Goal: Task Accomplishment & Management: Manage account settings

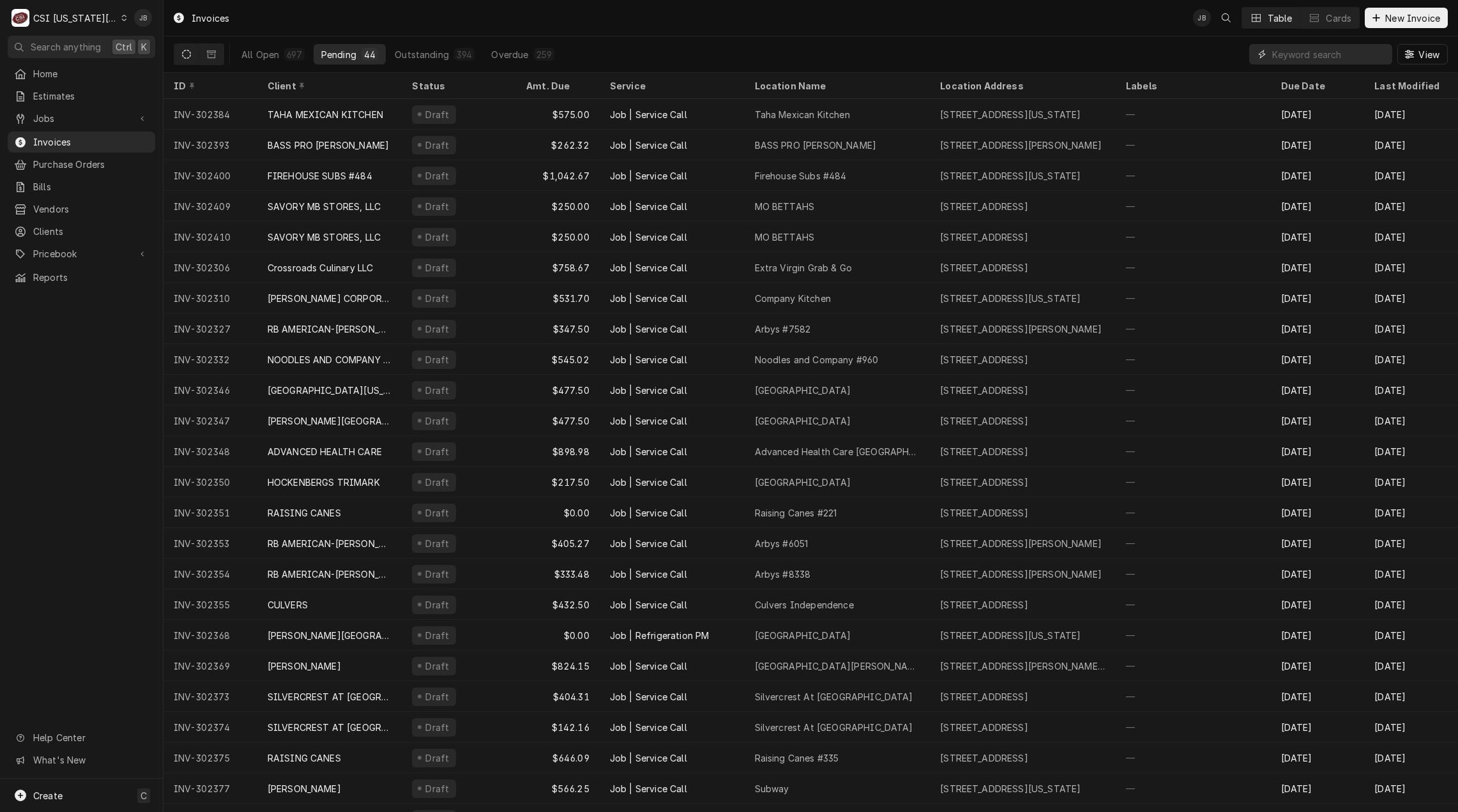
click at [1279, 54] on input "Dynamic Content Wrapper" at bounding box center [1329, 54] width 114 height 21
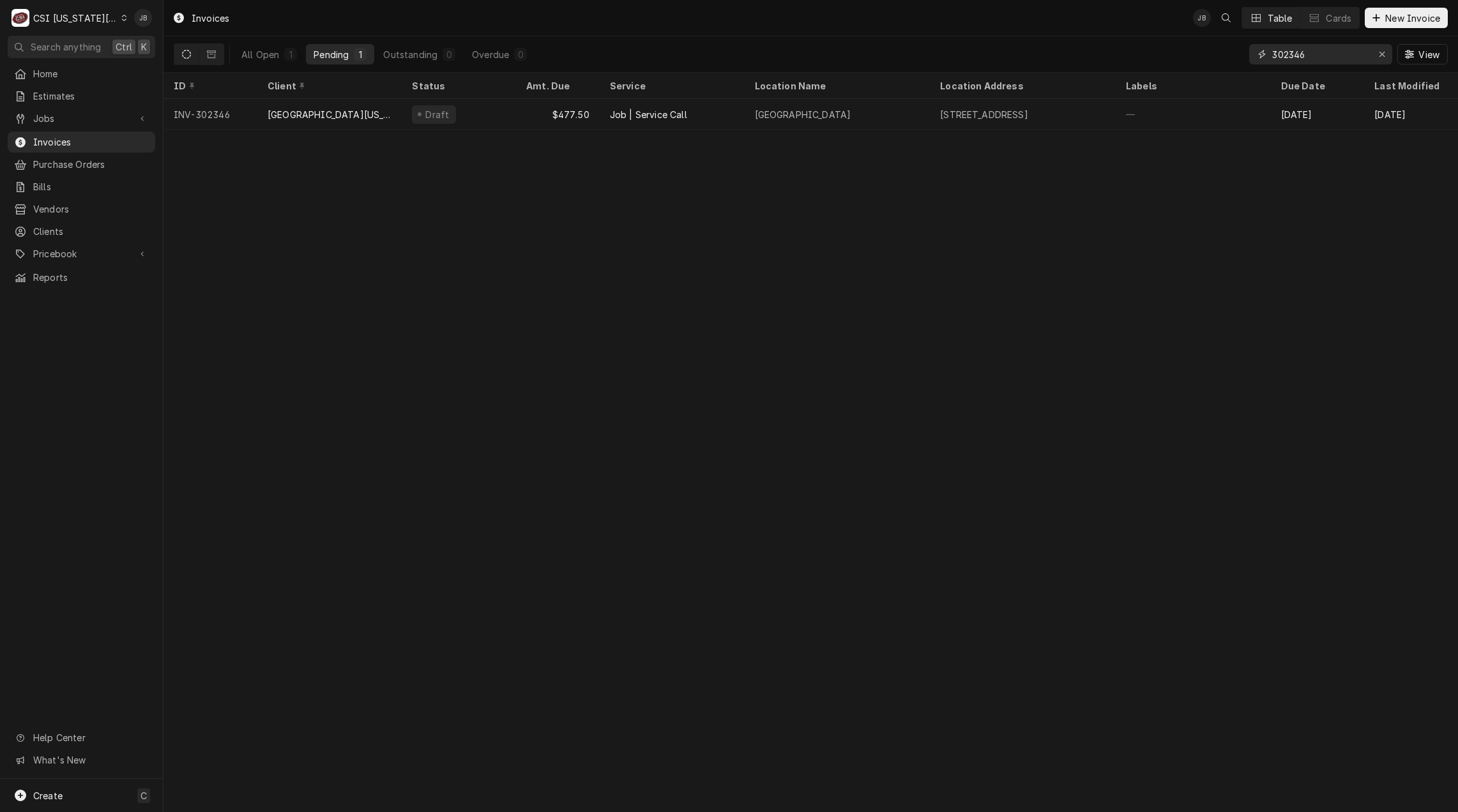
type input "302346"
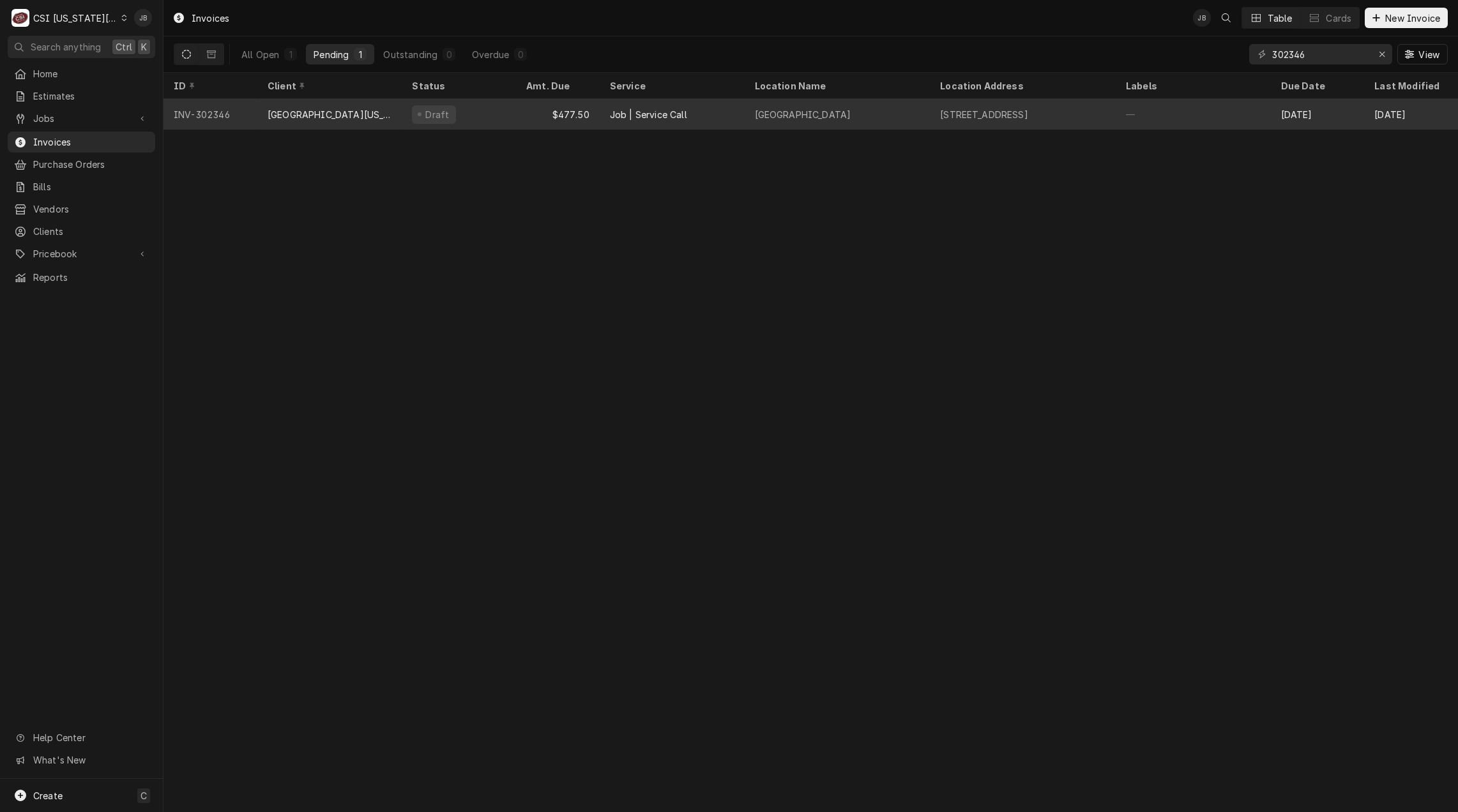
click at [593, 111] on div "$477.50" at bounding box center [557, 114] width 83 height 30
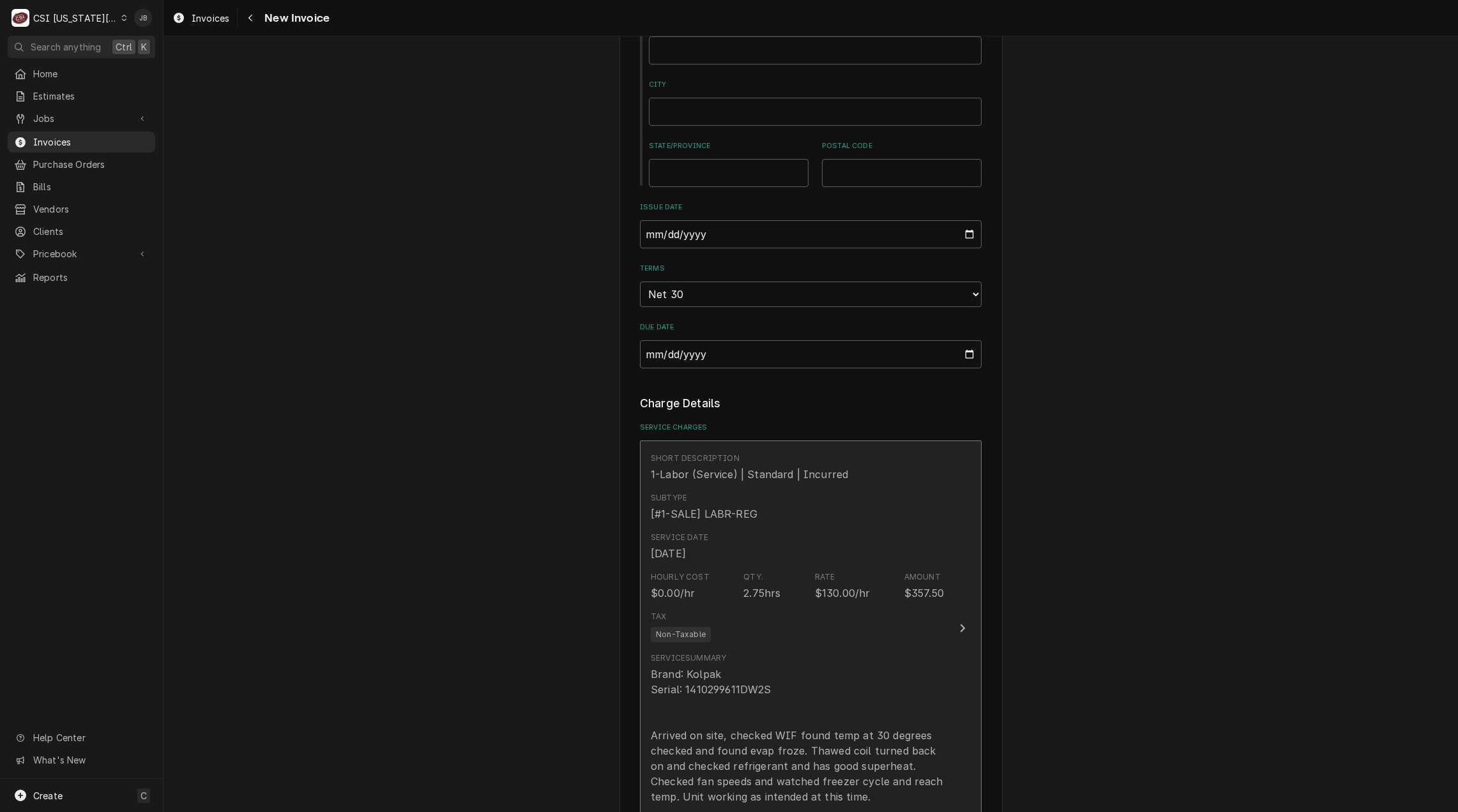
scroll to position [957, 0]
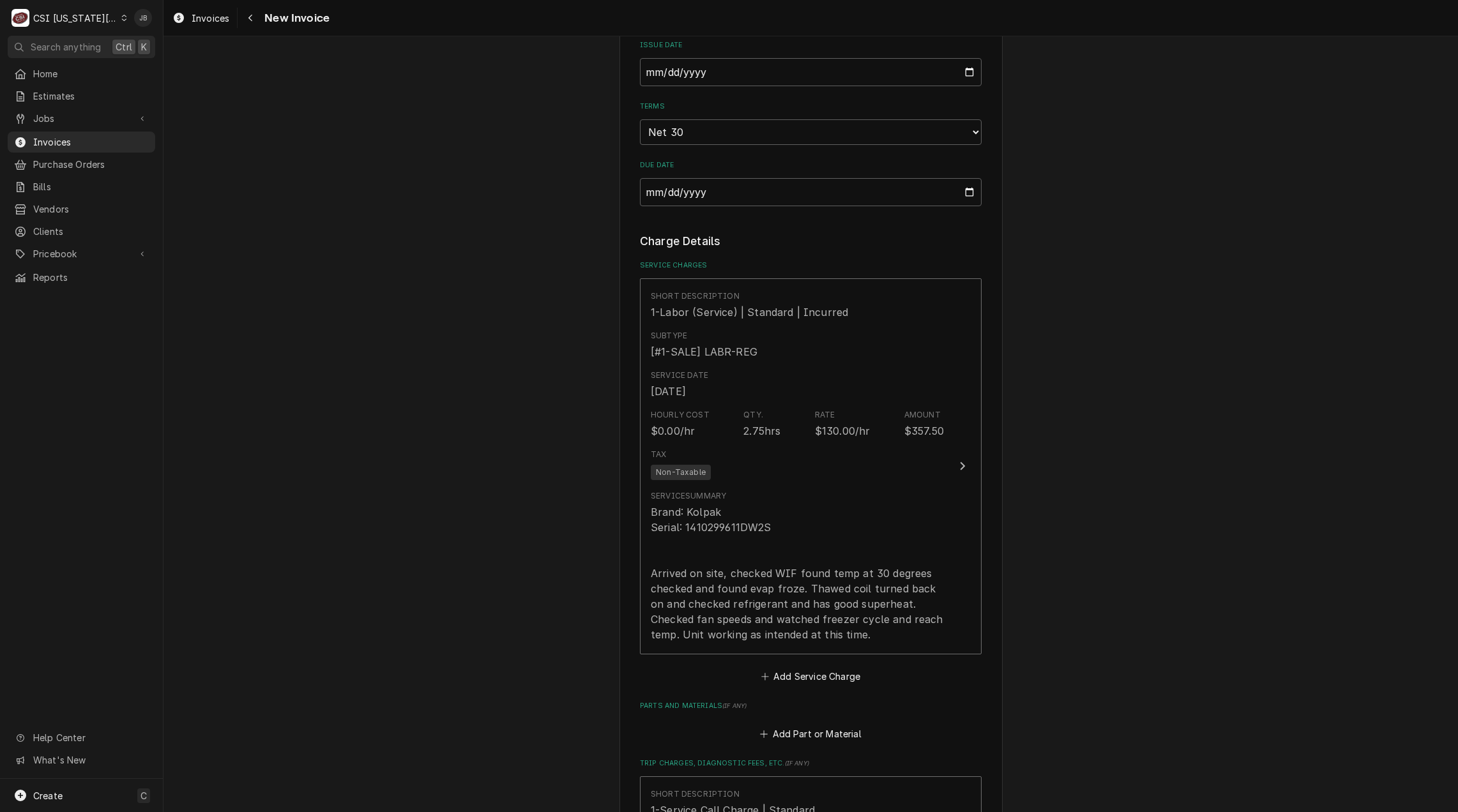
click at [549, 620] on div "Please provide the following information to create your invoice: Client Details…" at bounding box center [810, 350] width 1294 height 2515
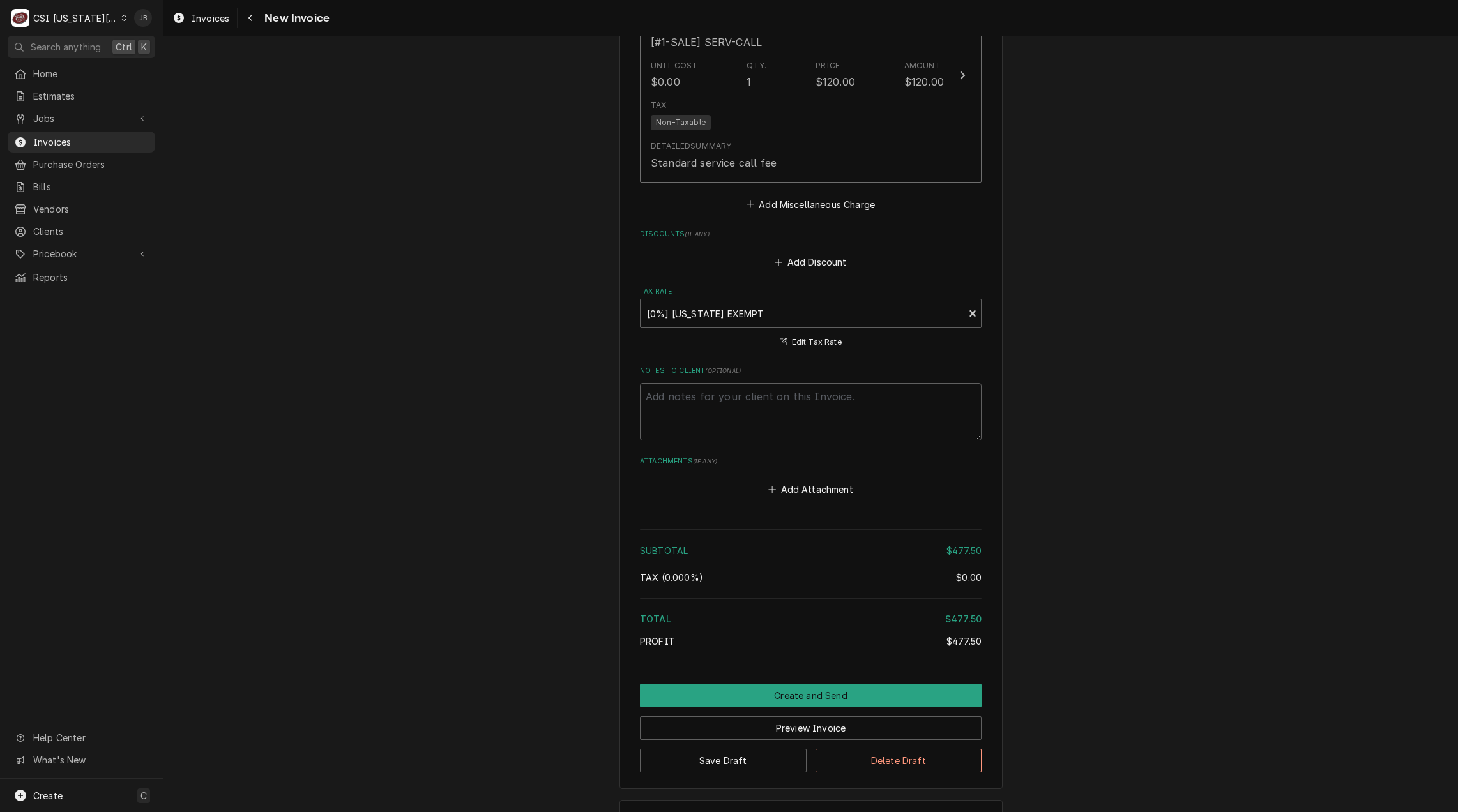
scroll to position [1798, 0]
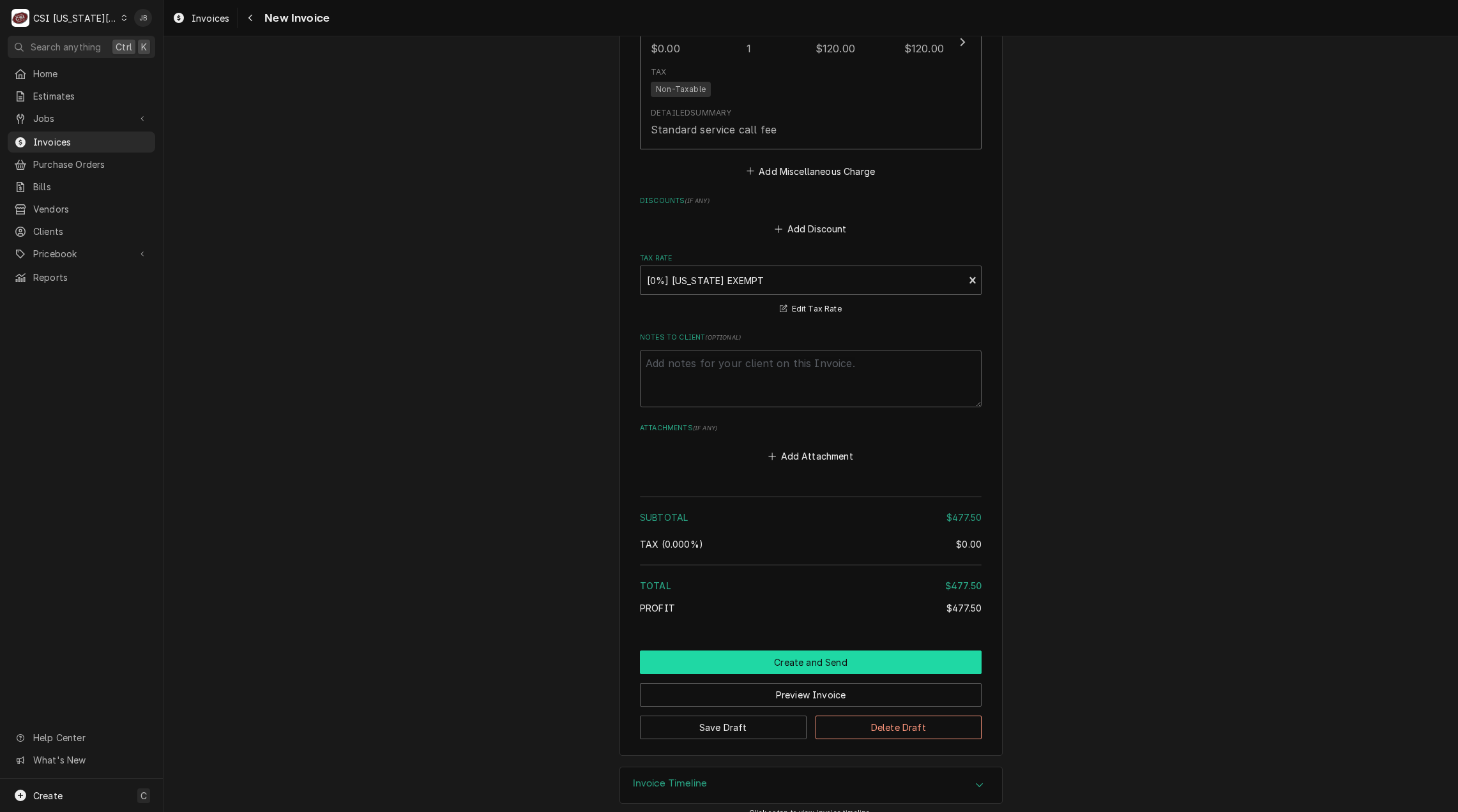
click at [785, 650] on button "Create and Send" at bounding box center [811, 661] width 341 height 24
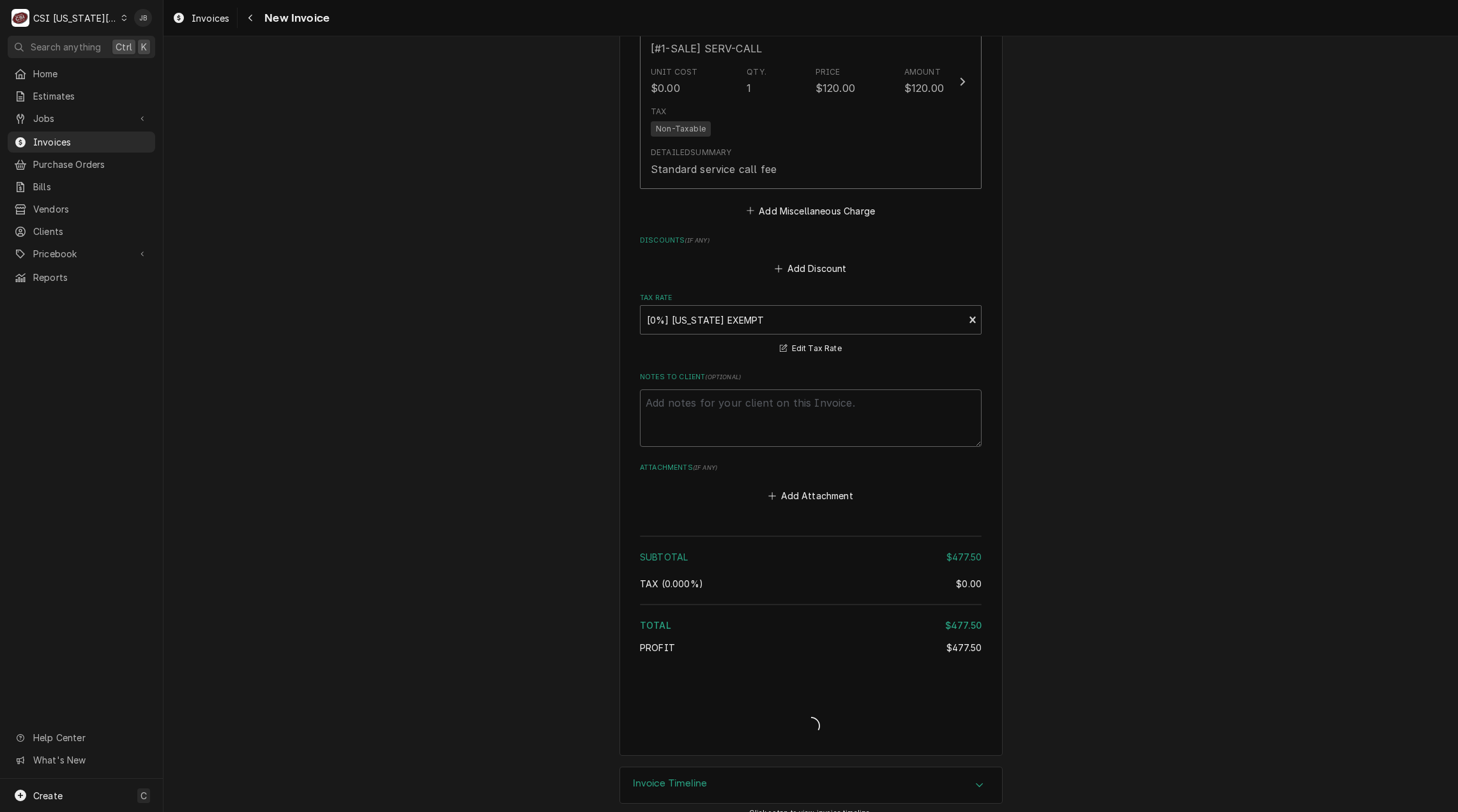
type textarea "x"
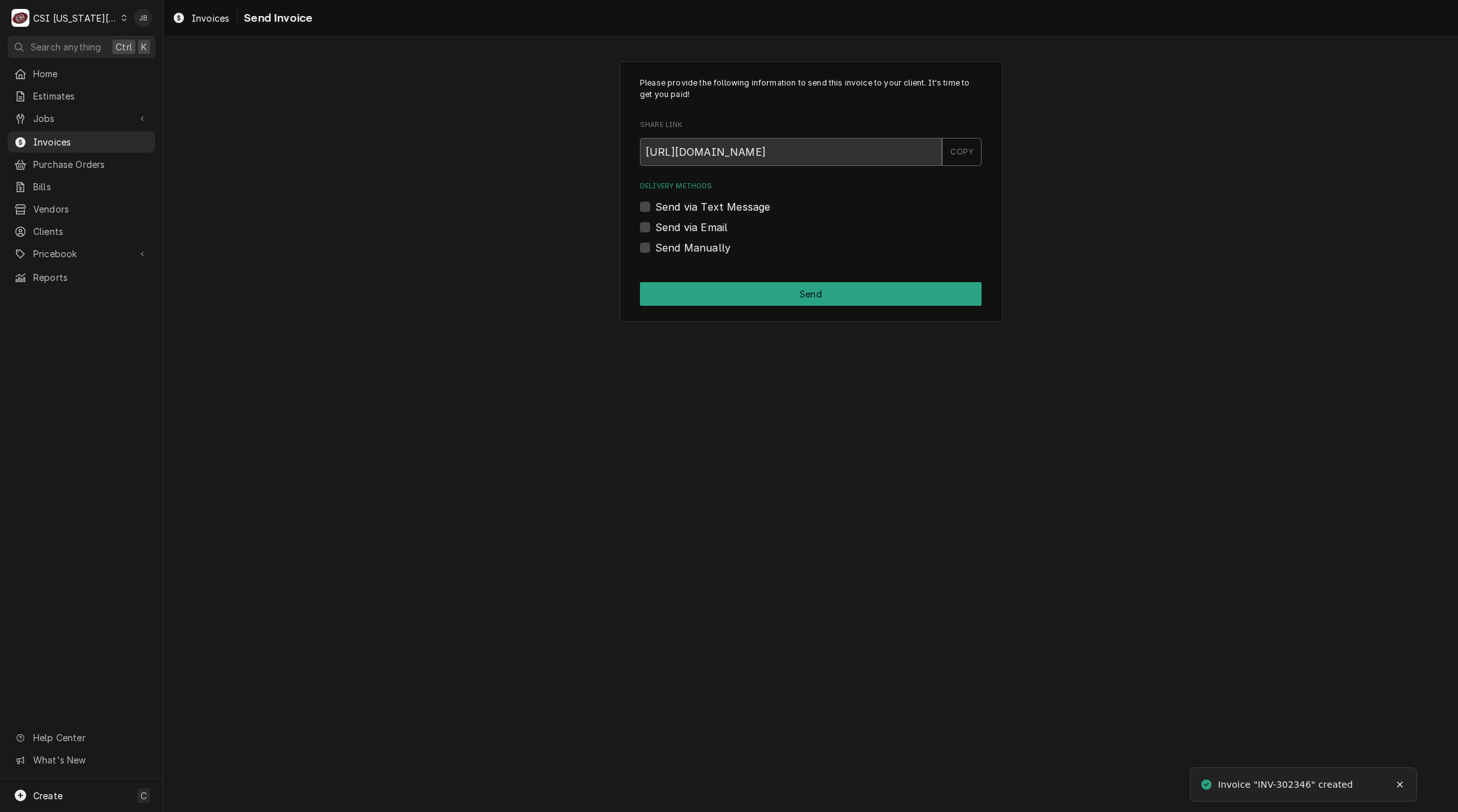
click at [709, 230] on label "Send via Email" at bounding box center [691, 227] width 72 height 15
click at [709, 230] on input "Send via Email" at bounding box center [826, 234] width 341 height 28
checkbox input "true"
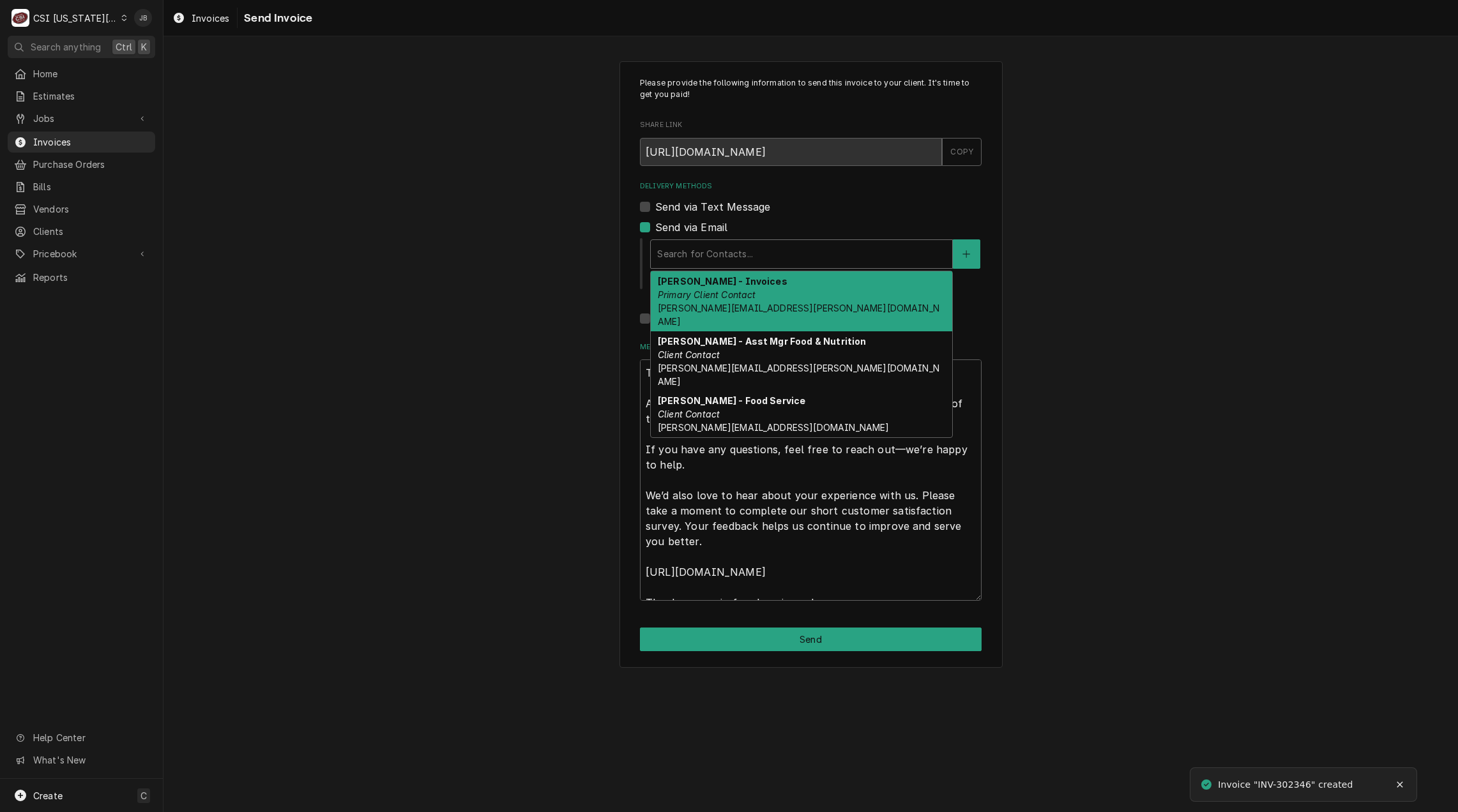
click at [688, 257] on div "Delivery Methods" at bounding box center [801, 254] width 288 height 23
click at [810, 294] on div "Arletta - Invoices Primary Client Contact Arletta.Ownbey@nkcschools.org" at bounding box center [801, 300] width 301 height 60
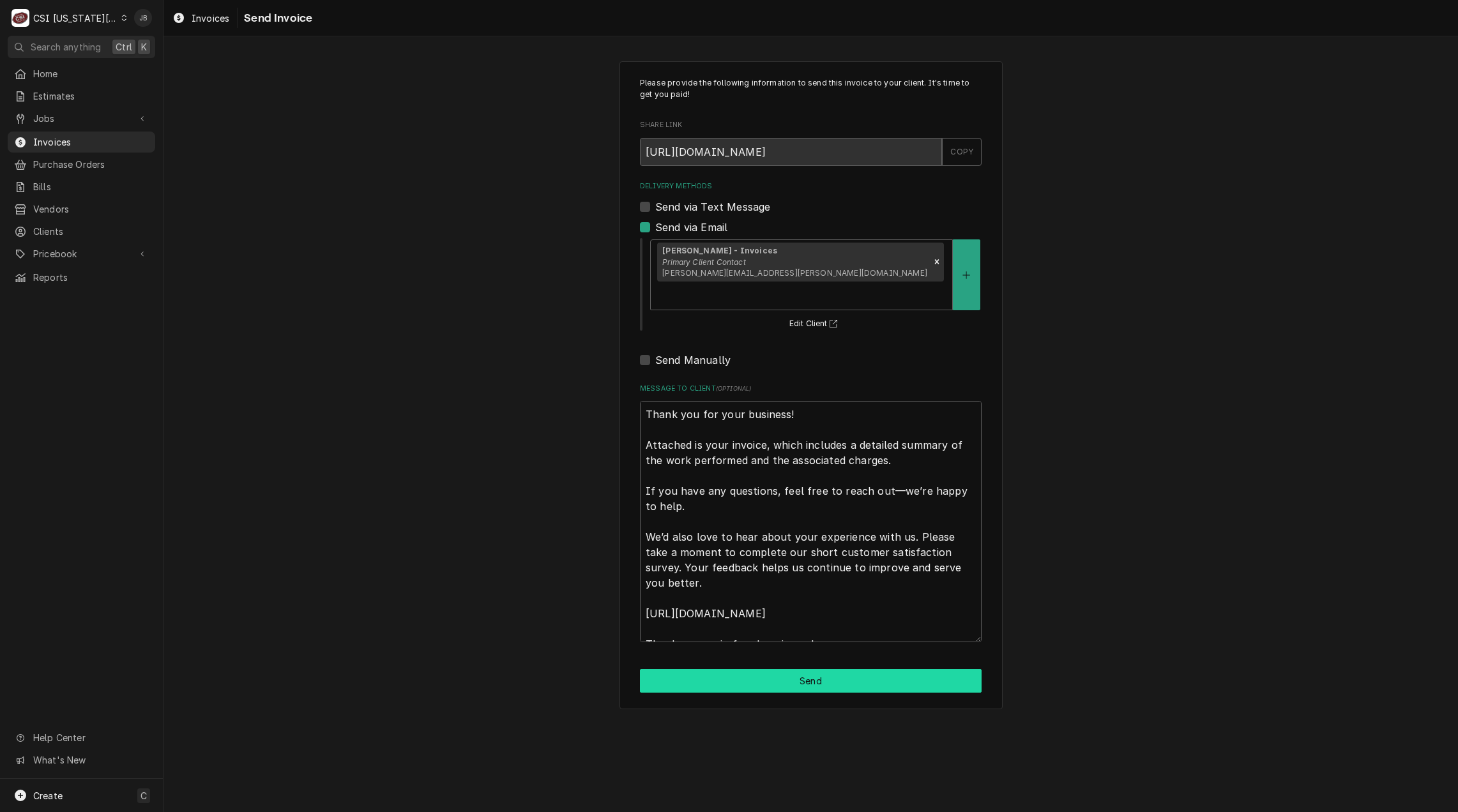
click at [792, 669] on button "Send" at bounding box center [811, 680] width 341 height 24
type textarea "x"
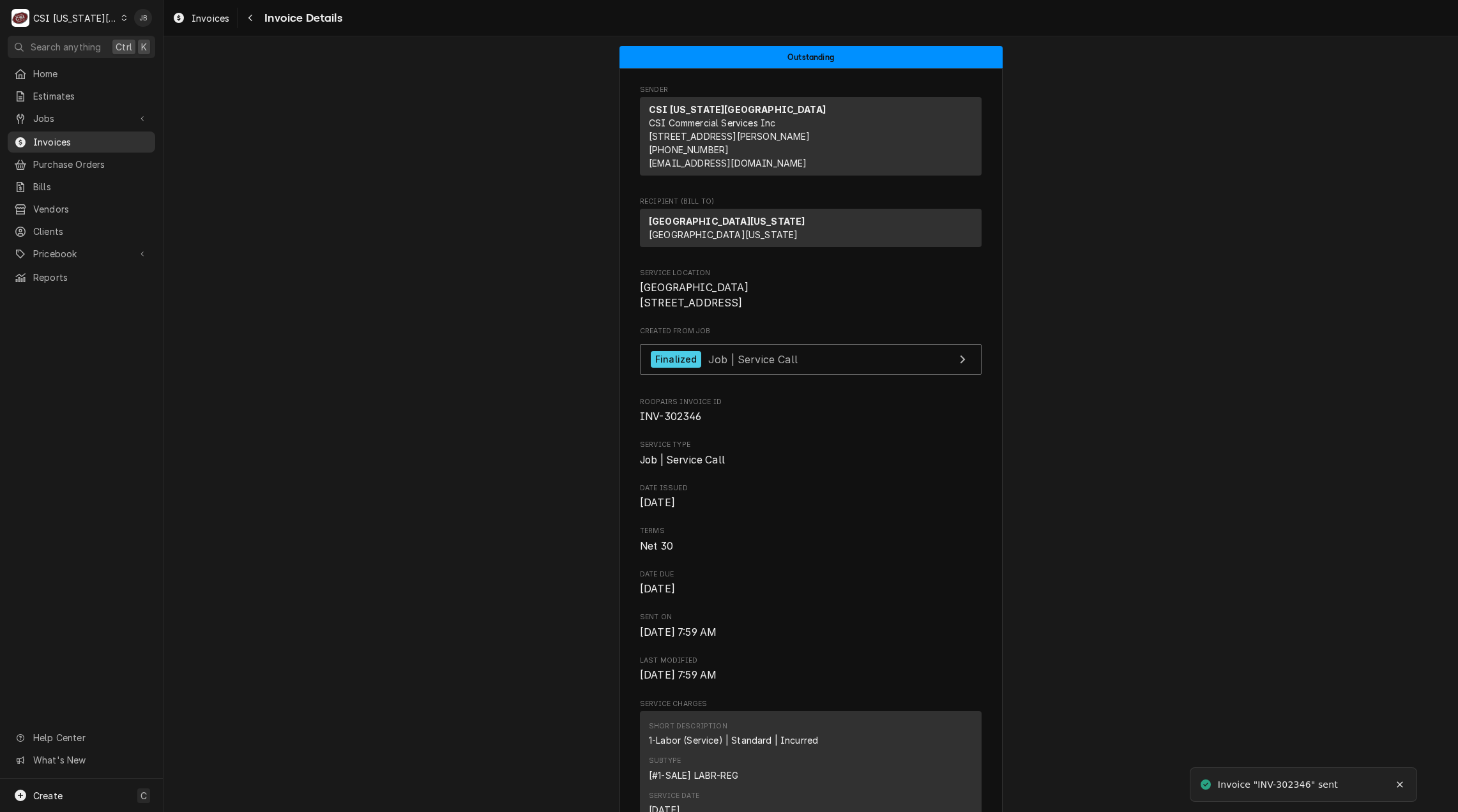
click at [69, 136] on span "Invoices" at bounding box center [91, 142] width 116 height 13
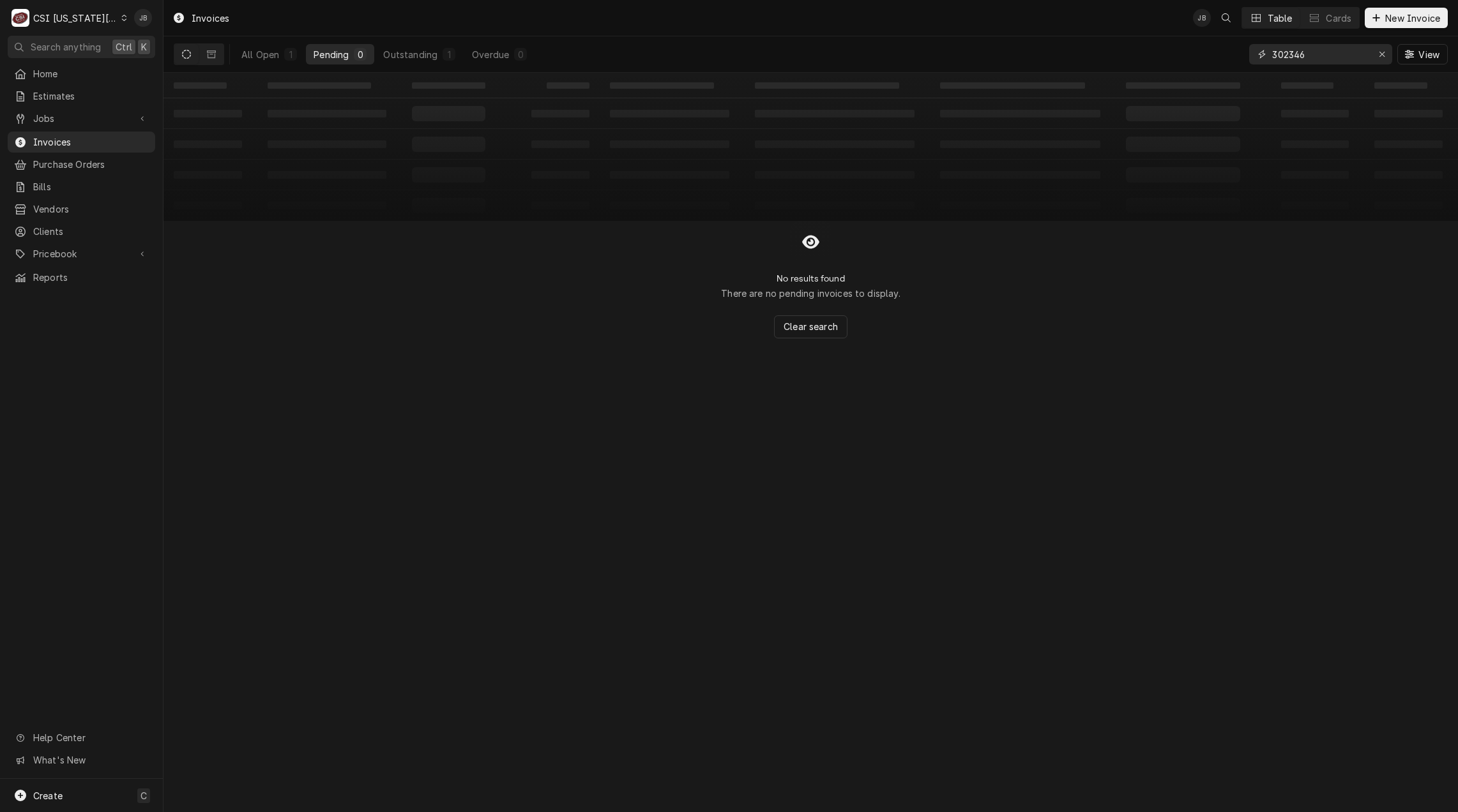
click at [1316, 48] on input "302346" at bounding box center [1320, 54] width 96 height 21
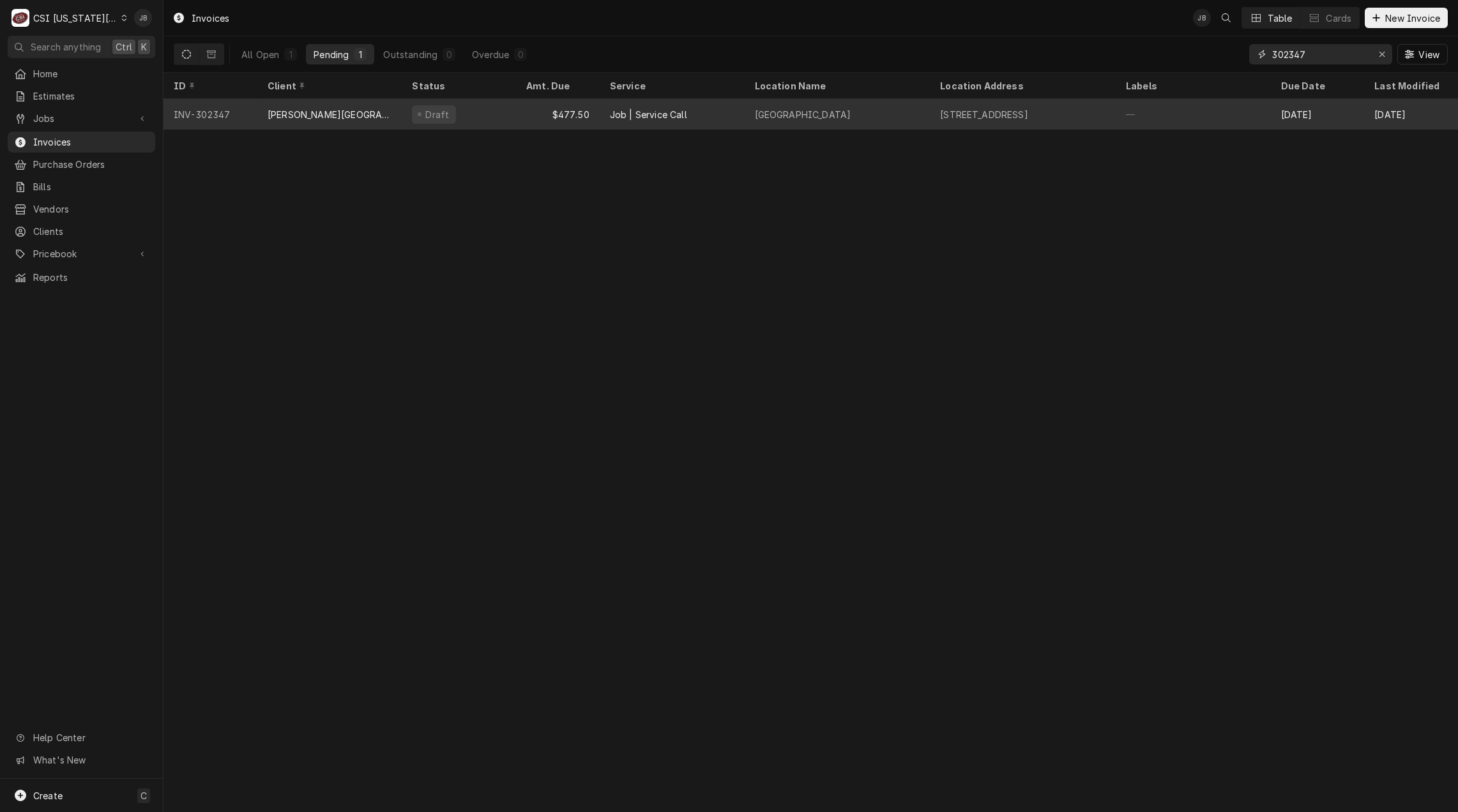
type input "302347"
click at [652, 108] on div "Job | Service Call" at bounding box center [648, 115] width 78 height 13
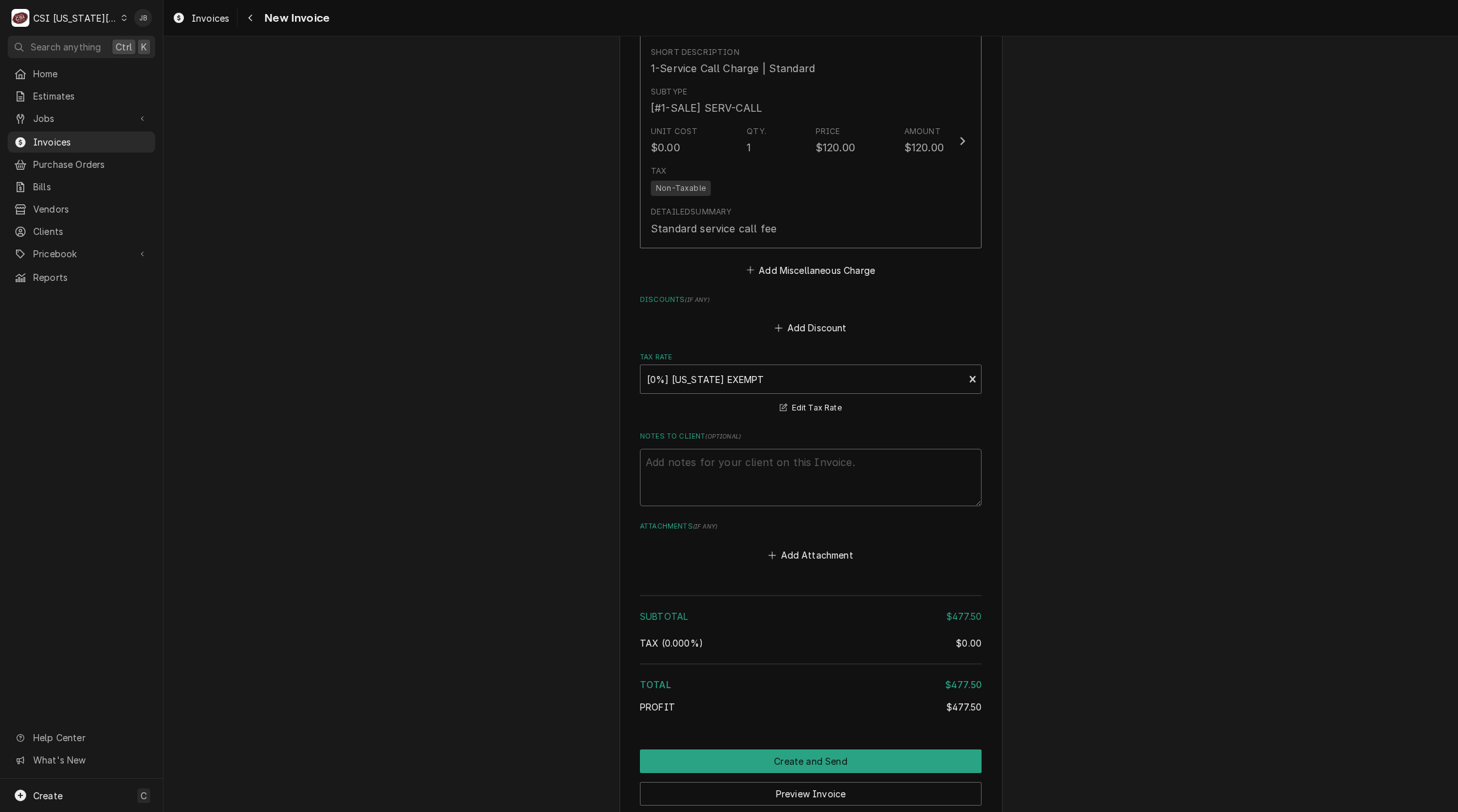
scroll to position [1826, 0]
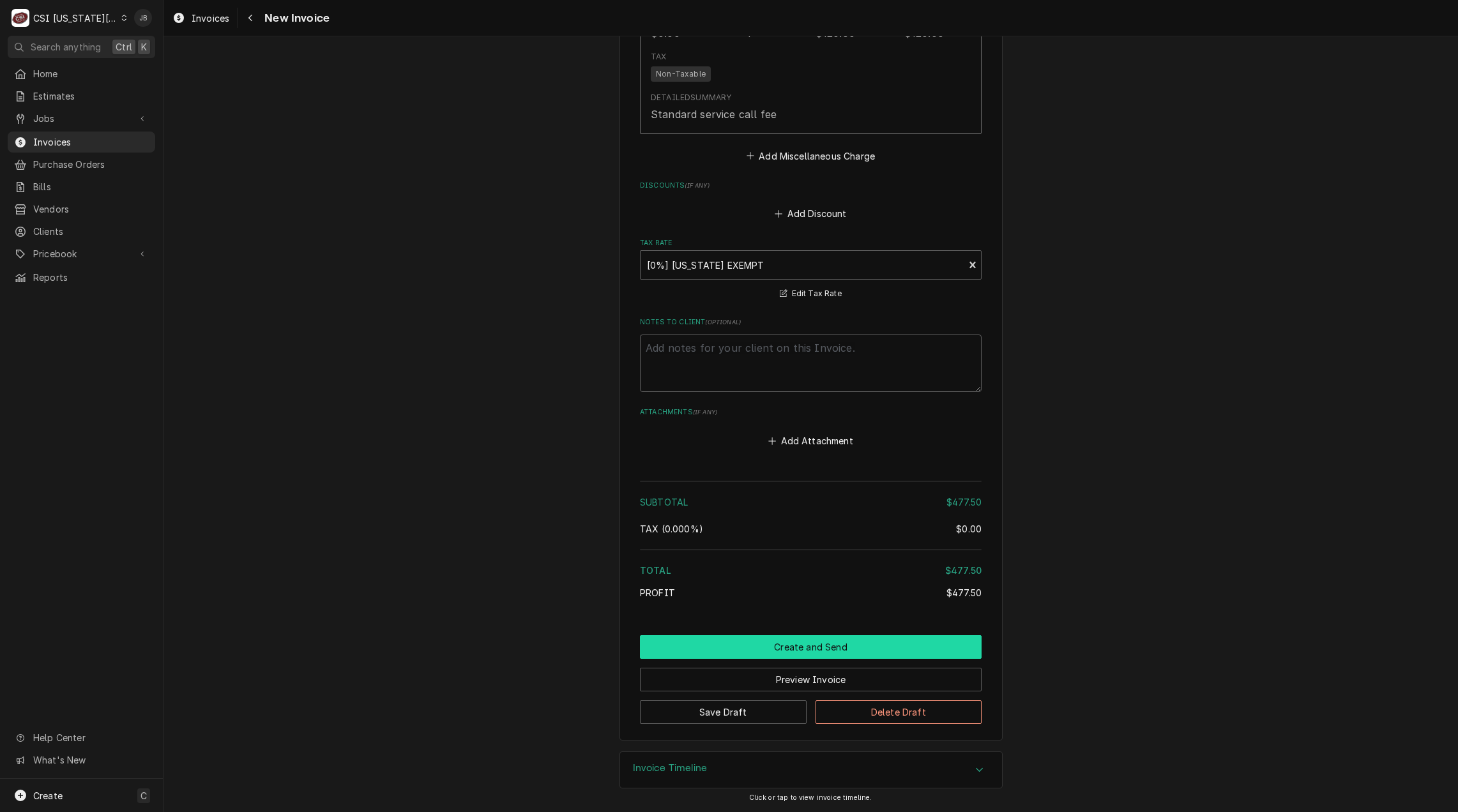
click at [895, 639] on button "Create and Send" at bounding box center [811, 646] width 341 height 24
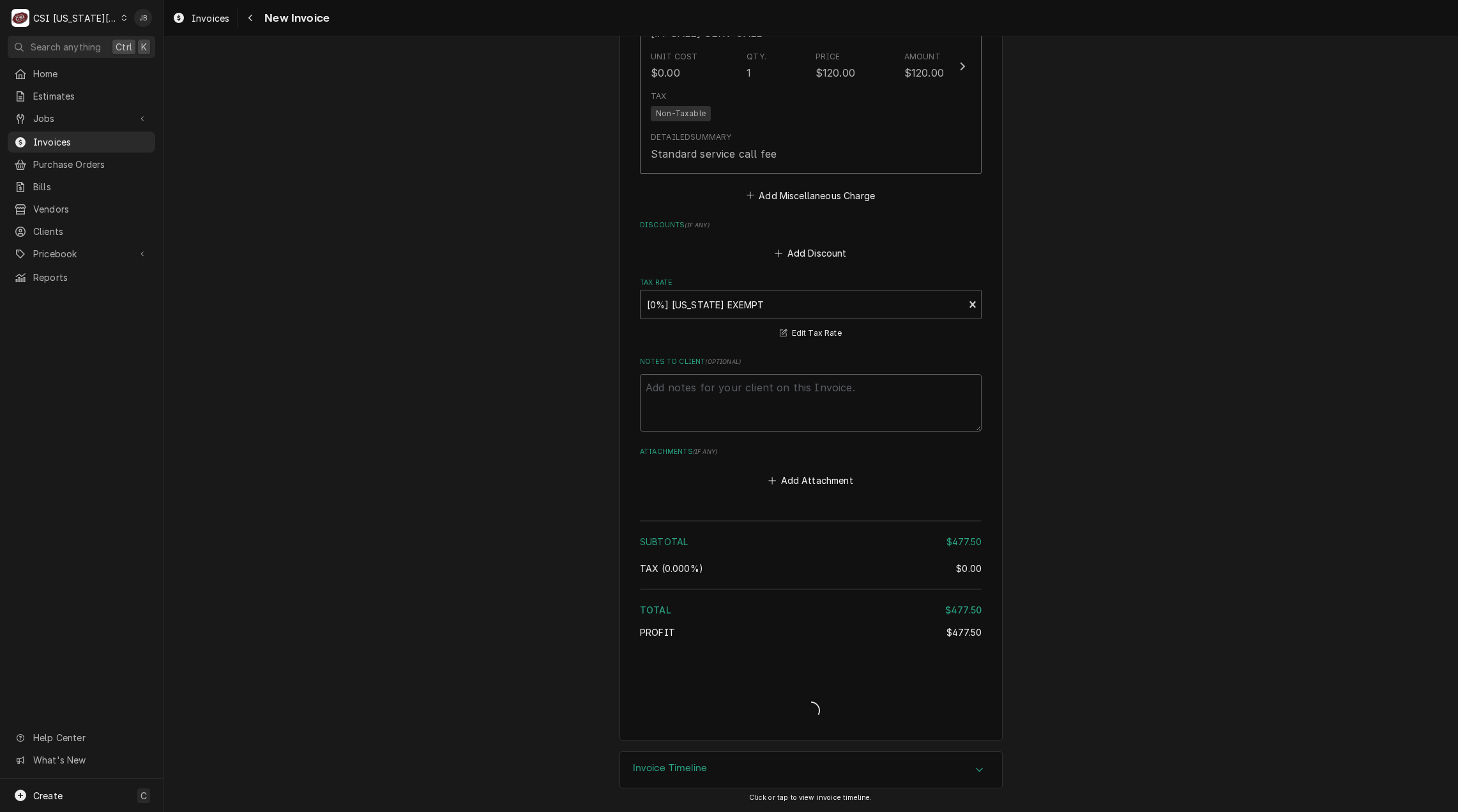
scroll to position [1787, 0]
type textarea "x"
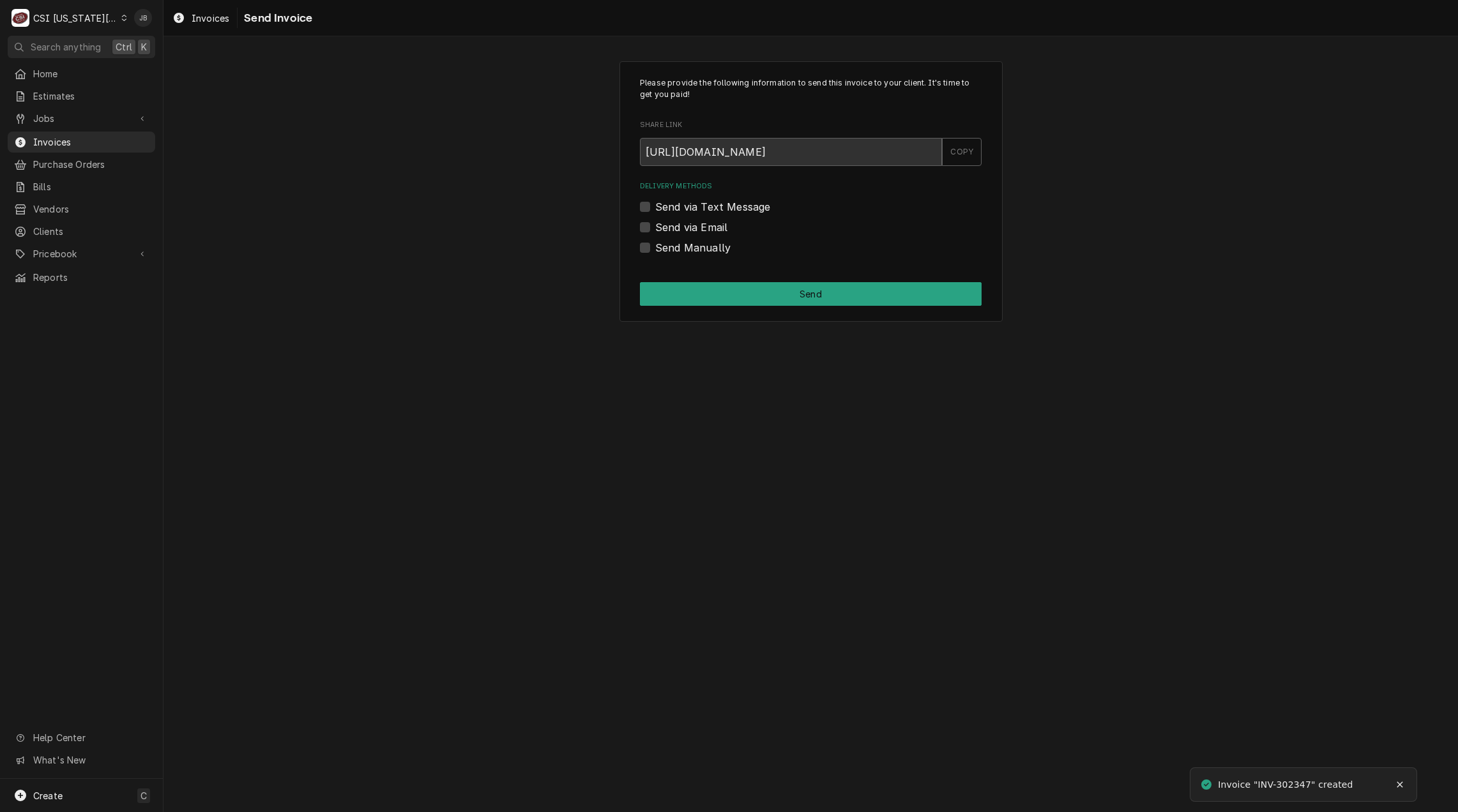
click at [707, 227] on label "Send via Email" at bounding box center [691, 227] width 72 height 15
click at [707, 227] on input "Send via Email" at bounding box center [826, 234] width 341 height 28
checkbox input "true"
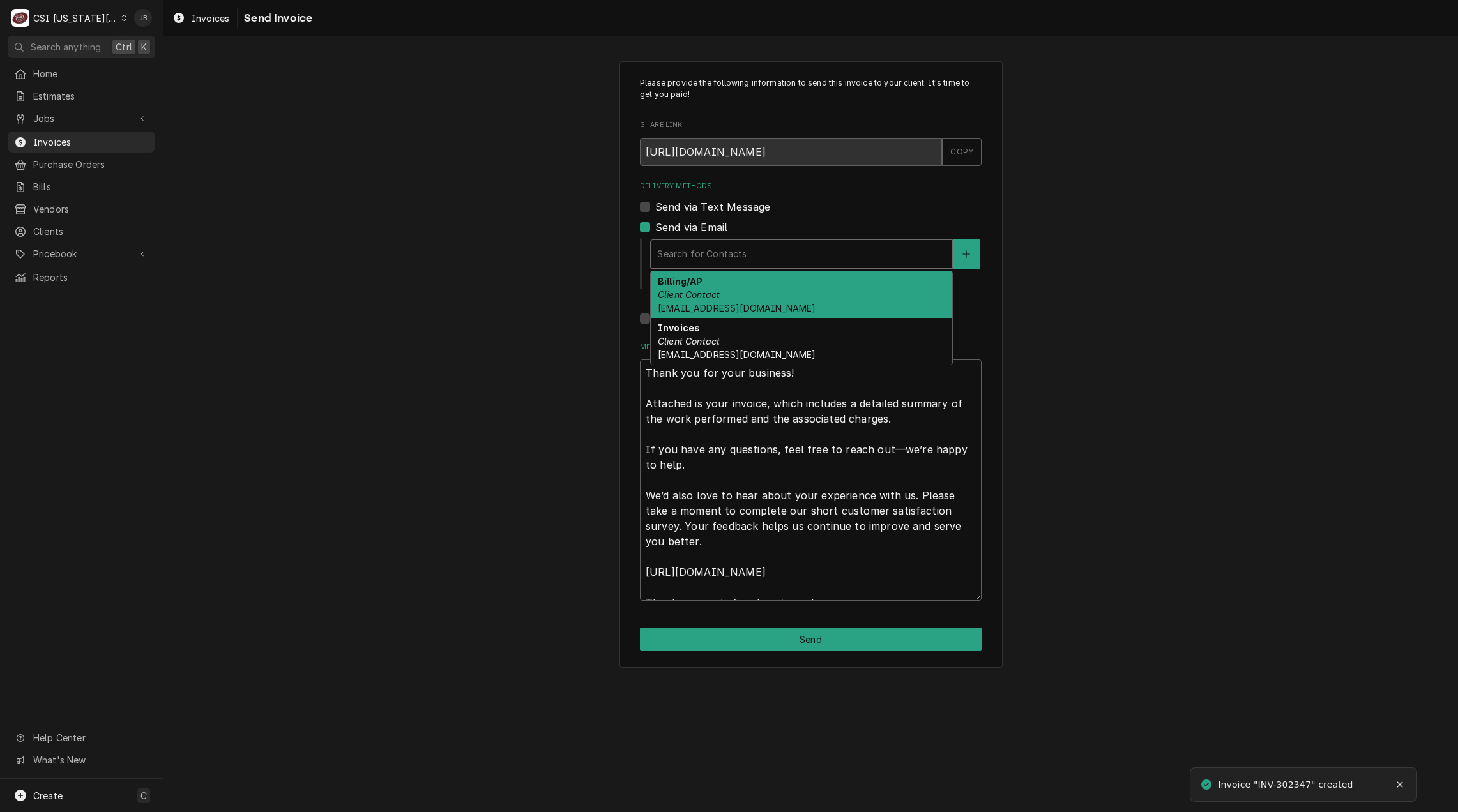
click at [702, 260] on div "Delivery Methods" at bounding box center [801, 254] width 288 height 23
click at [752, 297] on div "Billing/AP Client Contact nutrition@usd231.com" at bounding box center [801, 294] width 301 height 46
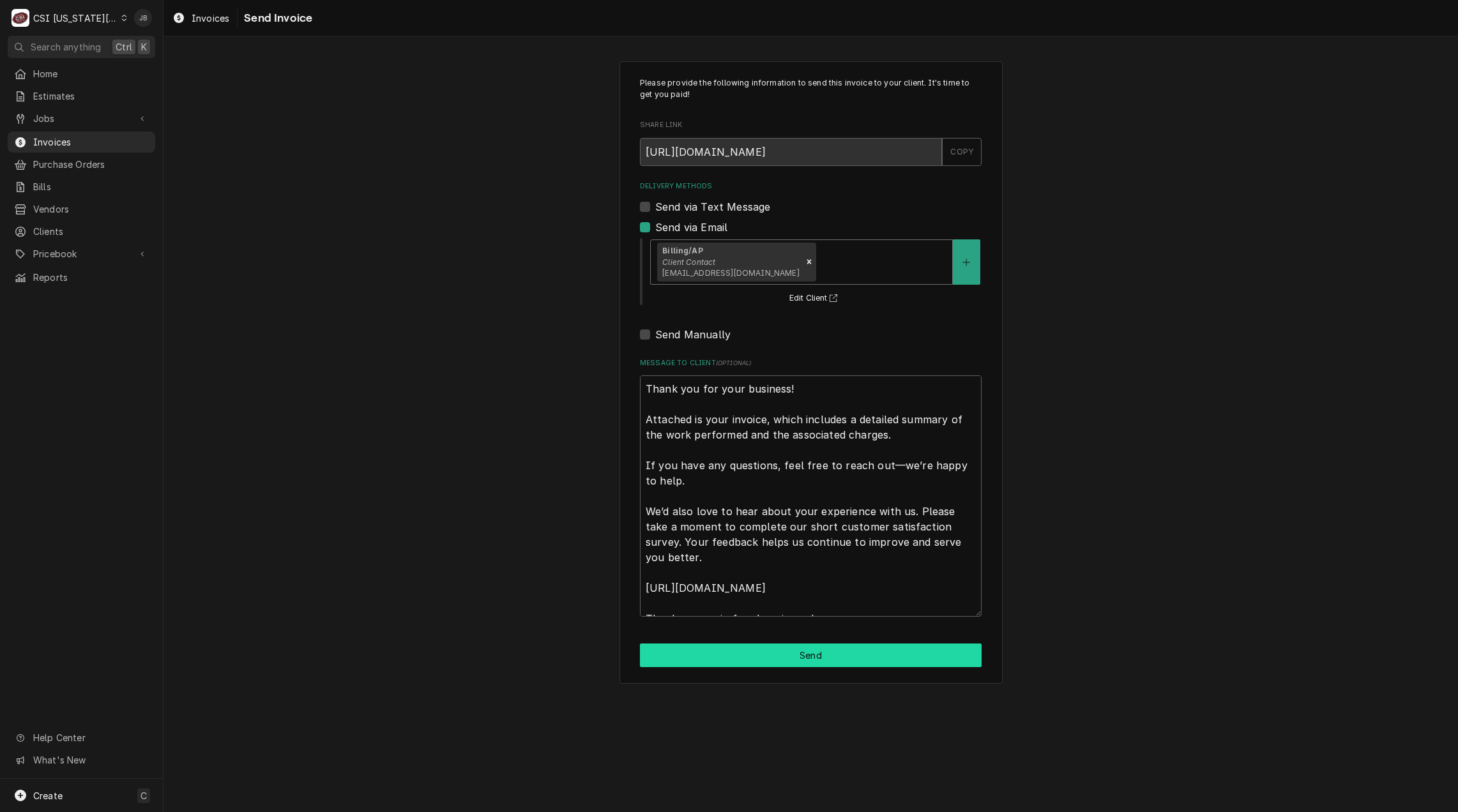
click at [744, 666] on button "Send" at bounding box center [811, 655] width 341 height 24
type textarea "x"
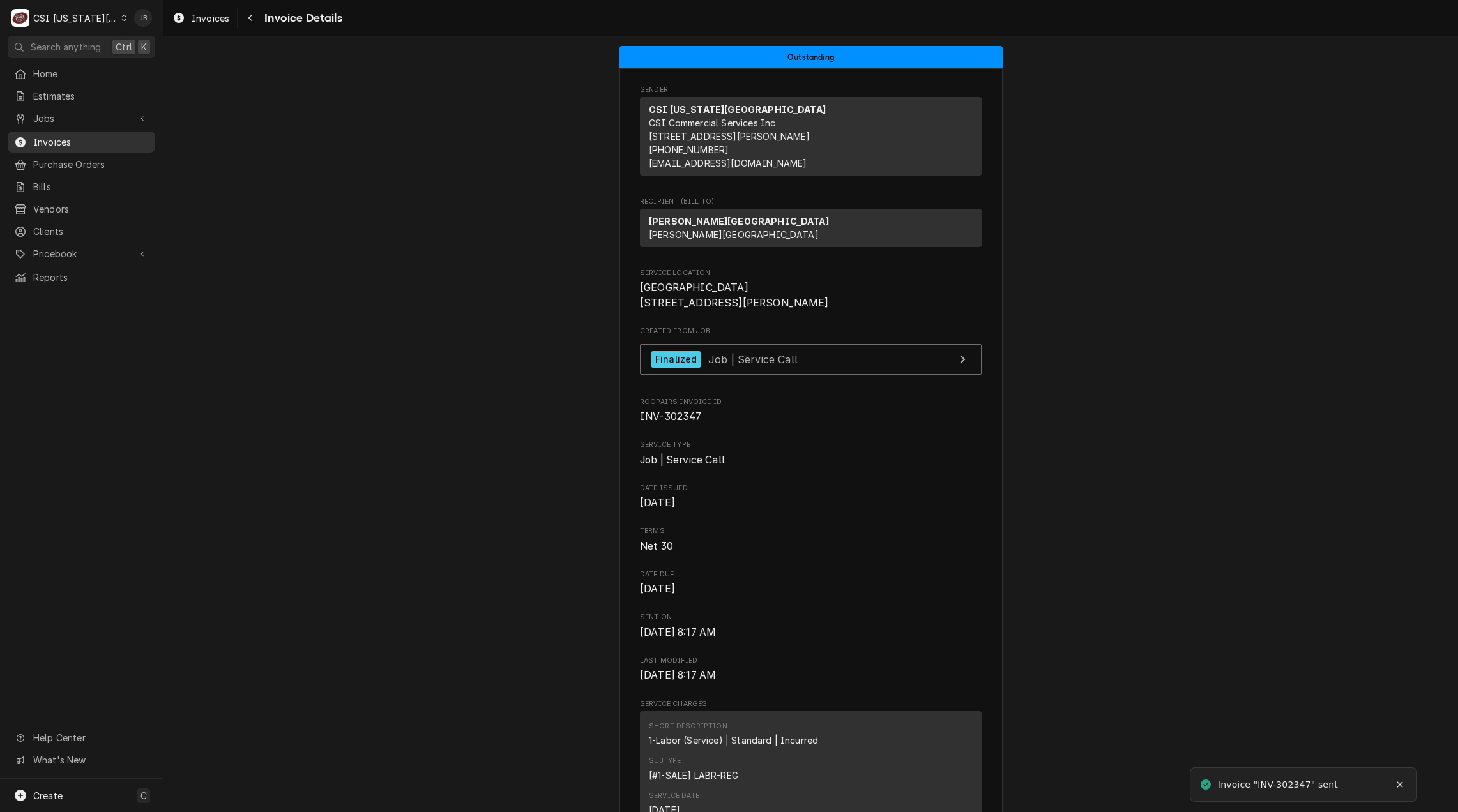
drag, startPoint x: 118, startPoint y: 138, endPoint x: 128, endPoint y: 138, distance: 10.0
click at [118, 138] on span "Invoices" at bounding box center [91, 142] width 116 height 13
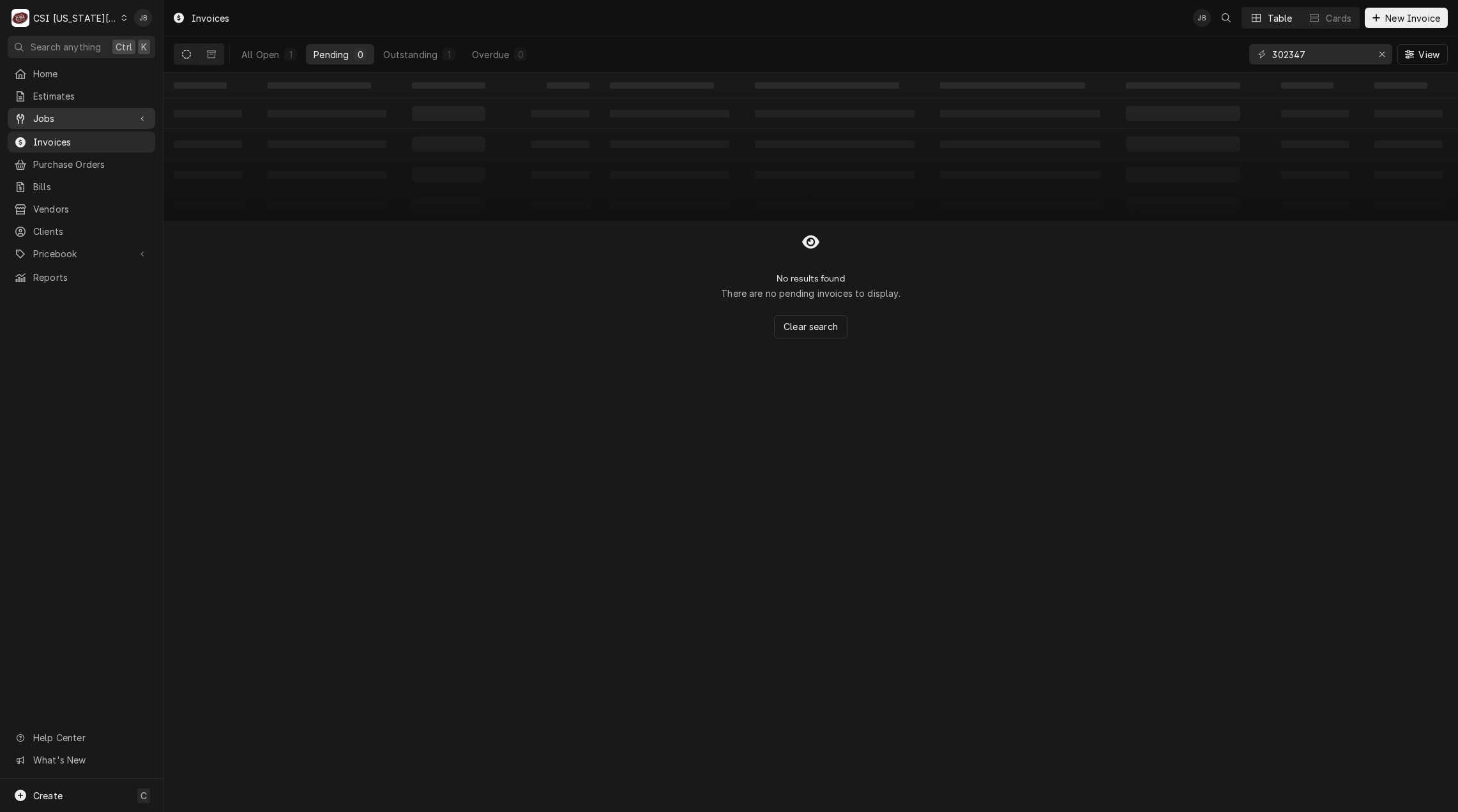
click at [90, 116] on span "Jobs" at bounding box center [82, 118] width 97 height 13
click at [108, 135] on span "Jobs" at bounding box center [91, 140] width 116 height 13
click at [267, 50] on div "All Open" at bounding box center [261, 55] width 38 height 13
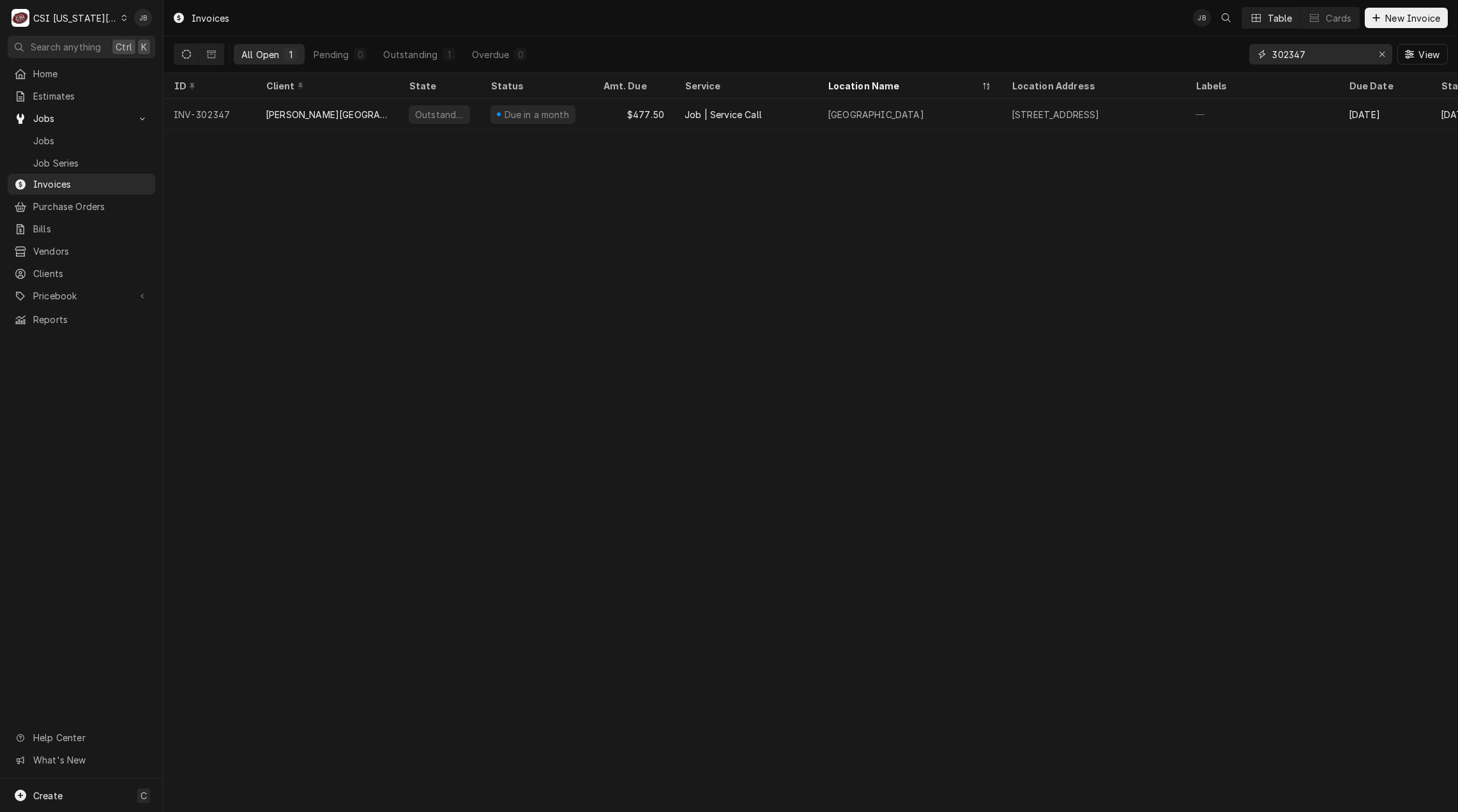
click at [1321, 48] on input "302347" at bounding box center [1320, 54] width 96 height 21
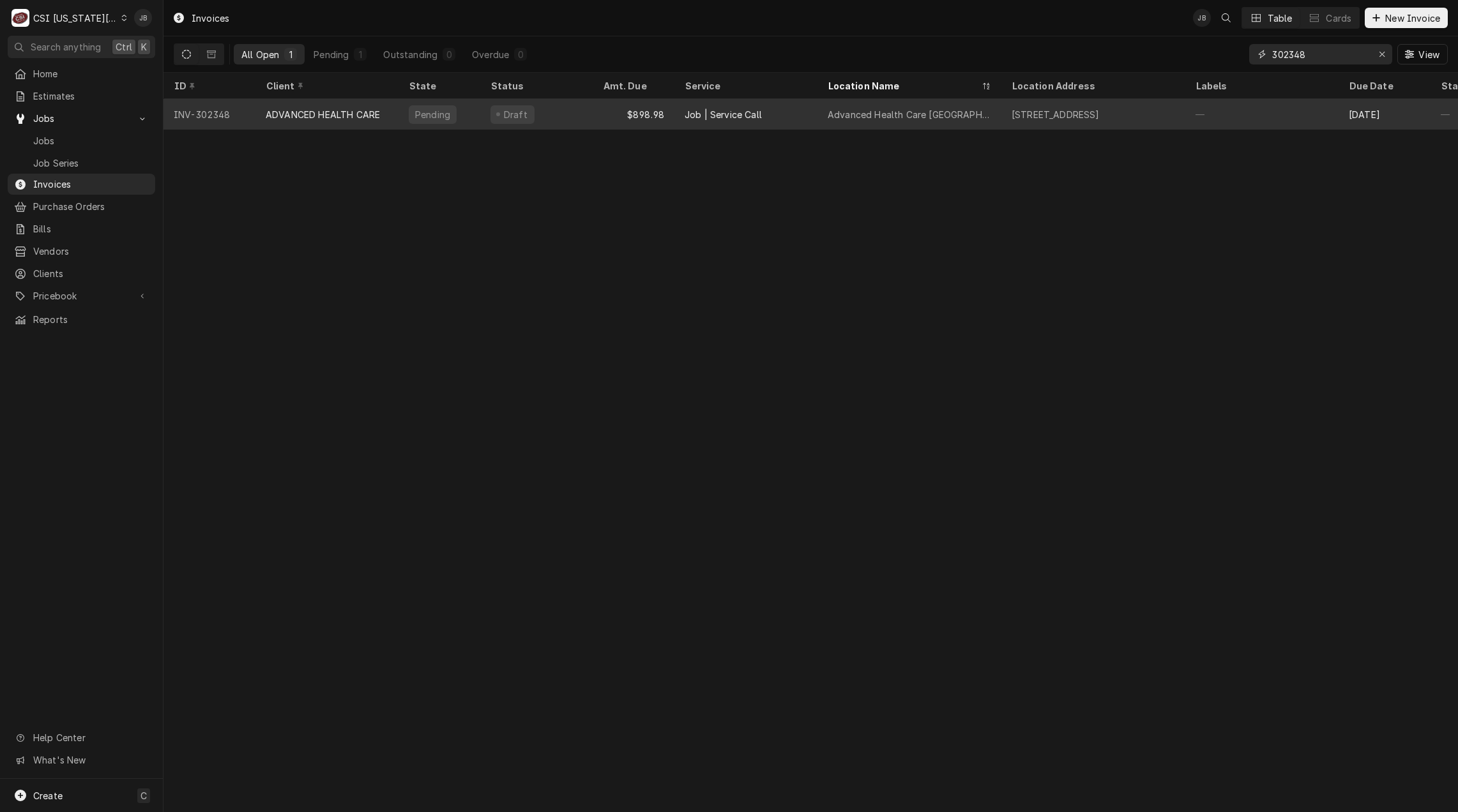
type input "302348"
click at [571, 118] on div "Draft" at bounding box center [537, 114] width 113 height 30
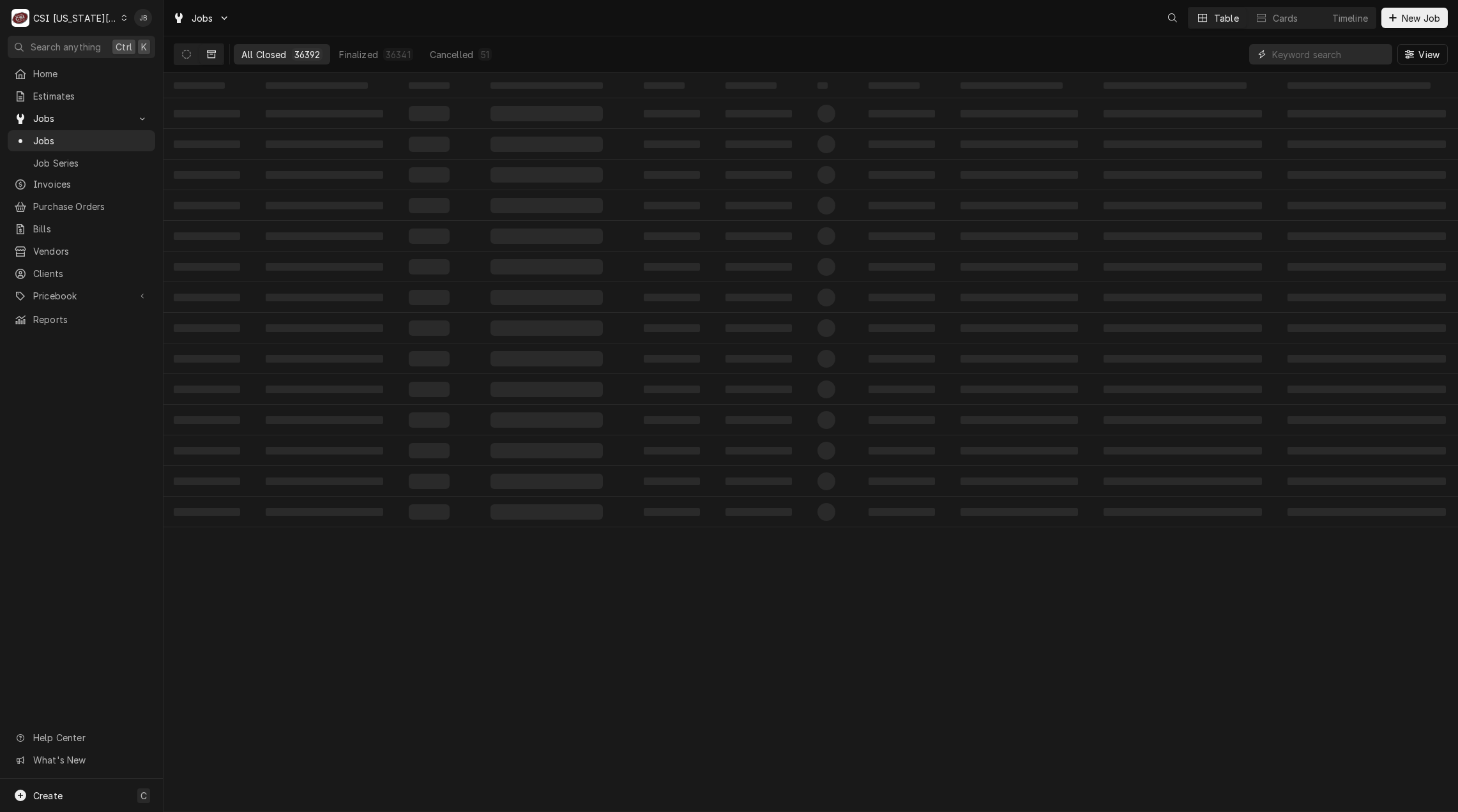
click at [1320, 54] on input "Dynamic Content Wrapper" at bounding box center [1329, 54] width 114 height 21
type input "31871"
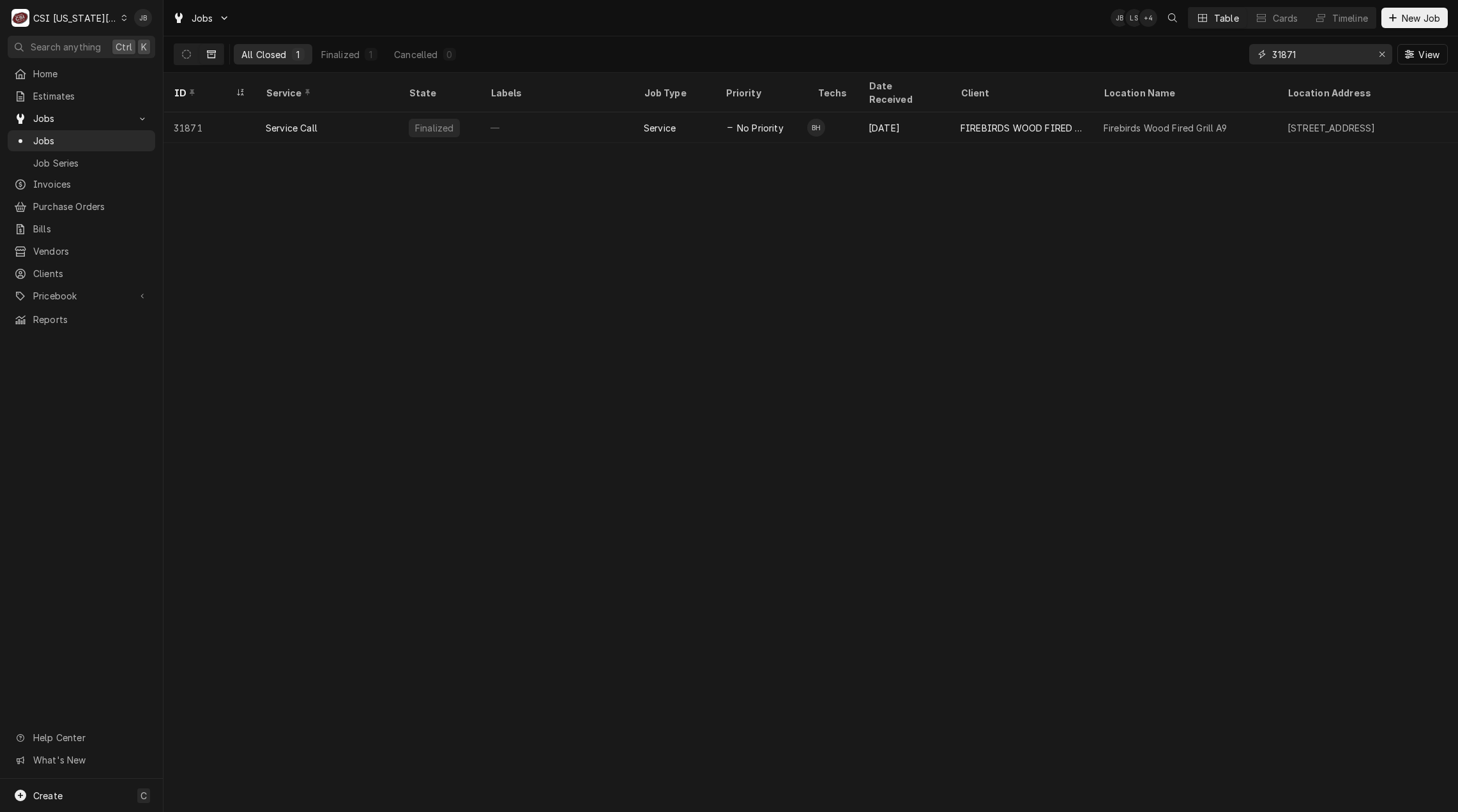
drag, startPoint x: 1314, startPoint y: 57, endPoint x: 1232, endPoint y: 57, distance: 82.0
click at [1232, 57] on div "All Closed 1 Finalized 1 Cancelled 0 31871 View" at bounding box center [811, 54] width 1274 height 36
click at [859, 49] on div "All Closed 1 Finalized 1 Cancelled 0 31871 View" at bounding box center [811, 54] width 1274 height 36
click at [191, 50] on icon "Dynamic Content Wrapper" at bounding box center [186, 54] width 9 height 9
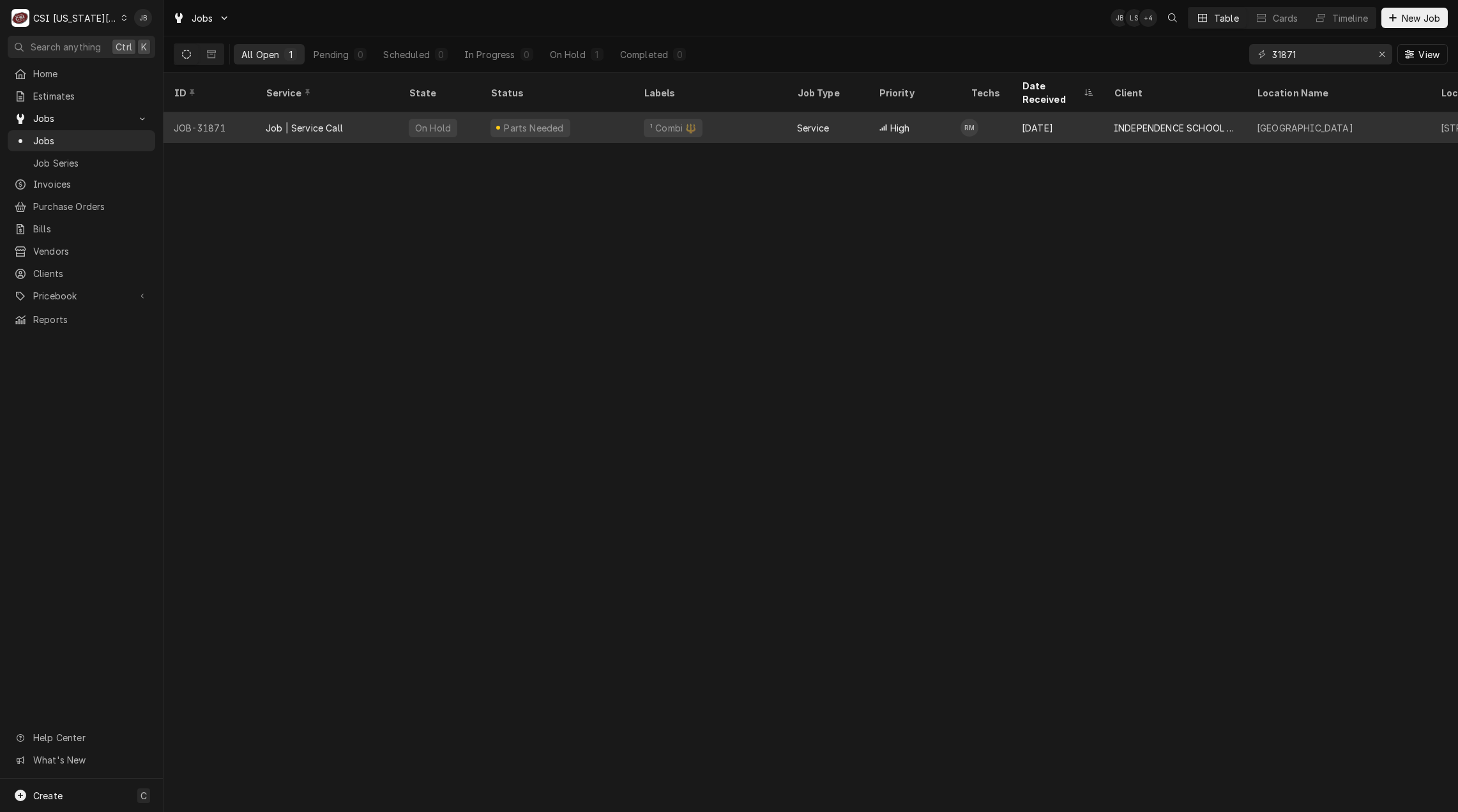
click at [525, 121] on div "Parts Needed" at bounding box center [534, 128] width 63 height 13
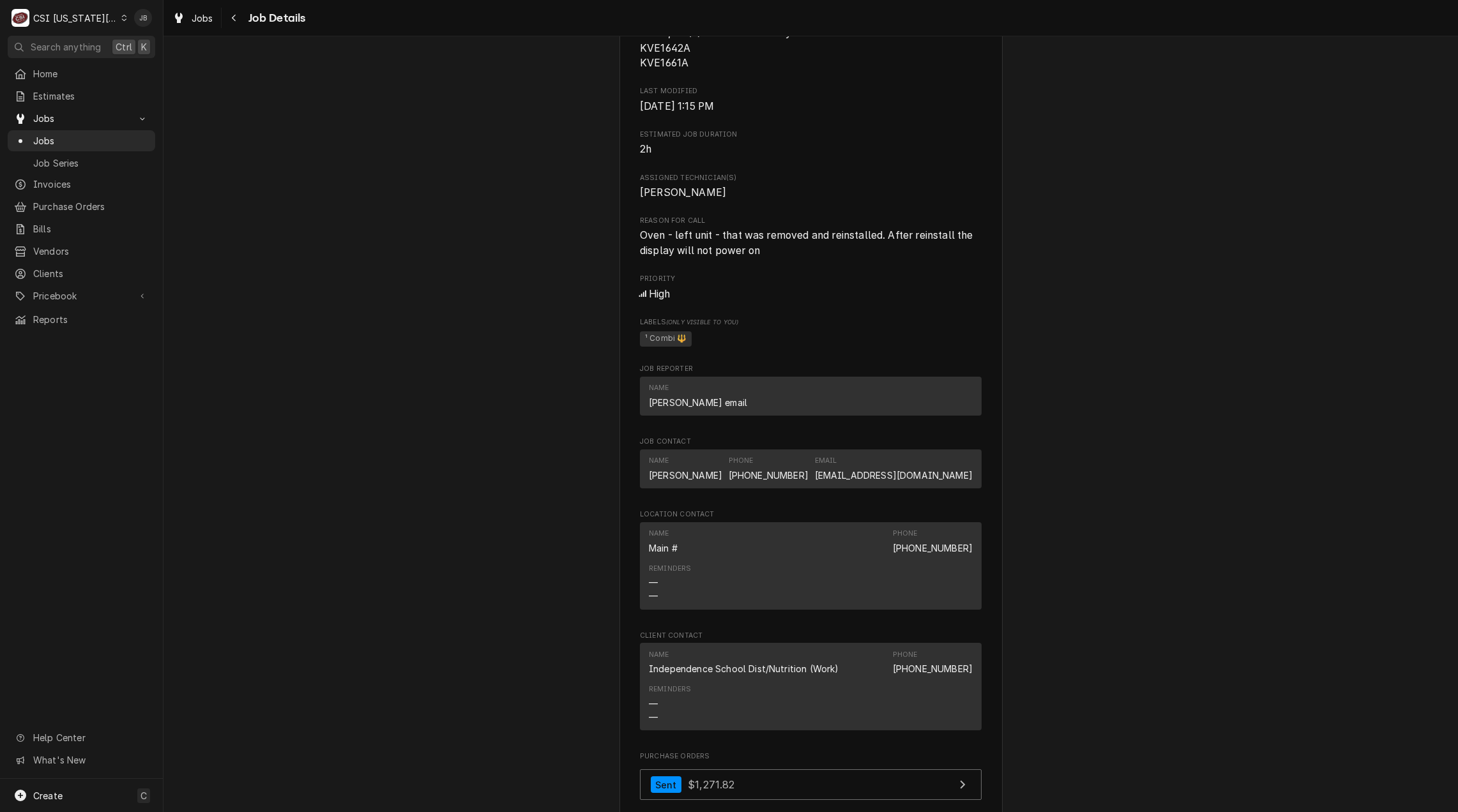
scroll to position [1404, 0]
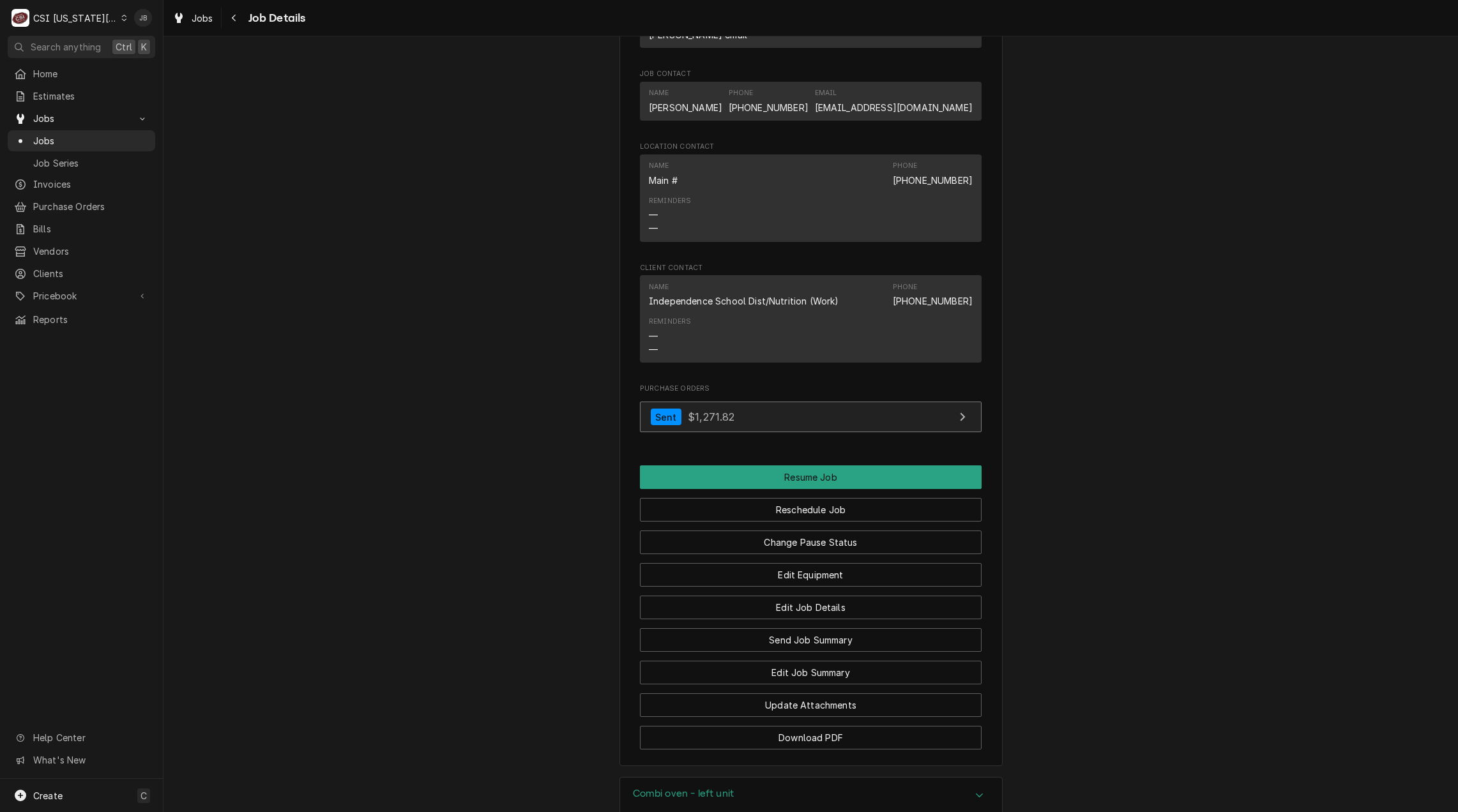
click at [755, 422] on link "Sent $1,271.82" at bounding box center [811, 417] width 341 height 31
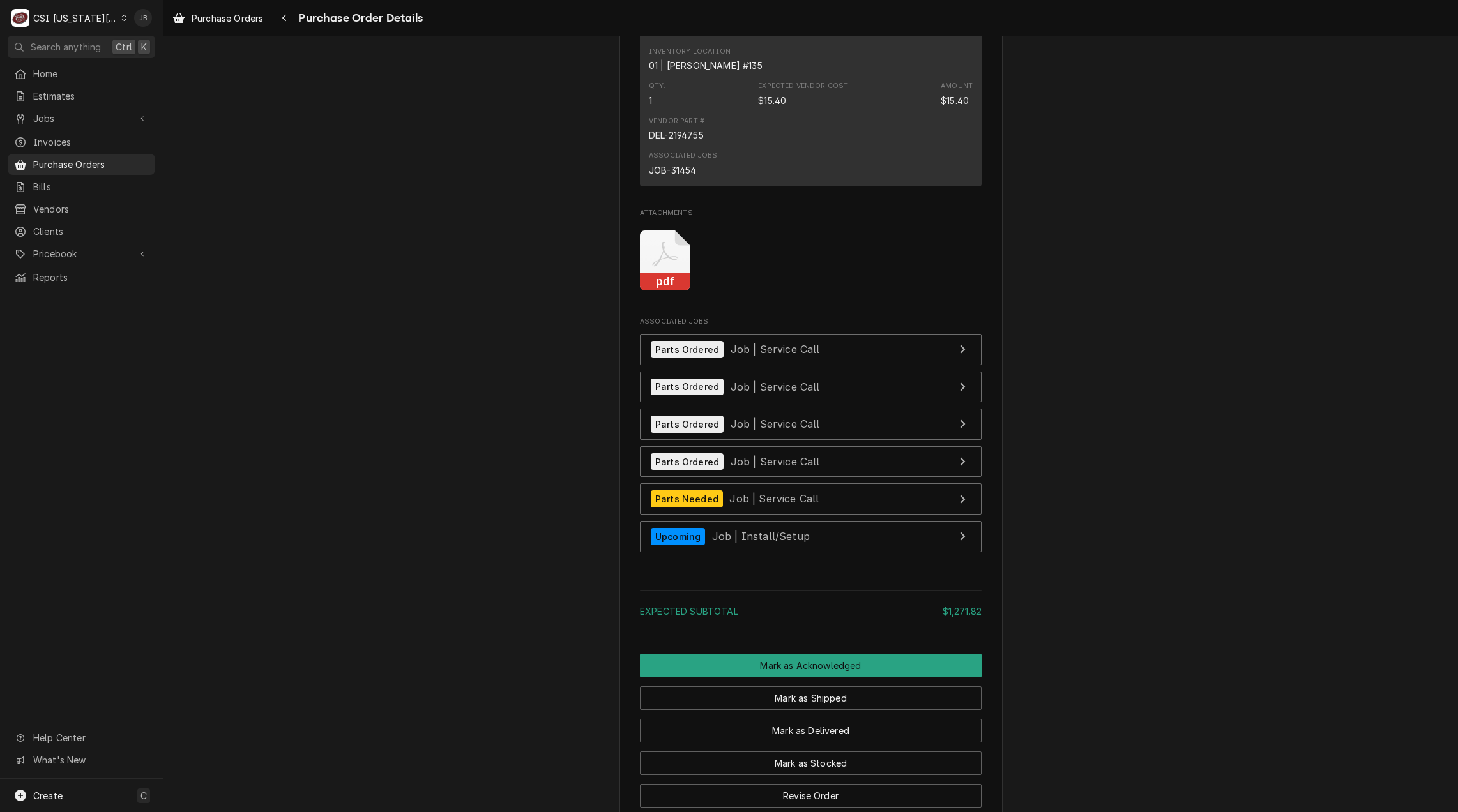
scroll to position [2170, 0]
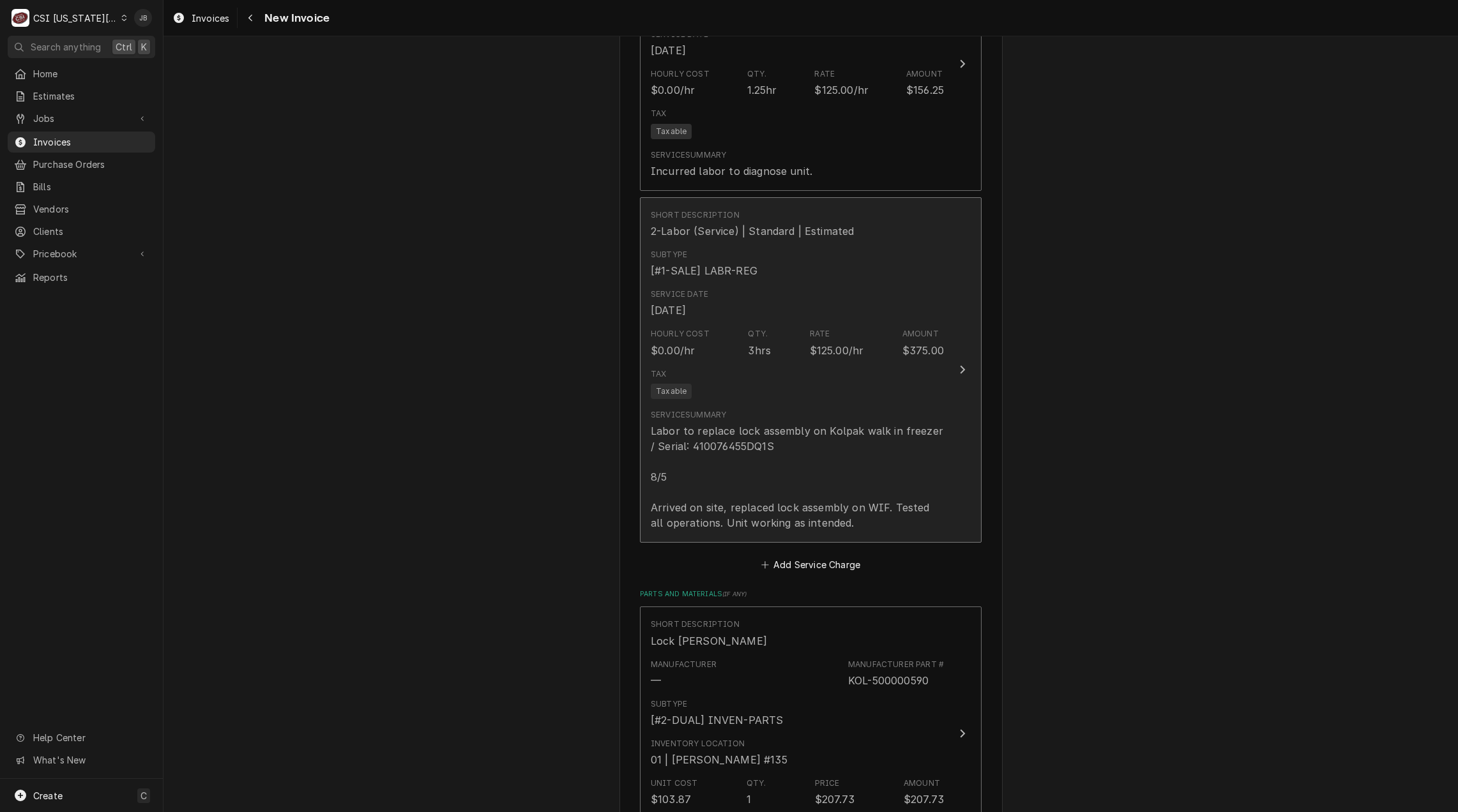
scroll to position [1213, 0]
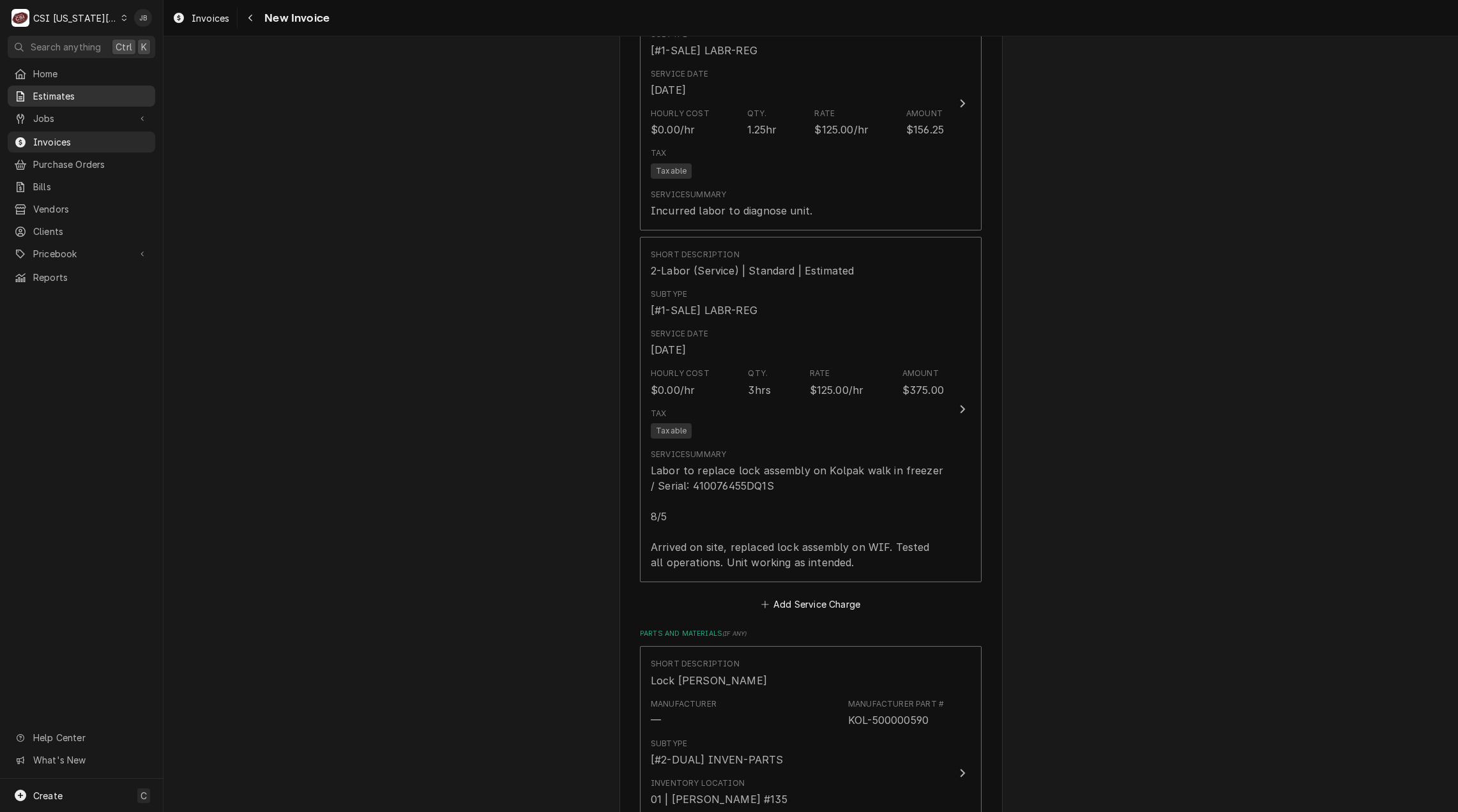
click at [58, 98] on span "Estimates" at bounding box center [91, 96] width 116 height 13
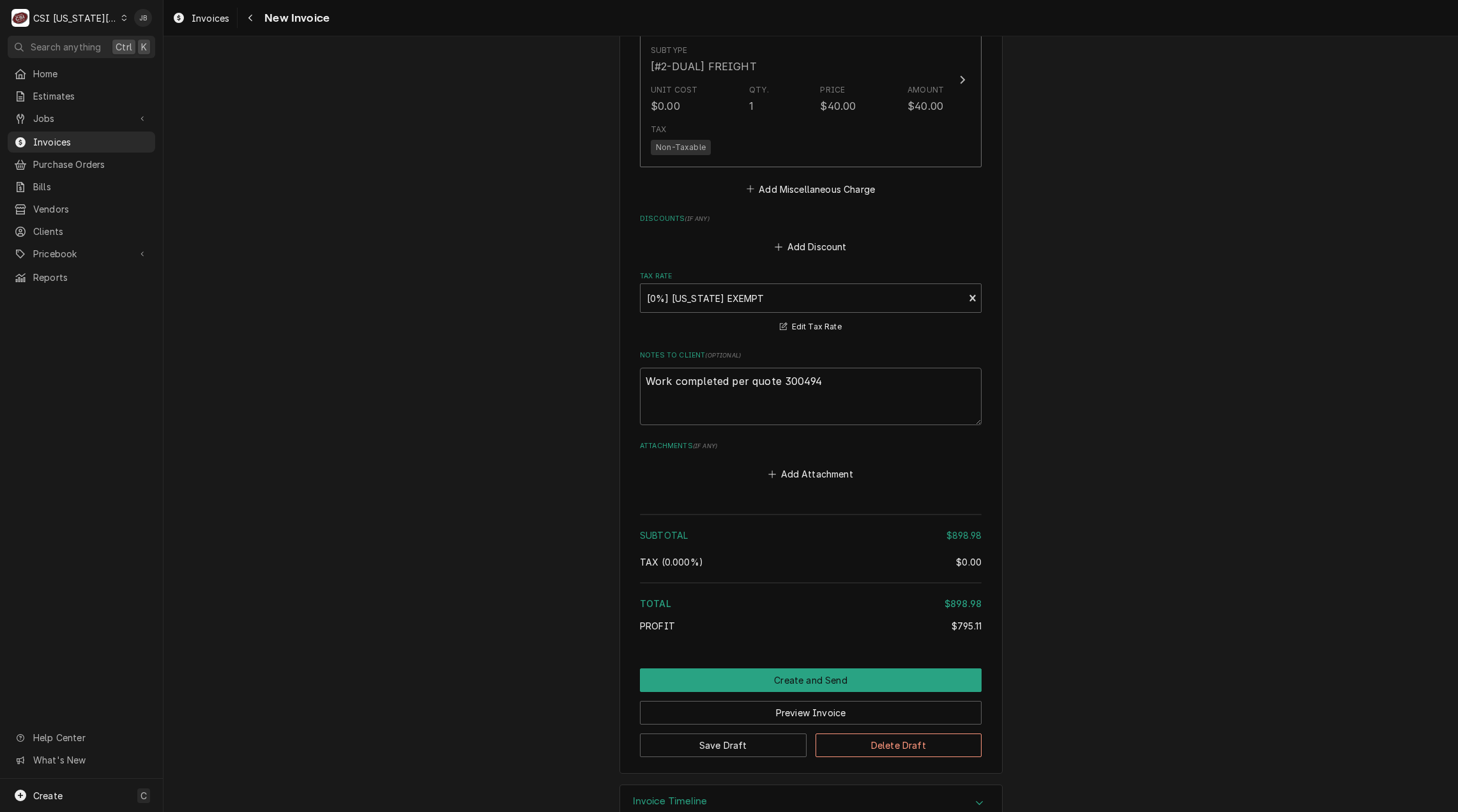
scroll to position [2437, 0]
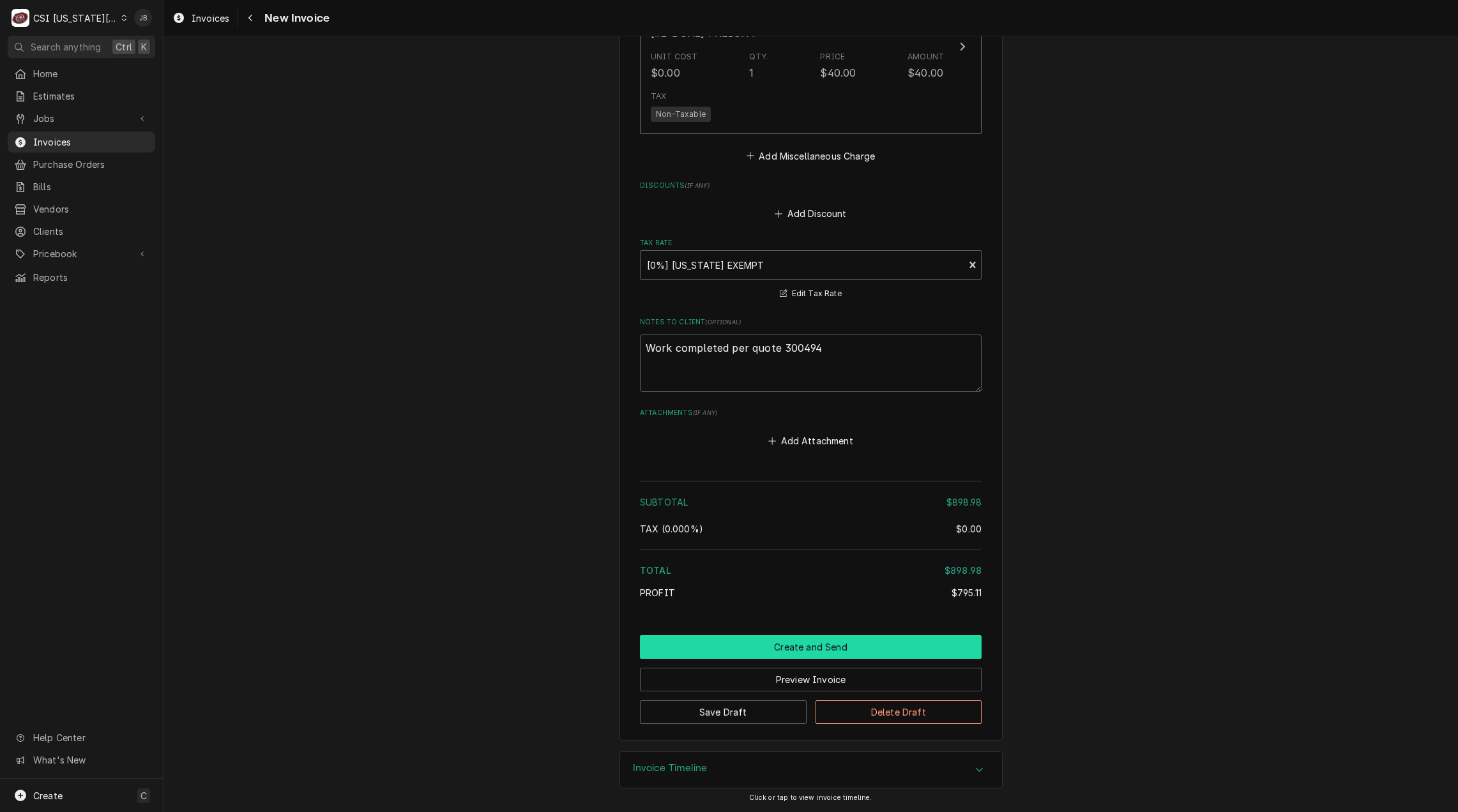
click at [777, 652] on button "Create and Send" at bounding box center [811, 646] width 341 height 24
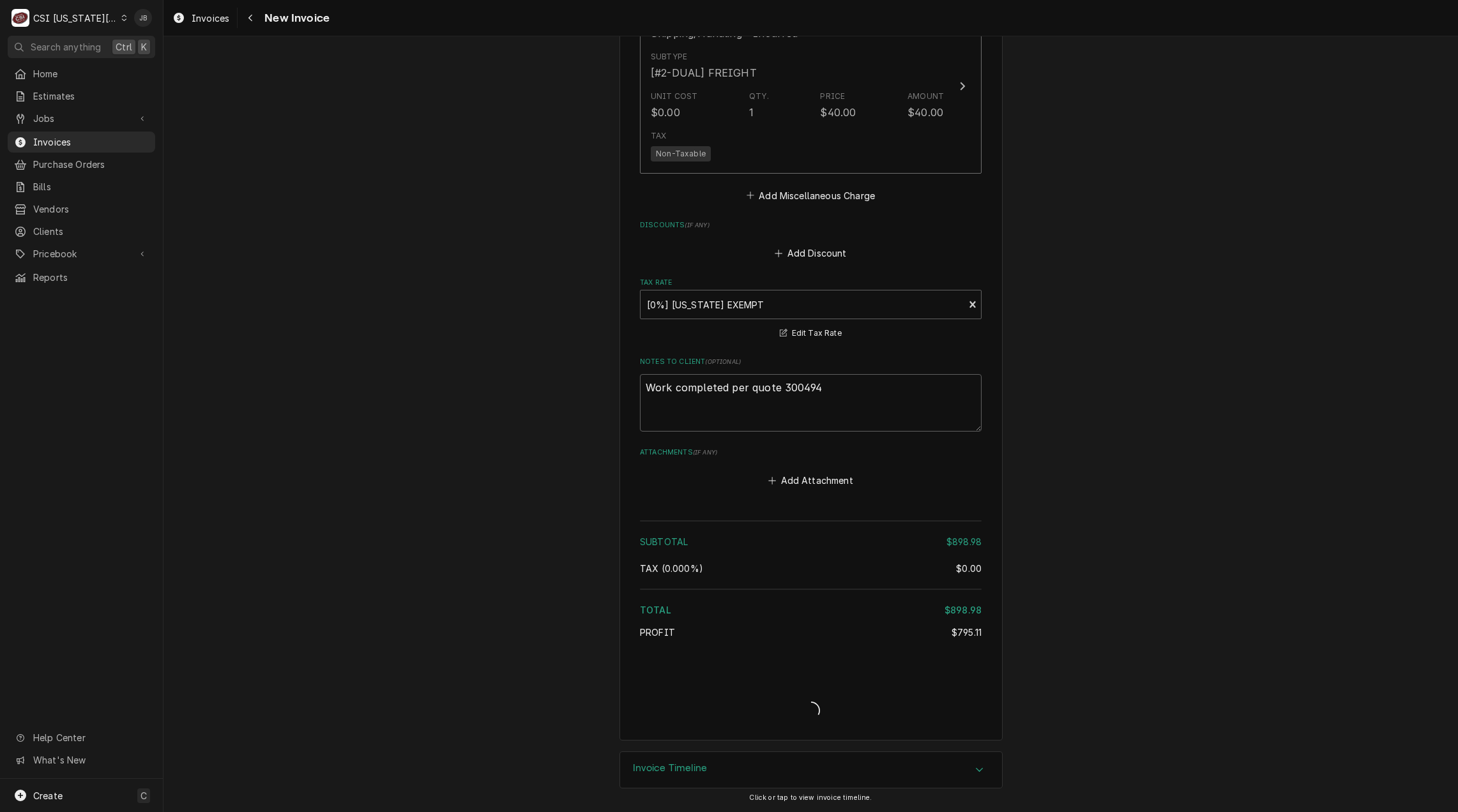
type textarea "x"
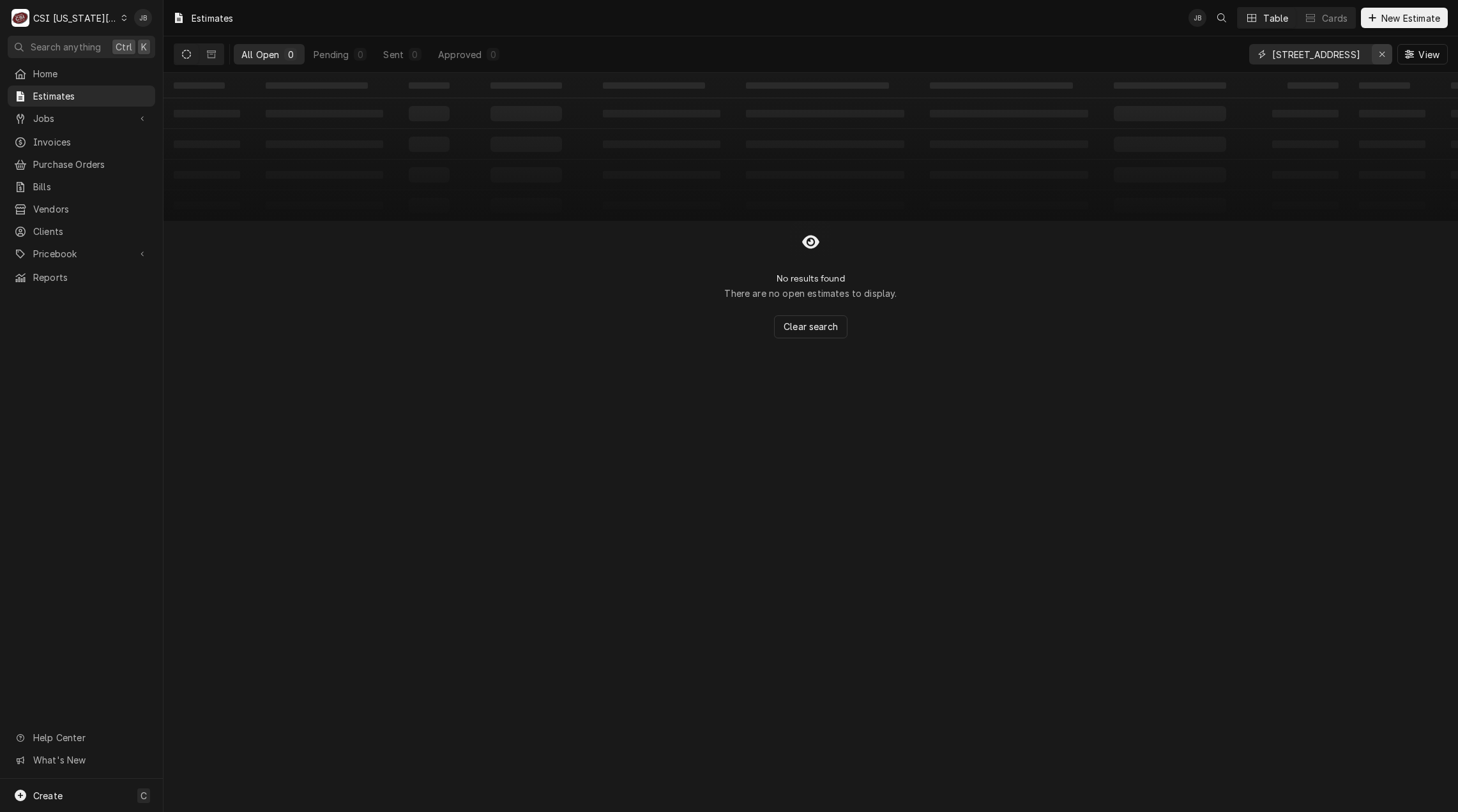
click at [1384, 54] on icon "Erase input" at bounding box center [1381, 54] width 7 height 9
click at [1303, 58] on input "Dynamic Content Wrapper" at bounding box center [1332, 54] width 120 height 21
type input "300494"
click at [210, 54] on icon "Dynamic Content Wrapper" at bounding box center [210, 54] width 9 height 8
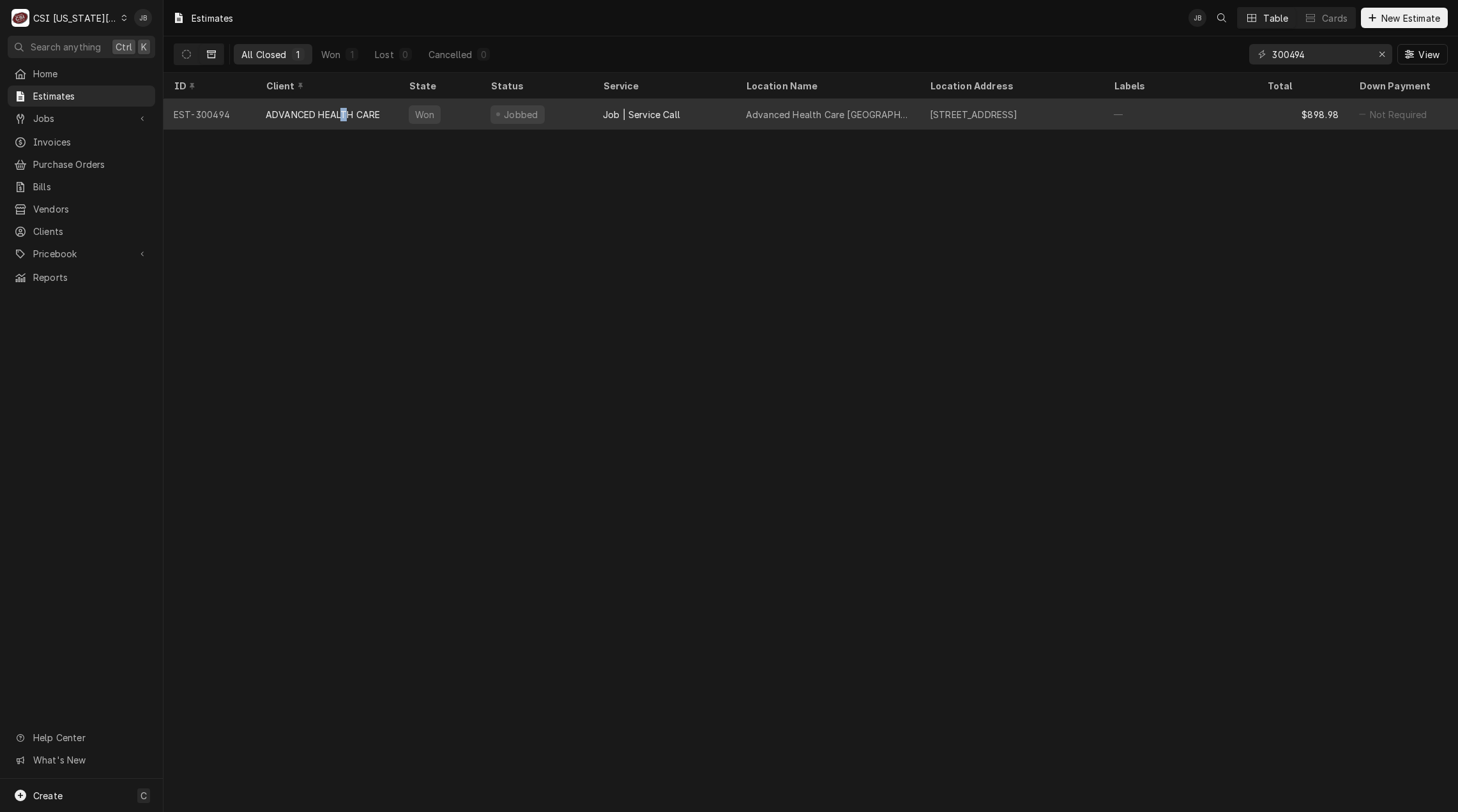
click at [343, 115] on div "ADVANCED HEALTH CARE" at bounding box center [322, 115] width 115 height 13
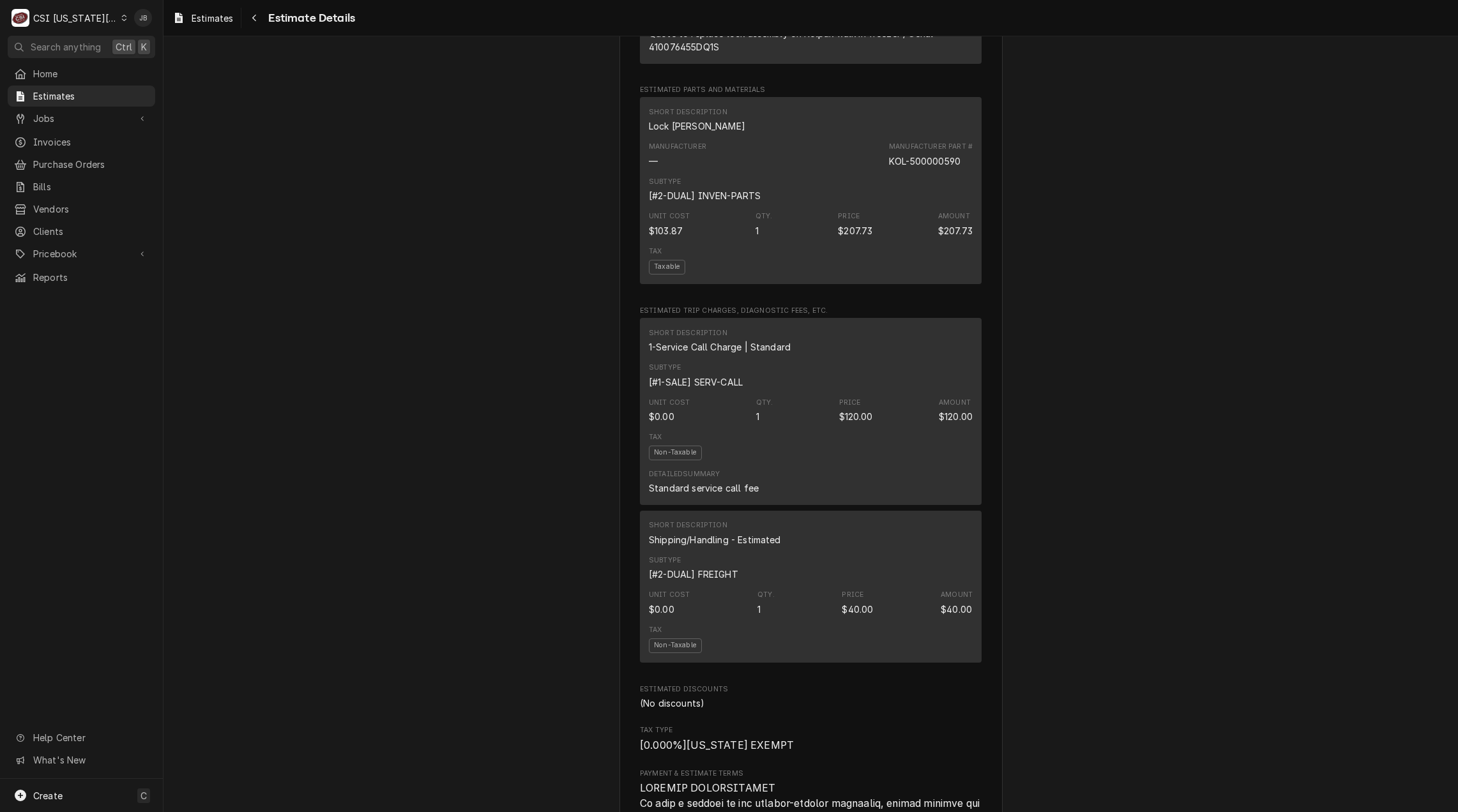
scroll to position [1276, 0]
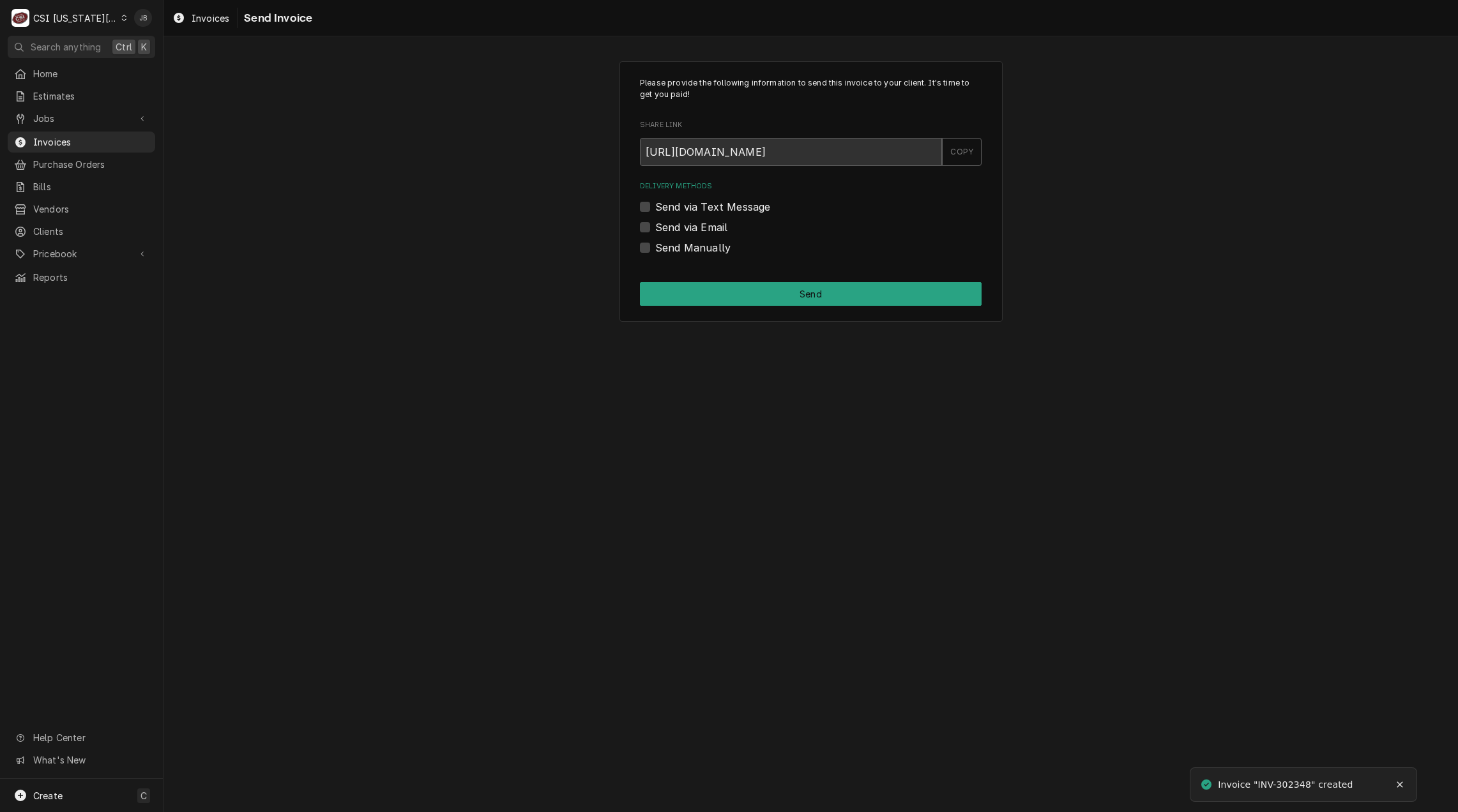
click at [700, 225] on label "Send via Email" at bounding box center [691, 227] width 72 height 15
click at [700, 225] on input "Send via Email" at bounding box center [826, 234] width 341 height 28
checkbox input "true"
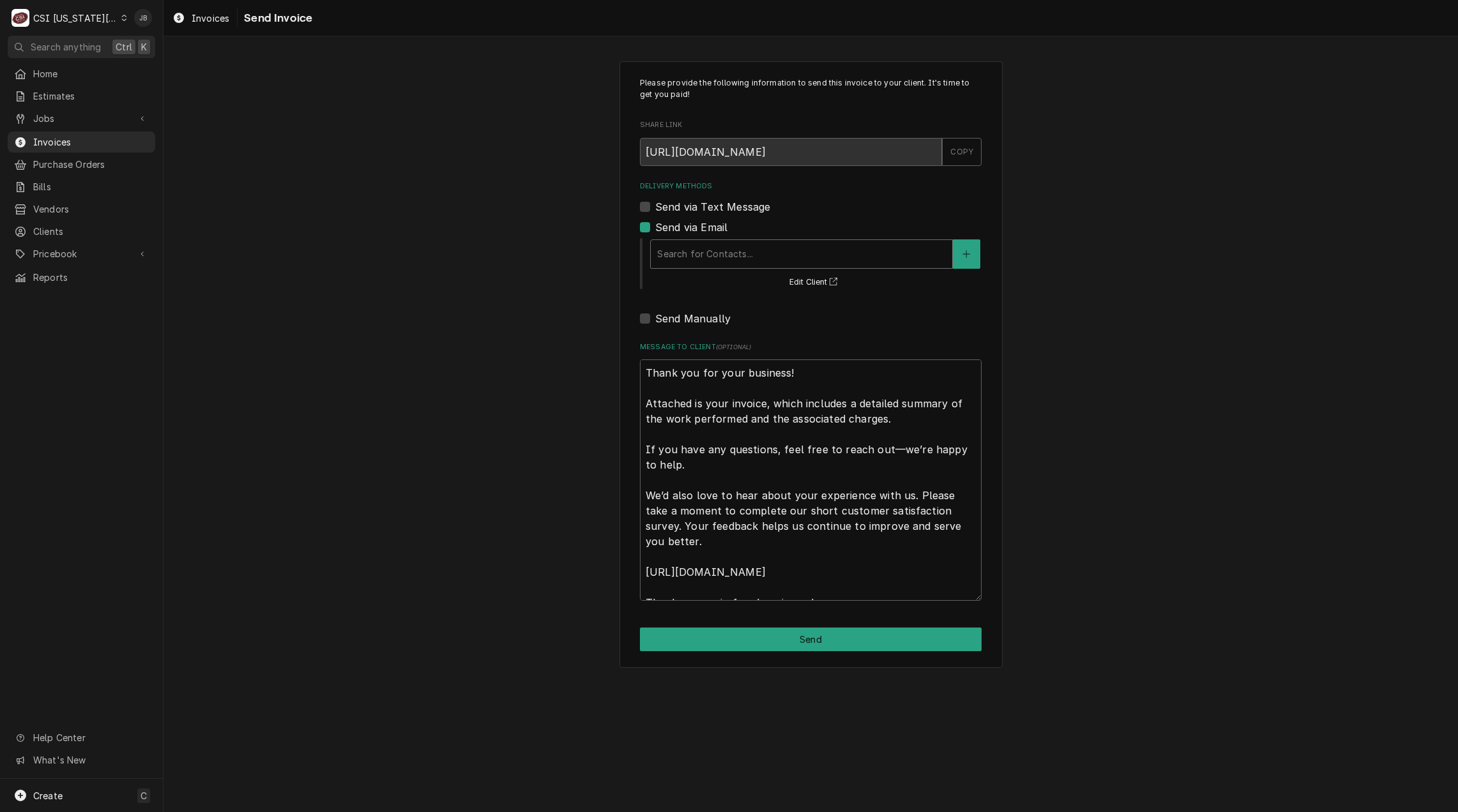
click at [695, 255] on div "Delivery Methods" at bounding box center [801, 254] width 288 height 23
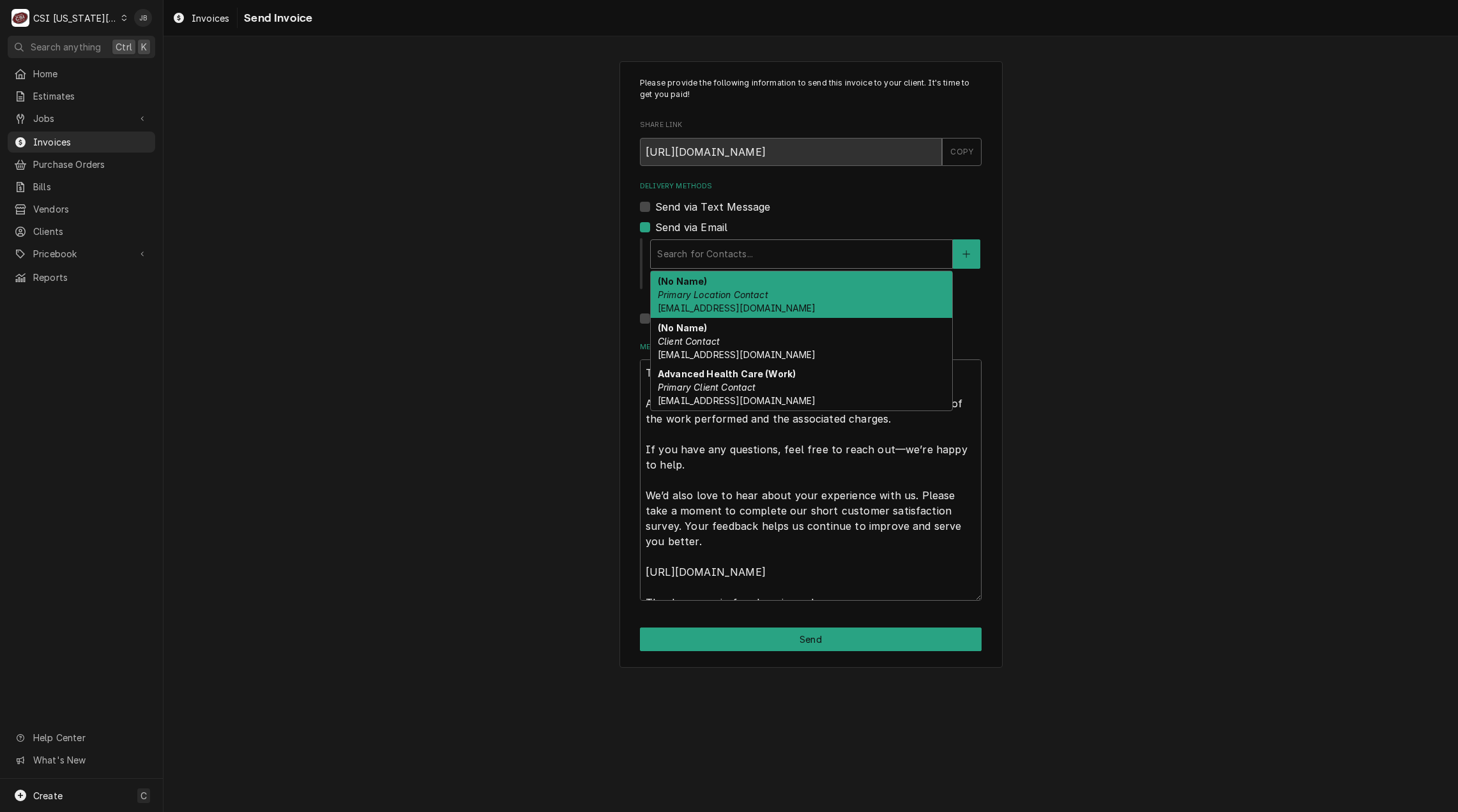
click at [781, 293] on div "(No Name) Primary Location Contact ovp@ahcfacilities.com" at bounding box center [801, 294] width 301 height 46
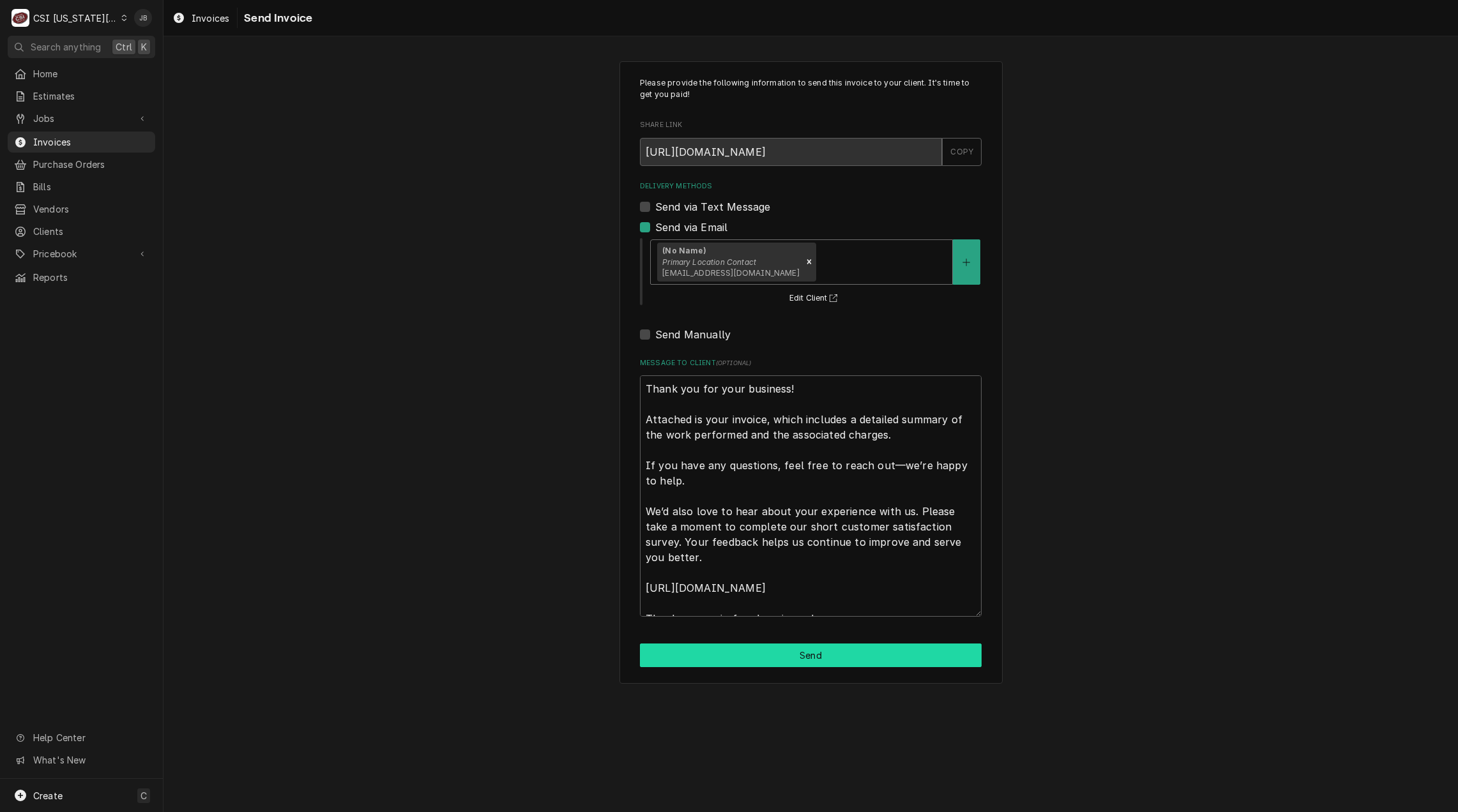
click at [793, 657] on button "Send" at bounding box center [811, 655] width 341 height 24
type textarea "x"
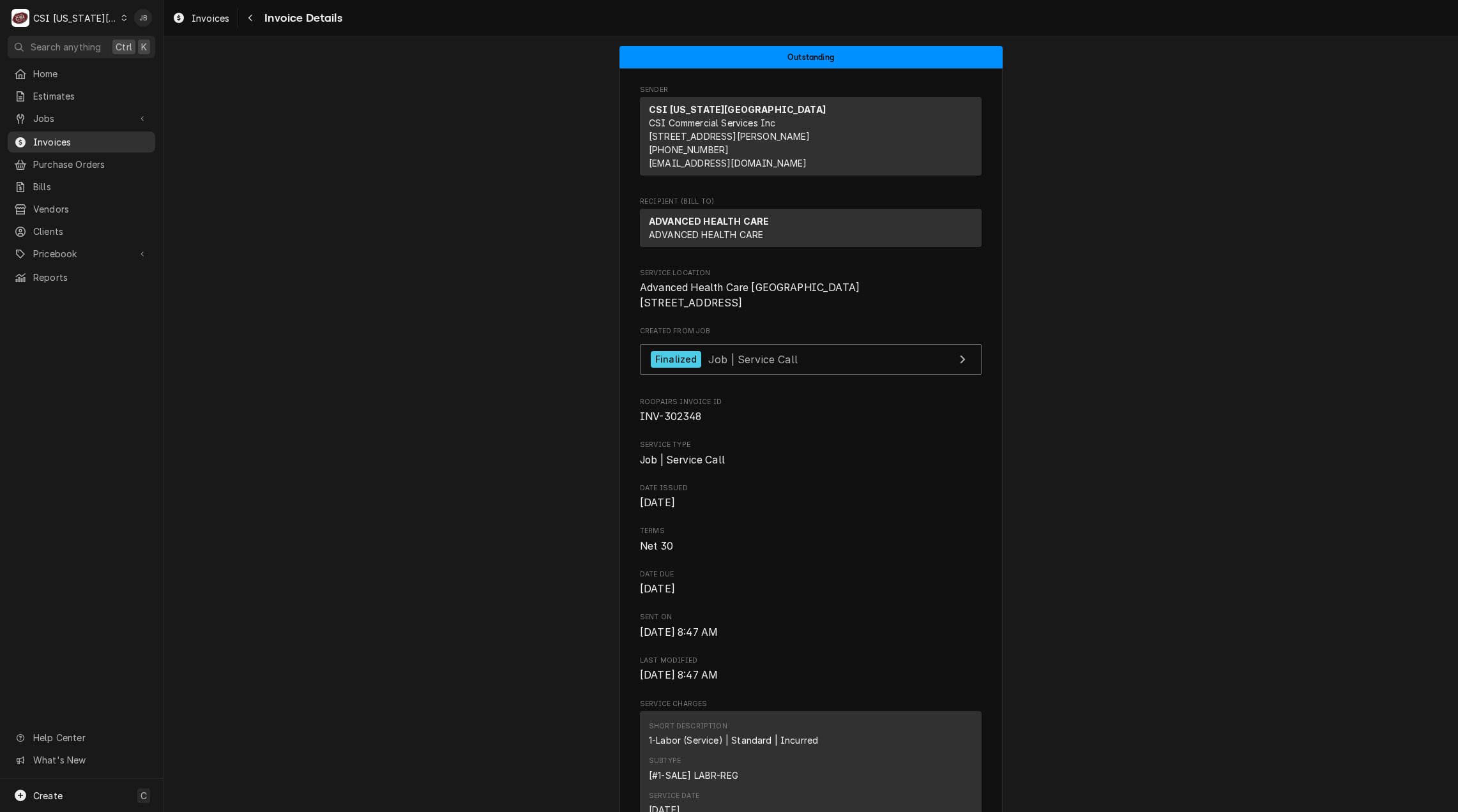
click at [80, 143] on span "Invoices" at bounding box center [91, 142] width 116 height 13
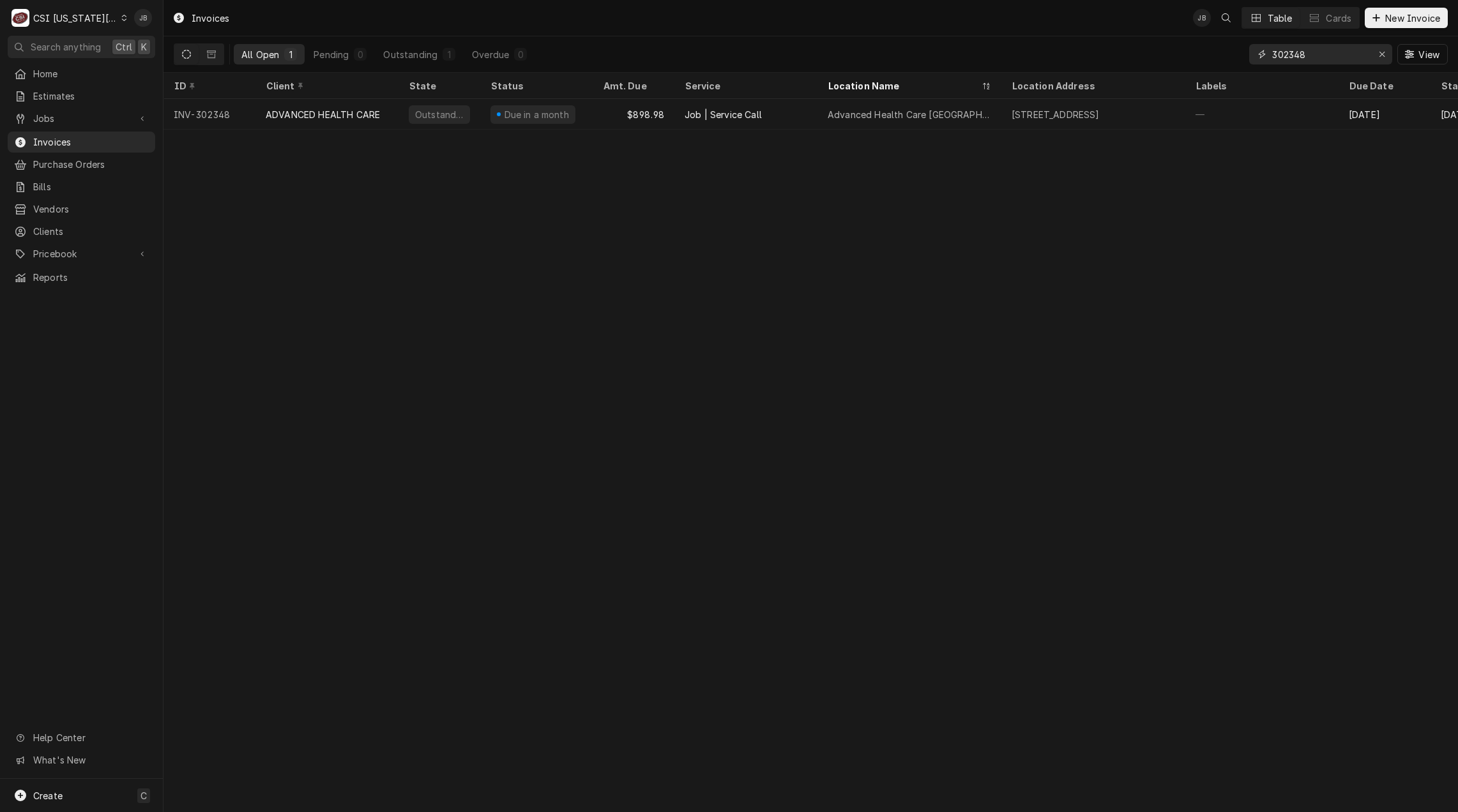
click at [1323, 52] on input "302348" at bounding box center [1320, 54] width 96 height 21
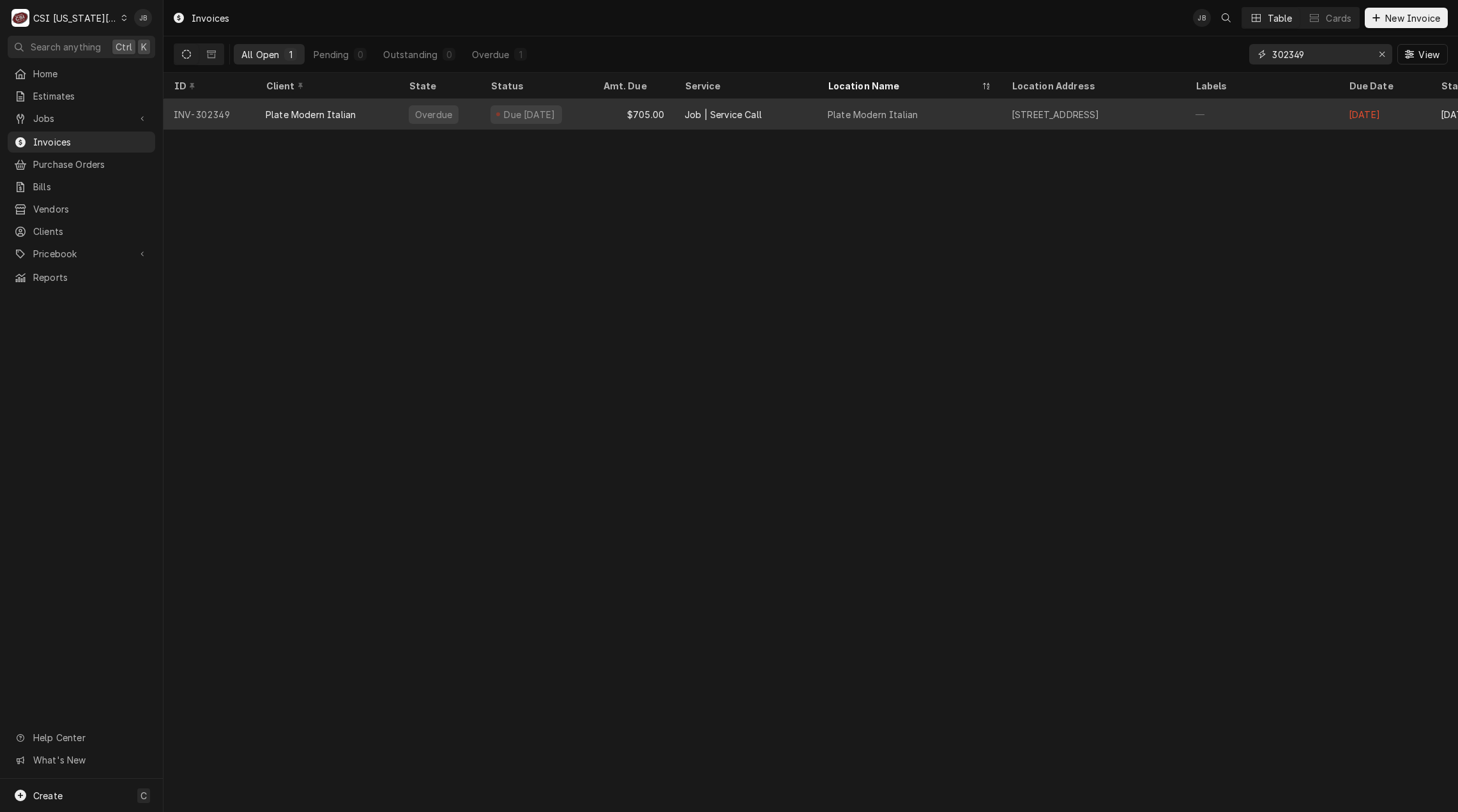
type input "302349"
click at [355, 108] on div "Plate Modern Italian" at bounding box center [326, 114] width 143 height 30
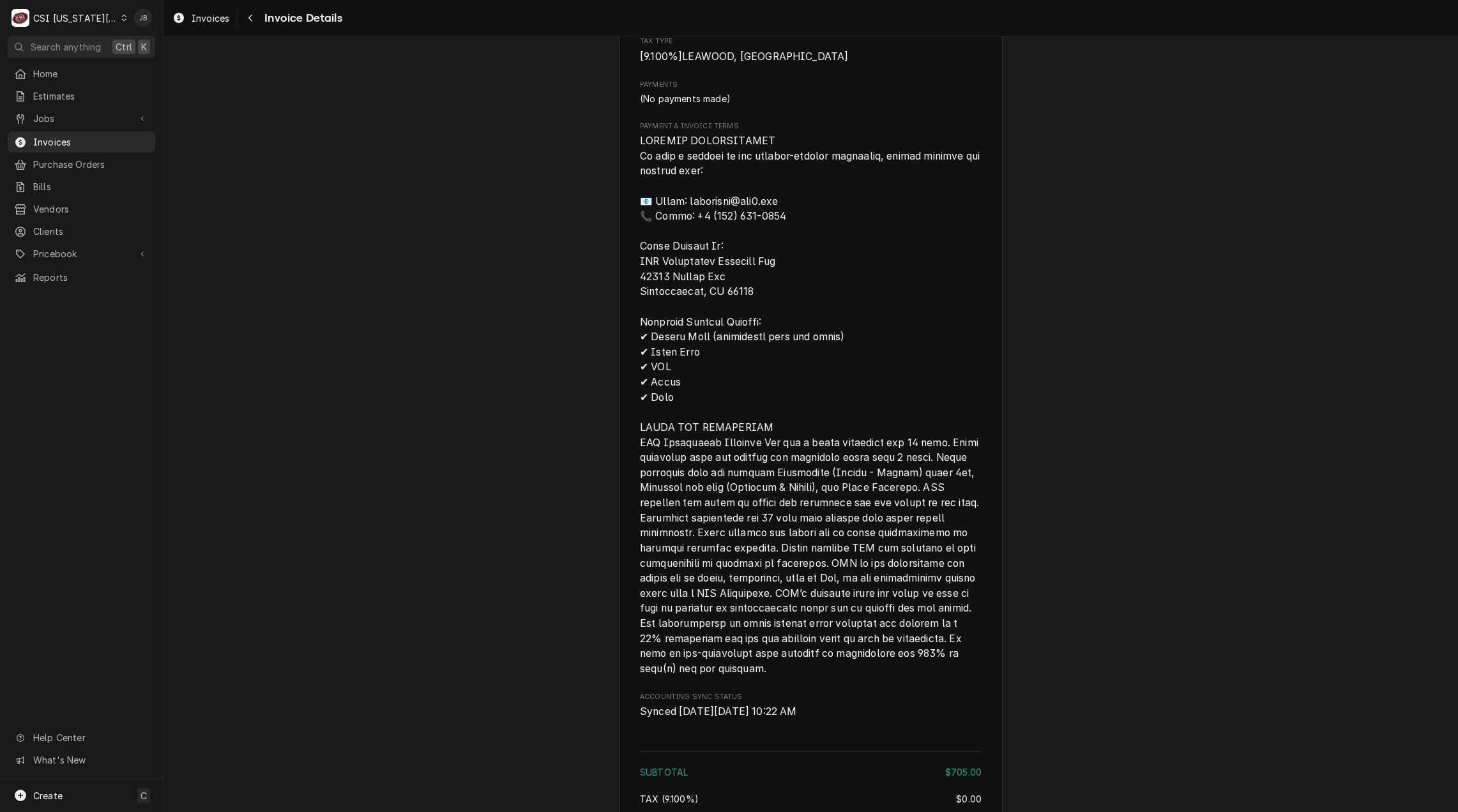
scroll to position [1736, 0]
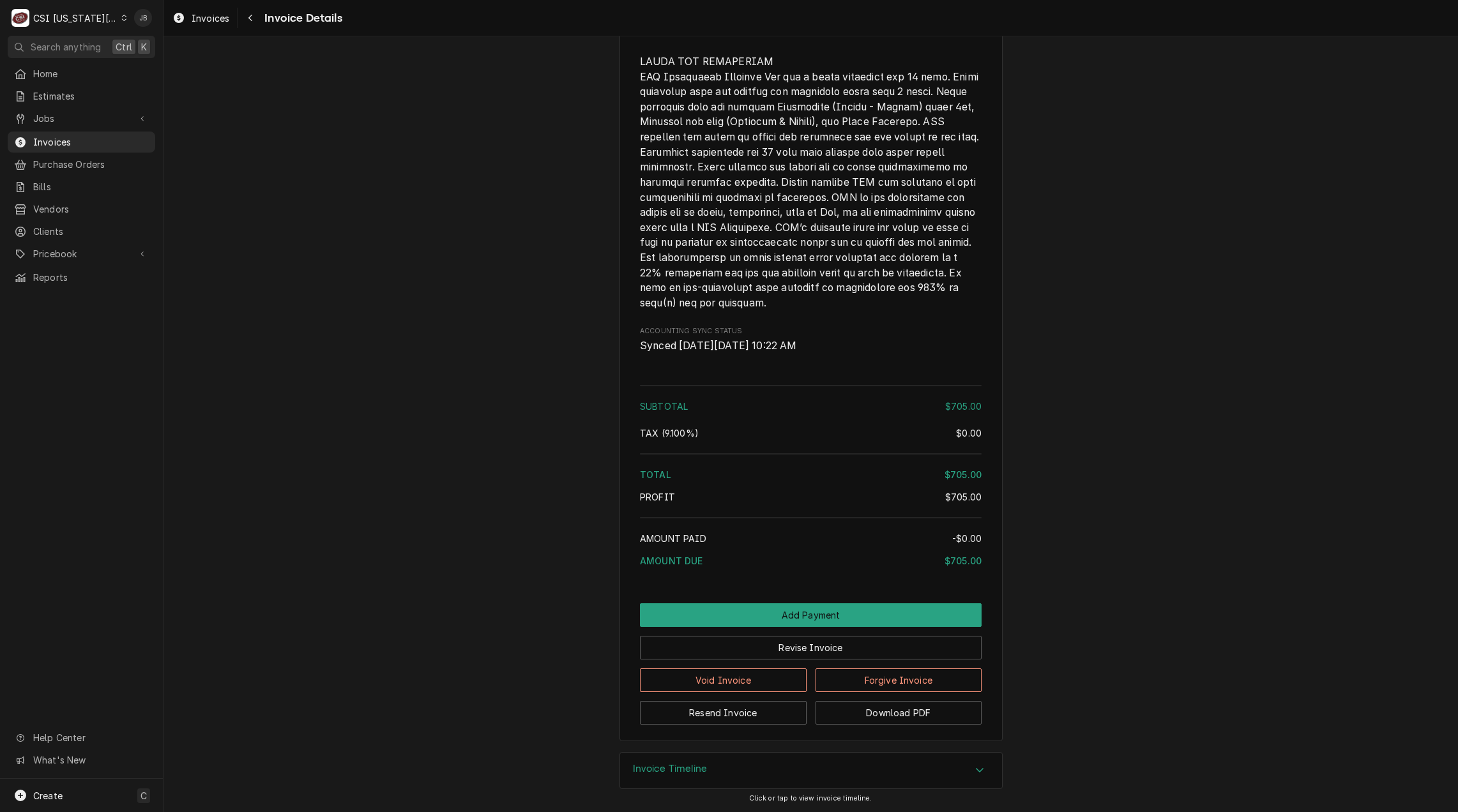
click at [708, 761] on div "Invoice Timeline" at bounding box center [811, 770] width 382 height 36
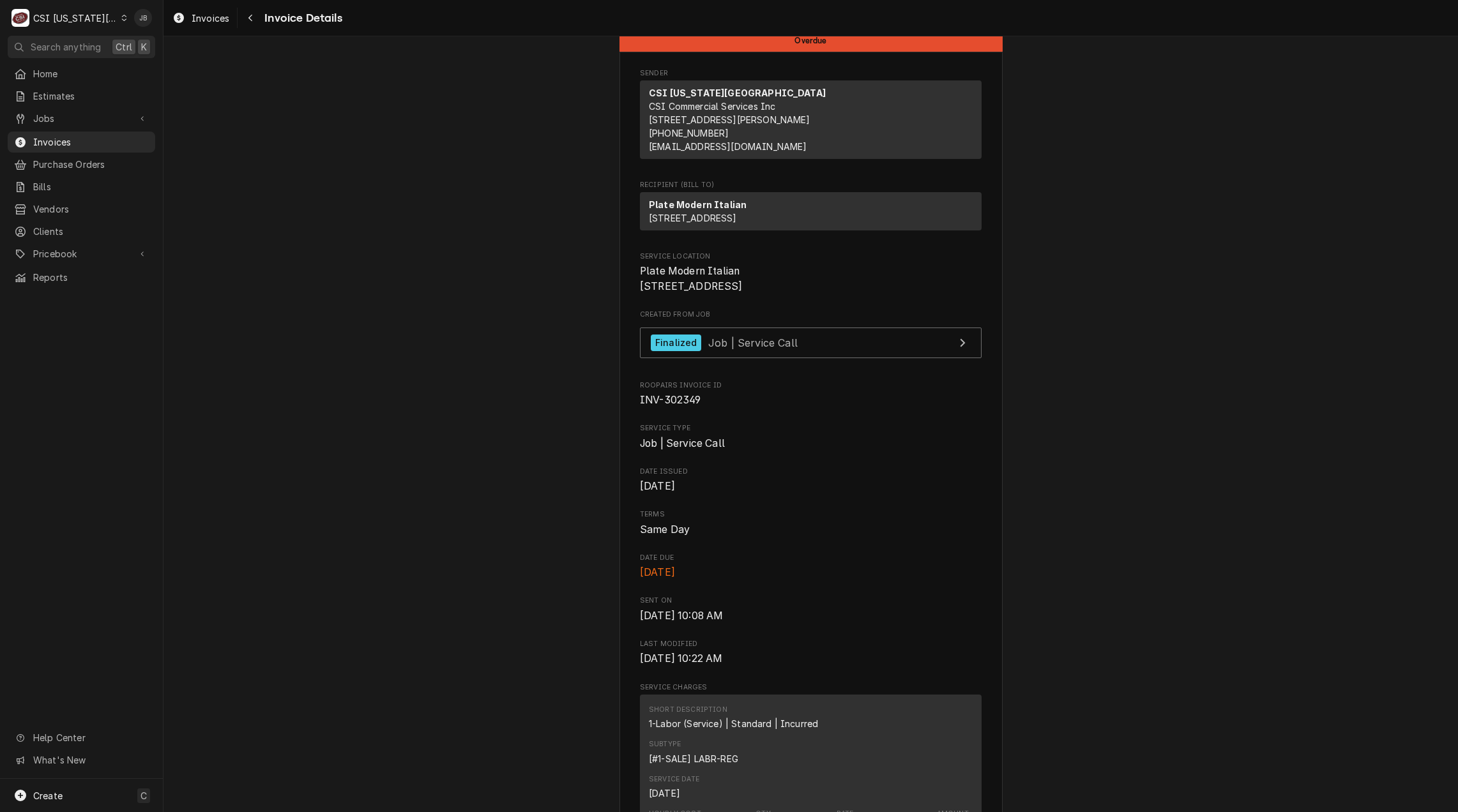
scroll to position [0, 0]
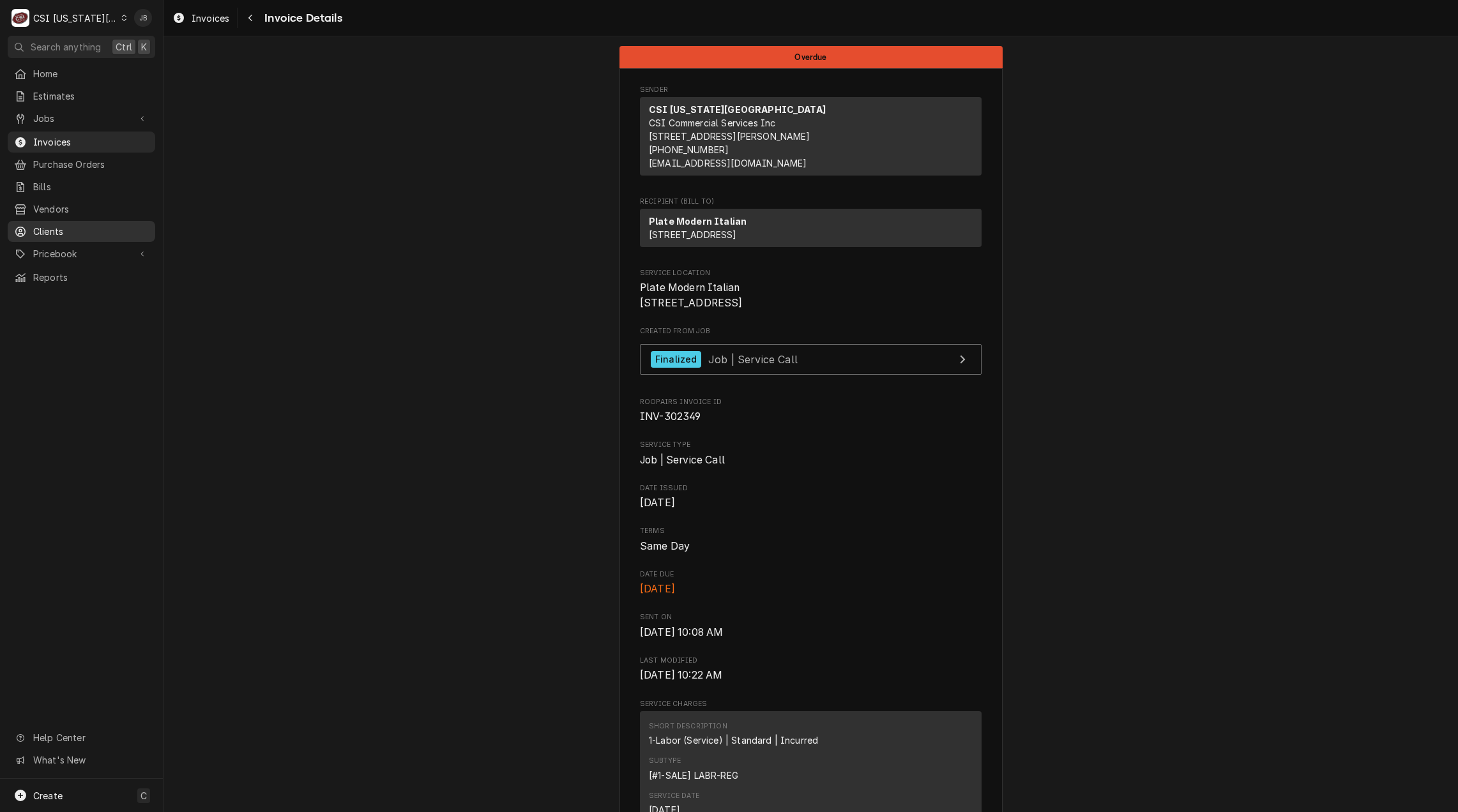
click at [54, 227] on span "Clients" at bounding box center [91, 231] width 116 height 13
click at [98, 140] on span "Invoices" at bounding box center [91, 142] width 116 height 13
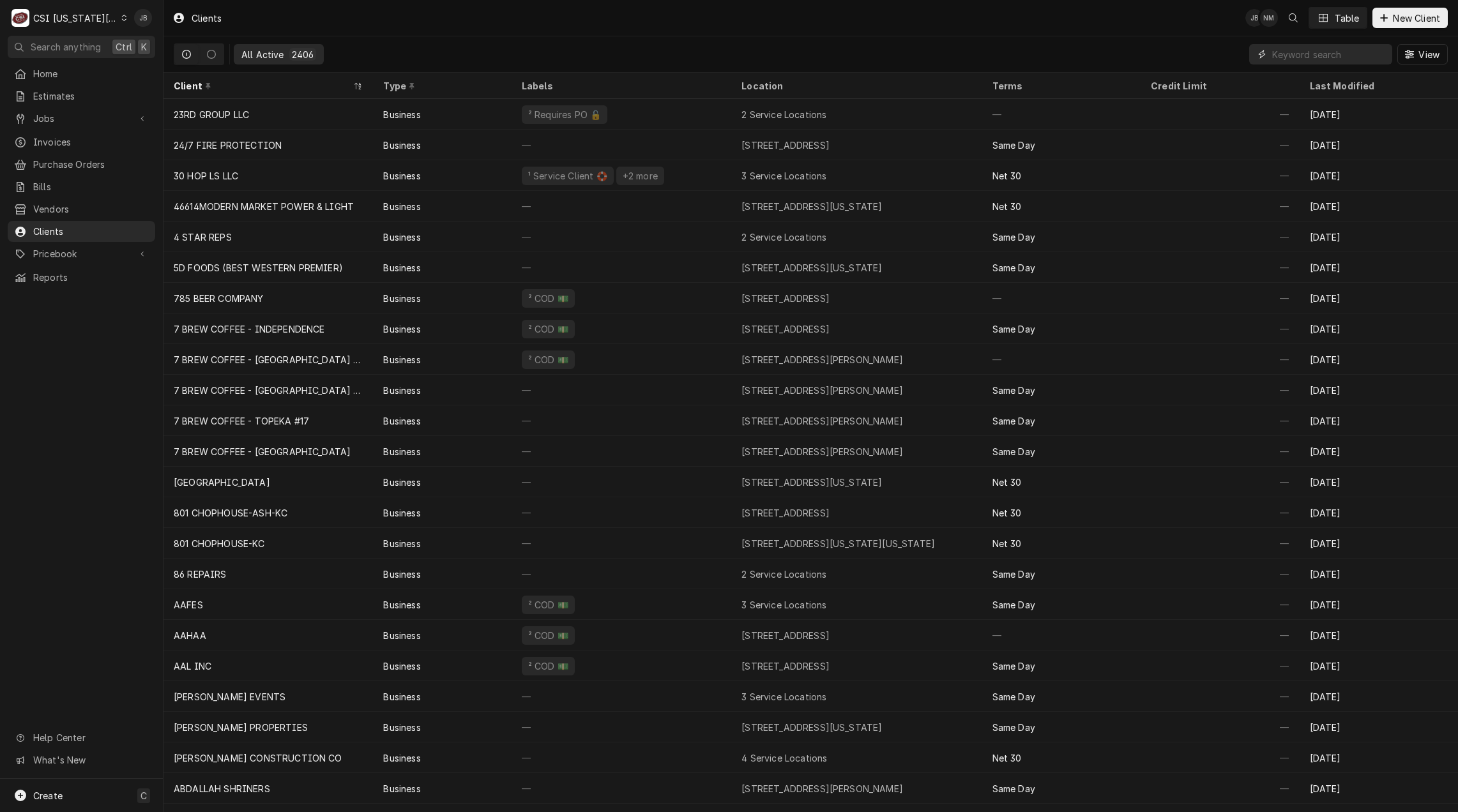
click at [1316, 50] on input "Dynamic Content Wrapper" at bounding box center [1329, 54] width 114 height 21
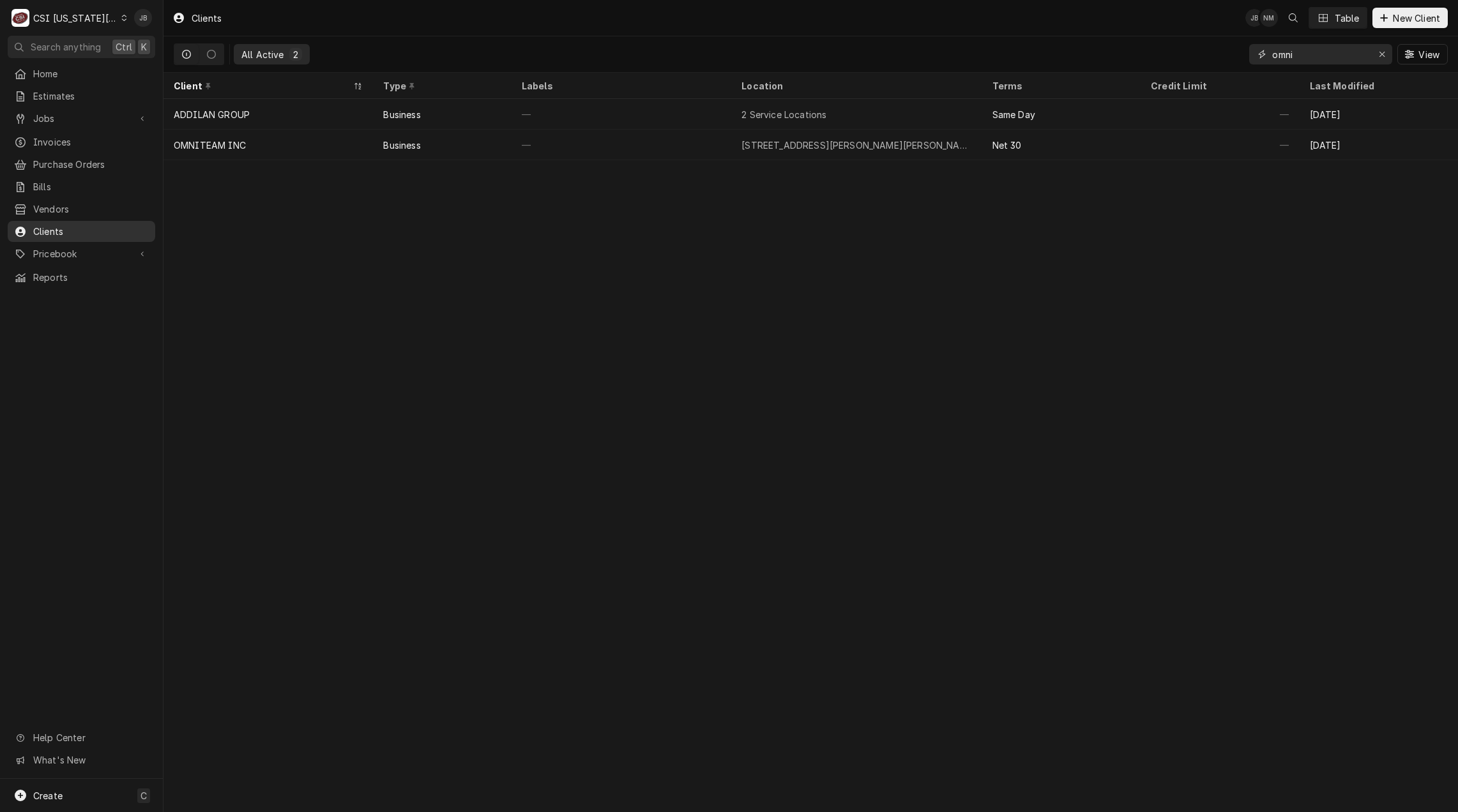
type input "omni"
click at [97, 116] on span "Jobs" at bounding box center [82, 118] width 97 height 13
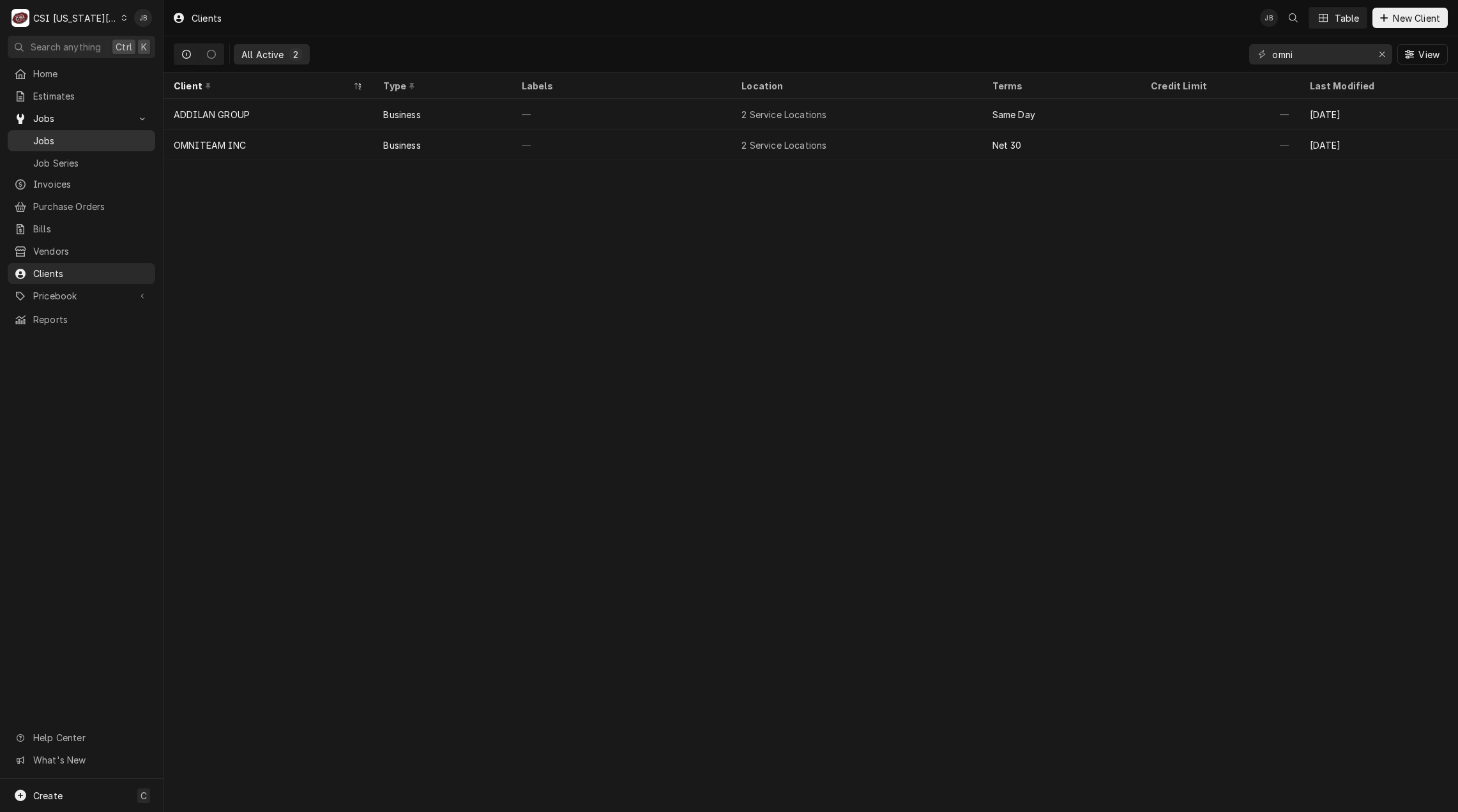
click at [82, 135] on span "Jobs" at bounding box center [91, 140] width 116 height 13
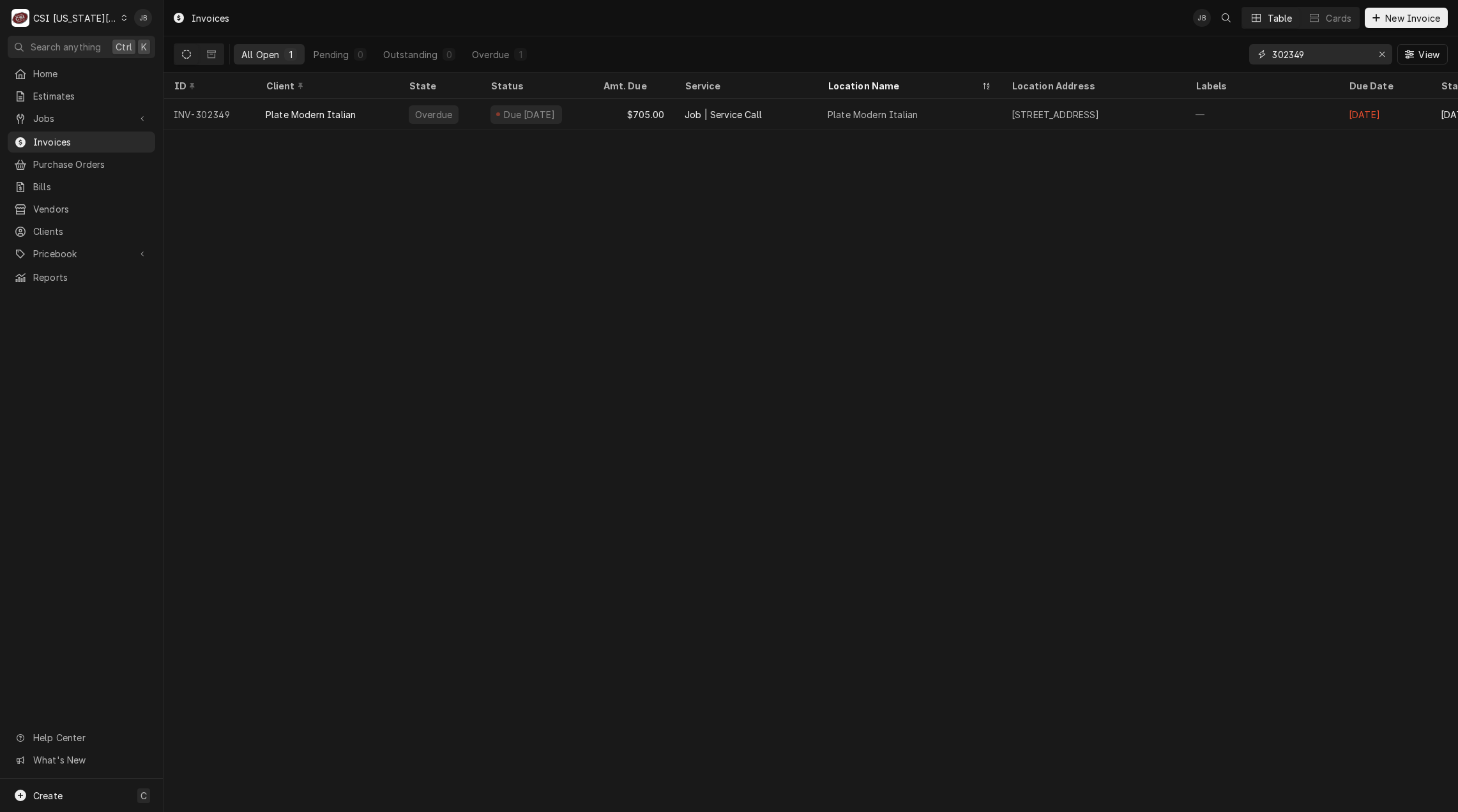
drag, startPoint x: 1317, startPoint y: 56, endPoint x: 1230, endPoint y: 54, distance: 87.0
click at [1230, 54] on div "All Open 1 Pending 0 Outstanding 0 Overdue 1 302349 View" at bounding box center [811, 54] width 1274 height 36
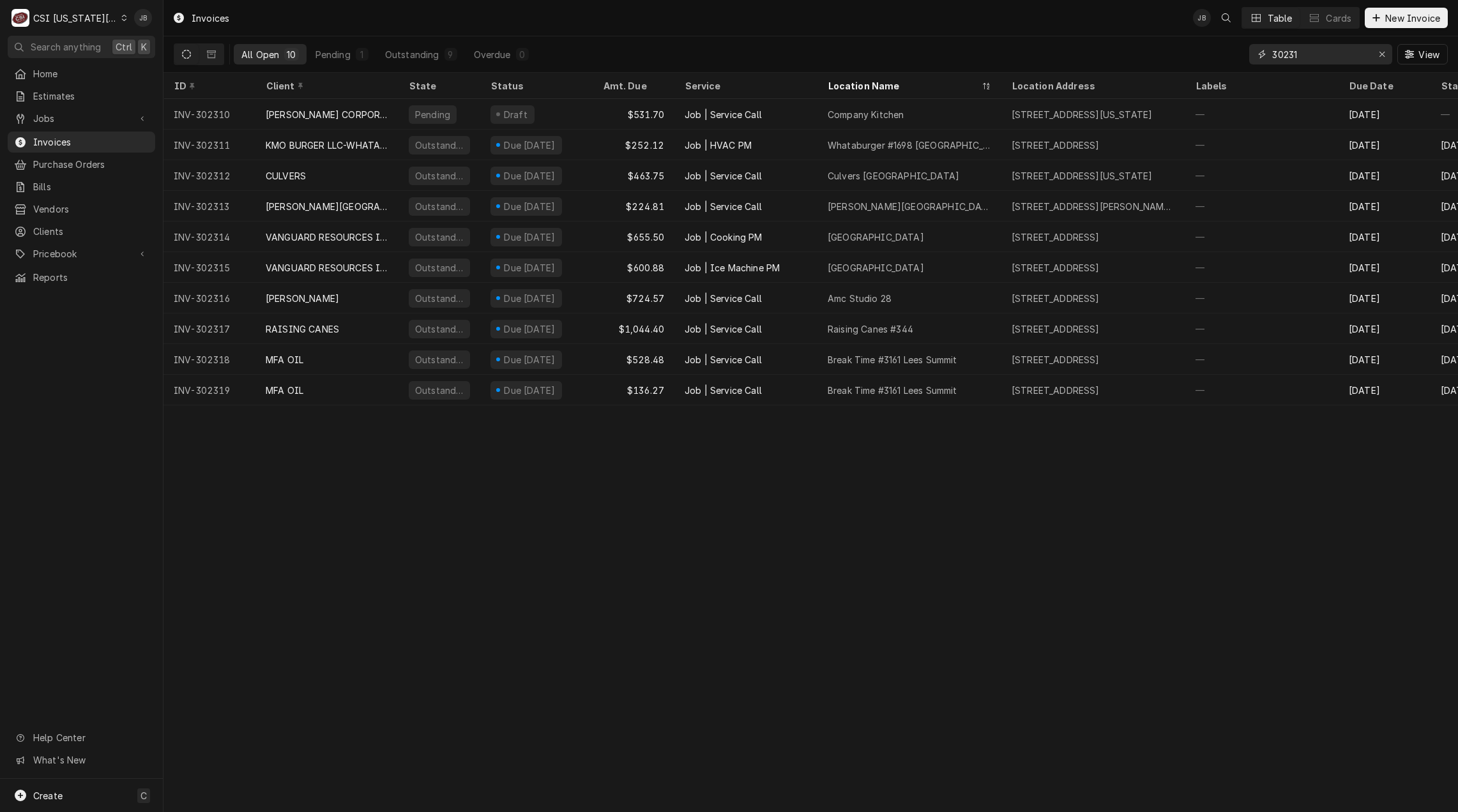
drag, startPoint x: 1311, startPoint y: 56, endPoint x: 1218, endPoint y: 55, distance: 93.0
click at [1218, 55] on div "All Open 10 Pending 1 Outstanding 9 Overdue 0 30231 View" at bounding box center [811, 54] width 1274 height 36
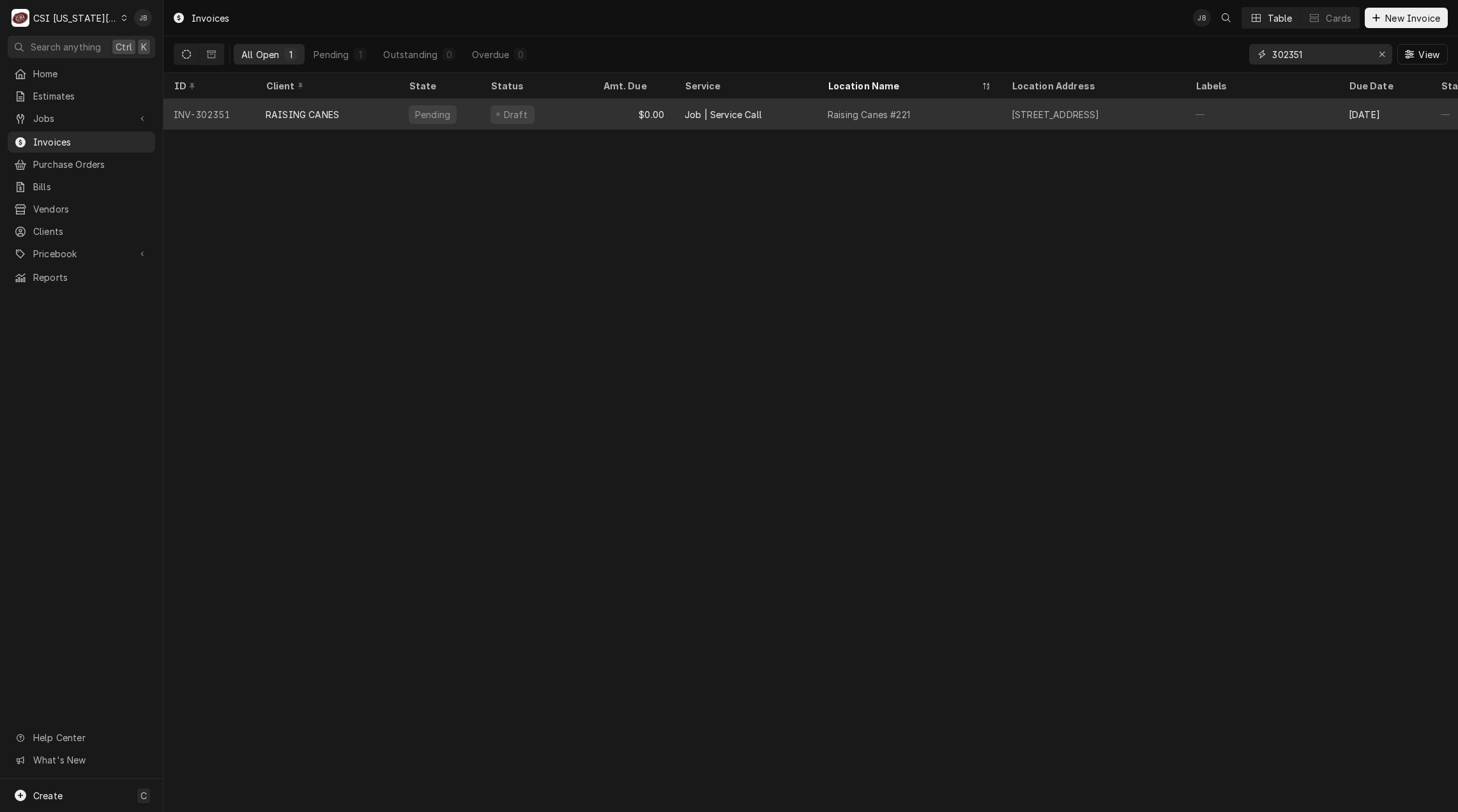
type input "302351"
click at [516, 118] on div "Draft" at bounding box center [512, 115] width 44 height 19
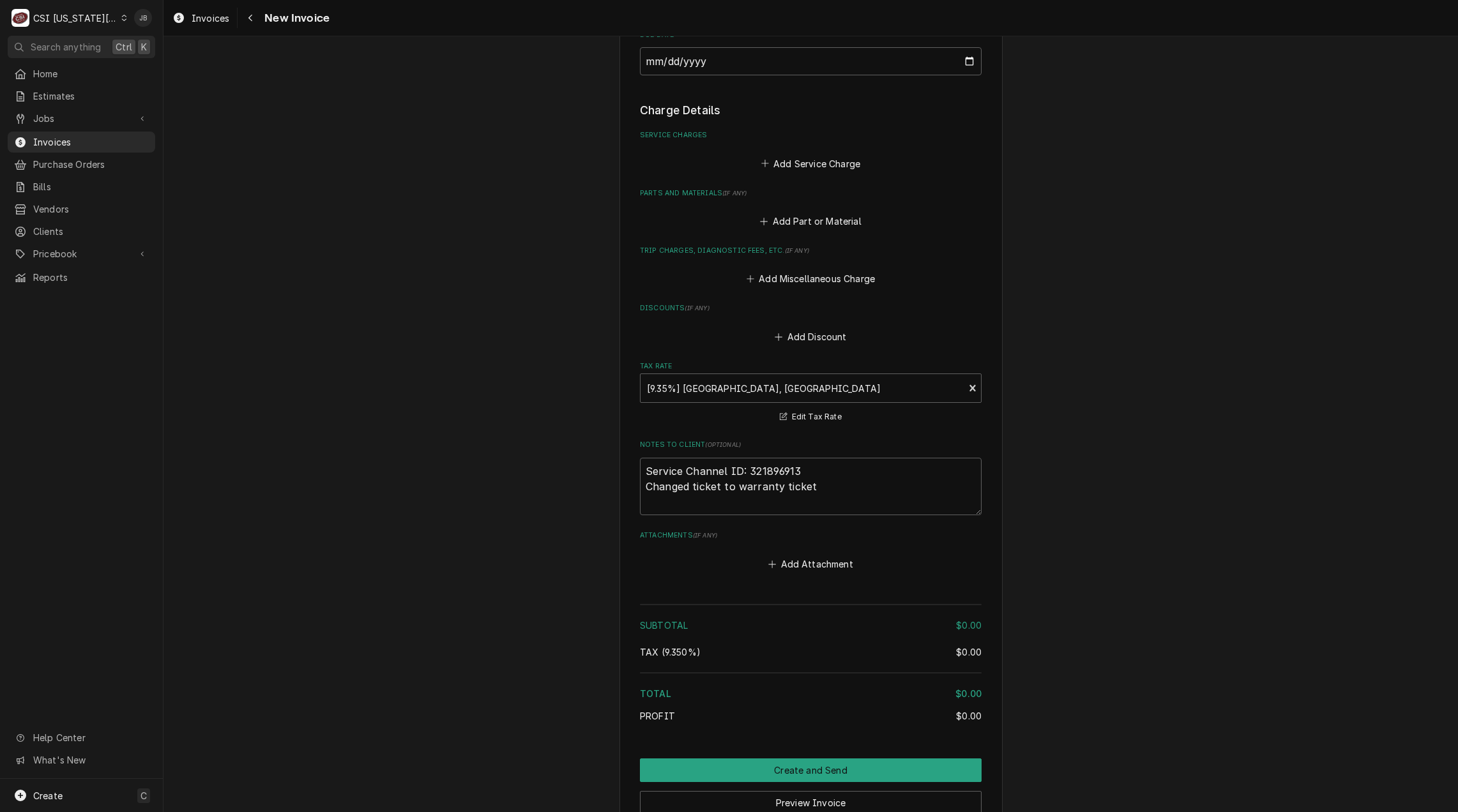
scroll to position [1668, 0]
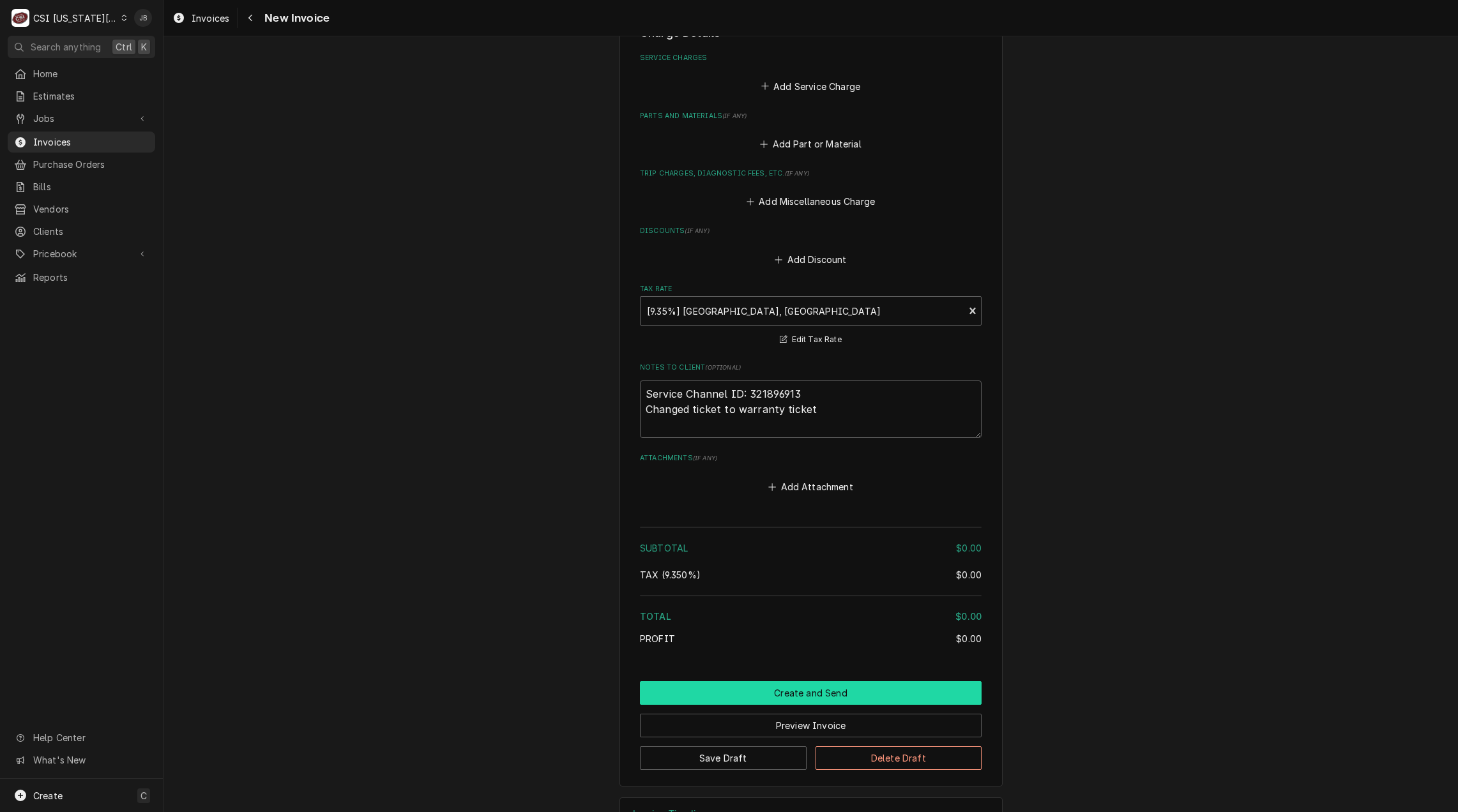
click at [709, 681] on button "Create and Send" at bounding box center [811, 693] width 341 height 24
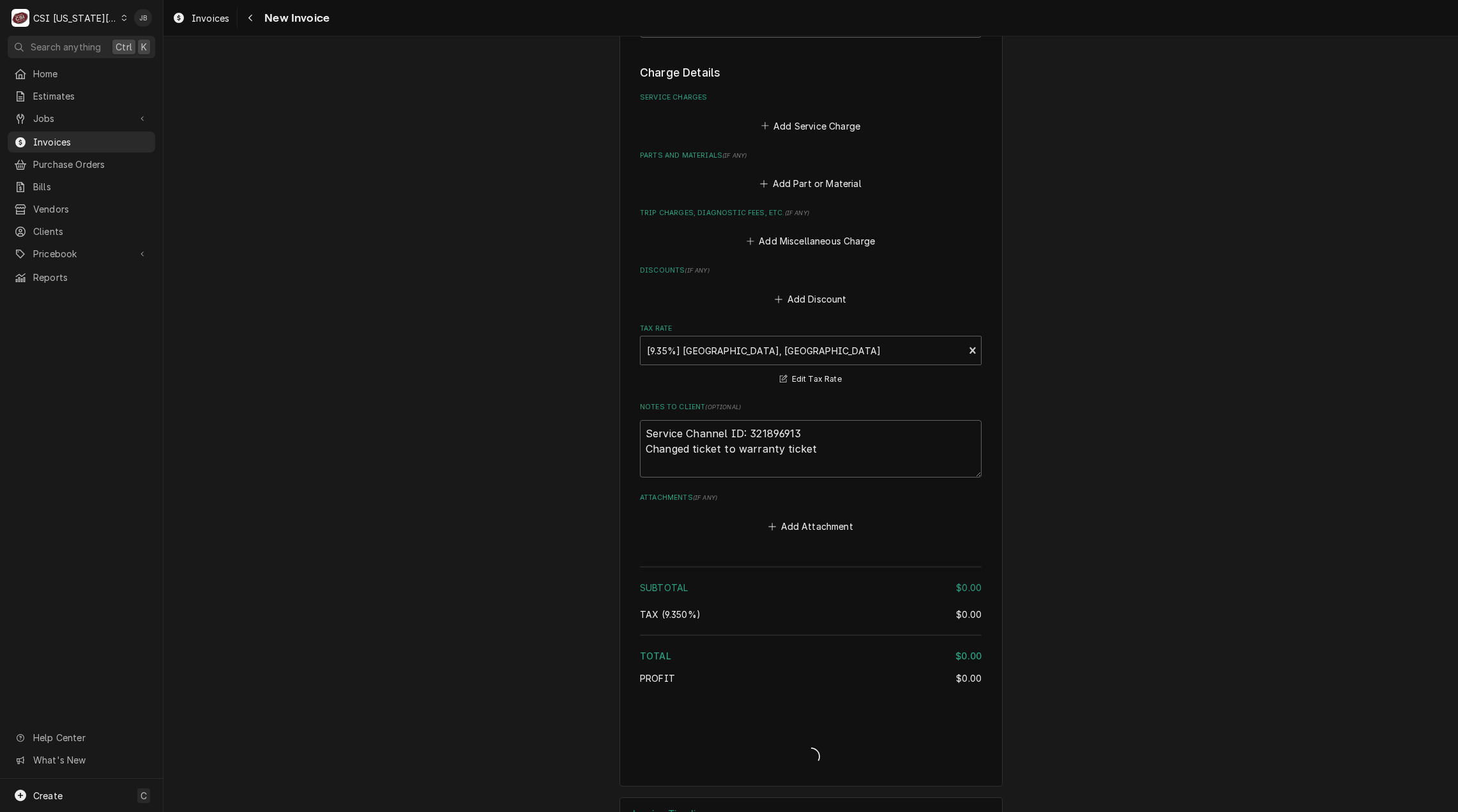
type textarea "x"
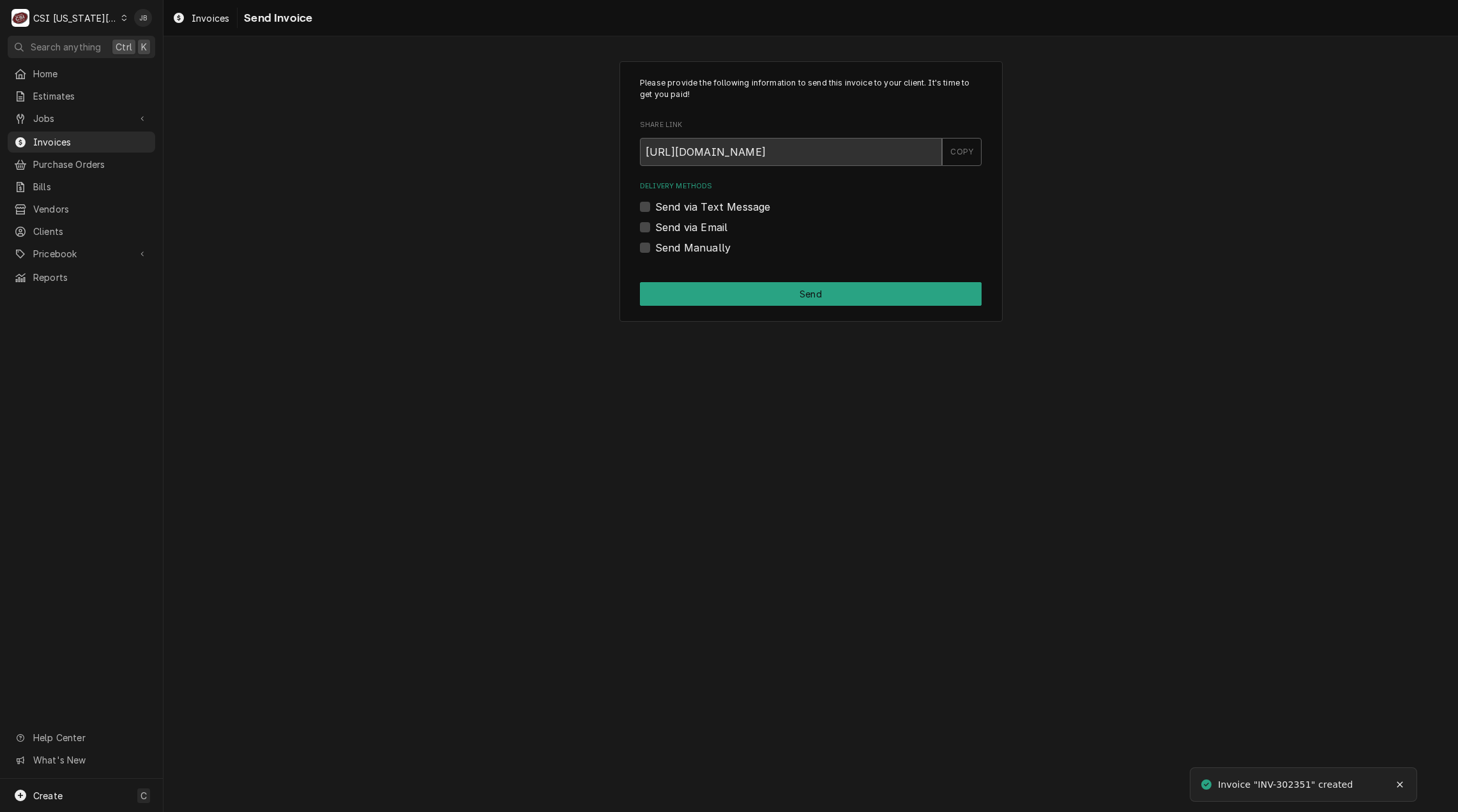
click at [690, 247] on label "Send Manually" at bounding box center [692, 247] width 75 height 15
click at [690, 247] on input "Send Manually" at bounding box center [826, 254] width 341 height 28
checkbox input "true"
click at [784, 298] on button "Send" at bounding box center [811, 294] width 341 height 24
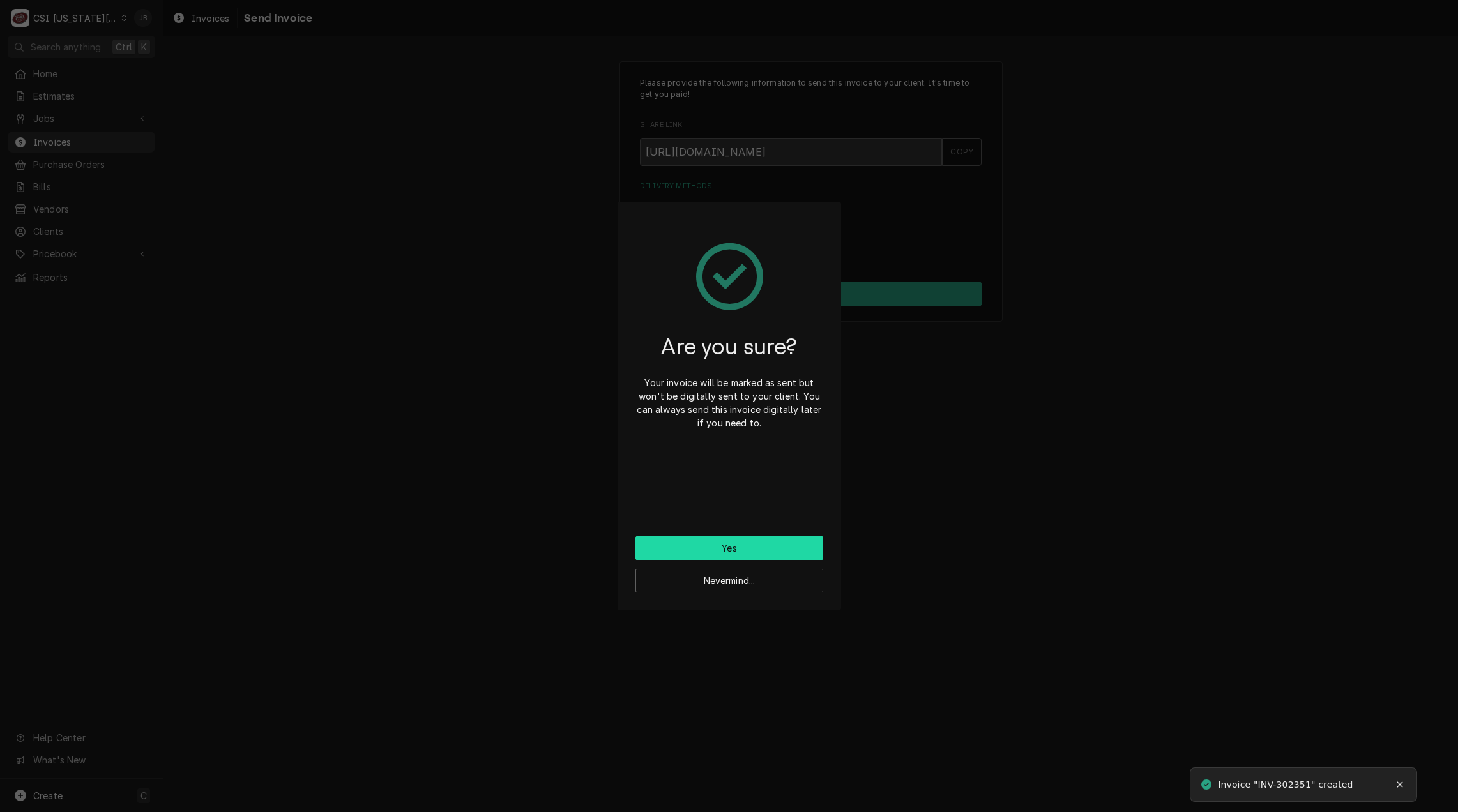
click at [711, 552] on button "Yes" at bounding box center [729, 548] width 188 height 24
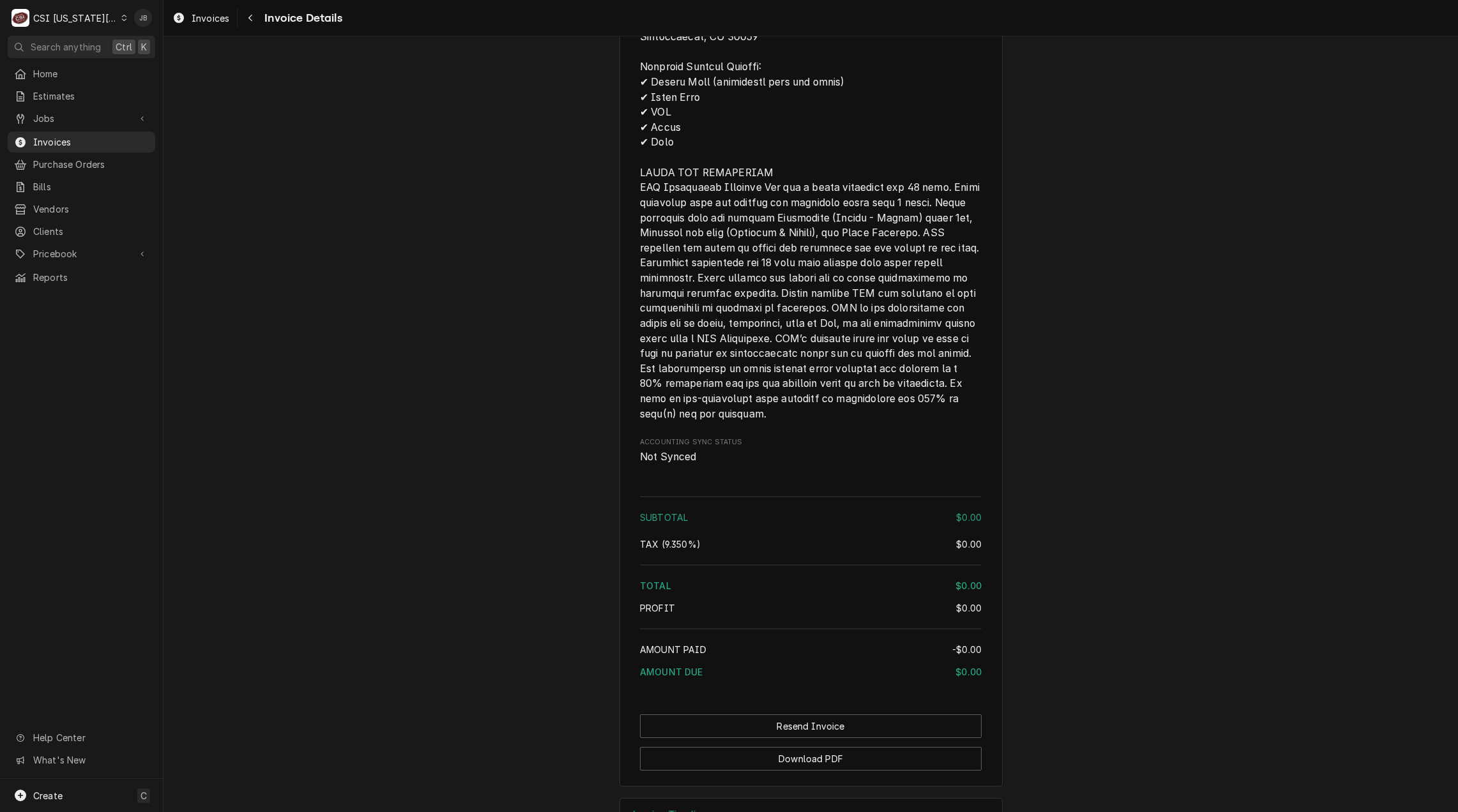
scroll to position [1172, 0]
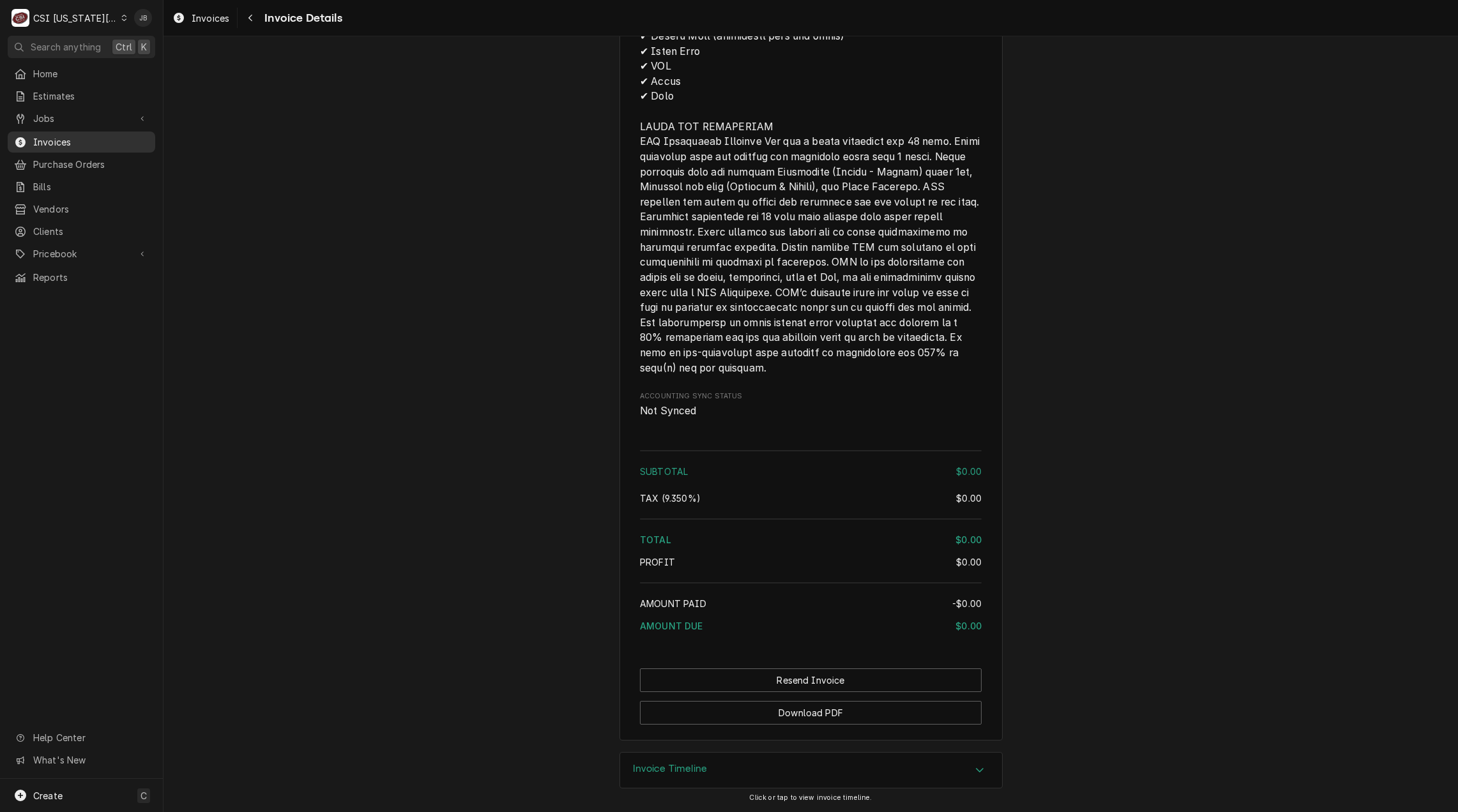
click at [79, 135] on span "Invoices" at bounding box center [91, 142] width 116 height 13
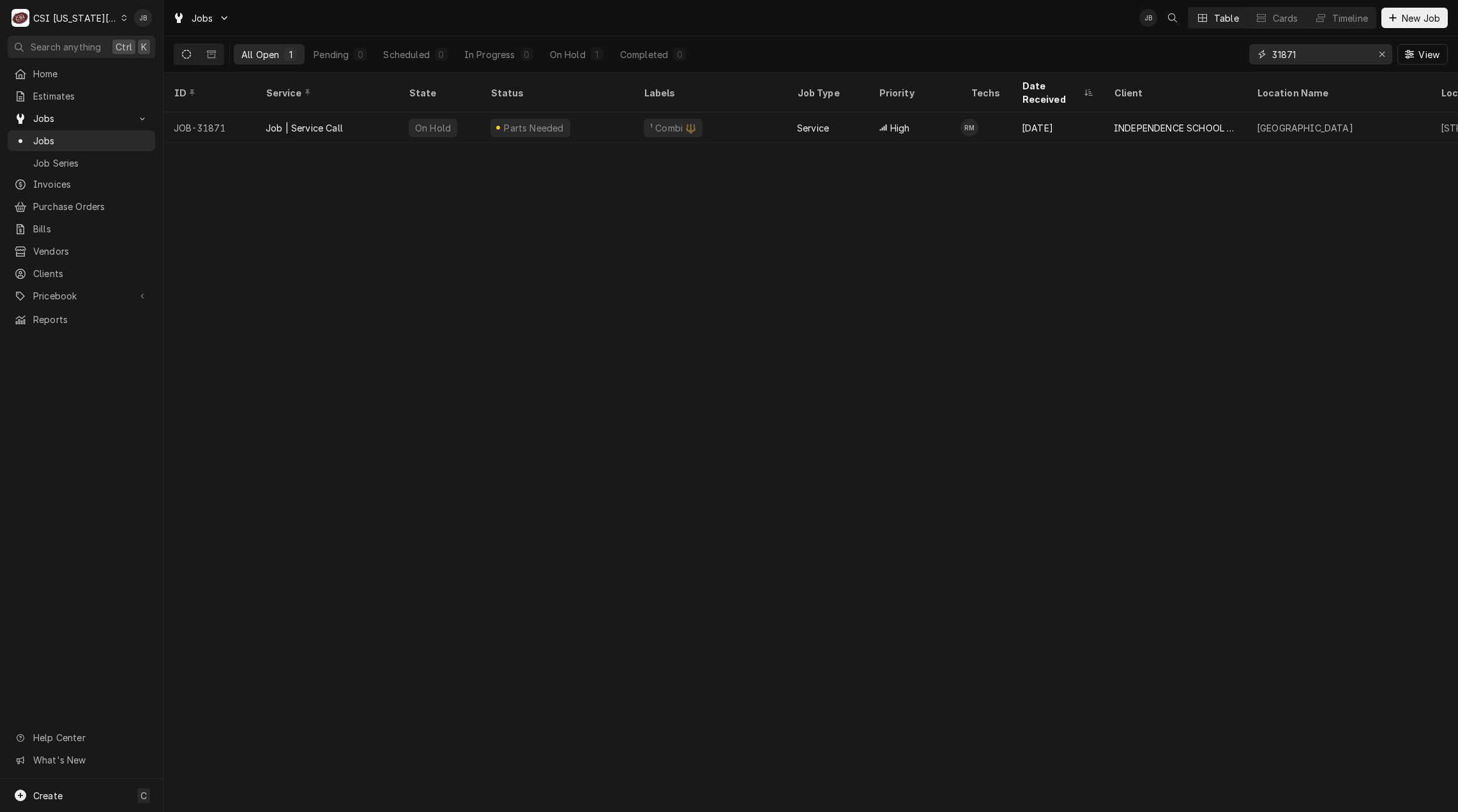
drag, startPoint x: 1311, startPoint y: 60, endPoint x: 100, endPoint y: 74, distance: 1211.1
click at [734, 60] on div "All Open 1 Pending 0 Scheduled 0 In Progress 0 On Hold 1 Completed 0 31871 View" at bounding box center [811, 54] width 1274 height 36
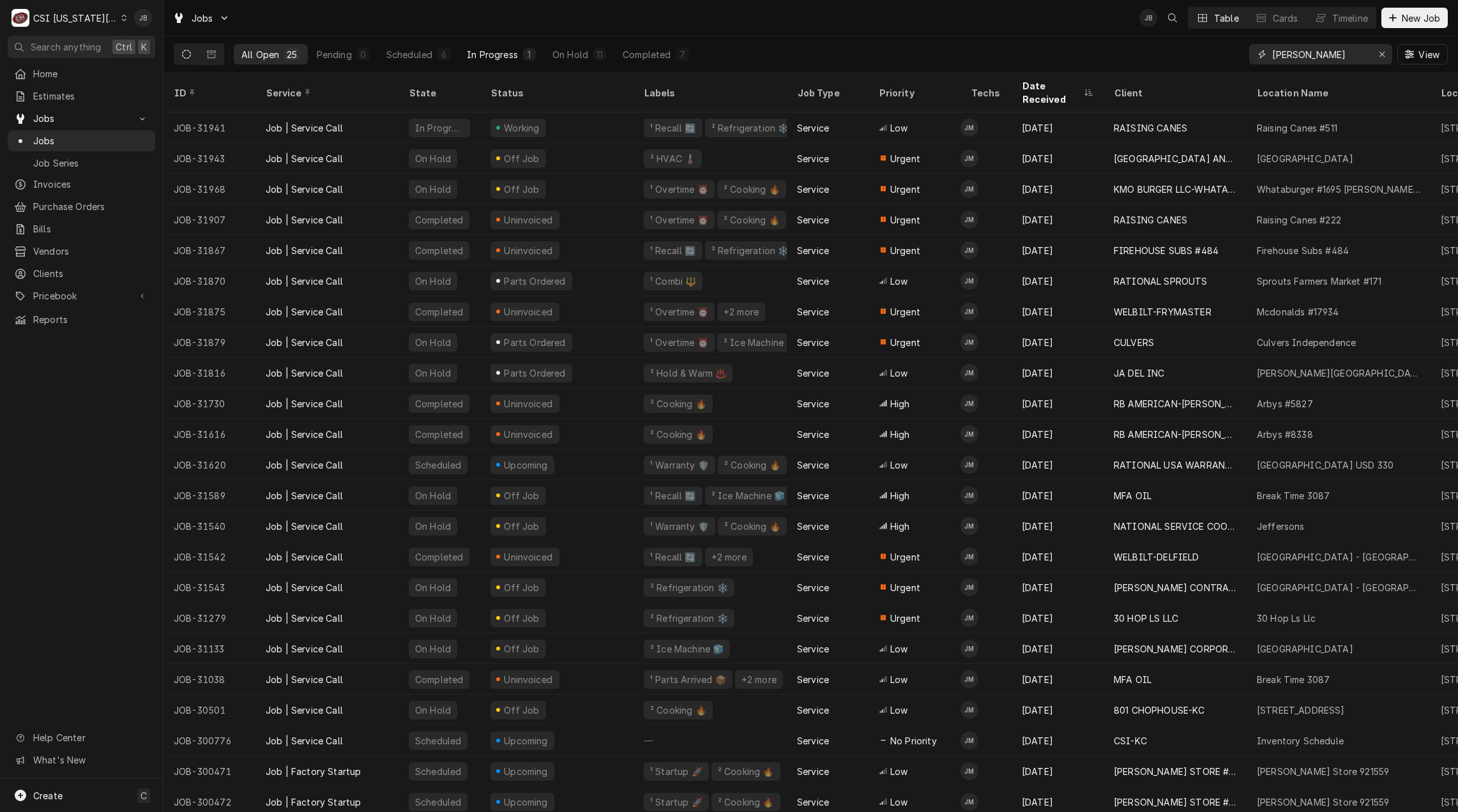
type input "josh"
click at [498, 54] on div "In Progress" at bounding box center [492, 55] width 51 height 13
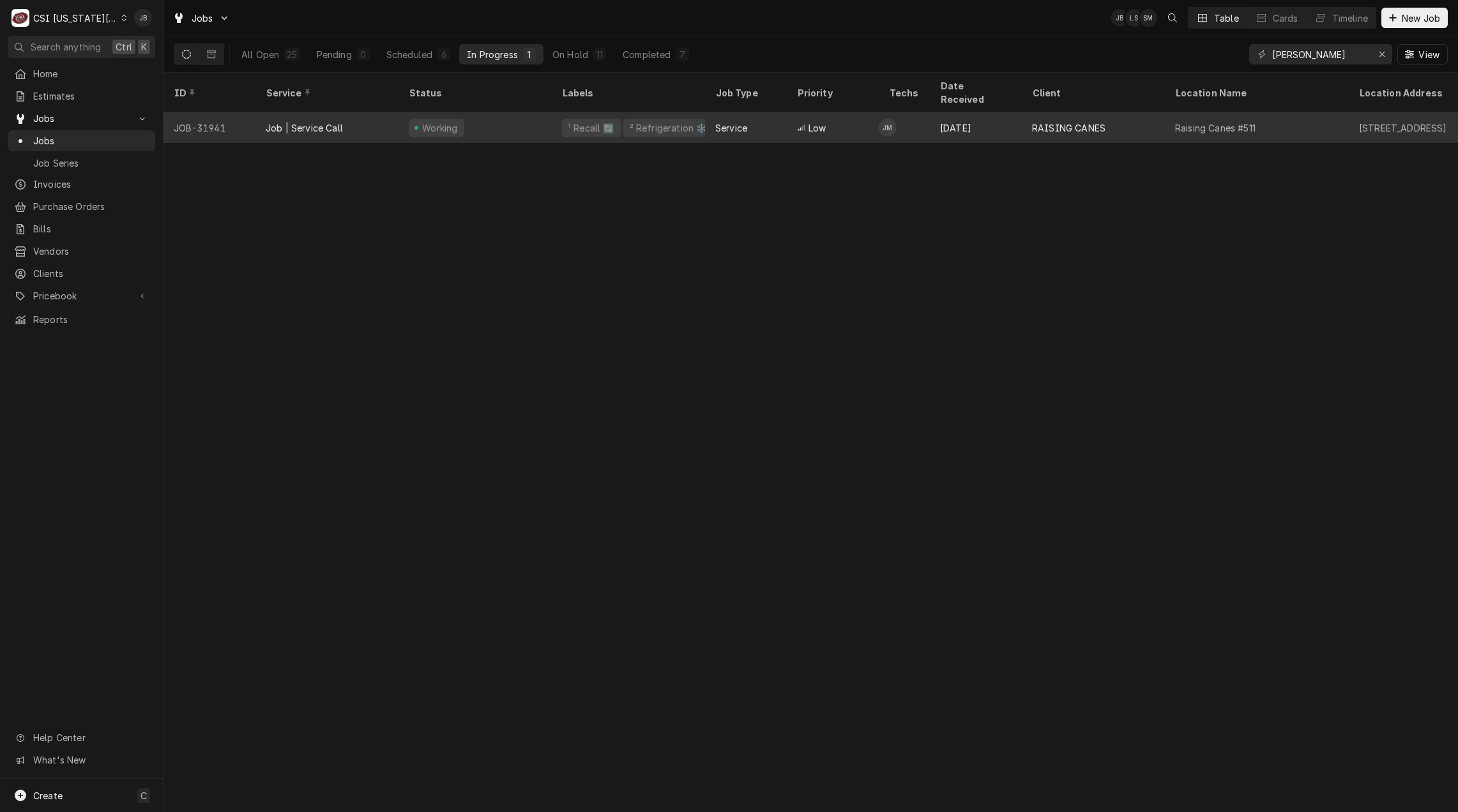
click at [525, 113] on div "Working" at bounding box center [475, 128] width 154 height 30
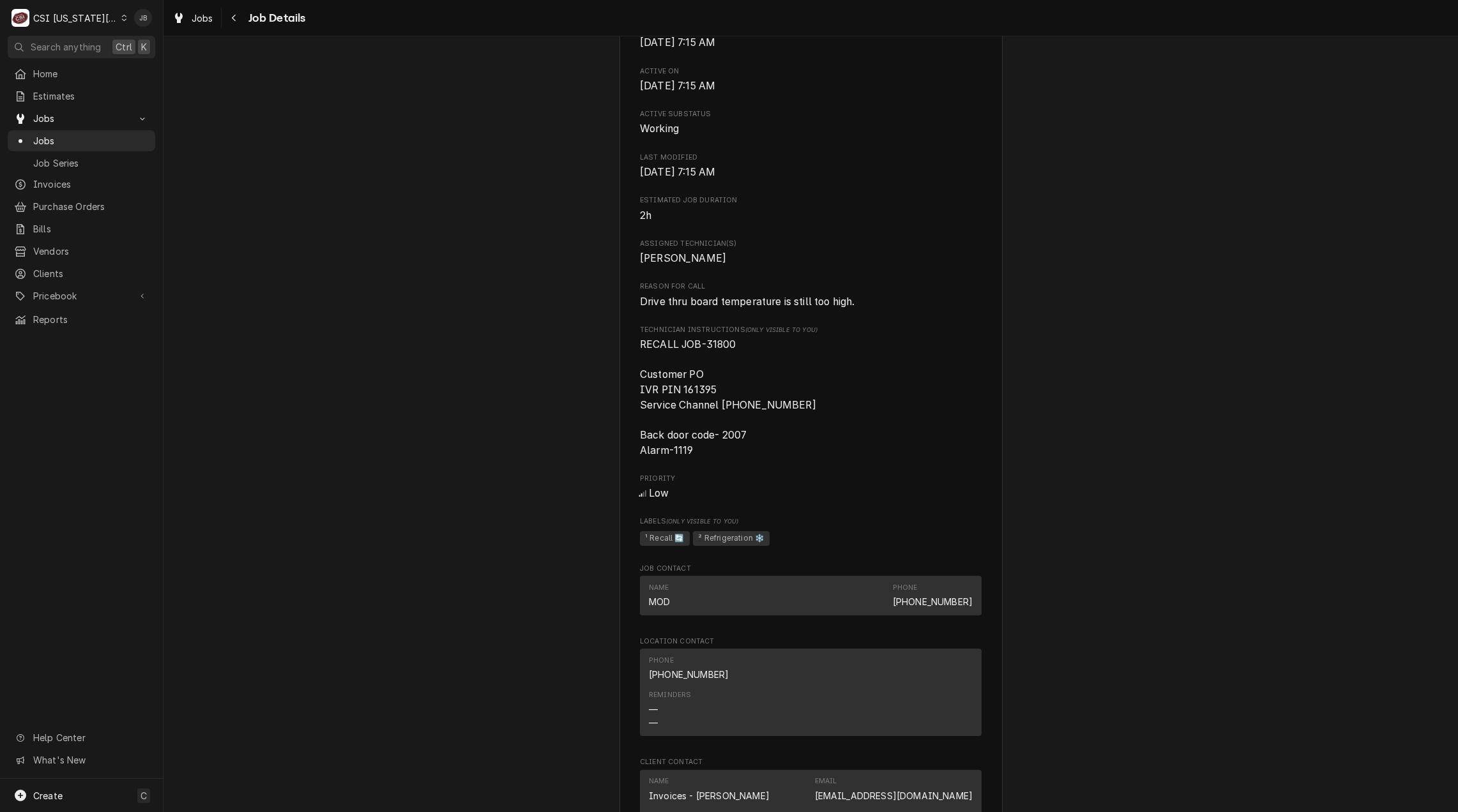
scroll to position [1085, 0]
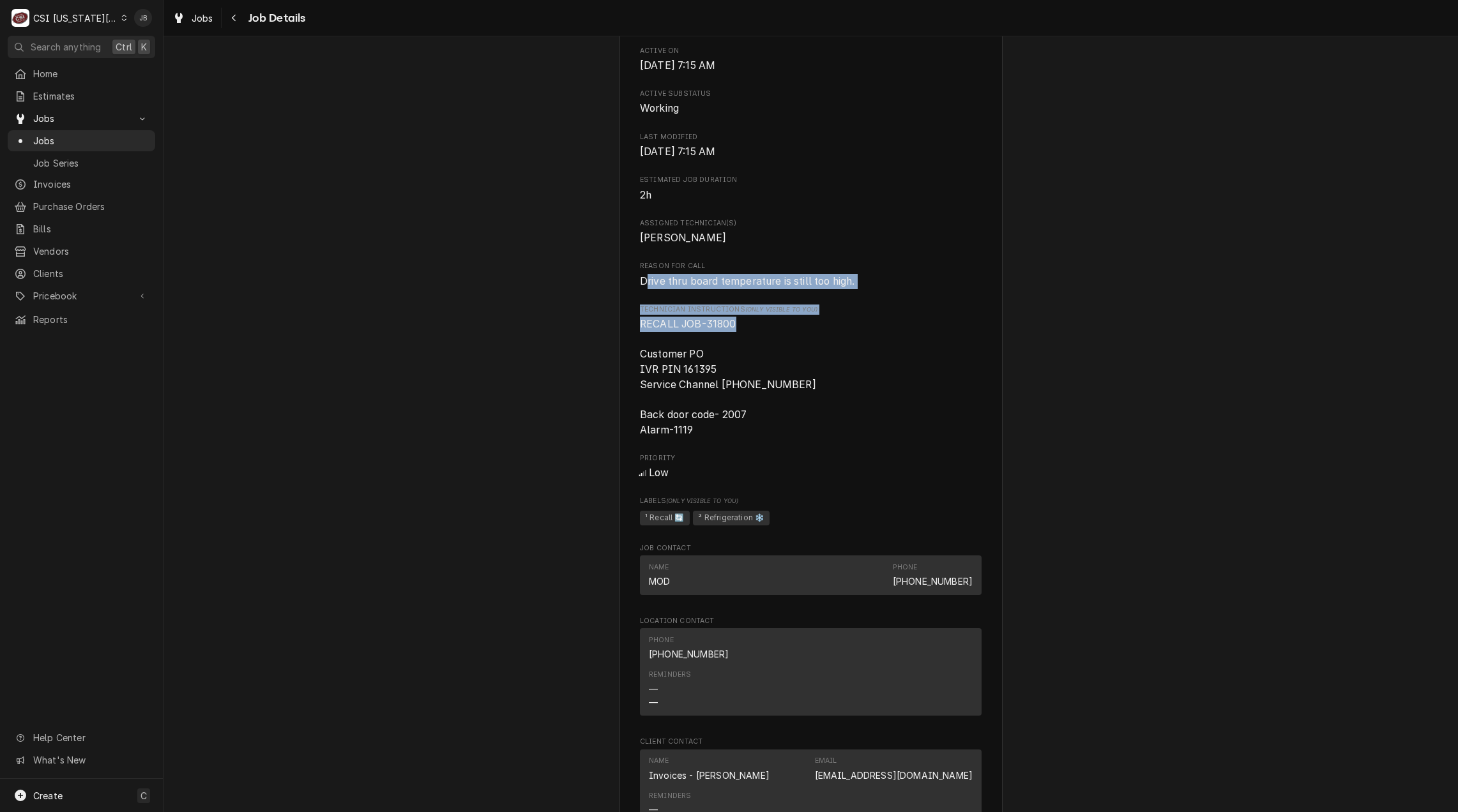
drag, startPoint x: 745, startPoint y: 341, endPoint x: 640, endPoint y: 292, distance: 115.9
drag, startPoint x: 640, startPoint y: 292, endPoint x: 847, endPoint y: 377, distance: 223.8
click at [847, 377] on span "RECALL JOB-31800 Customer PO IVR PIN 161395 Service Channel 516-500-7776 Back d…" at bounding box center [811, 376] width 341 height 120
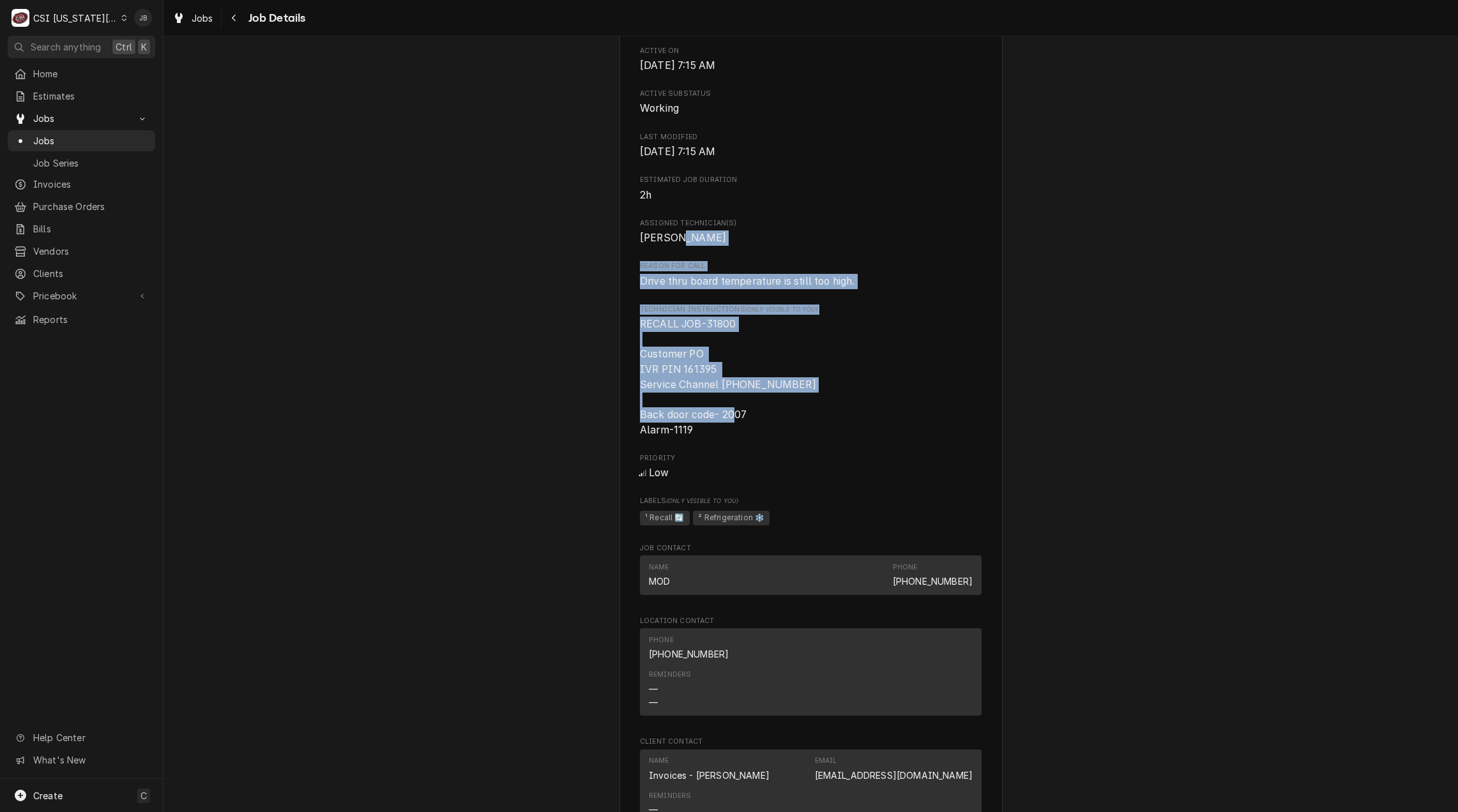
drag, startPoint x: 790, startPoint y: 406, endPoint x: 675, endPoint y: 267, distance: 180.4
drag, startPoint x: 675, startPoint y: 267, endPoint x: 876, endPoint y: 342, distance: 214.5
click at [876, 342] on span "RECALL JOB-31800 Customer PO IVR PIN 161395 Service Channel 516-500-7776 Back d…" at bounding box center [811, 376] width 341 height 120
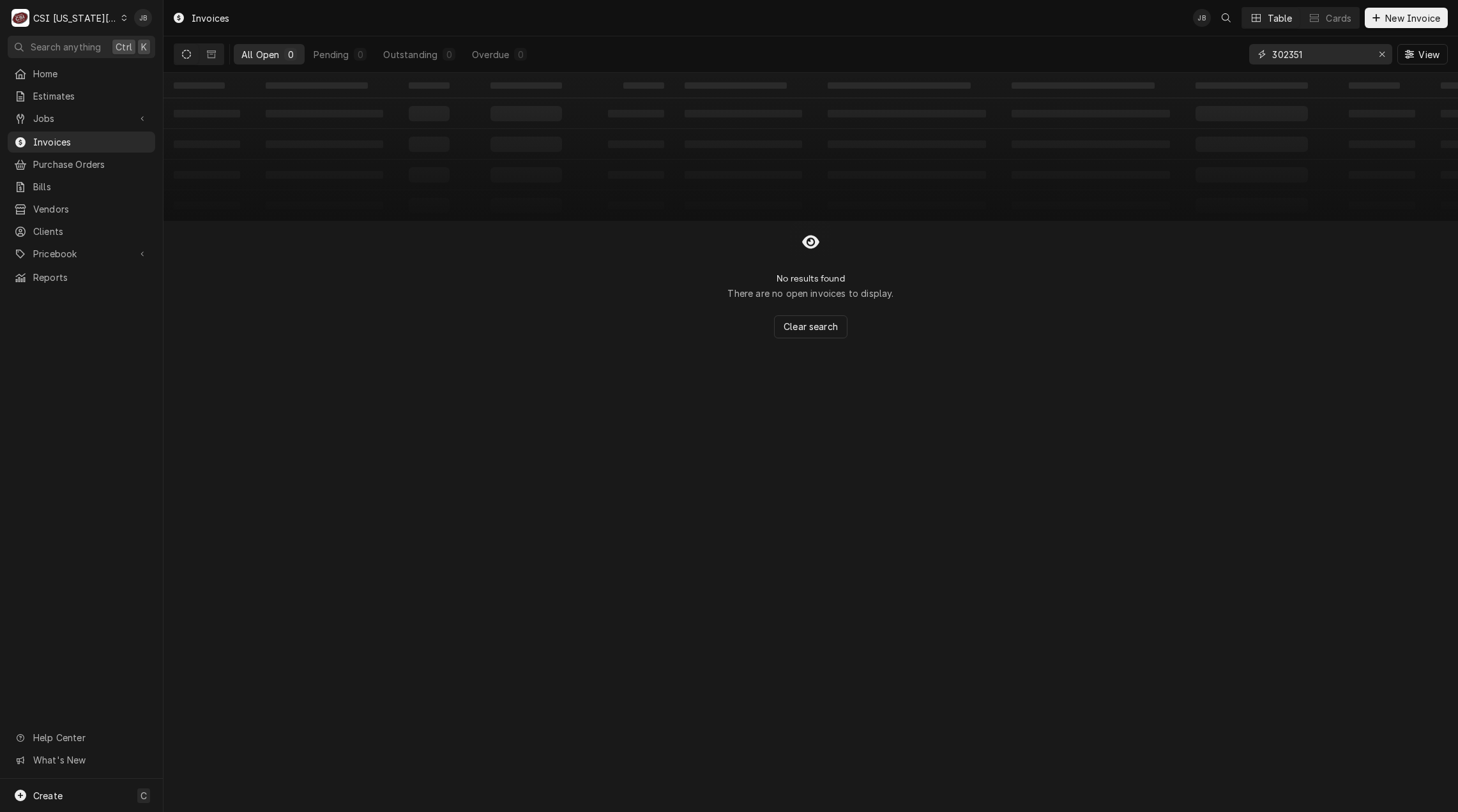
click at [1321, 46] on input "302351" at bounding box center [1320, 54] width 96 height 21
type input "3"
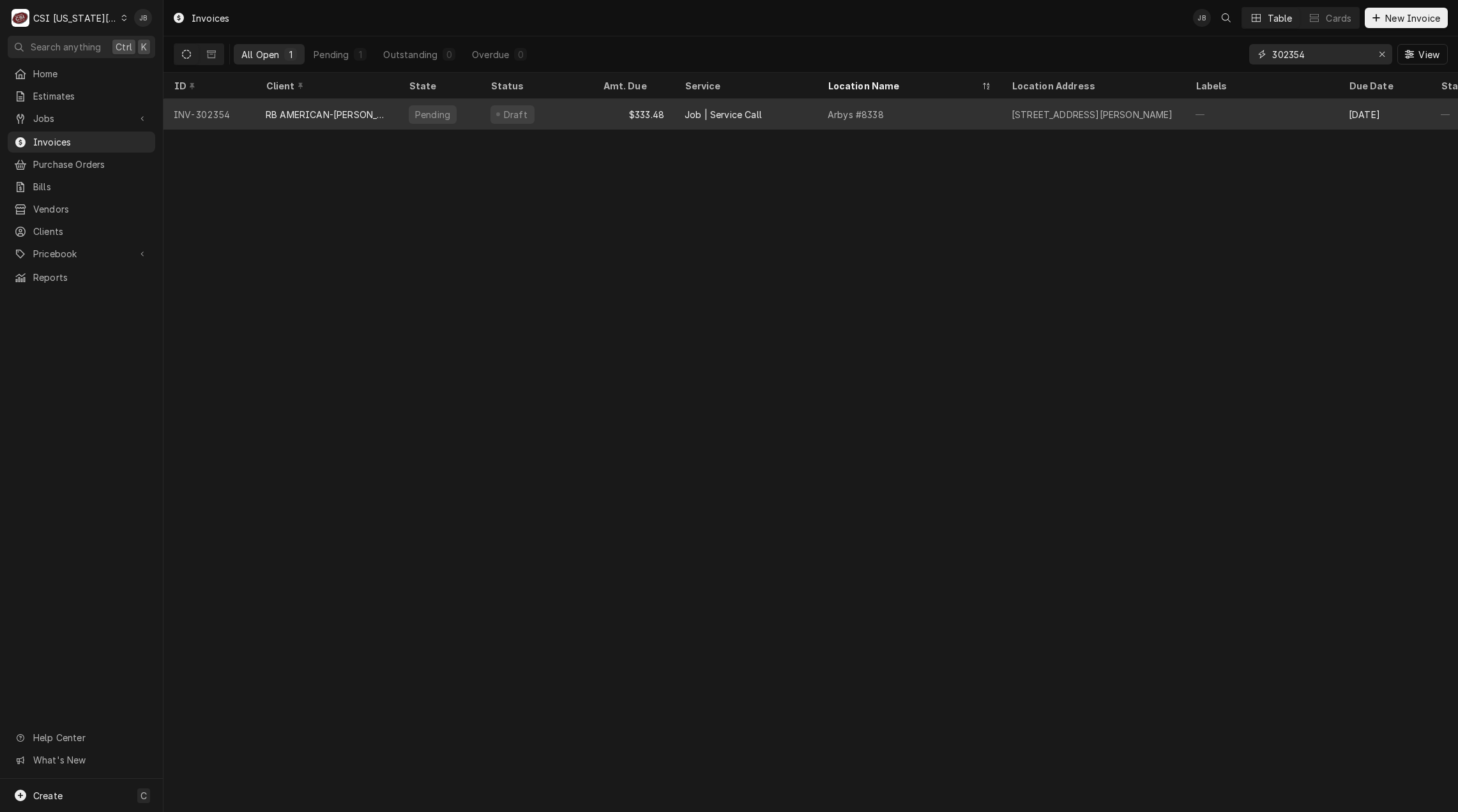
type input "302354"
click at [653, 118] on div "$333.48" at bounding box center [633, 114] width 82 height 30
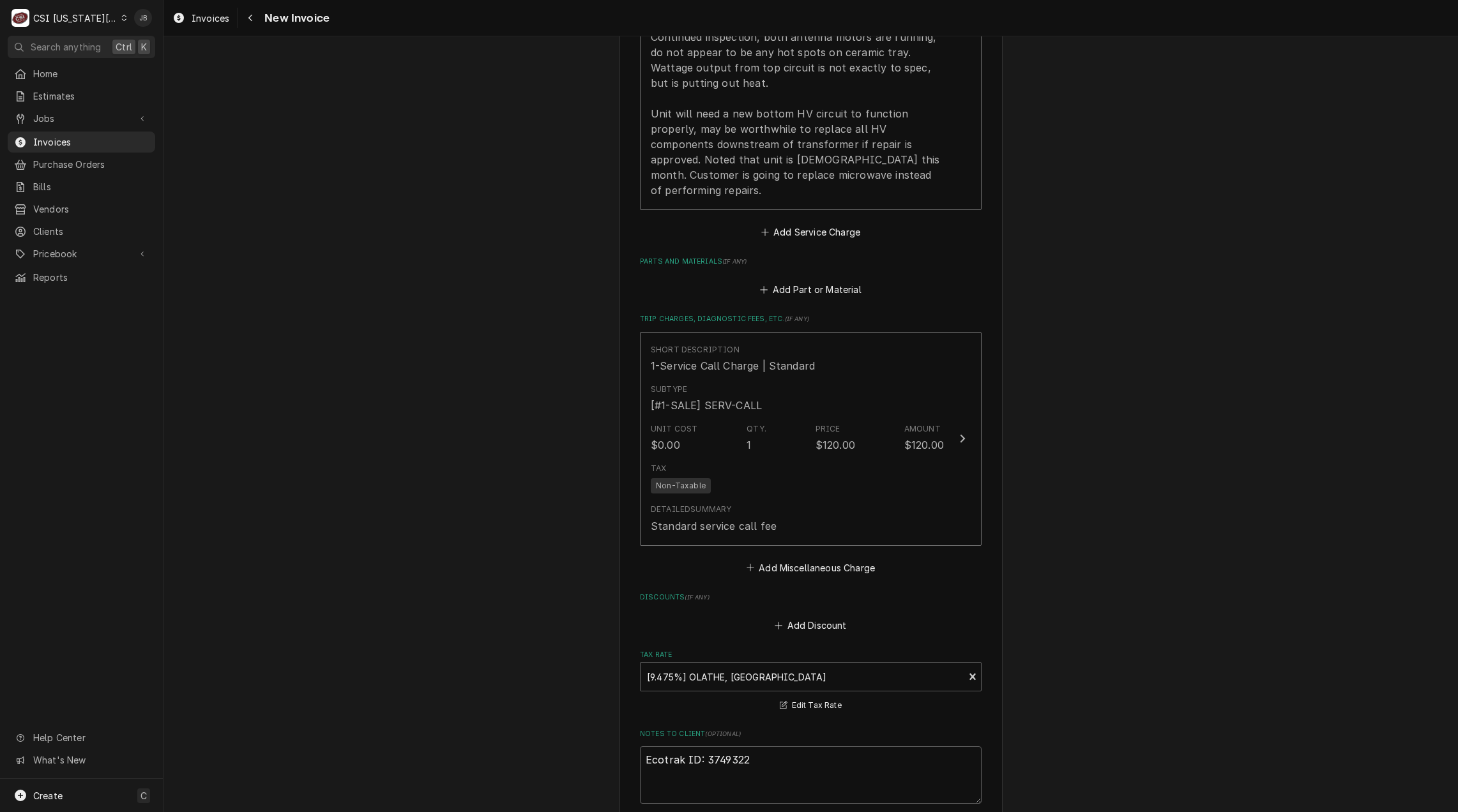
scroll to position [1978, 0]
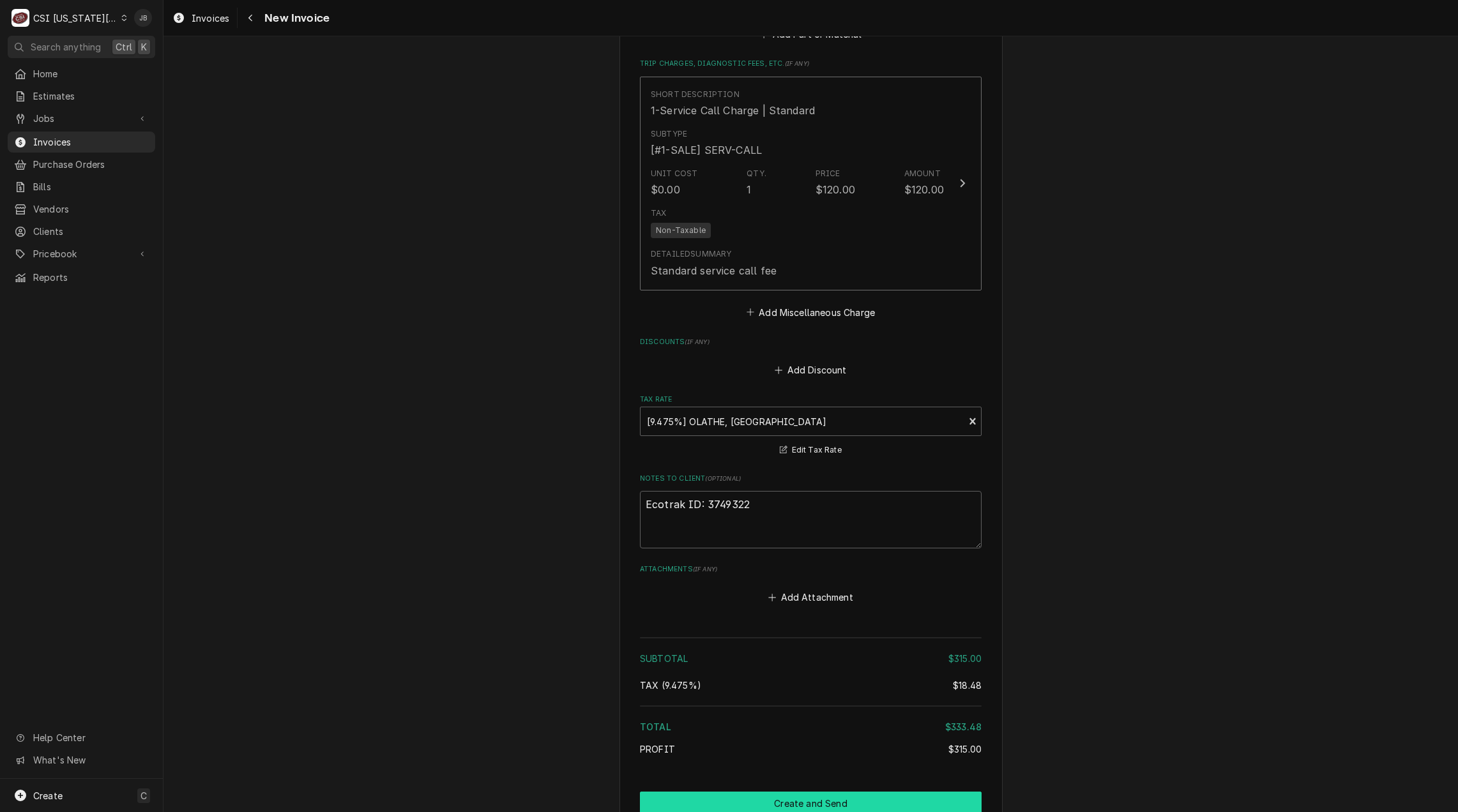
click at [757, 791] on button "Create and Send" at bounding box center [811, 803] width 341 height 24
type textarea "x"
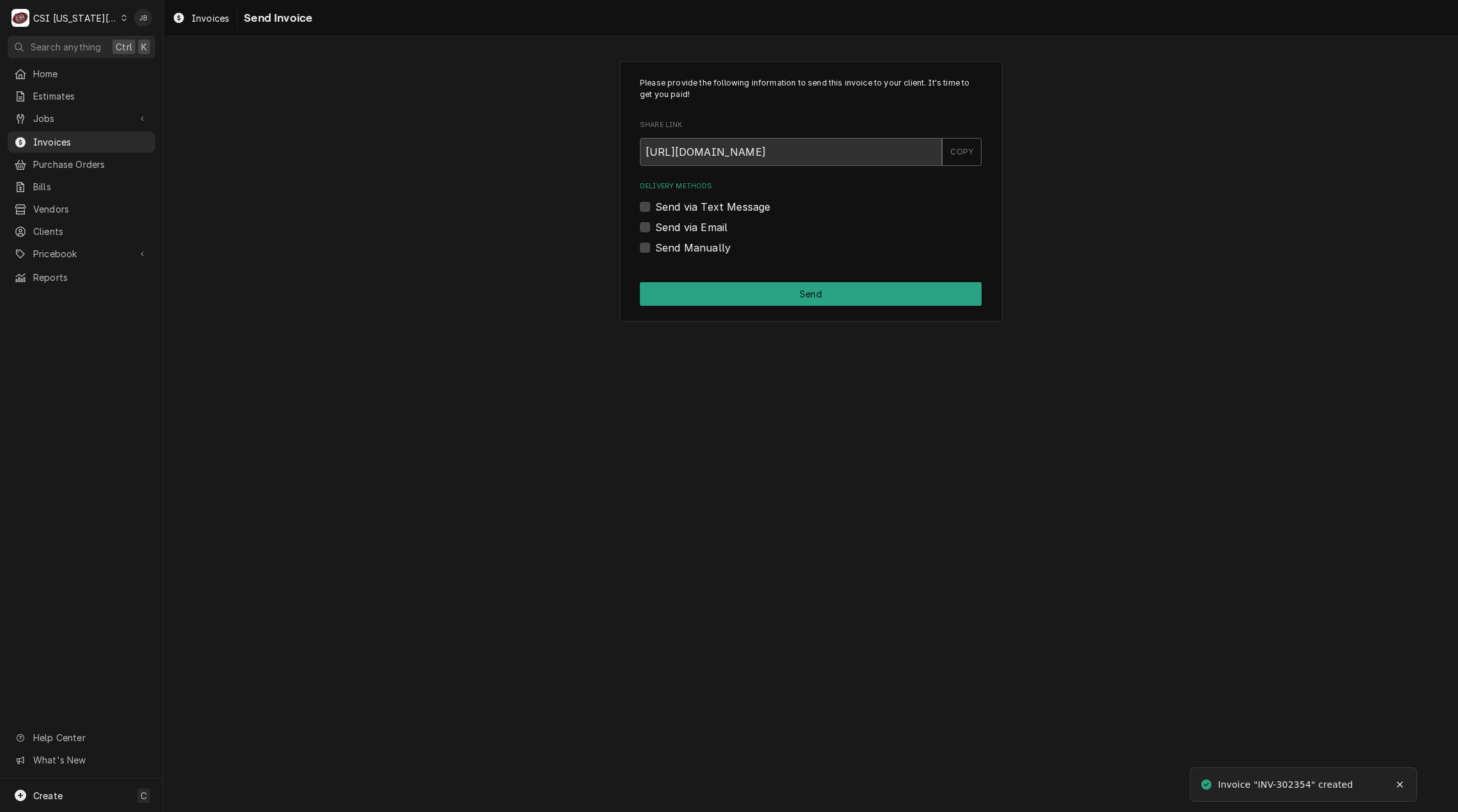
click at [688, 231] on label "Send via Email" at bounding box center [691, 227] width 72 height 15
click at [688, 231] on input "Send via Email" at bounding box center [826, 234] width 341 height 28
checkbox input "true"
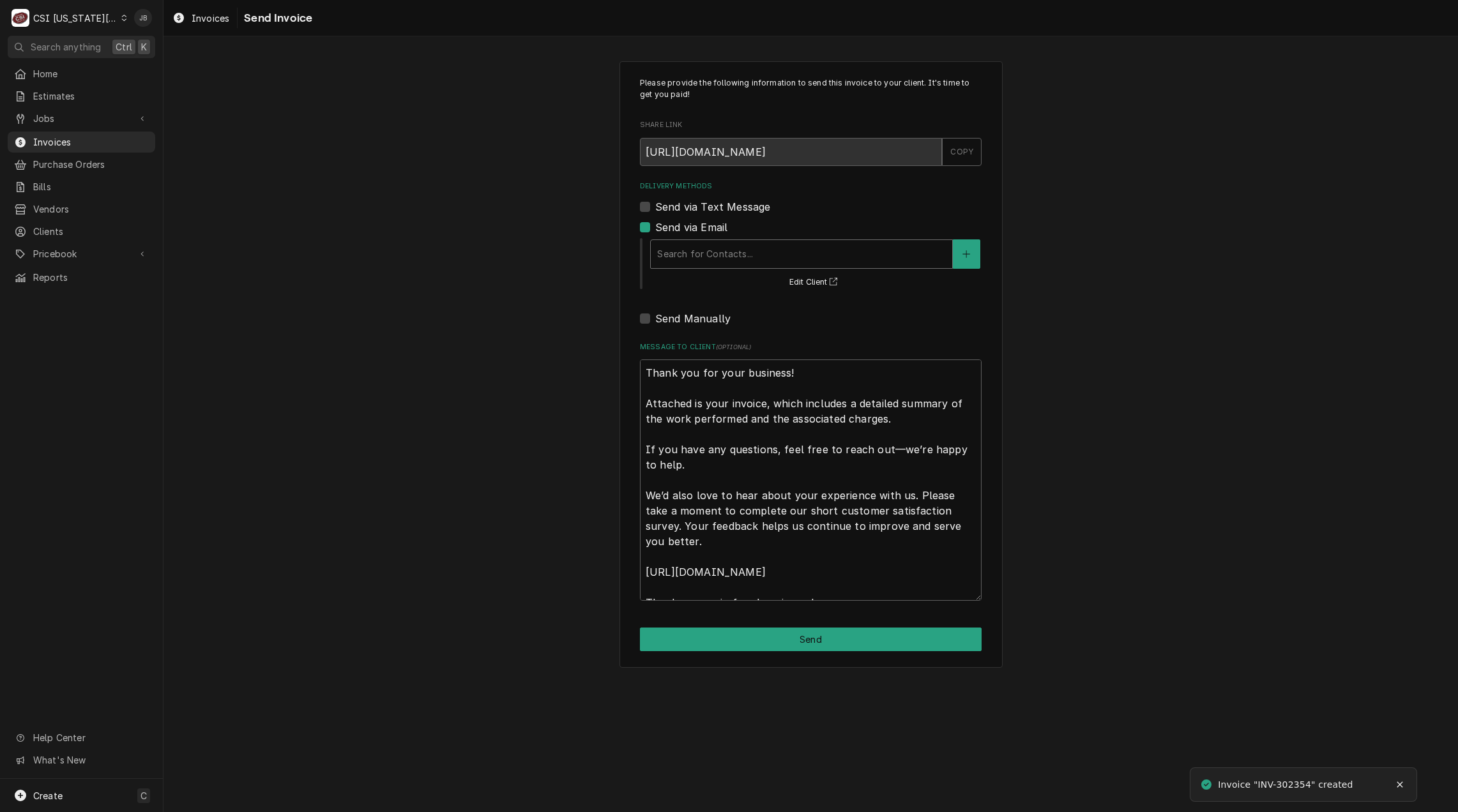
click at [723, 260] on div "Delivery Methods" at bounding box center [801, 254] width 288 height 23
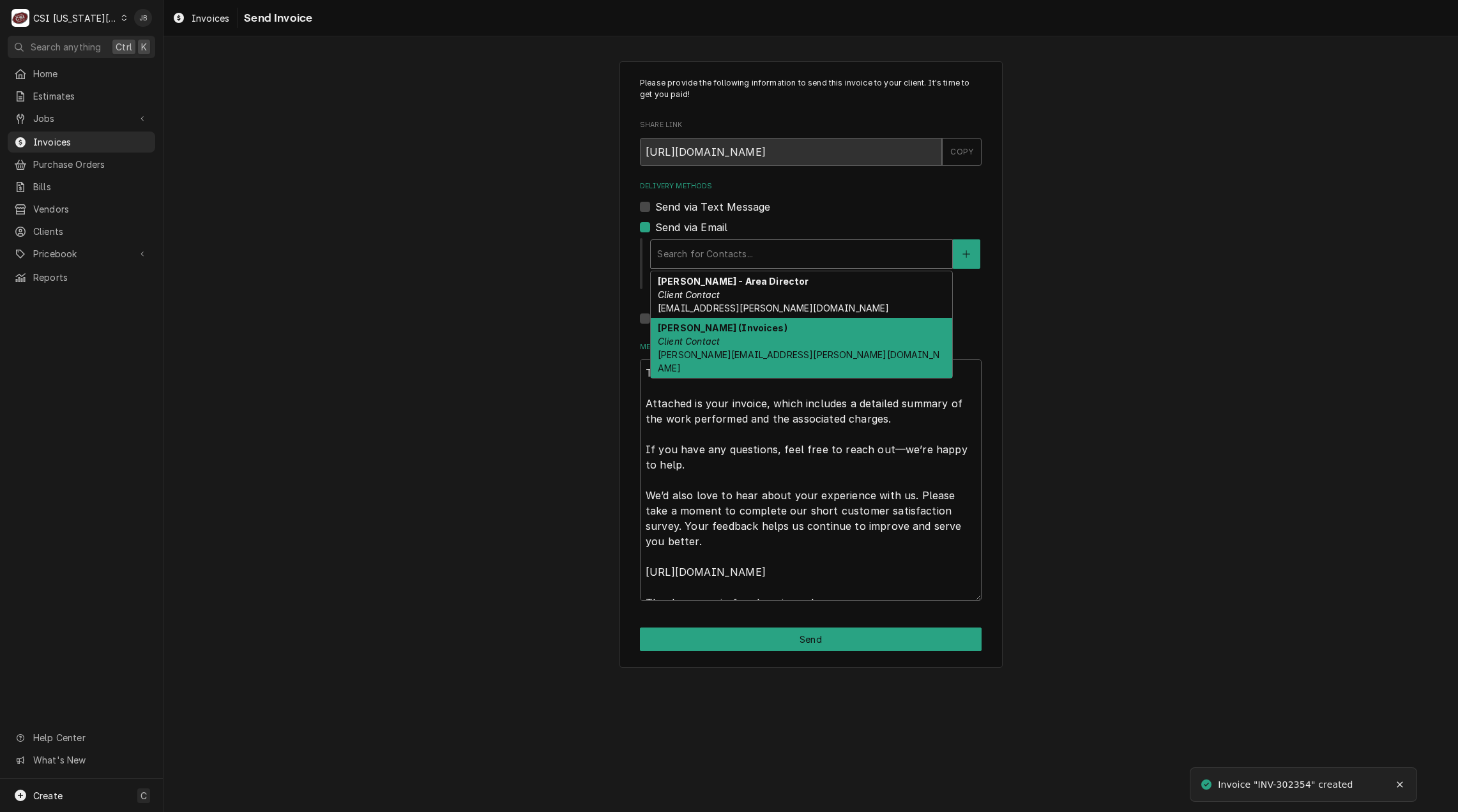
click at [755, 341] on div "Vicky Stuesse (Invoices) Client Contact vicky.stuesse@csi1.com" at bounding box center [801, 347] width 301 height 60
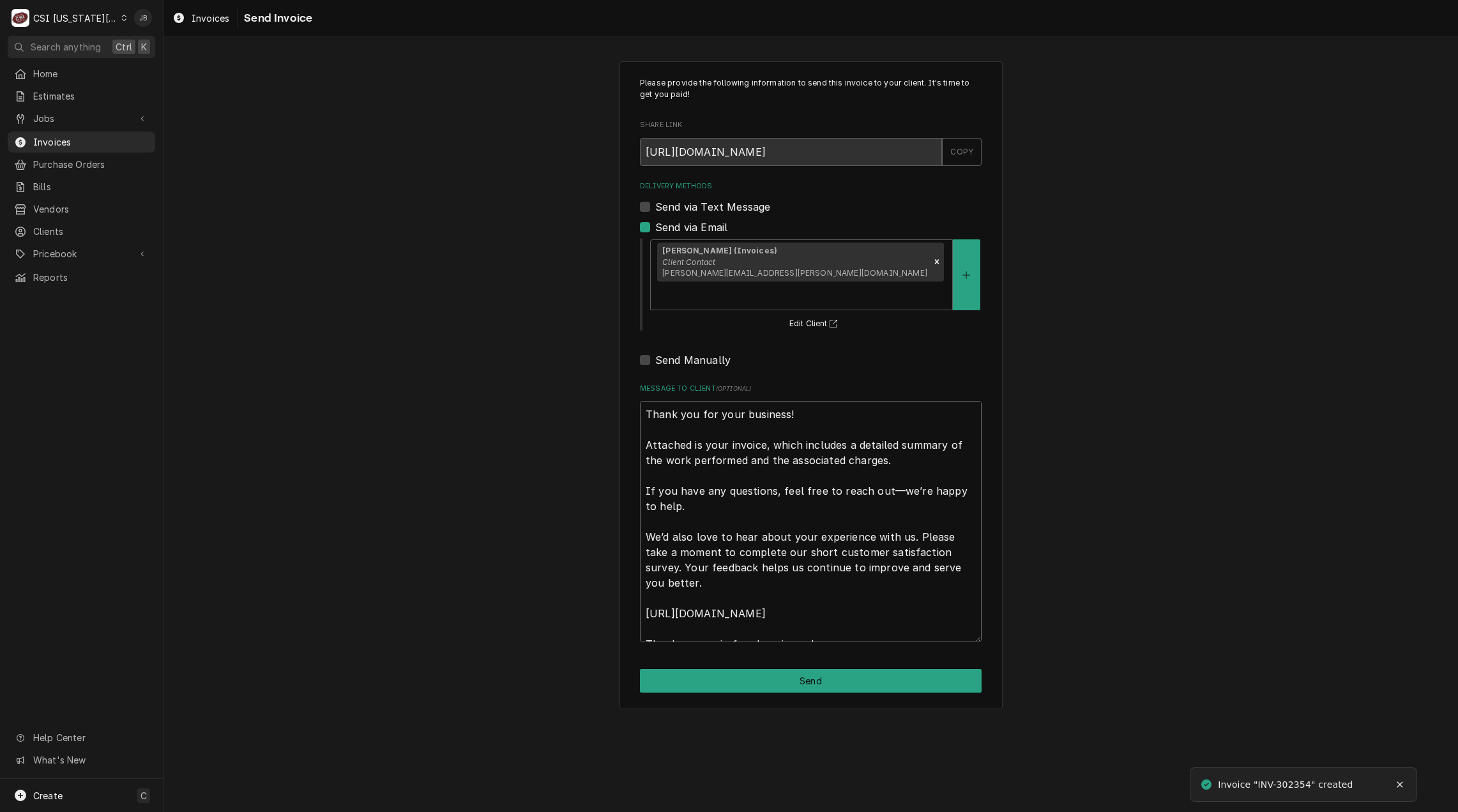
scroll to position [15, 0]
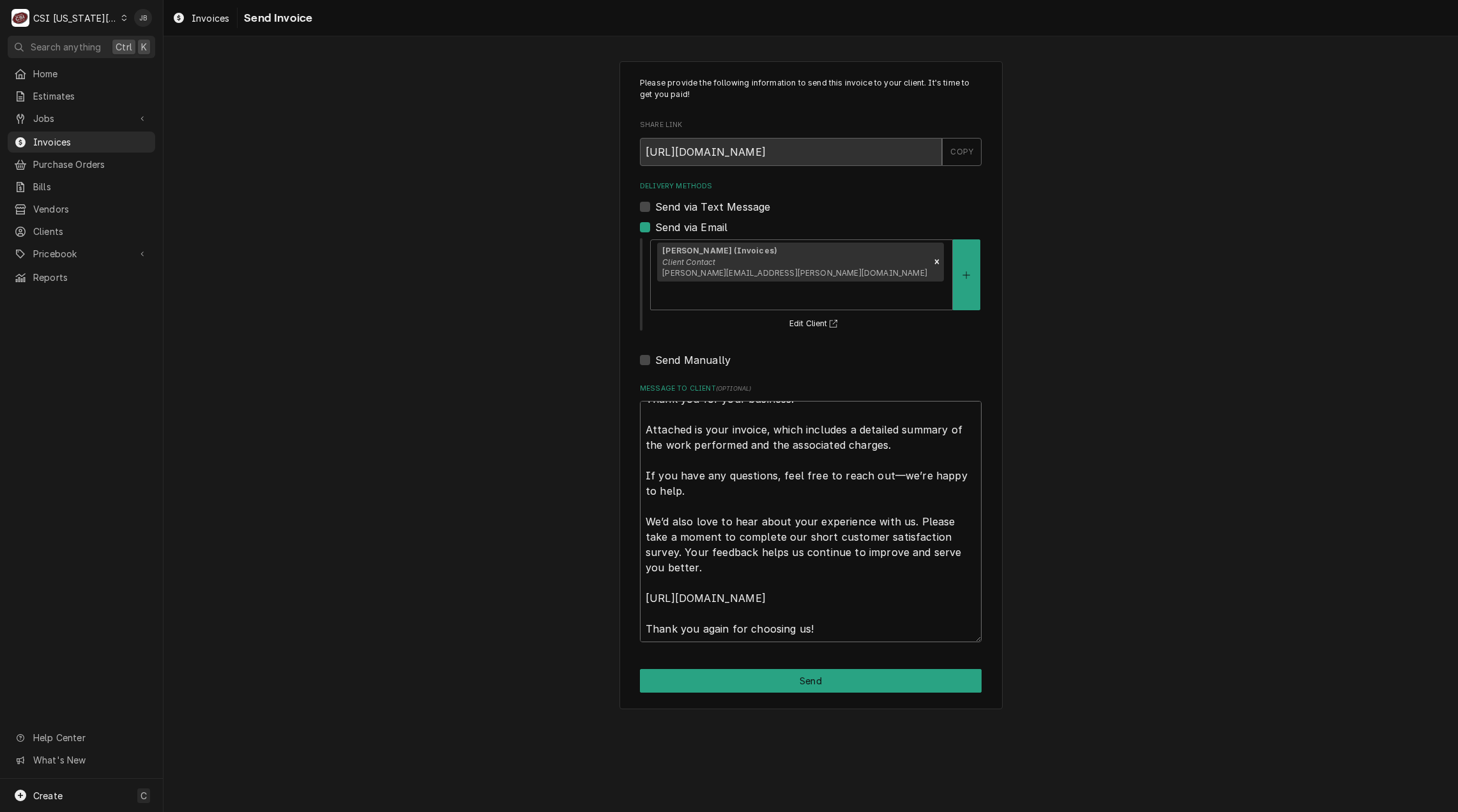
drag, startPoint x: 647, startPoint y: 388, endPoint x: 1288, endPoint y: 845, distance: 787.2
click at [1288, 811] on html "C CSI Kansas City JB Search anything Ctrl K Home Estimates Jobs Jobs Job Series…" at bounding box center [729, 406] width 1458 height 812
type textarea "x"
type textarea "a"
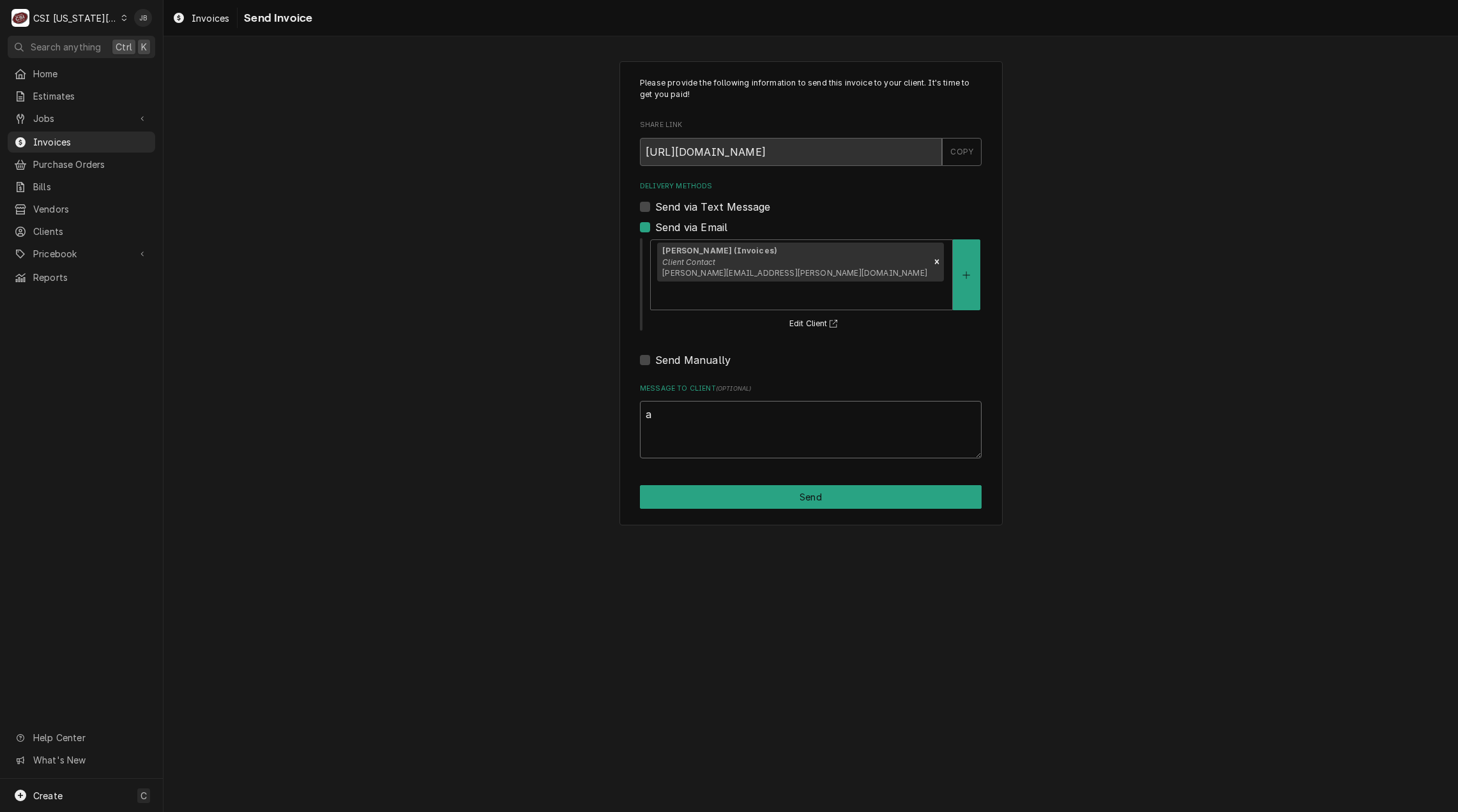
scroll to position [0, 0]
type textarea "x"
type textarea "ap"
type textarea "x"
type textarea "app"
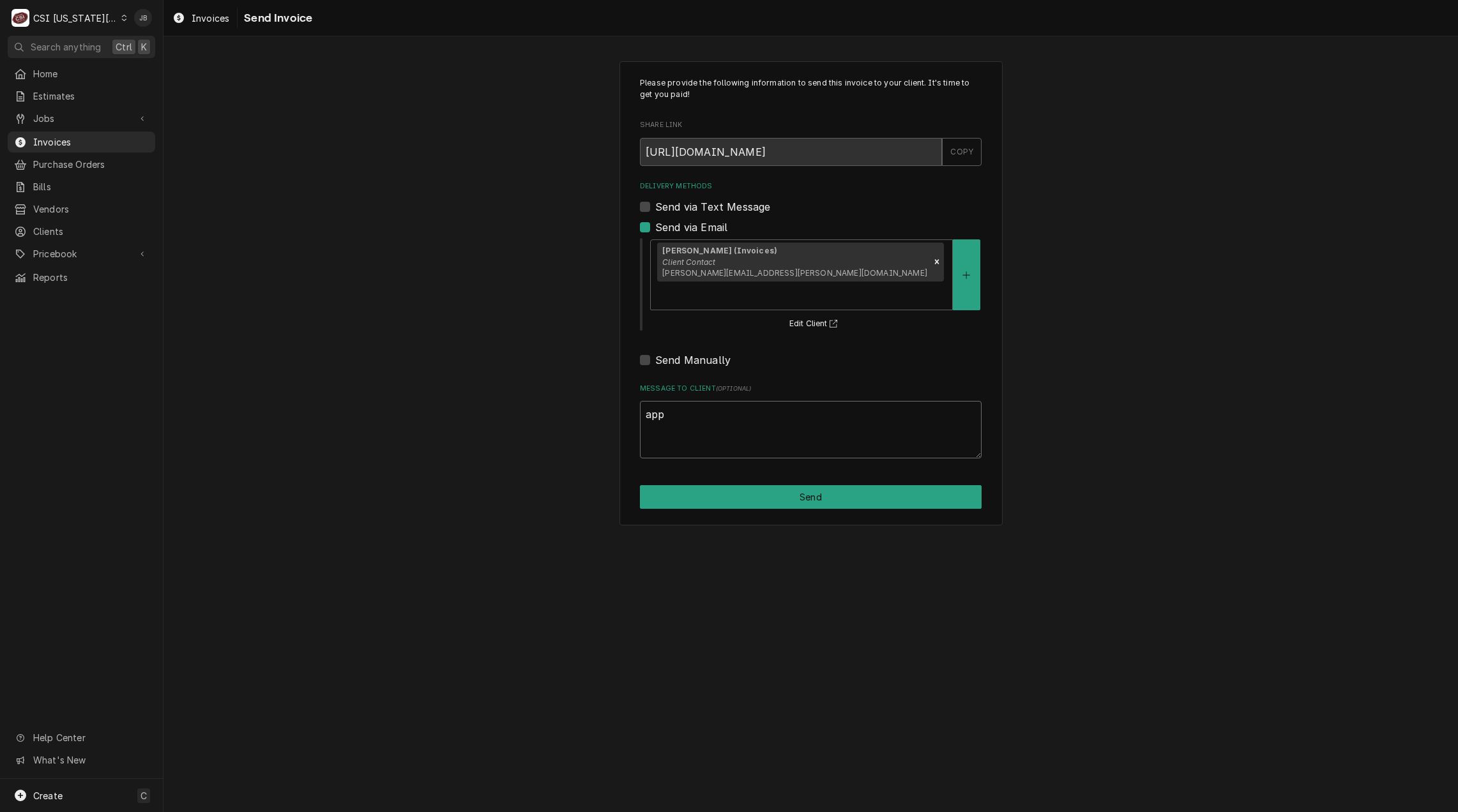
type textarea "x"
type textarea "appr"
type textarea "x"
type textarea "appro"
type textarea "x"
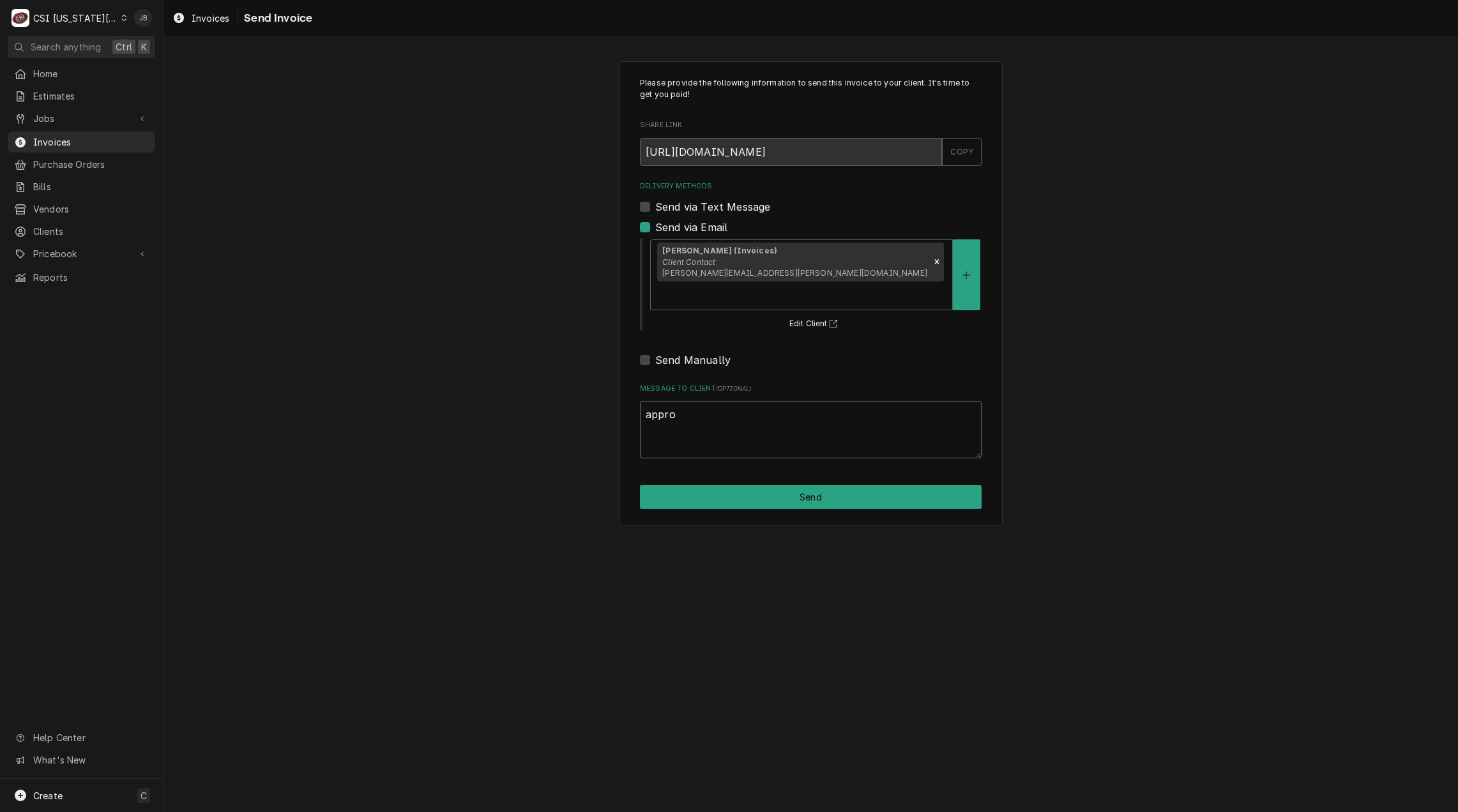
type textarea "approv"
type textarea "x"
type textarea "approve"
type textarea "x"
type textarea "approved"
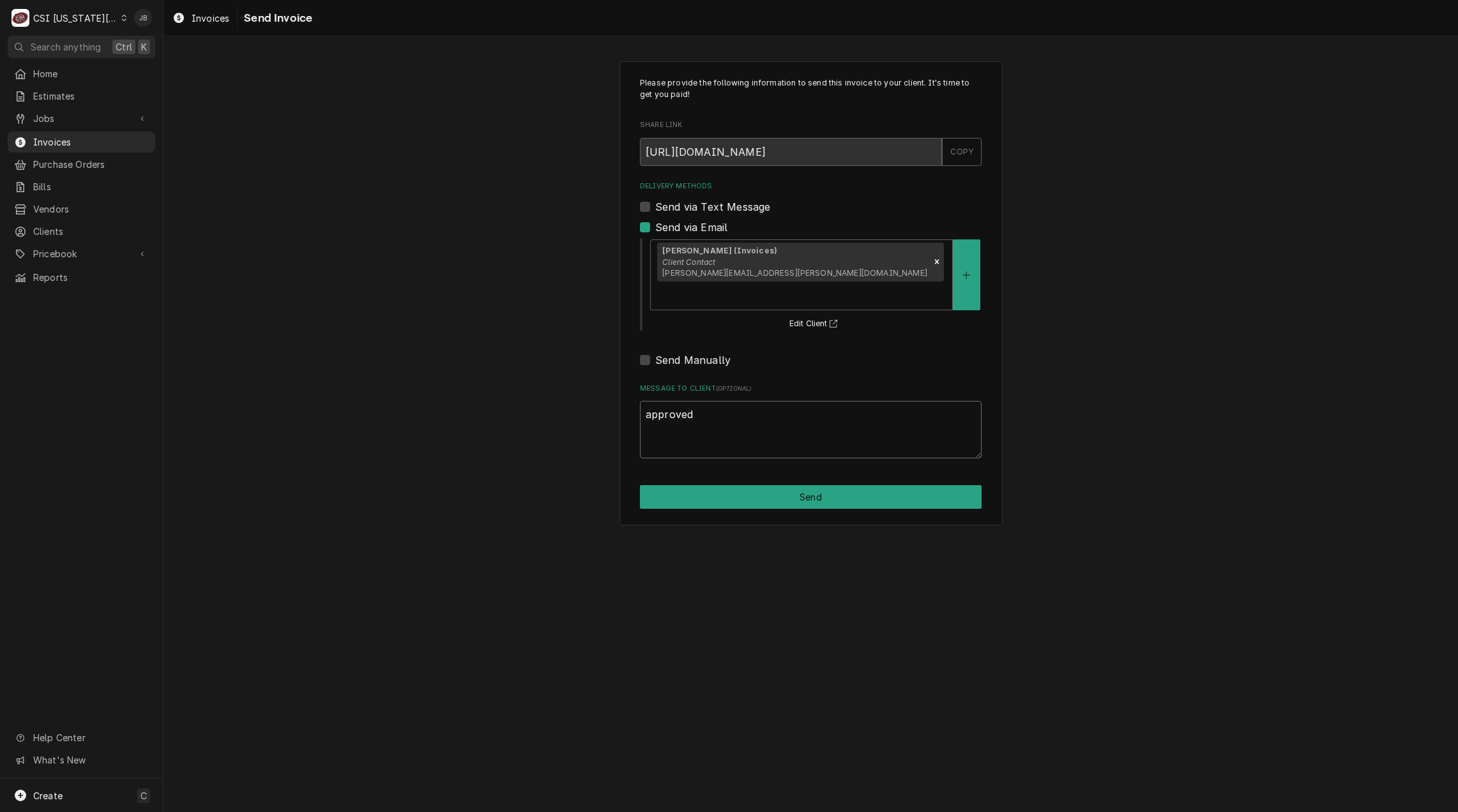
type textarea "x"
type textarea "approved"
click at [822, 485] on button "Send" at bounding box center [811, 496] width 341 height 24
type textarea "x"
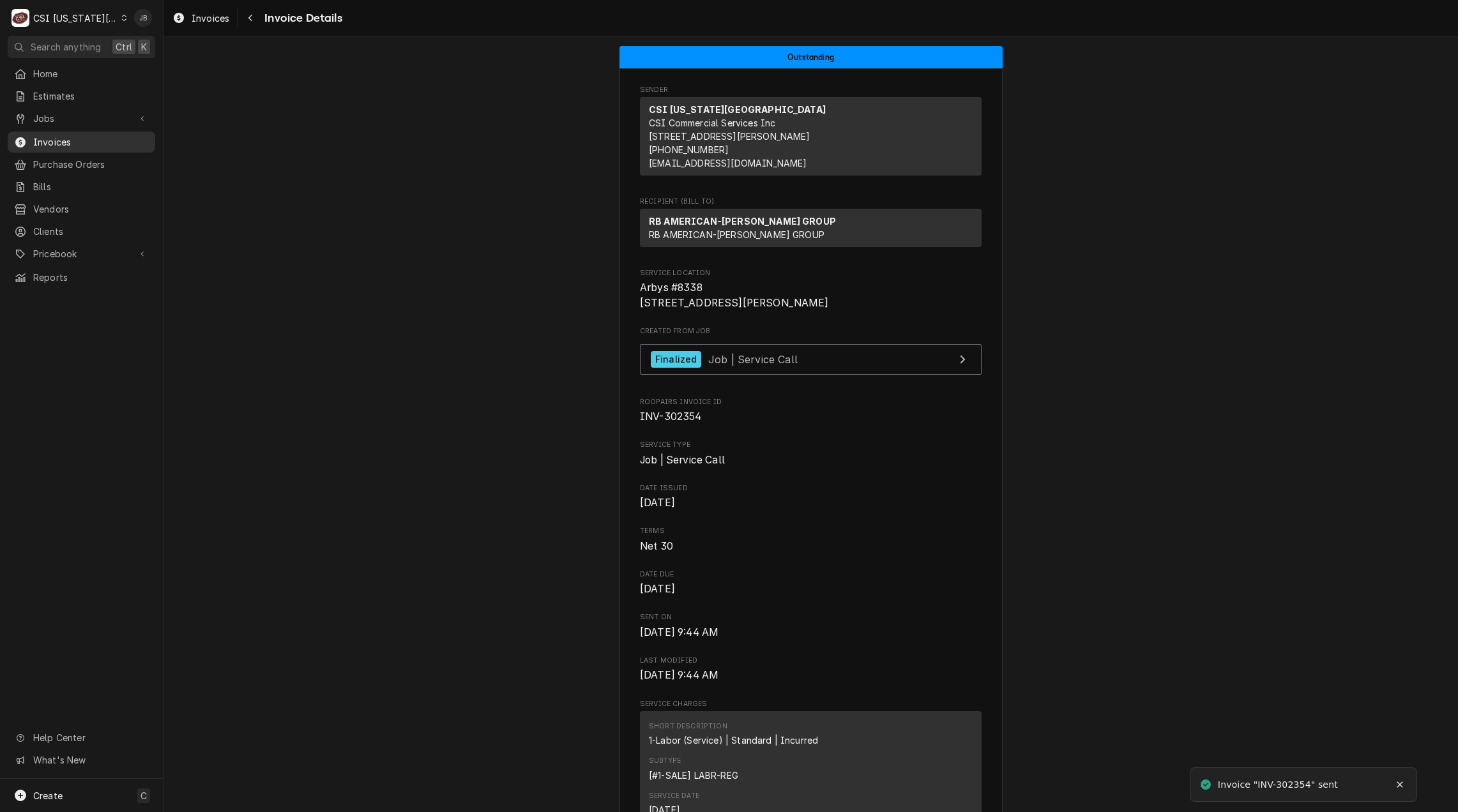
click at [84, 138] on span "Invoices" at bounding box center [91, 142] width 116 height 13
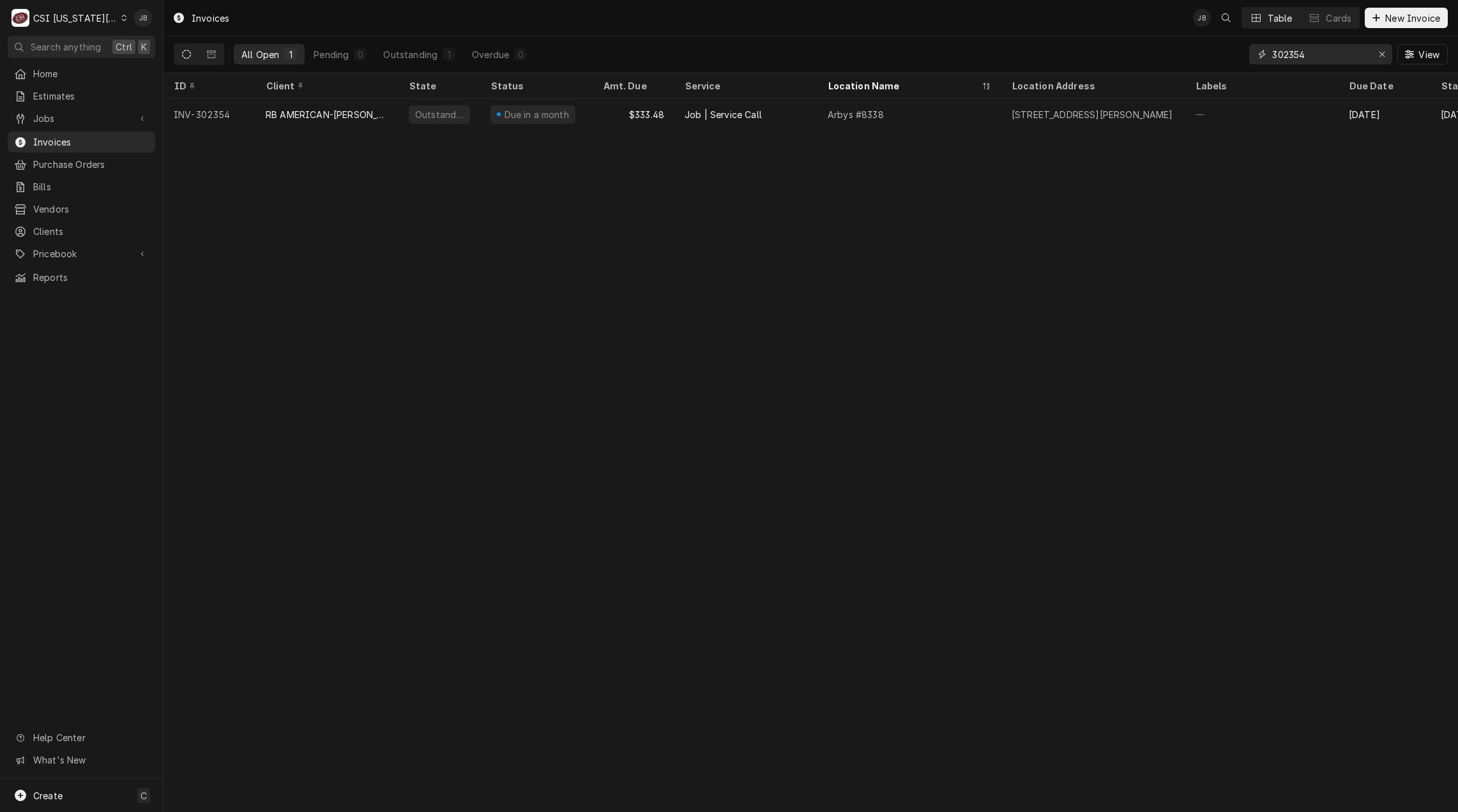
click at [1323, 53] on input "302354" at bounding box center [1320, 54] width 96 height 21
type input "302355"
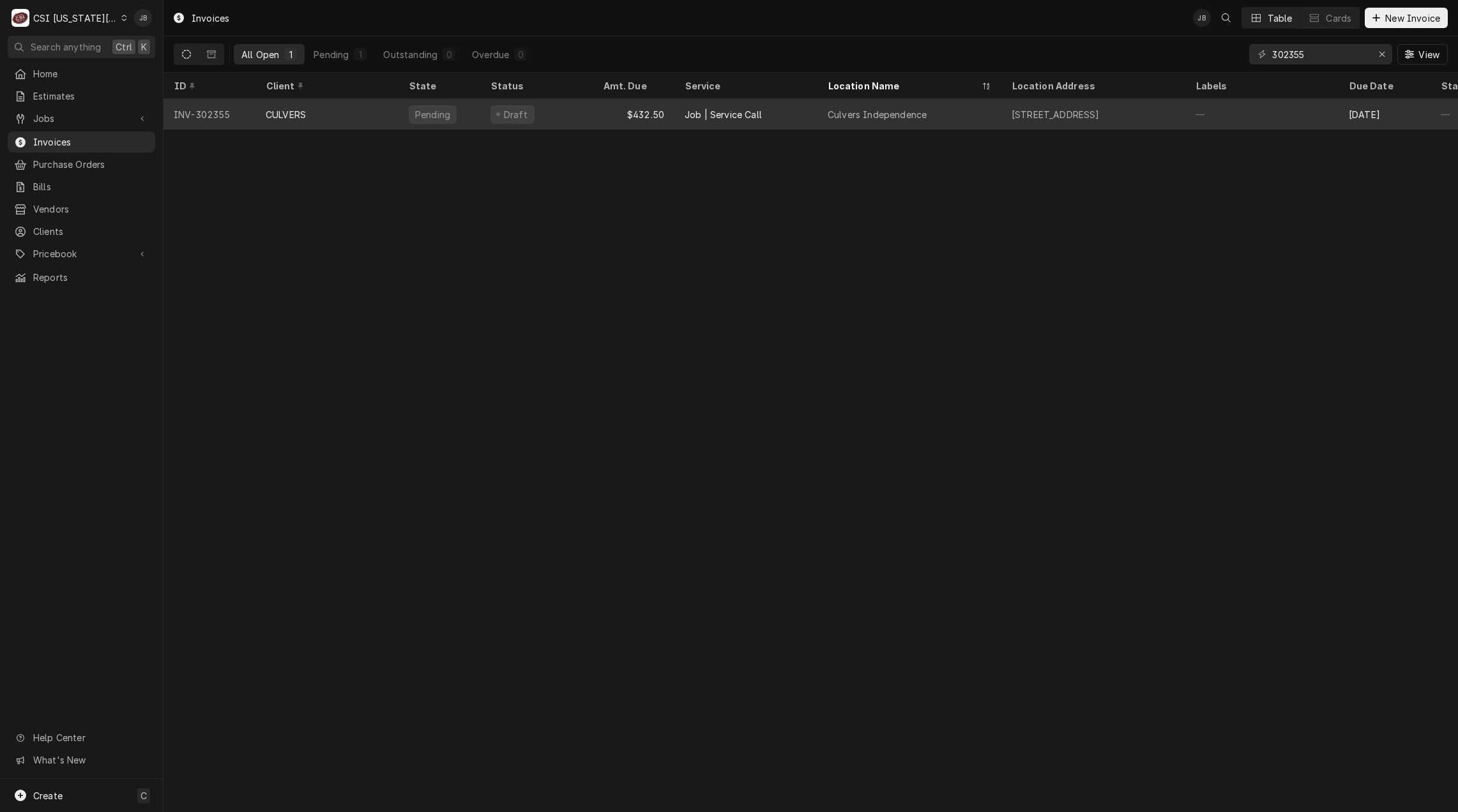
click at [427, 124] on div "Pending" at bounding box center [439, 114] width 82 height 30
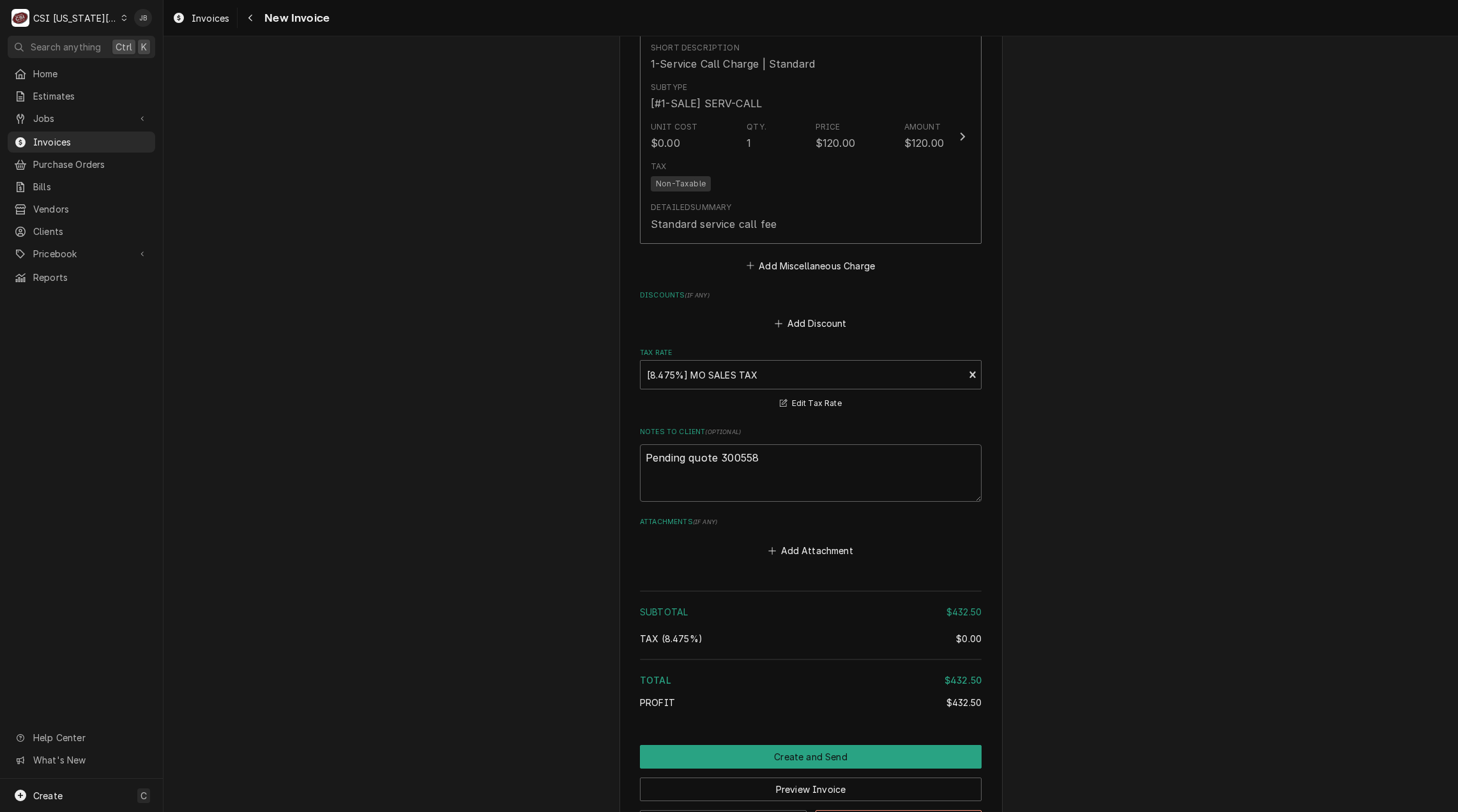
scroll to position [1949, 0]
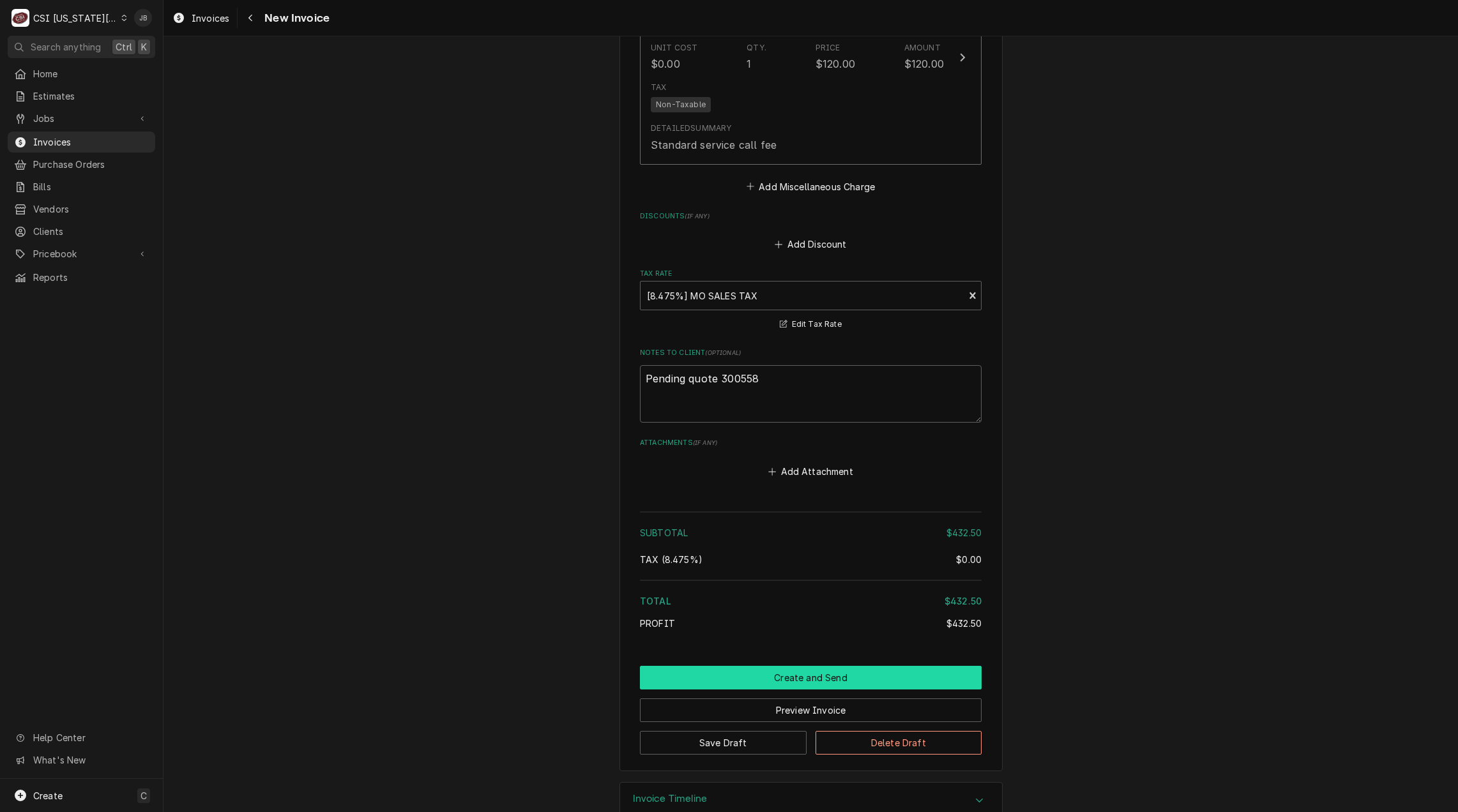
click at [751, 666] on button "Create and Send" at bounding box center [811, 677] width 341 height 24
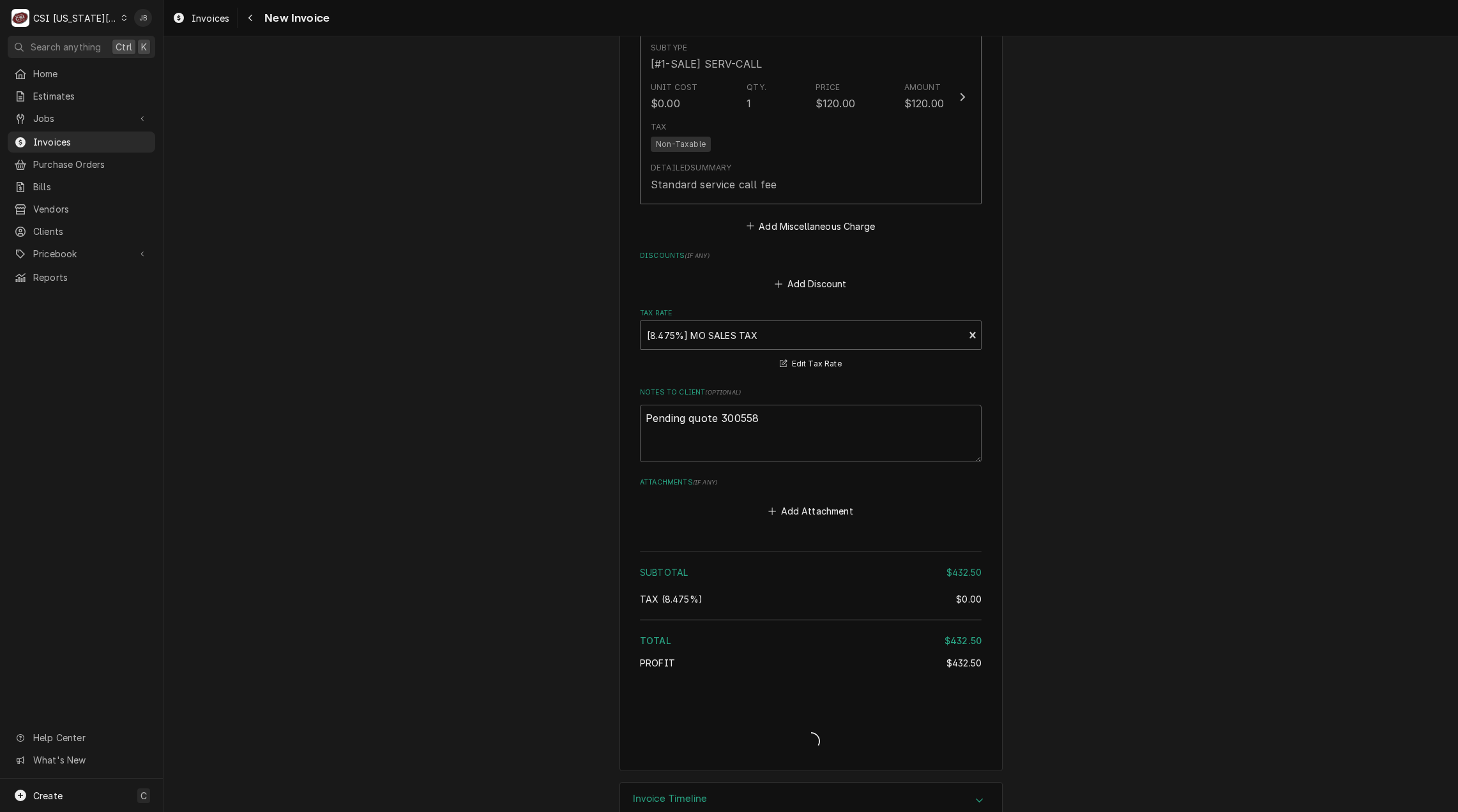
type textarea "x"
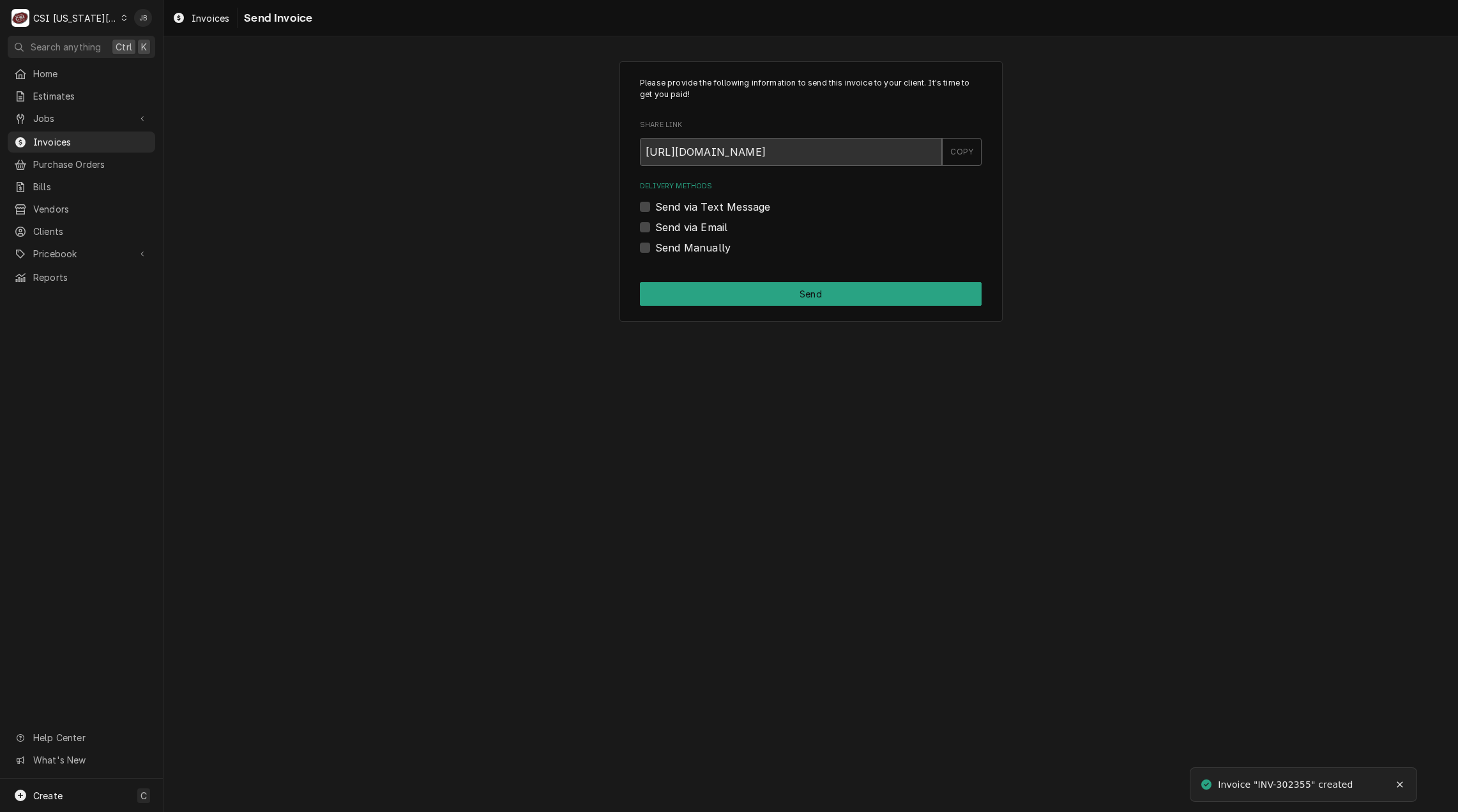
click at [702, 224] on label "Send via Email" at bounding box center [691, 227] width 72 height 15
click at [702, 224] on input "Send via Email" at bounding box center [826, 234] width 341 height 28
checkbox input "true"
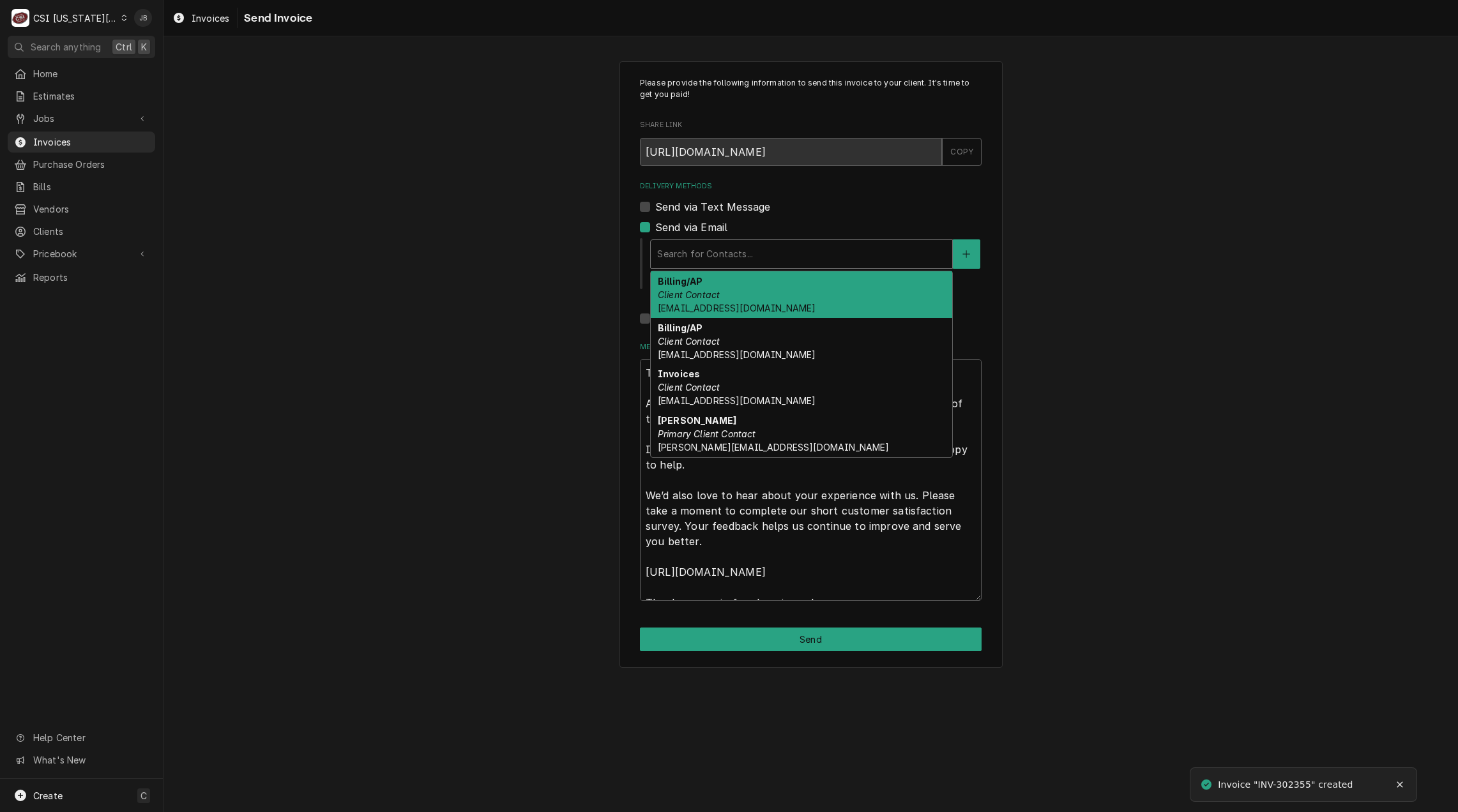
click at [696, 255] on div "Delivery Methods" at bounding box center [801, 254] width 288 height 23
click at [727, 297] on div "Billing/AP Client Contact [EMAIL_ADDRESS][DOMAIN_NAME]" at bounding box center [801, 294] width 301 height 46
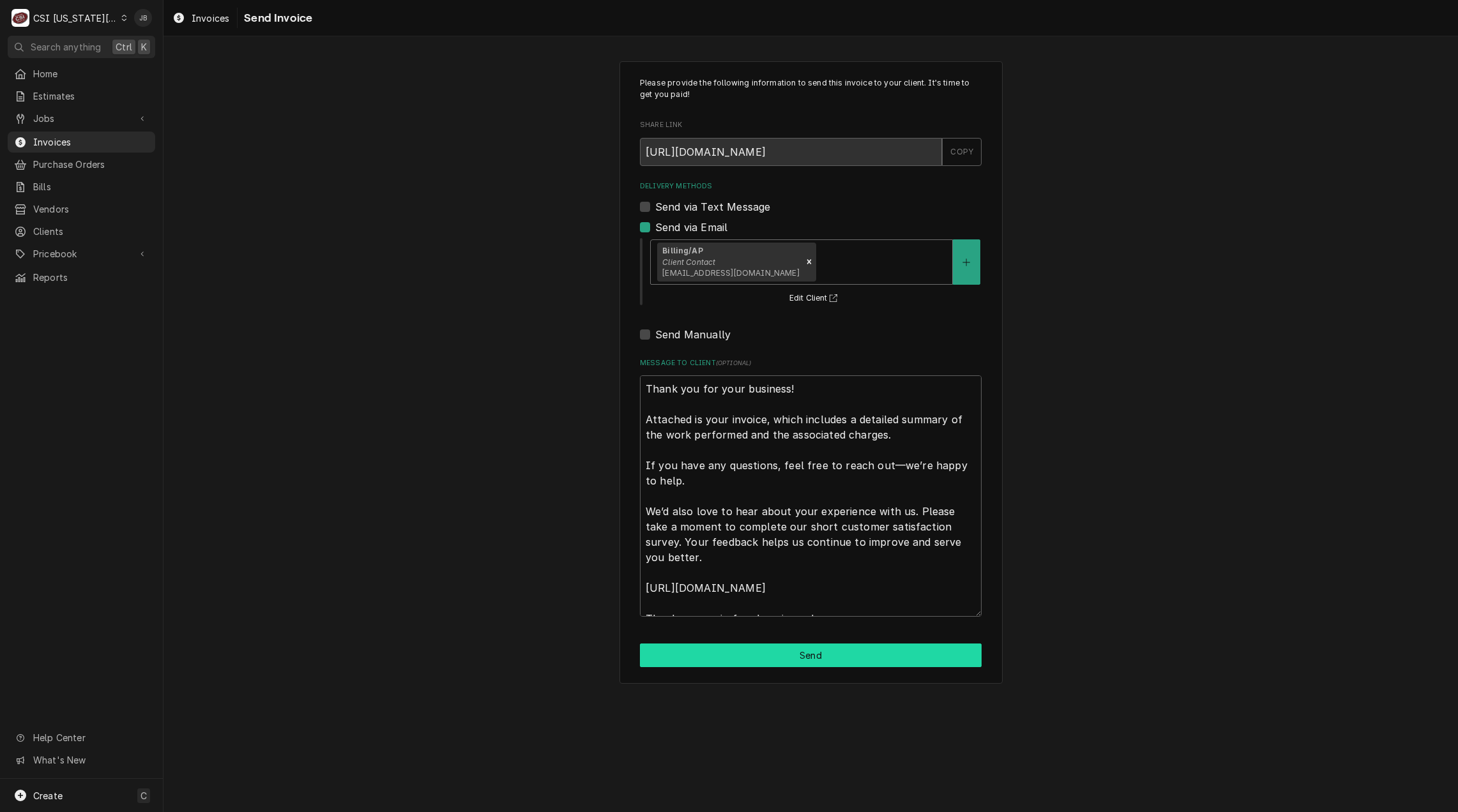
click at [702, 657] on button "Send" at bounding box center [811, 655] width 341 height 24
type textarea "x"
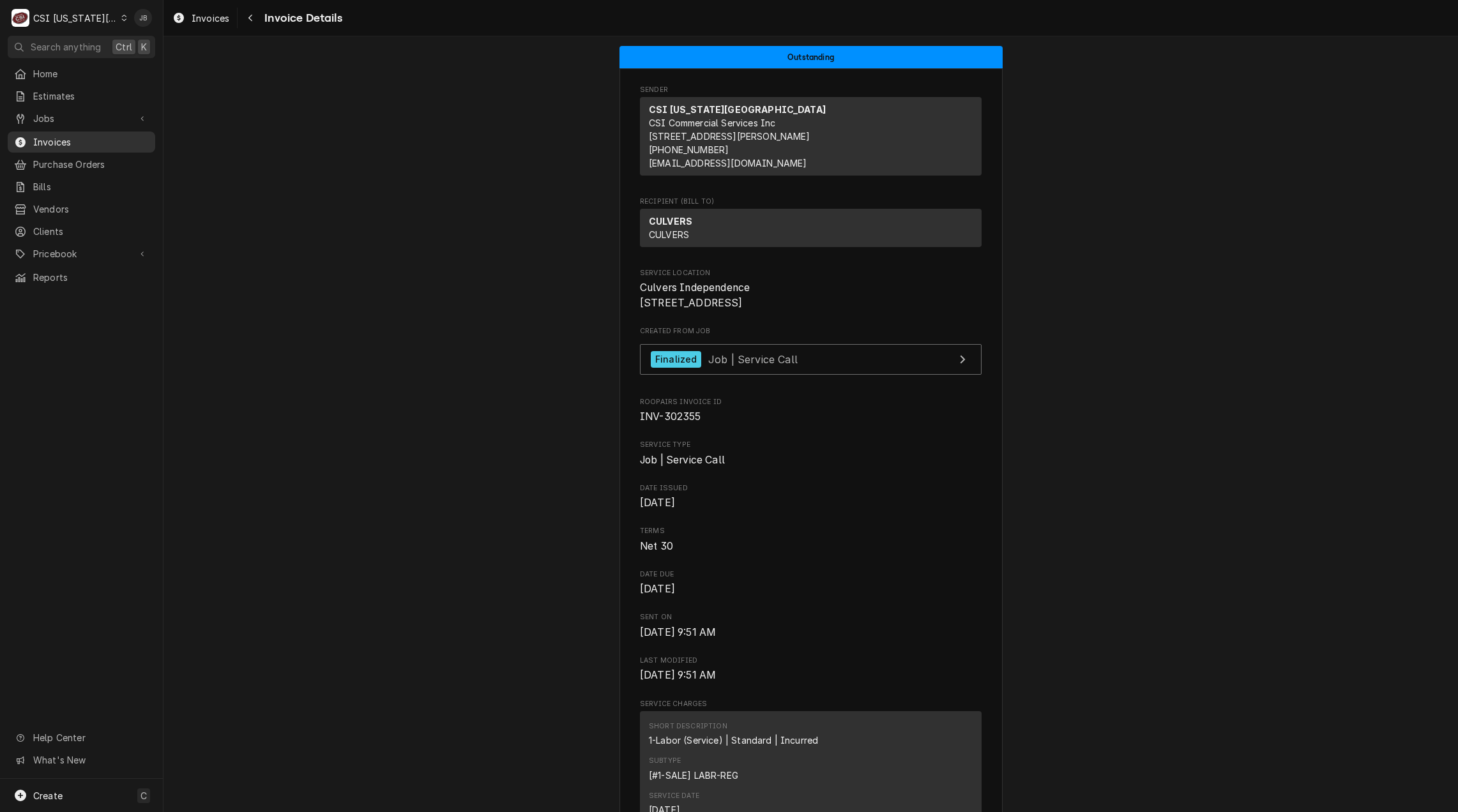
click at [56, 138] on span "Invoices" at bounding box center [91, 142] width 116 height 13
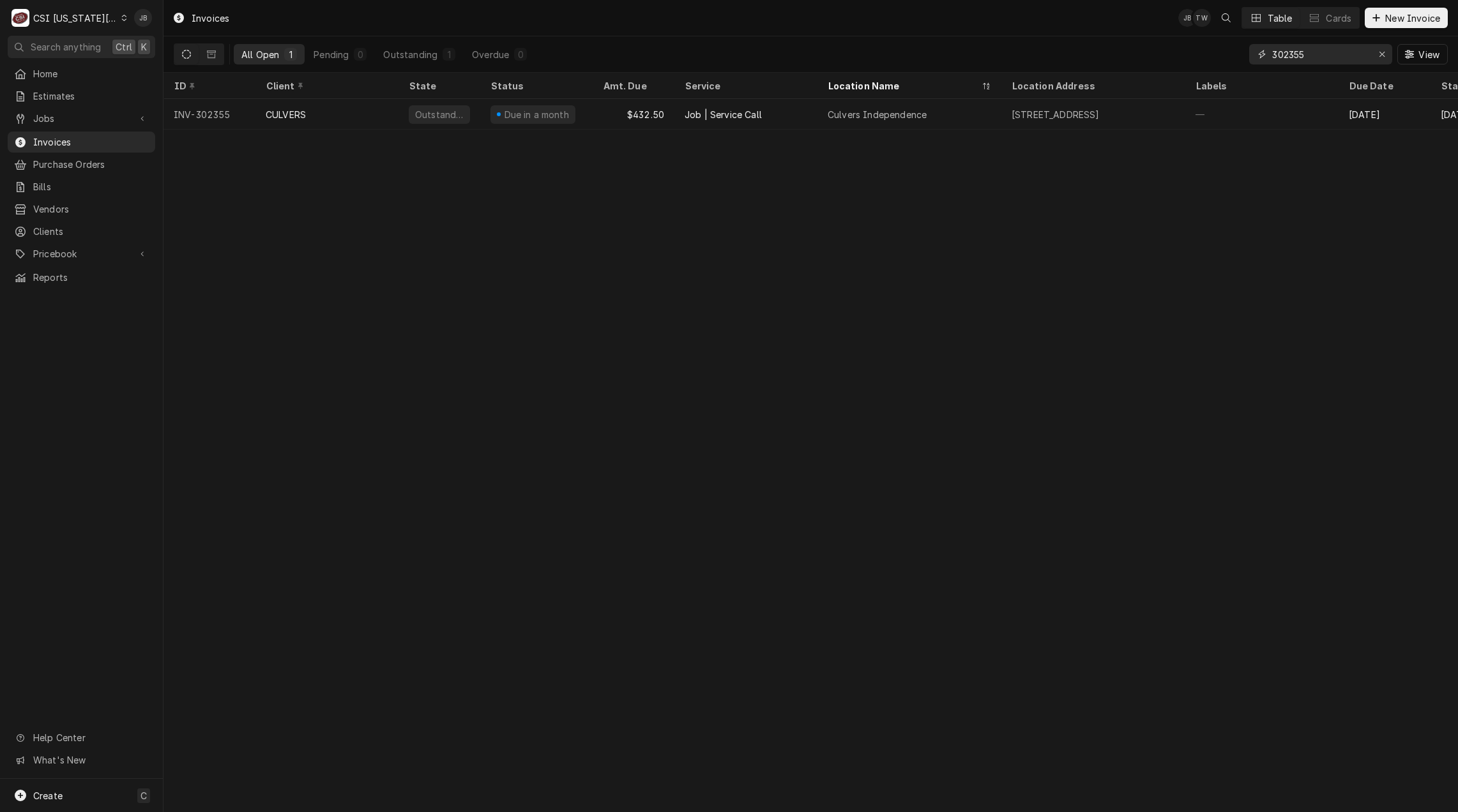
drag, startPoint x: 1332, startPoint y: 56, endPoint x: 1303, endPoint y: 55, distance: 29.0
click at [1332, 56] on input "302355" at bounding box center [1320, 54] width 96 height 21
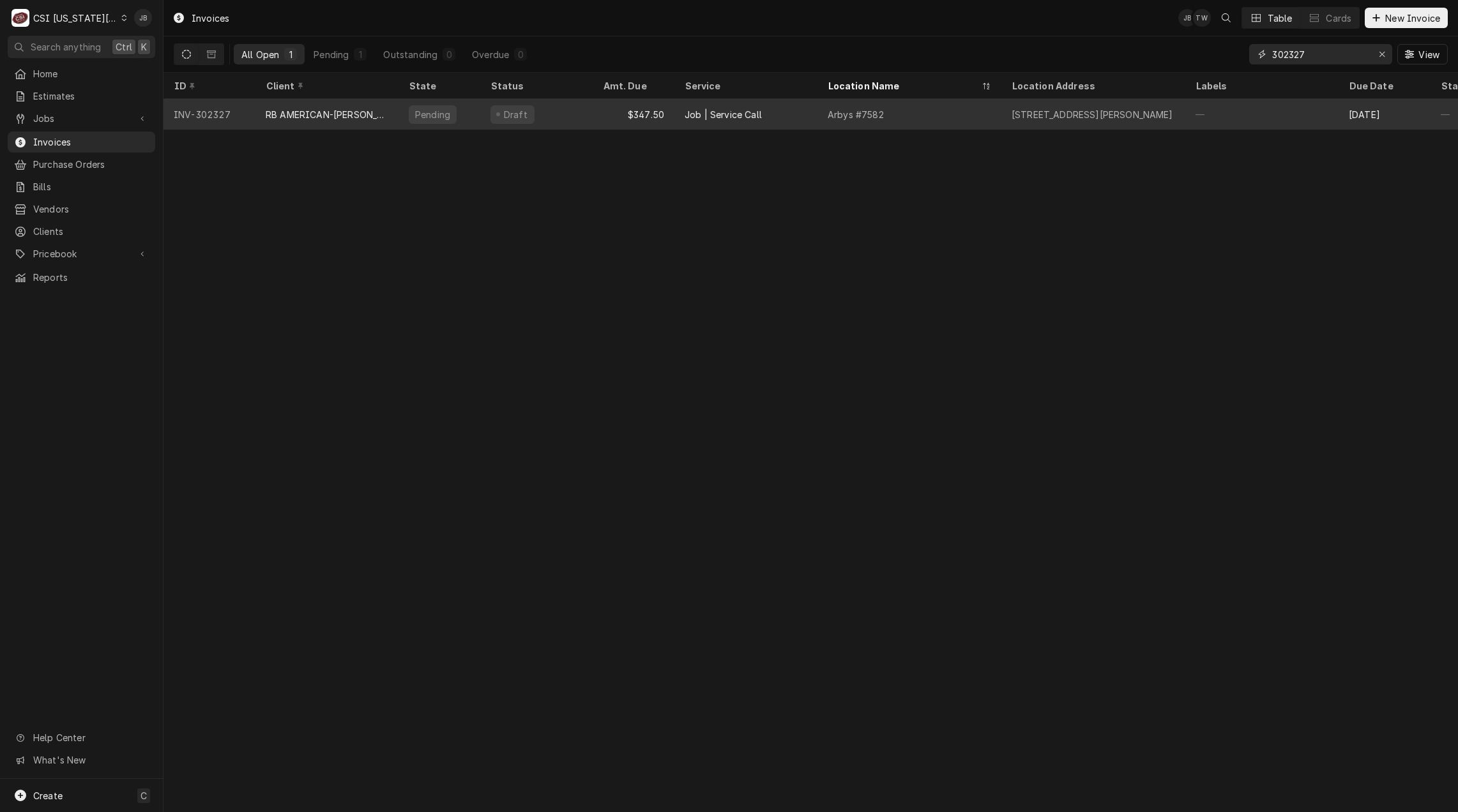
type input "302327"
click at [775, 117] on div "Job | Service Call" at bounding box center [745, 114] width 143 height 30
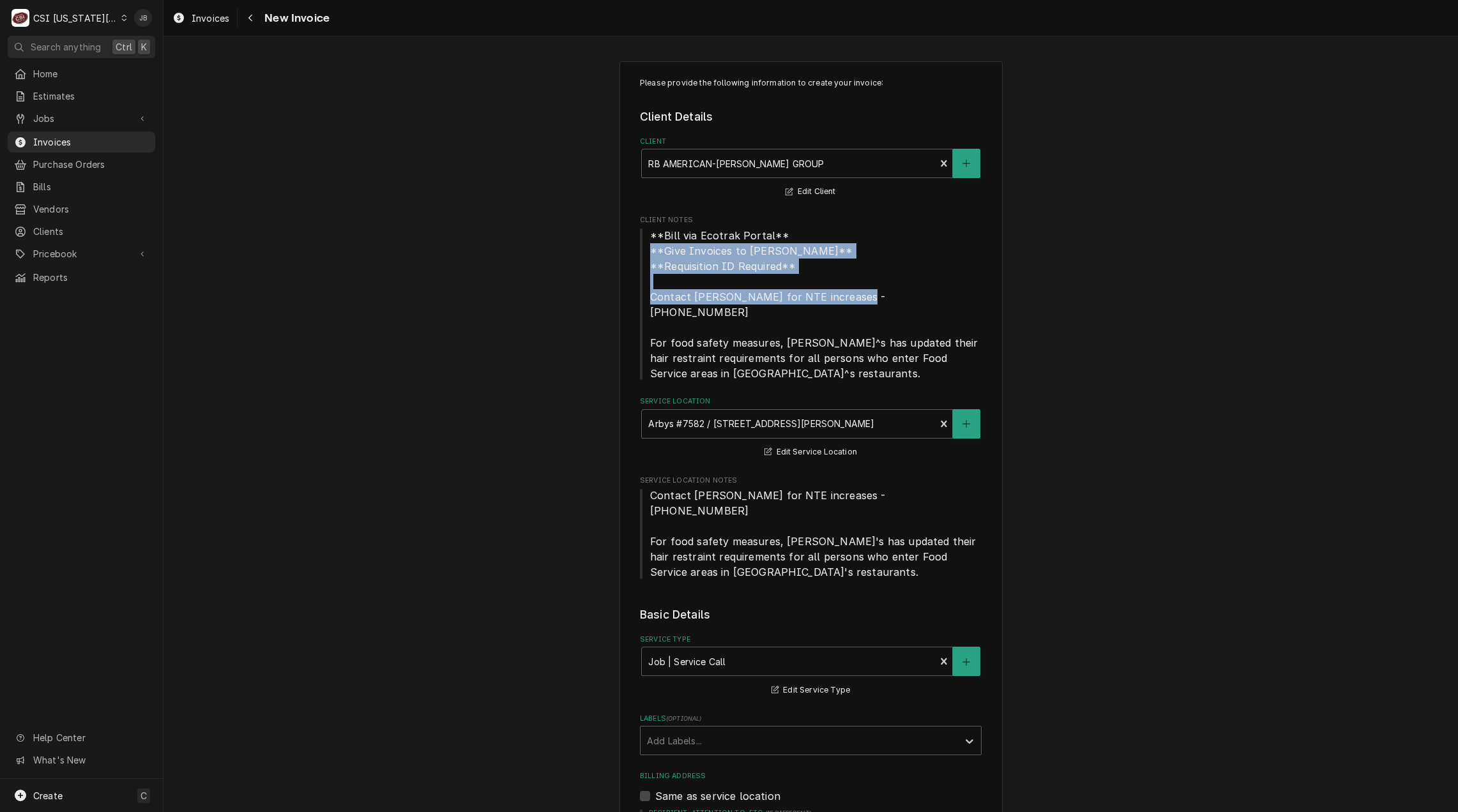
drag, startPoint x: 895, startPoint y: 295, endPoint x: 621, endPoint y: 244, distance: 278.7
drag, startPoint x: 621, startPoint y: 244, endPoint x: 556, endPoint y: 266, distance: 68.6
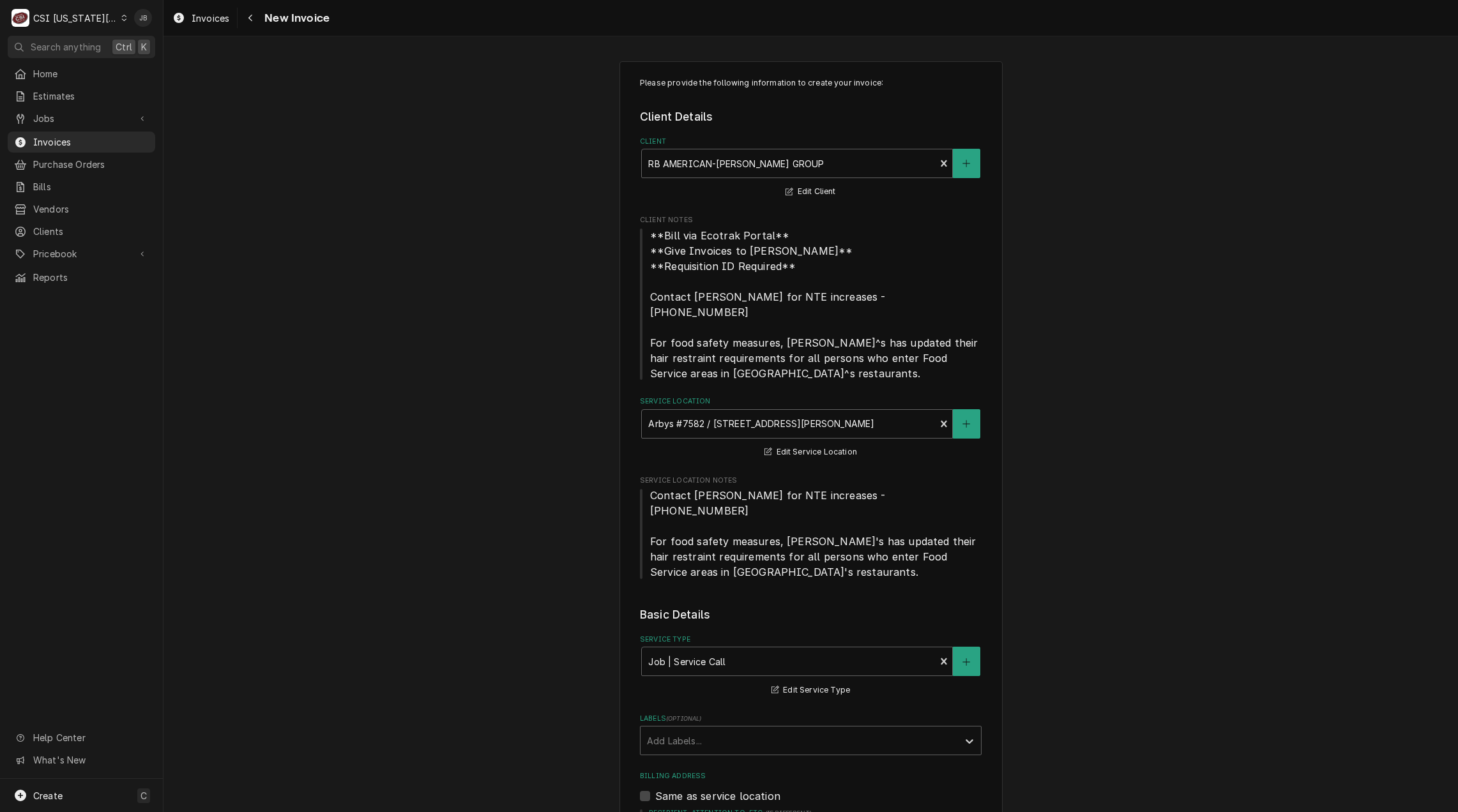
click at [823, 263] on span "**Bill via Ecotrak Portal** **Give Invoices to Vicky** **Requisition ID Require…" at bounding box center [811, 304] width 341 height 153
drag, startPoint x: 909, startPoint y: 288, endPoint x: 611, endPoint y: 232, distance: 303.2
drag, startPoint x: 611, startPoint y: 232, endPoint x: 895, endPoint y: 279, distance: 287.9
click at [895, 279] on span "**Bill via Ecotrak Portal** **Give Invoices to Vicky** **Requisition ID Require…" at bounding box center [811, 304] width 341 height 153
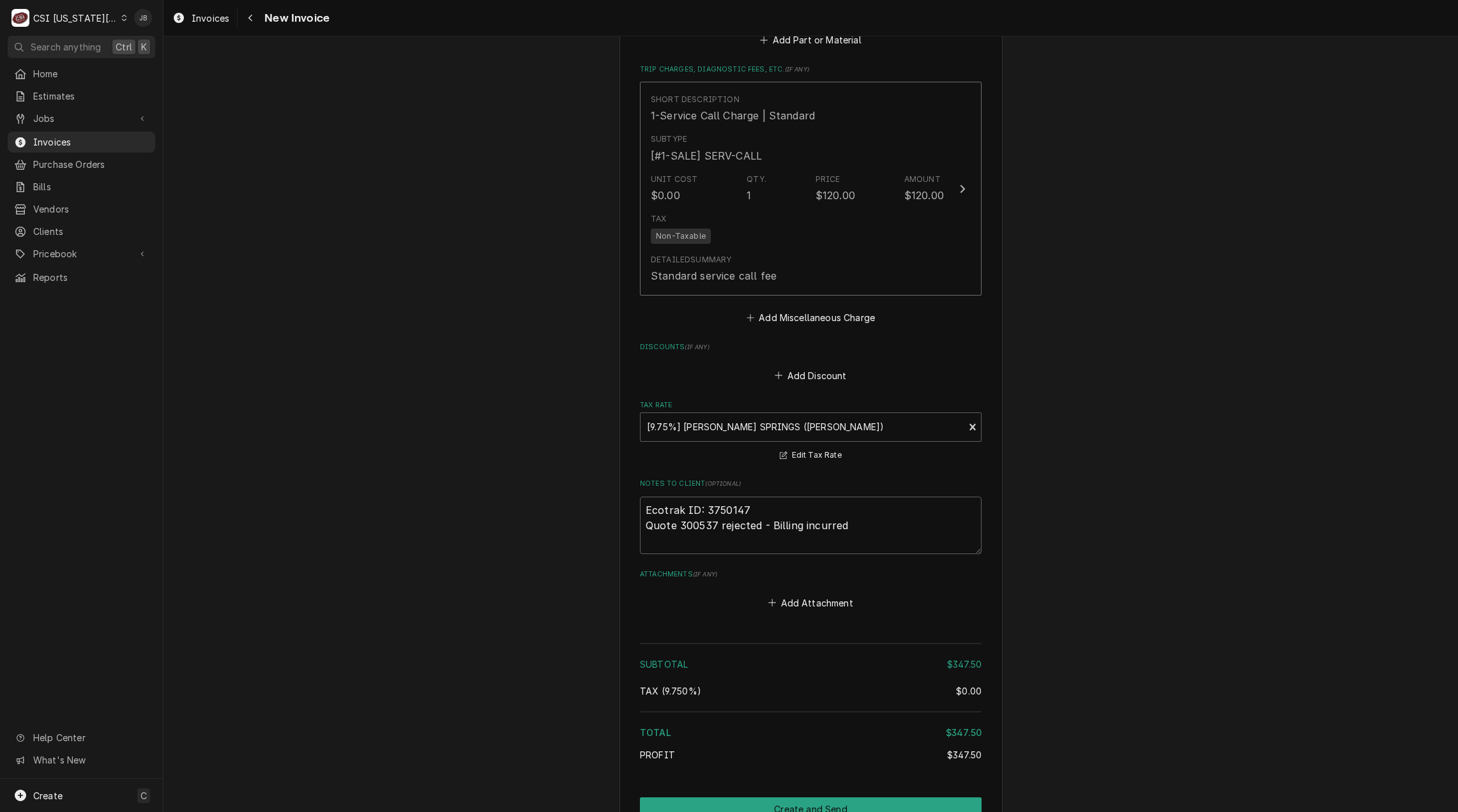
scroll to position [1899, 0]
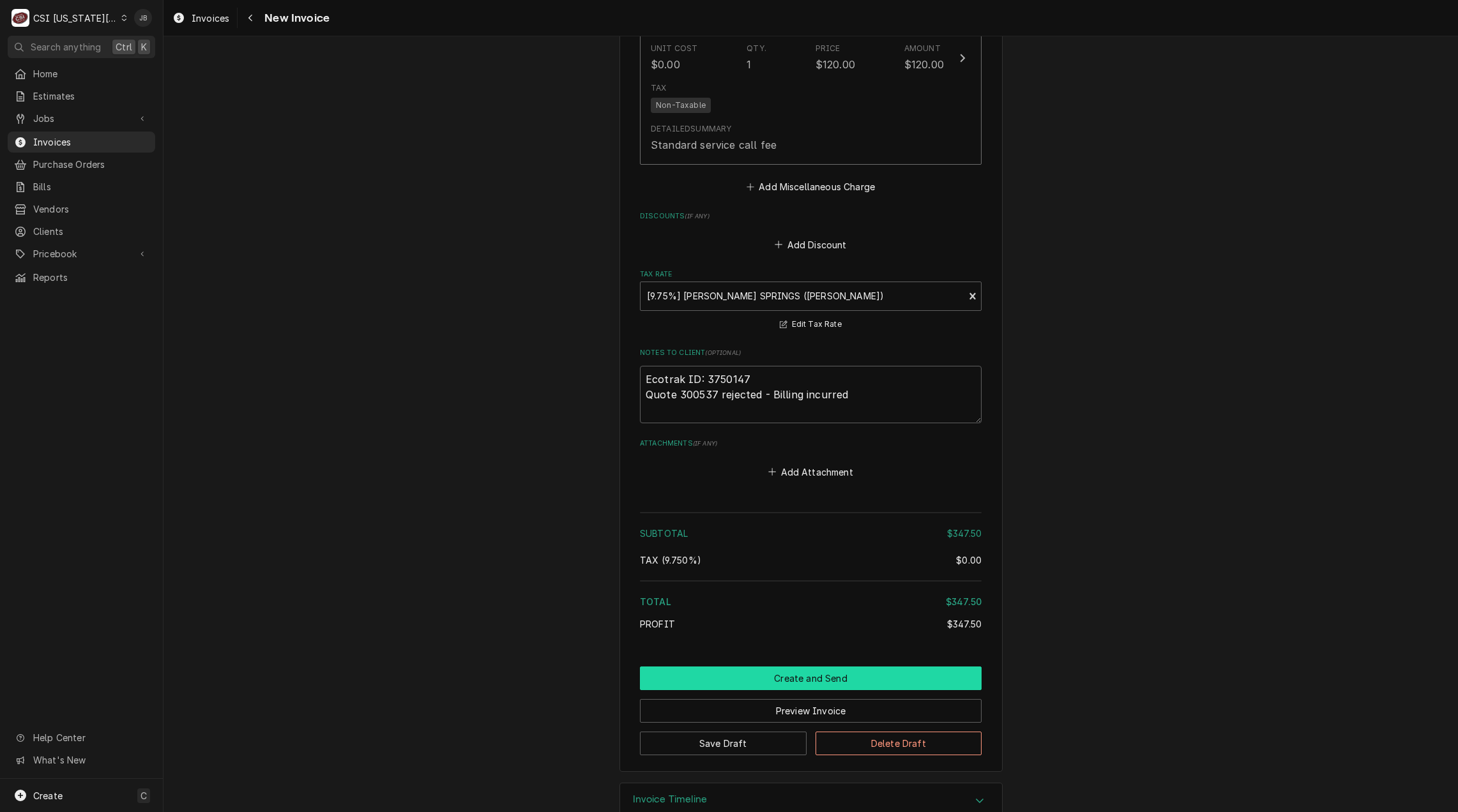
click at [762, 666] on button "Create and Send" at bounding box center [811, 677] width 341 height 24
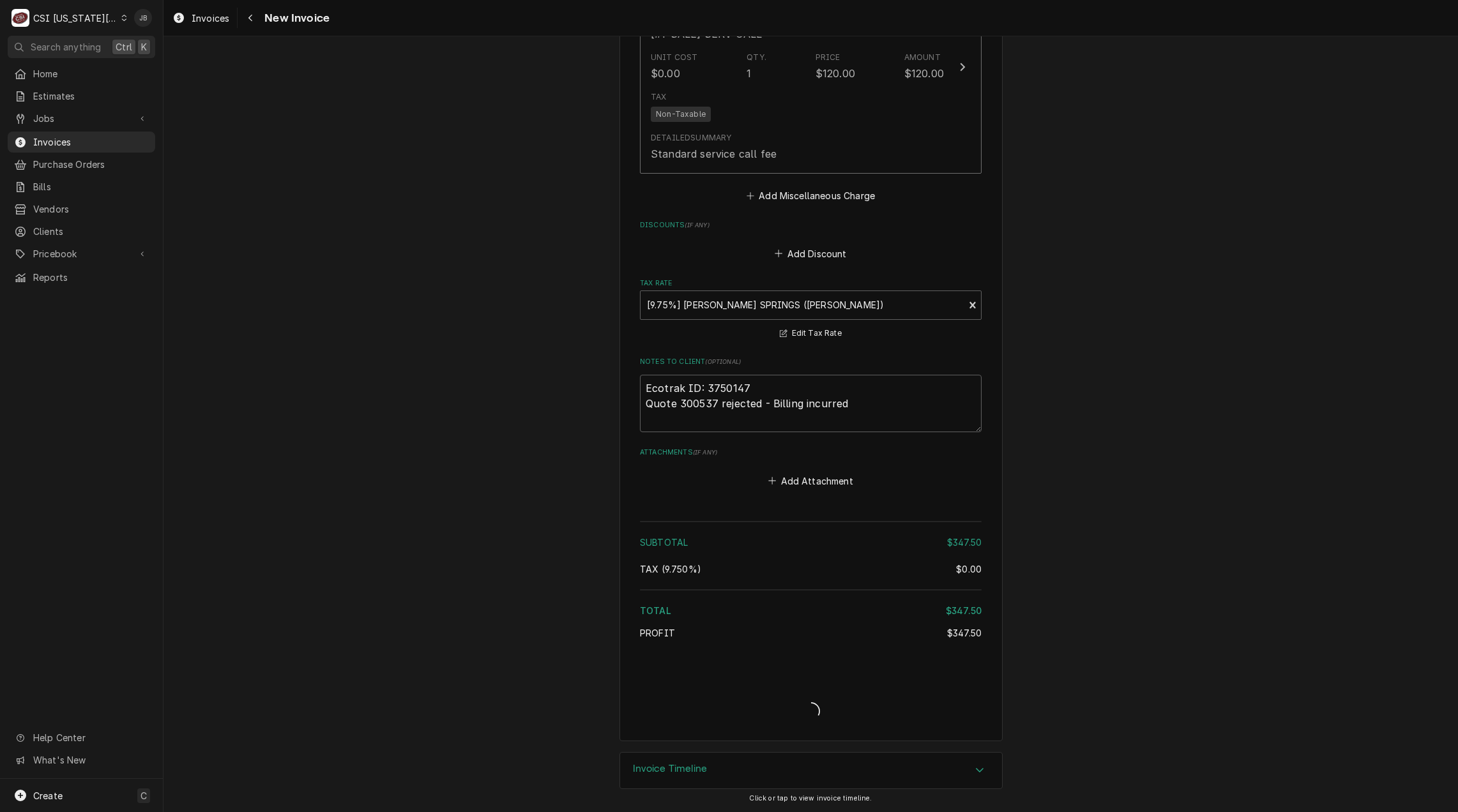
scroll to position [1859, 0]
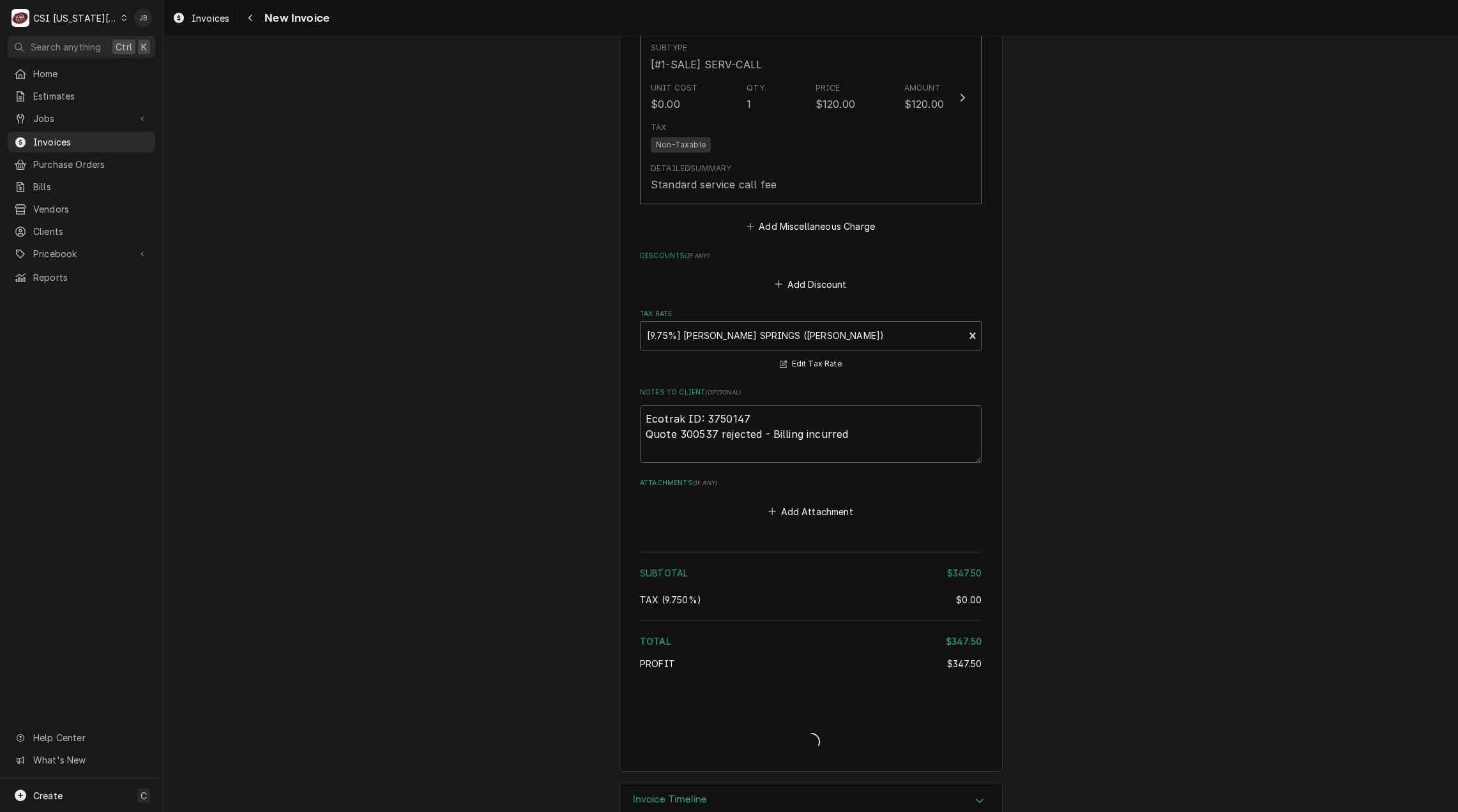
type textarea "x"
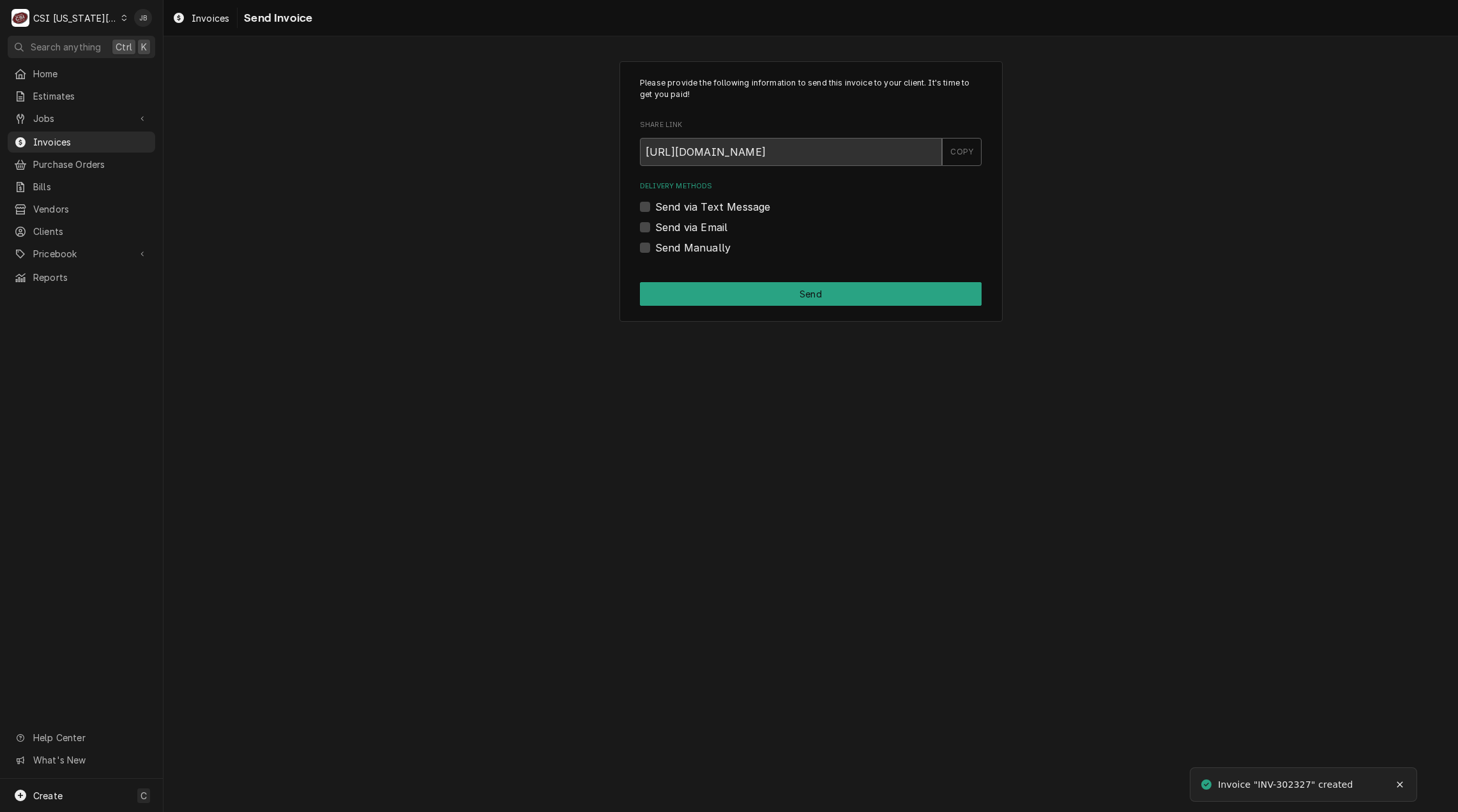
drag, startPoint x: 698, startPoint y: 227, endPoint x: 707, endPoint y: 232, distance: 10.3
click at [698, 227] on label "Send via Email" at bounding box center [691, 227] width 72 height 15
click at [698, 227] on input "Send via Email" at bounding box center [826, 234] width 341 height 28
checkbox input "true"
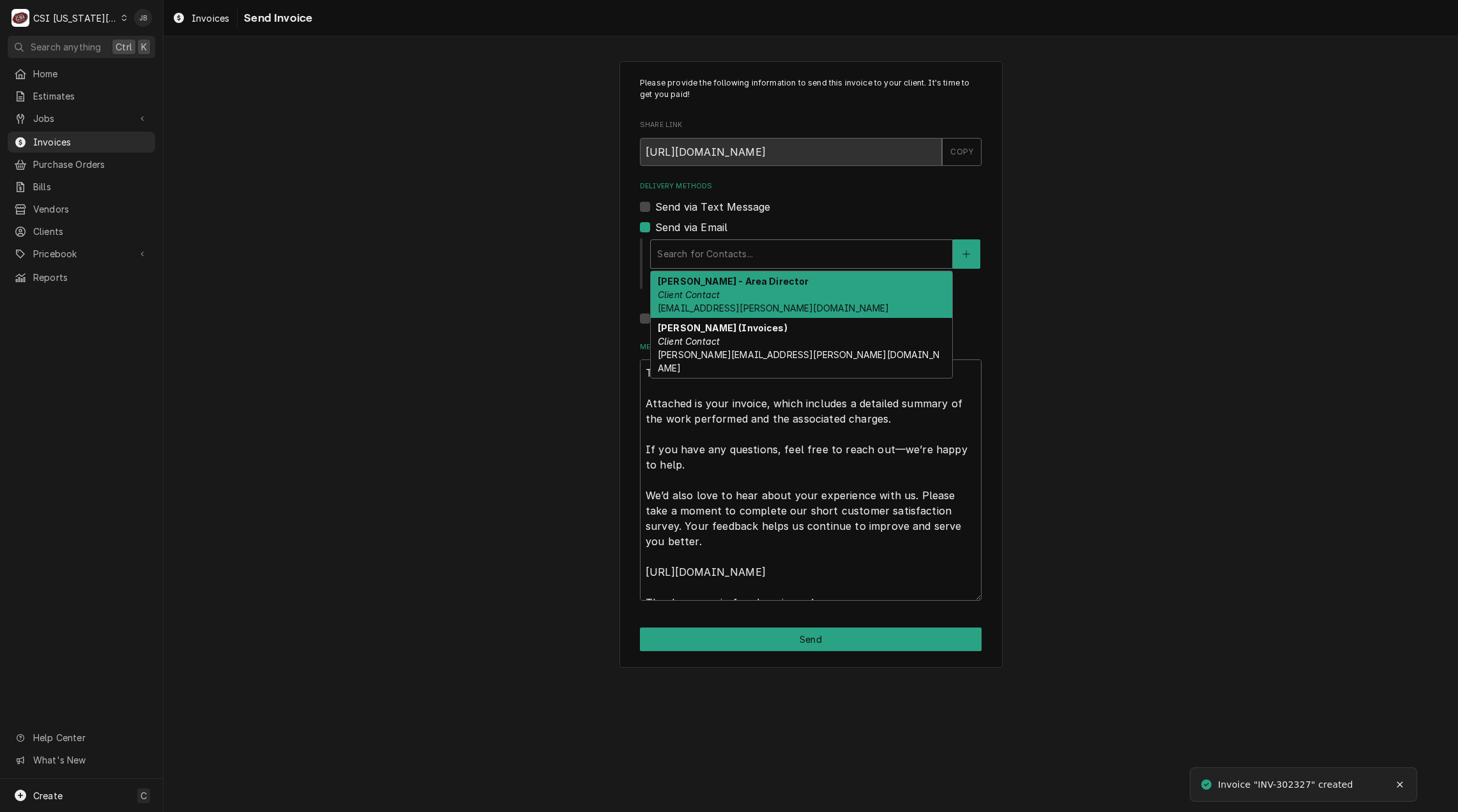
click at [699, 257] on div "Delivery Methods" at bounding box center [801, 254] width 288 height 23
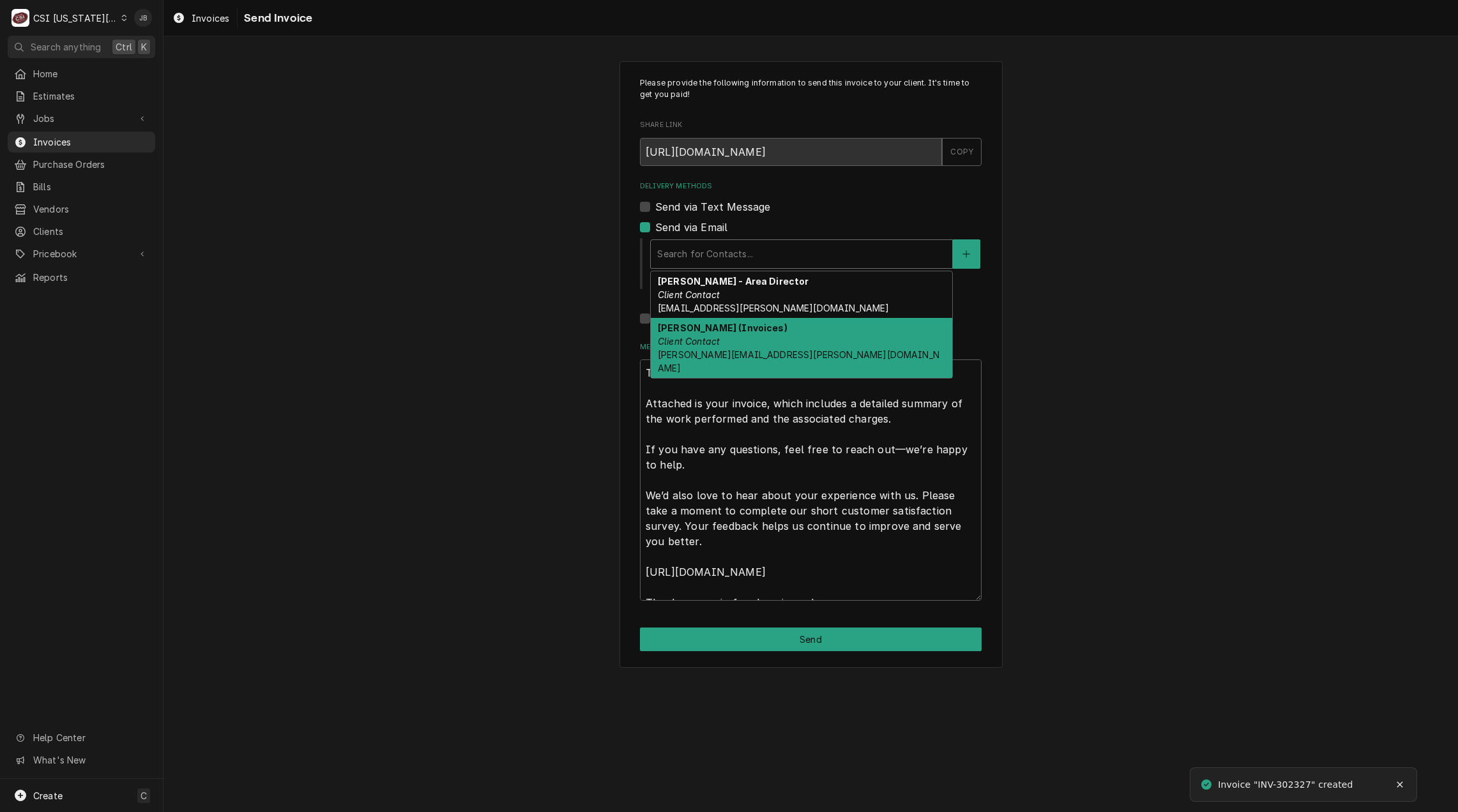
click at [715, 335] on em "Client Contact" at bounding box center [688, 340] width 62 height 10
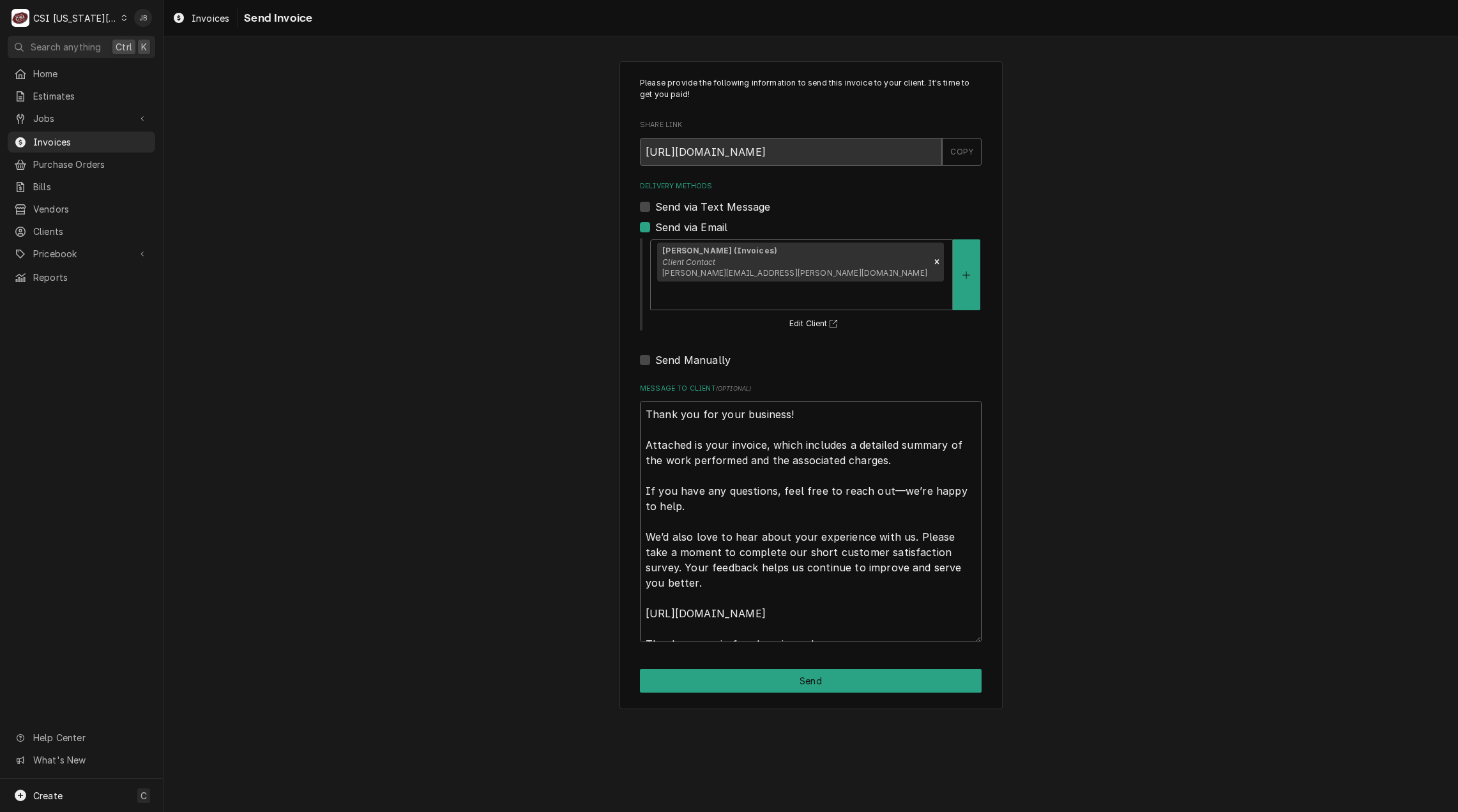
drag, startPoint x: 647, startPoint y: 388, endPoint x: 827, endPoint y: 729, distance: 385.6
click at [828, 728] on div "Please provide the following information to send this invoice to your client. I…" at bounding box center [810, 424] width 1294 height 775
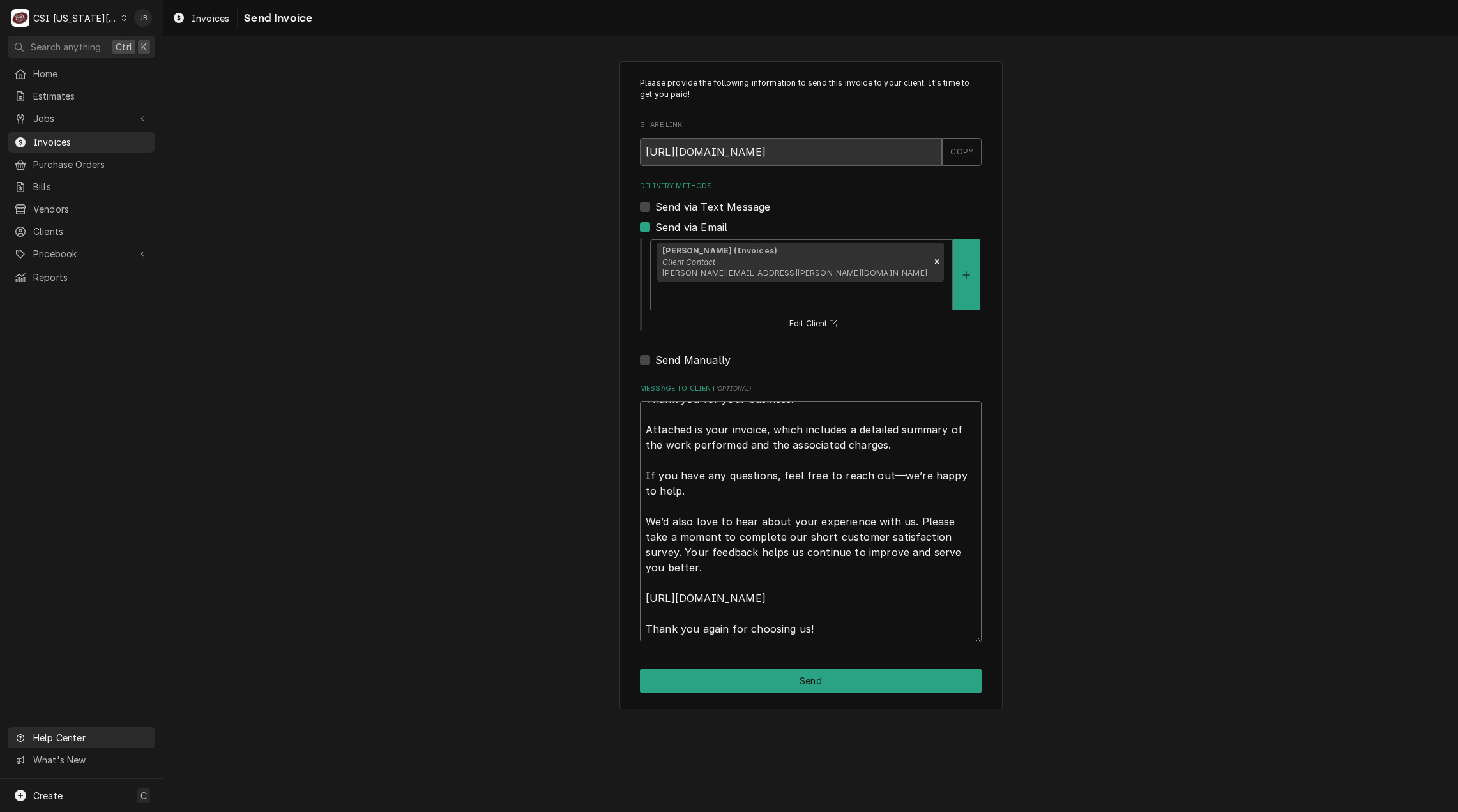
type textarea "x"
type textarea "a"
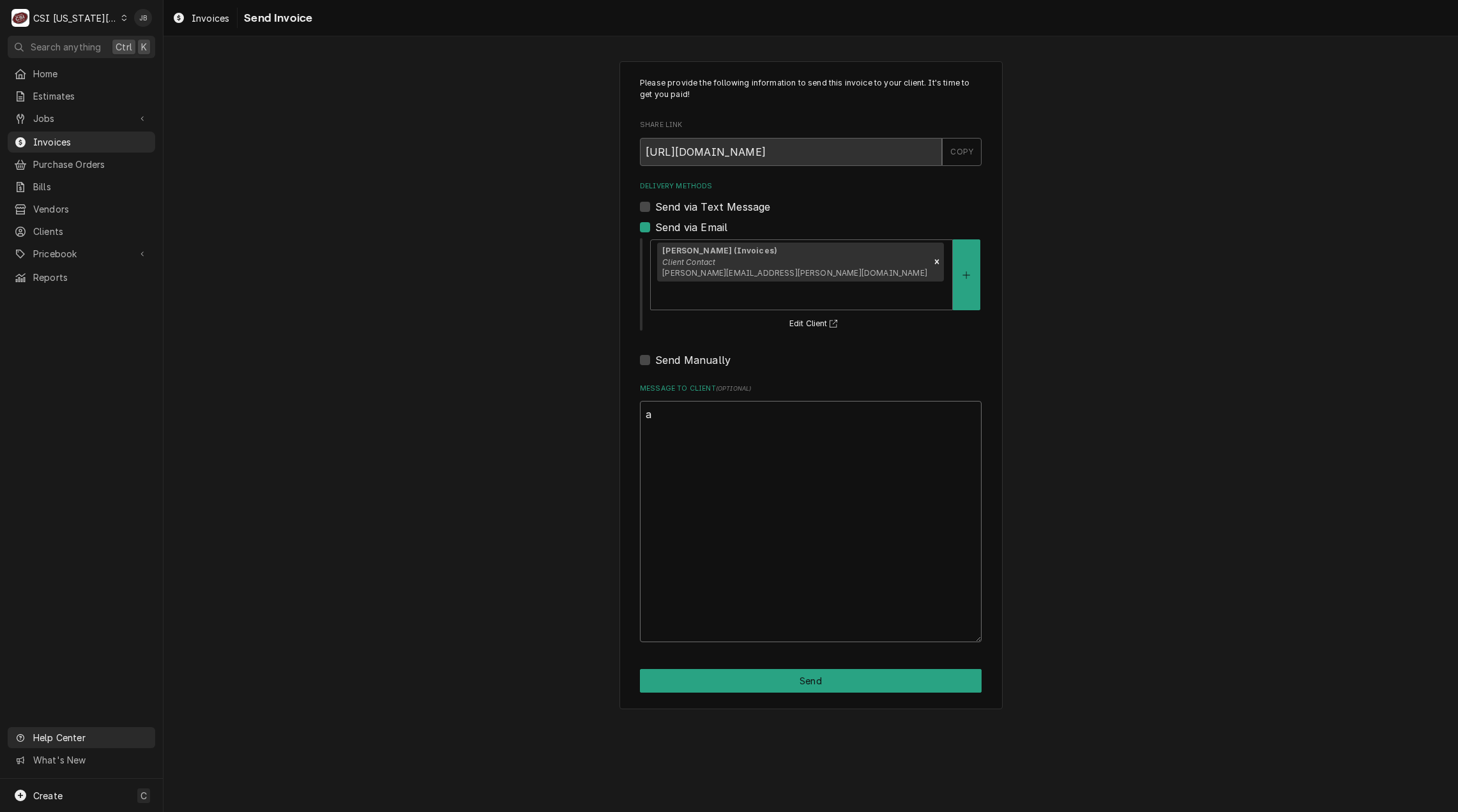
scroll to position [0, 0]
type textarea "x"
type textarea "ap"
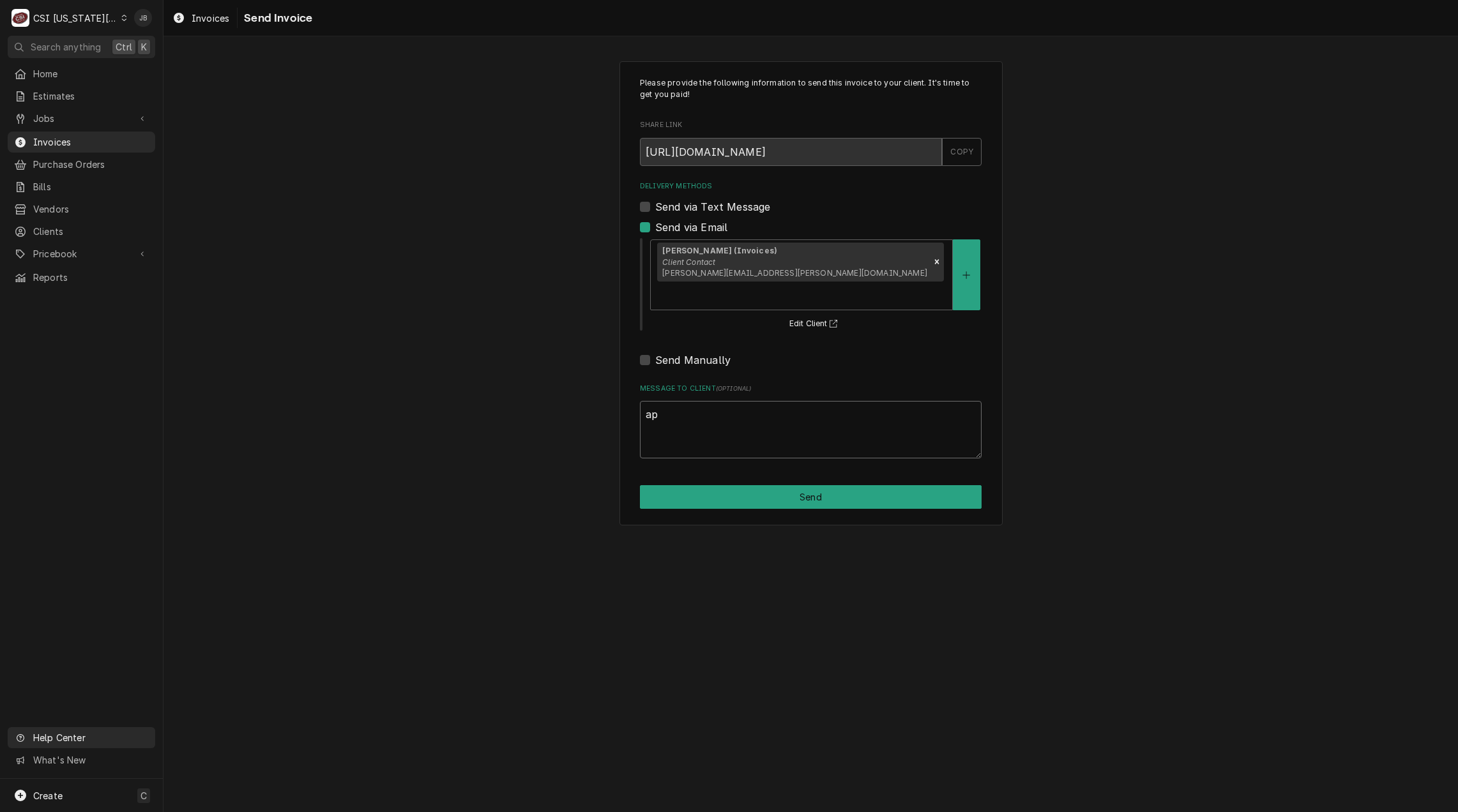
type textarea "x"
type textarea "app"
type textarea "x"
type textarea "appr"
type textarea "x"
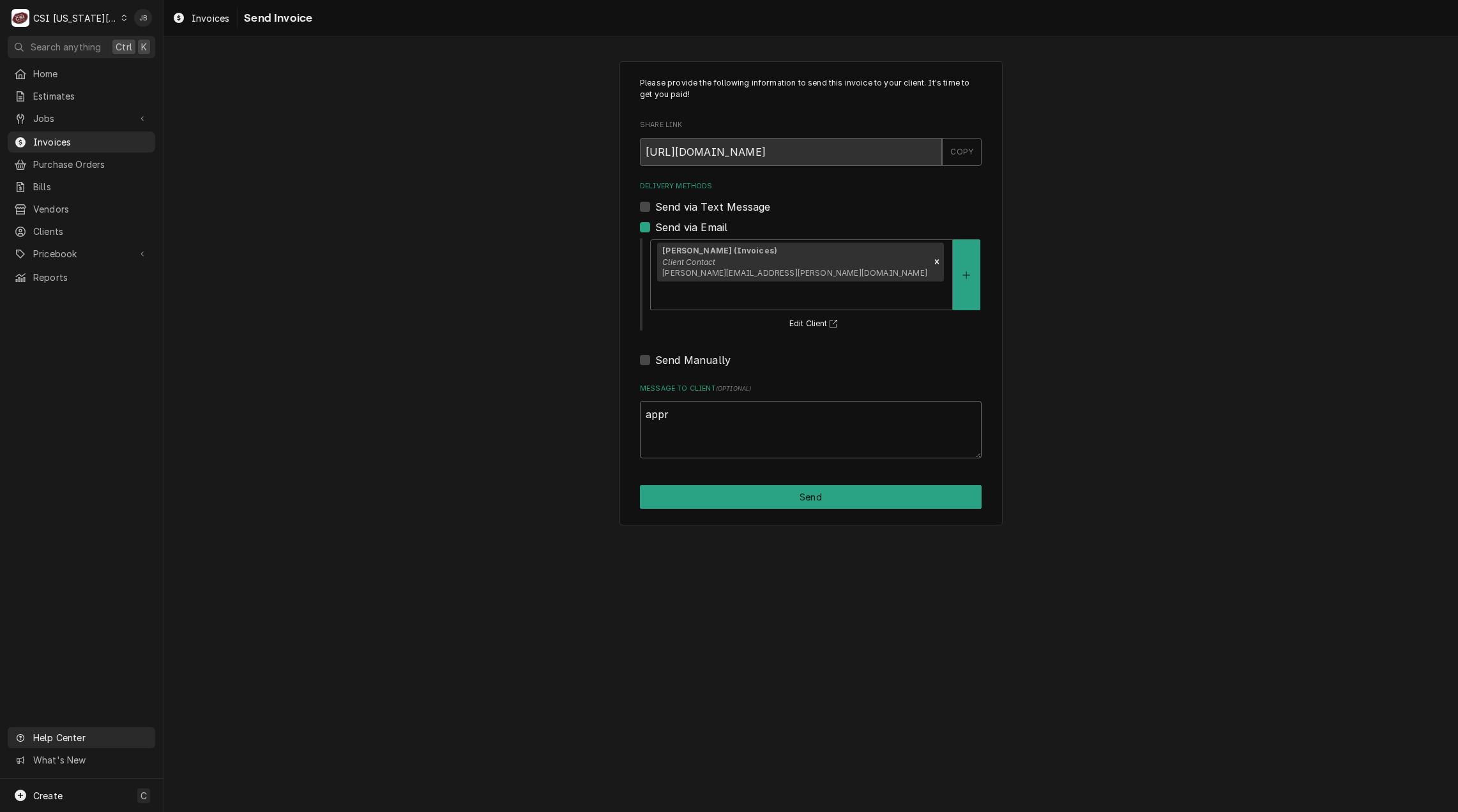
type textarea "appro"
type textarea "x"
type textarea "approv"
type textarea "x"
type textarea "approvd"
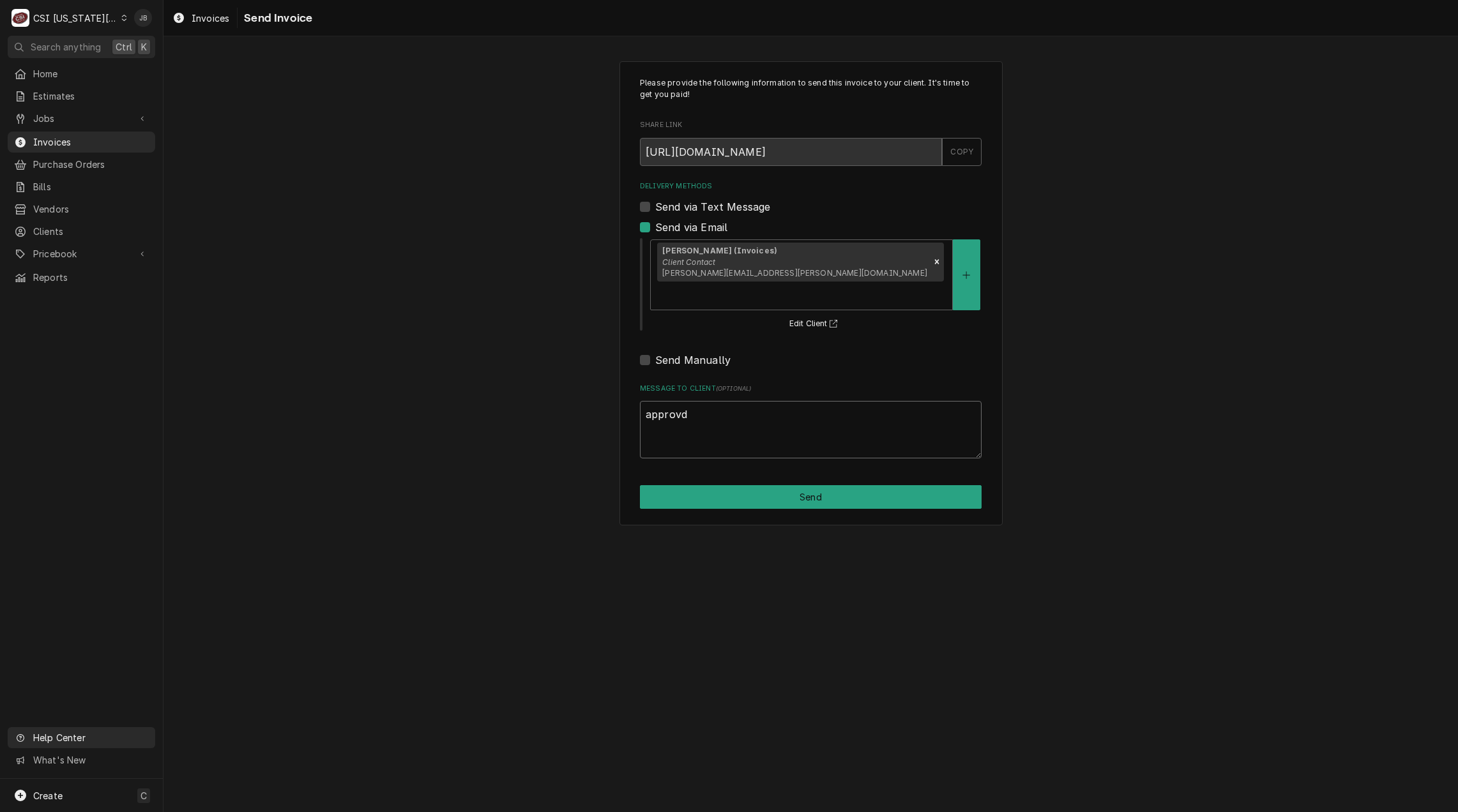
type textarea "x"
type textarea "approv"
type textarea "x"
type textarea "approve"
type textarea "x"
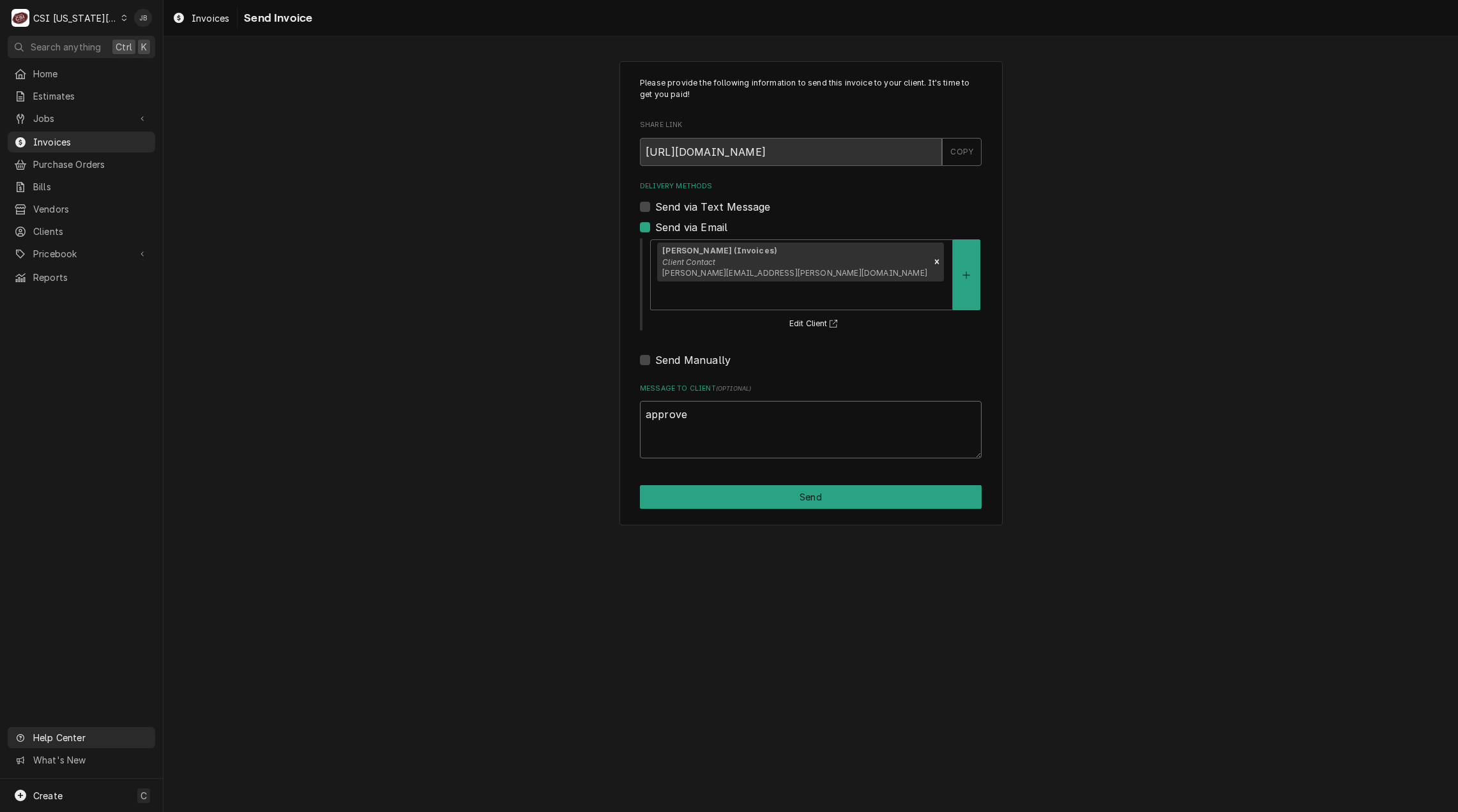
type textarea "approved"
type textarea "x"
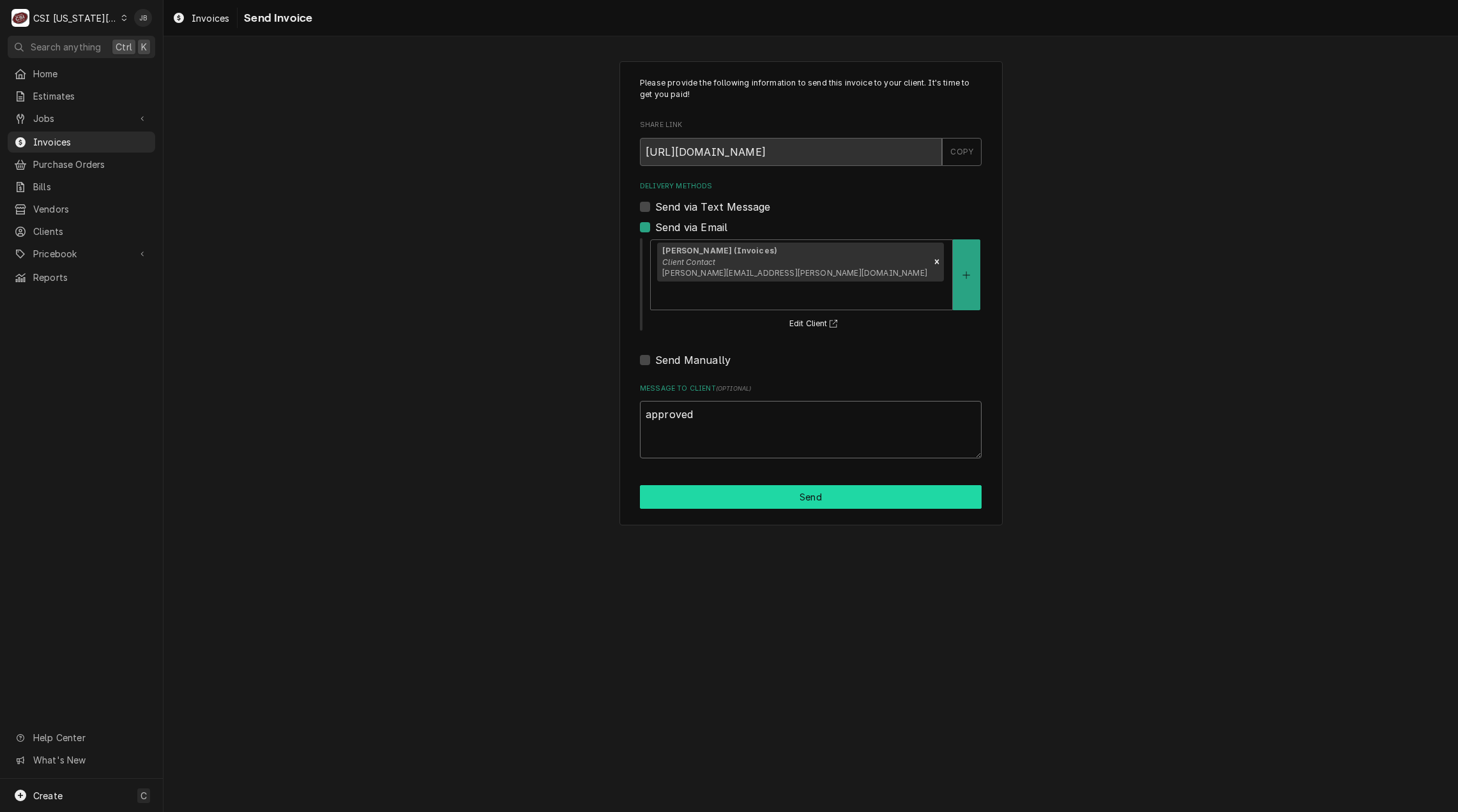
type textarea "approved"
click at [746, 485] on button "Send" at bounding box center [811, 496] width 341 height 24
type textarea "x"
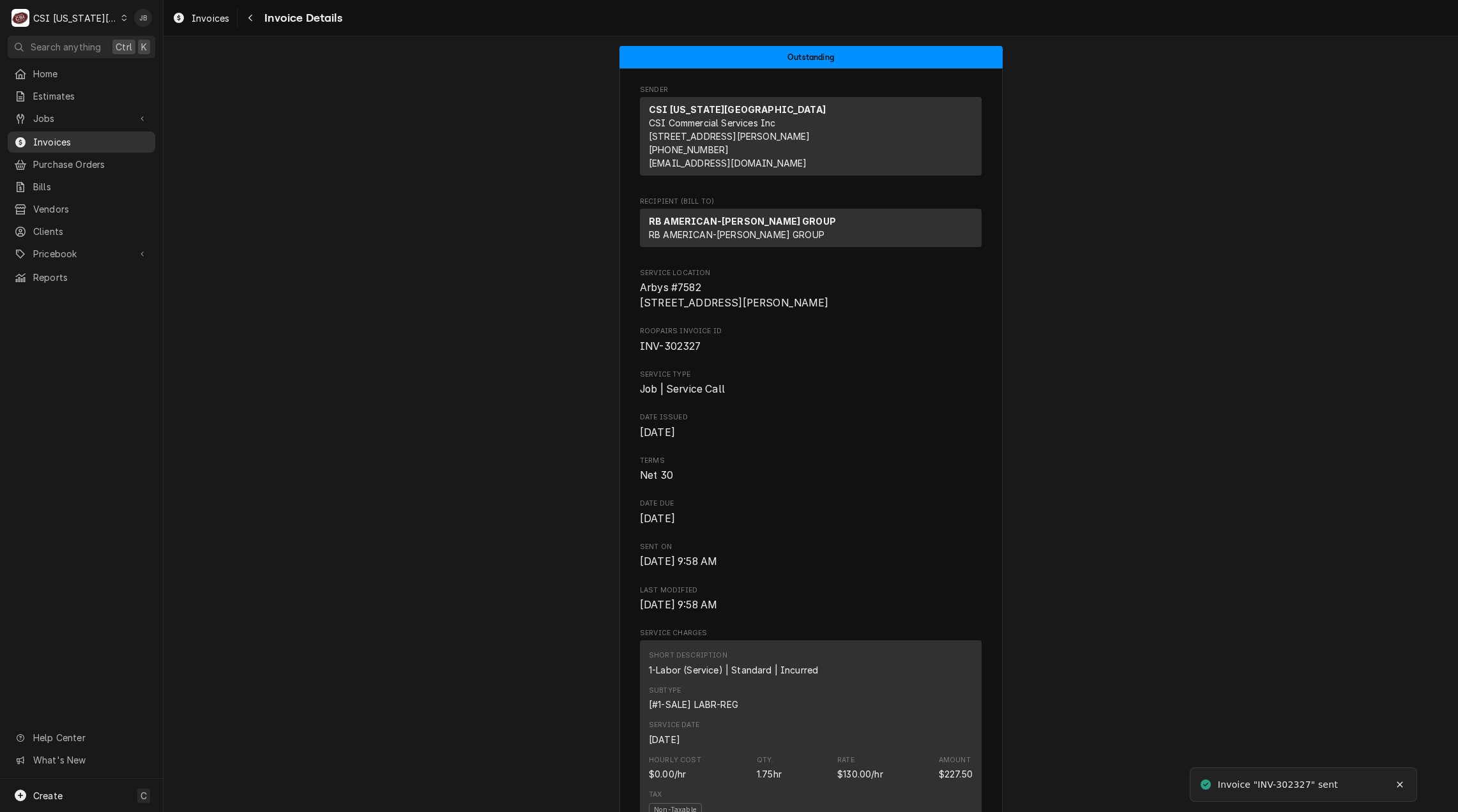
click at [86, 138] on span "Invoices" at bounding box center [91, 142] width 116 height 13
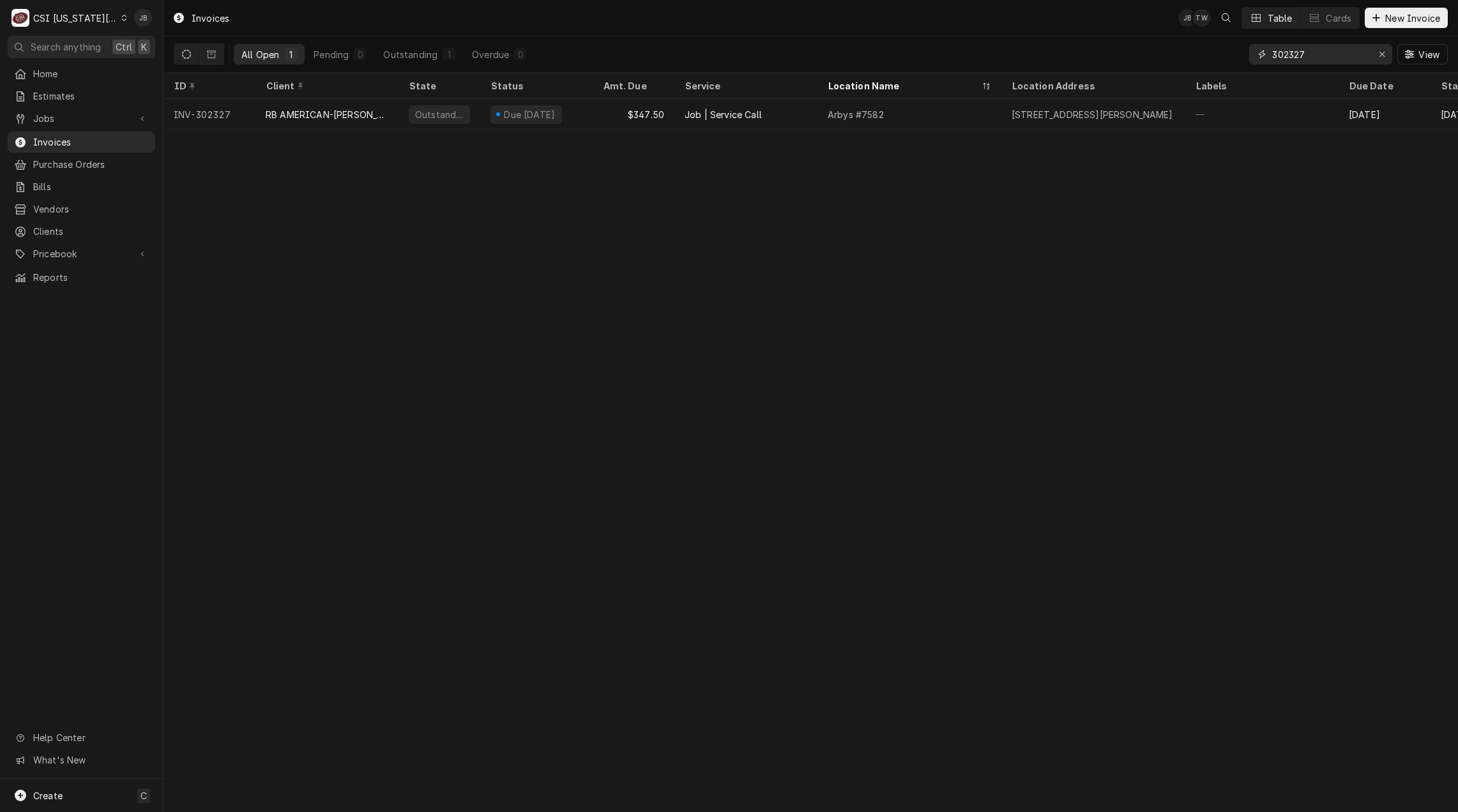
click at [1338, 54] on input "302327" at bounding box center [1320, 54] width 96 height 21
type input "302369"
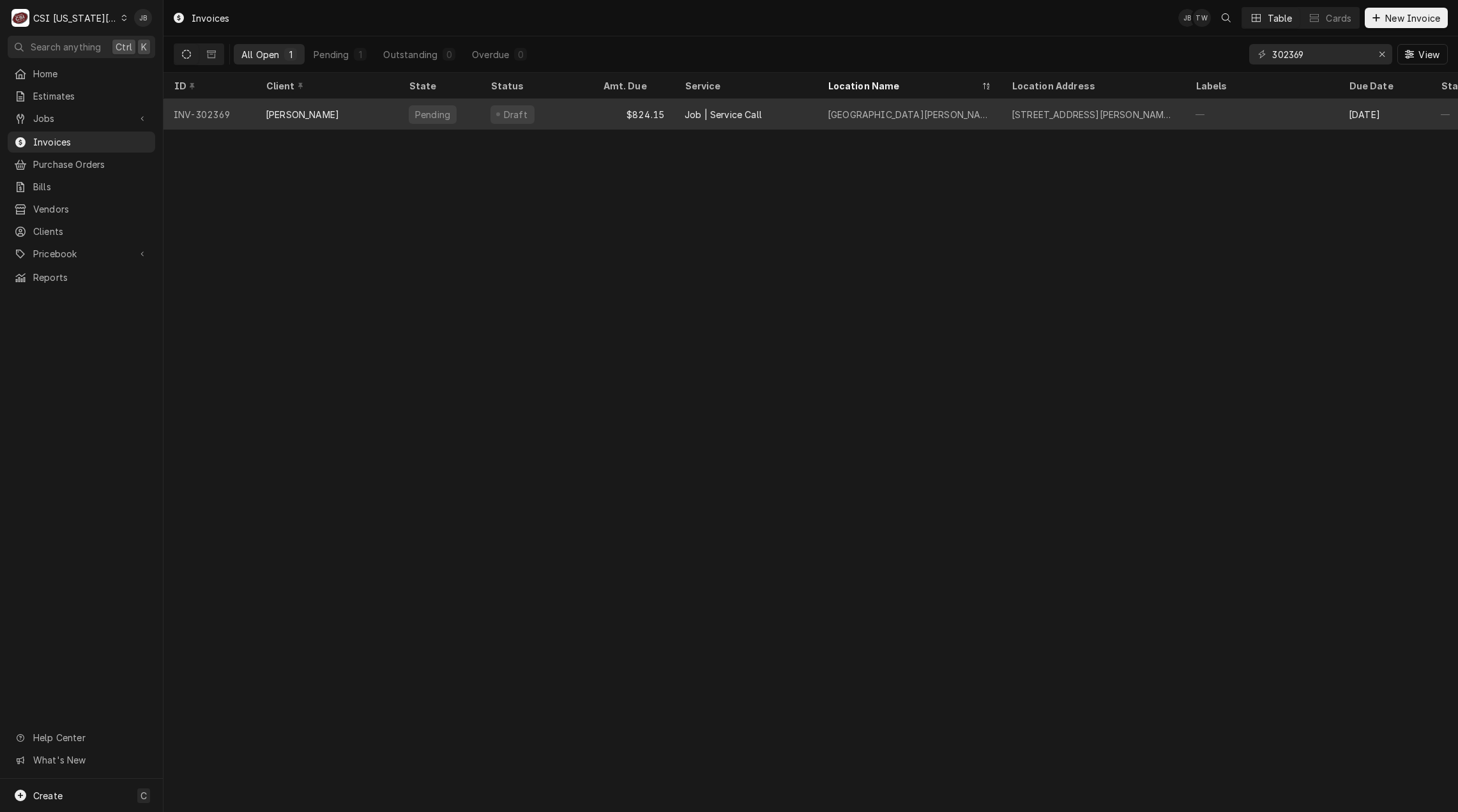
click at [987, 120] on div "[GEOGRAPHIC_DATA][PERSON_NAME]" at bounding box center [909, 114] width 184 height 30
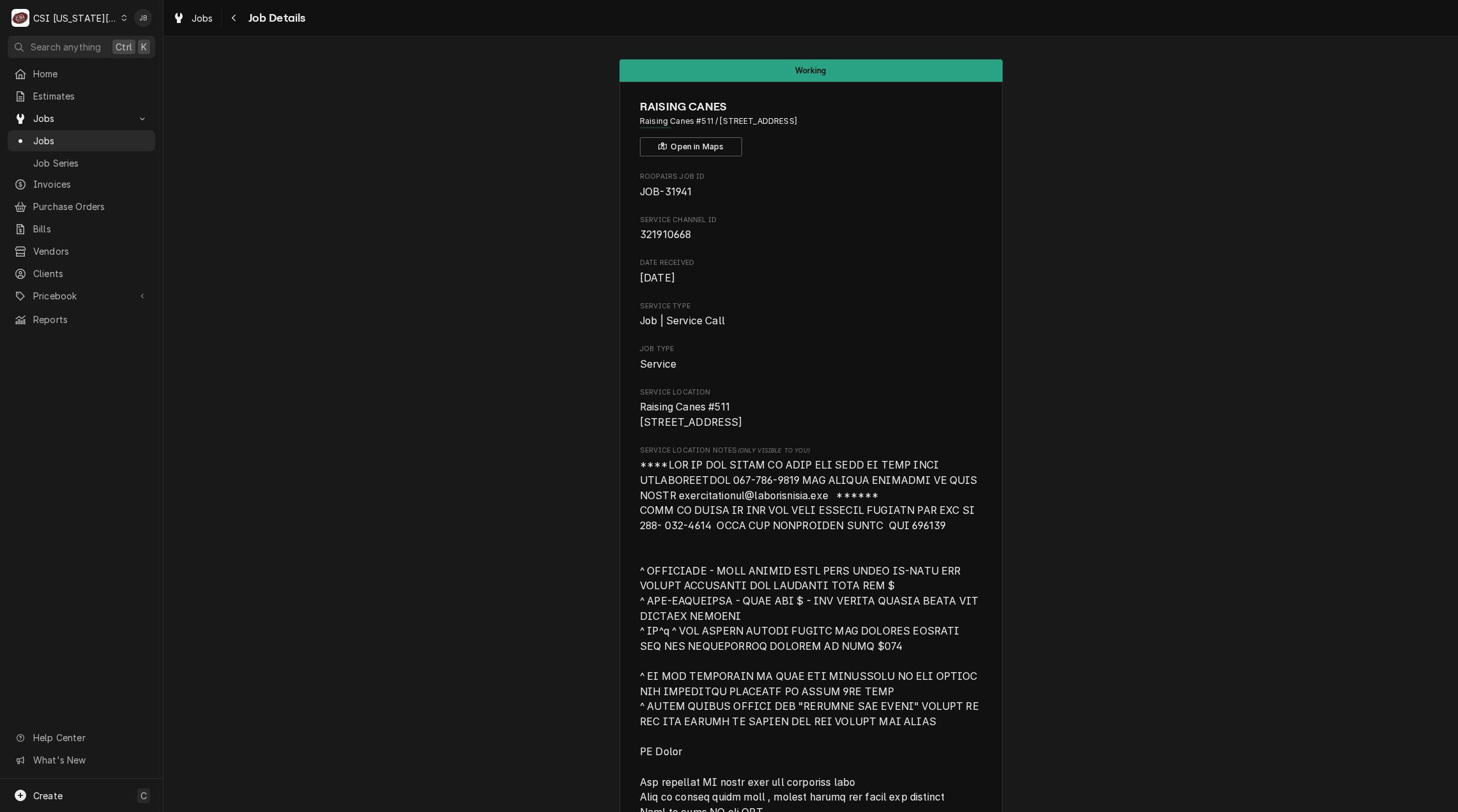
click at [73, 135] on span "Jobs" at bounding box center [91, 140] width 116 height 13
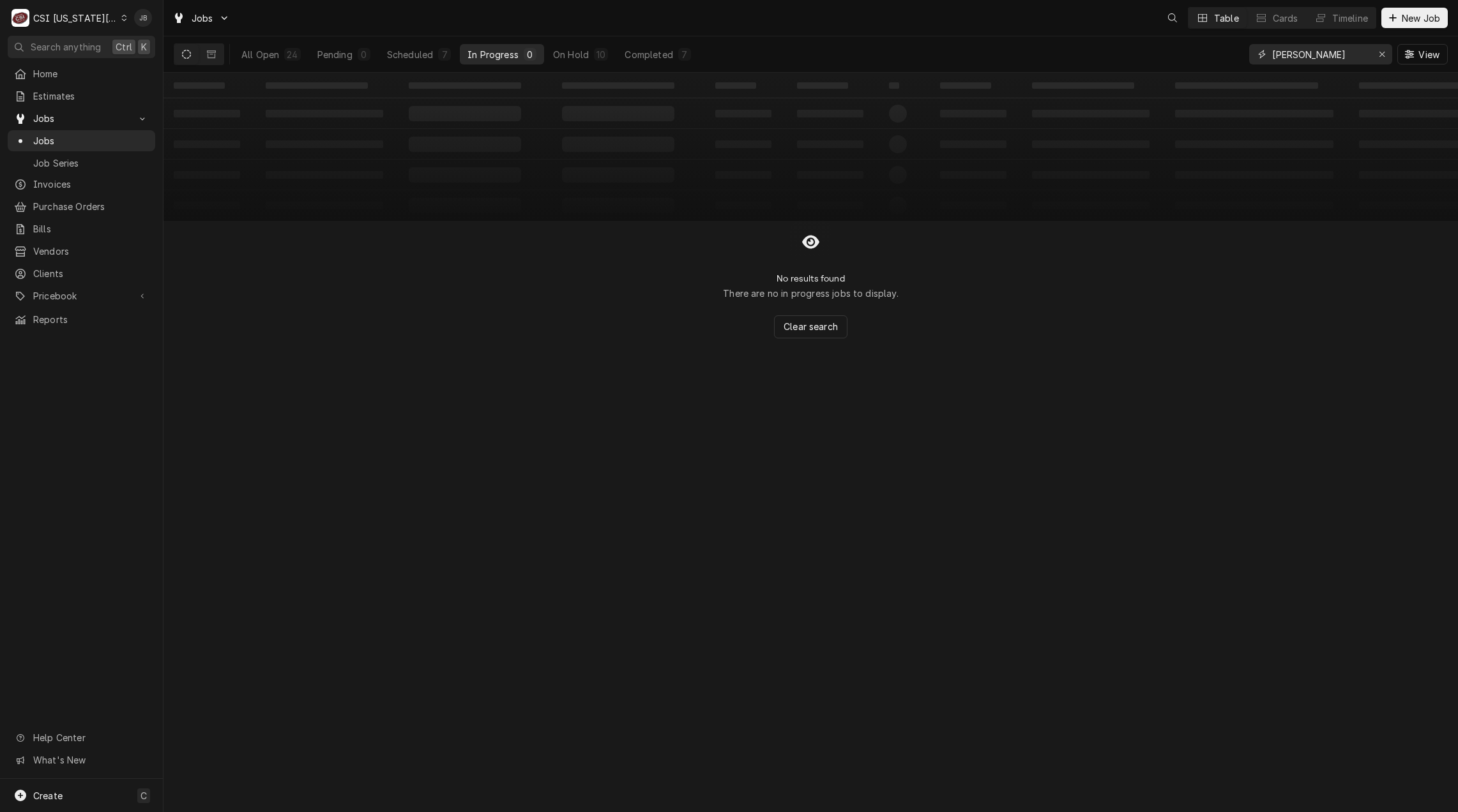
drag, startPoint x: 1314, startPoint y: 58, endPoint x: 1018, endPoint y: 50, distance: 296.1
click at [1069, 50] on div "All Open 24 Pending 0 Scheduled 7 In Progress 0 On Hold 10 Completed 7 josh View" at bounding box center [811, 54] width 1274 height 36
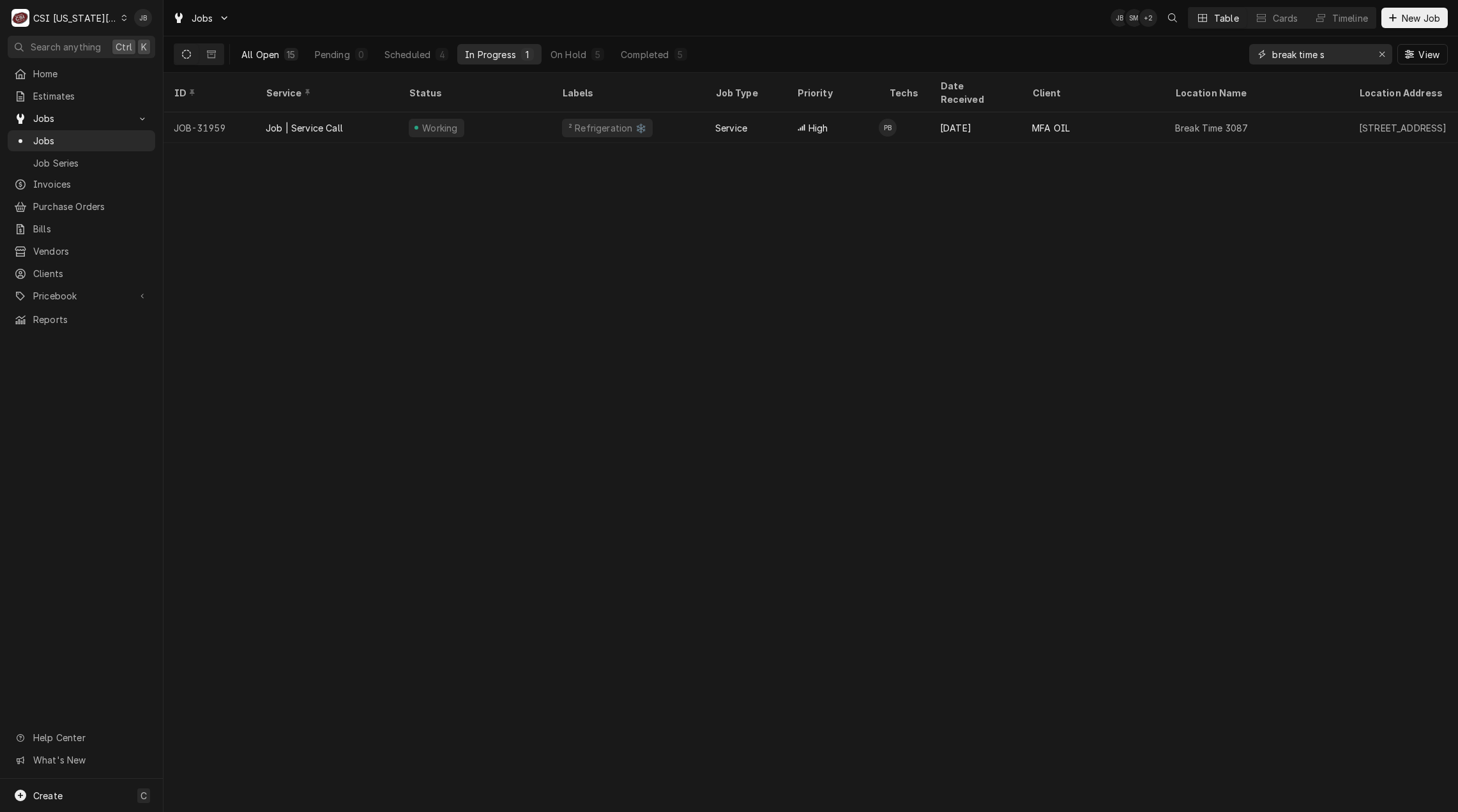
type input "break time s"
click at [274, 56] on div "All Open" at bounding box center [261, 55] width 38 height 13
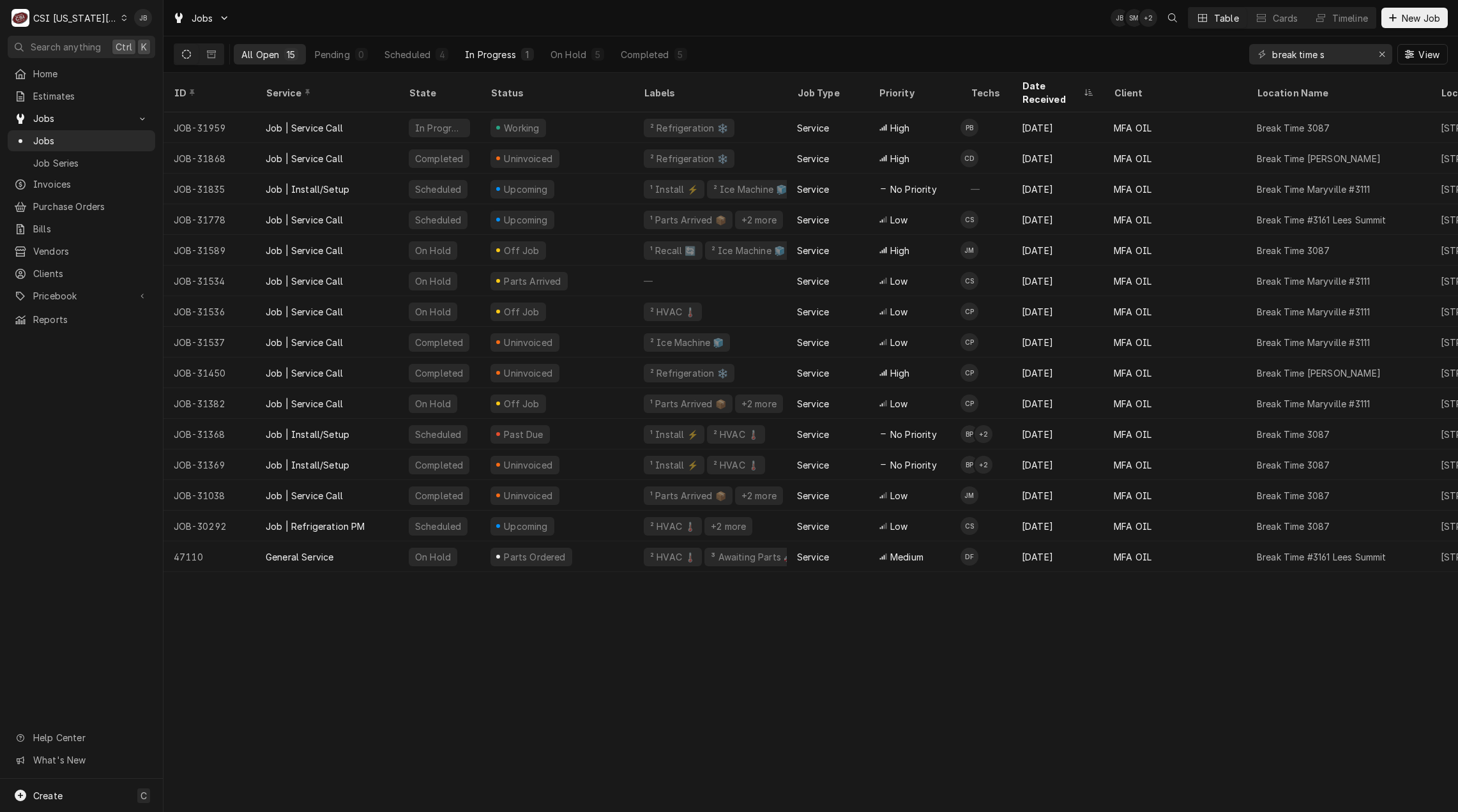
click at [506, 48] on div "In Progress" at bounding box center [490, 55] width 51 height 13
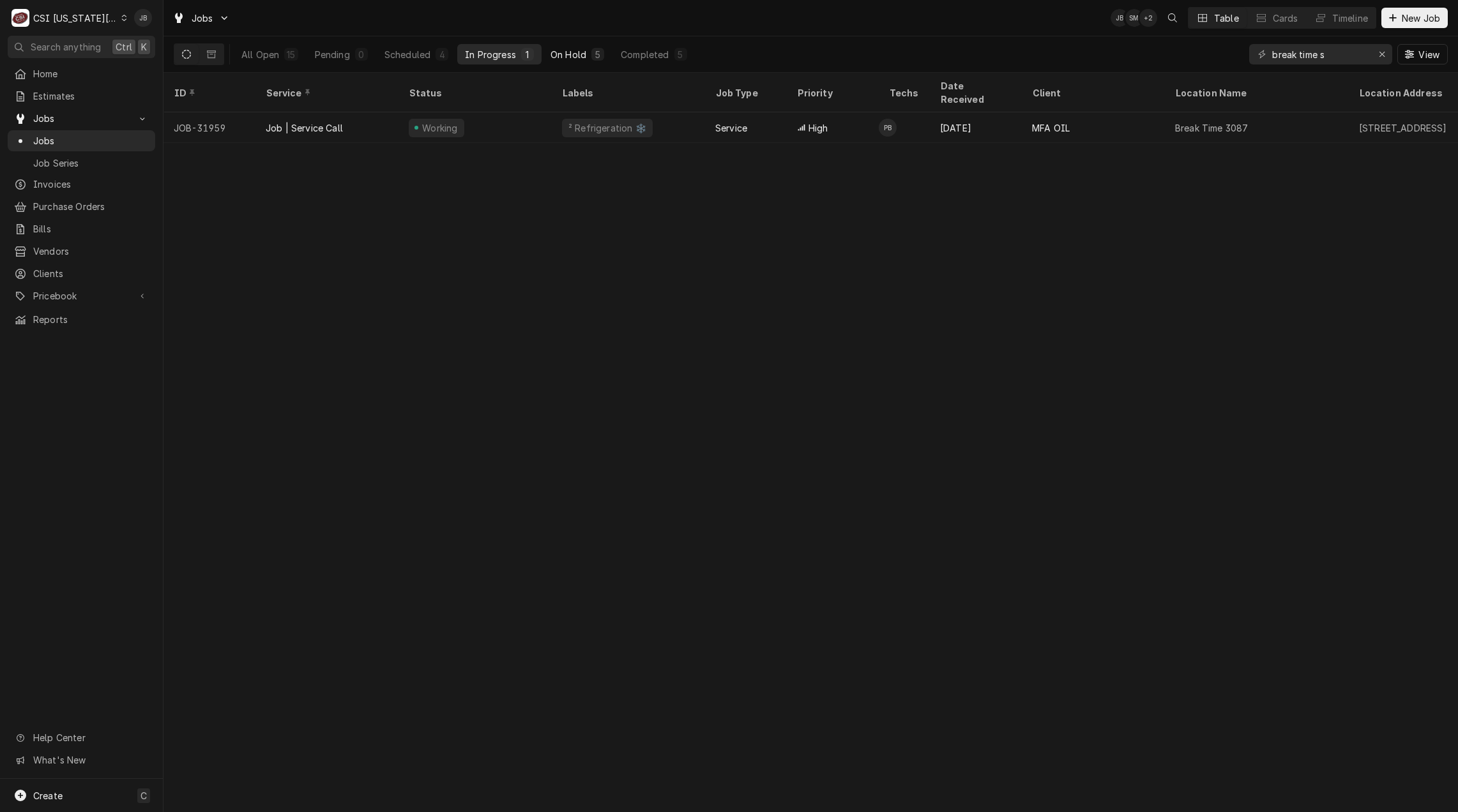
click at [571, 53] on div "On Hold" at bounding box center [569, 55] width 36 height 13
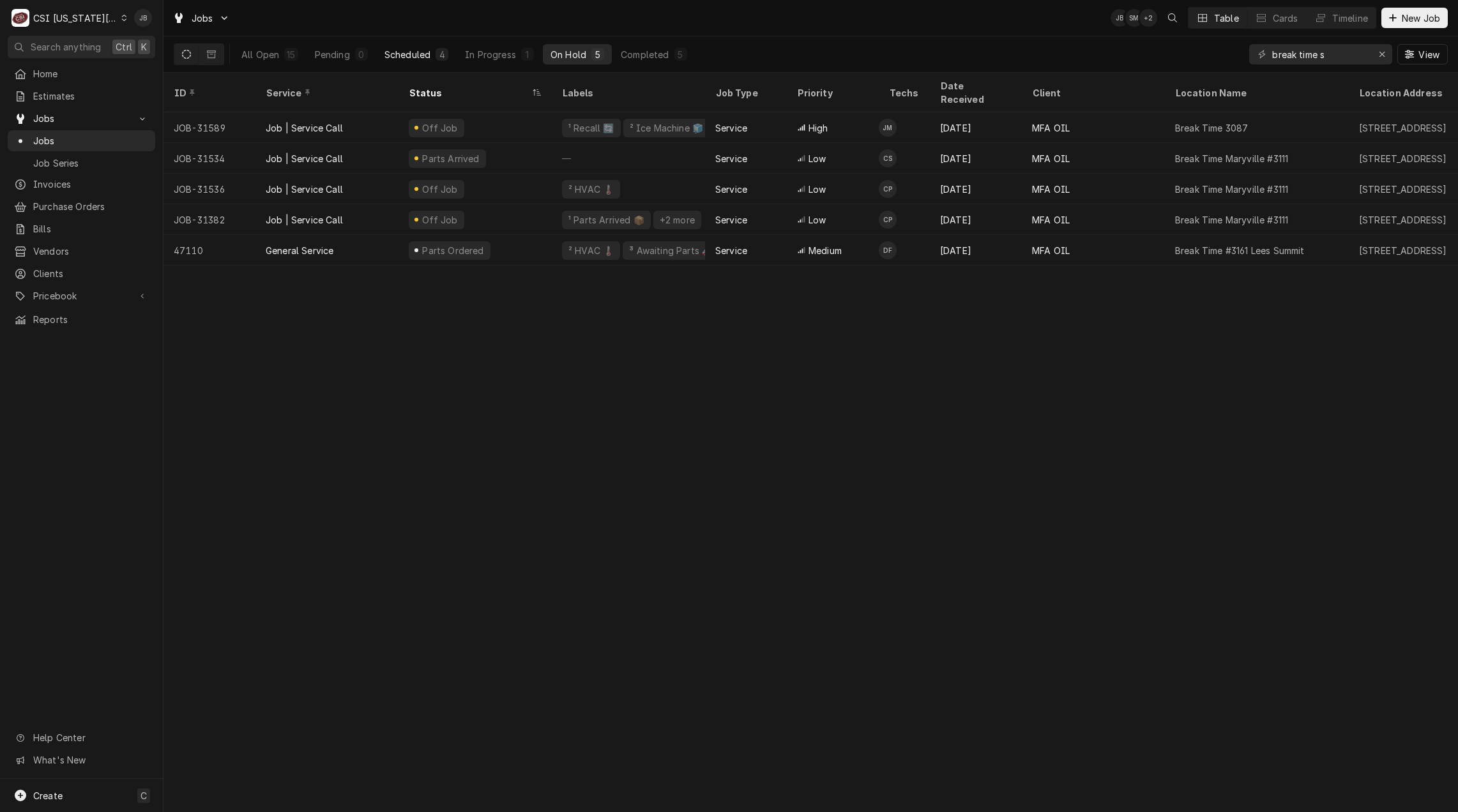
click at [435, 57] on div "4" at bounding box center [441, 54] width 12 height 12
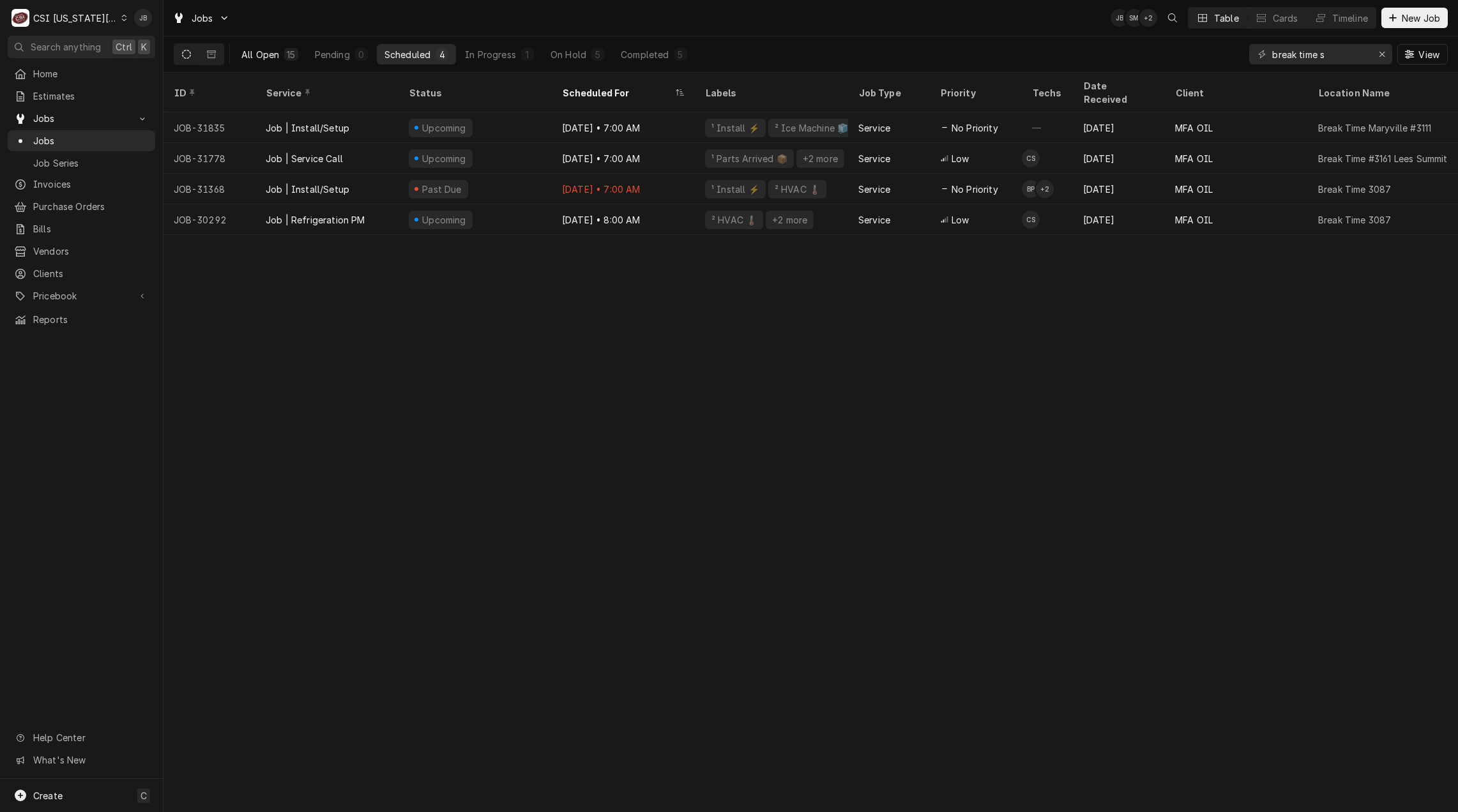
click at [247, 60] on div "All Open" at bounding box center [261, 55] width 38 height 13
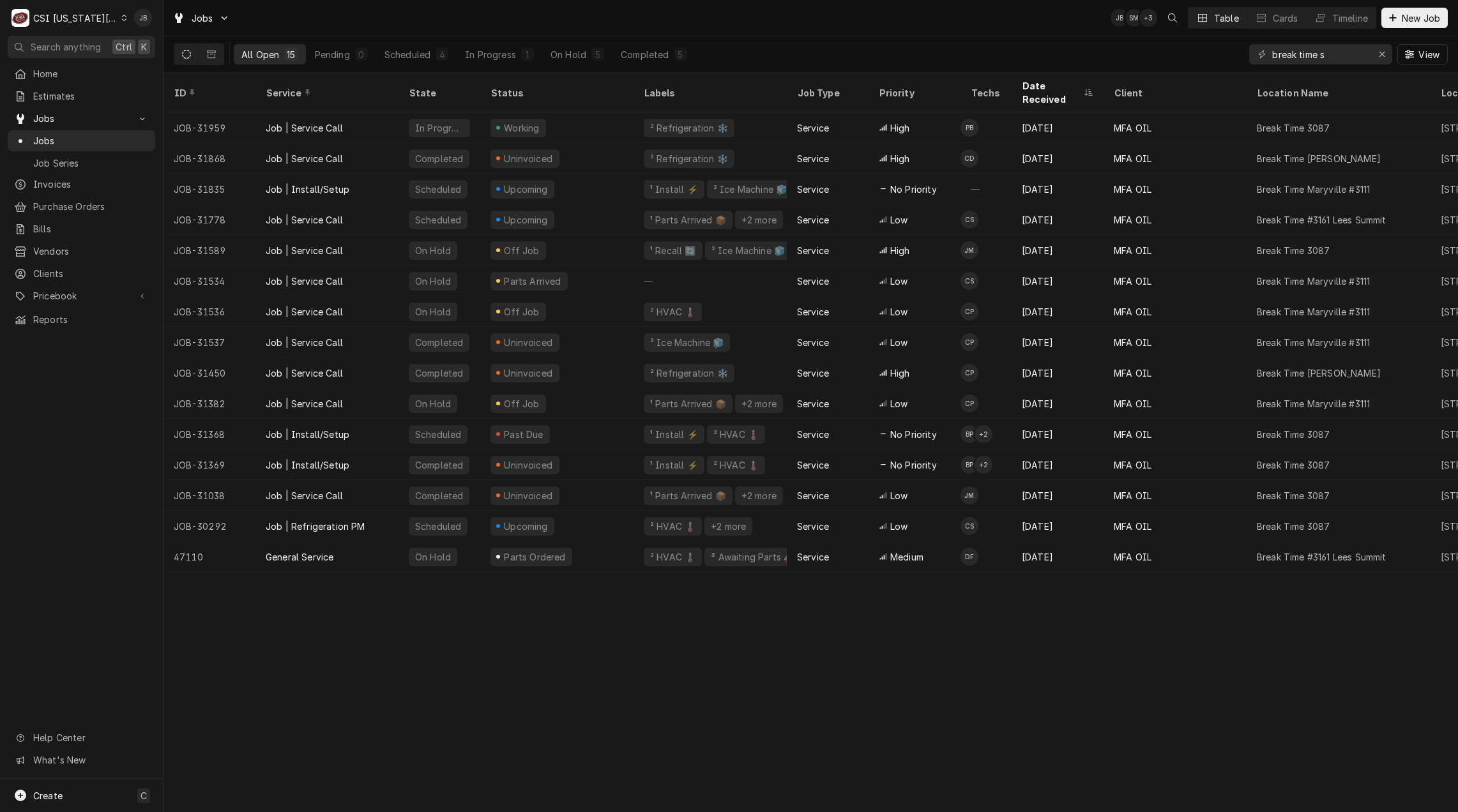
click at [792, 40] on div "All Open 15 Pending 0 Scheduled 4 In Progress 1 On Hold 5 Completed 5 break tim…" at bounding box center [811, 54] width 1274 height 36
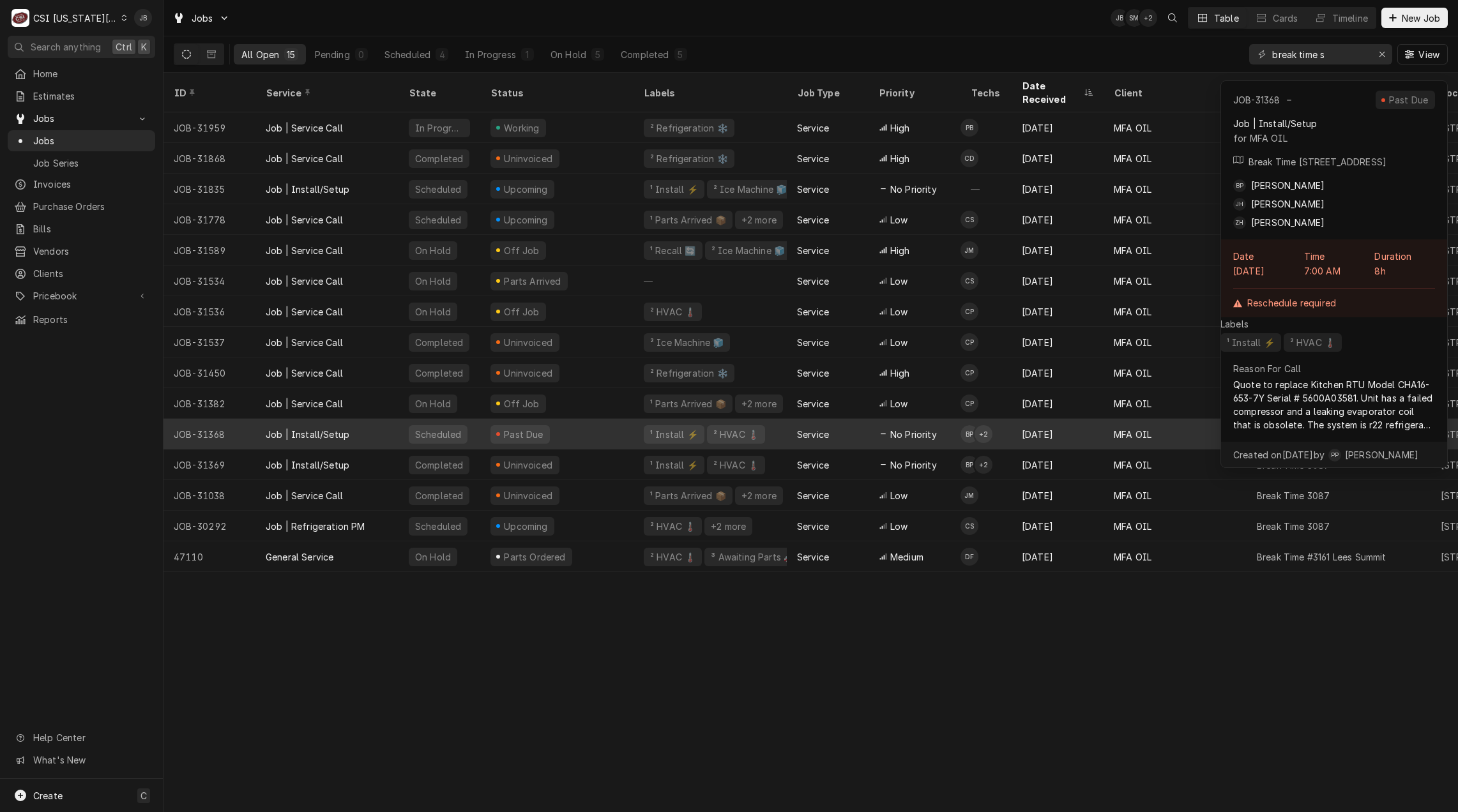
click at [881, 429] on div "Dynamic Content Wrapper" at bounding box center [883, 433] width 9 height 9
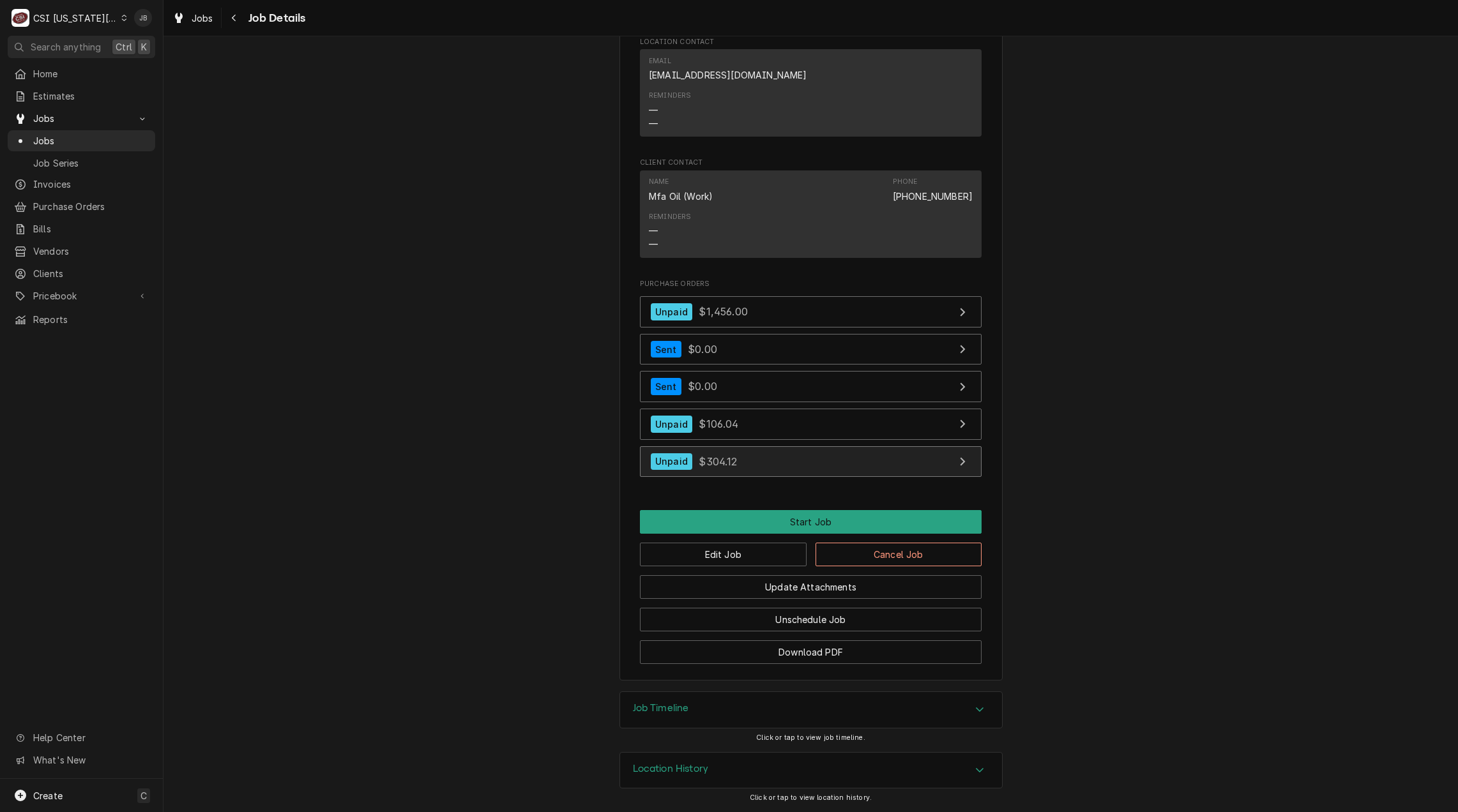
scroll to position [1487, 0]
click at [722, 707] on div "Job Timeline" at bounding box center [811, 710] width 382 height 36
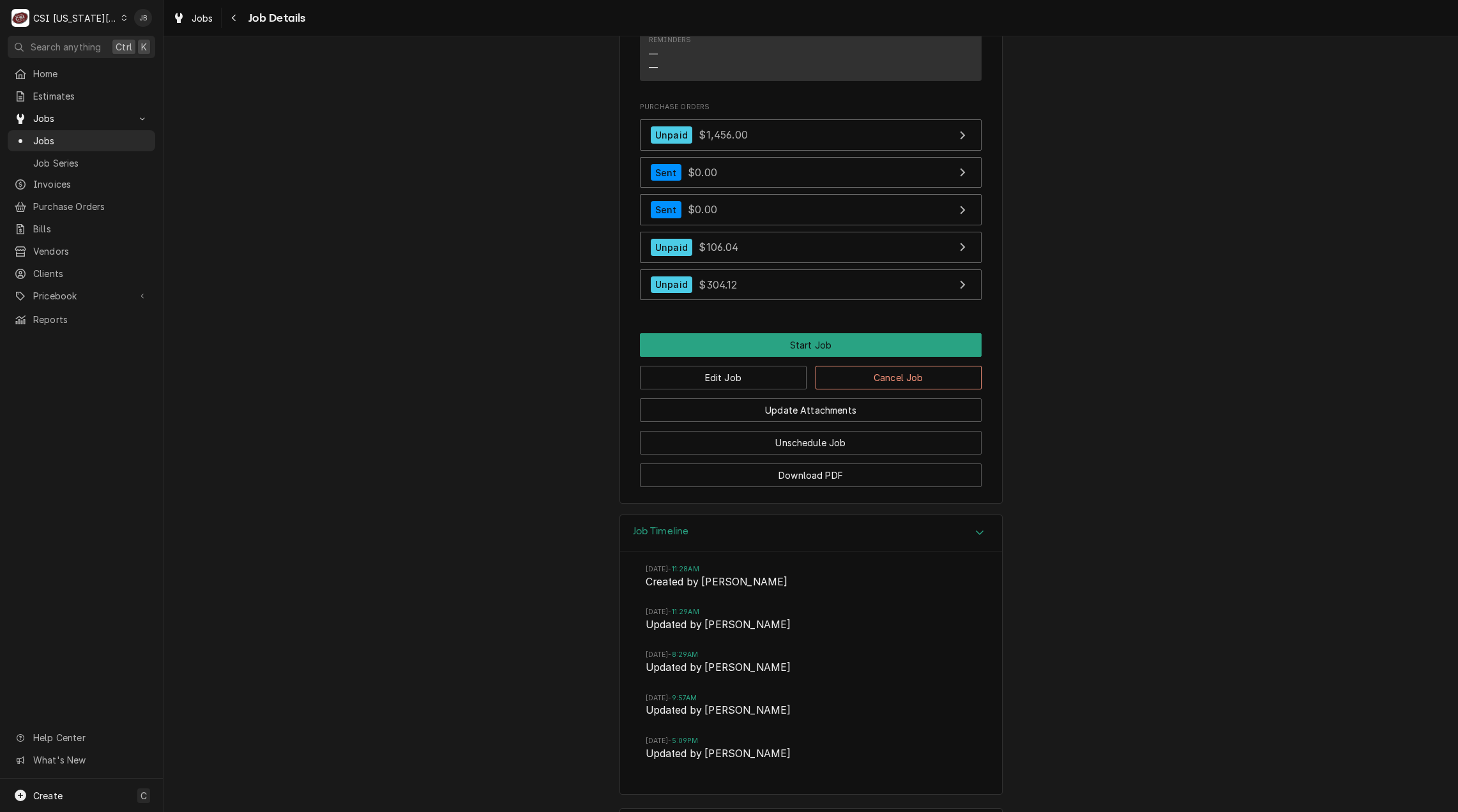
scroll to position [1720, 0]
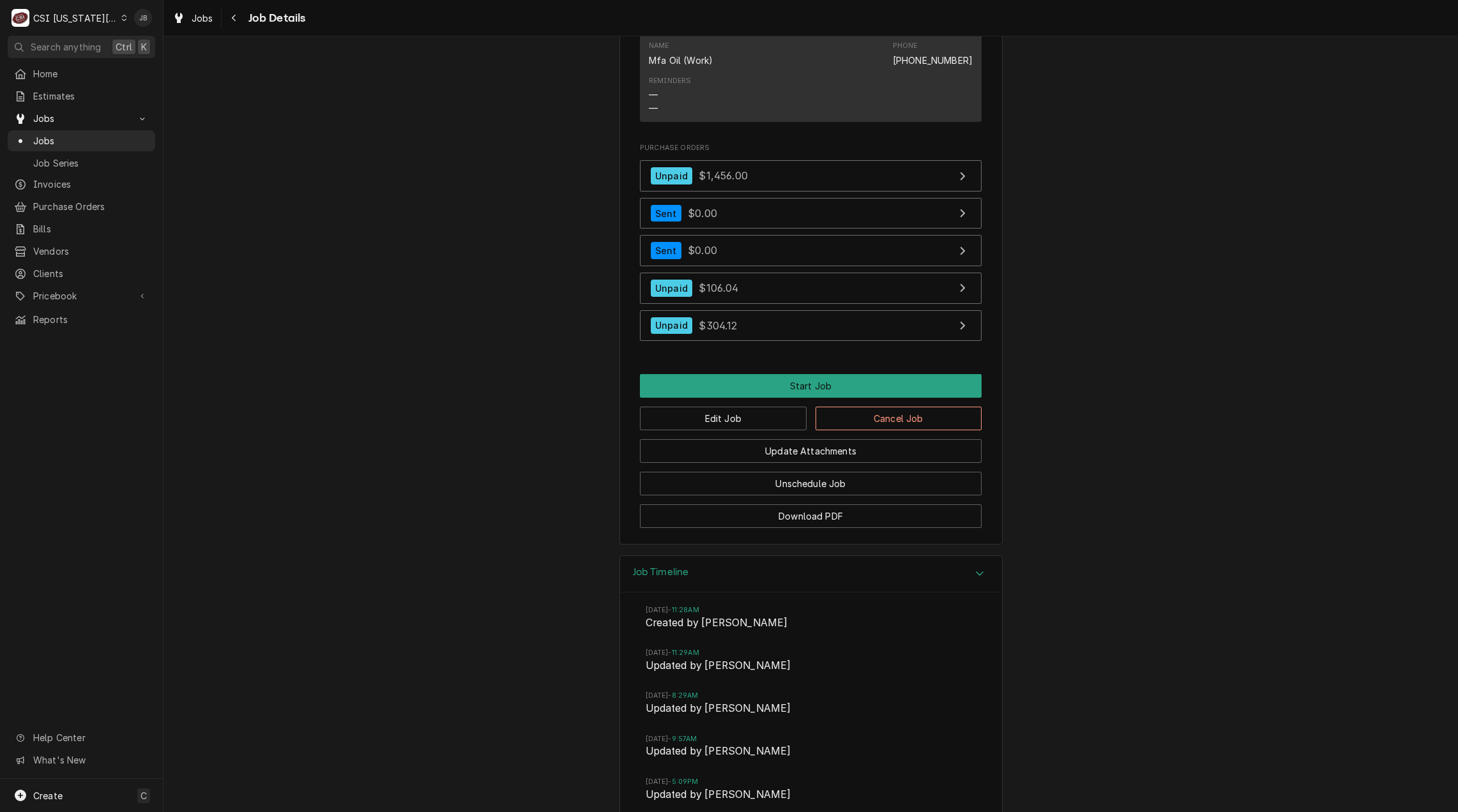
click at [727, 592] on div "Job Timeline" at bounding box center [811, 574] width 382 height 36
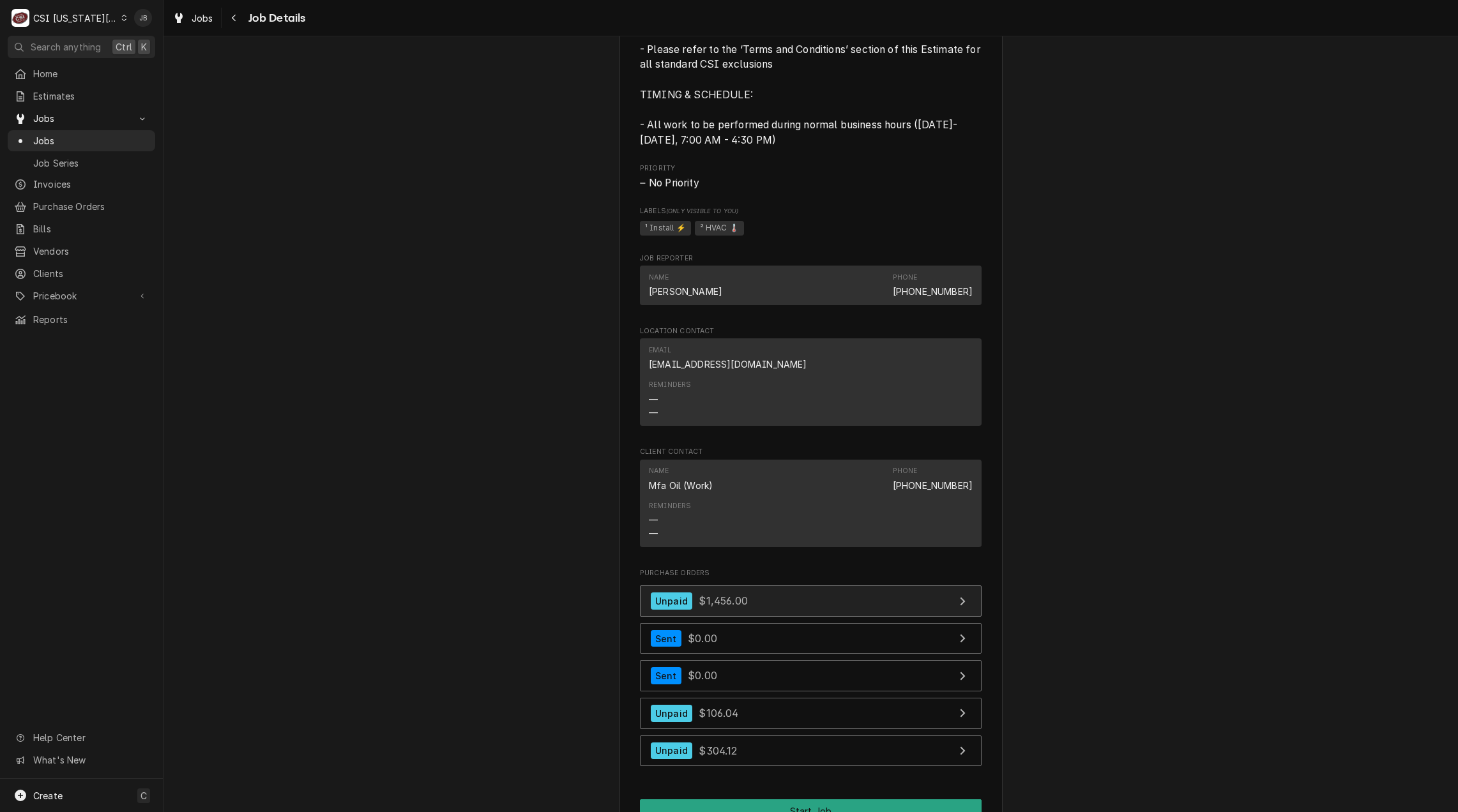
scroll to position [1487, 0]
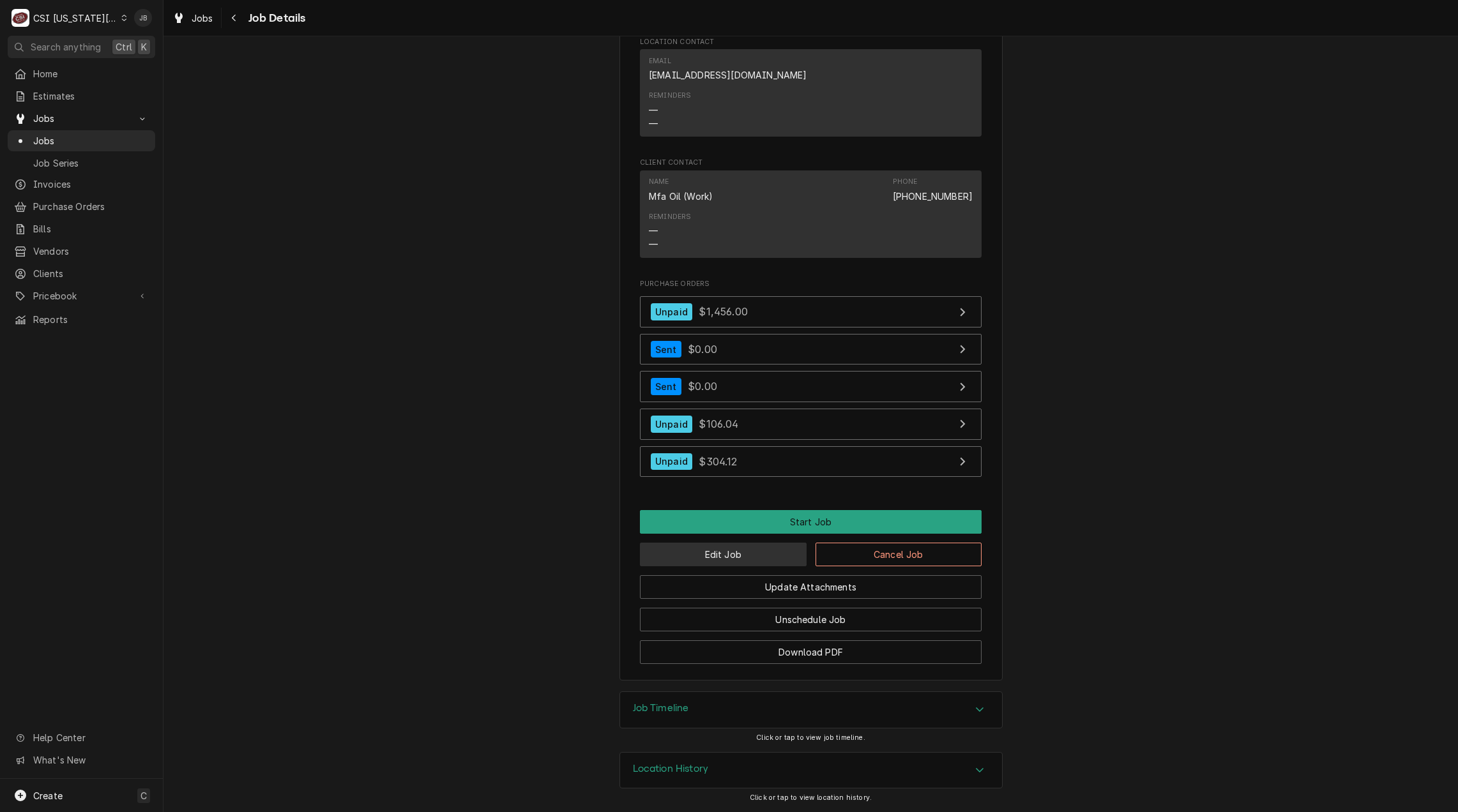
click at [681, 549] on button "Edit Job" at bounding box center [723, 554] width 167 height 24
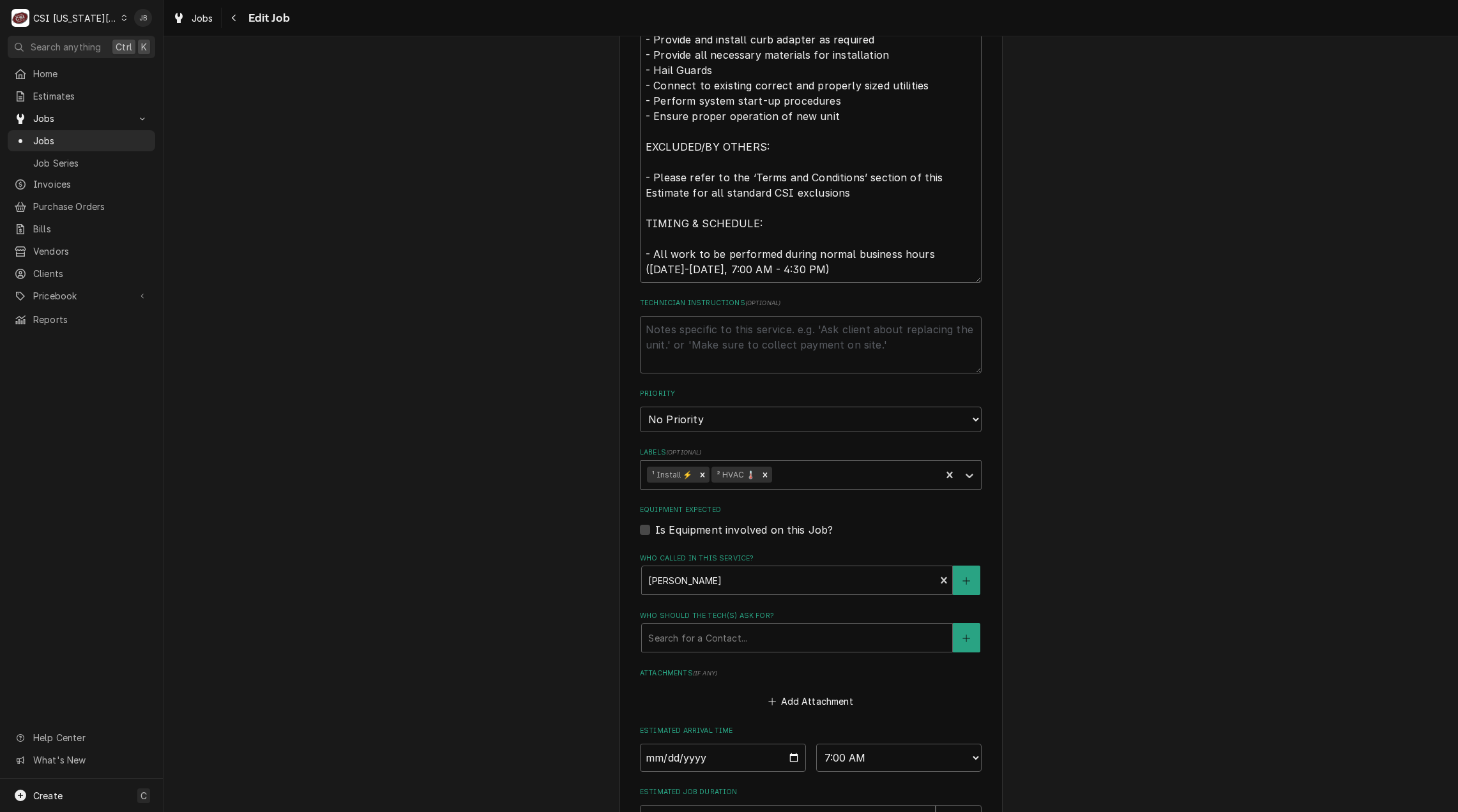
scroll to position [1024, 0]
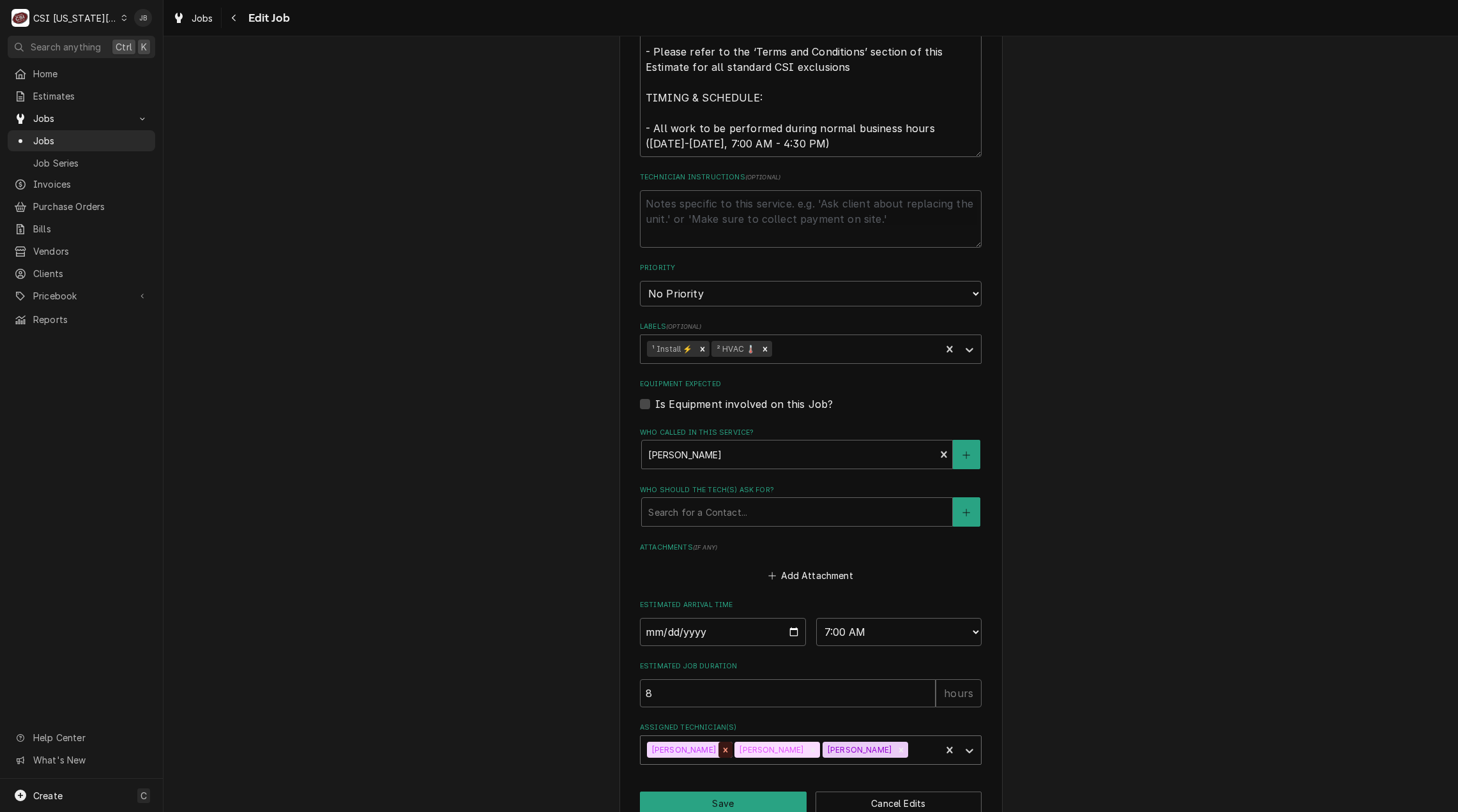
click at [723, 748] on icon "Remove Benjamin Pate" at bounding box center [725, 749] width 5 height 5
click at [723, 748] on icon "Remove Jesse Hughes" at bounding box center [725, 749] width 5 height 5
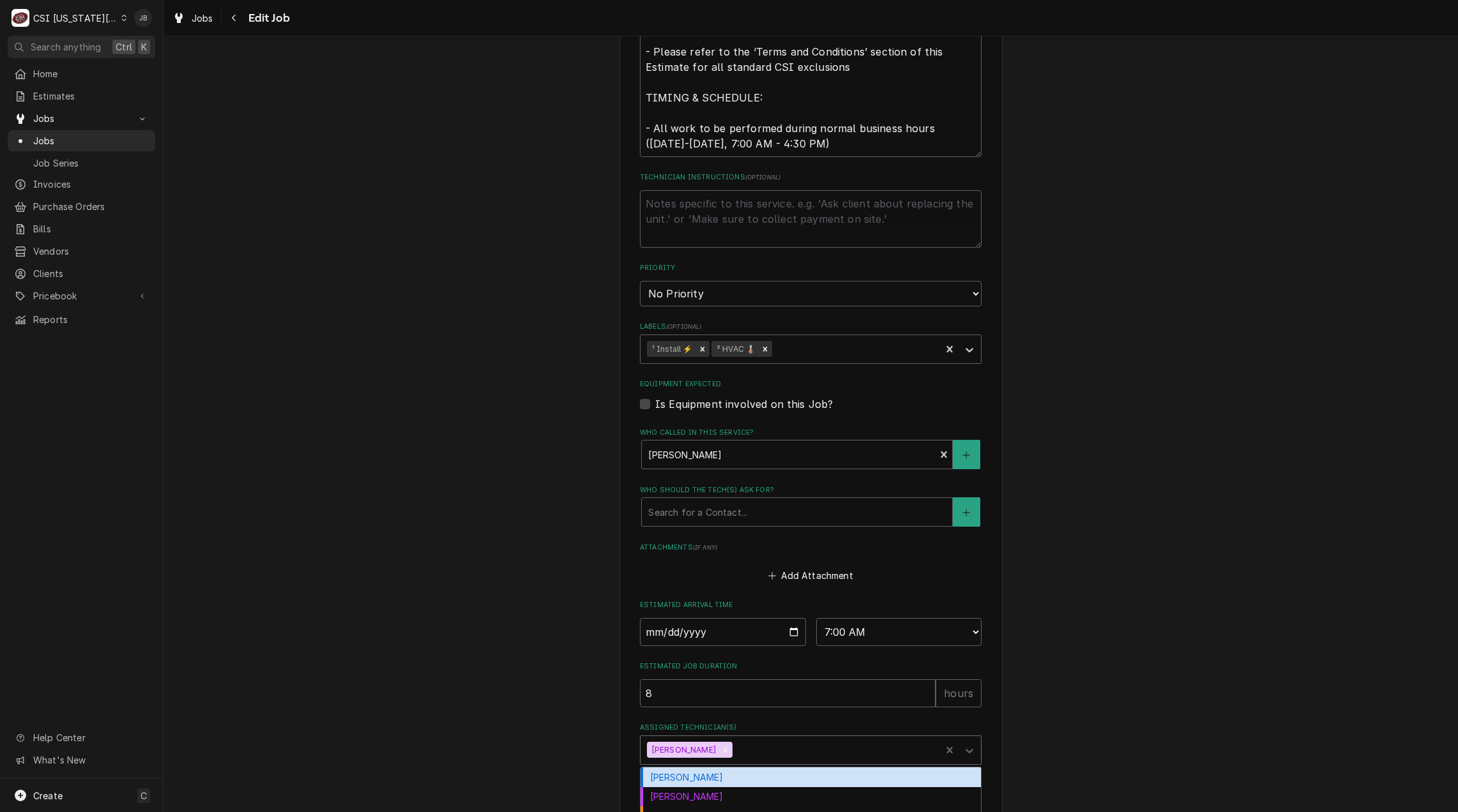
click at [708, 736] on div "[PERSON_NAME]" at bounding box center [791, 750] width 301 height 28
click at [721, 746] on icon "Remove Zach Harris" at bounding box center [725, 749] width 9 height 9
click at [709, 738] on div "Assigned Technician(s)" at bounding box center [798, 749] width 304 height 23
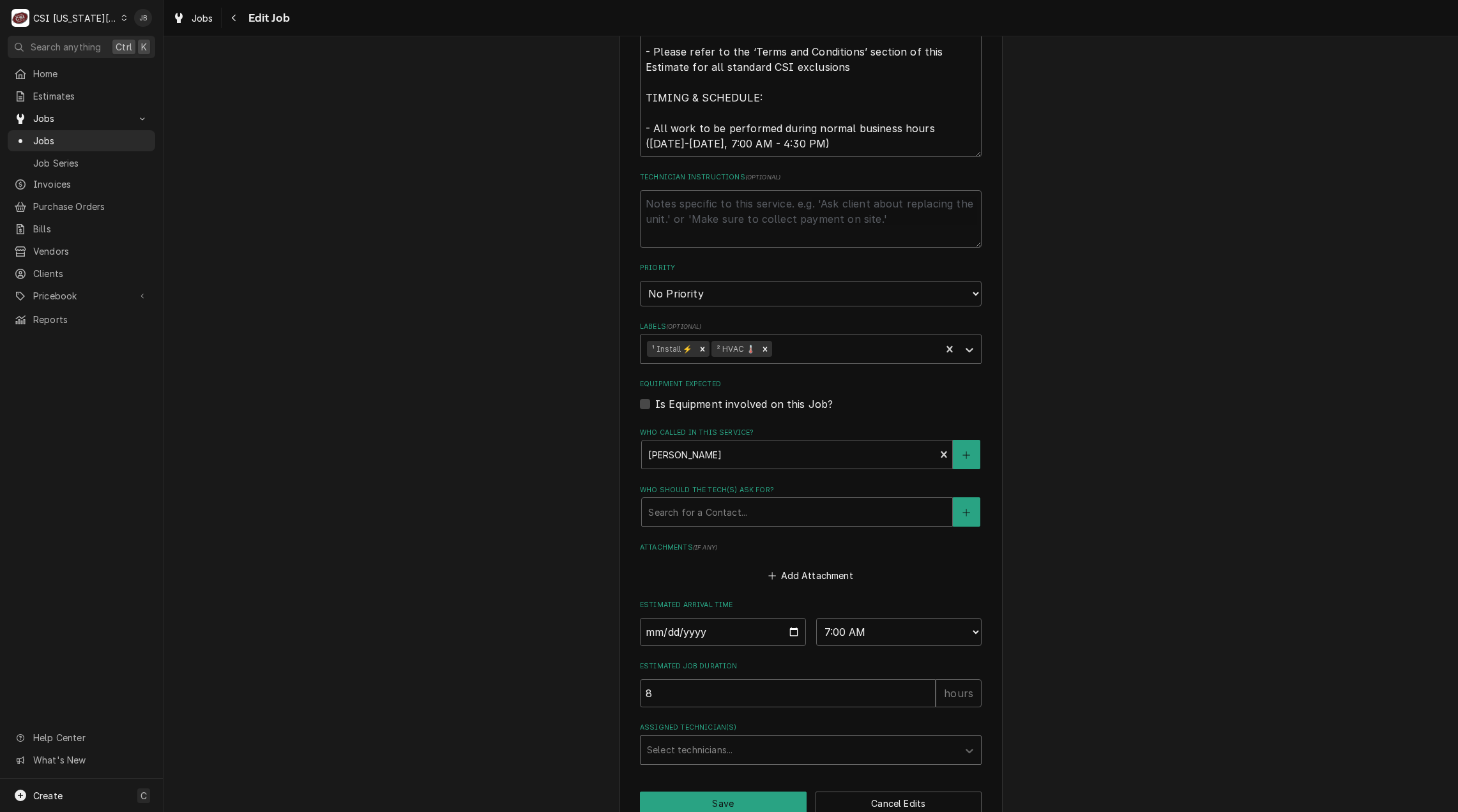
type textarea "x"
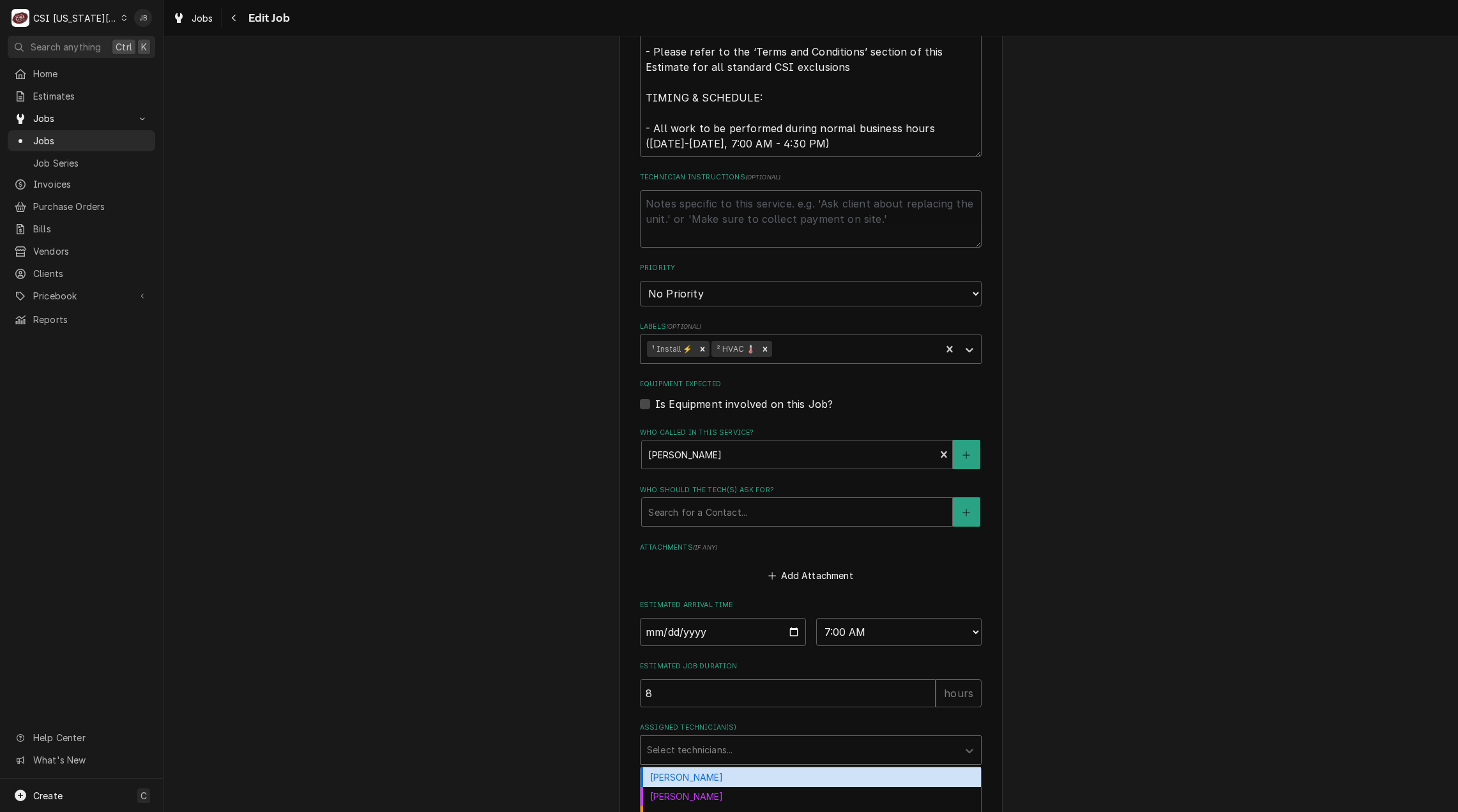
click at [683, 738] on div "Assigned Technician(s)" at bounding box center [798, 749] width 304 height 23
type input "[PERSON_NAME]"
click at [674, 767] on div "[PERSON_NAME]" at bounding box center [811, 777] width 340 height 20
type textarea "x"
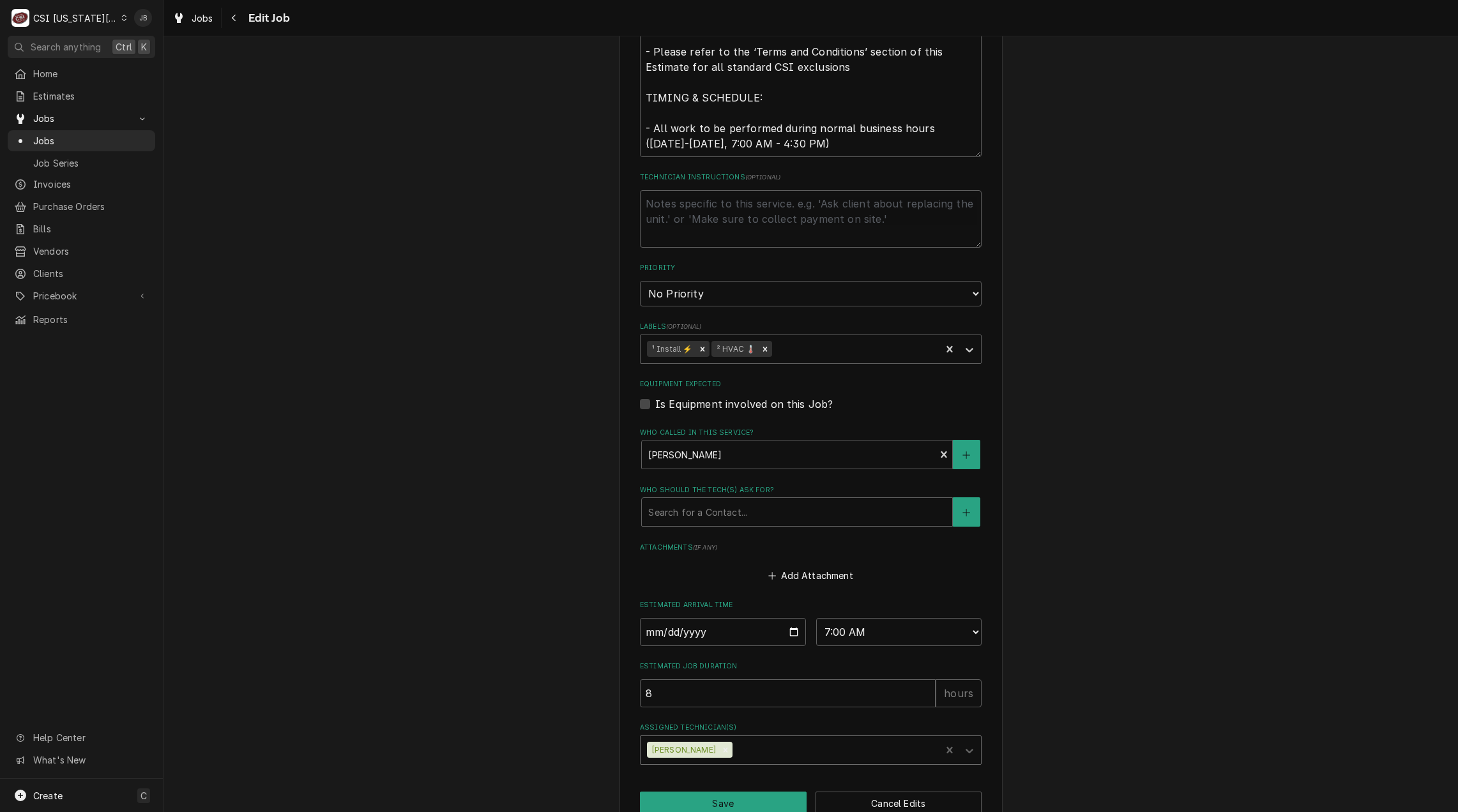
type textarea "x"
click at [788, 618] on input "[DATE]" at bounding box center [722, 632] width 166 height 28
type input "[DATE]"
click at [709, 791] on button "Save" at bounding box center [723, 803] width 167 height 24
type textarea "x"
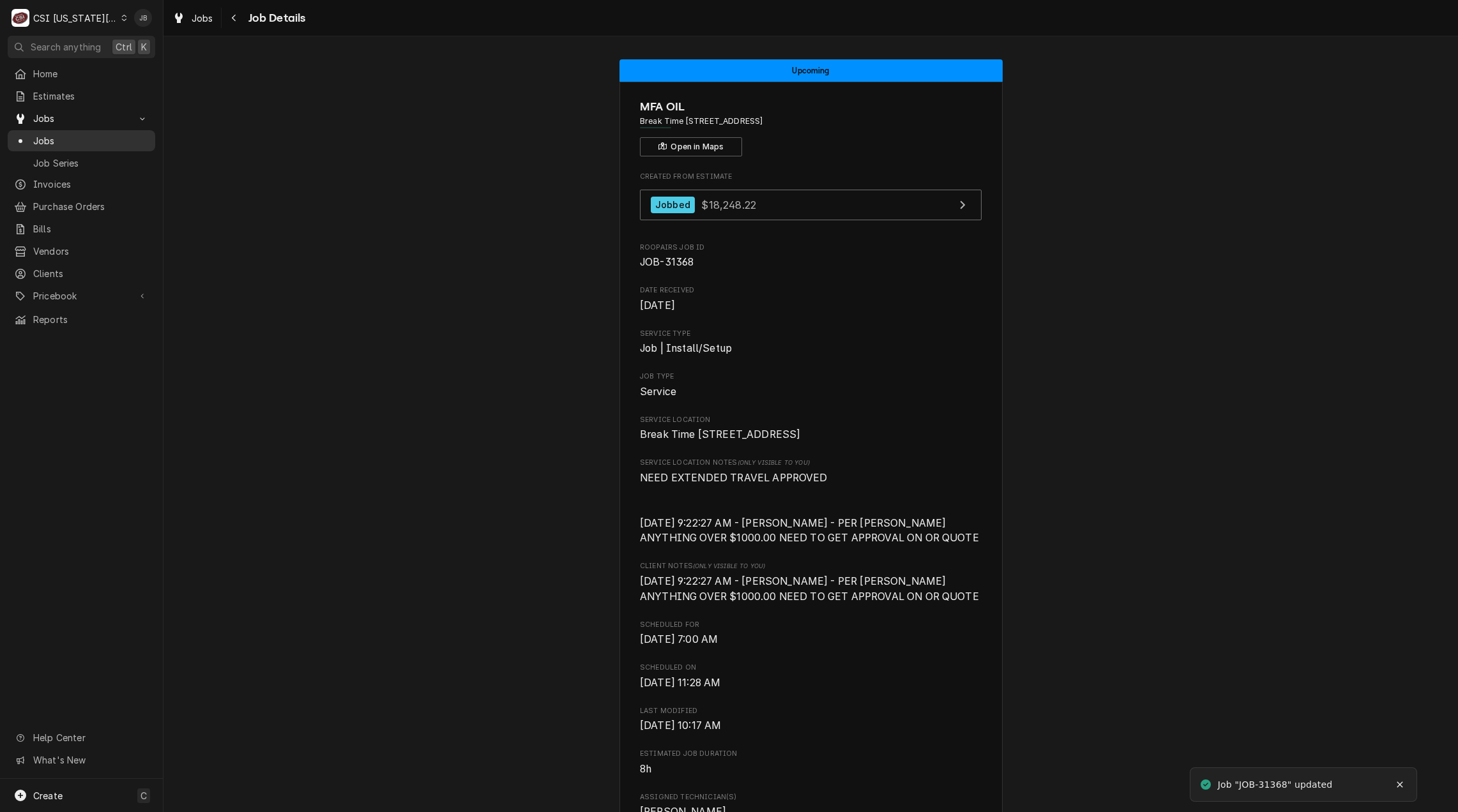
click at [93, 134] on span "Jobs" at bounding box center [91, 140] width 116 height 13
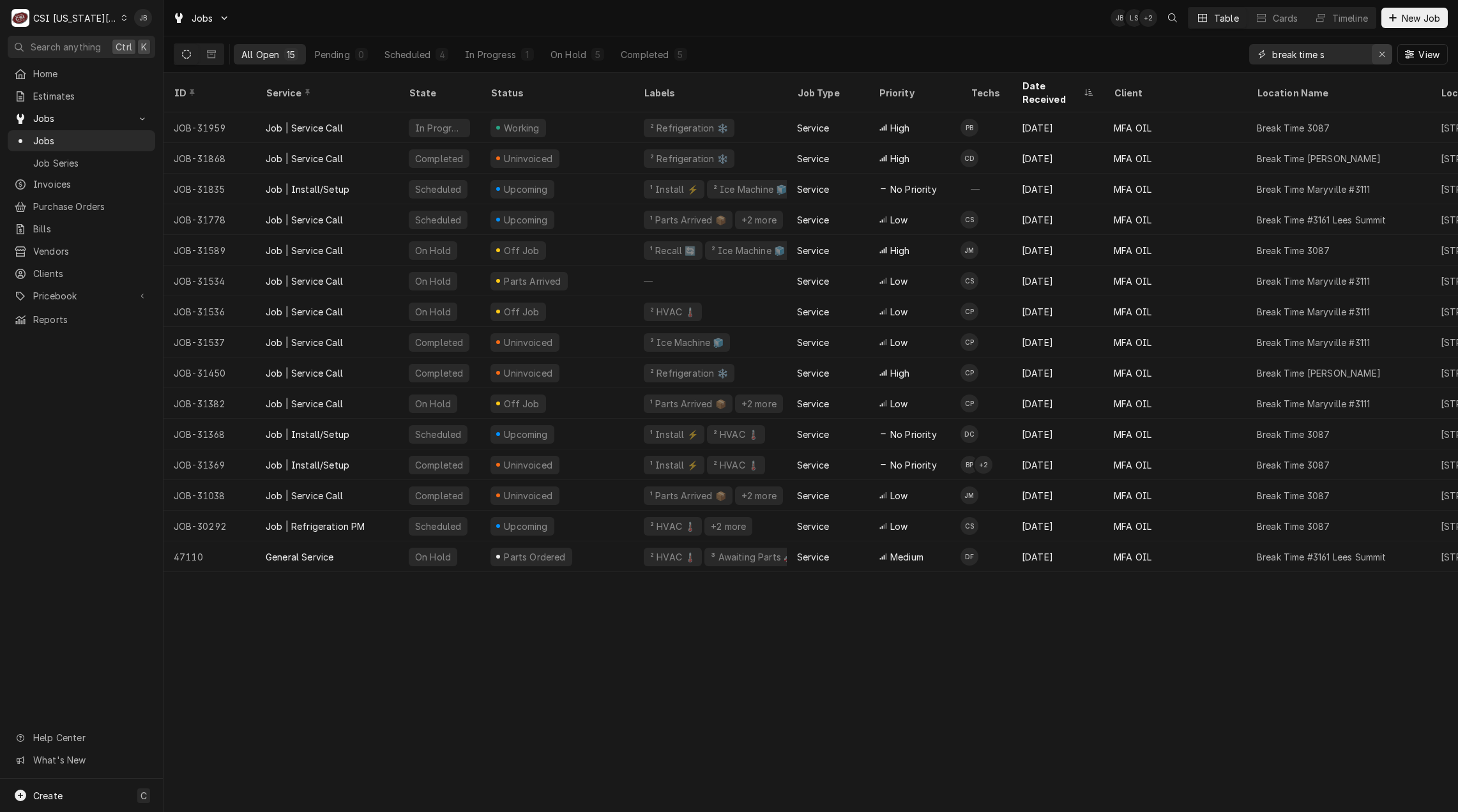
click at [1380, 54] on icon "Erase input" at bounding box center [1381, 54] width 7 height 9
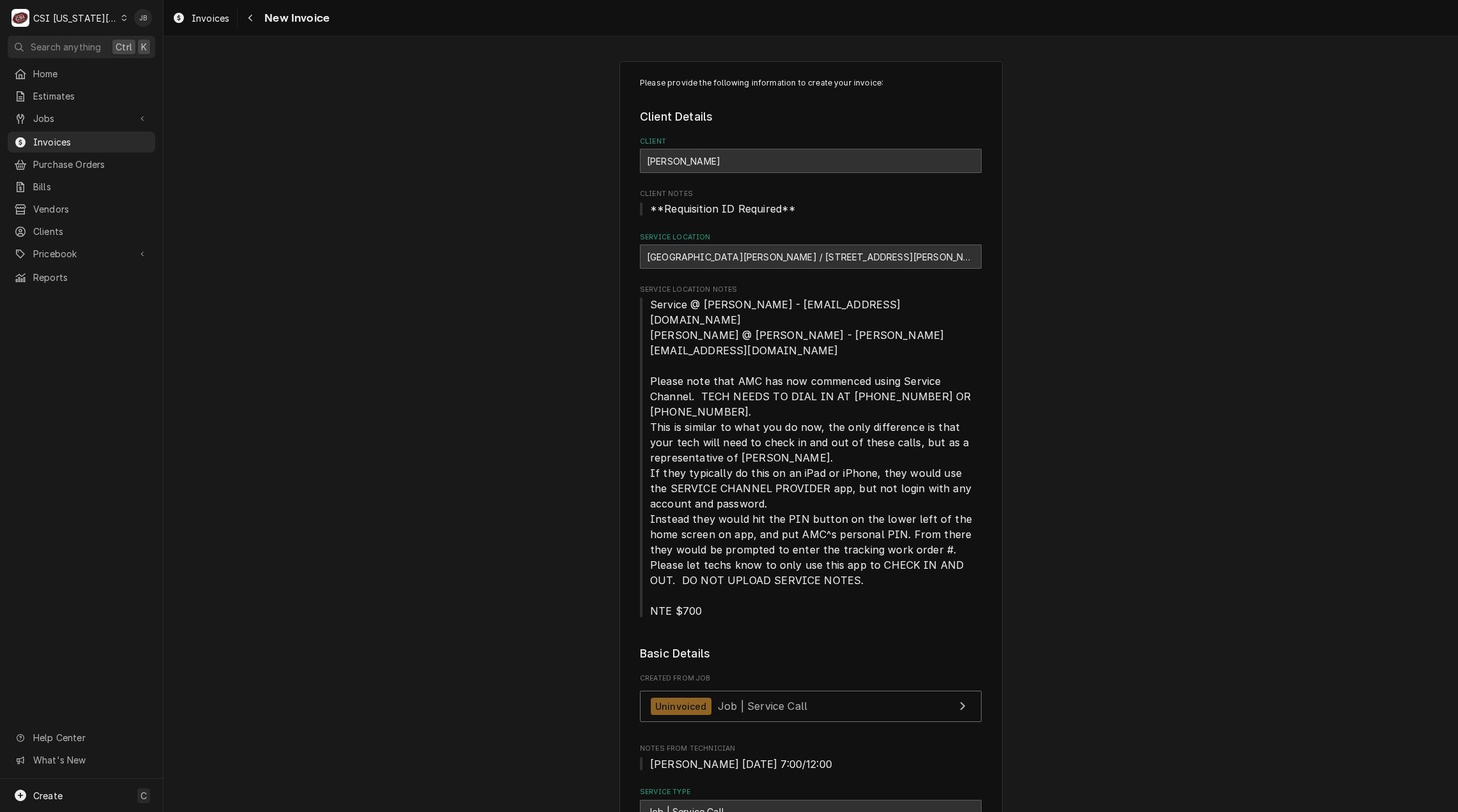
click at [712, 691] on div "Uninvoiced Job | Service Call" at bounding box center [811, 710] width 341 height 38
click at [722, 699] on span "Job | Service Call" at bounding box center [762, 705] width 89 height 12
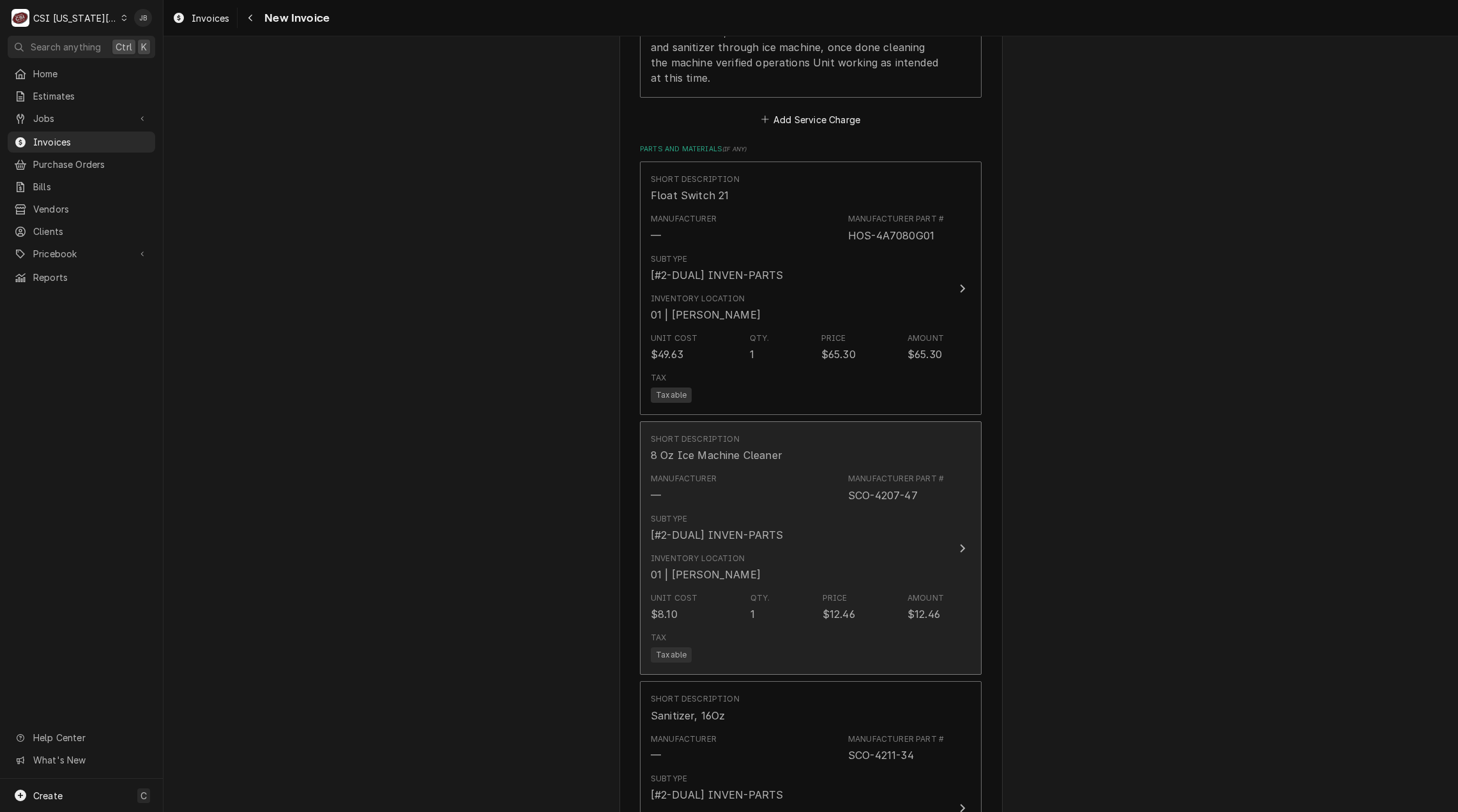
scroll to position [1851, 0]
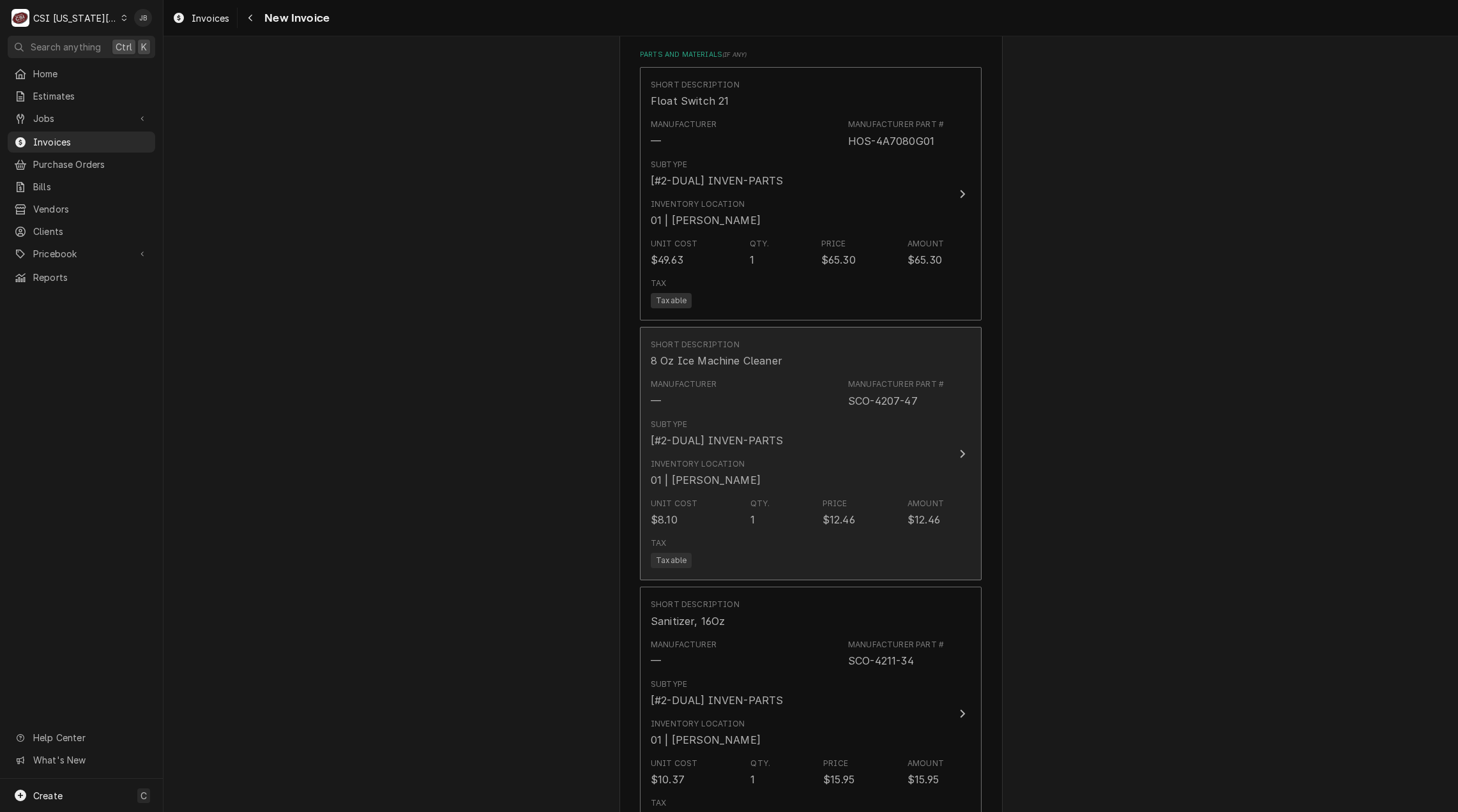
click at [758, 493] on div "Unit Cost $8.10 Qty. 1 Price $12.46 Amount $12.46" at bounding box center [796, 513] width 293 height 40
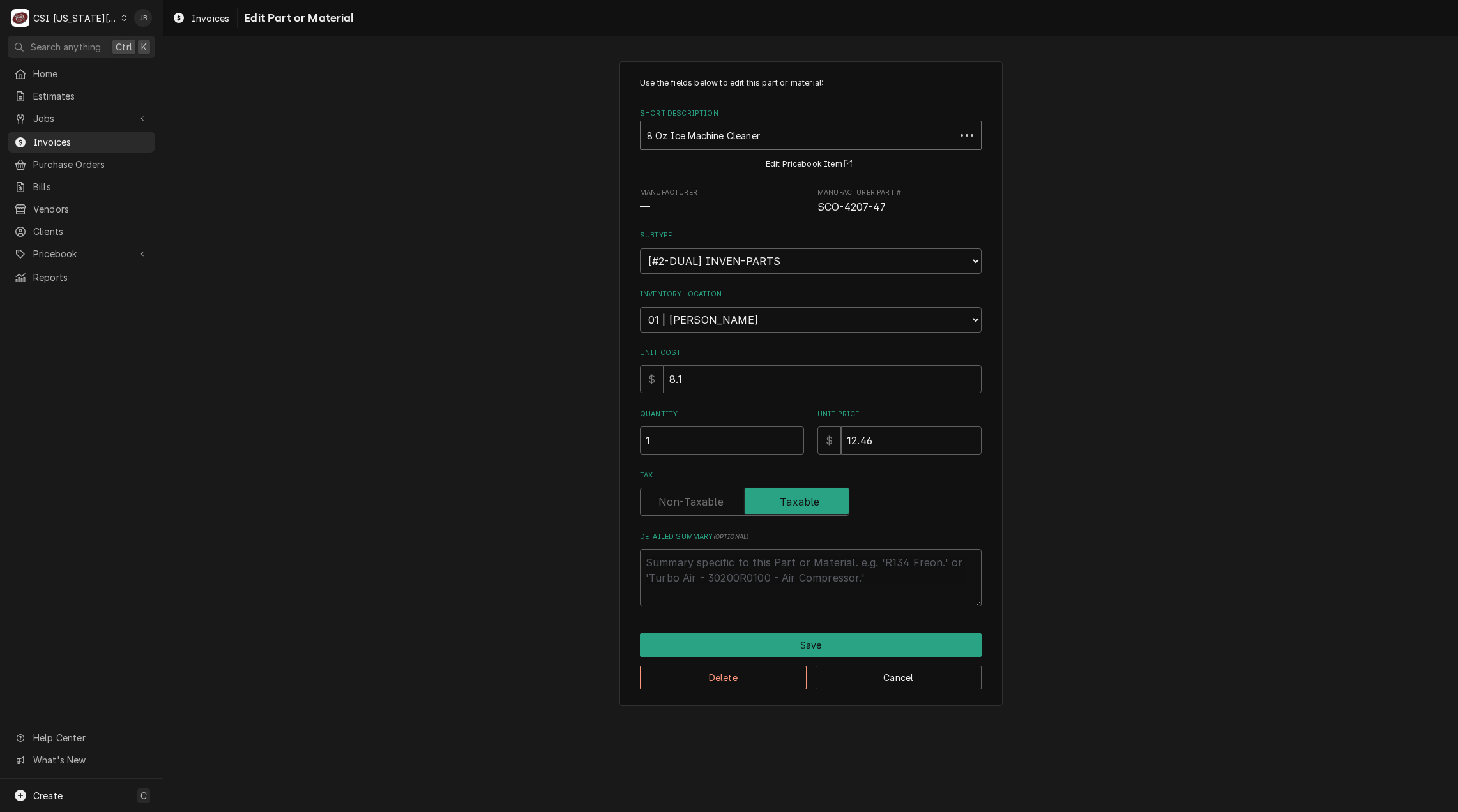
click at [677, 142] on div "Short Description" at bounding box center [797, 135] width 302 height 23
type textarea "x"
type input "ice clean"
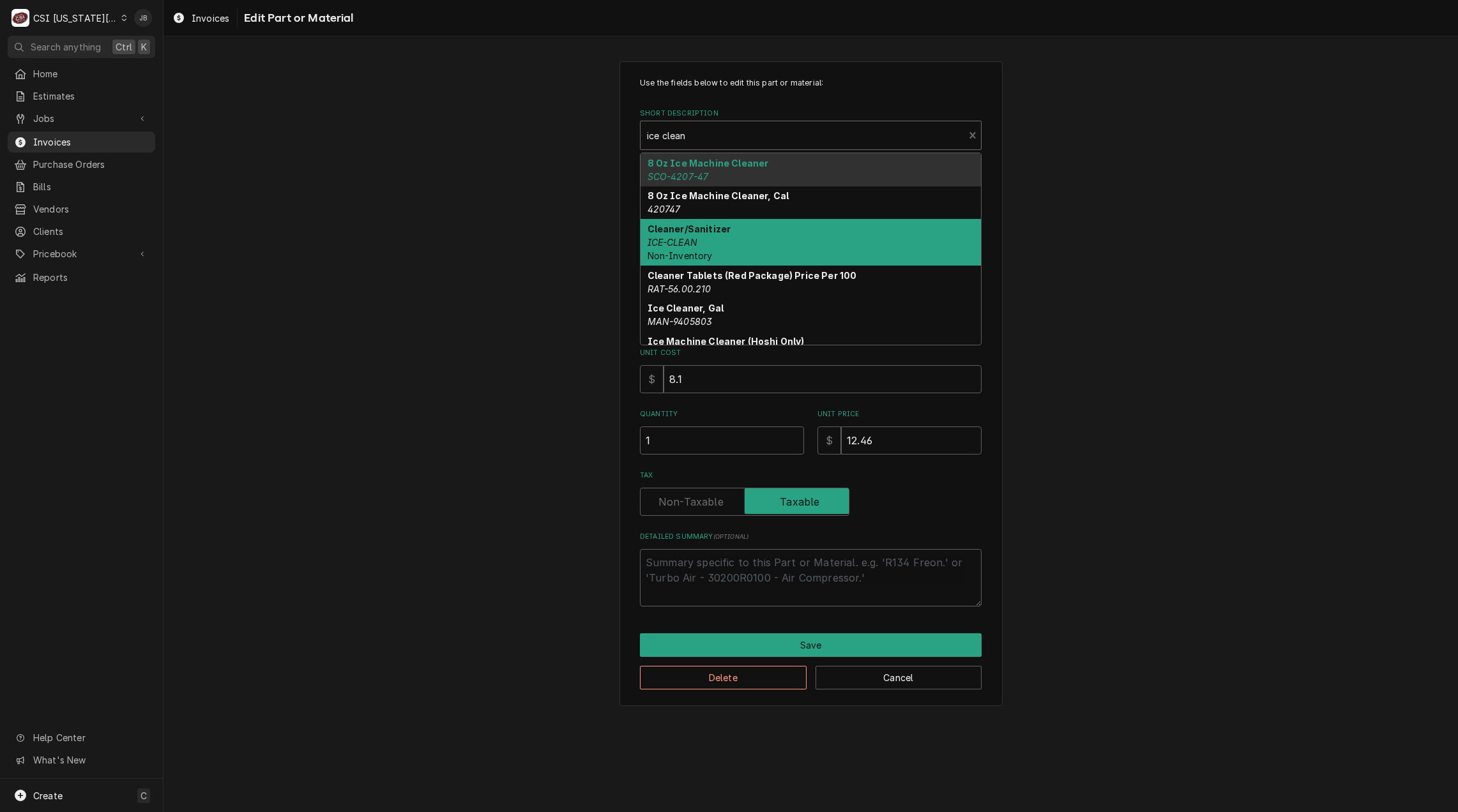
click at [702, 245] on div "Cleaner/Sanitizer ICE-CLEAN Non-Inventory" at bounding box center [811, 242] width 340 height 46
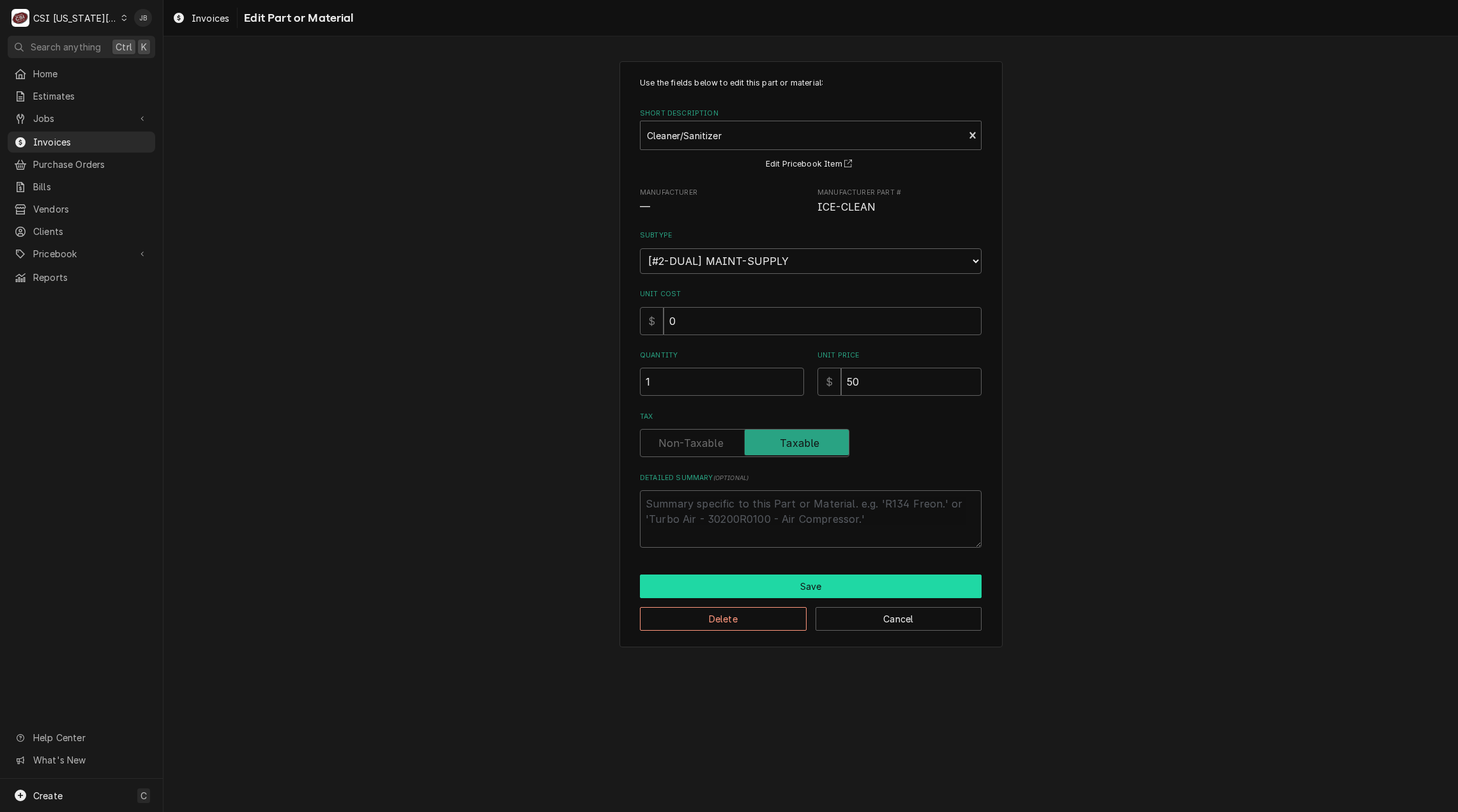
click at [721, 584] on button "Save" at bounding box center [811, 586] width 341 height 24
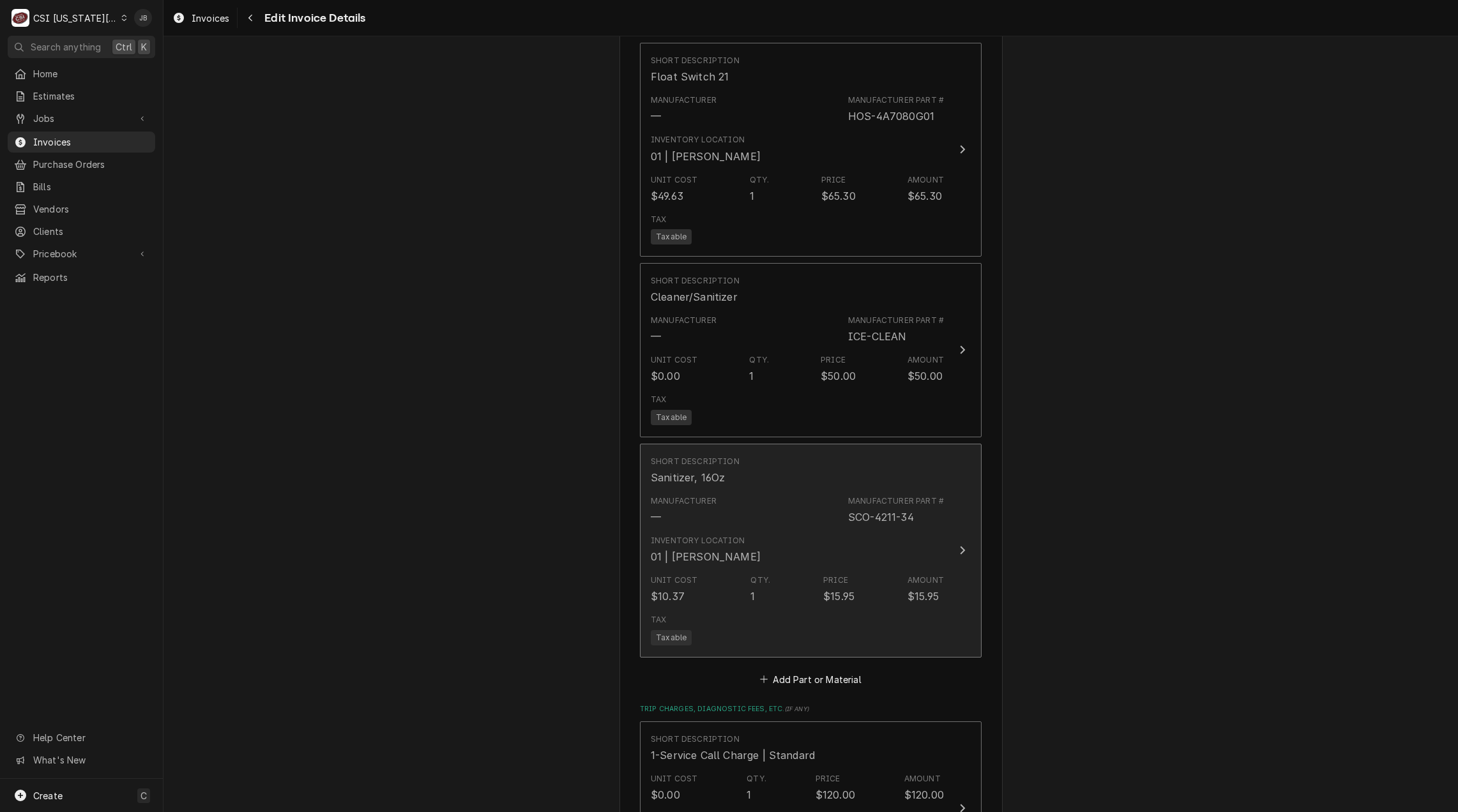
scroll to position [1875, 0]
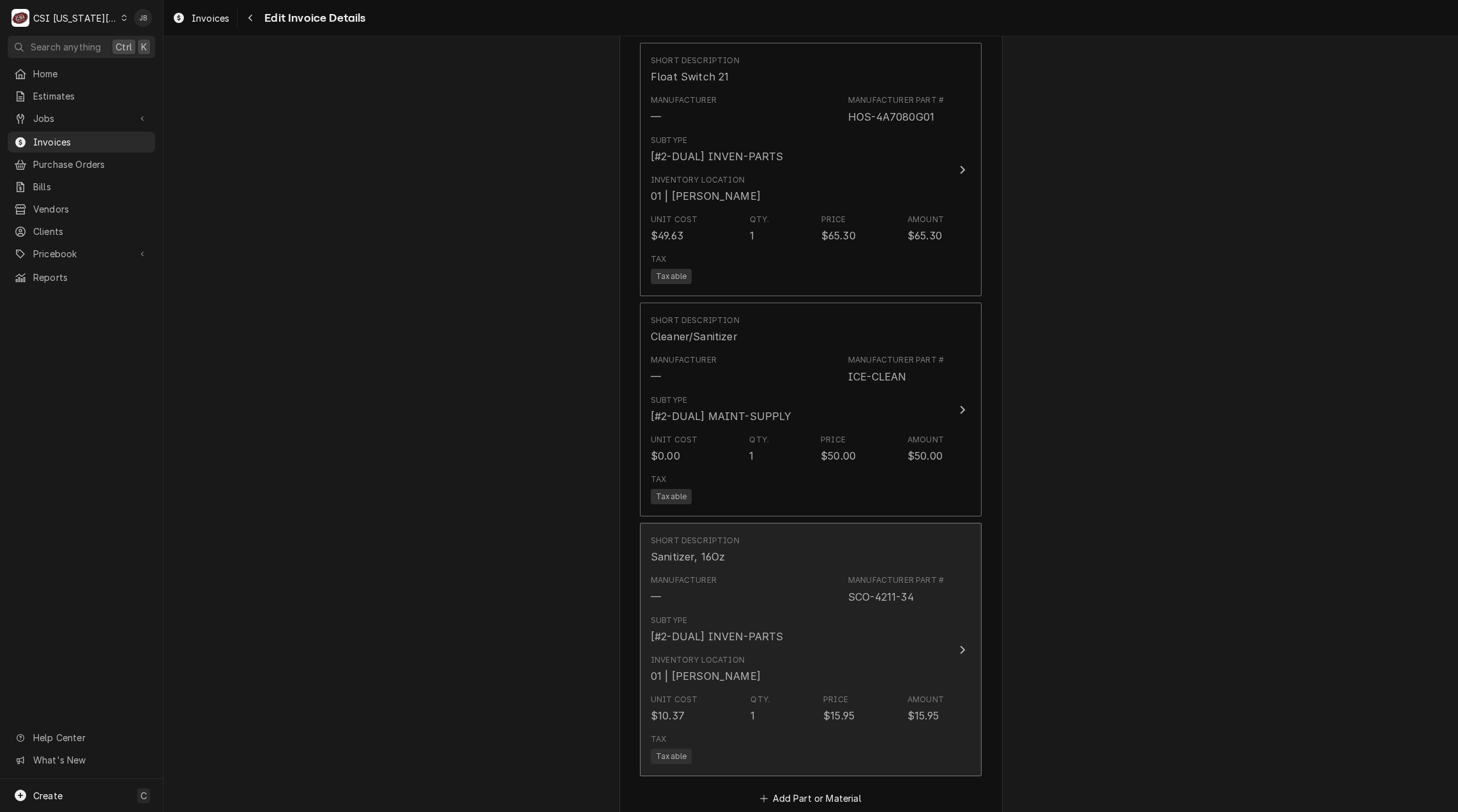
click at [731, 569] on div "Manufacturer — Manufacturer Part # SCO-4211-34" at bounding box center [796, 589] width 293 height 40
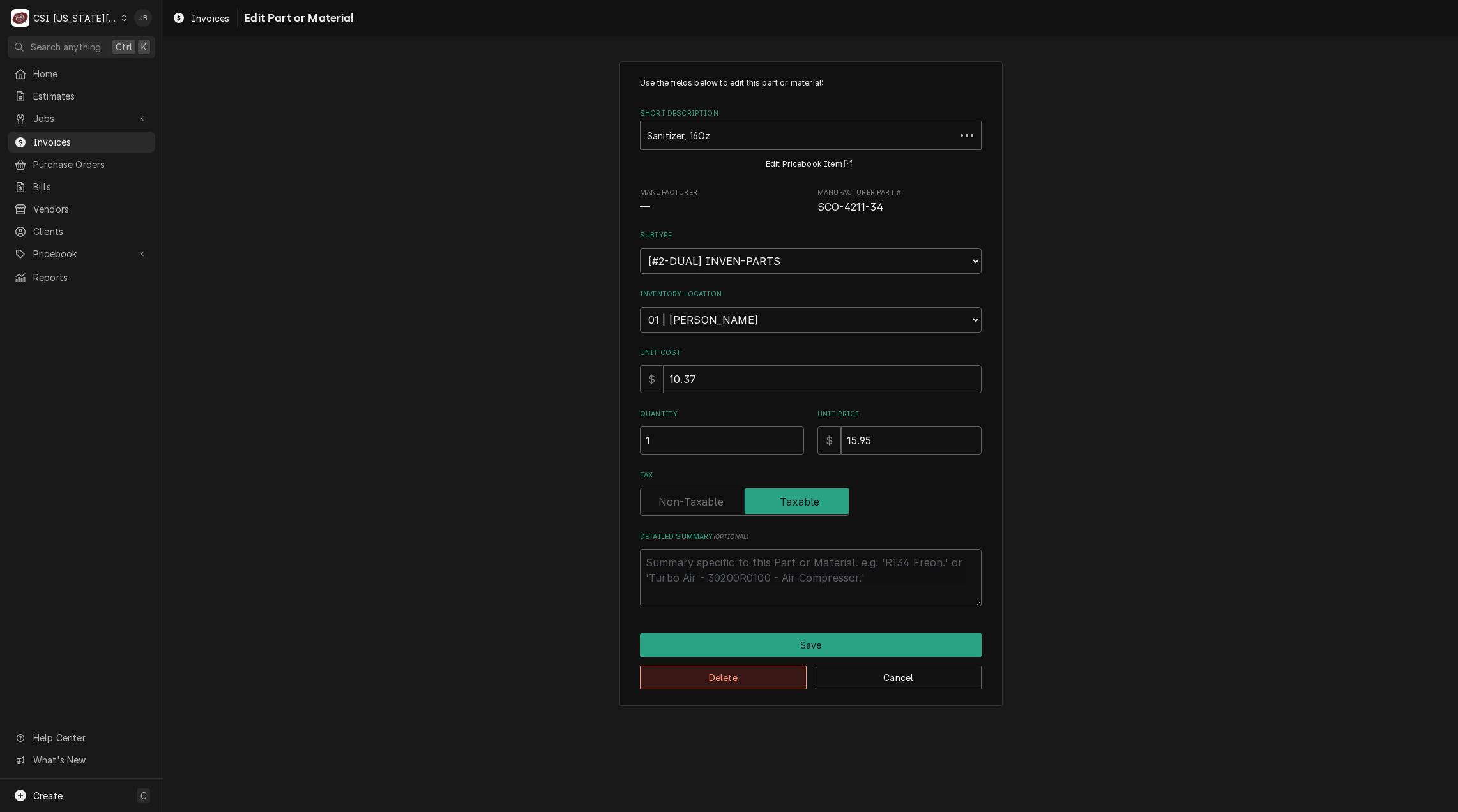
click at [711, 679] on button "Delete" at bounding box center [723, 677] width 167 height 24
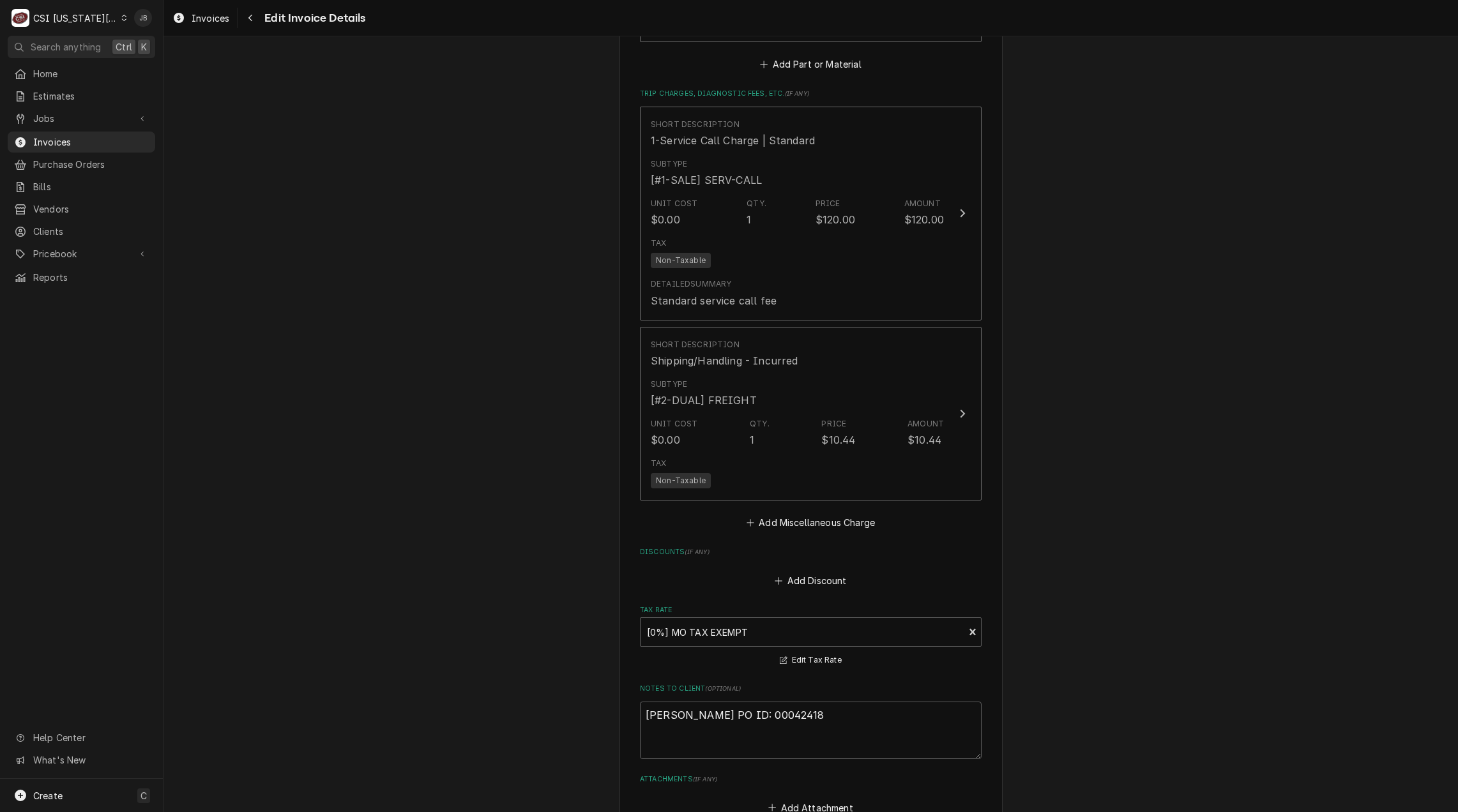
scroll to position [2666, 0]
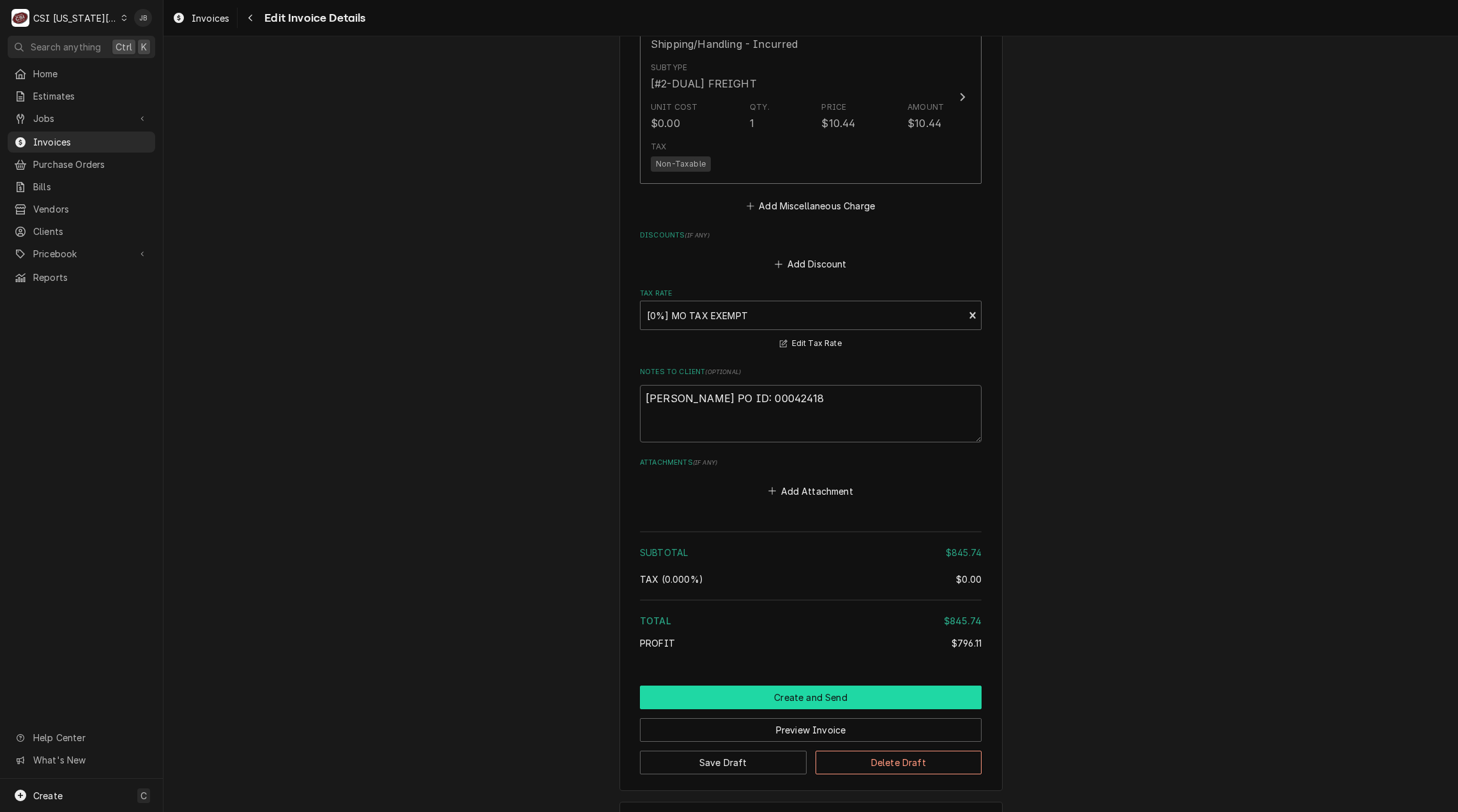
click at [771, 685] on button "Create and Send" at bounding box center [811, 696] width 341 height 24
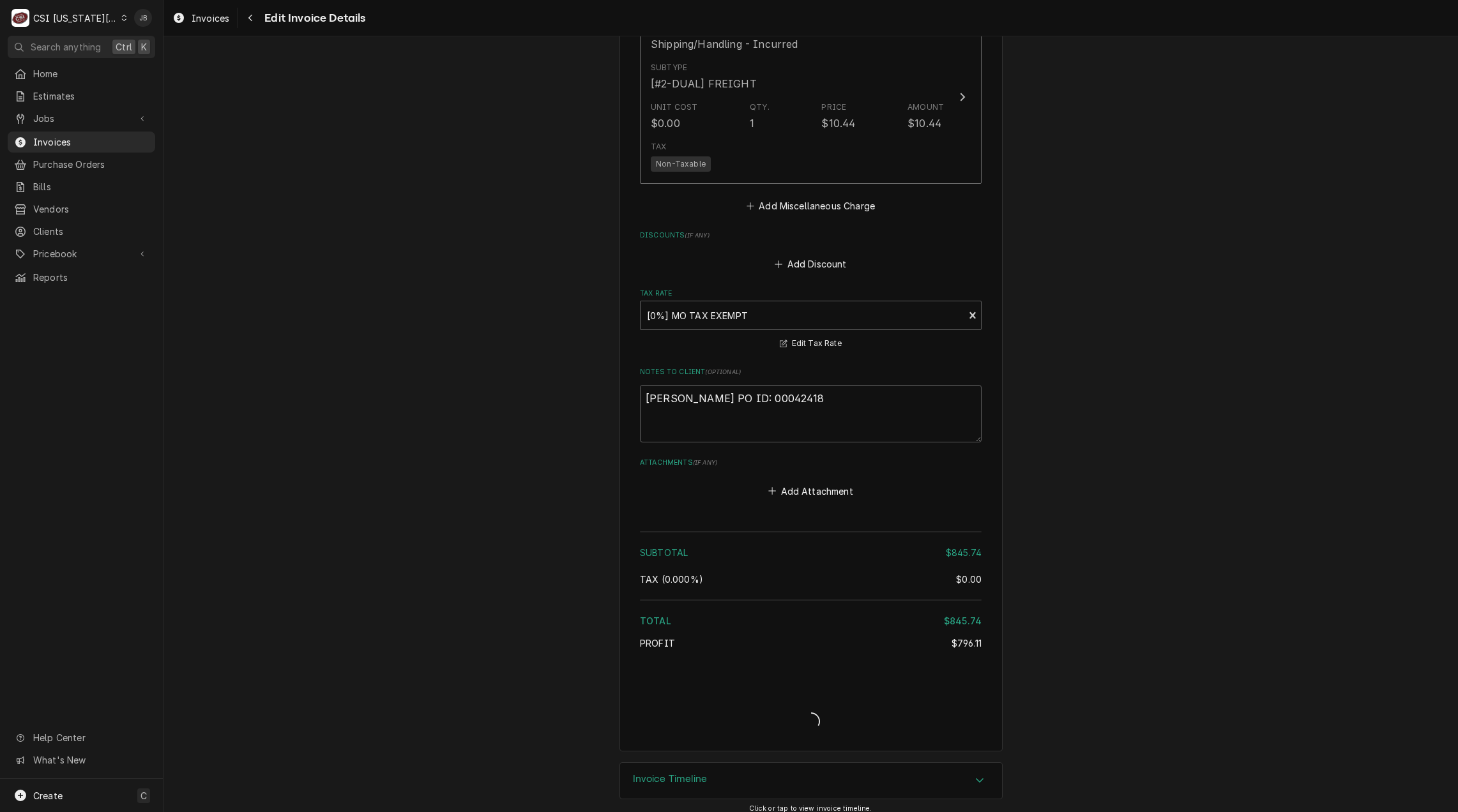
scroll to position [2631, 0]
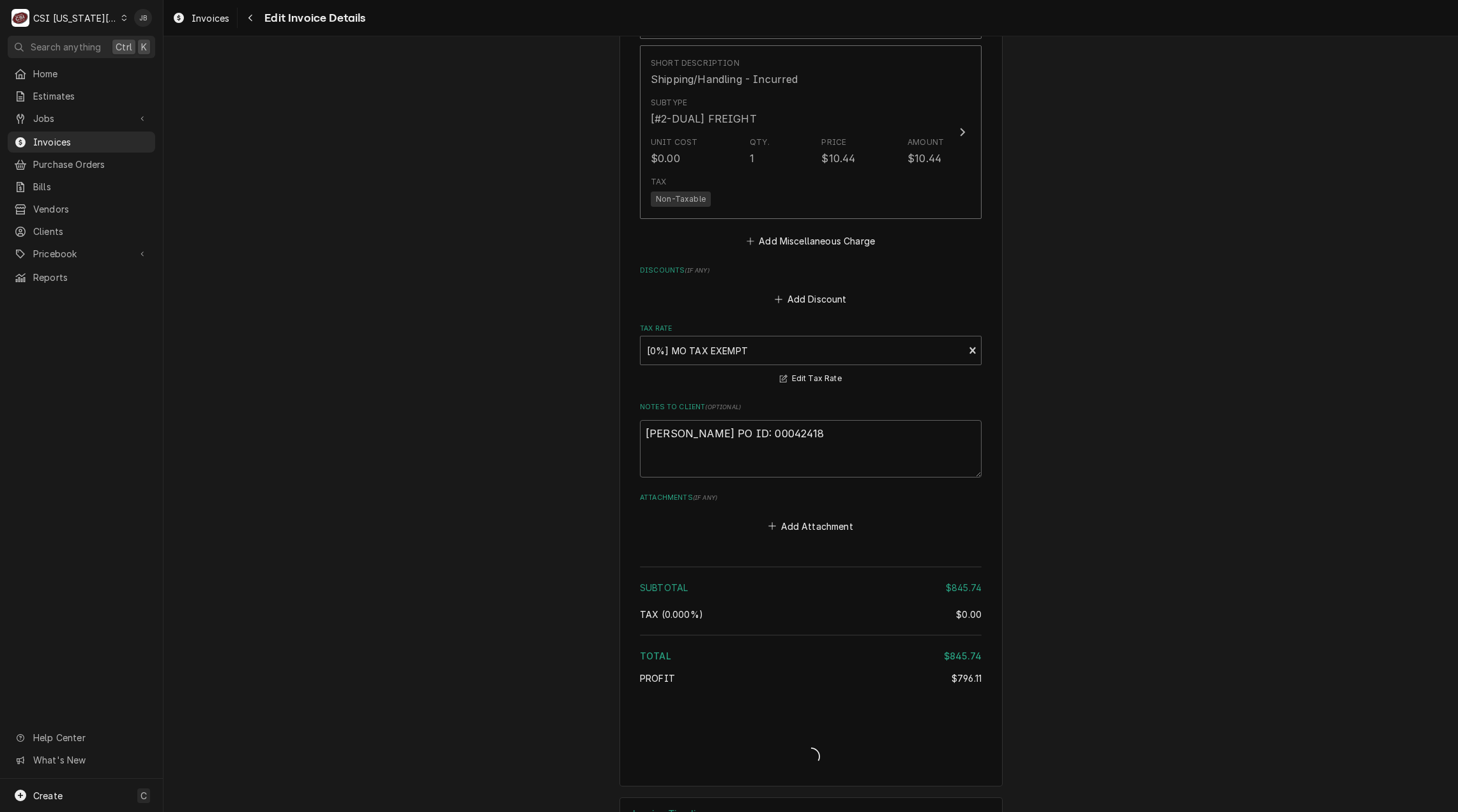
type textarea "x"
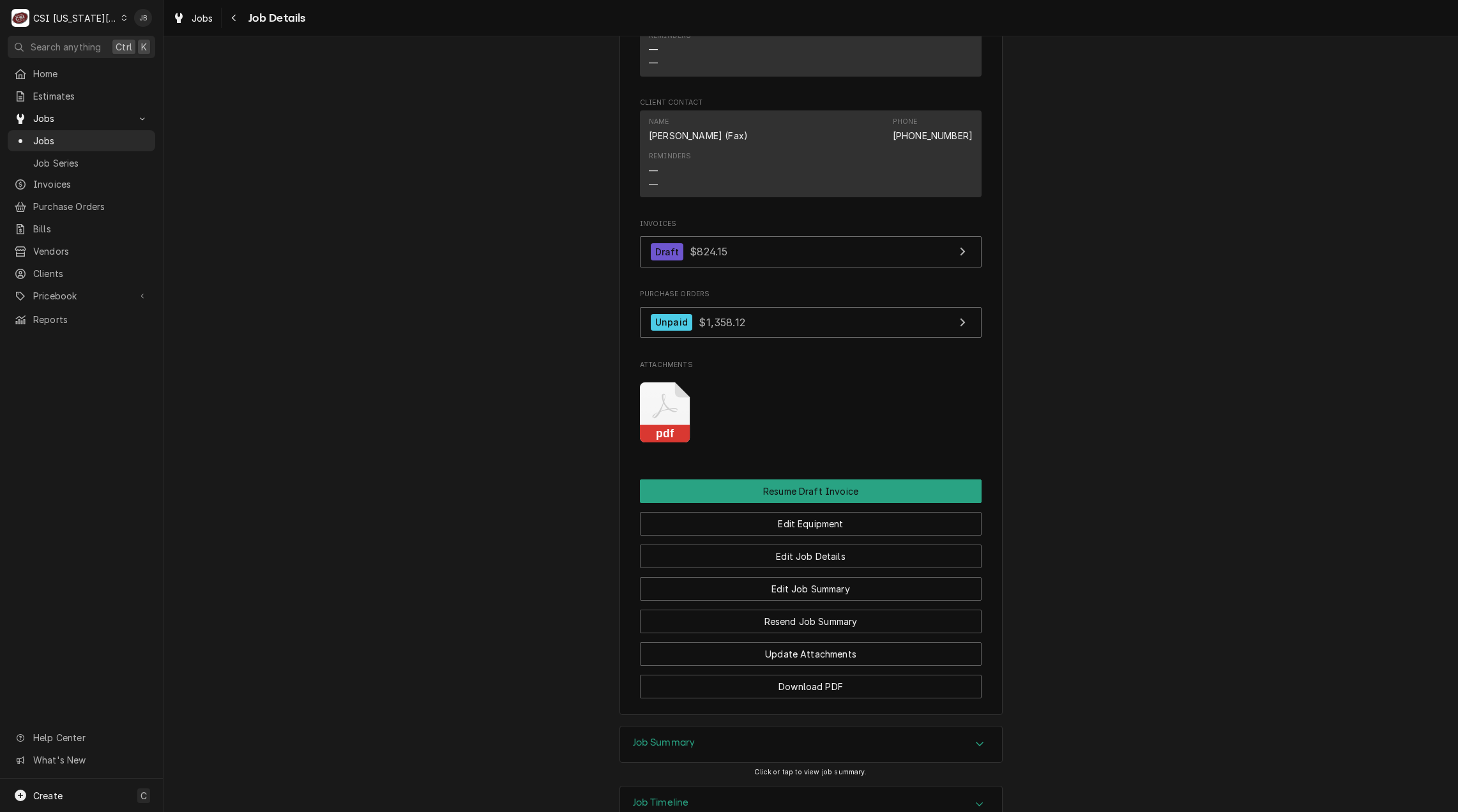
scroll to position [1517, 0]
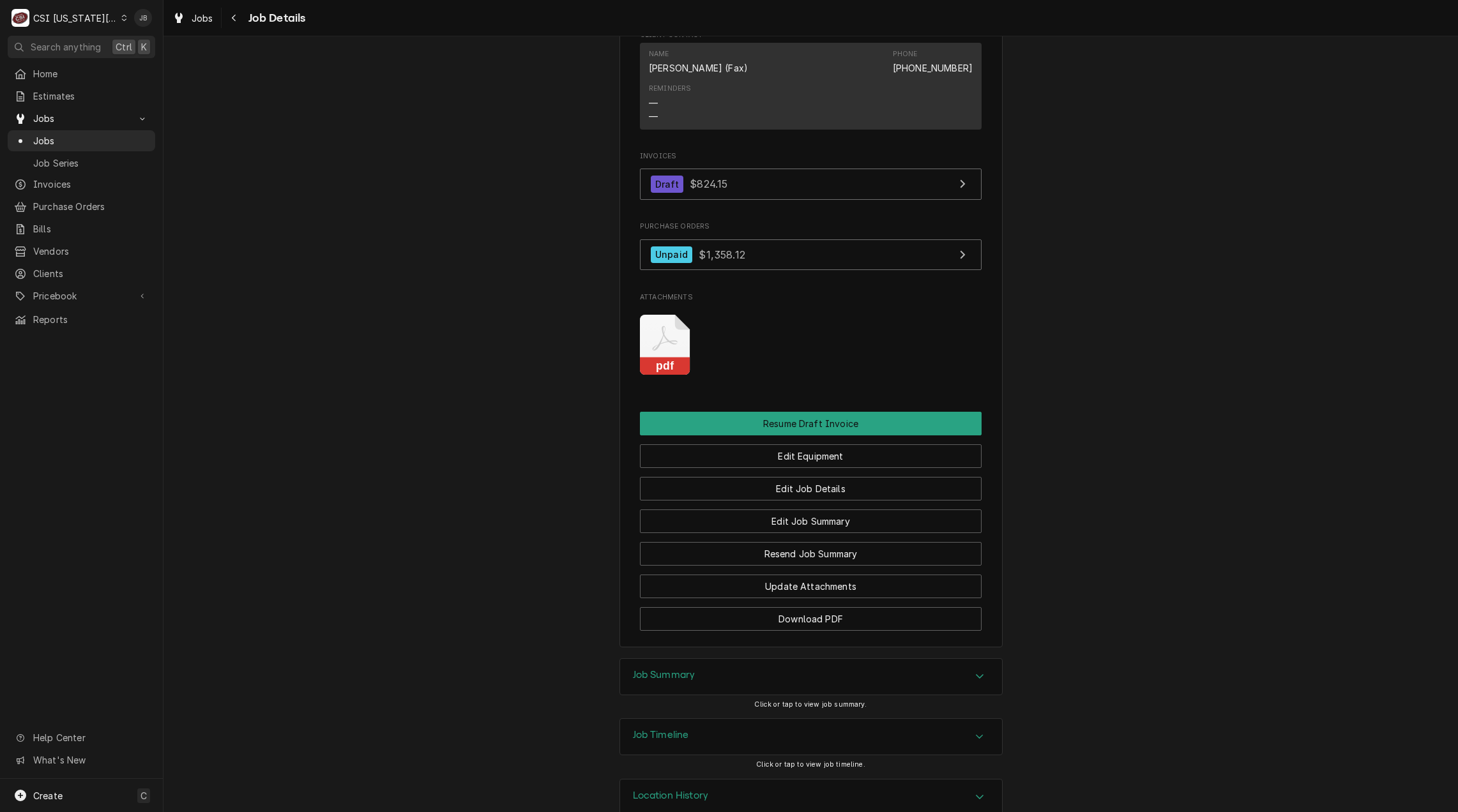
click at [702, 659] on div "Job Summary" at bounding box center [811, 677] width 382 height 36
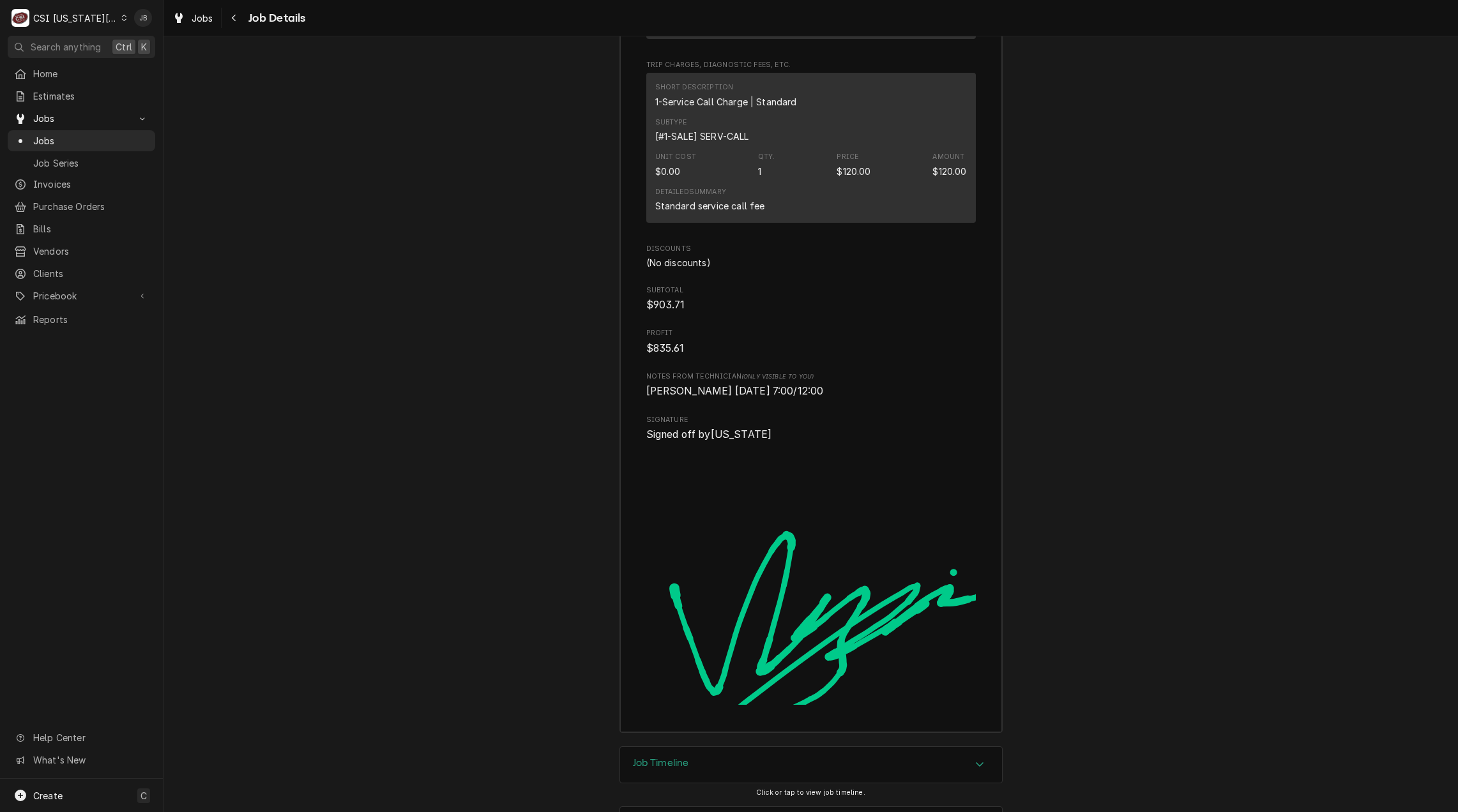
scroll to position [4422, 0]
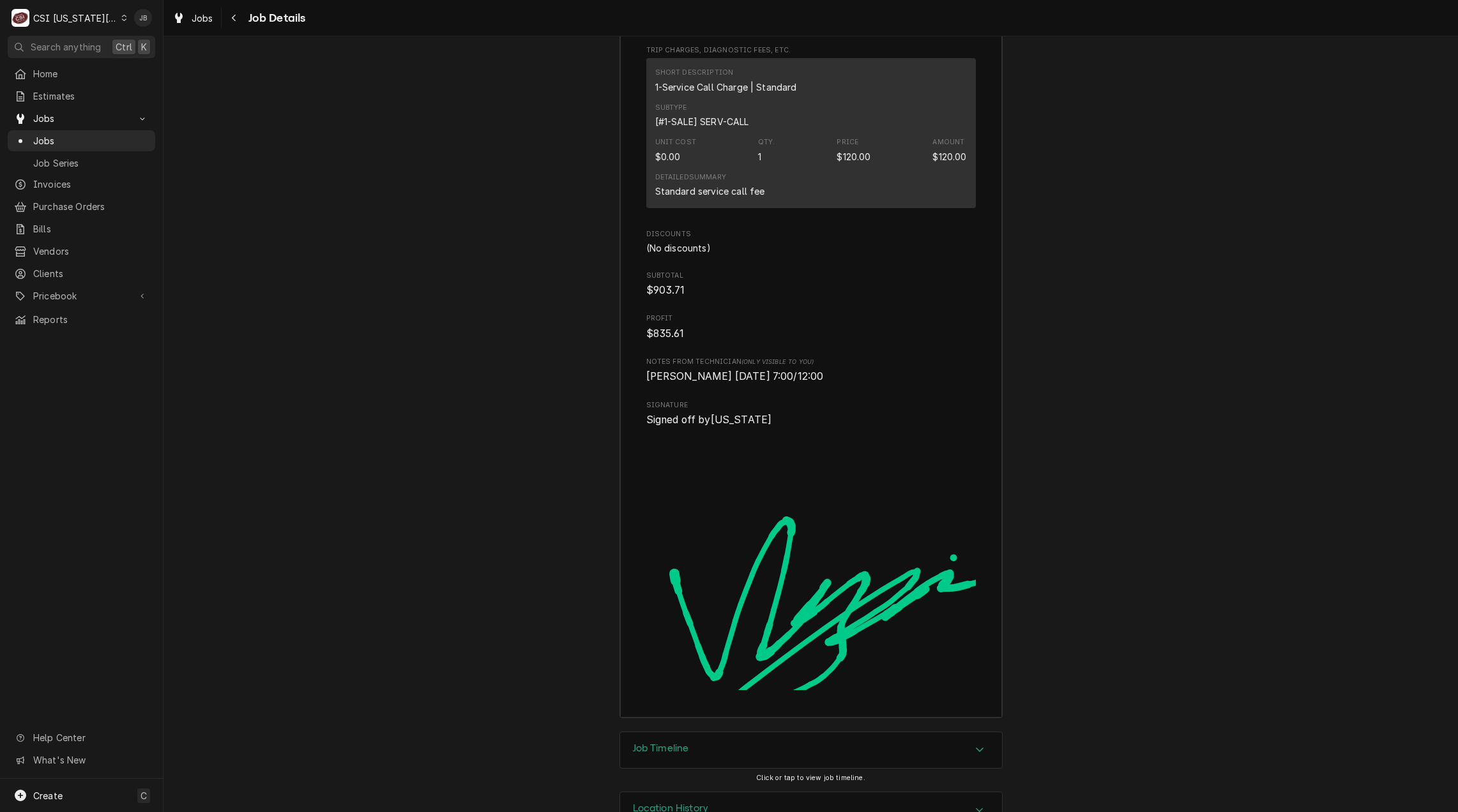
click at [669, 732] on div "Job Timeline" at bounding box center [811, 750] width 382 height 36
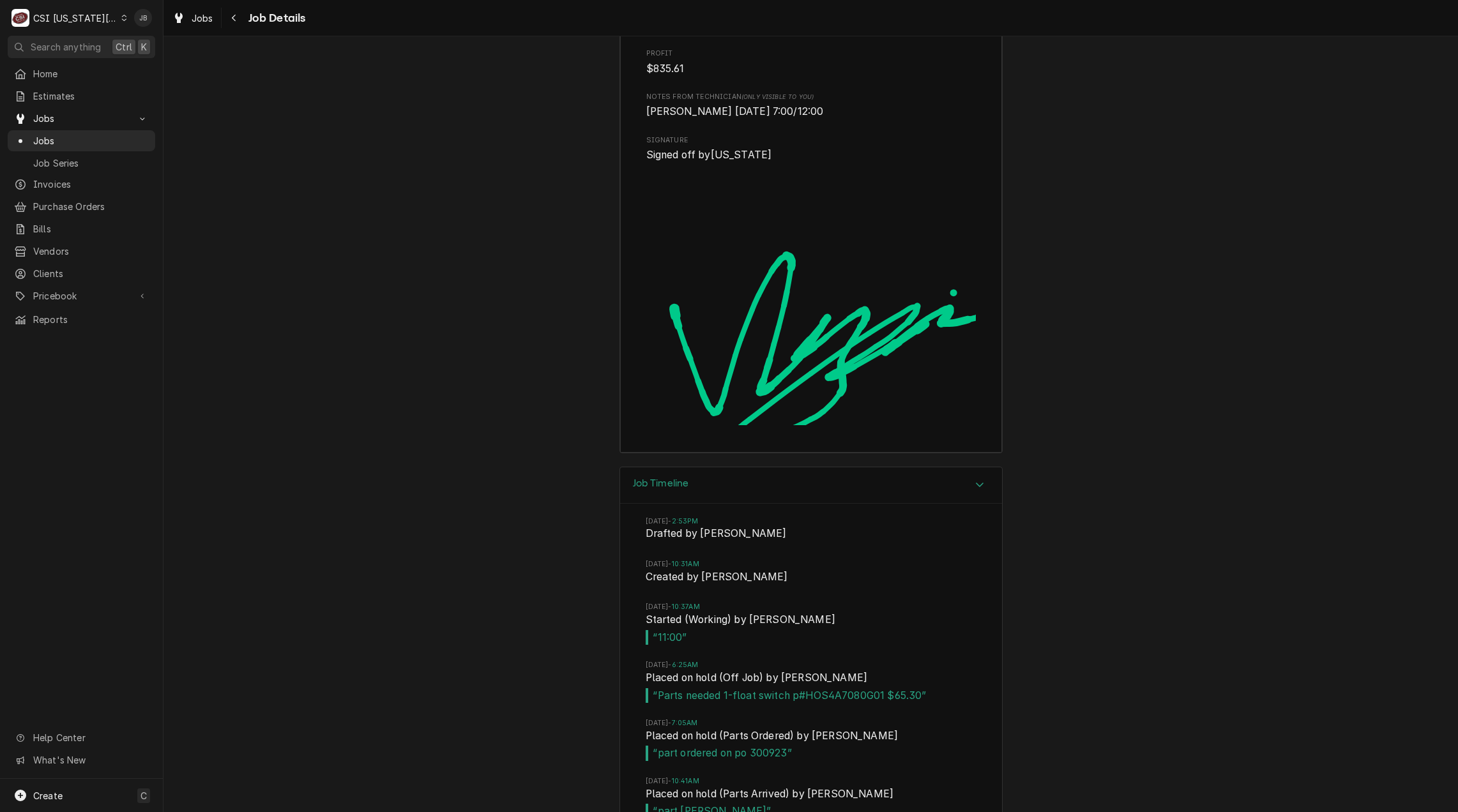
scroll to position [4869, 0]
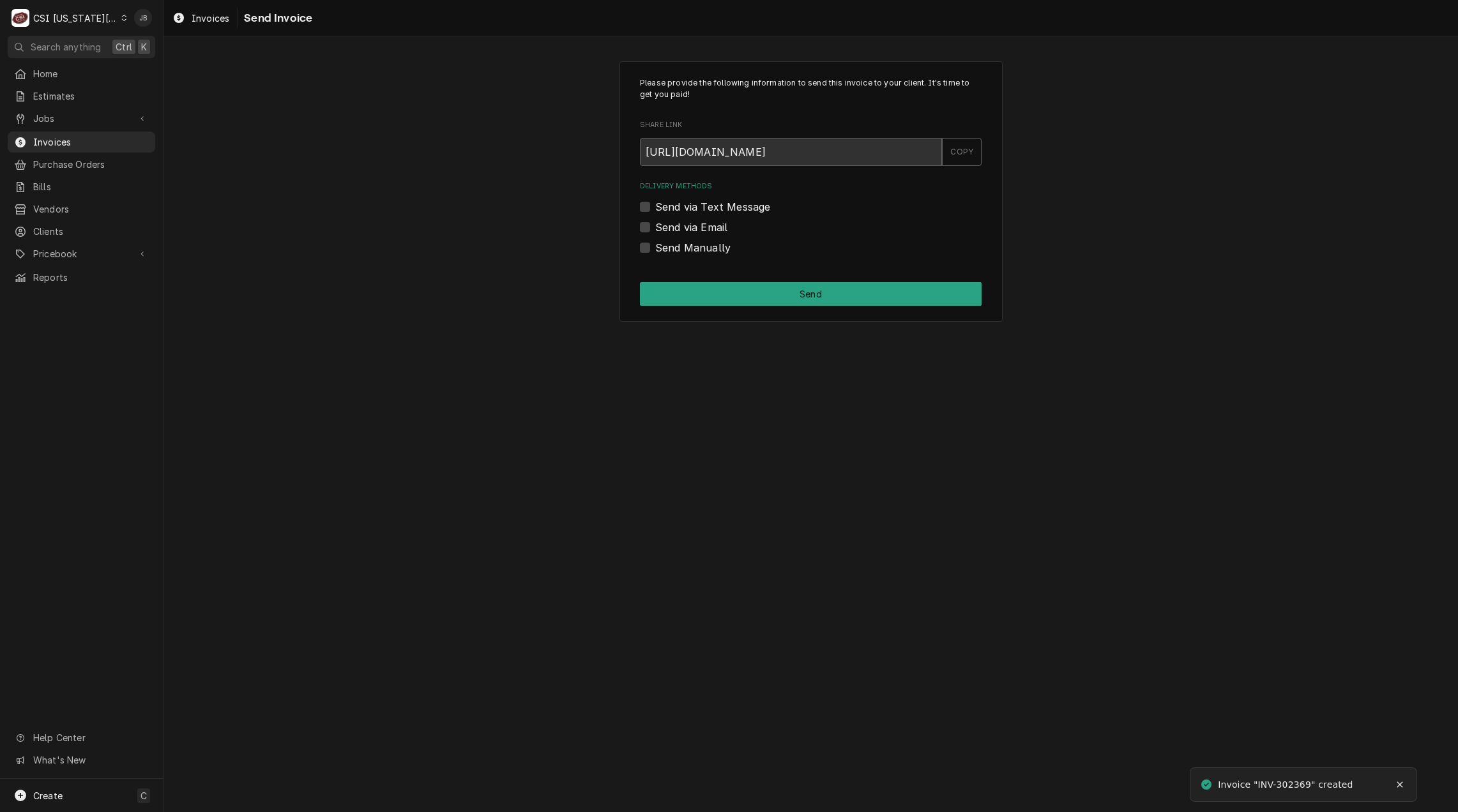
click at [703, 231] on label "Send via Email" at bounding box center [691, 227] width 72 height 15
click at [703, 231] on input "Send via Email" at bounding box center [826, 234] width 341 height 28
checkbox input "true"
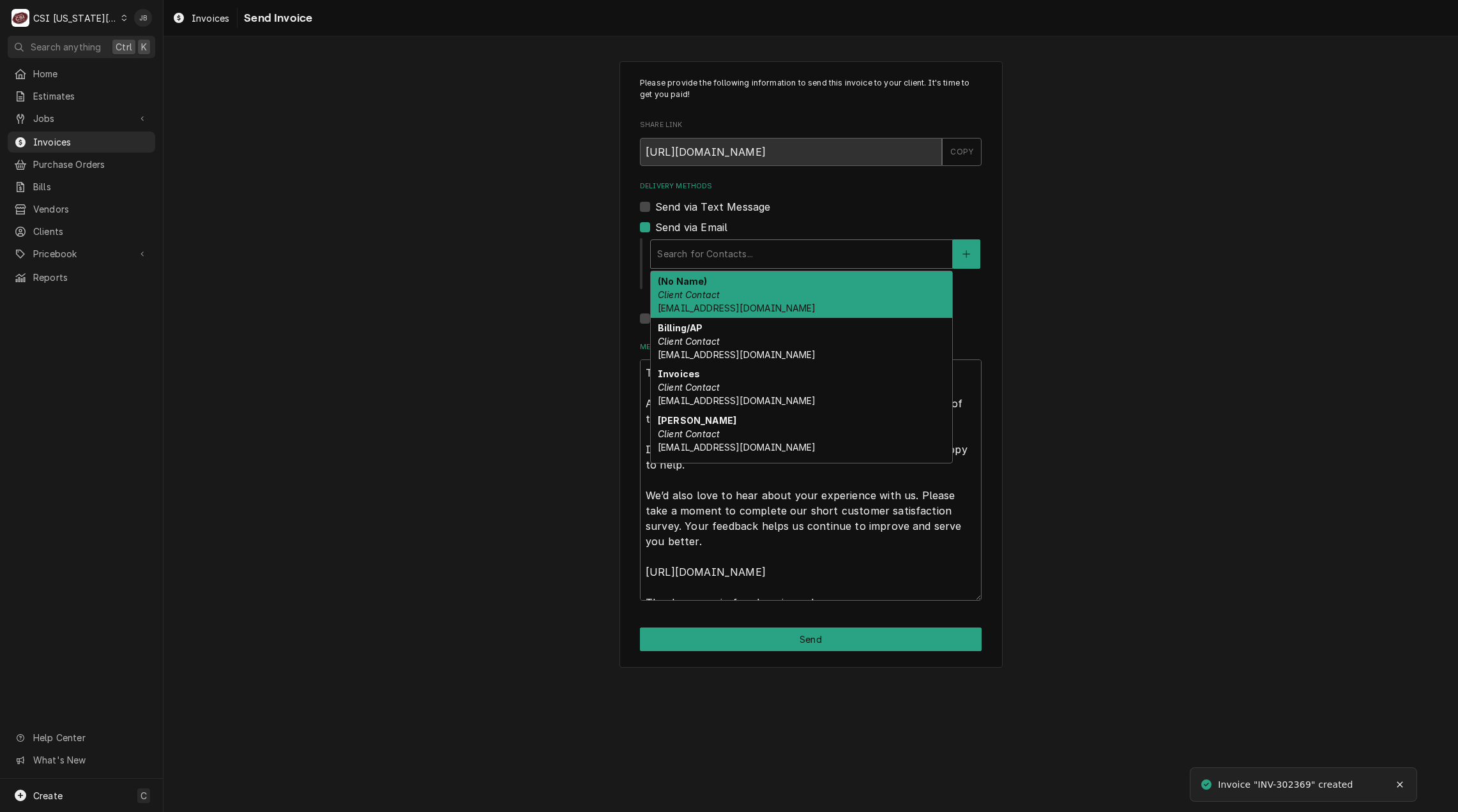
click at [702, 260] on div "Delivery Methods" at bounding box center [801, 254] width 288 height 23
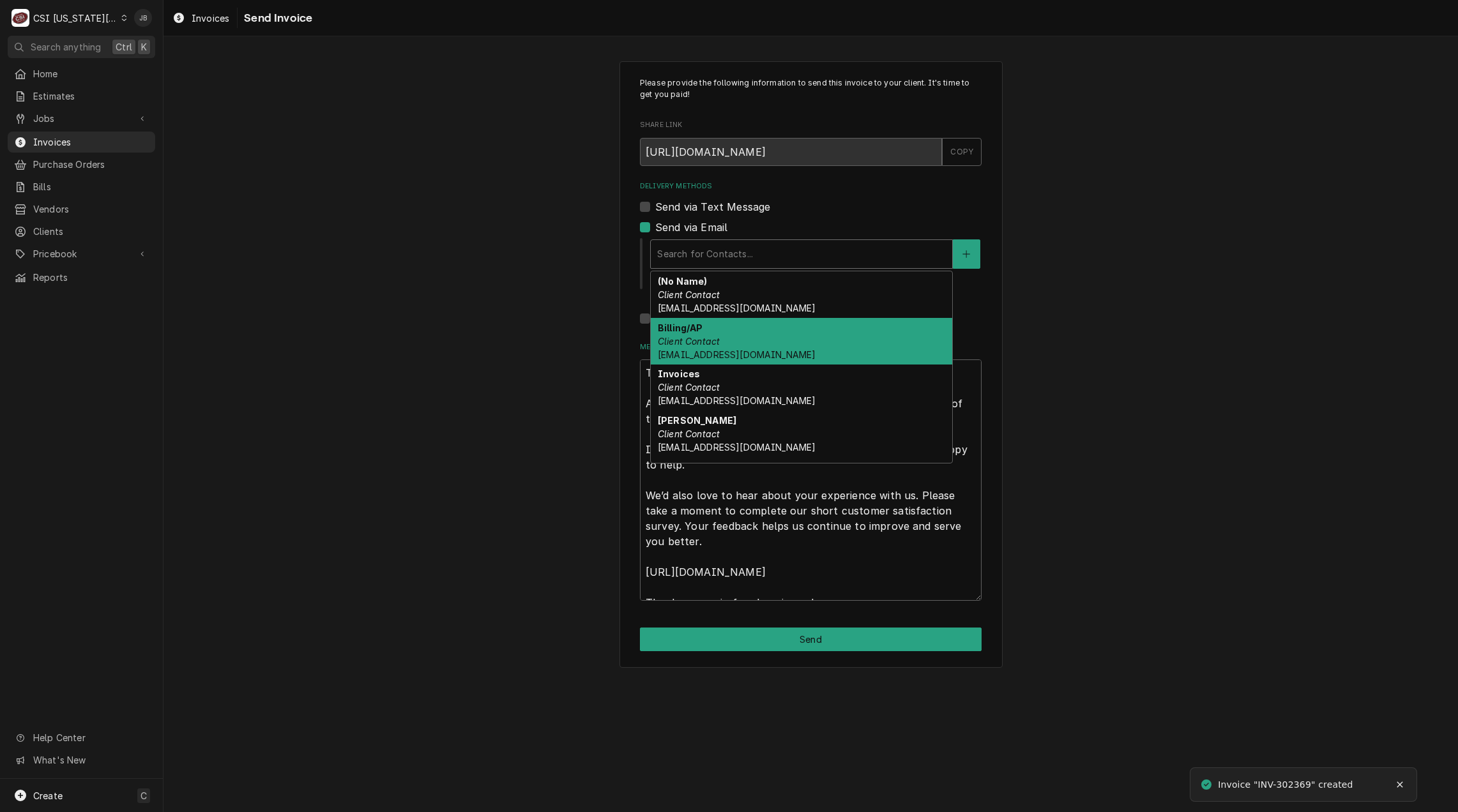
click at [761, 352] on span "[EMAIL_ADDRESS][DOMAIN_NAME]" at bounding box center [737, 353] width 157 height 10
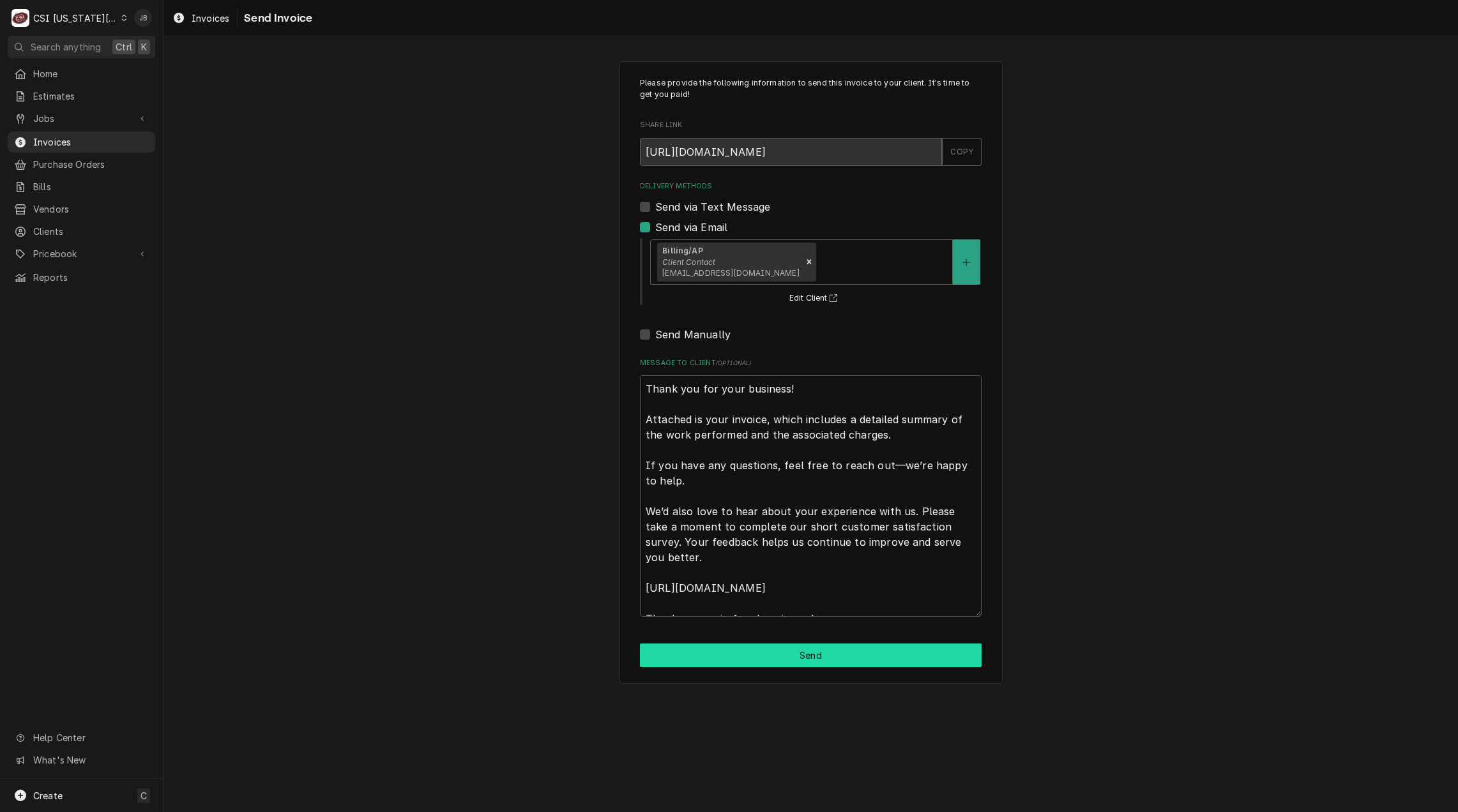
click at [753, 643] on div "Please provide the following information to send this invoice to your client. I…" at bounding box center [811, 372] width 383 height 623
drag, startPoint x: 756, startPoint y: 652, endPoint x: 901, endPoint y: 641, distance: 145.4
click at [756, 652] on button "Send" at bounding box center [811, 655] width 341 height 24
type textarea "x"
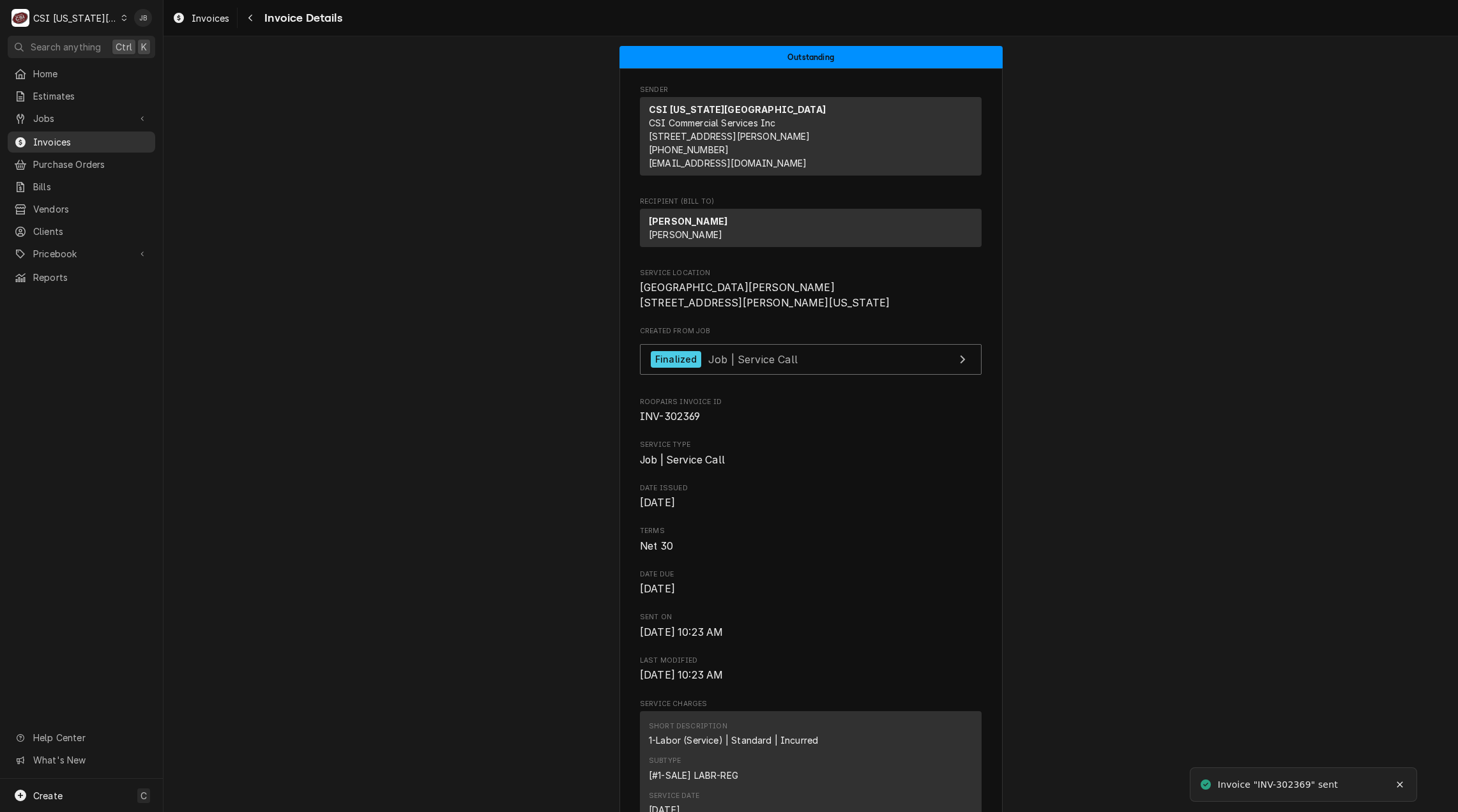
click at [82, 138] on span "Invoices" at bounding box center [91, 142] width 116 height 13
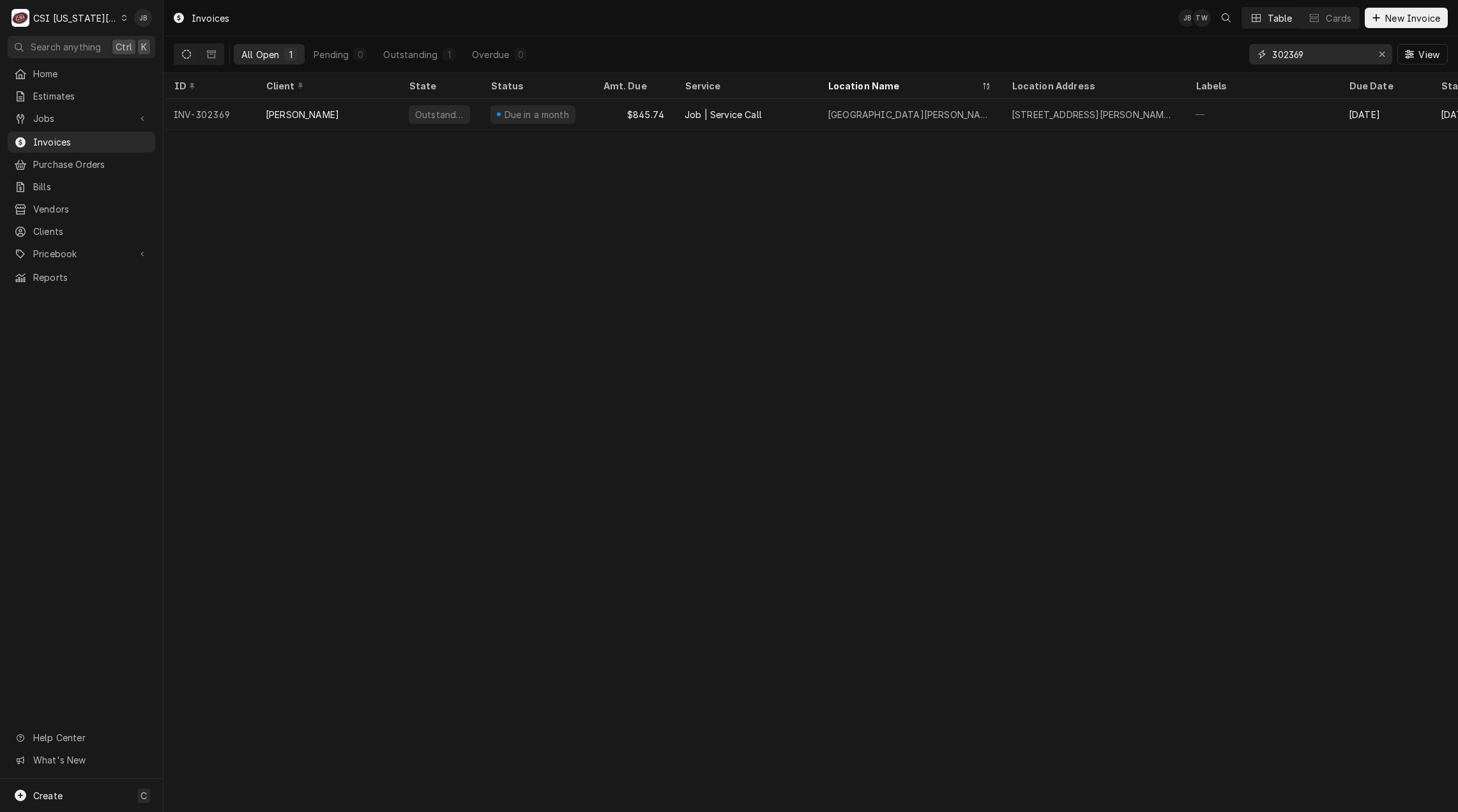
click at [1315, 55] on input "302369" at bounding box center [1320, 54] width 96 height 21
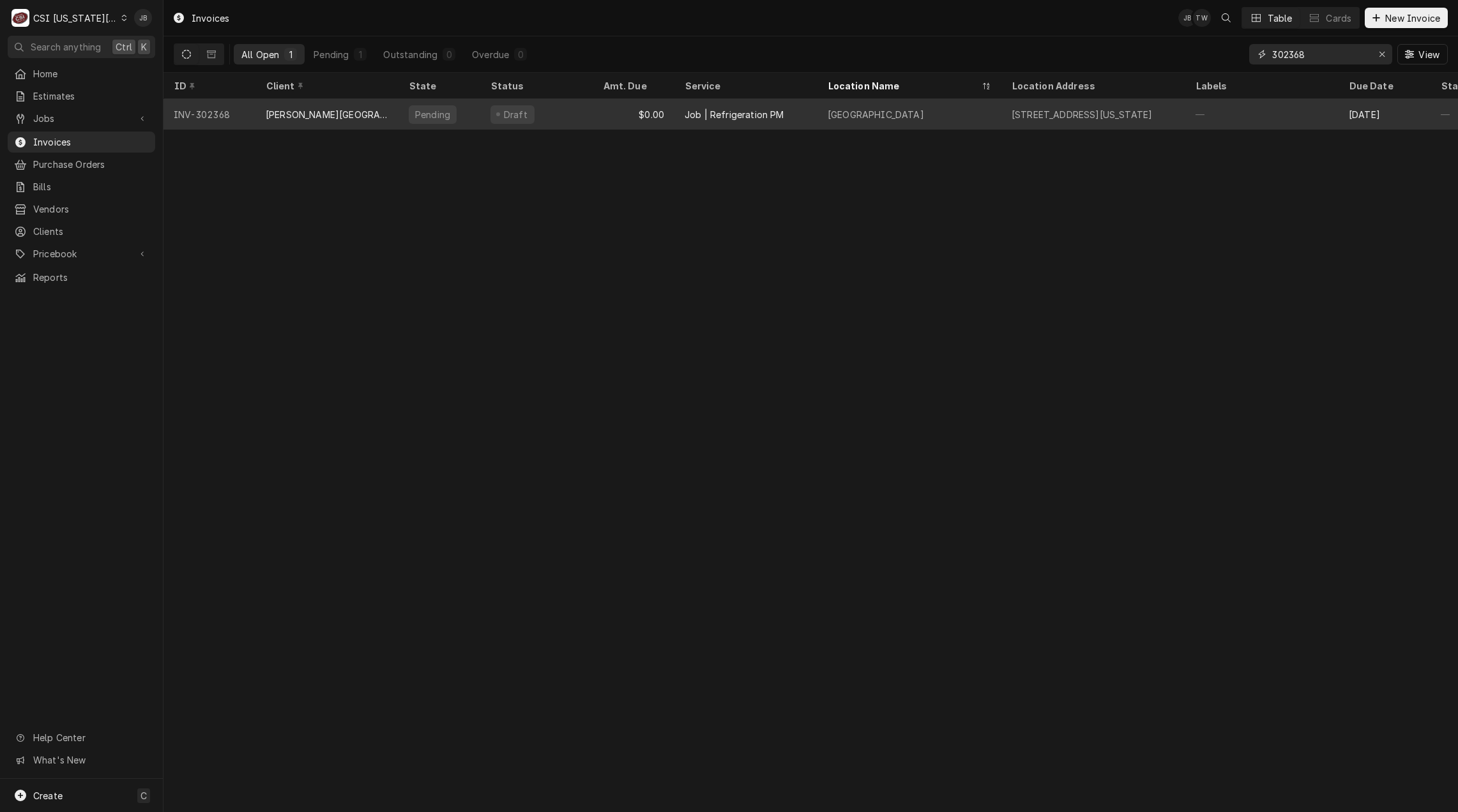
type input "302368"
click at [330, 111] on div "HICKMAN MILLS SCHOOL DISTRICT" at bounding box center [326, 115] width 122 height 13
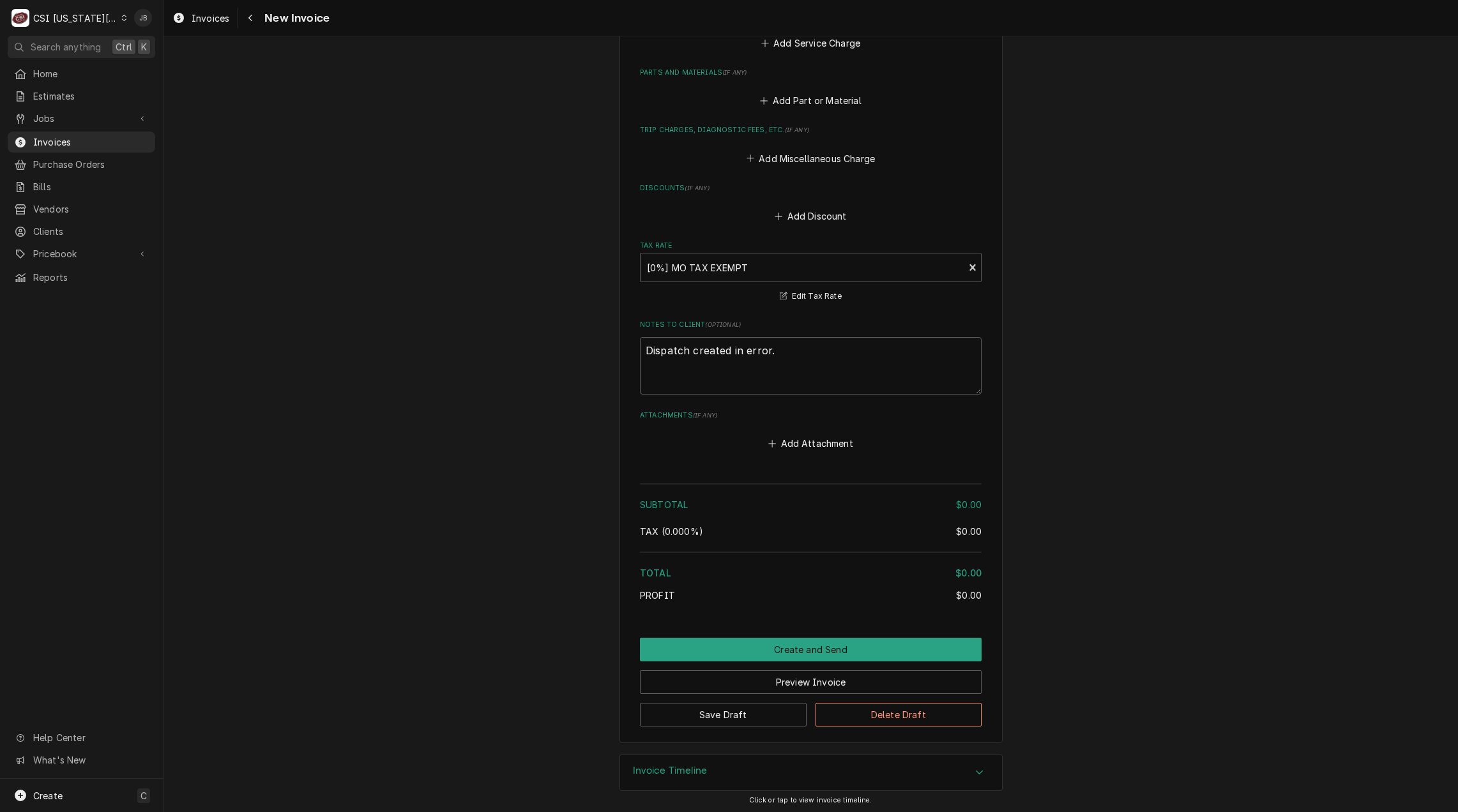
scroll to position [1091, 0]
click at [790, 642] on button "Create and Send" at bounding box center [811, 646] width 341 height 24
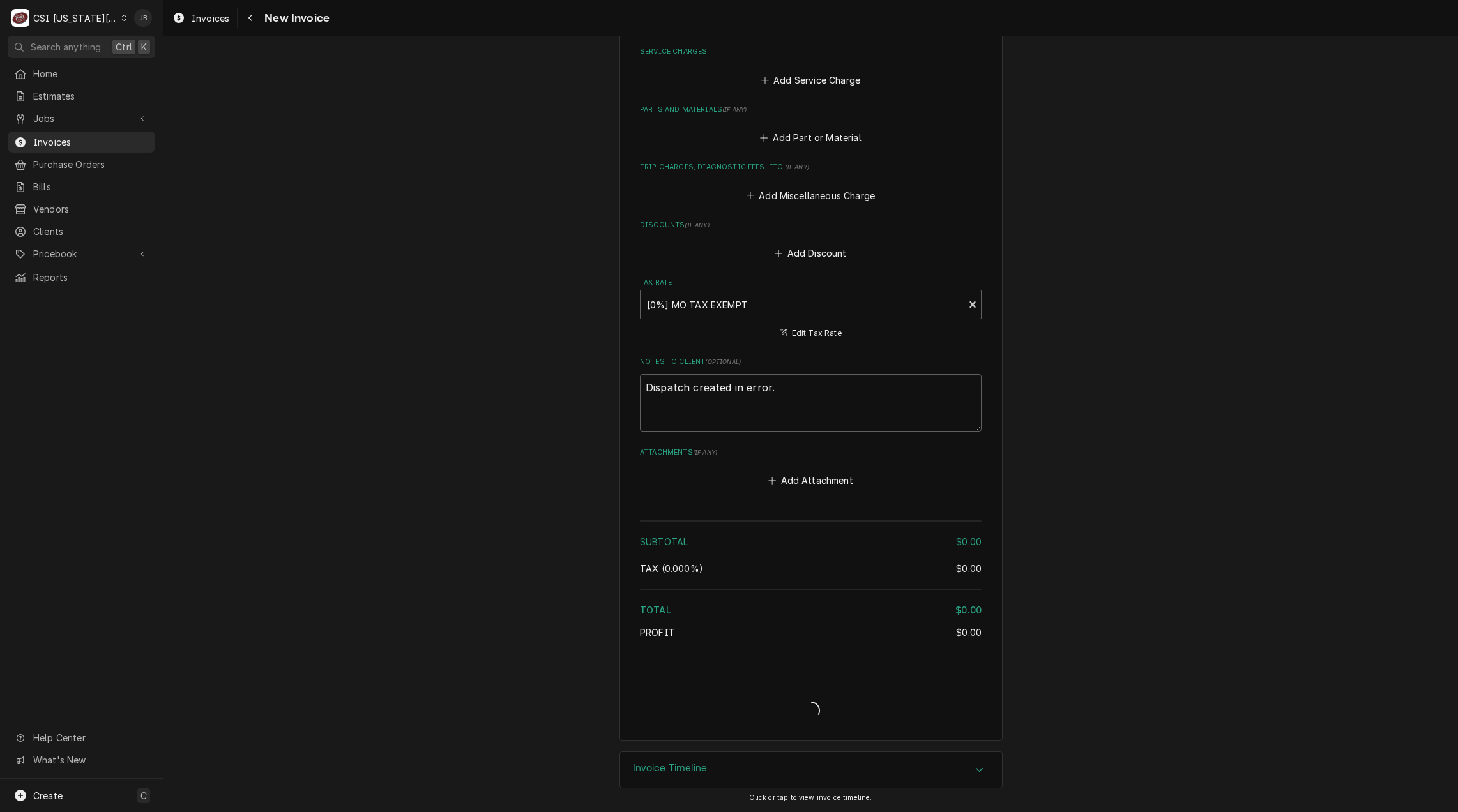
scroll to position [1051, 0]
type textarea "x"
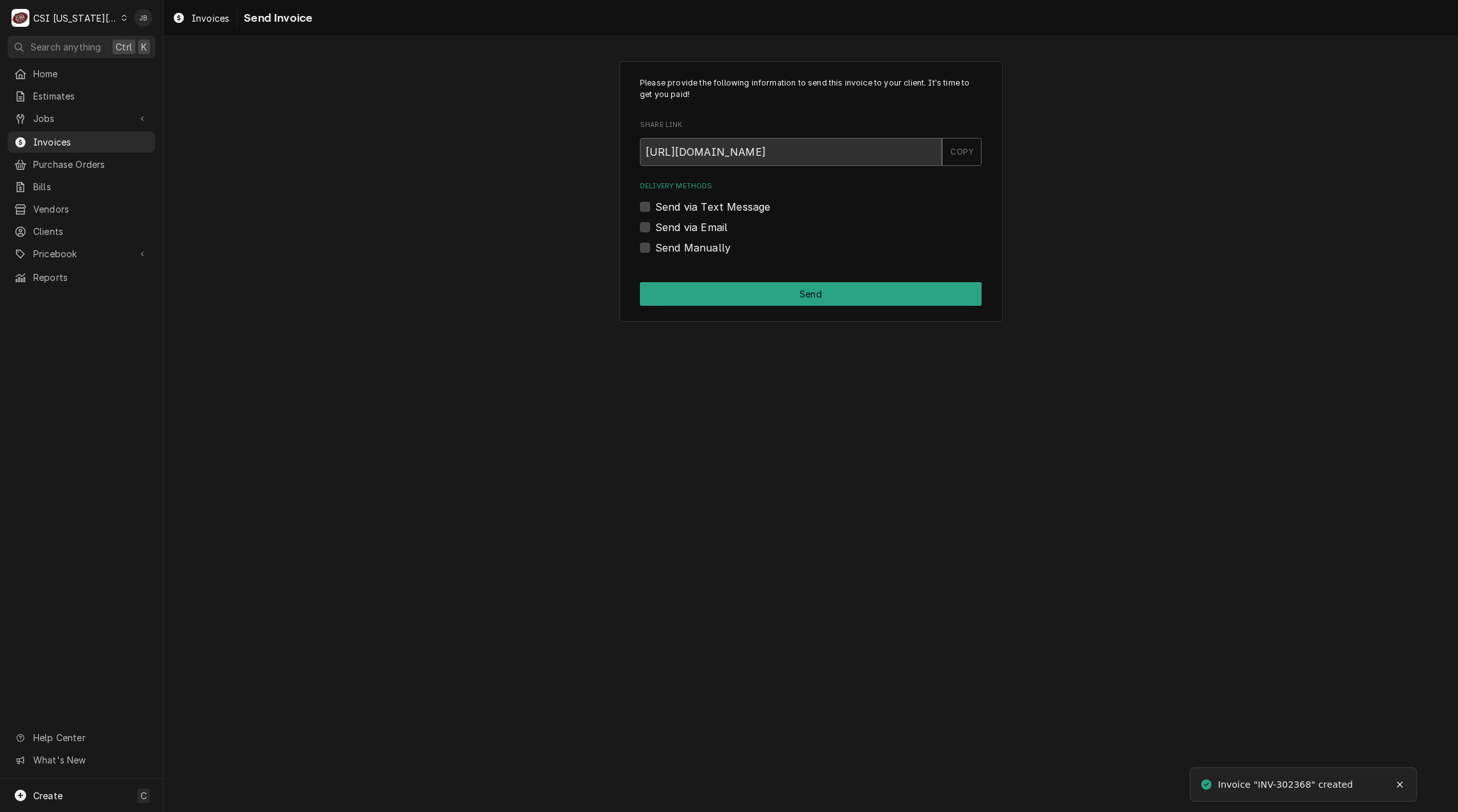
click at [702, 244] on label "Send Manually" at bounding box center [692, 247] width 75 height 15
click at [702, 244] on input "Send Manually" at bounding box center [826, 254] width 341 height 28
checkbox input "true"
click at [760, 293] on button "Send" at bounding box center [811, 294] width 341 height 24
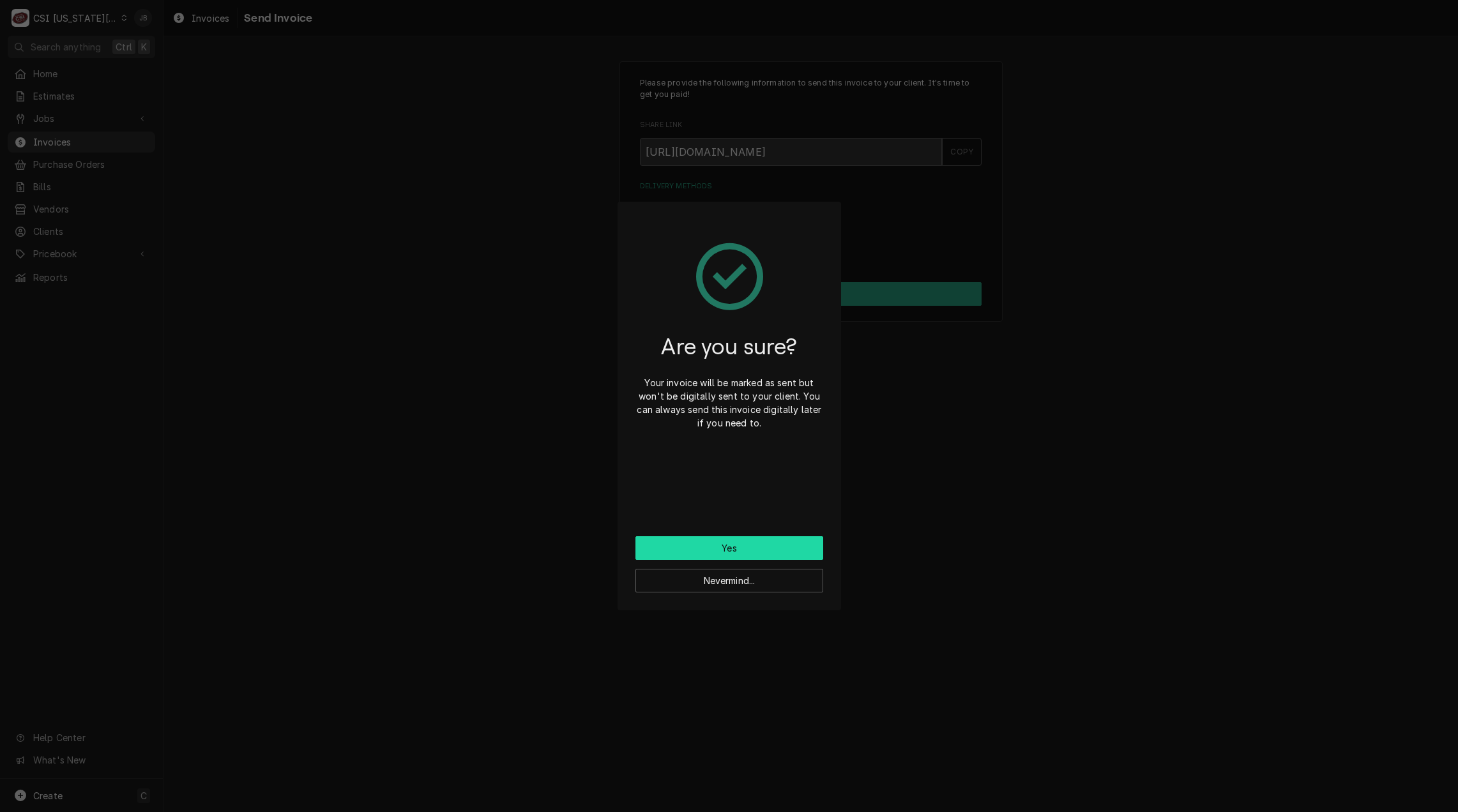
drag, startPoint x: 735, startPoint y: 550, endPoint x: 760, endPoint y: 547, distance: 25.2
click at [735, 550] on button "Yes" at bounding box center [729, 548] width 188 height 24
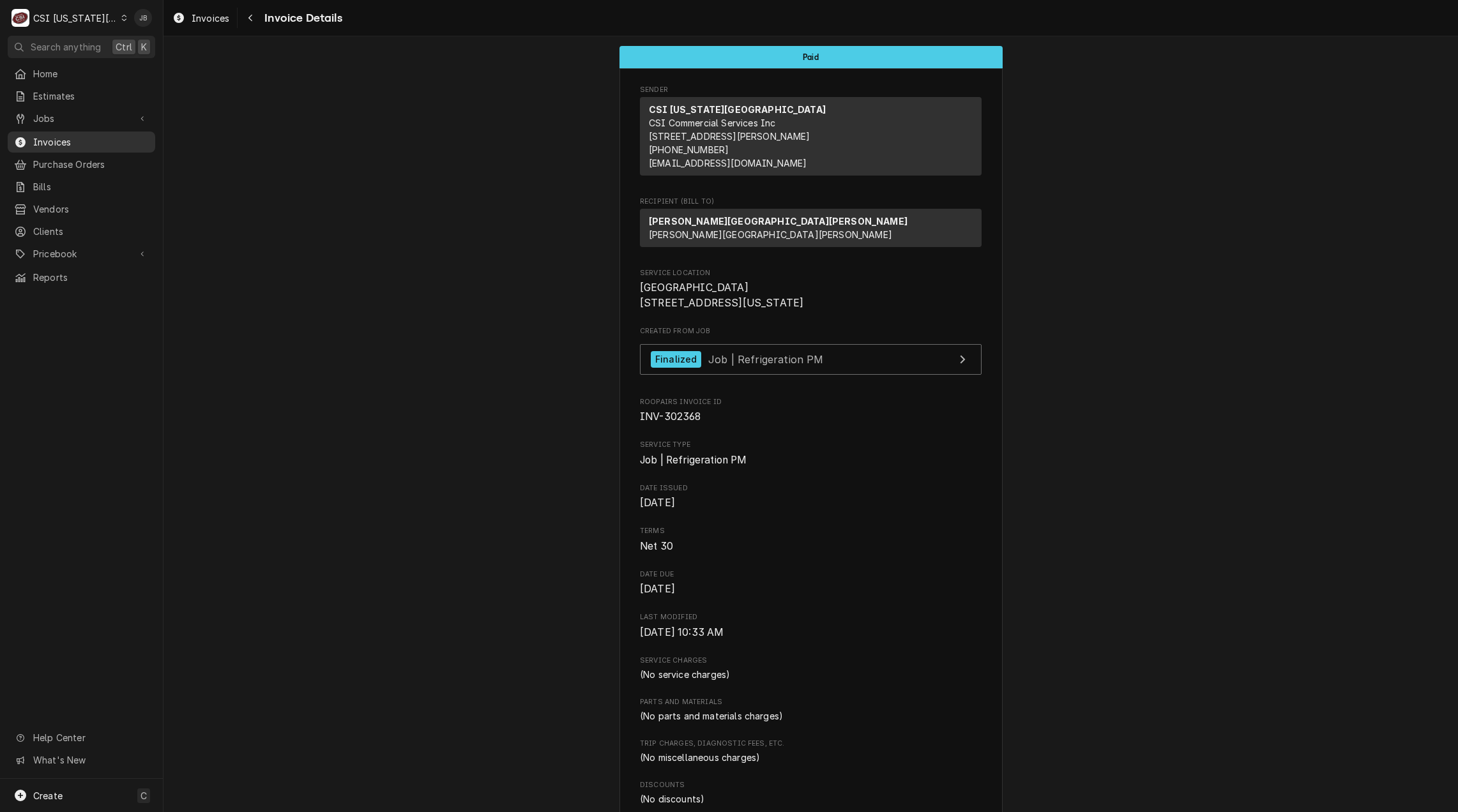
click at [56, 143] on span "Invoices" at bounding box center [91, 142] width 116 height 13
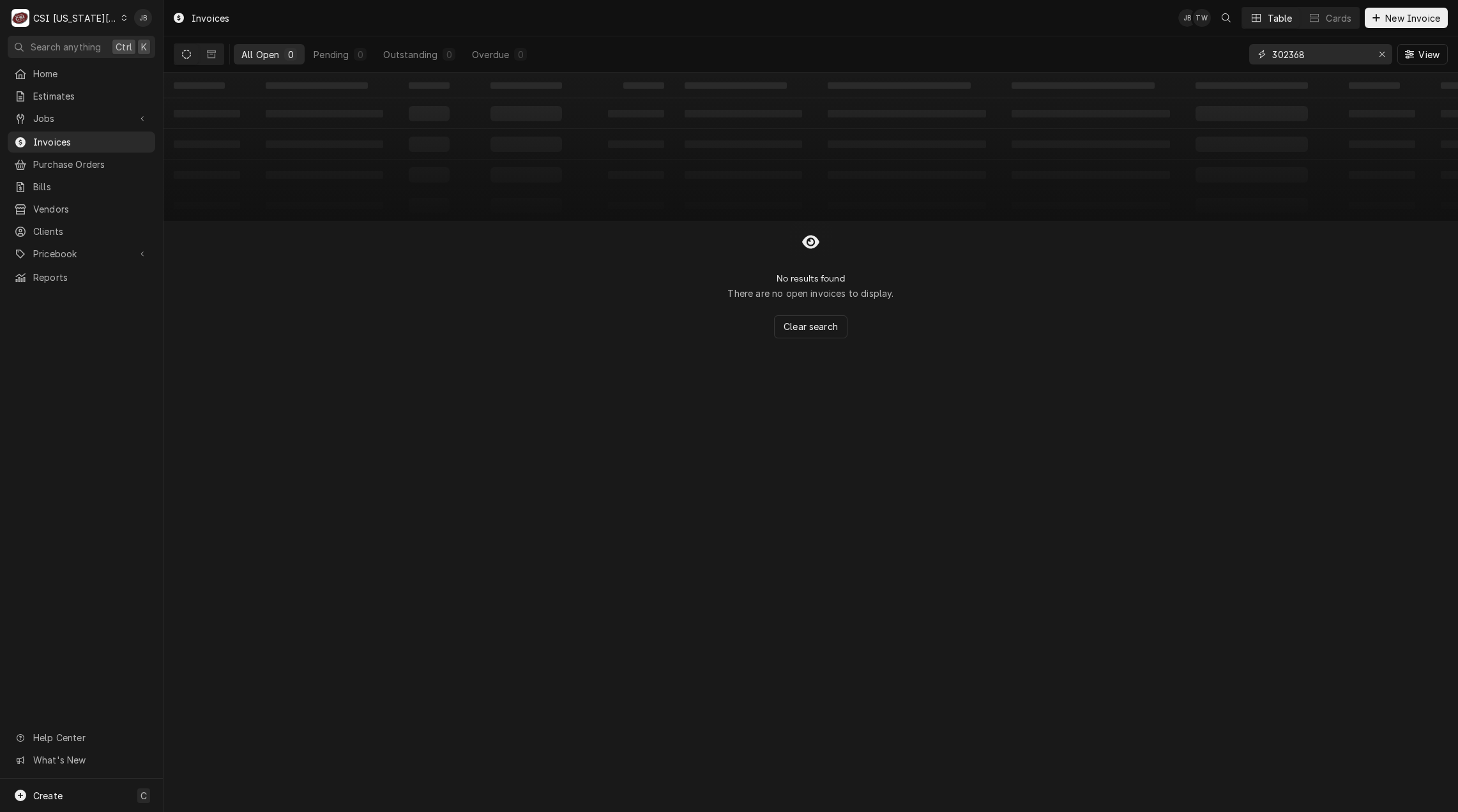
click at [1312, 56] on input "302368" at bounding box center [1320, 54] width 96 height 21
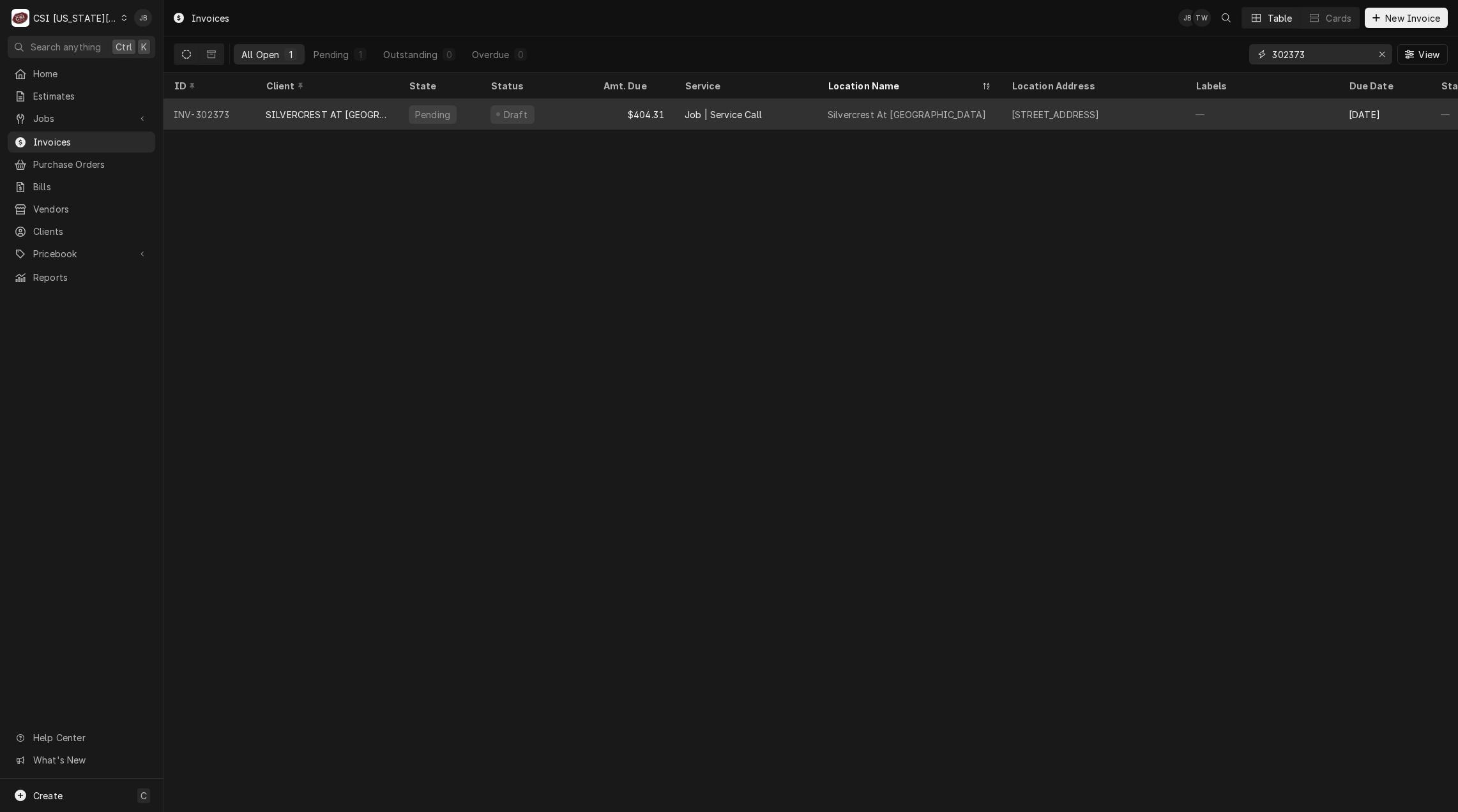
type input "302373"
click at [832, 120] on div "Silvercrest At [GEOGRAPHIC_DATA]" at bounding box center [909, 114] width 184 height 30
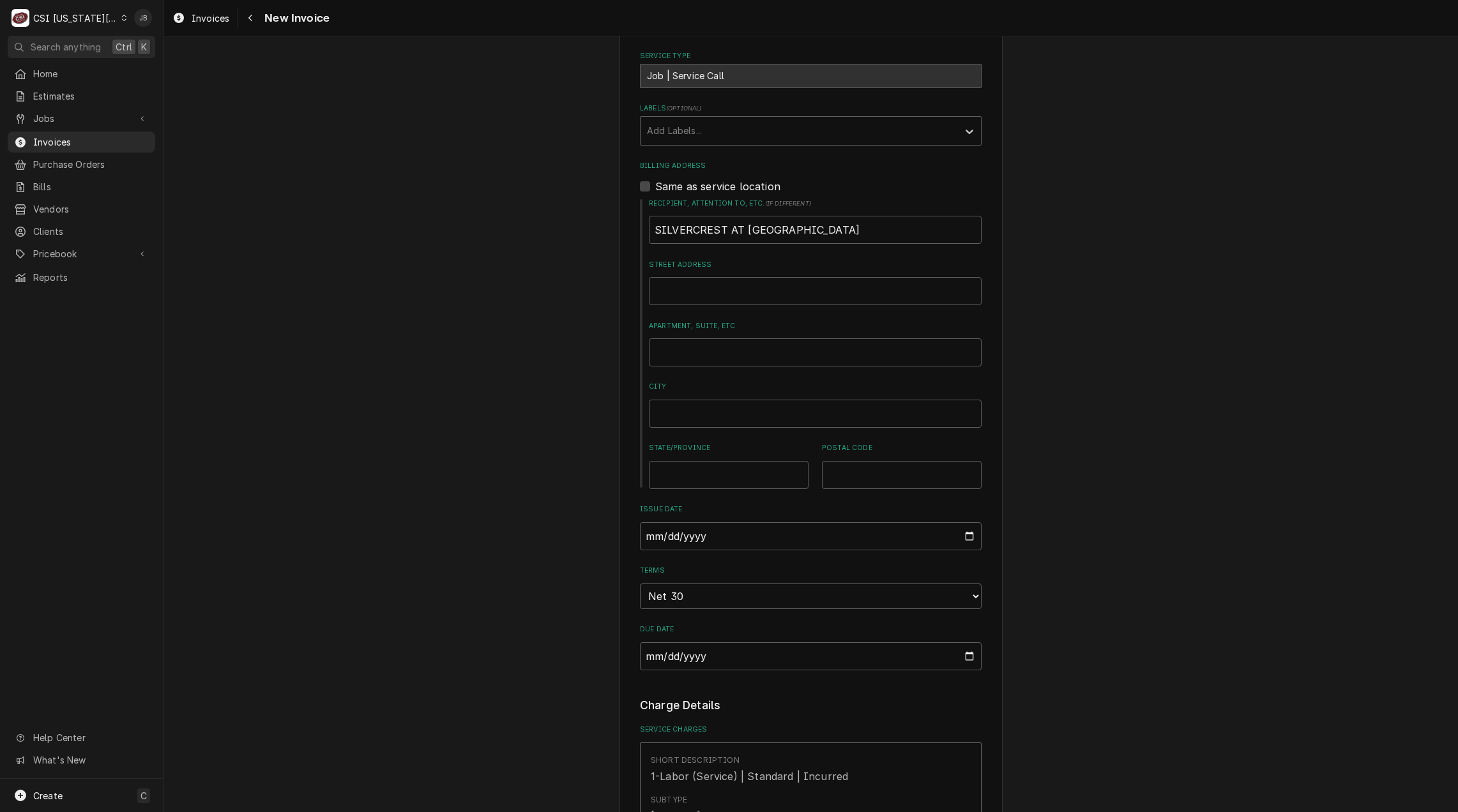
scroll to position [63, 0]
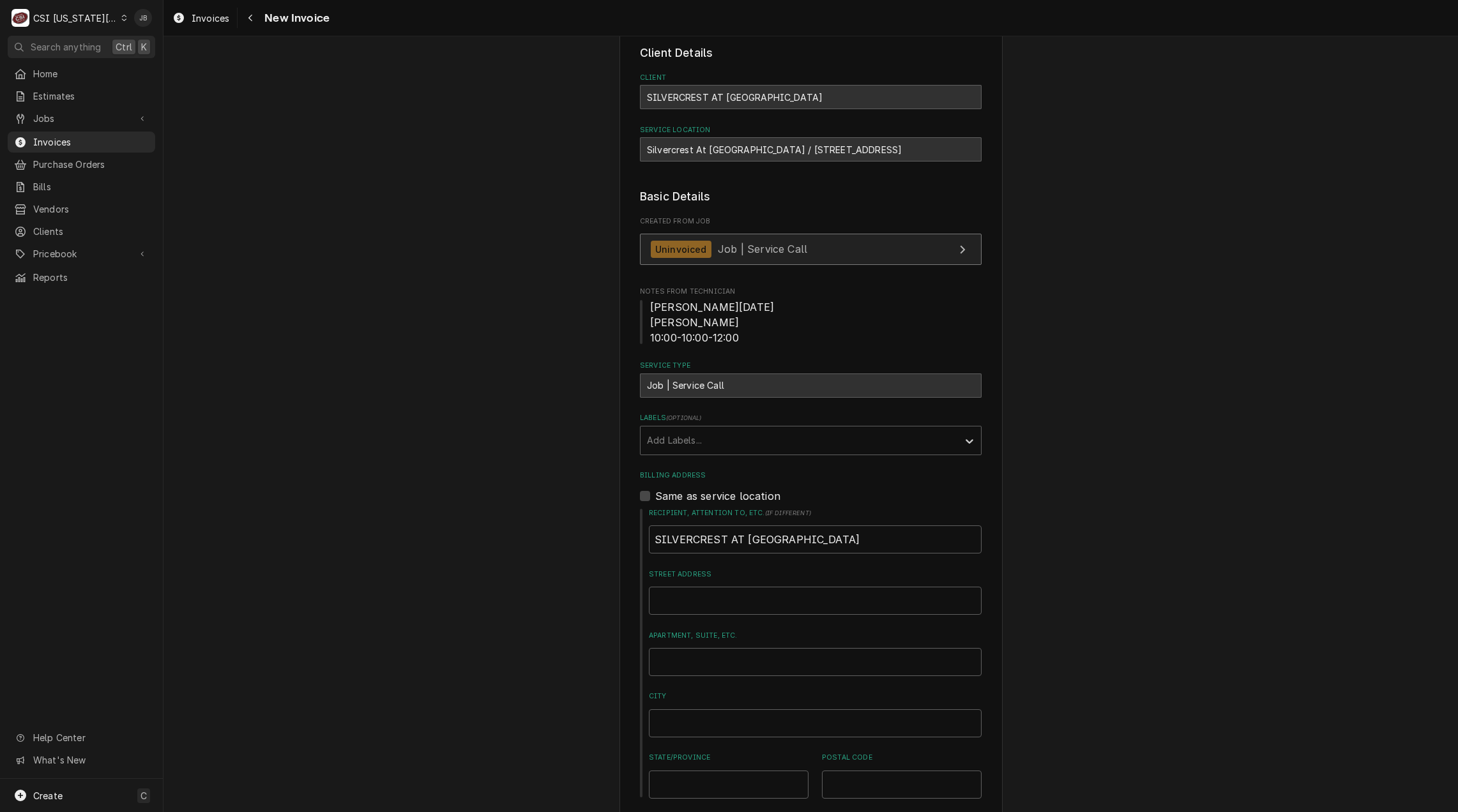
click at [728, 245] on span "Job | Service Call" at bounding box center [762, 248] width 89 height 12
type textarea "x"
click at [67, 142] on span "Invoices" at bounding box center [91, 142] width 116 height 13
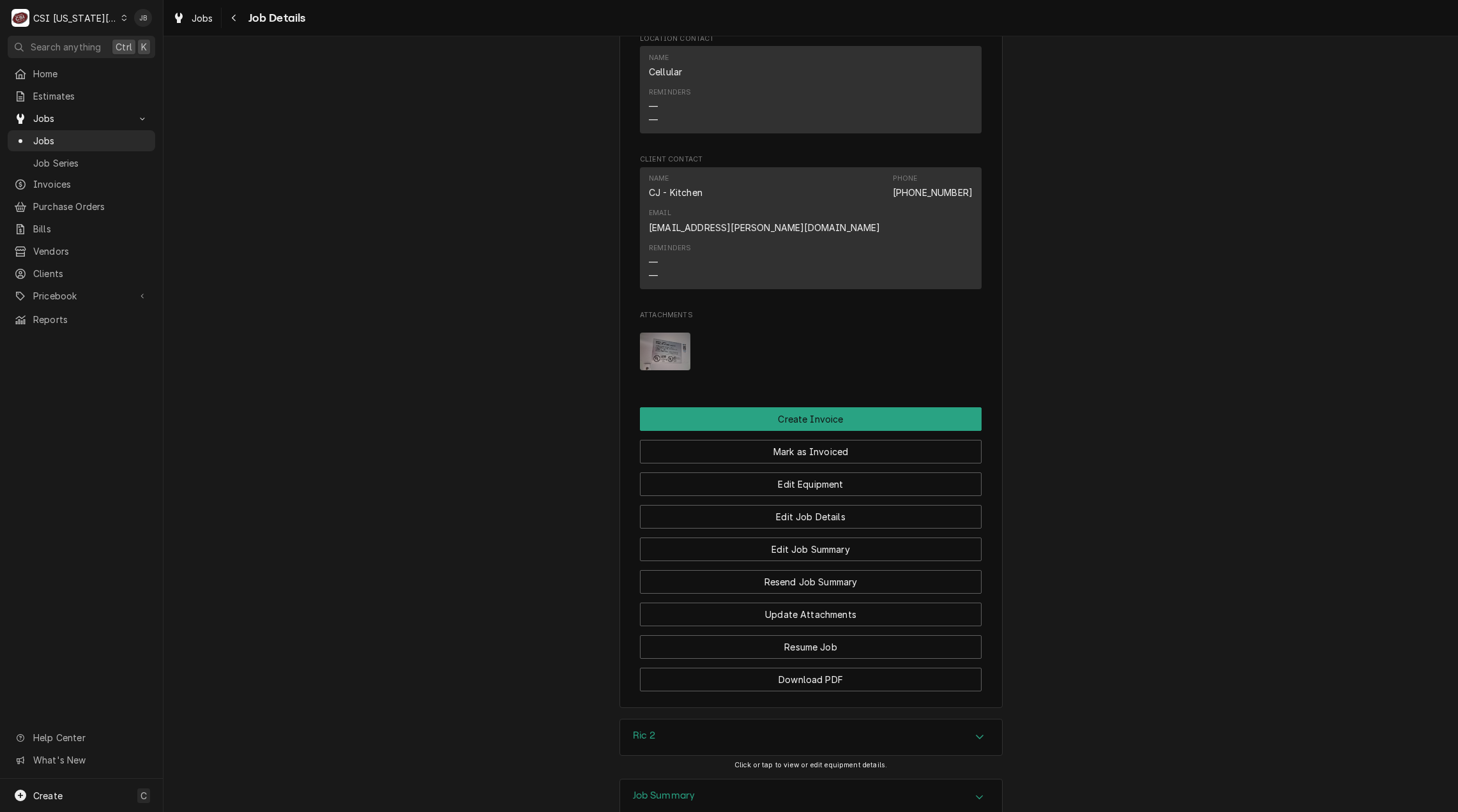
scroll to position [1020, 0]
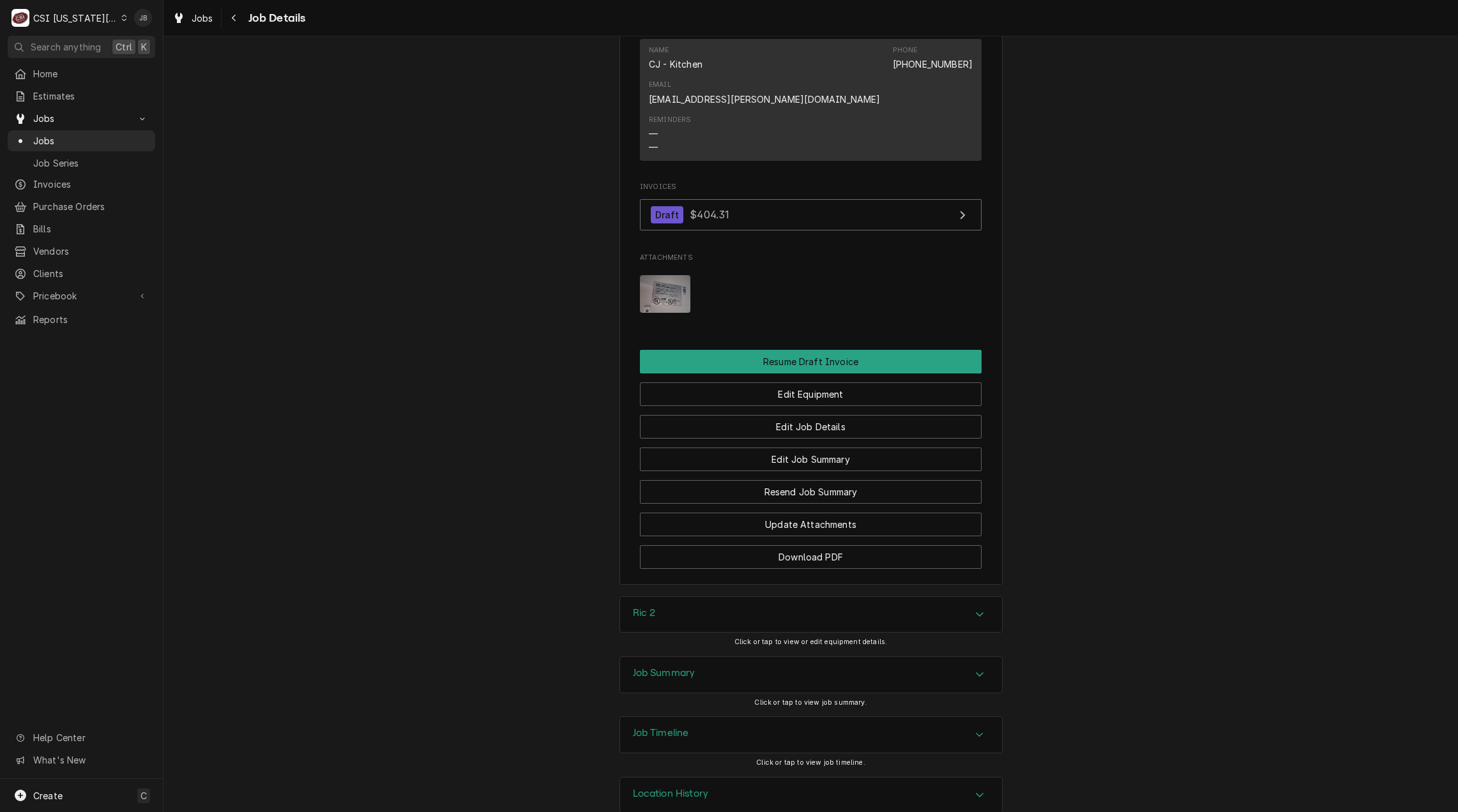
click at [742, 659] on div "Job Summary" at bounding box center [811, 675] width 382 height 36
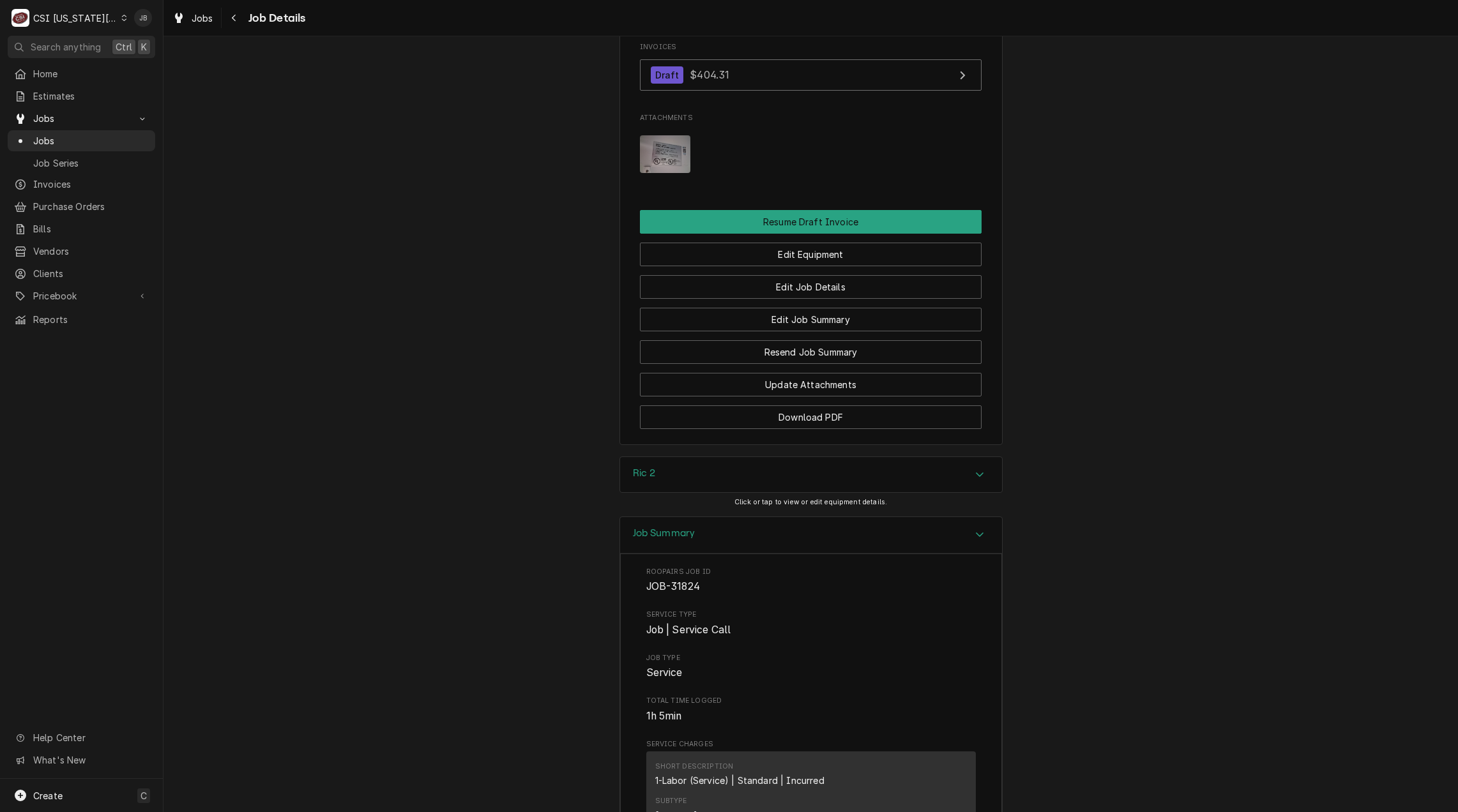
scroll to position [893, 0]
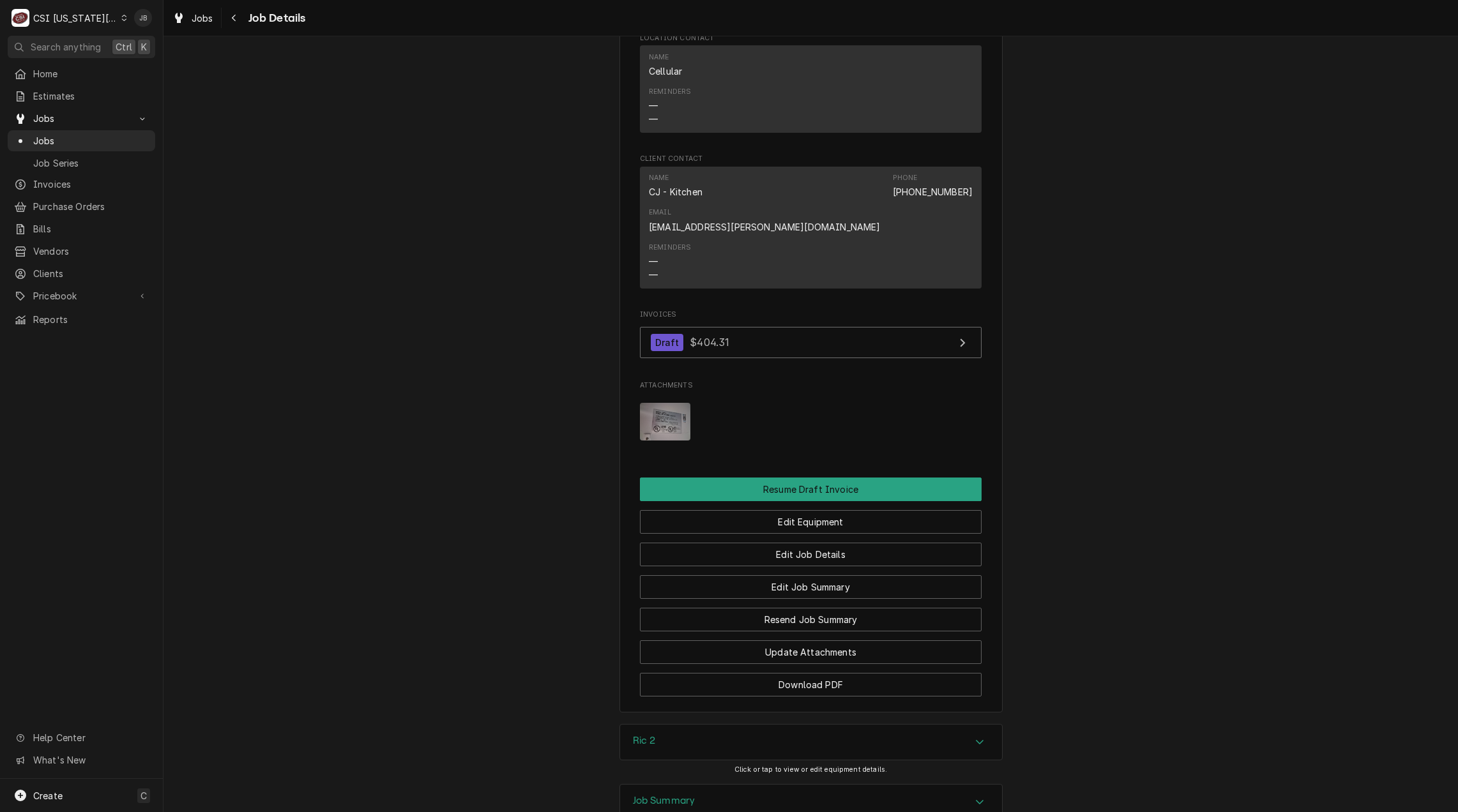
click at [655, 406] on img "Attachments" at bounding box center [665, 422] width 50 height 38
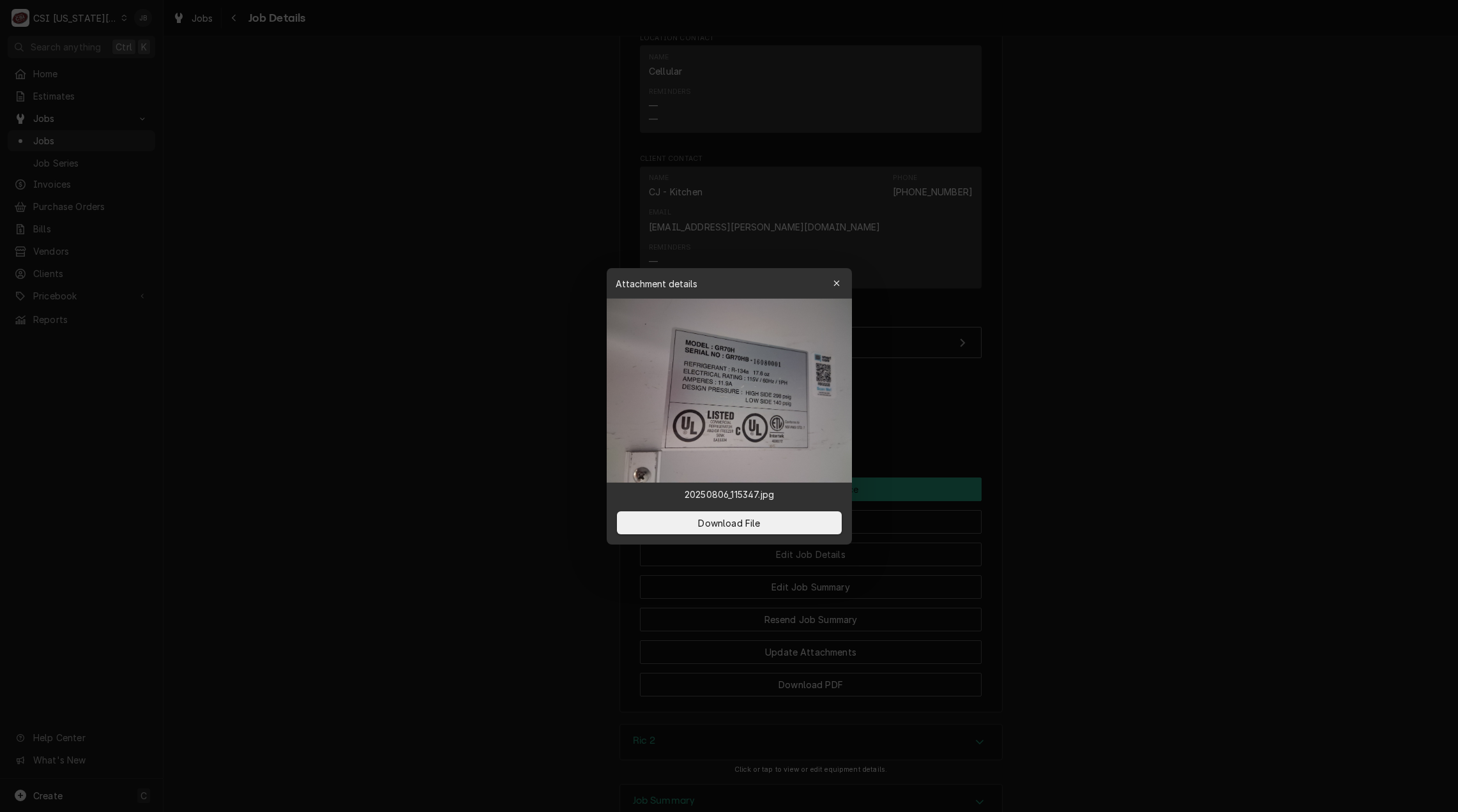
click at [1104, 398] on div at bounding box center [729, 406] width 1458 height 812
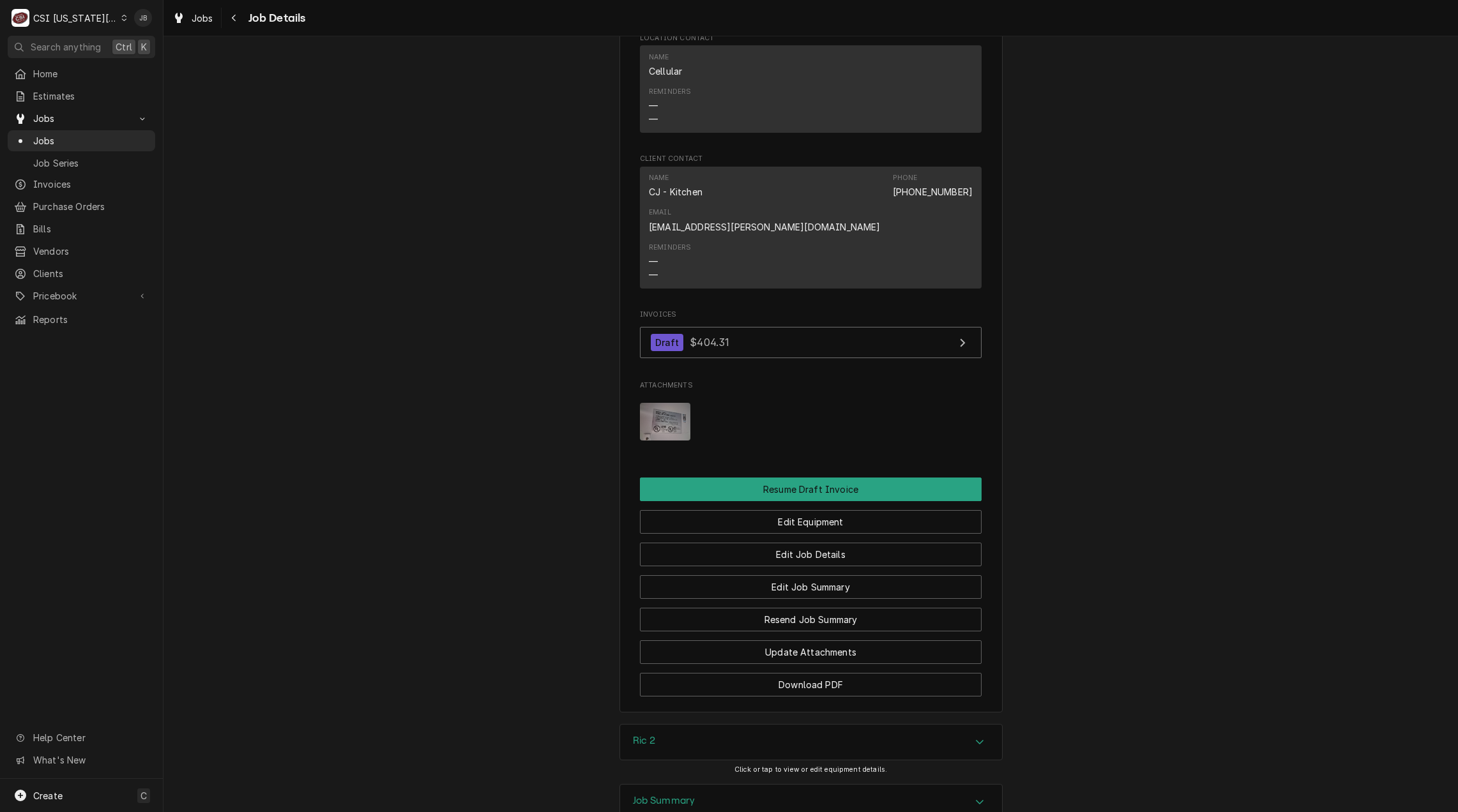
scroll to position [1339, 0]
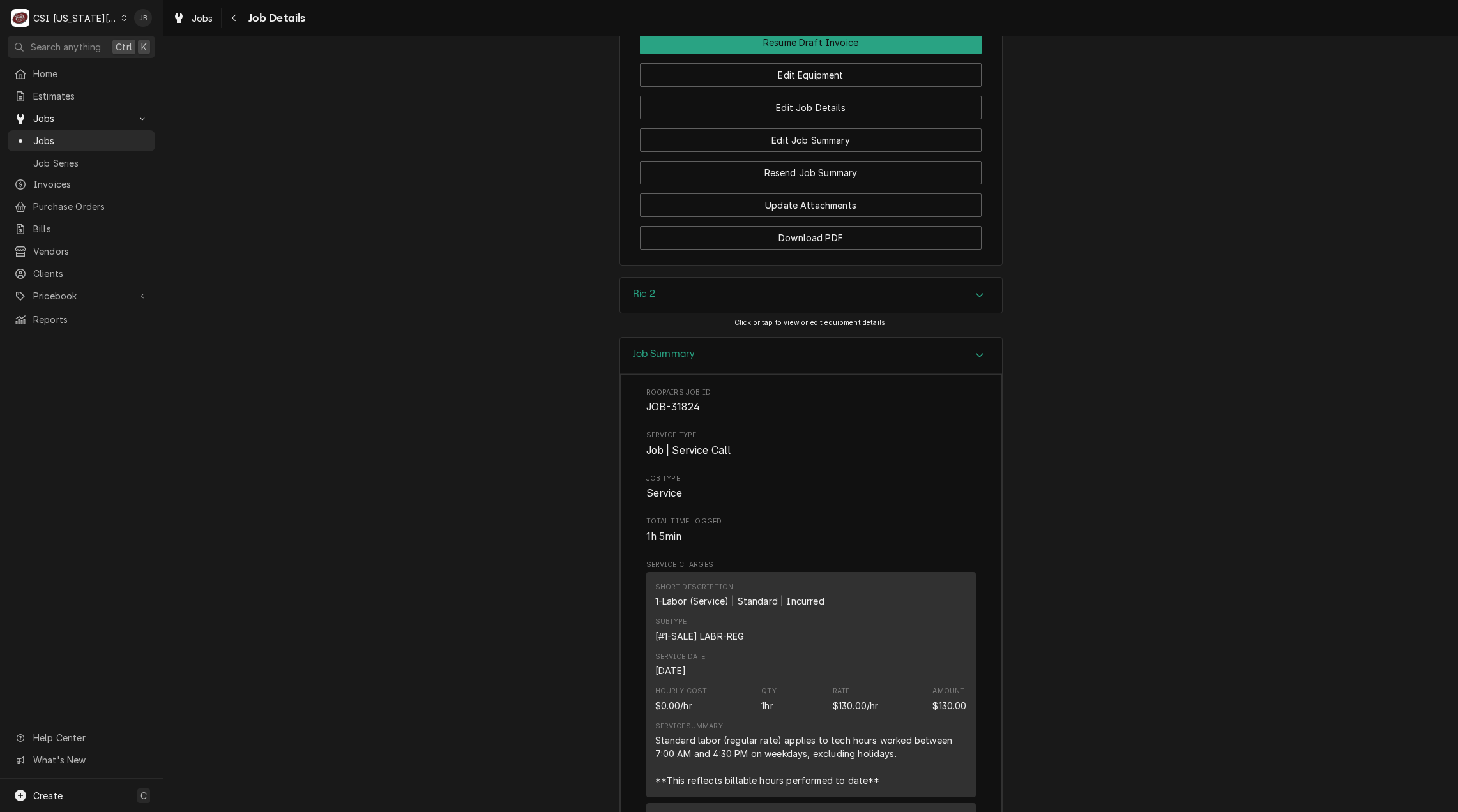
click at [715, 278] on div "Ric 2" at bounding box center [811, 296] width 382 height 36
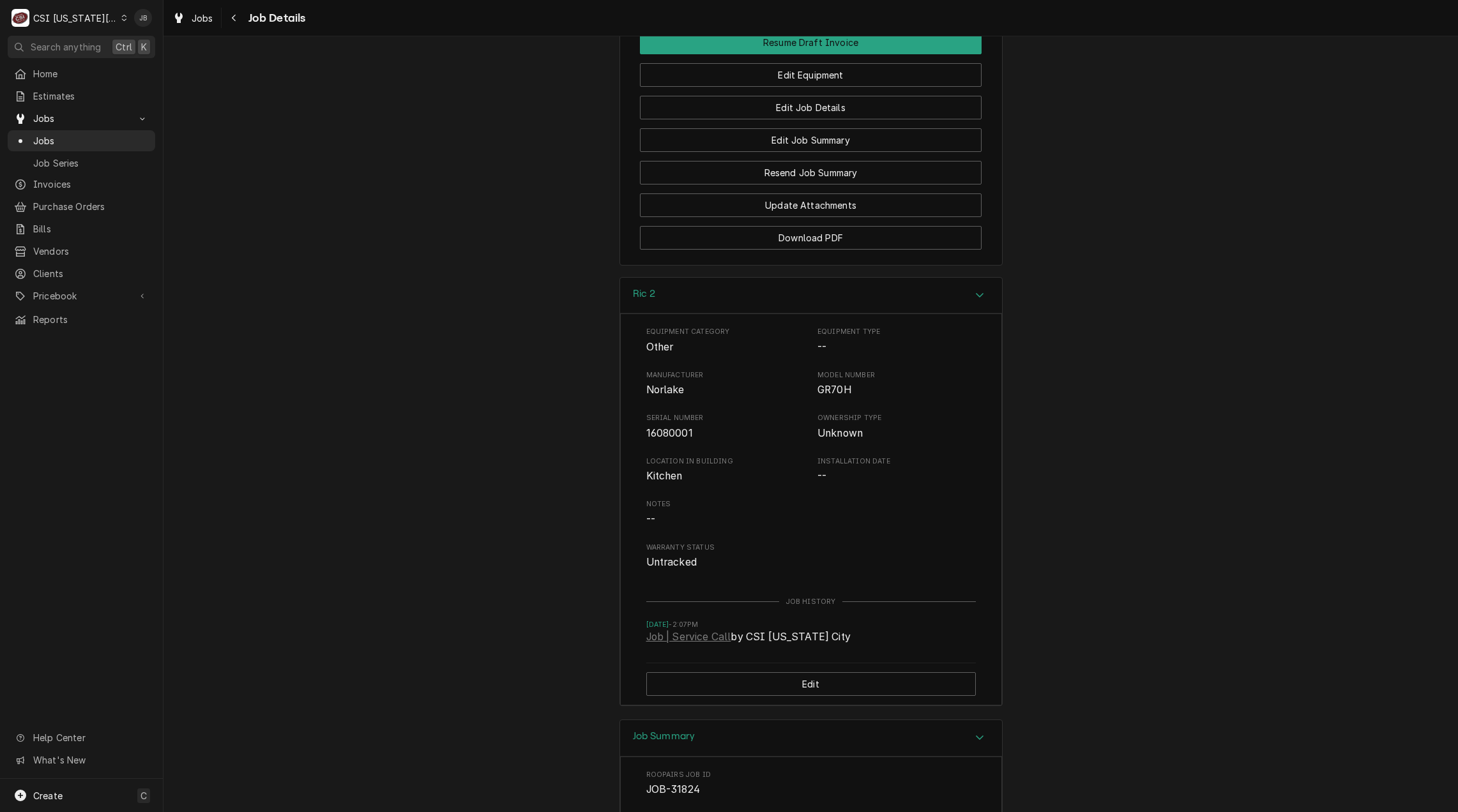
click at [709, 278] on div "Ric 2" at bounding box center [811, 296] width 382 height 36
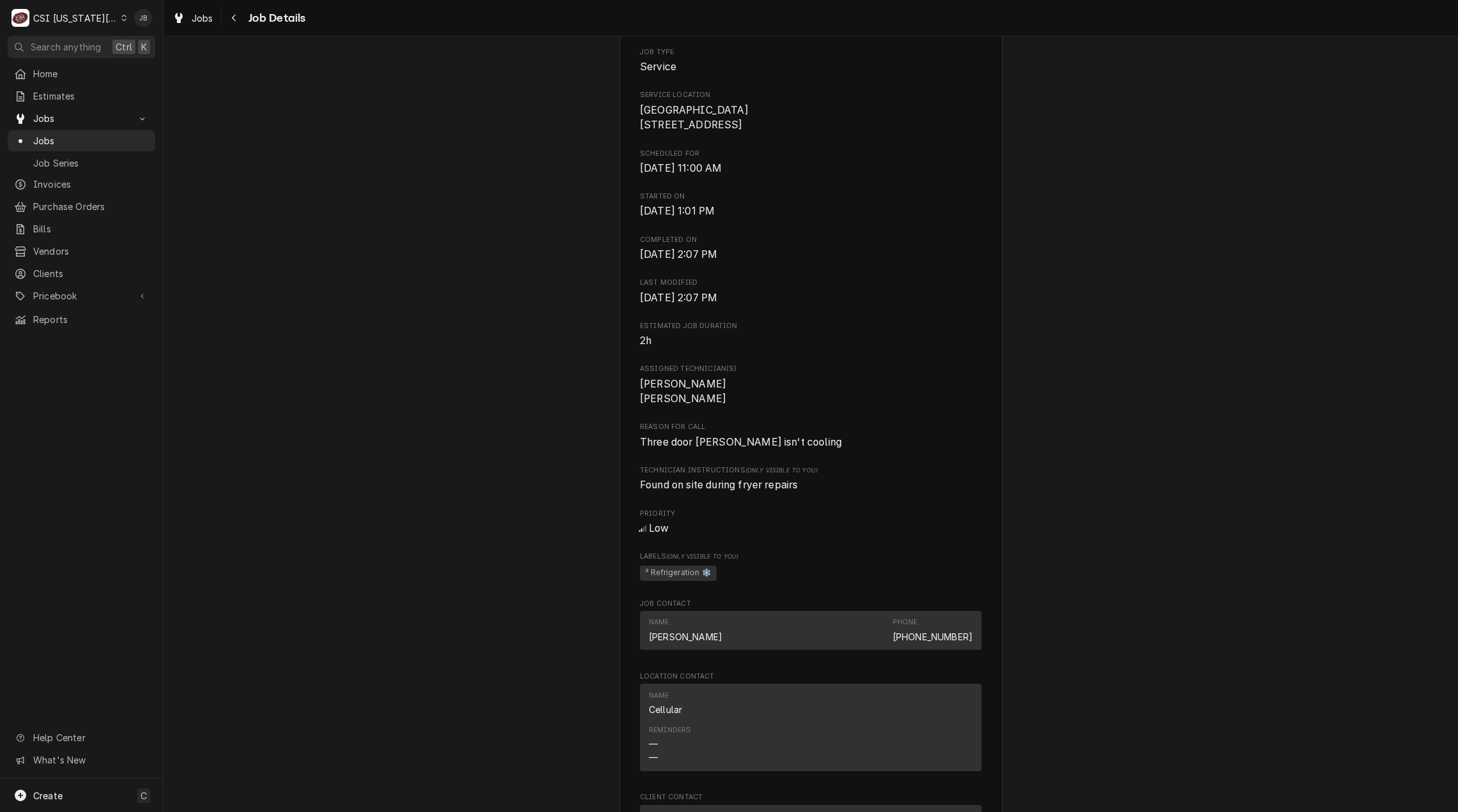
scroll to position [0, 0]
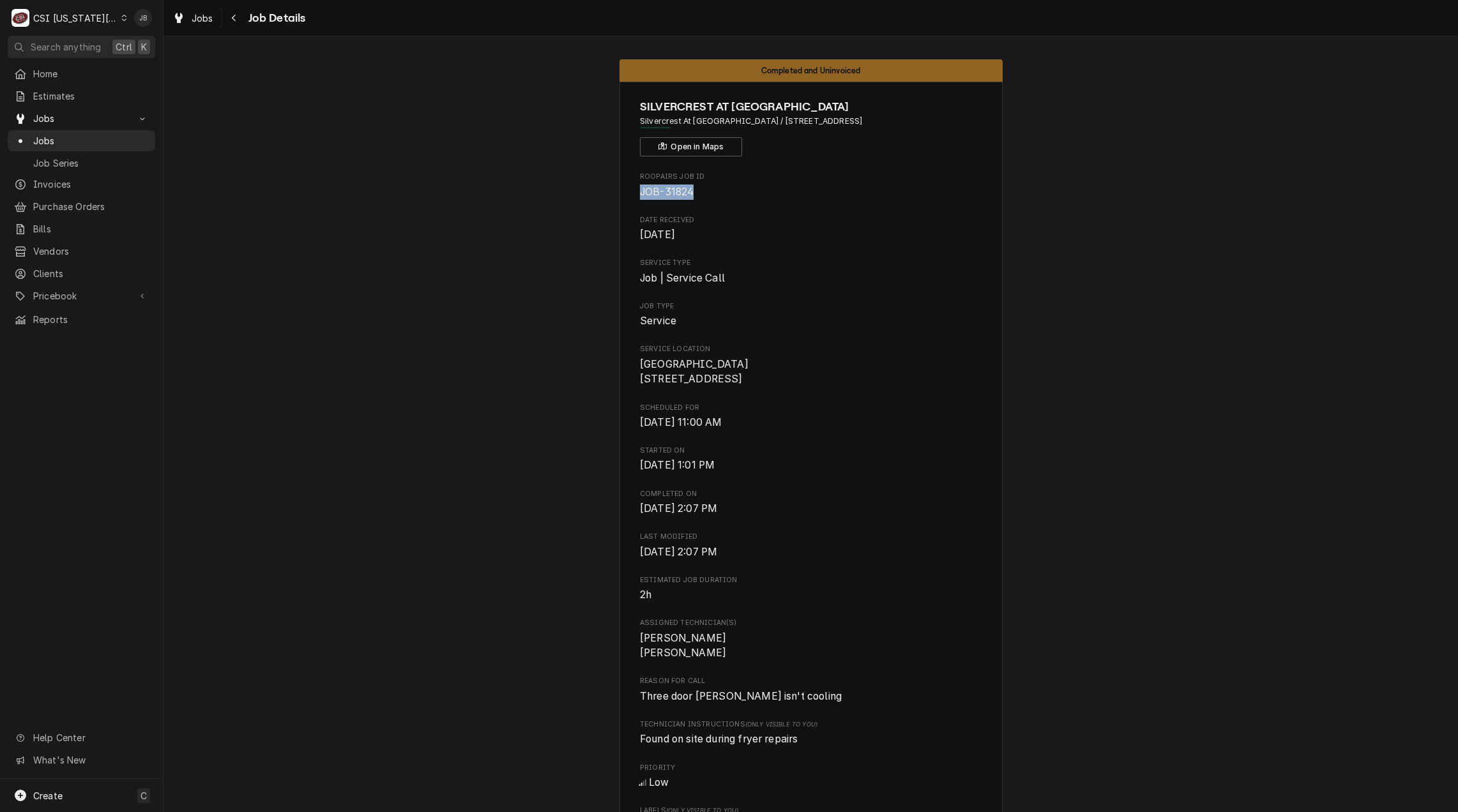
drag, startPoint x: 694, startPoint y: 191, endPoint x: 593, endPoint y: 191, distance: 101.0
copy span "JOB-31824"
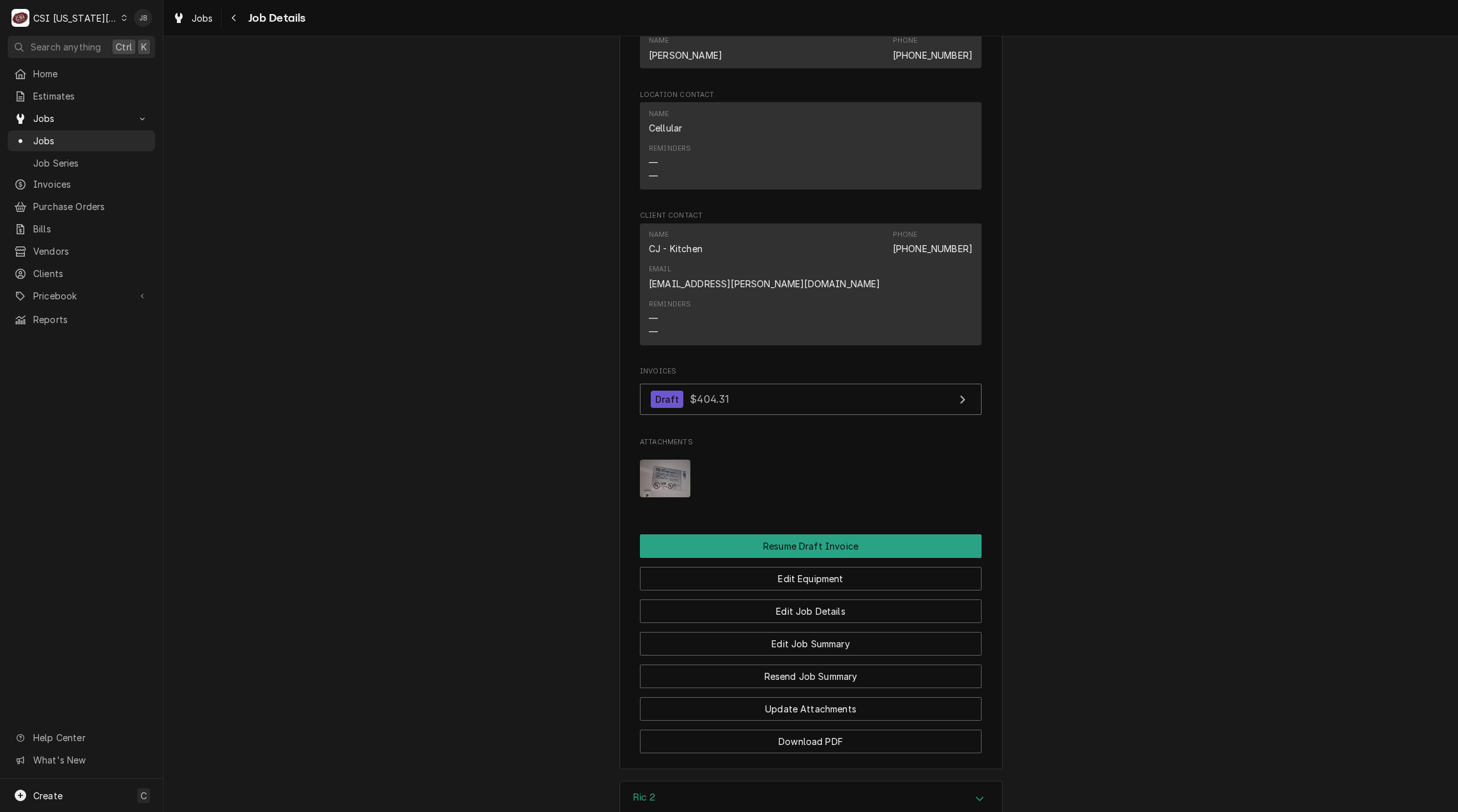
scroll to position [1149, 0]
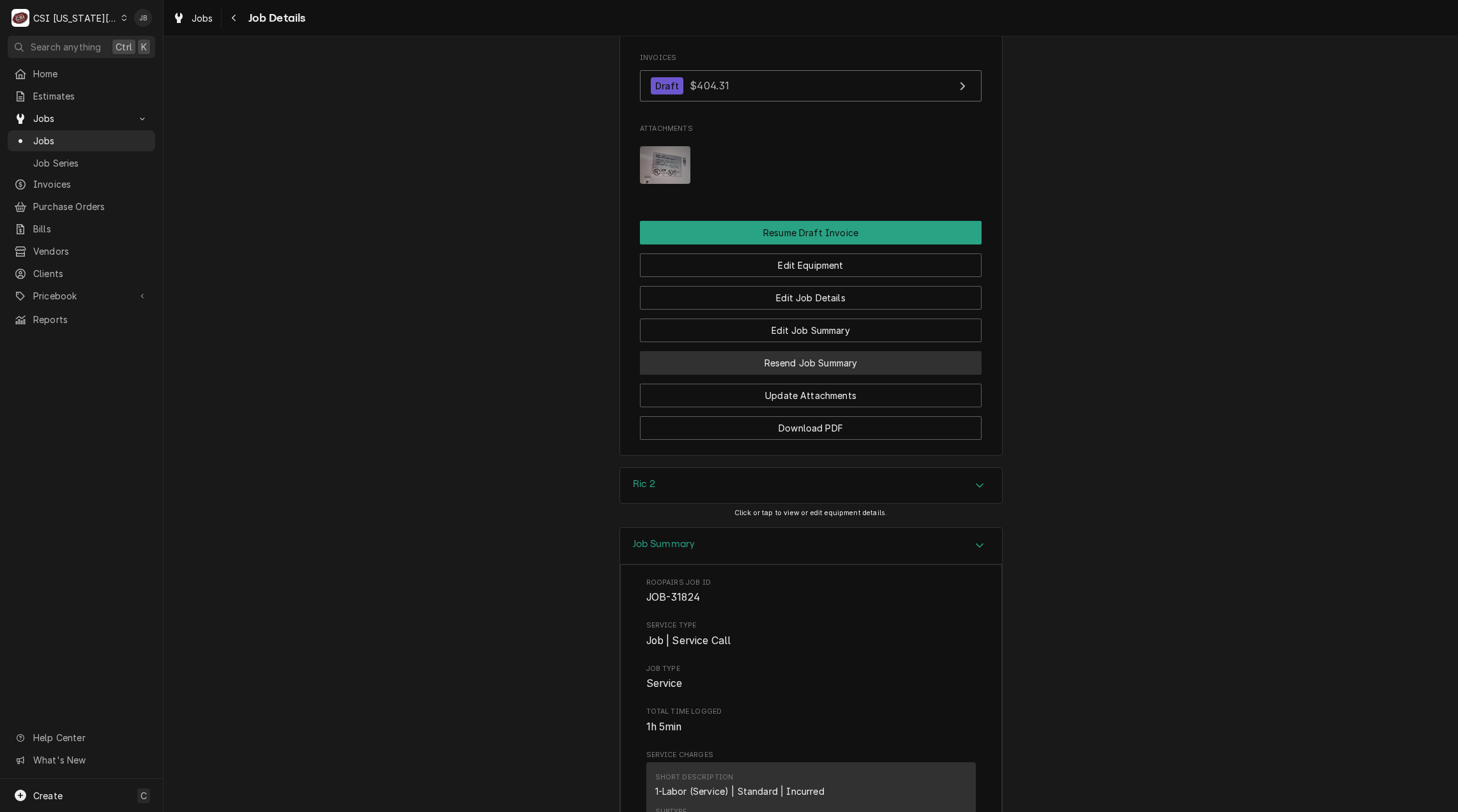
click at [870, 352] on button "Resend Job Summary" at bounding box center [811, 363] width 341 height 24
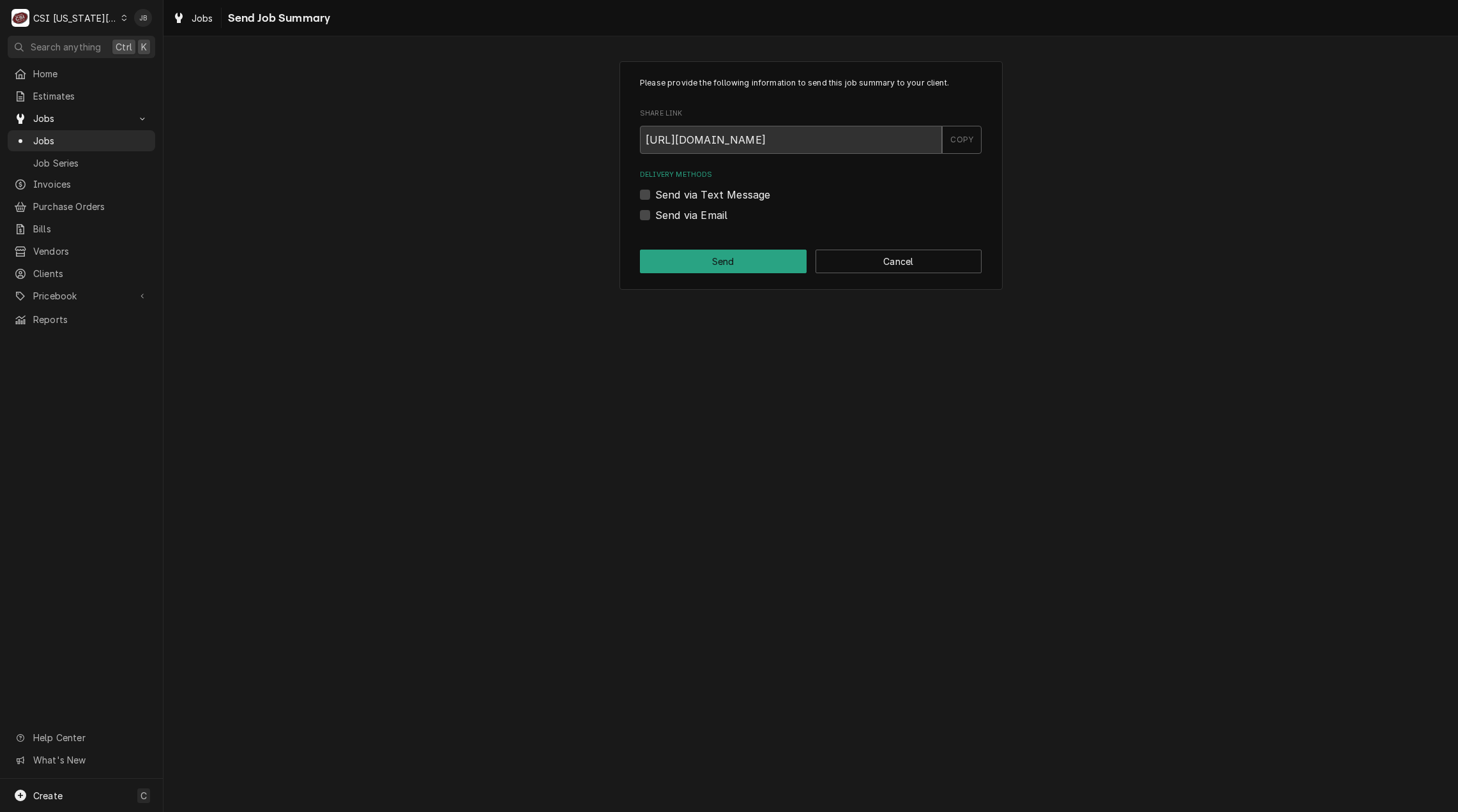
click at [702, 217] on label "Send via Email" at bounding box center [691, 215] width 72 height 15
click at [702, 217] on input "Send via Email" at bounding box center [826, 222] width 341 height 28
checkbox input "true"
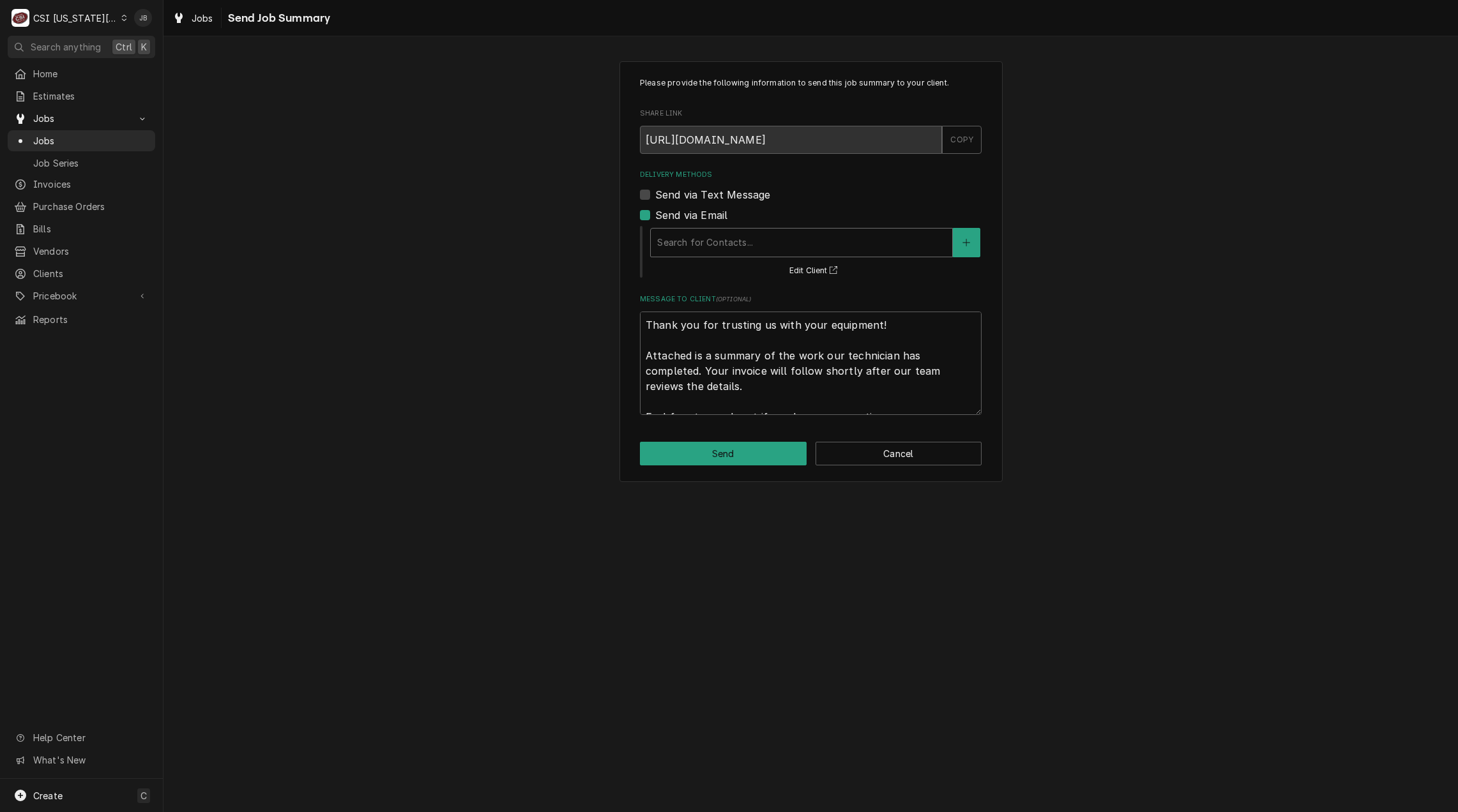
type textarea "x"
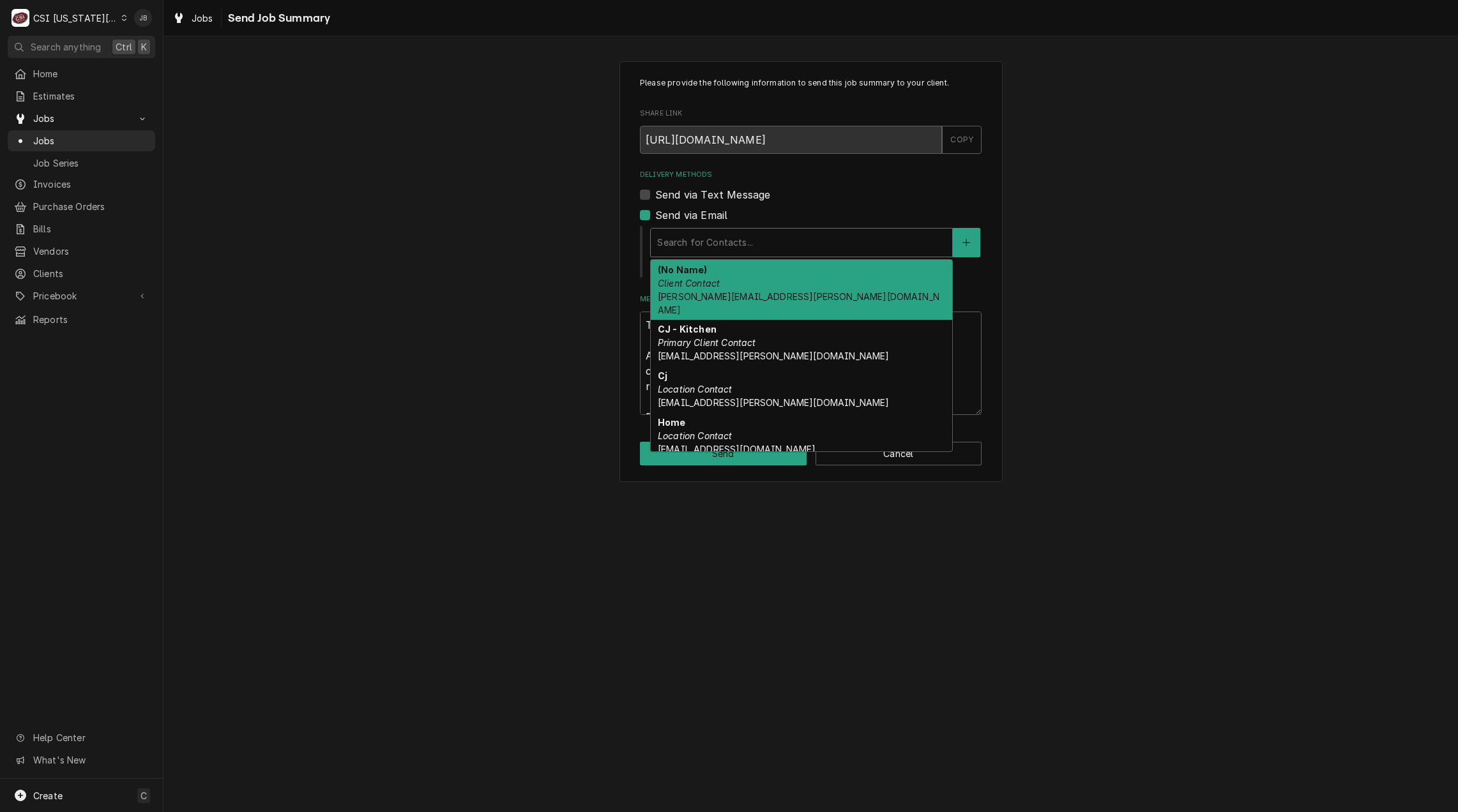
click at [748, 242] on div "Delivery Methods" at bounding box center [801, 243] width 288 height 23
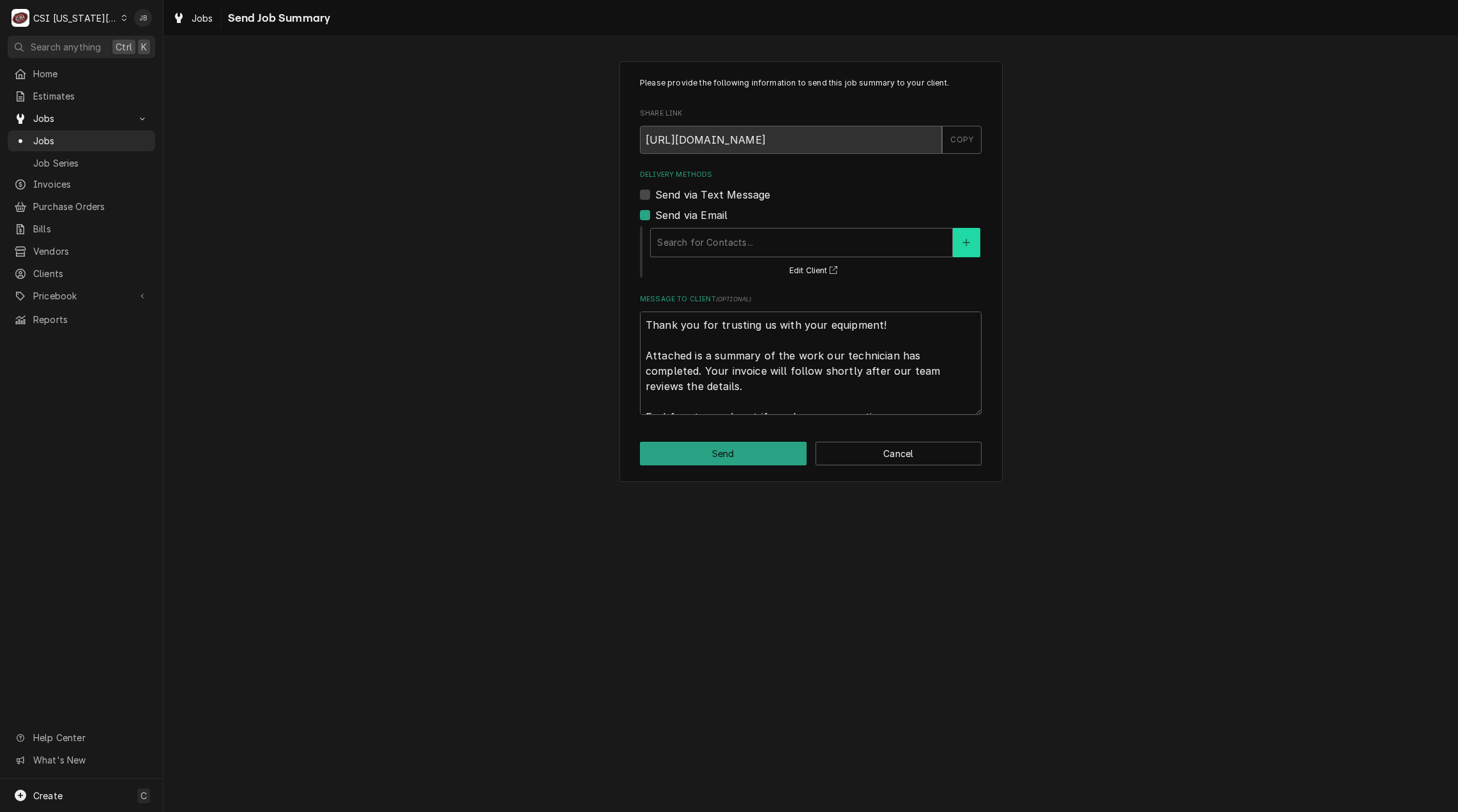
click at [971, 249] on button "Delivery Methods" at bounding box center [966, 242] width 27 height 29
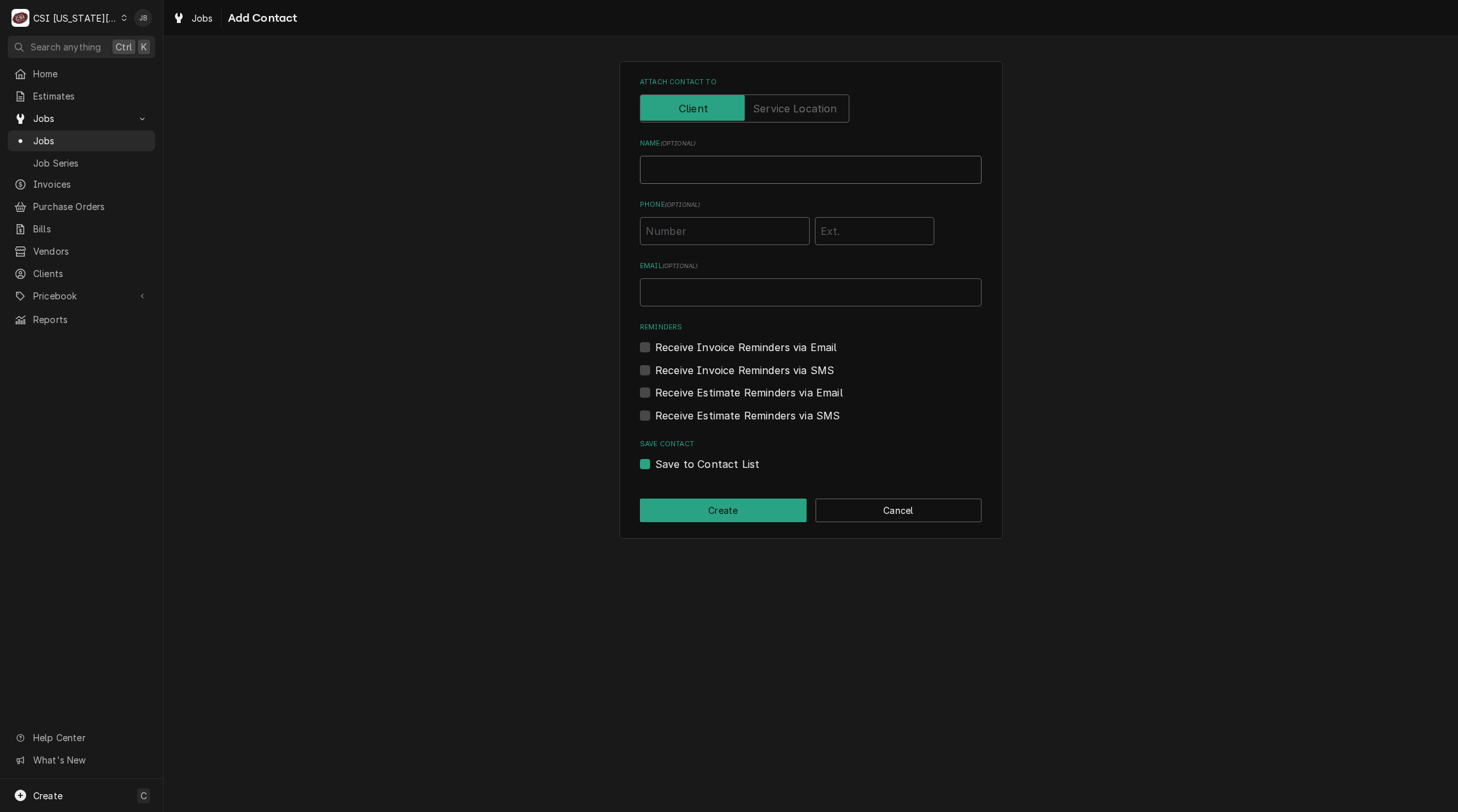
click at [667, 168] on input "Name ( optional )" at bounding box center [811, 170] width 341 height 28
type input "david"
click at [674, 288] on input "Email ( optional )" at bounding box center [811, 293] width 341 height 28
type input "david.fannin@csi1.com"
click at [655, 463] on label "Save to Contact List" at bounding box center [707, 464] width 104 height 15
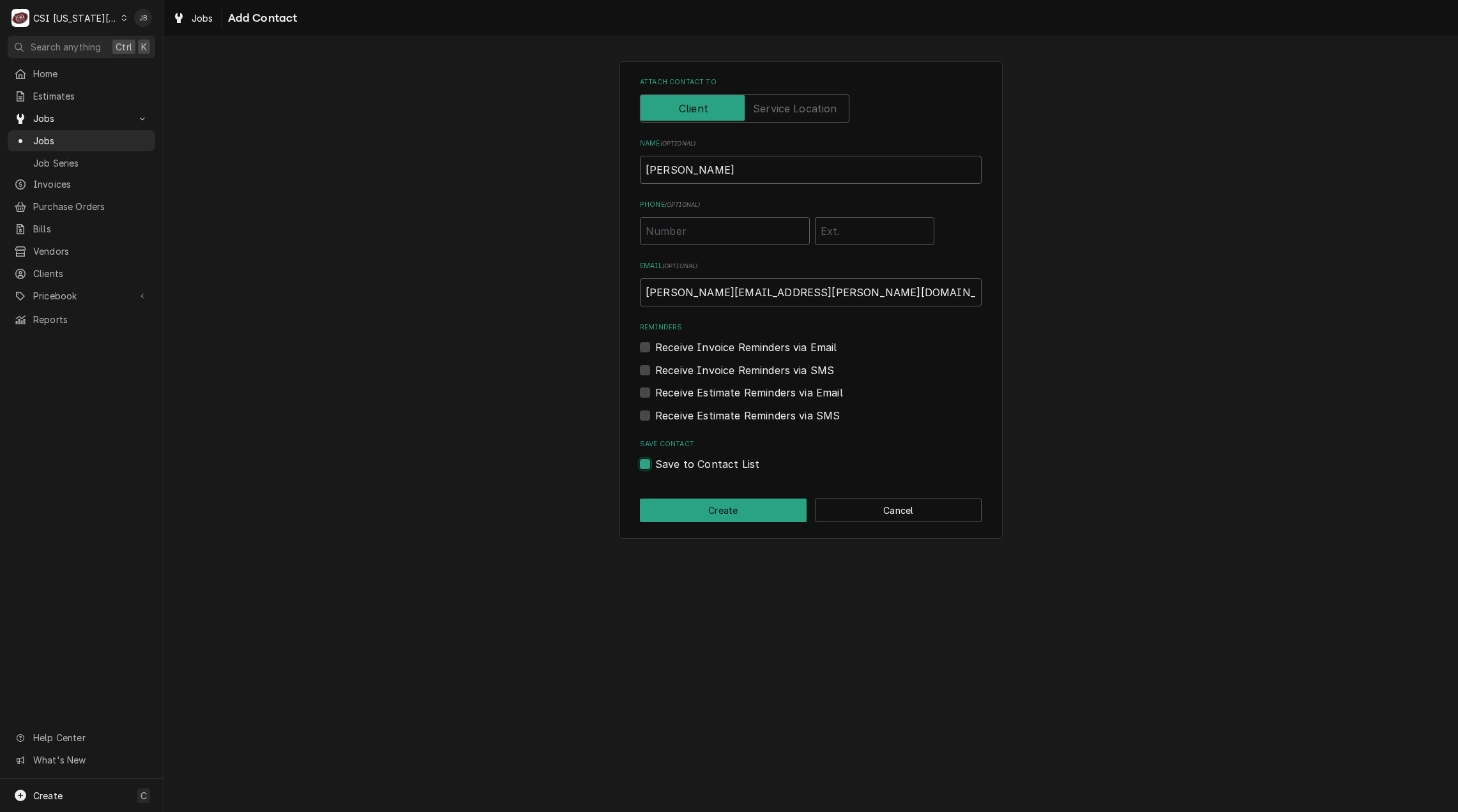
click at [655, 463] on input "Save to Contact List" at bounding box center [826, 471] width 341 height 28
checkbox input "false"
click at [680, 512] on button "Create" at bounding box center [723, 510] width 167 height 24
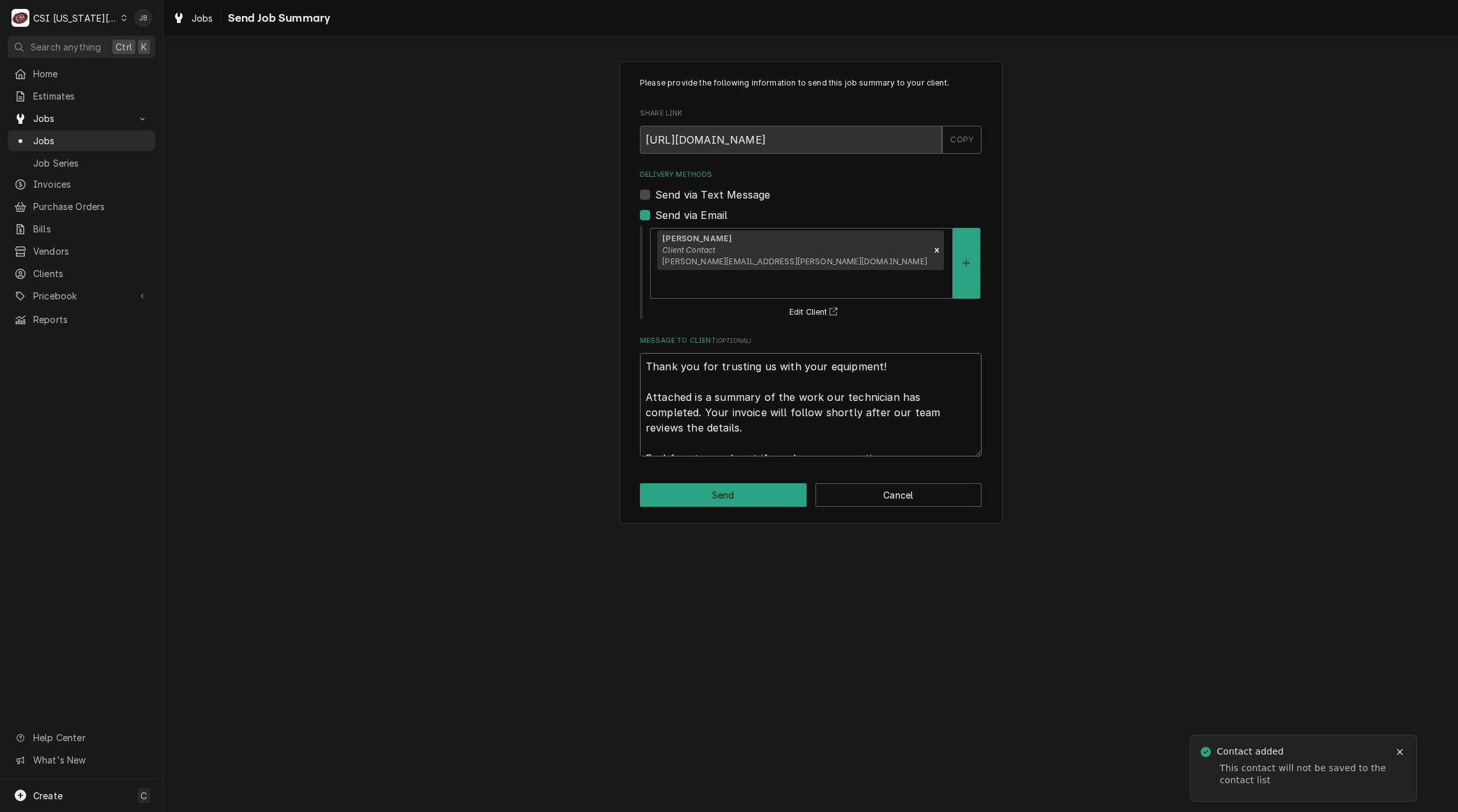
scroll to position [15, 0]
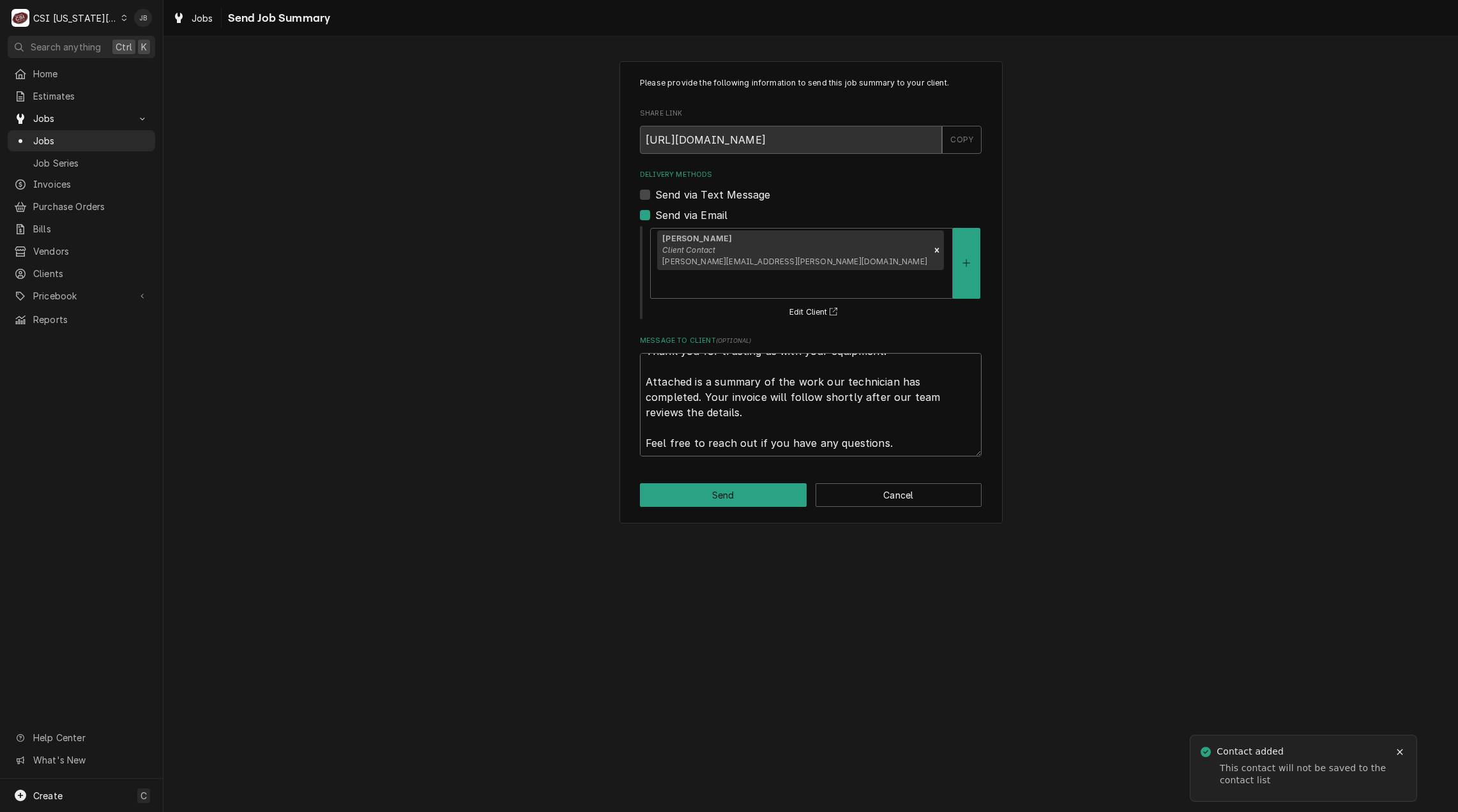
drag, startPoint x: 646, startPoint y: 337, endPoint x: 1242, endPoint y: 675, distance: 685.2
click at [1240, 677] on div "Please provide the following information to send this job summary to your clien…" at bounding box center [810, 424] width 1294 height 775
type textarea "x"
type textarea "P"
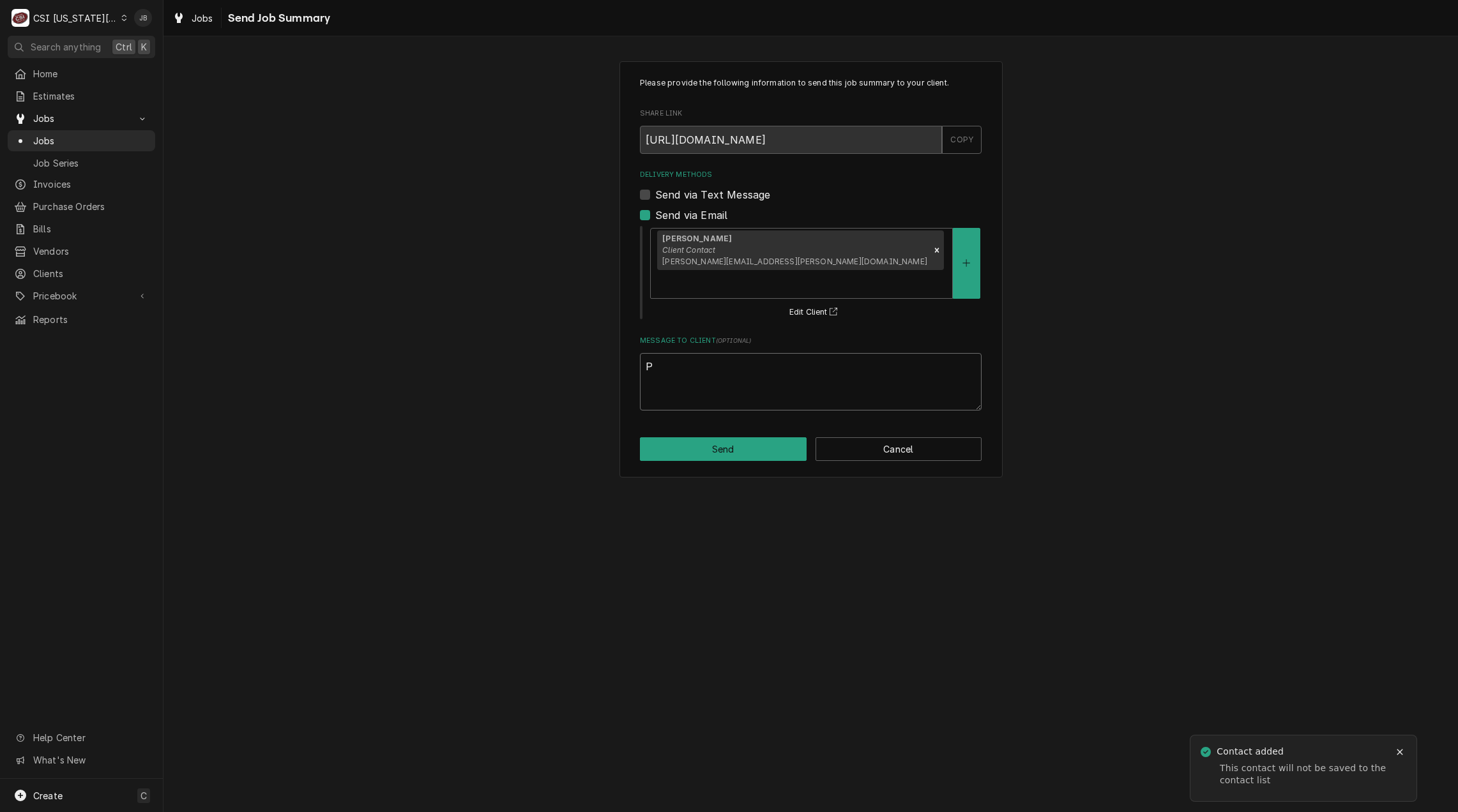
scroll to position [0, 0]
type textarea "x"
type textarea "Pl"
type textarea "x"
type textarea "Ple"
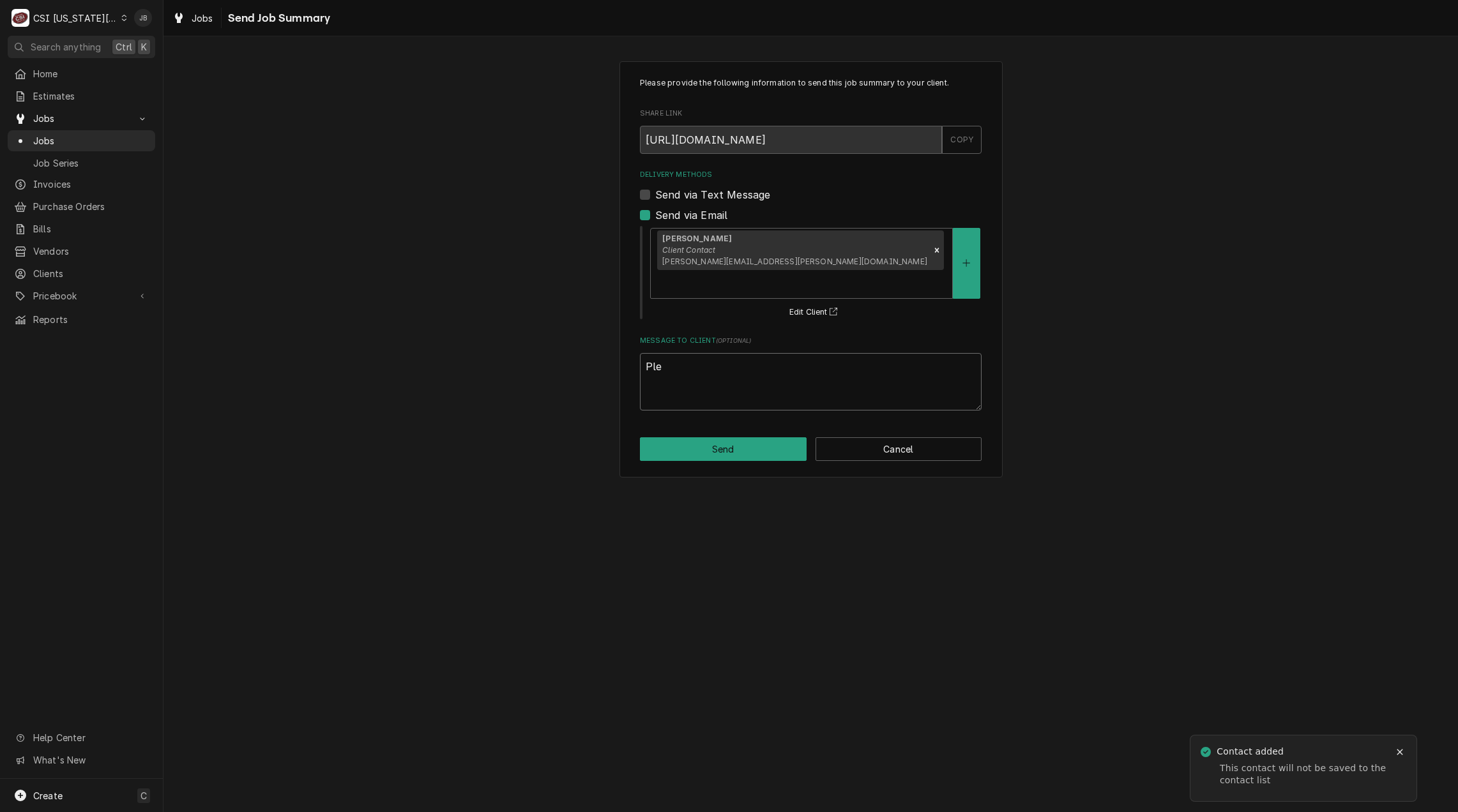
type textarea "x"
type textarea "Plea"
type textarea "x"
type textarea "Pleas"
type textarea "x"
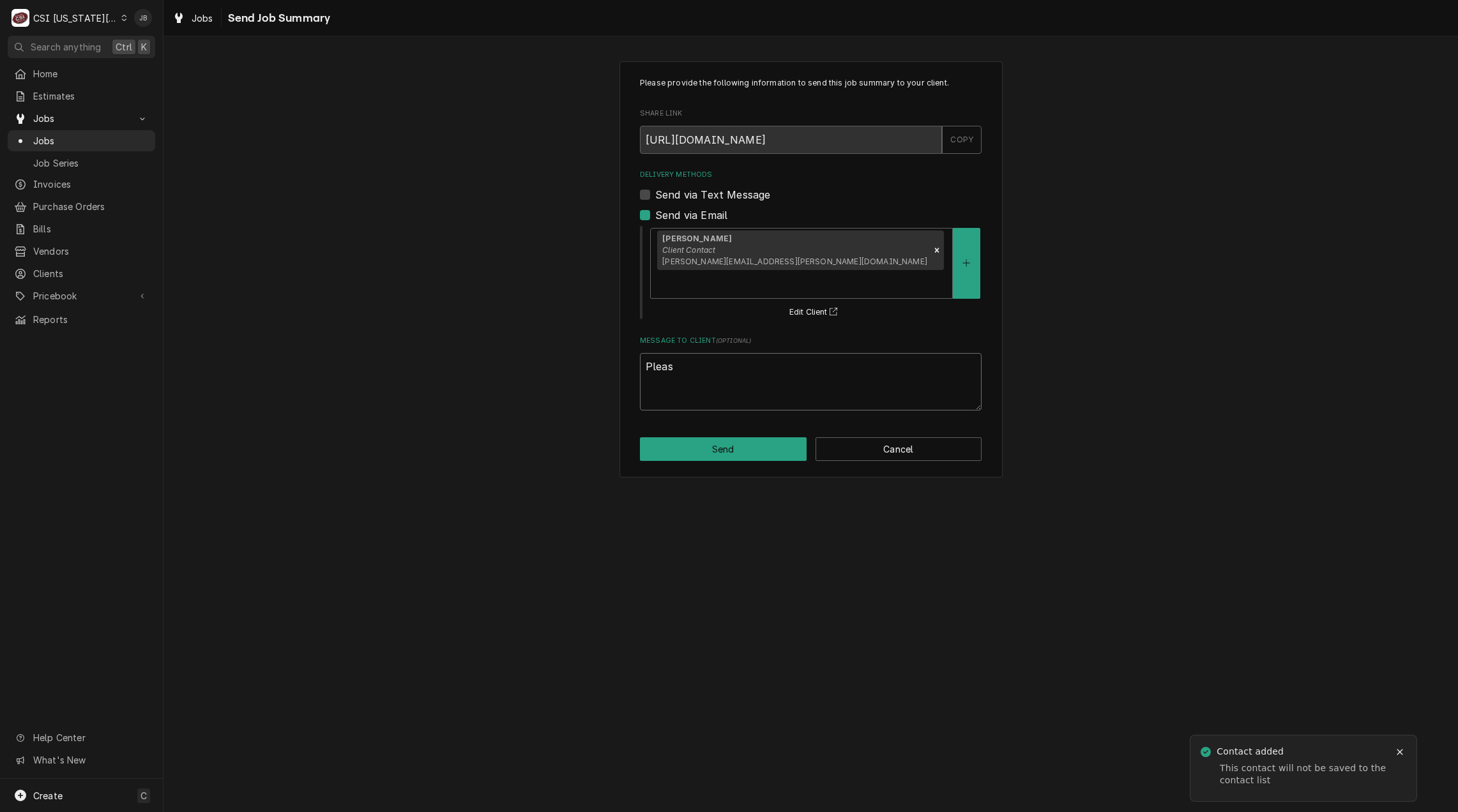
type textarea "Please"
type textarea "x"
type textarea "Please"
type textarea "x"
type textarea "Please r"
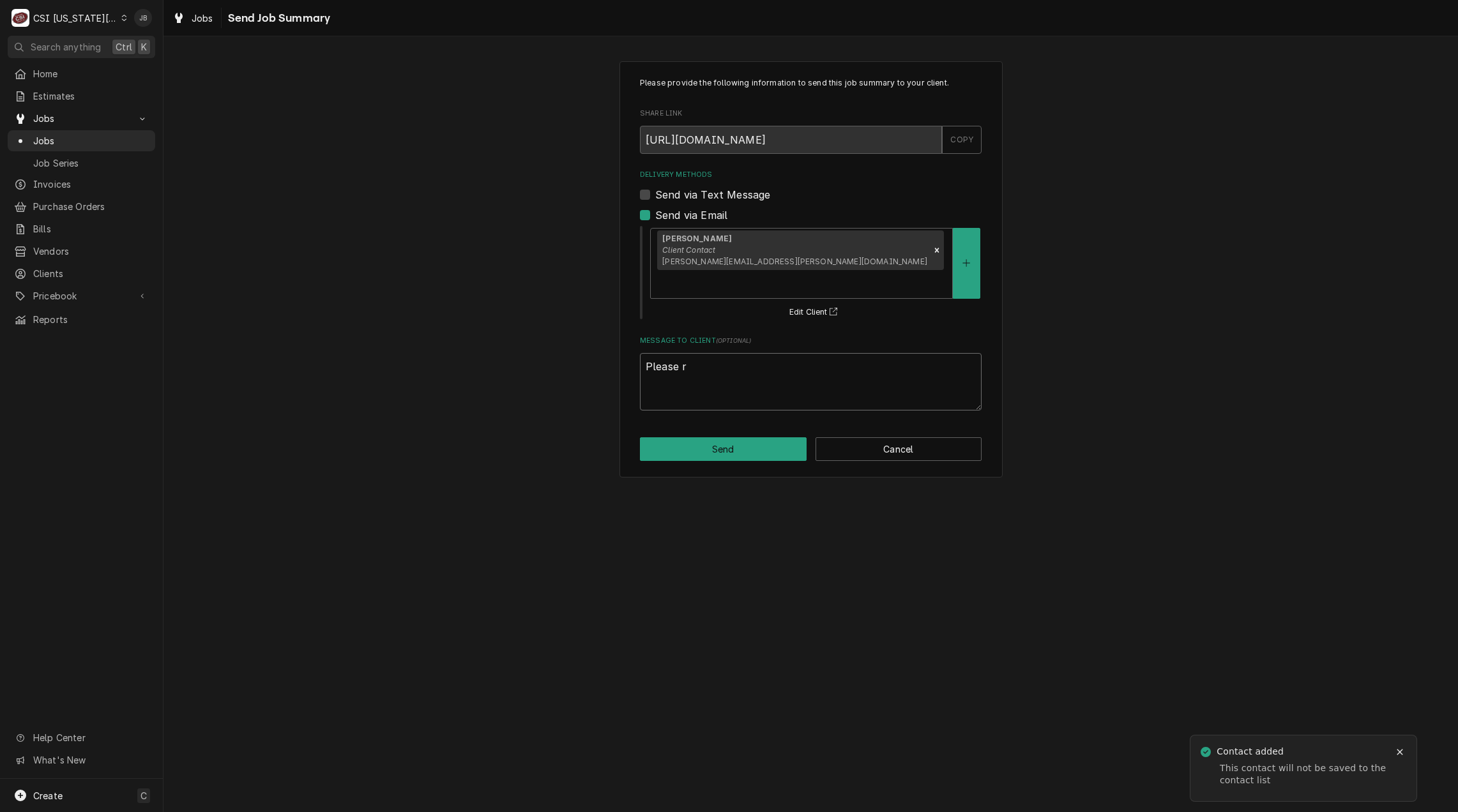
type textarea "x"
type textarea "Please re"
type textarea "x"
type textarea "Please rev"
type textarea "x"
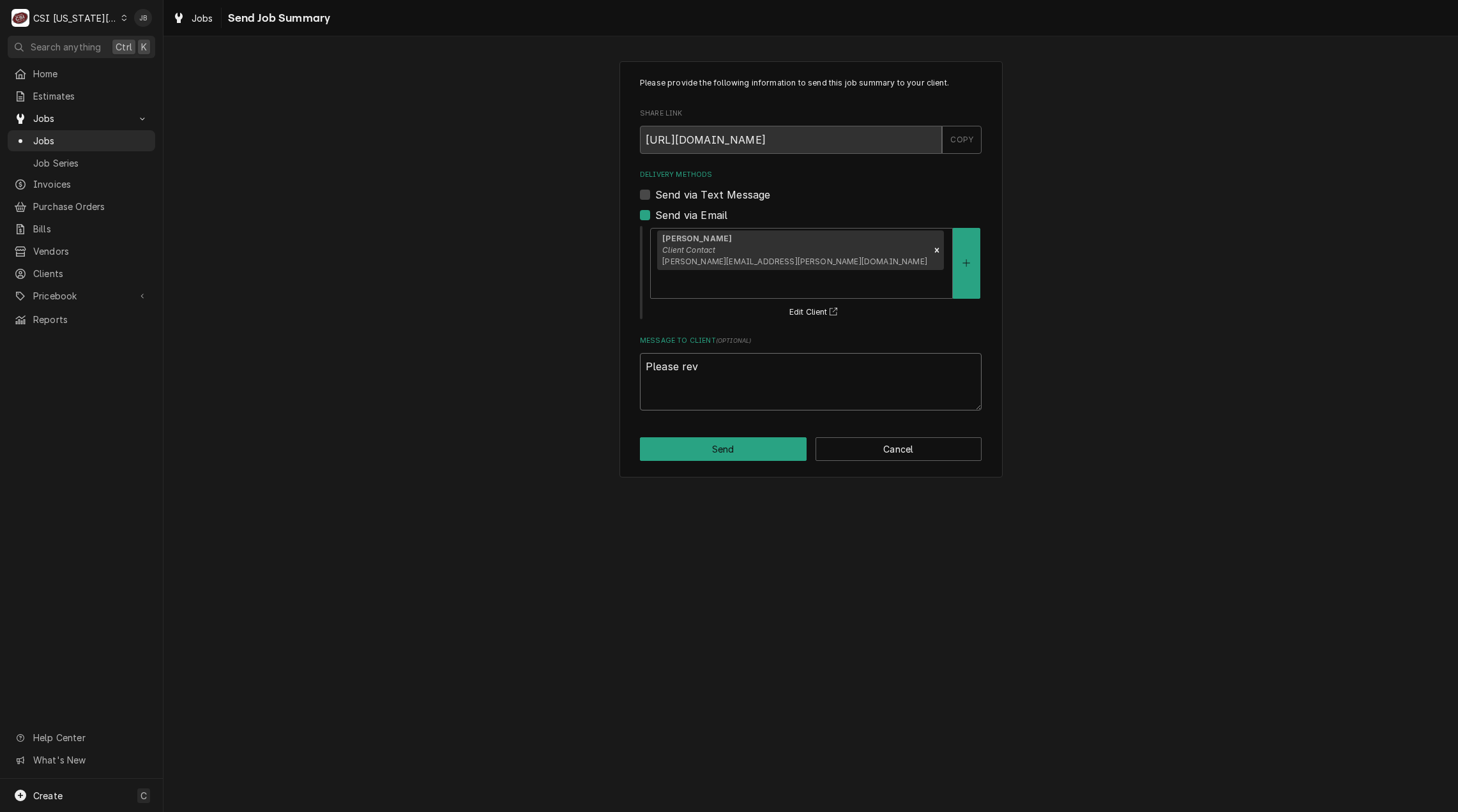
type textarea "Please revi"
type textarea "x"
type textarea "Please revie"
type textarea "x"
type textarea "Please review"
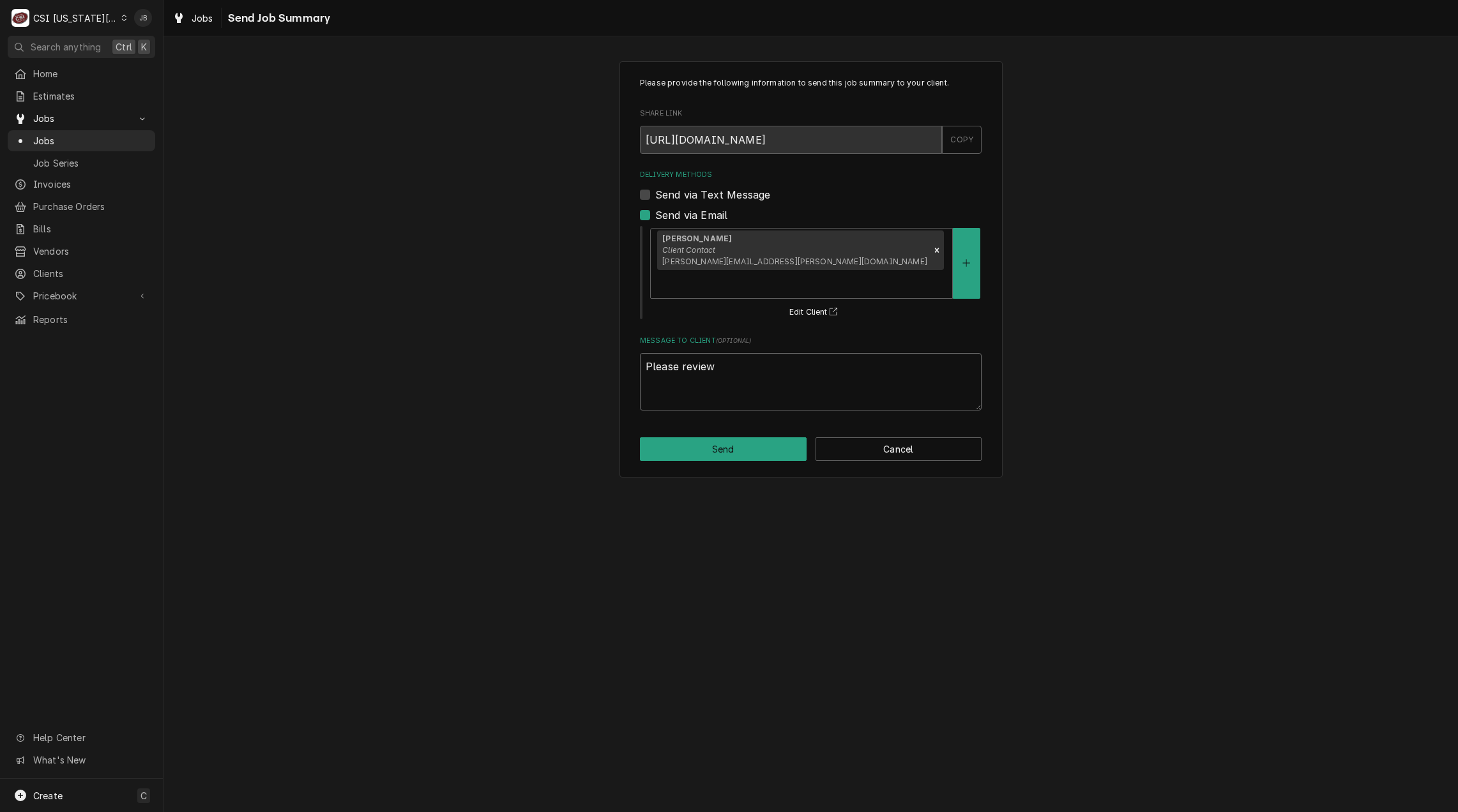
type textarea "x"
type textarea "Please review"
type textarea "x"
type textarea "Please review t"
type textarea "x"
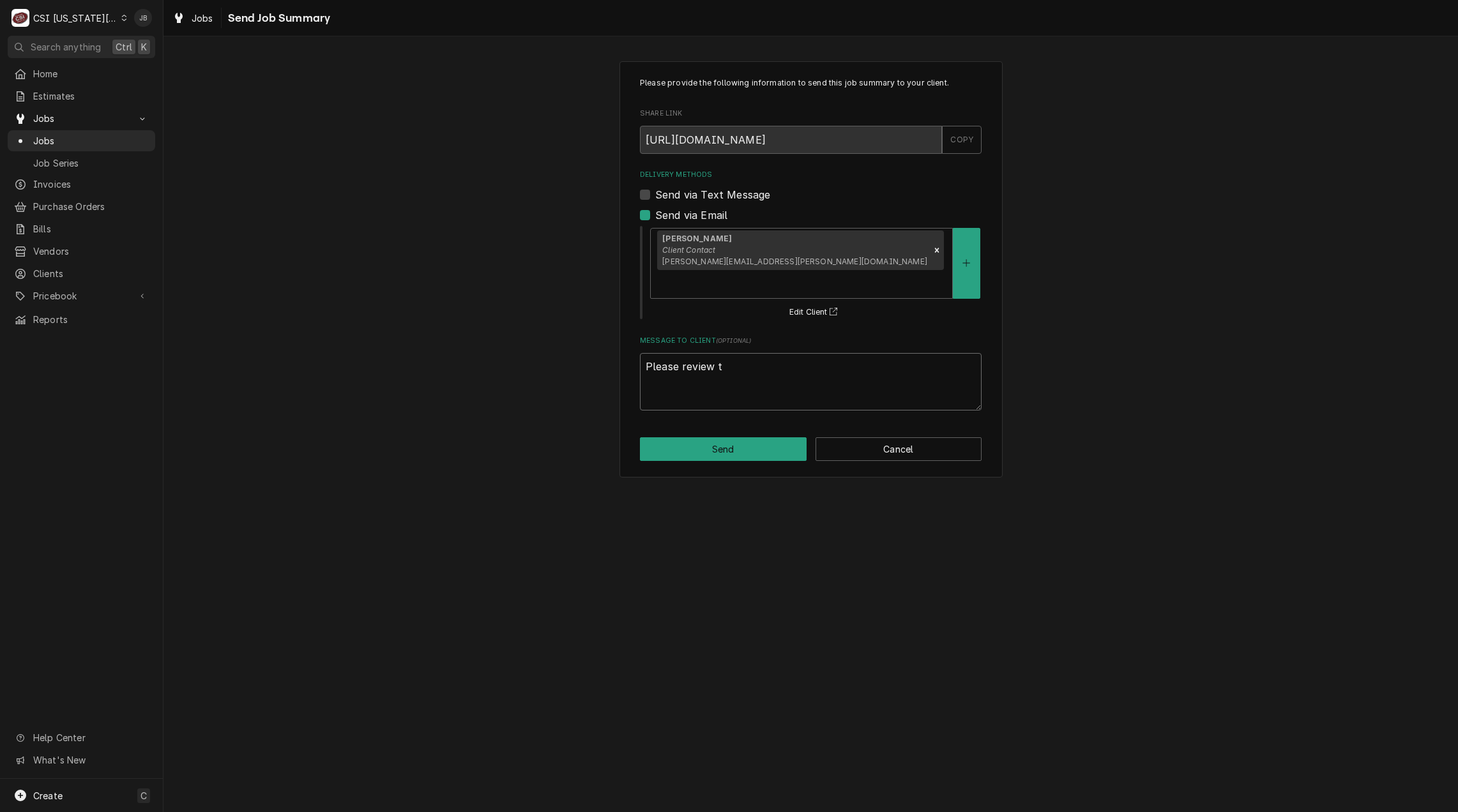
type textarea "Please review th"
type textarea "x"
type textarea "Please review thi"
type textarea "x"
type textarea "Please review this"
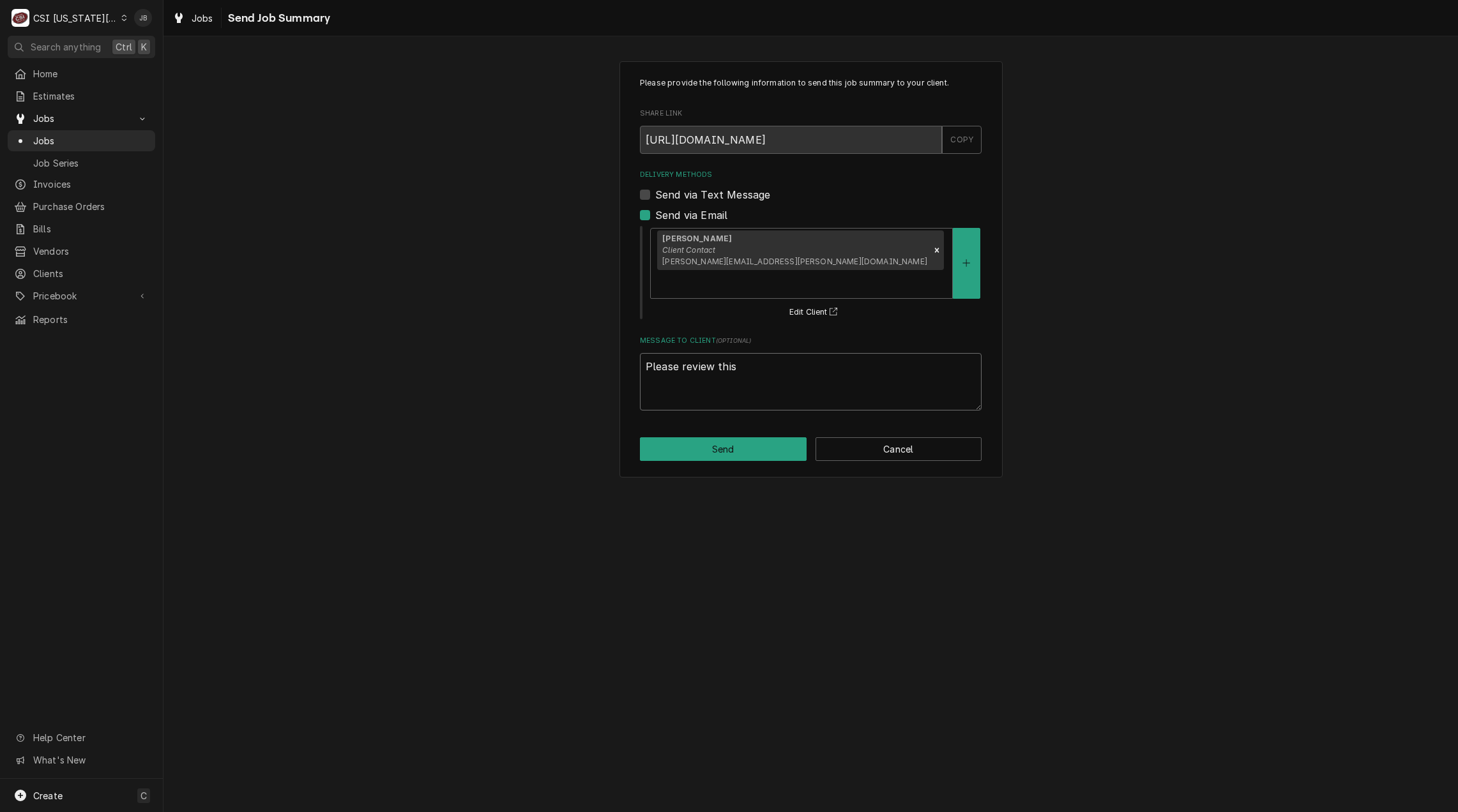
type textarea "x"
type textarea "Please review this"
type textarea "x"
type textarea "Please review this w"
type textarea "x"
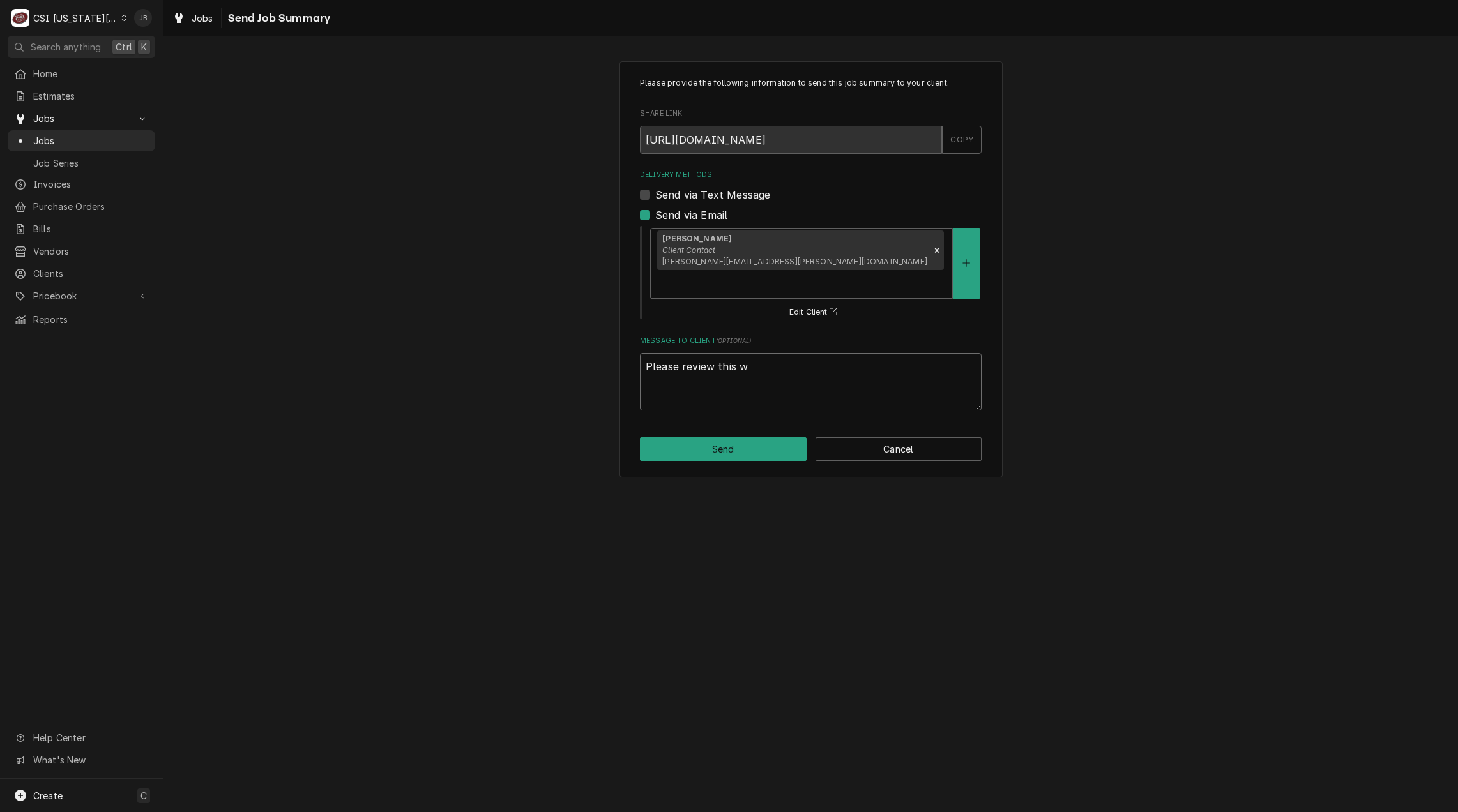
type textarea "Please review this wo"
type textarea "x"
type textarea "Please review this wor"
type textarea "x"
type textarea "Please review this work"
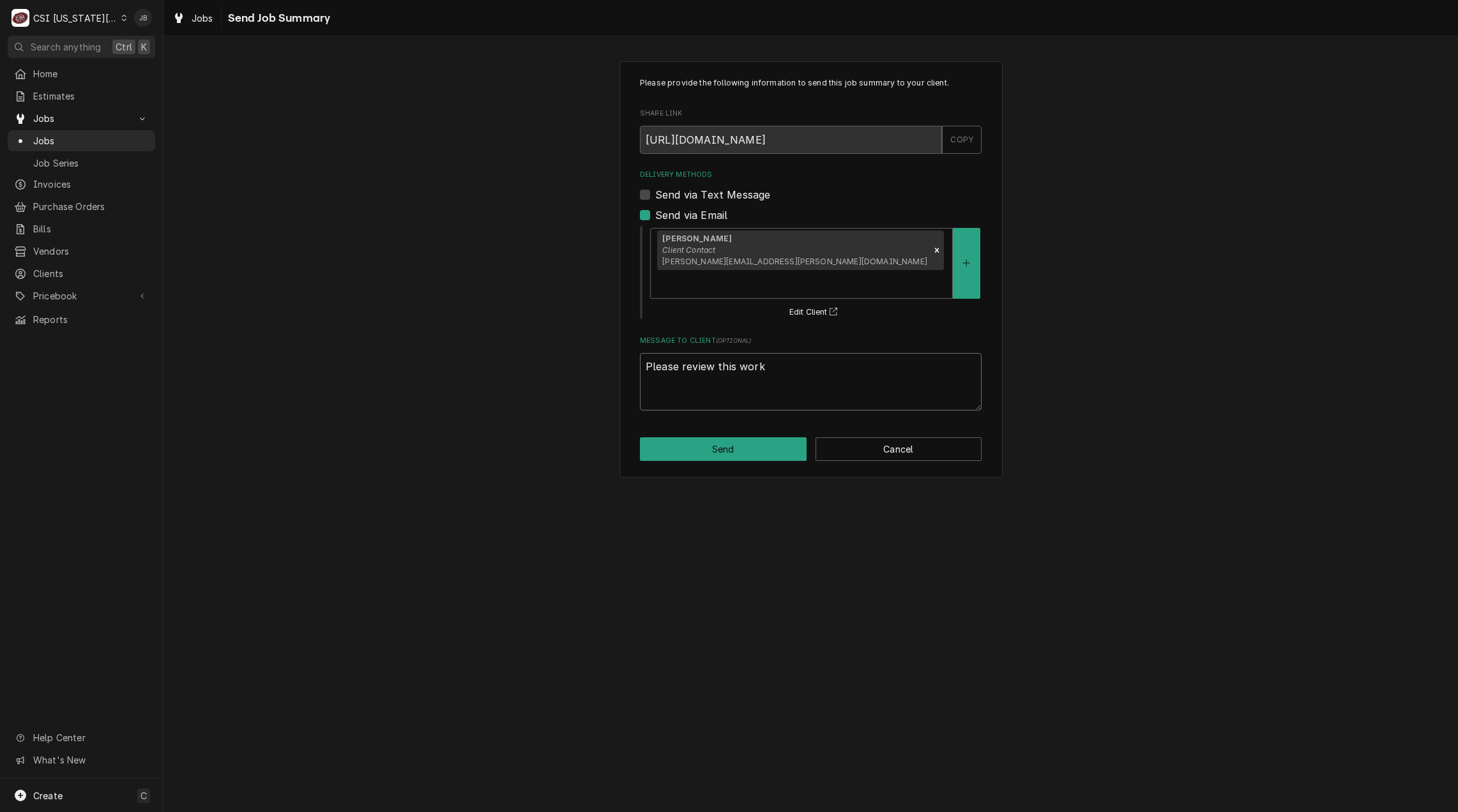
type textarea "x"
type textarea "Please review this work"
type textarea "x"
type textarea "Please review this work o"
type textarea "x"
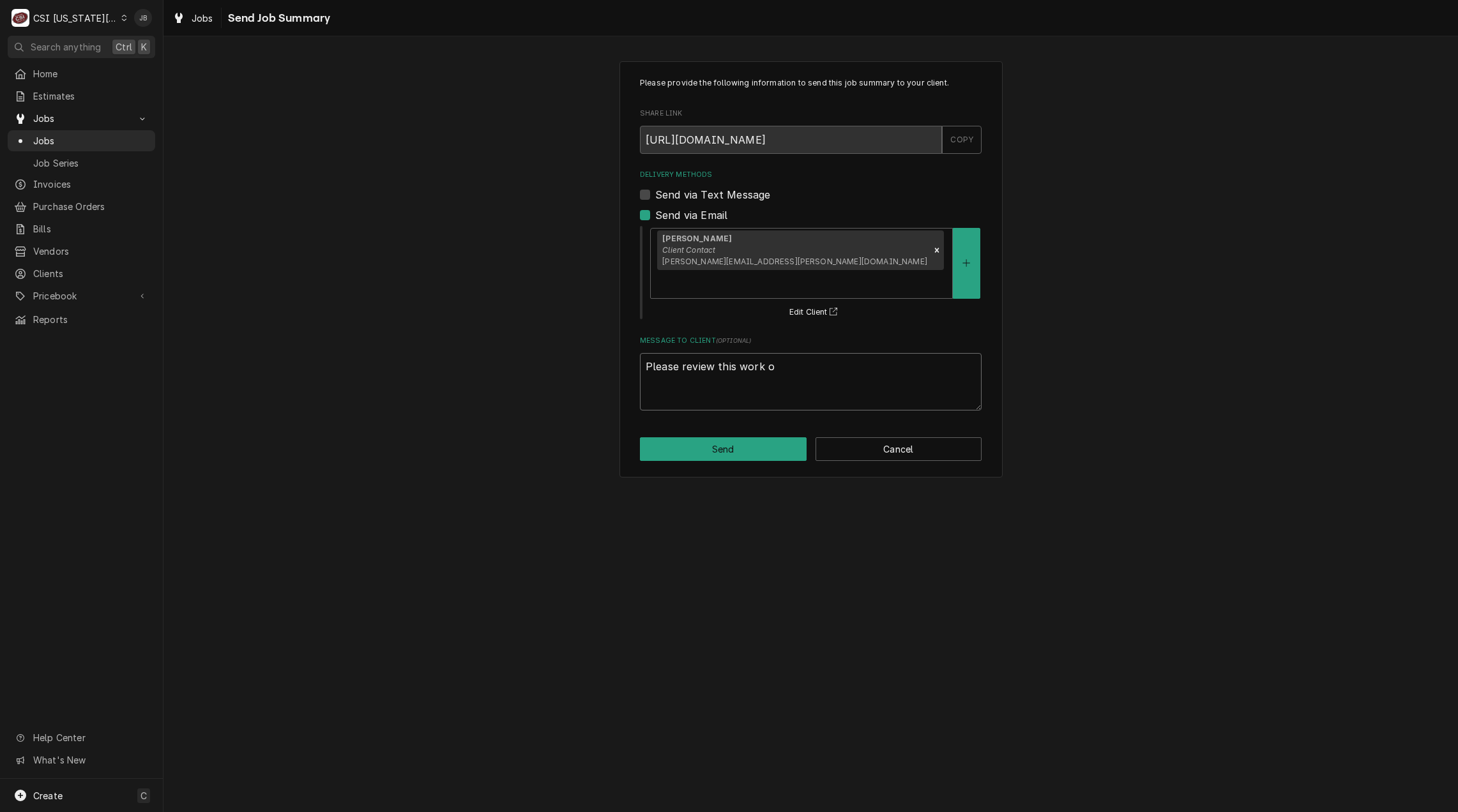
type textarea "Please review this work or"
type textarea "x"
type textarea "Please review this work ord"
type textarea "x"
type textarea "Please review this work orde"
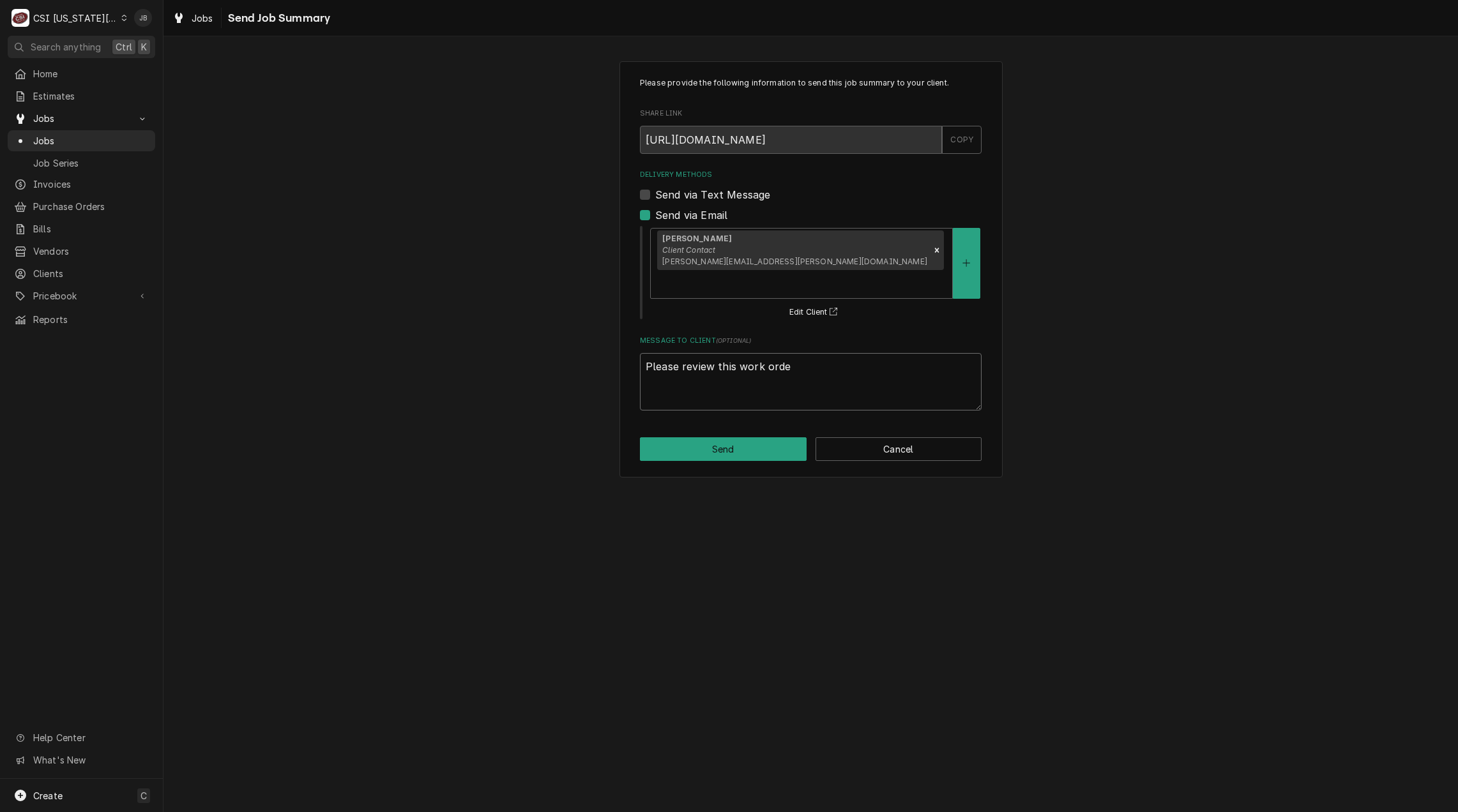
type textarea "x"
type textarea "Please review this work order"
type textarea "x"
type textarea "Please review this work order."
type textarea "x"
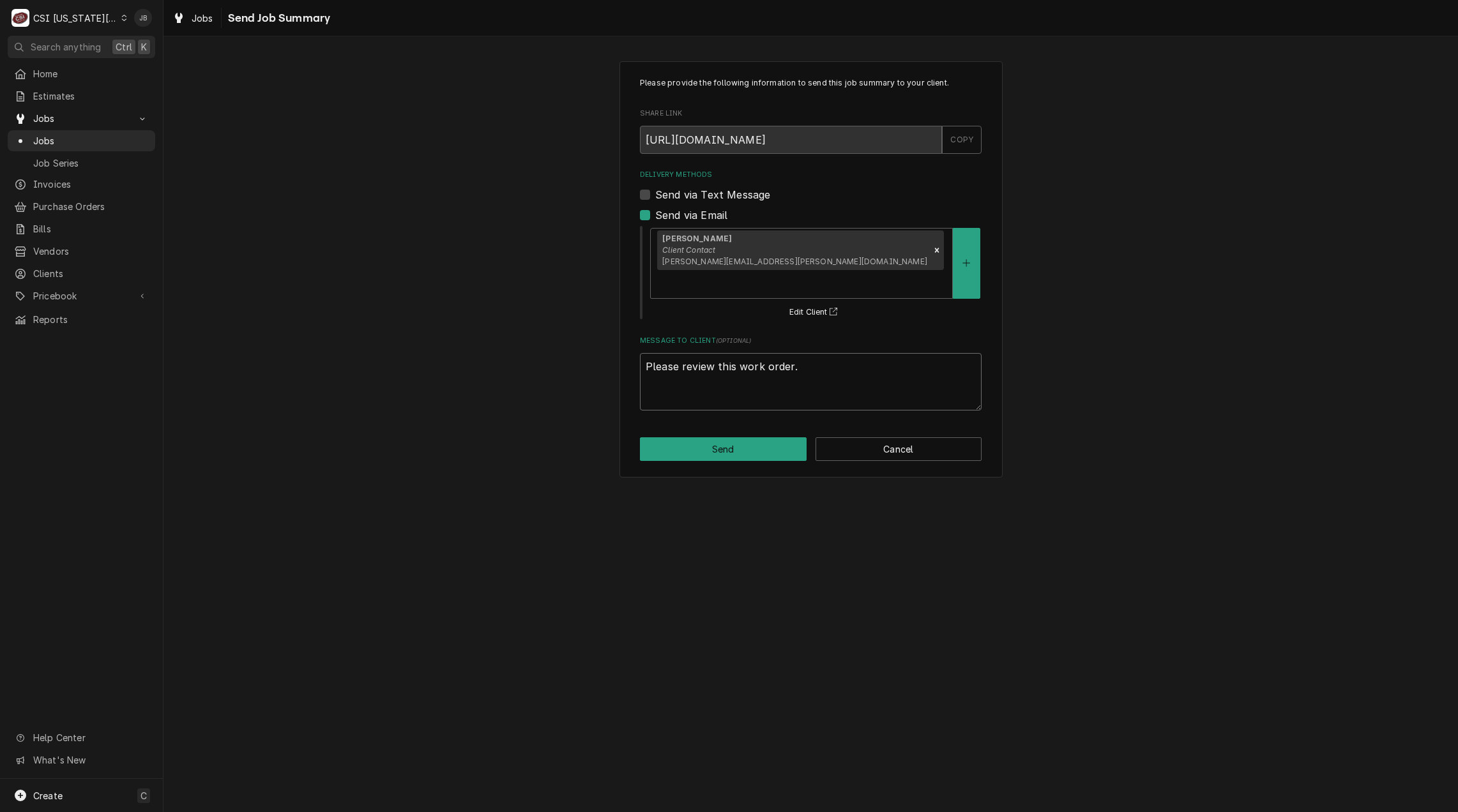
type textarea "Please review this work order."
type textarea "x"
type textarea "Please review this work order. -"
type textarea "x"
type textarea "Please review this work order. -"
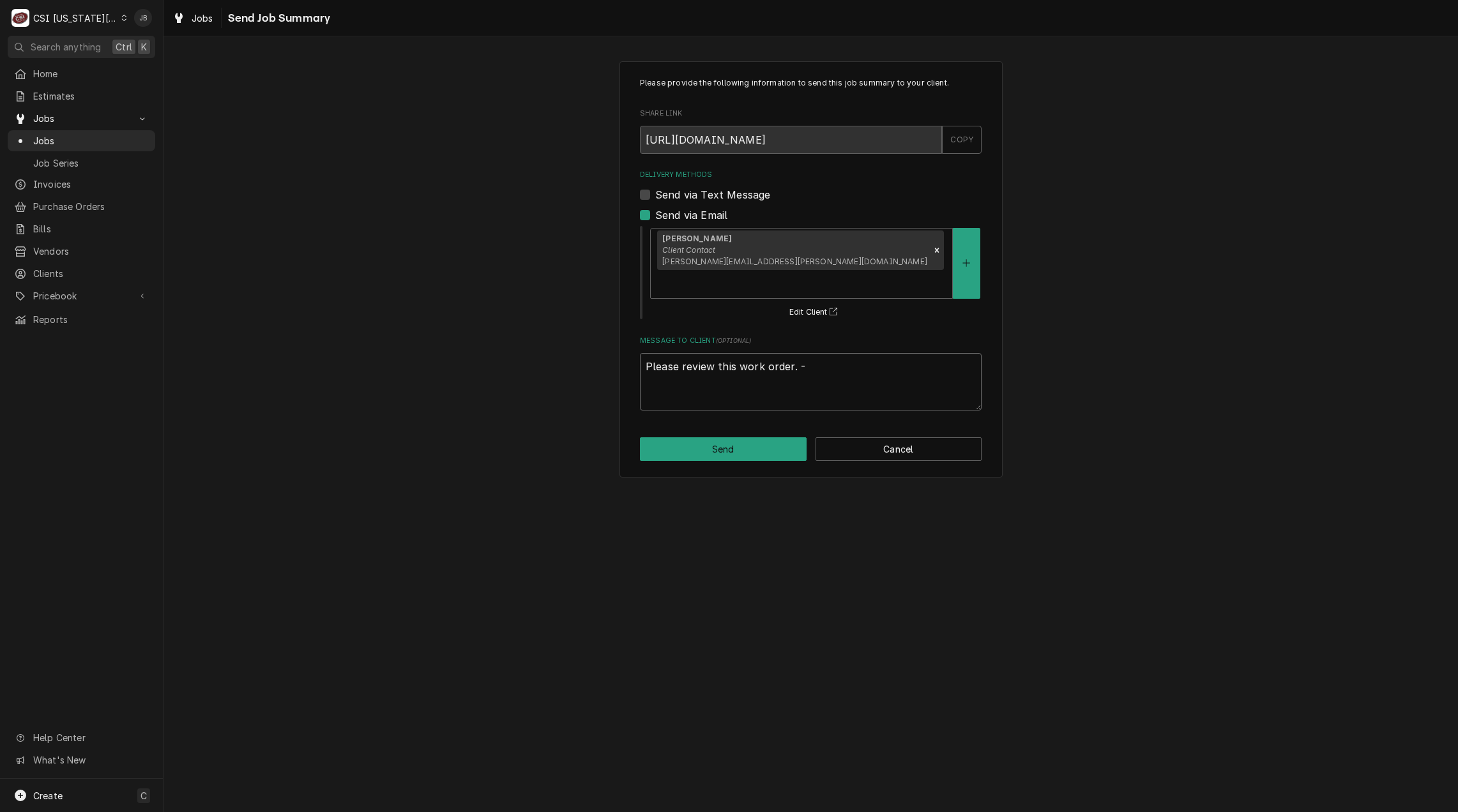
type textarea "x"
type textarea "Please review this work order. - J"
type textarea "x"
type textarea "Please review this work order. - Jo"
type textarea "x"
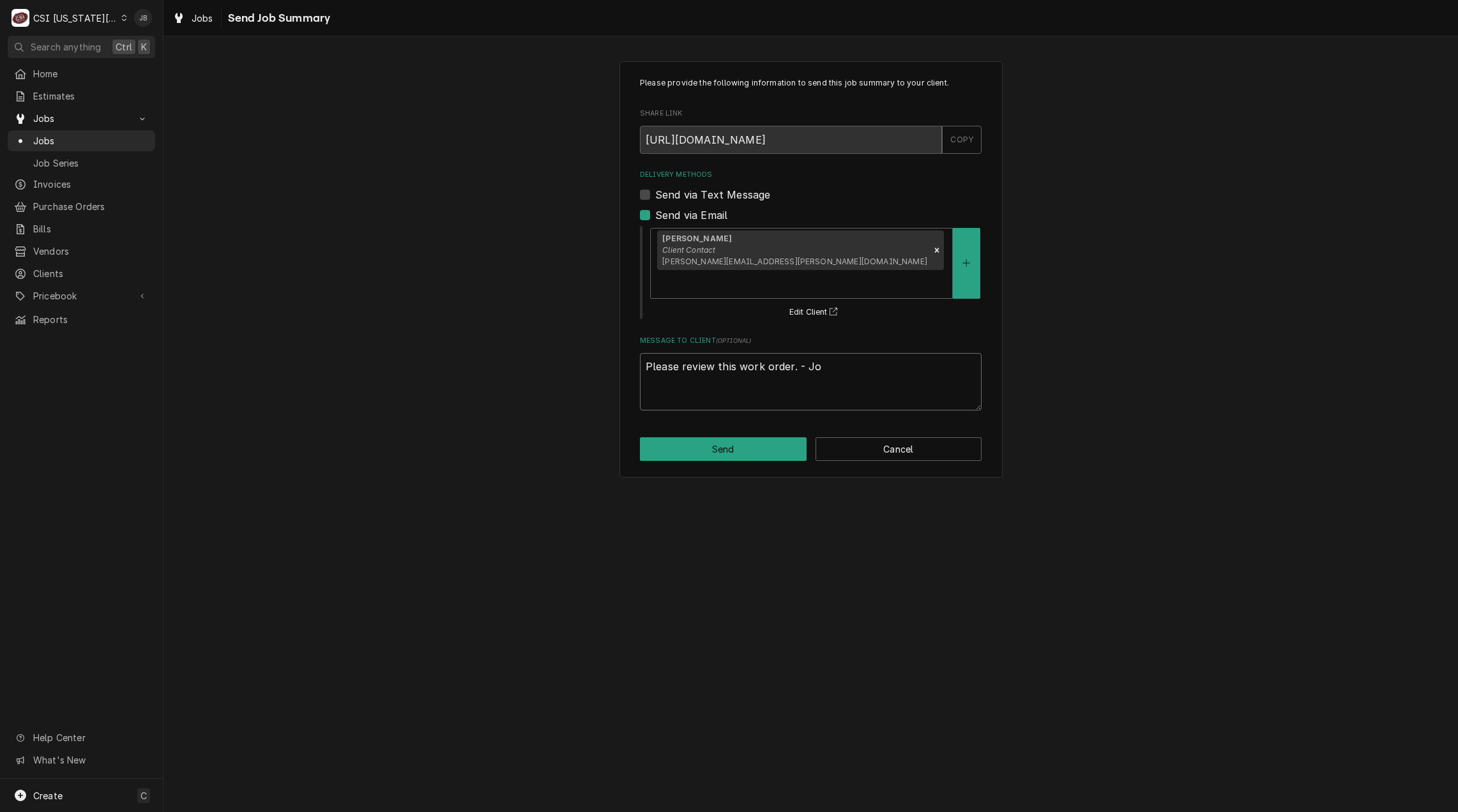
type textarea "Please review this work order. - Jos"
type textarea "x"
type textarea "Please review this work order. - Josh"
type textarea "x"
type textarea "Please review this work order. - Josh"
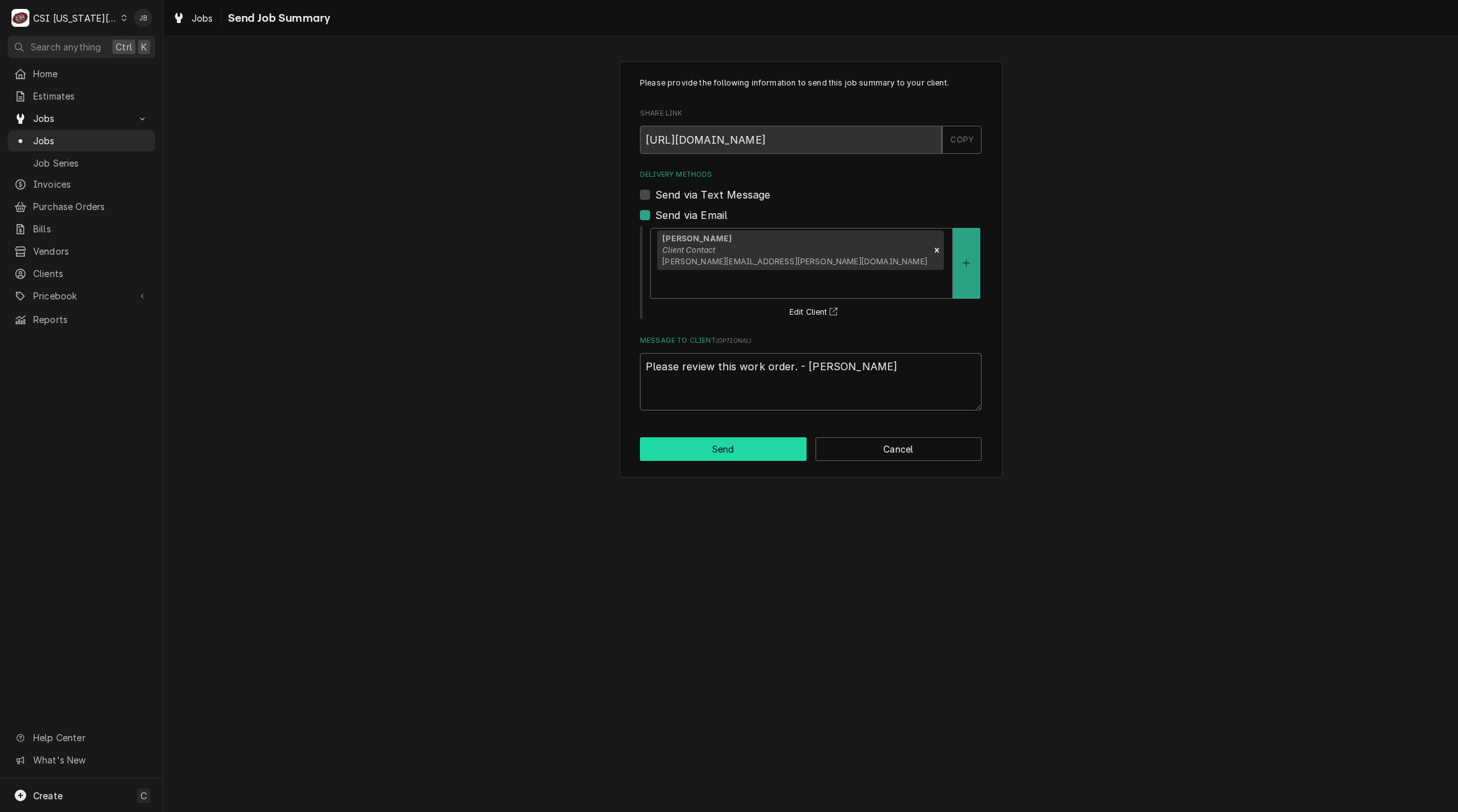
click at [702, 437] on button "Send" at bounding box center [723, 448] width 167 height 24
type textarea "x"
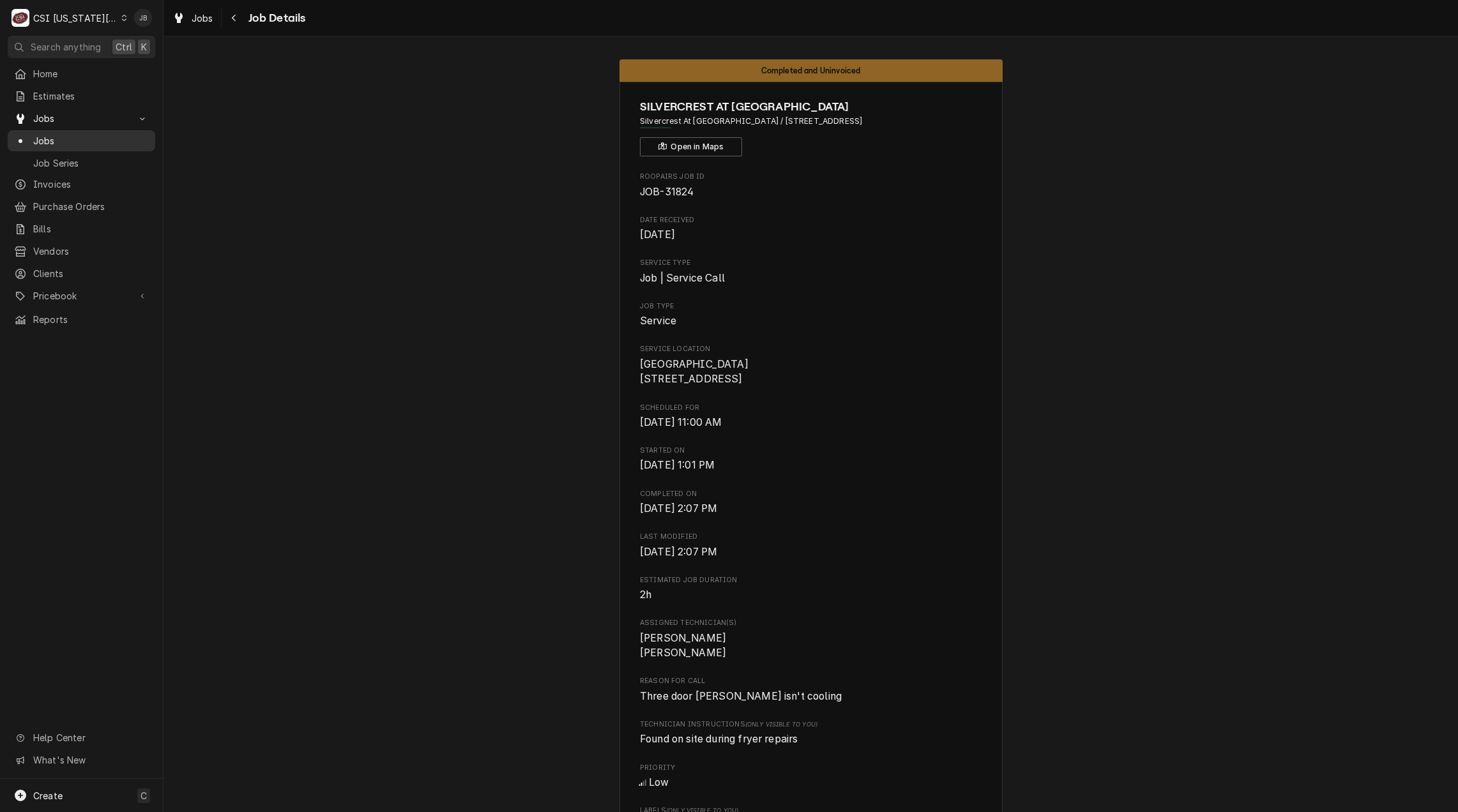
click at [65, 139] on span "Jobs" at bounding box center [91, 140] width 116 height 13
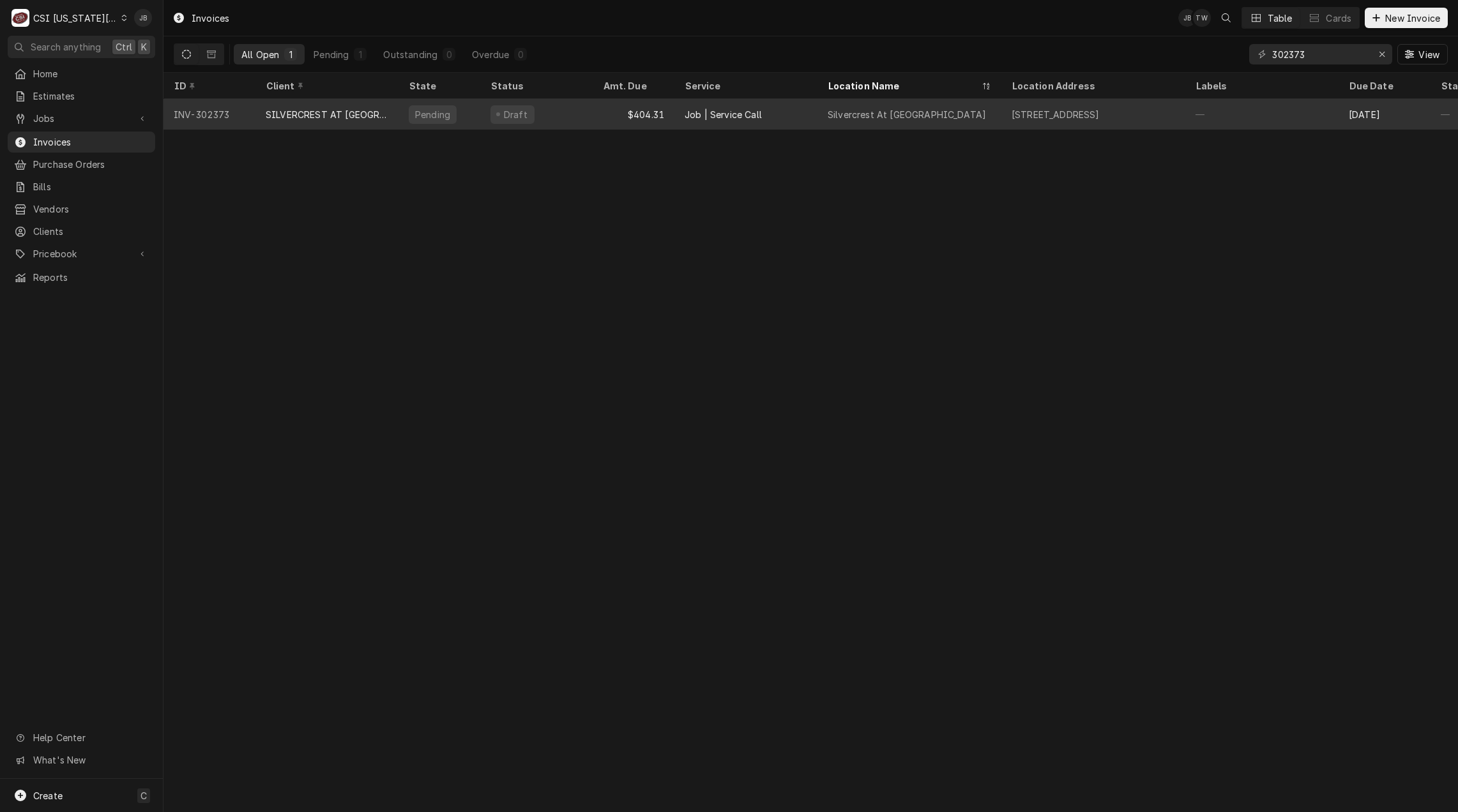
click at [692, 120] on div "Job | Service Call" at bounding box center [745, 114] width 143 height 30
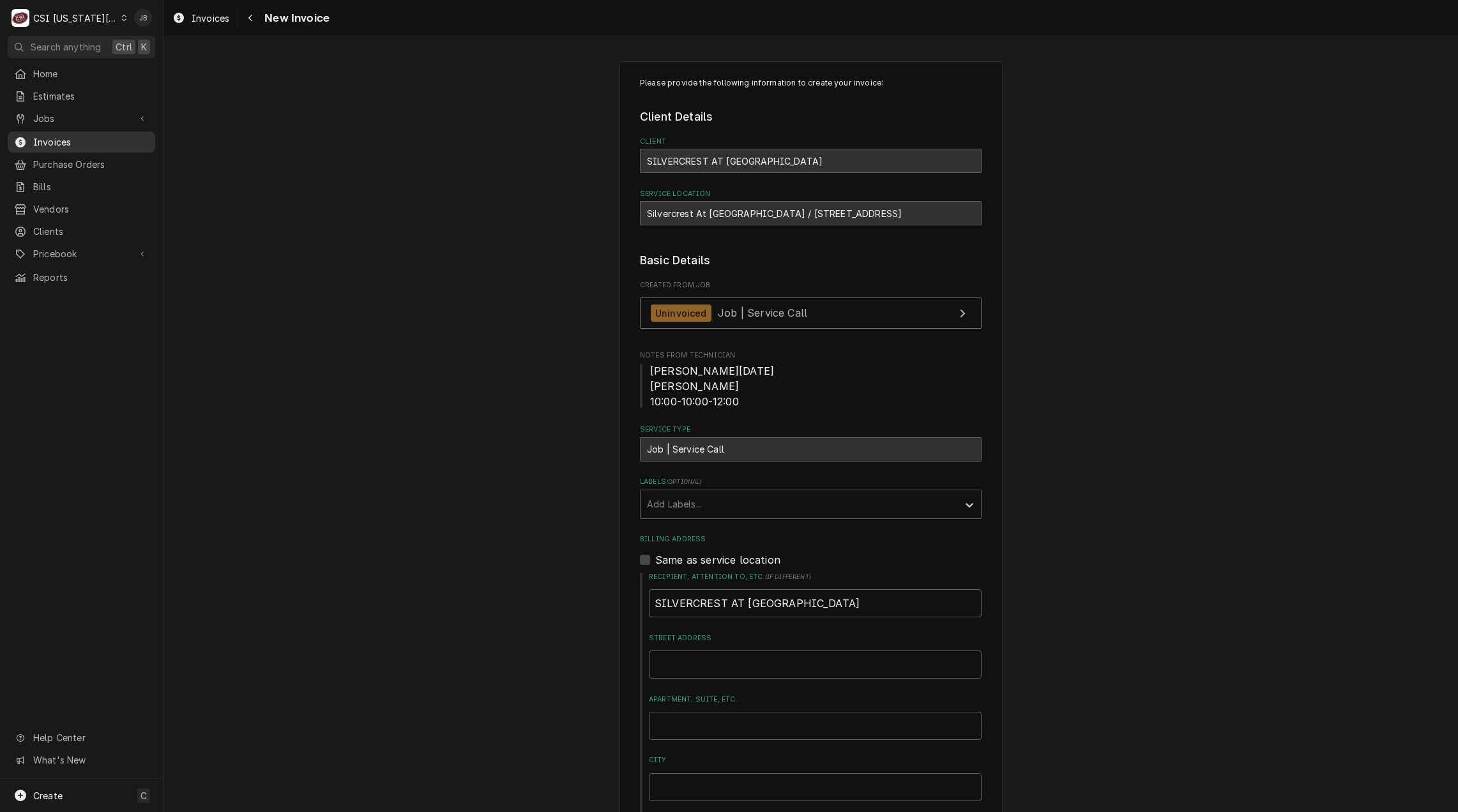
click at [69, 141] on span "Invoices" at bounding box center [91, 142] width 116 height 13
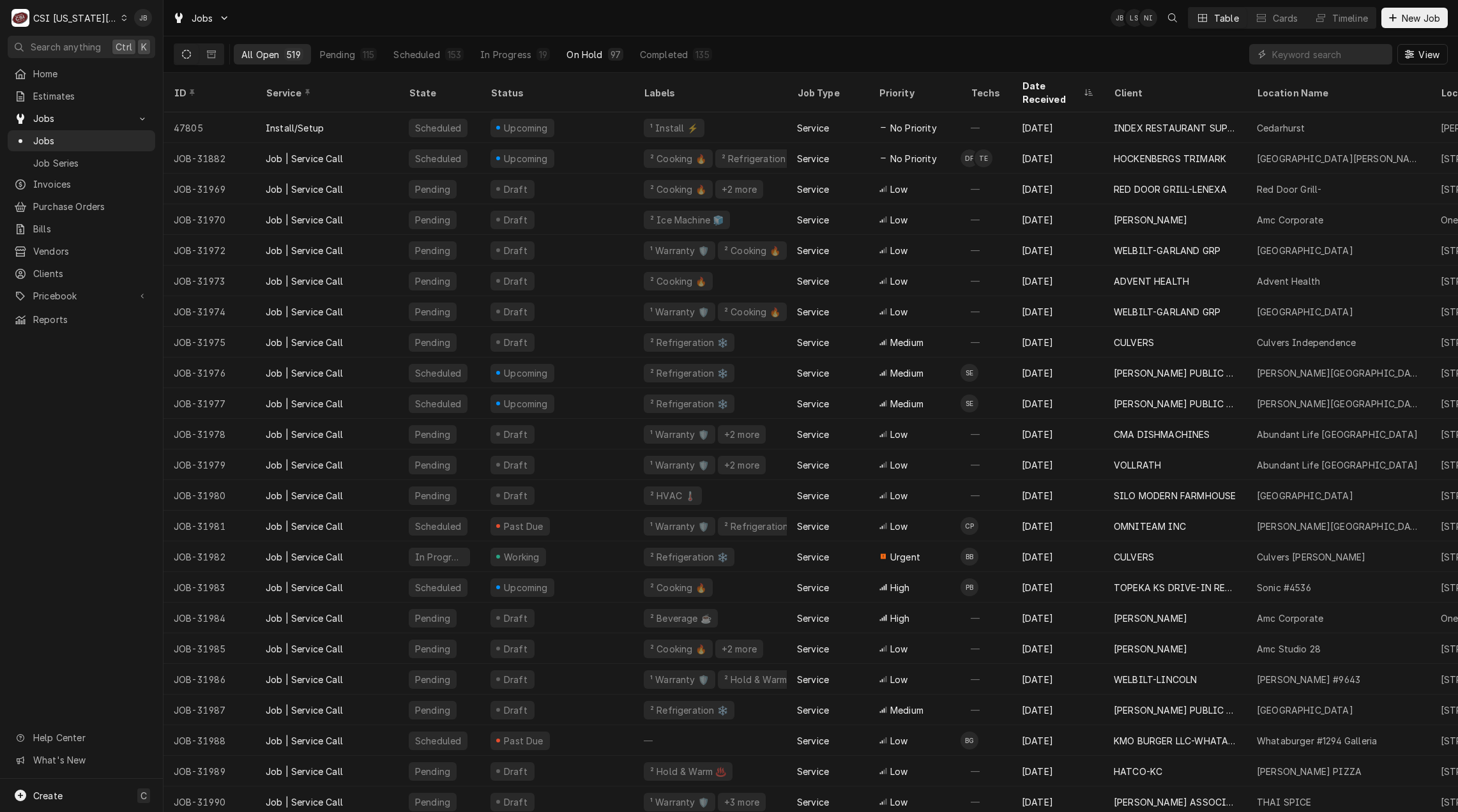
click at [586, 53] on div "On Hold" at bounding box center [585, 55] width 36 height 13
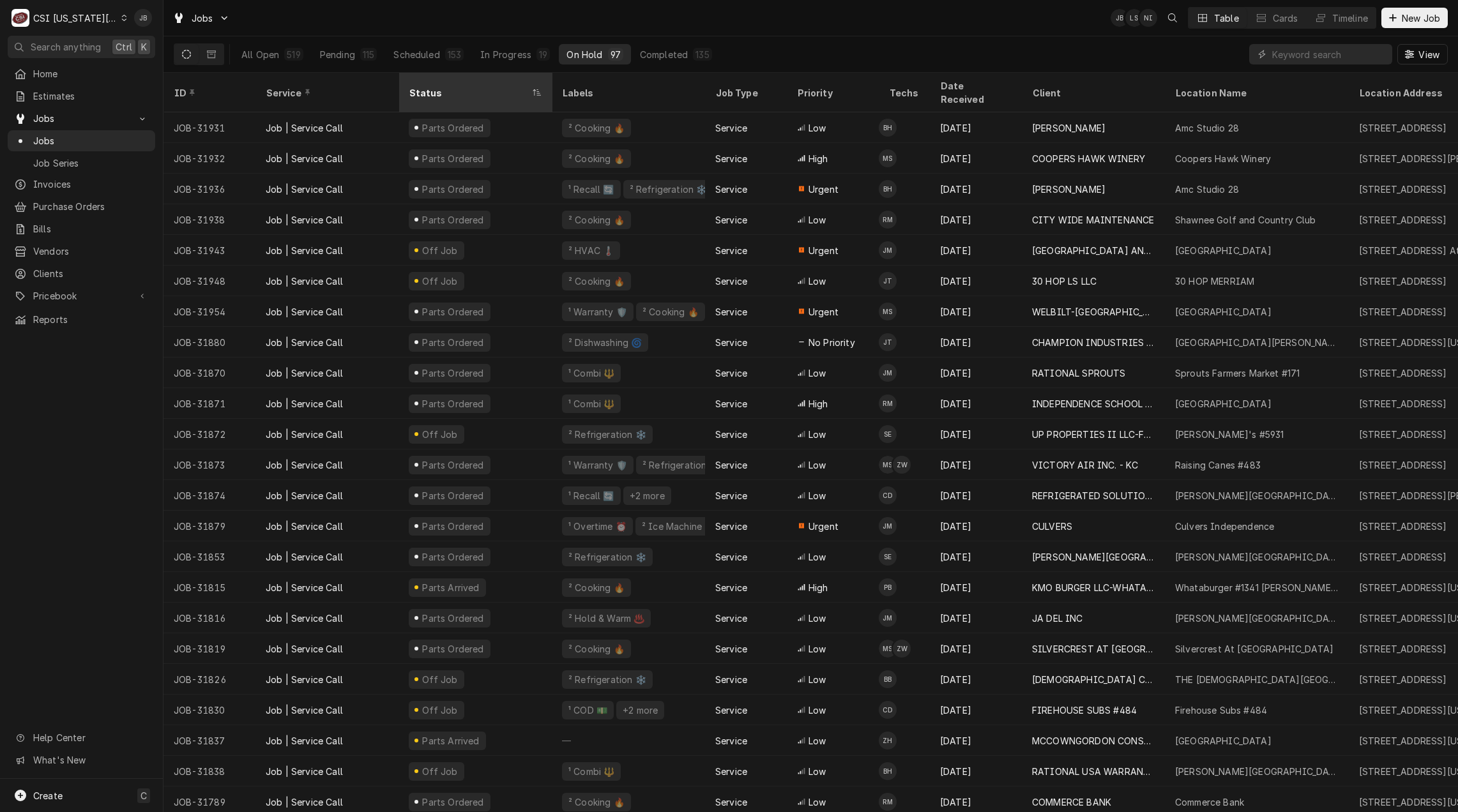
click at [463, 86] on div "Status" at bounding box center [468, 93] width 120 height 13
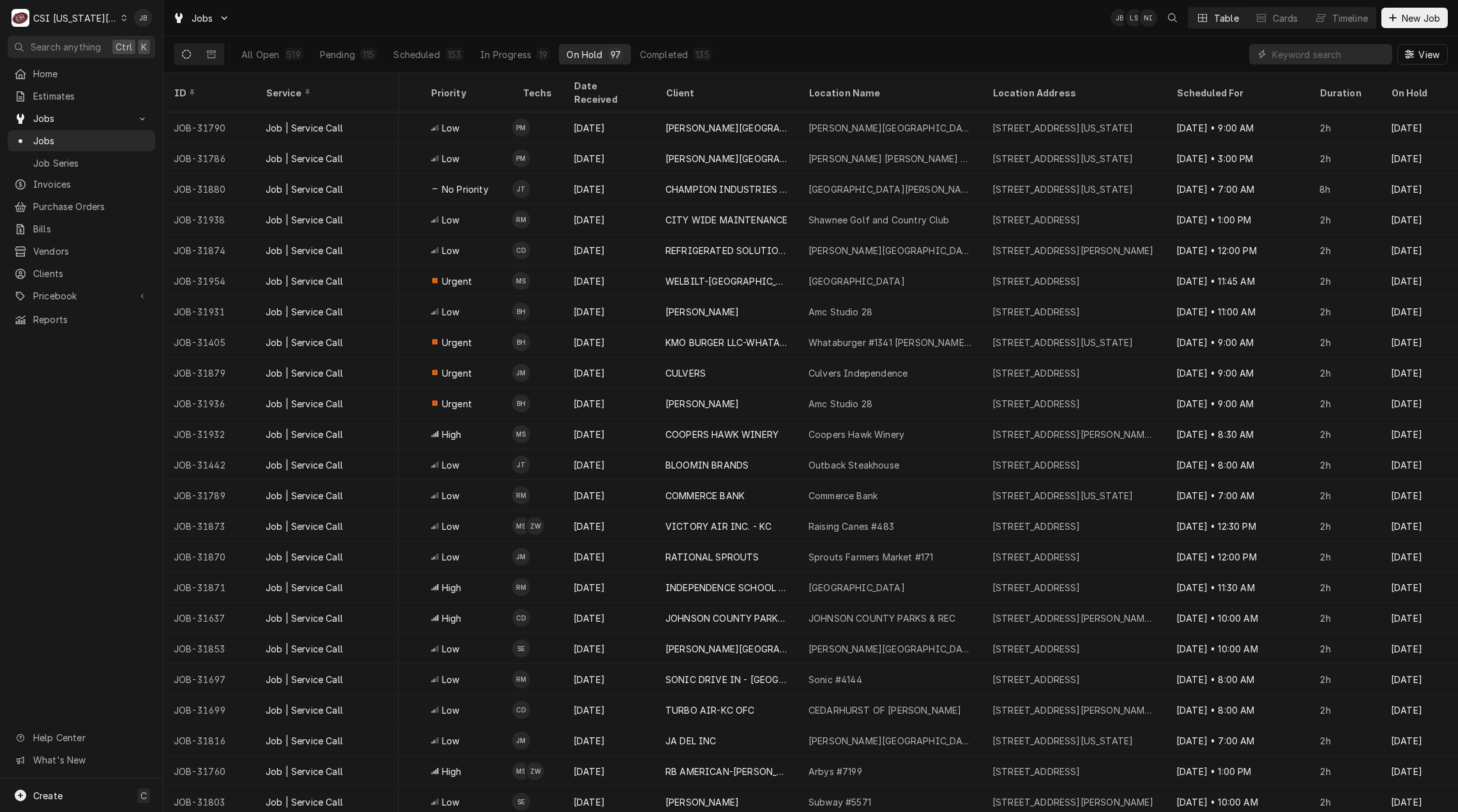
scroll to position [0, 473]
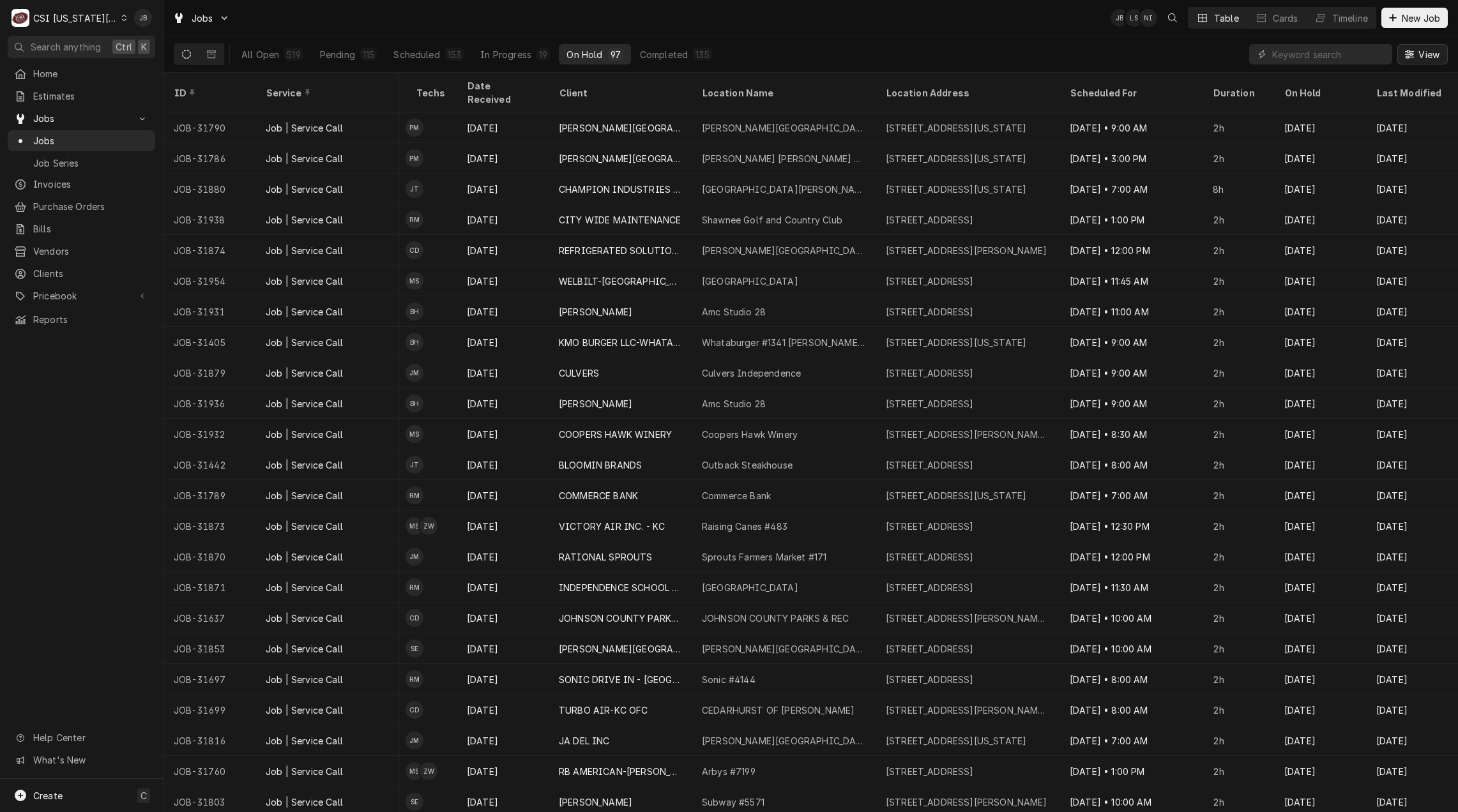
click at [1430, 57] on span "View" at bounding box center [1429, 55] width 27 height 13
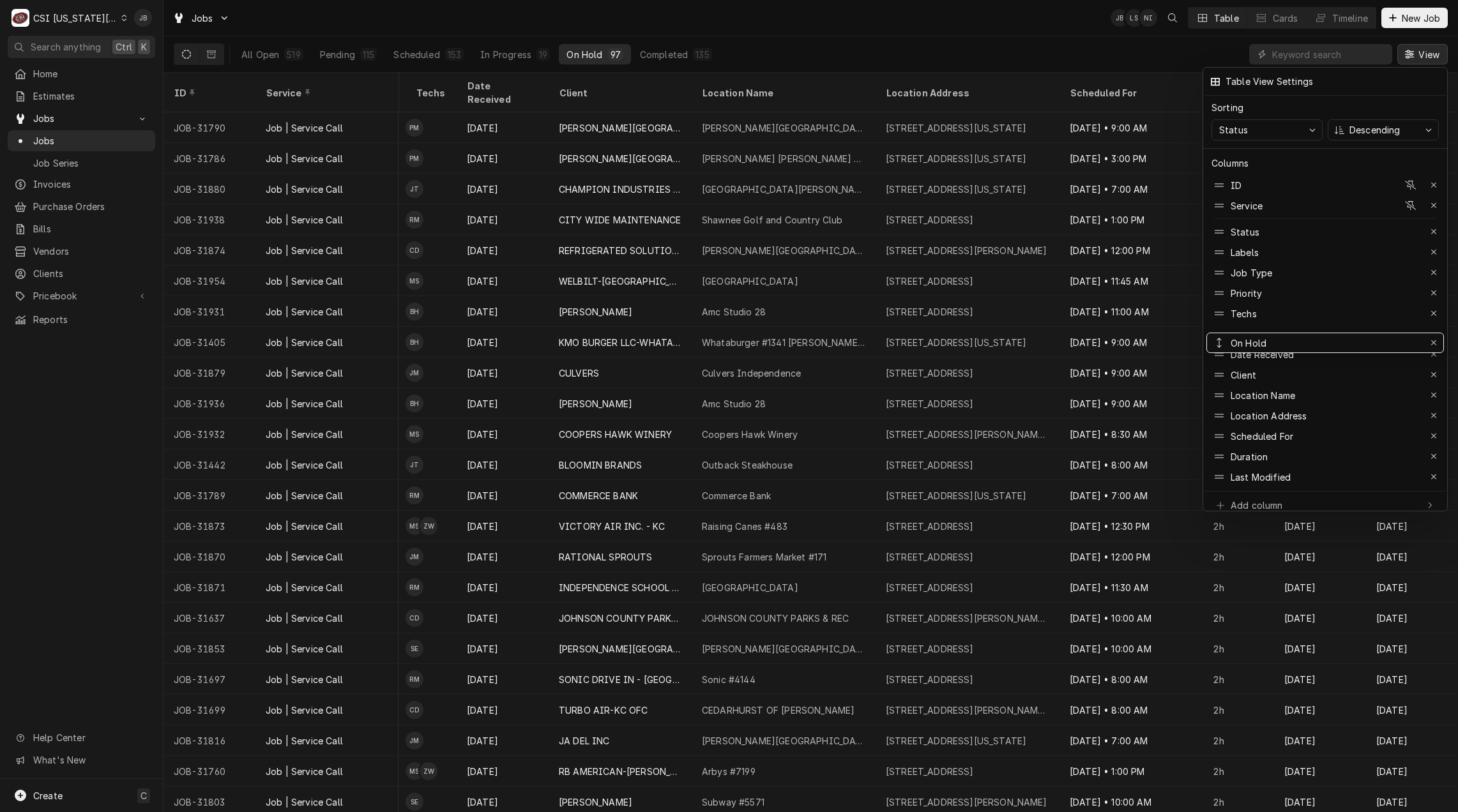
drag, startPoint x: 1223, startPoint y: 450, endPoint x: 1226, endPoint y: 336, distance: 114.0
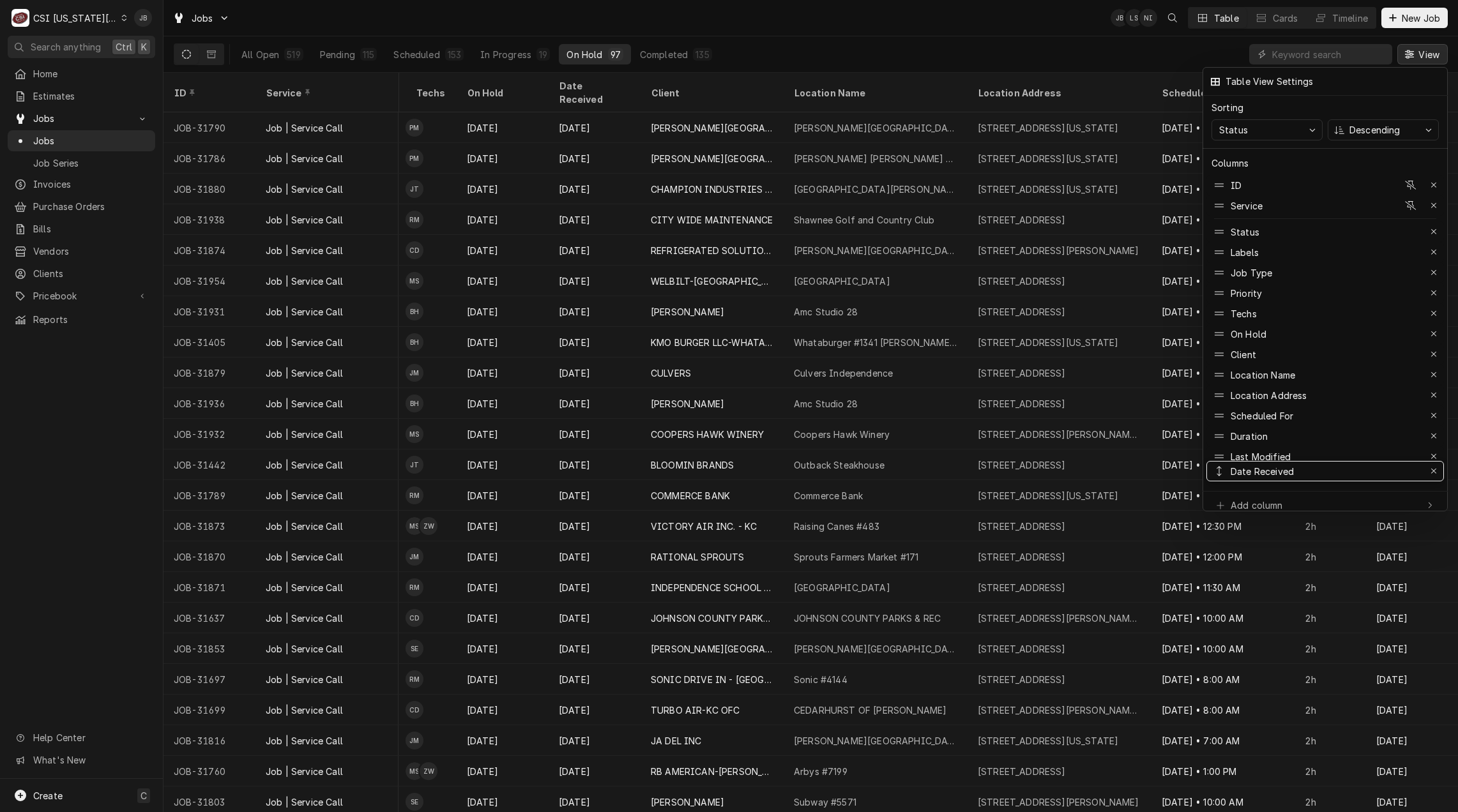
drag, startPoint x: 1218, startPoint y: 341, endPoint x: 1221, endPoint y: 459, distance: 118.0
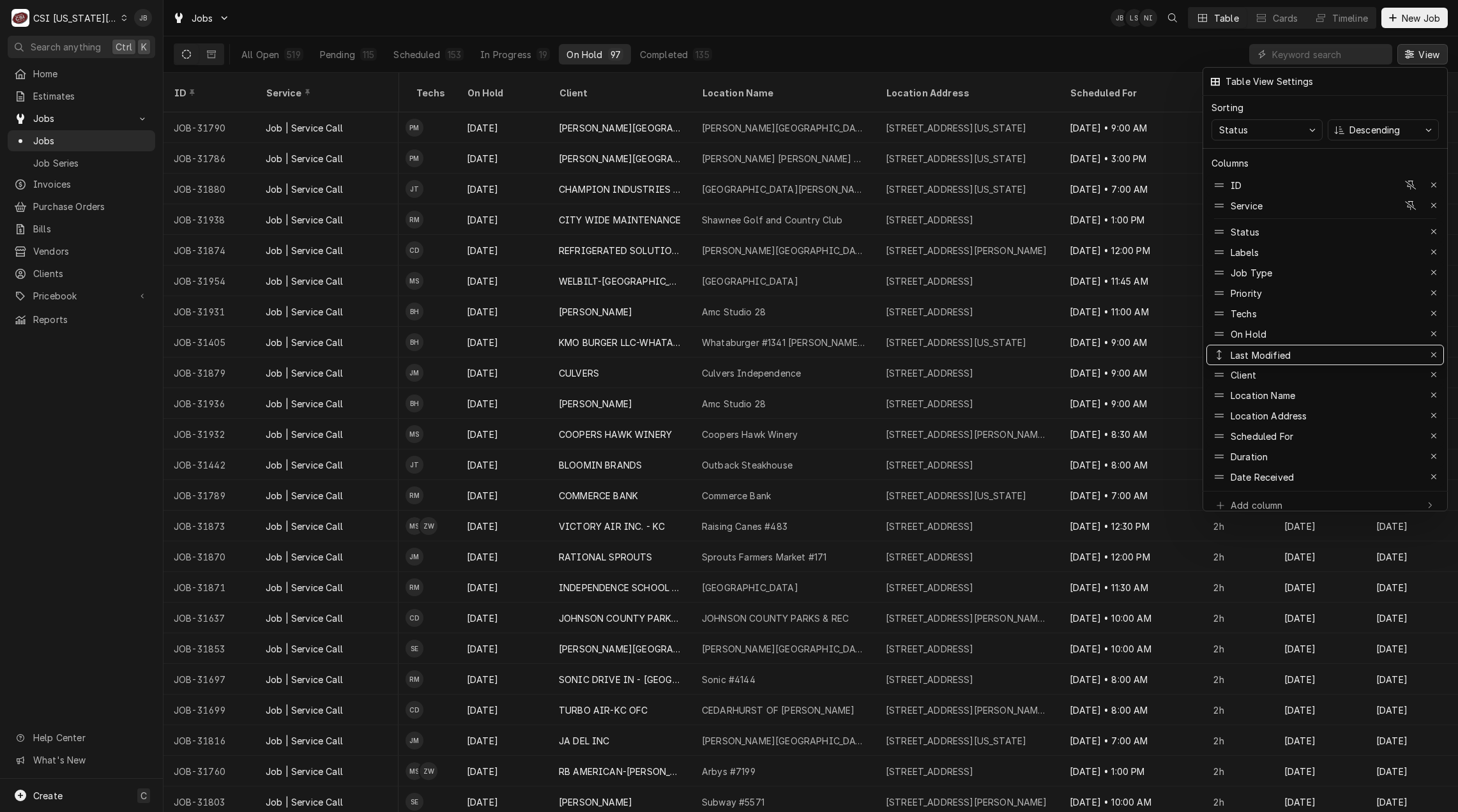
drag, startPoint x: 1216, startPoint y: 444, endPoint x: 1220, endPoint y: 343, distance: 101.1
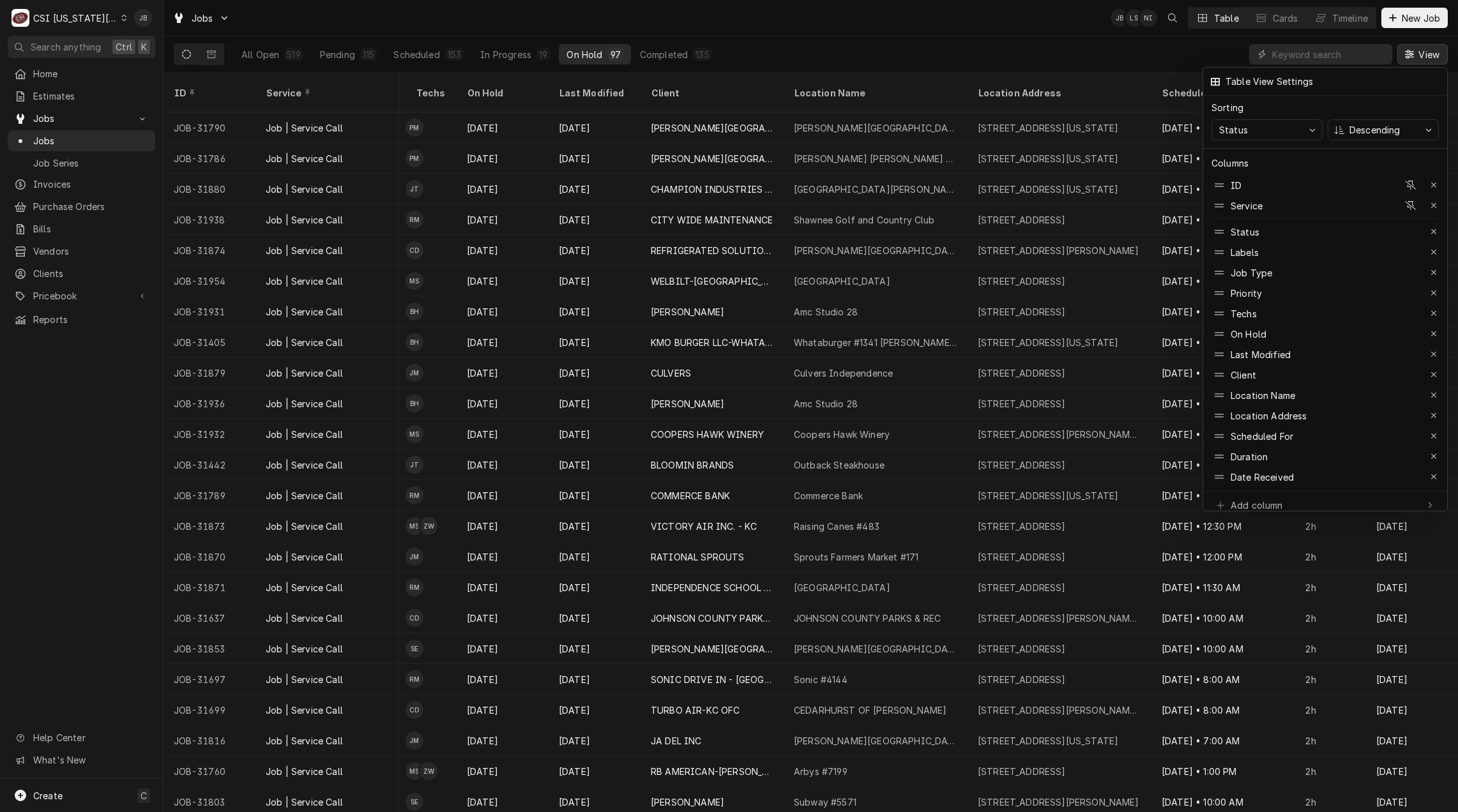
click at [902, 40] on div at bounding box center [729, 406] width 1458 height 812
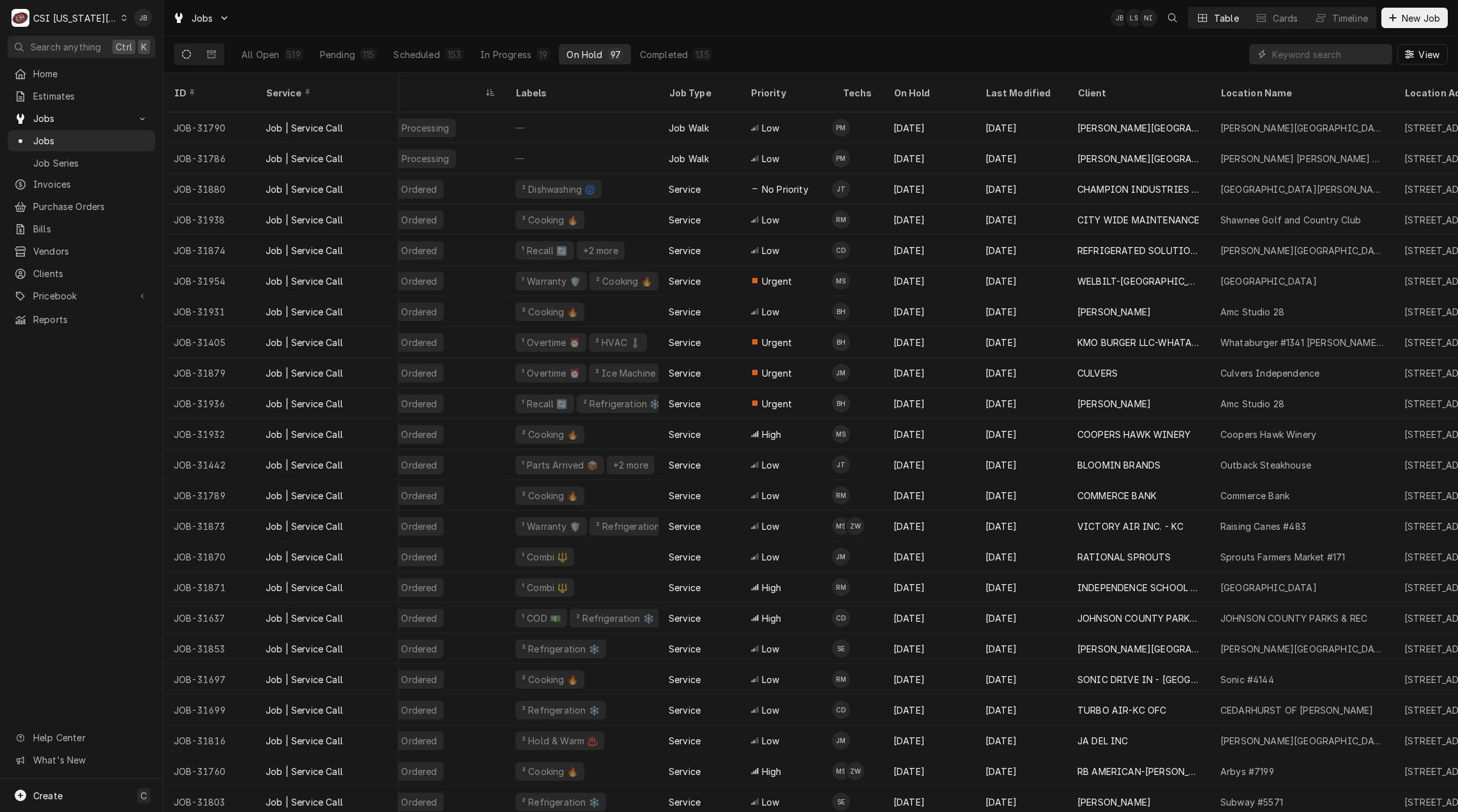
scroll to position [0, 0]
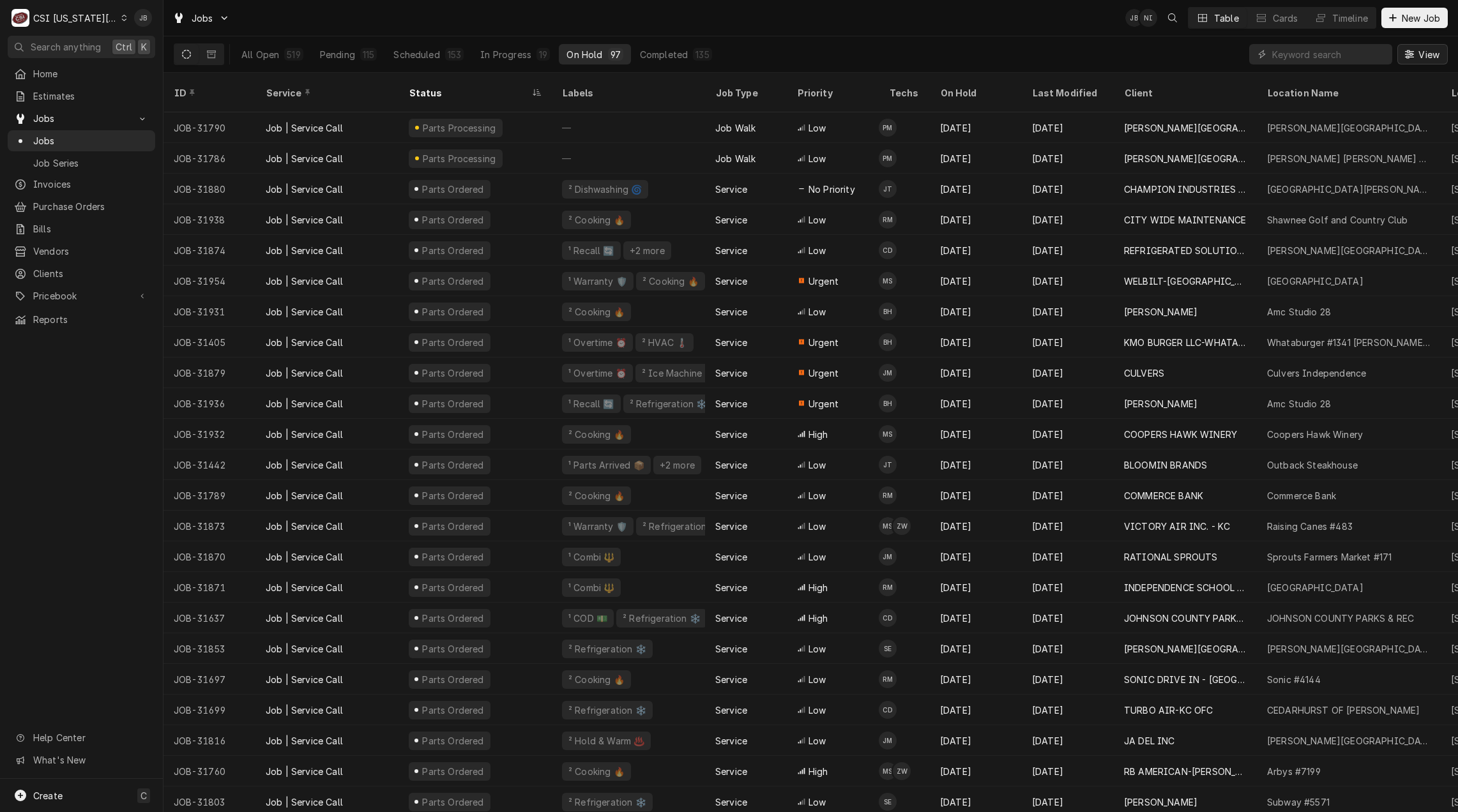
click at [1421, 50] on span "View" at bounding box center [1429, 55] width 27 height 13
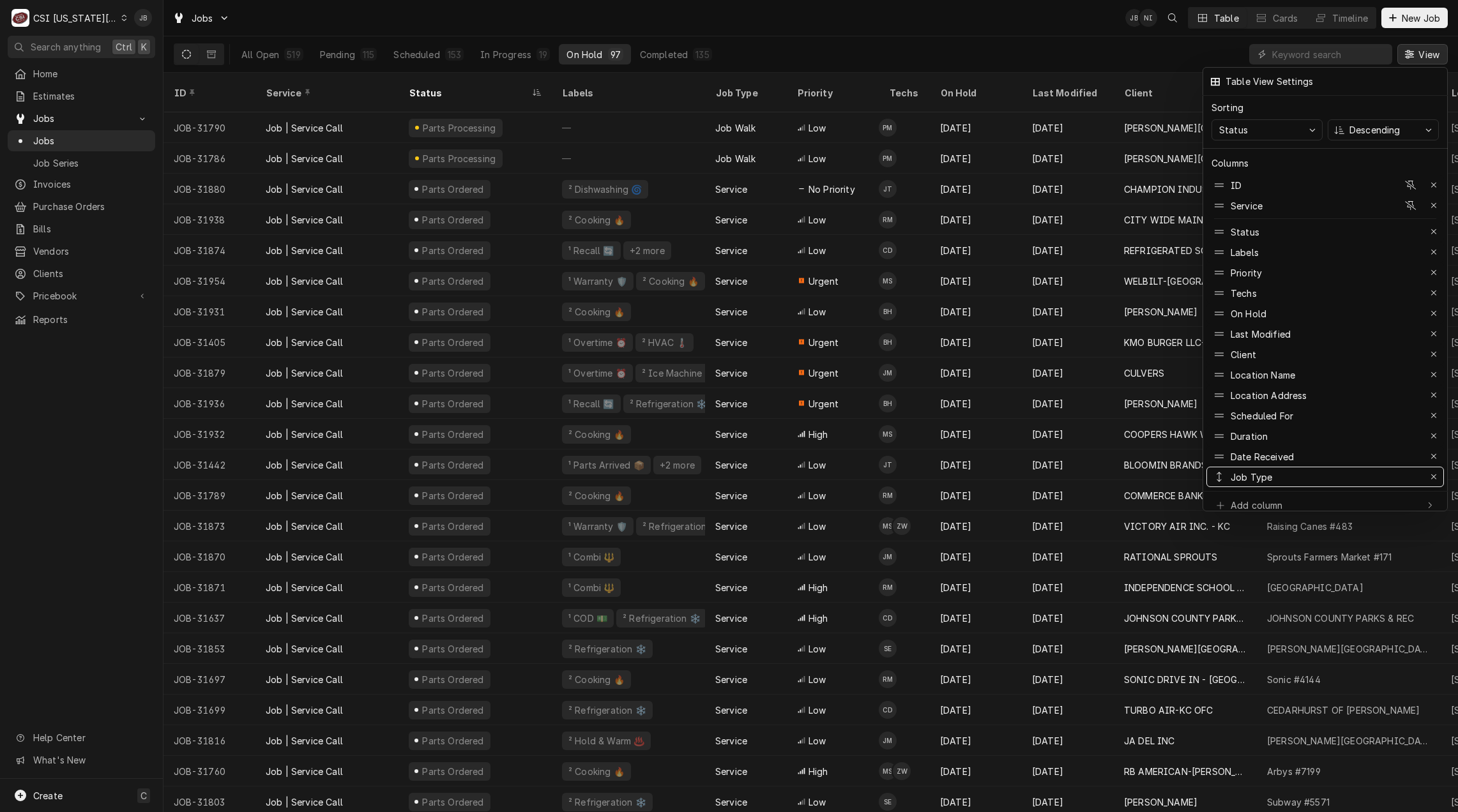
drag, startPoint x: 1220, startPoint y: 263, endPoint x: 1211, endPoint y: 468, distance: 205.2
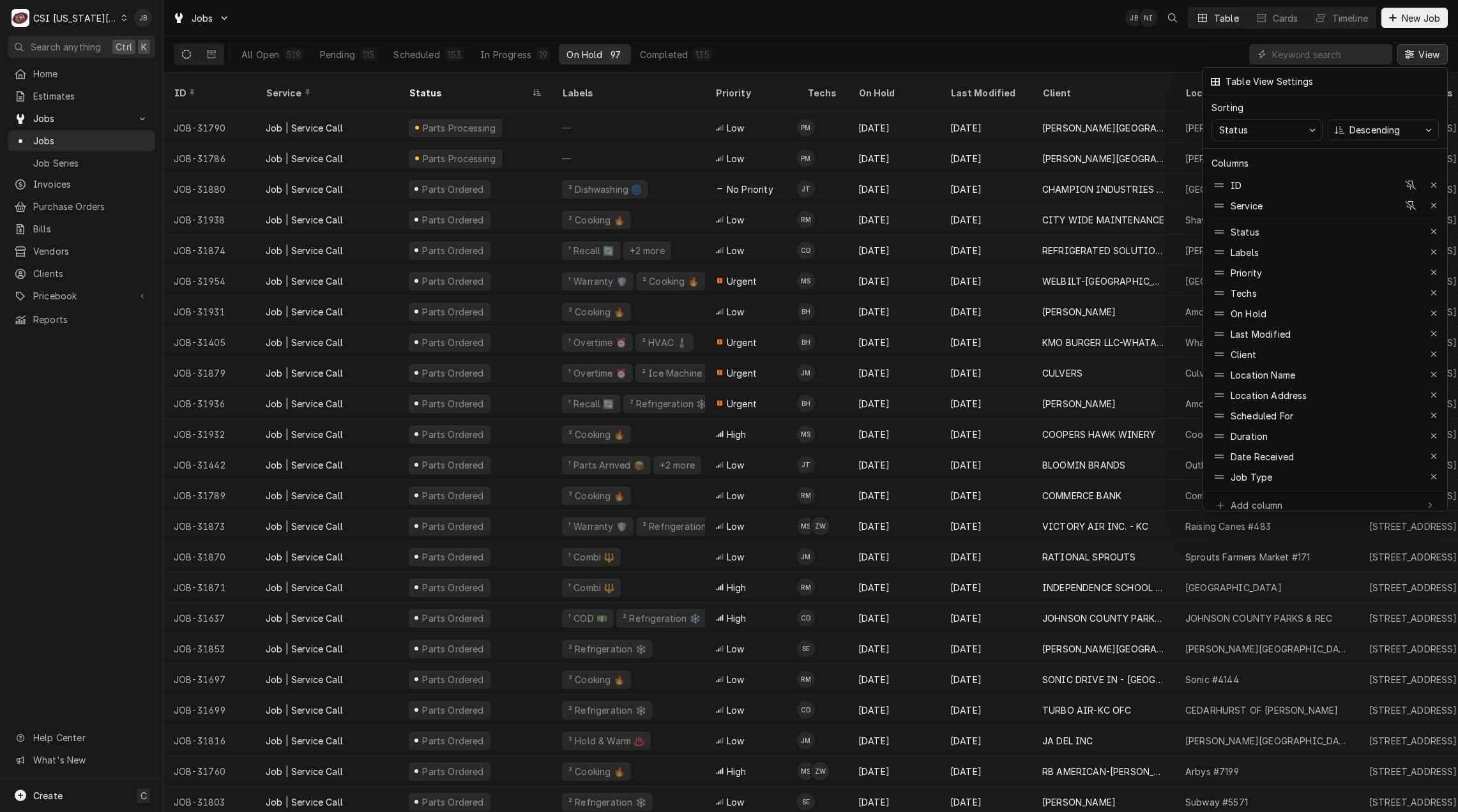
click at [926, 27] on div at bounding box center [729, 406] width 1458 height 812
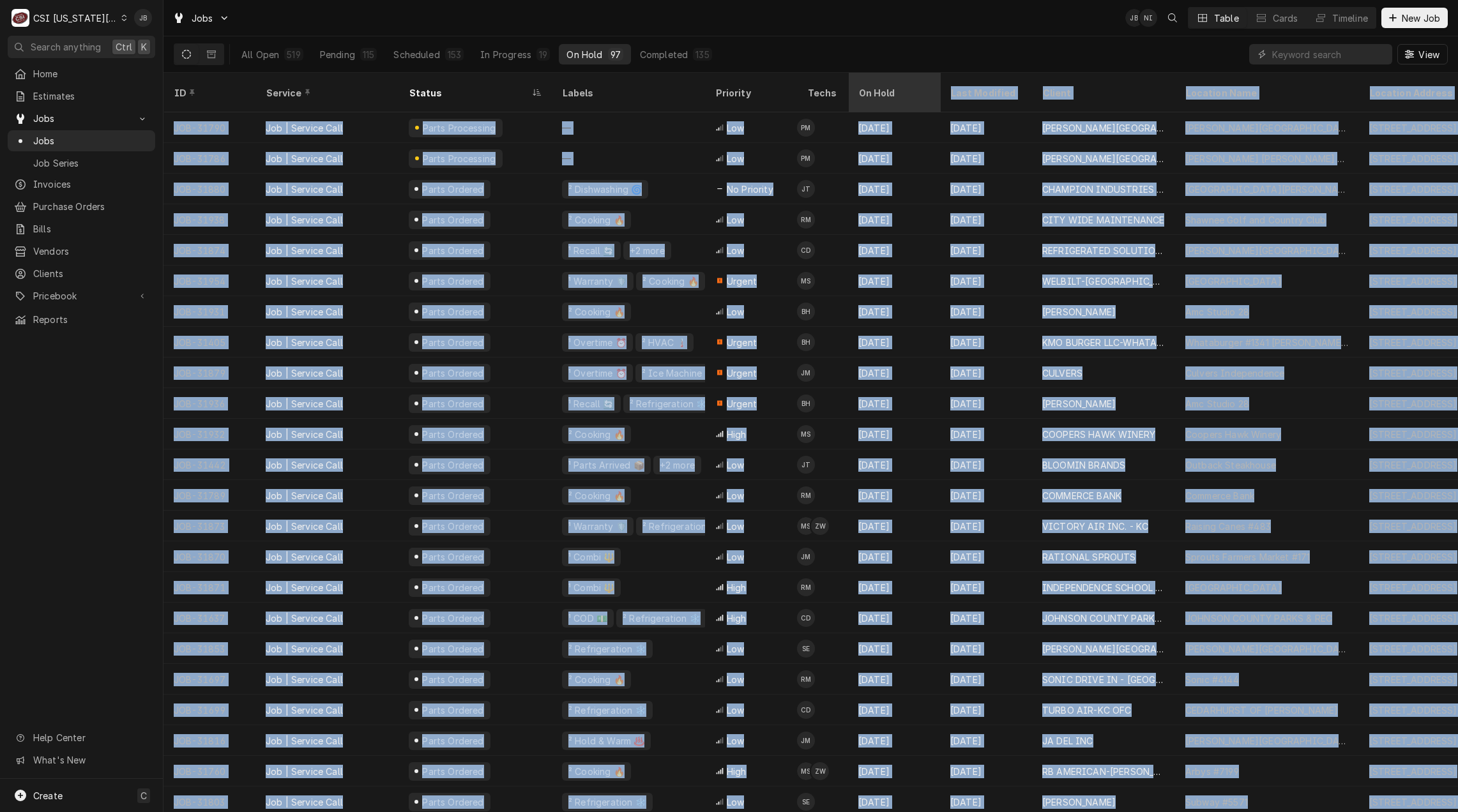
click at [894, 86] on div "On Hold" at bounding box center [892, 93] width 69 height 13
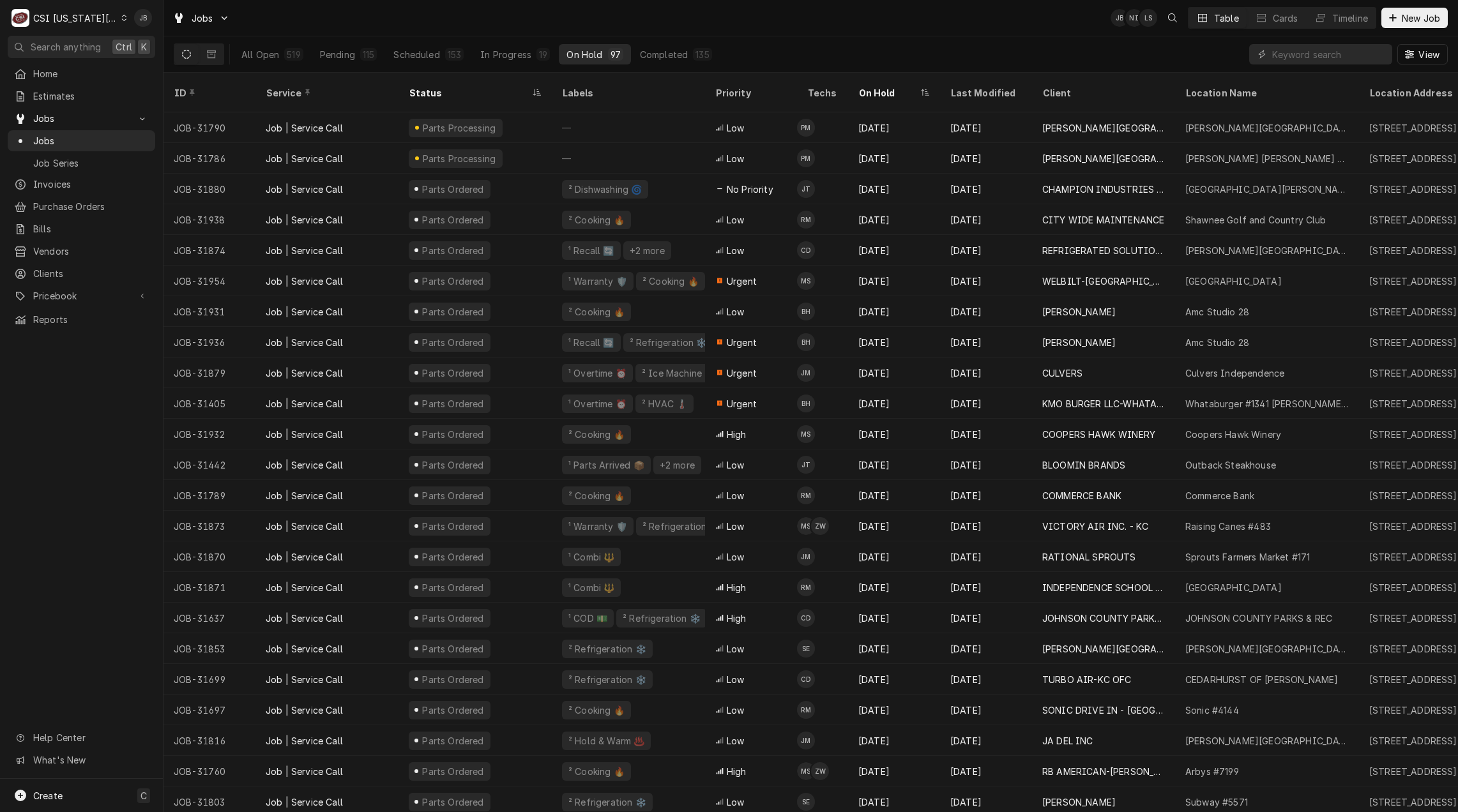
drag, startPoint x: 894, startPoint y: 84, endPoint x: 804, endPoint y: 48, distance: 96.9
click at [804, 48] on div "All Open 519 Pending 115 Scheduled 153 In Progress 19 On Hold 97 Completed 135 …" at bounding box center [811, 54] width 1274 height 36
click at [898, 86] on div "On Hold" at bounding box center [887, 93] width 59 height 13
drag, startPoint x: 898, startPoint y: 83, endPoint x: 829, endPoint y: 42, distance: 80.3
click at [829, 42] on div "All Open 519 Pending 115 Scheduled 153 In Progress 19 On Hold 97 Completed 135 …" at bounding box center [811, 54] width 1274 height 36
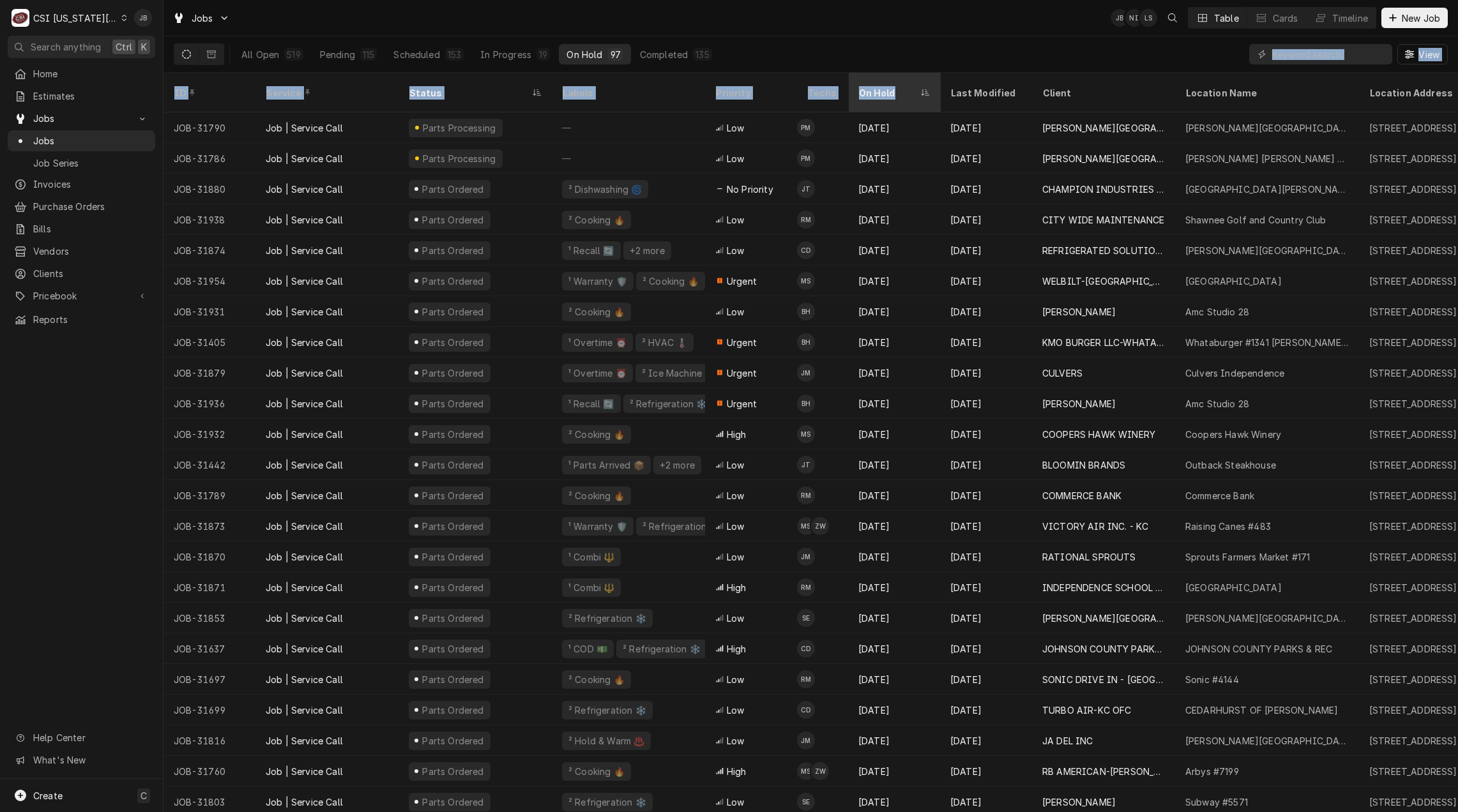
click at [905, 86] on div "On Hold" at bounding box center [887, 93] width 59 height 13
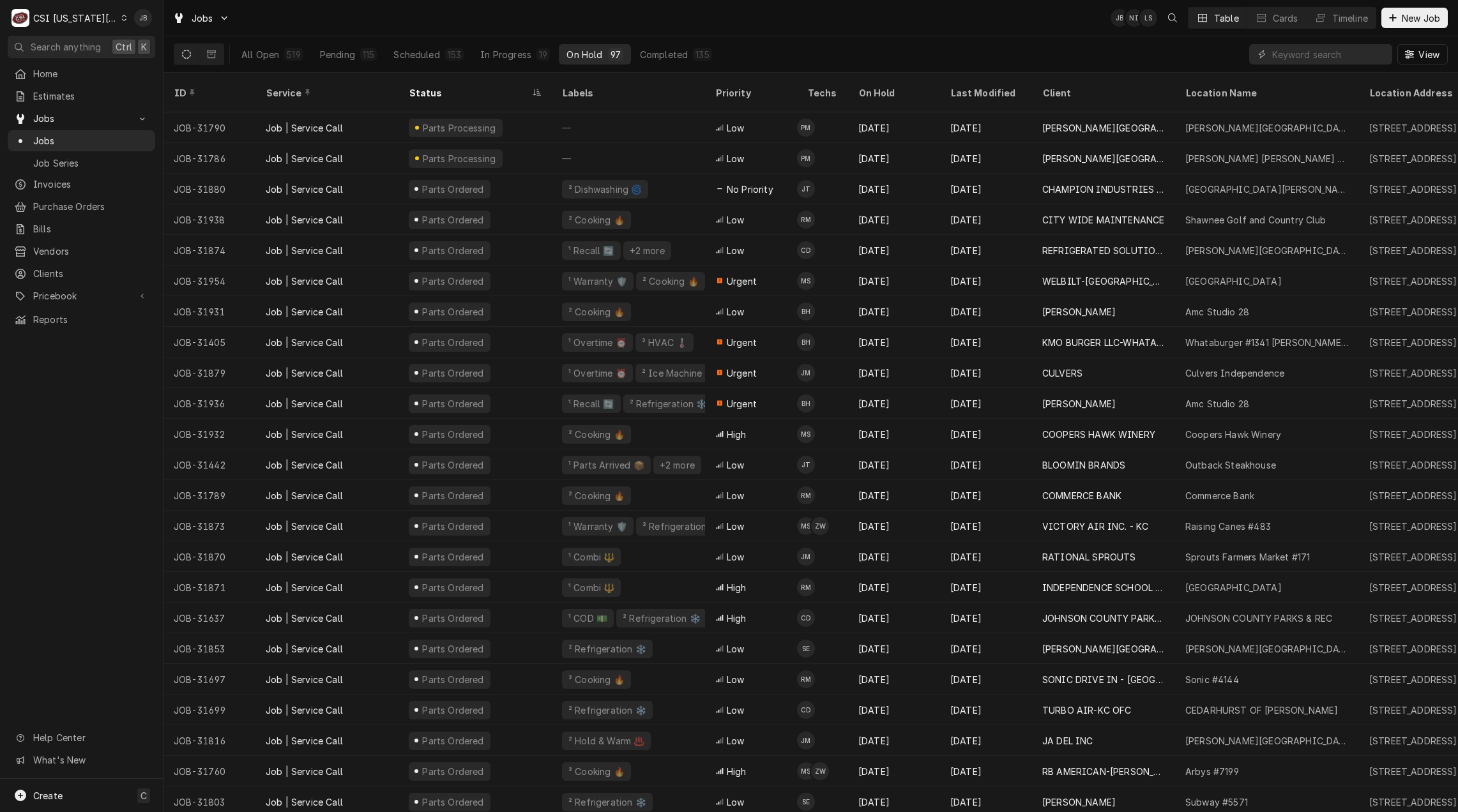
drag, startPoint x: 905, startPoint y: 85, endPoint x: 870, endPoint y: 56, distance: 45.5
click at [870, 56] on div "All Open 519 Pending 115 Scheduled 153 In Progress 19 On Hold 97 Completed 135 …" at bounding box center [811, 54] width 1274 height 36
click at [895, 86] on div "On Hold" at bounding box center [892, 93] width 69 height 13
drag, startPoint x: 895, startPoint y: 85, endPoint x: 864, endPoint y: 45, distance: 50.6
click at [864, 45] on div "All Open 519 Pending 115 Scheduled 153 In Progress 19 On Hold 97 Completed 135 …" at bounding box center [811, 54] width 1274 height 36
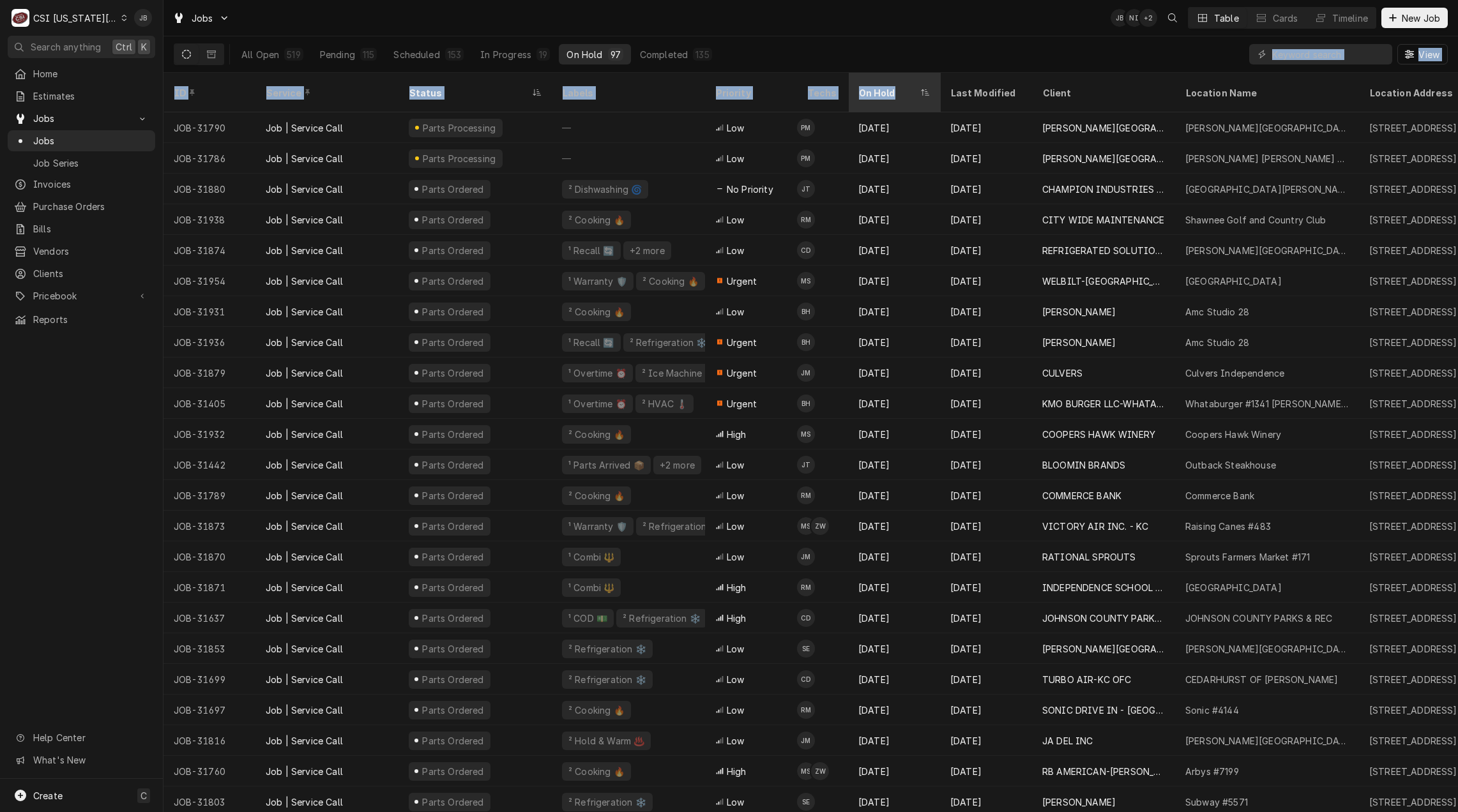
click at [897, 86] on div "On Hold" at bounding box center [887, 93] width 59 height 13
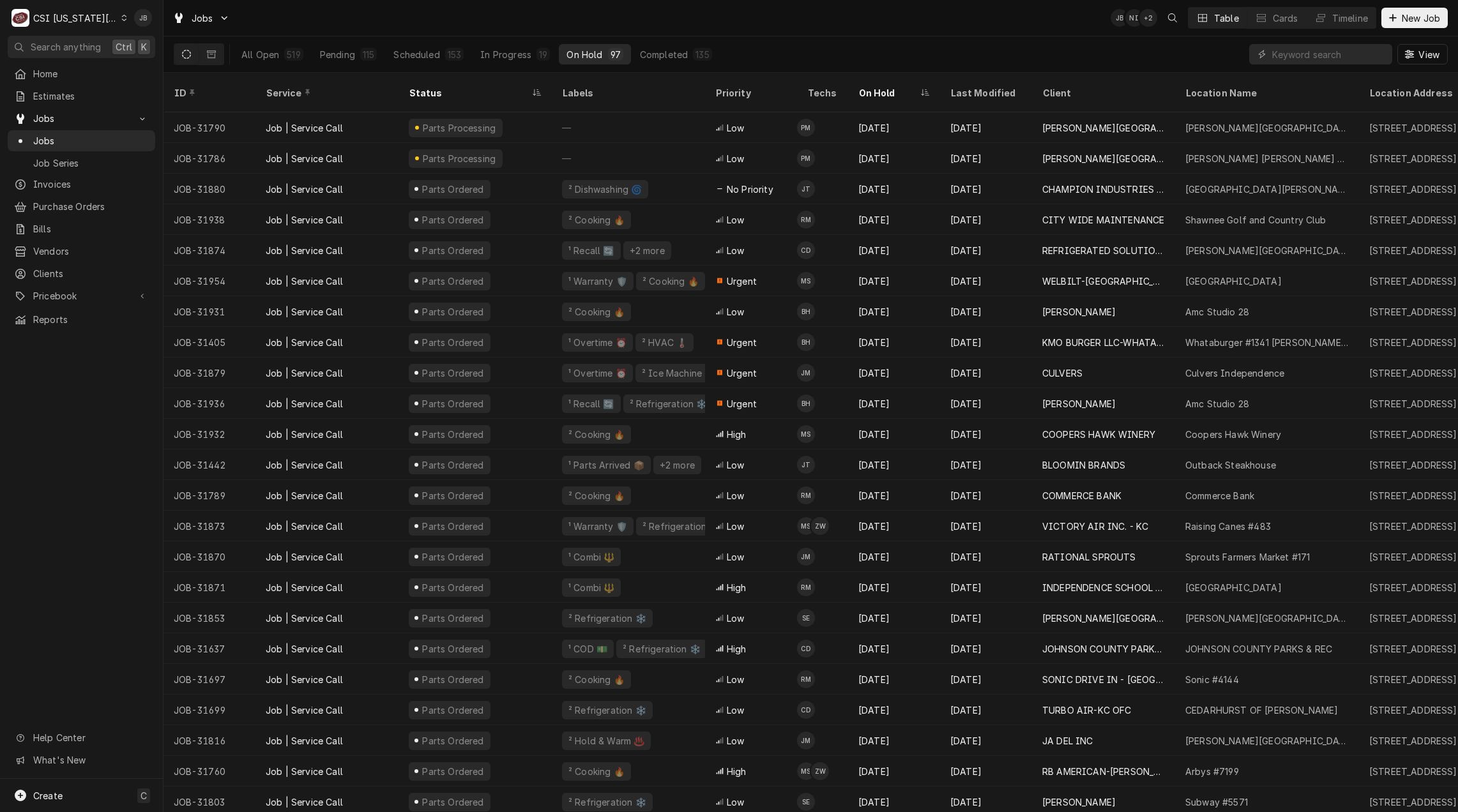
drag, startPoint x: 897, startPoint y: 84, endPoint x: 845, endPoint y: 41, distance: 67.5
click at [845, 41] on div "All Open 519 Pending 115 Scheduled 153 In Progress 19 On Hold 97 Completed 135 …" at bounding box center [811, 54] width 1274 height 36
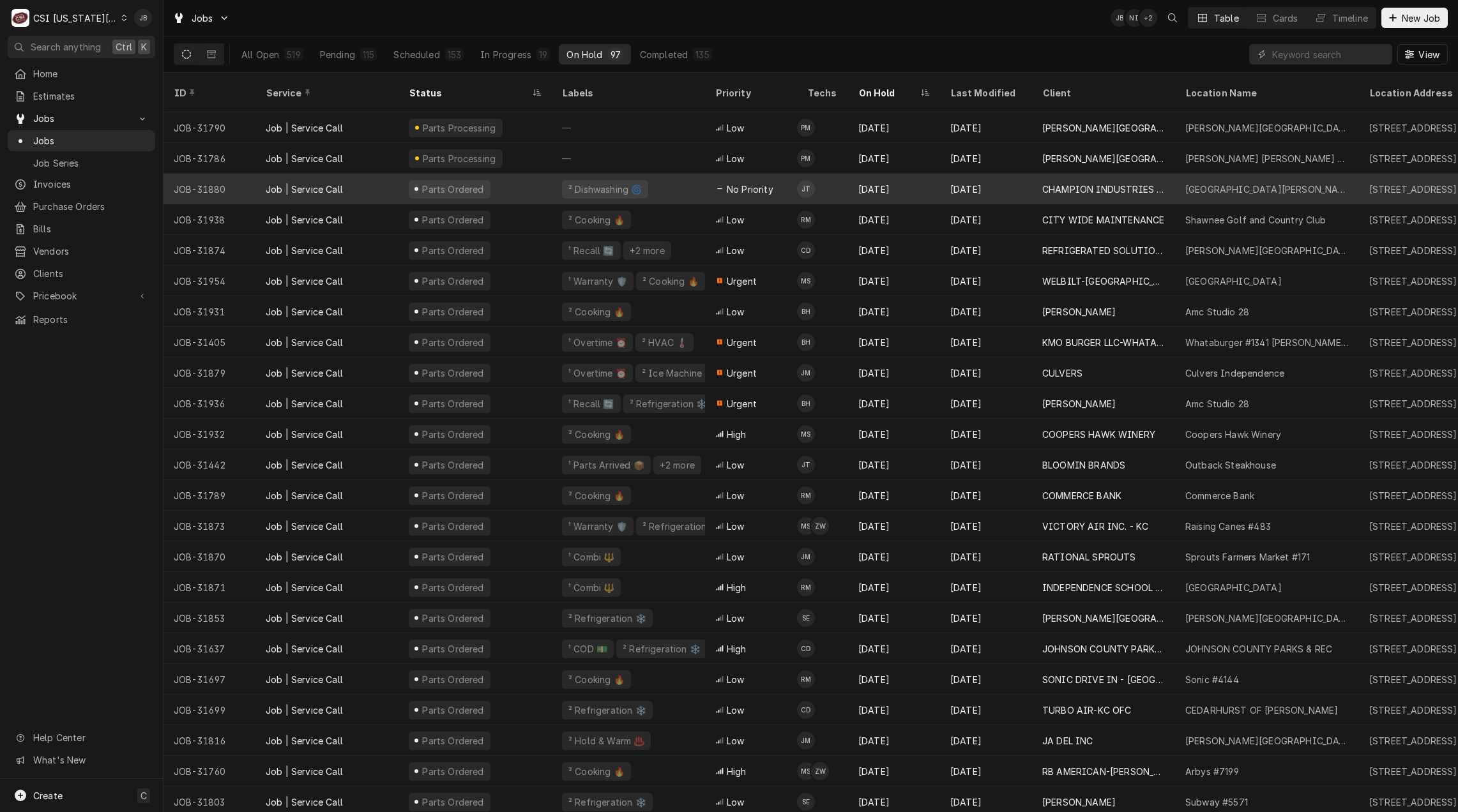
click at [490, 173] on div "Parts Ordered" at bounding box center [475, 189] width 154 height 30
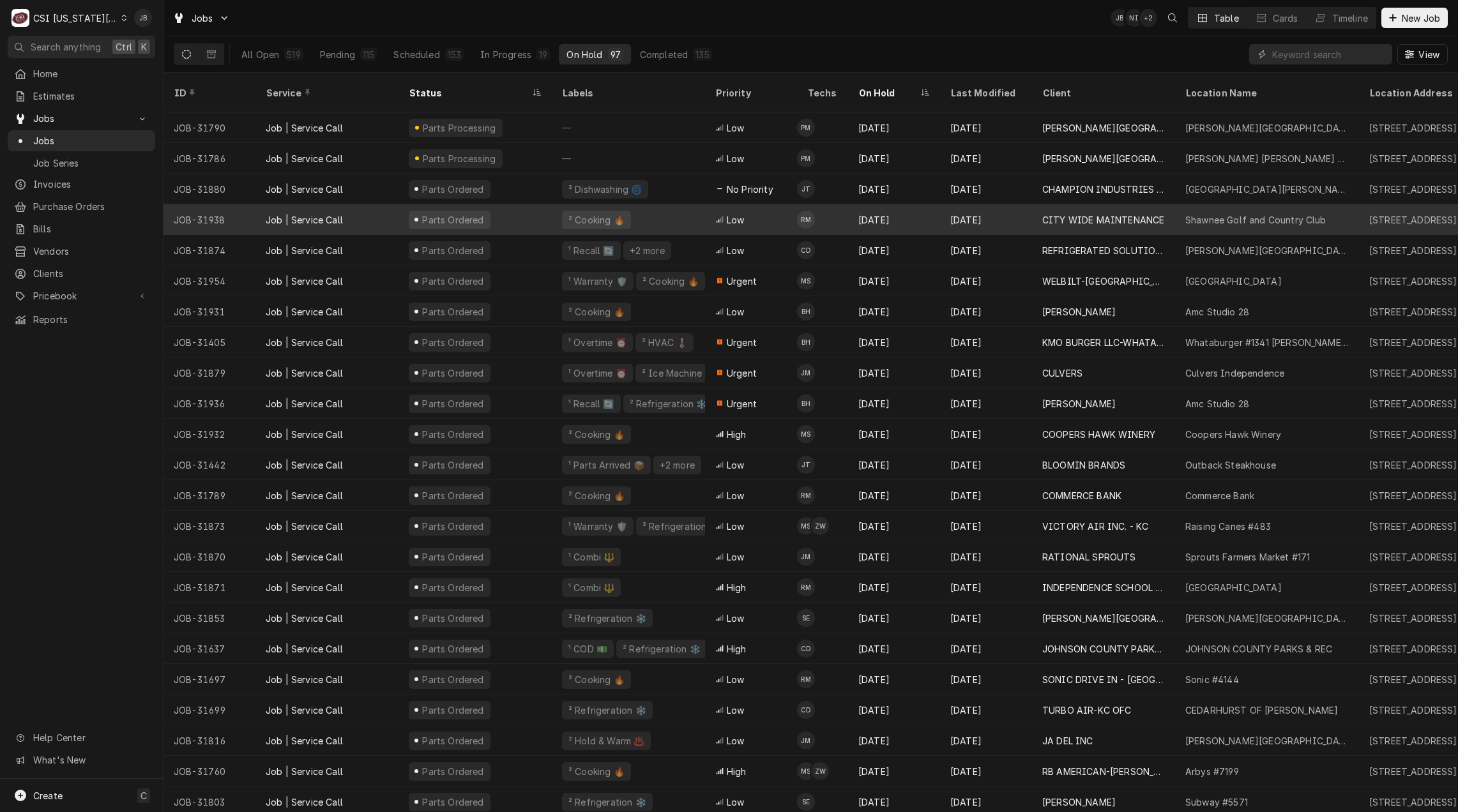
click at [469, 213] on div "Parts Ordered" at bounding box center [453, 220] width 64 height 13
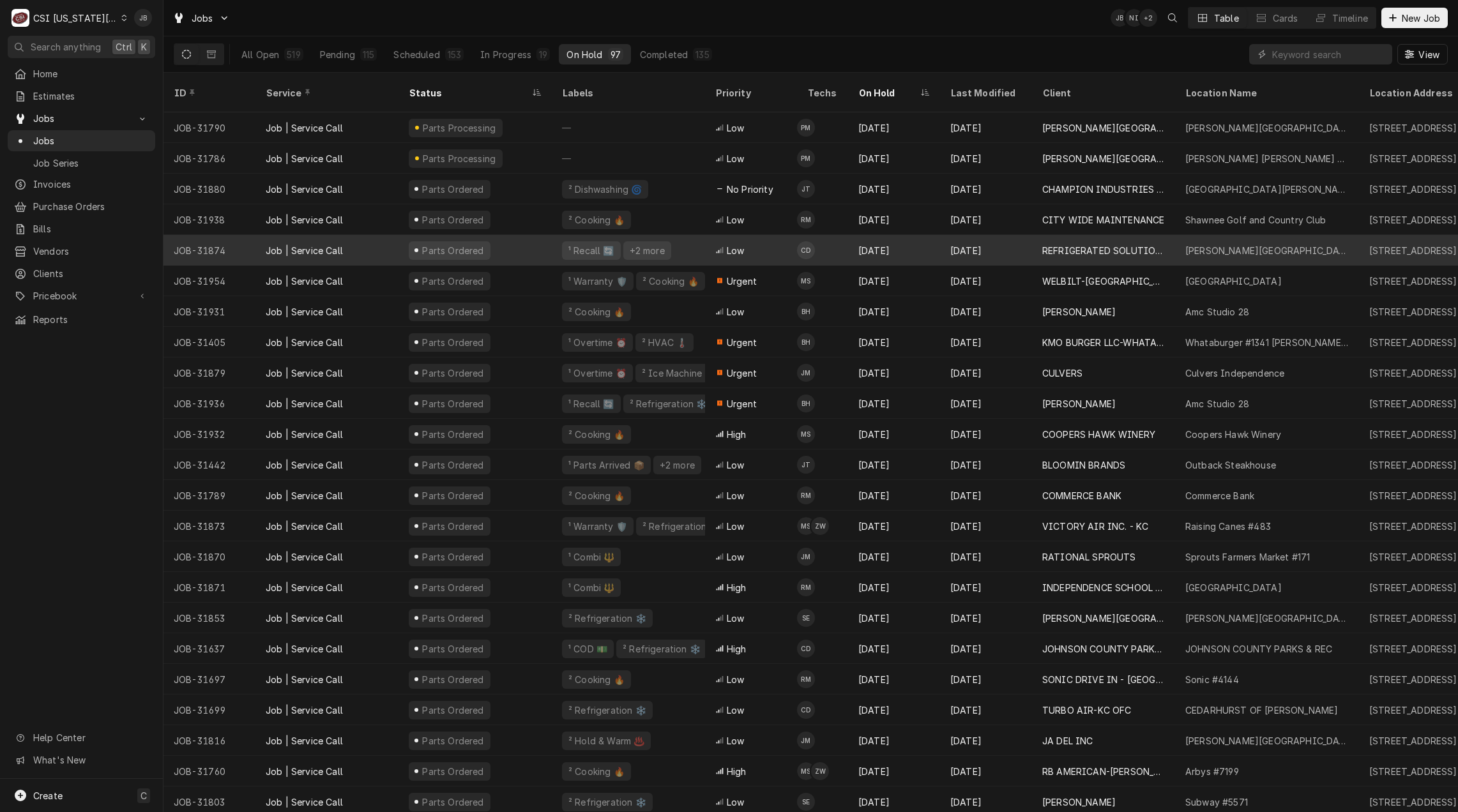
click at [471, 244] on div "Parts Ordered" at bounding box center [453, 250] width 64 height 13
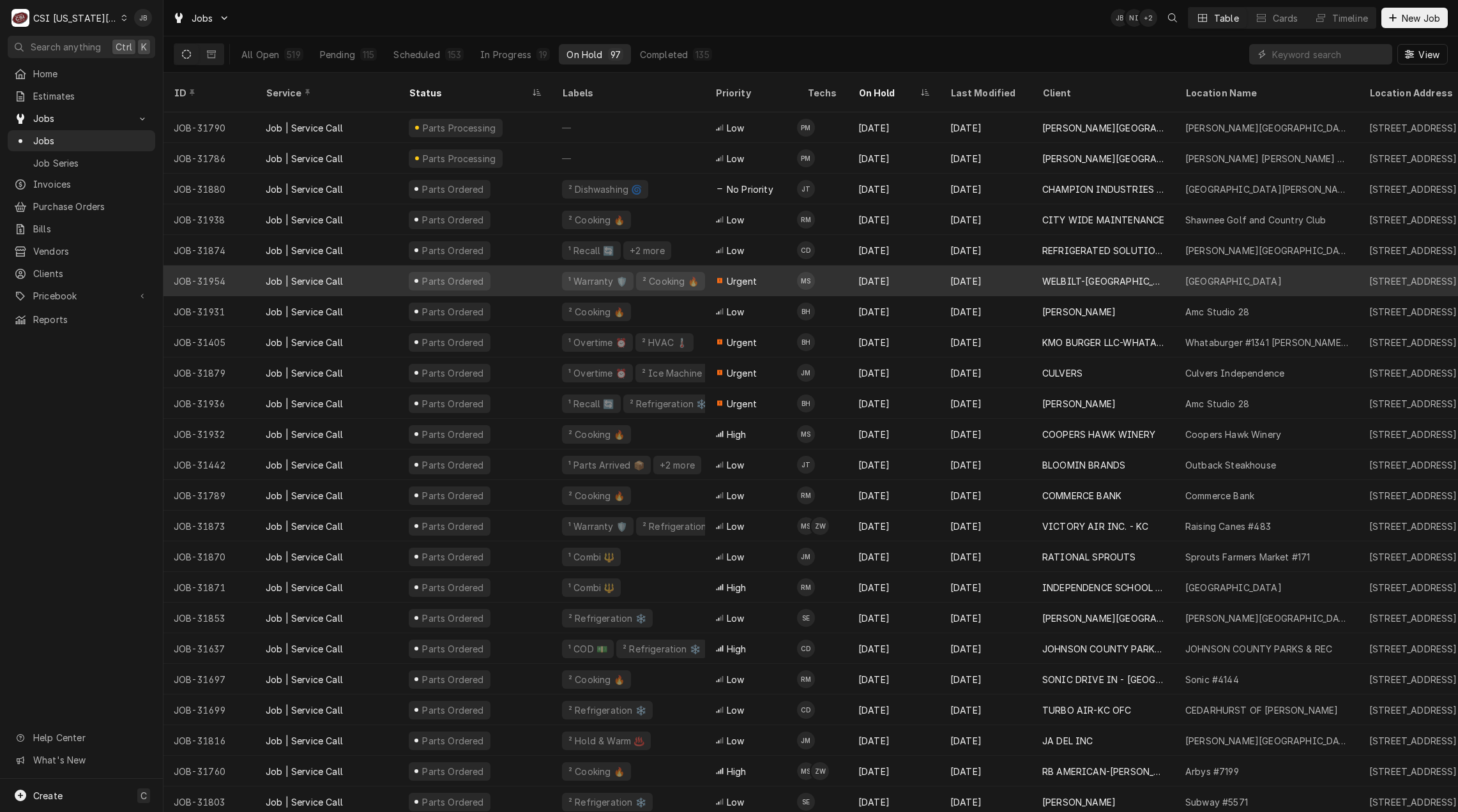
click at [465, 275] on div "Parts Ordered" at bounding box center [453, 281] width 64 height 13
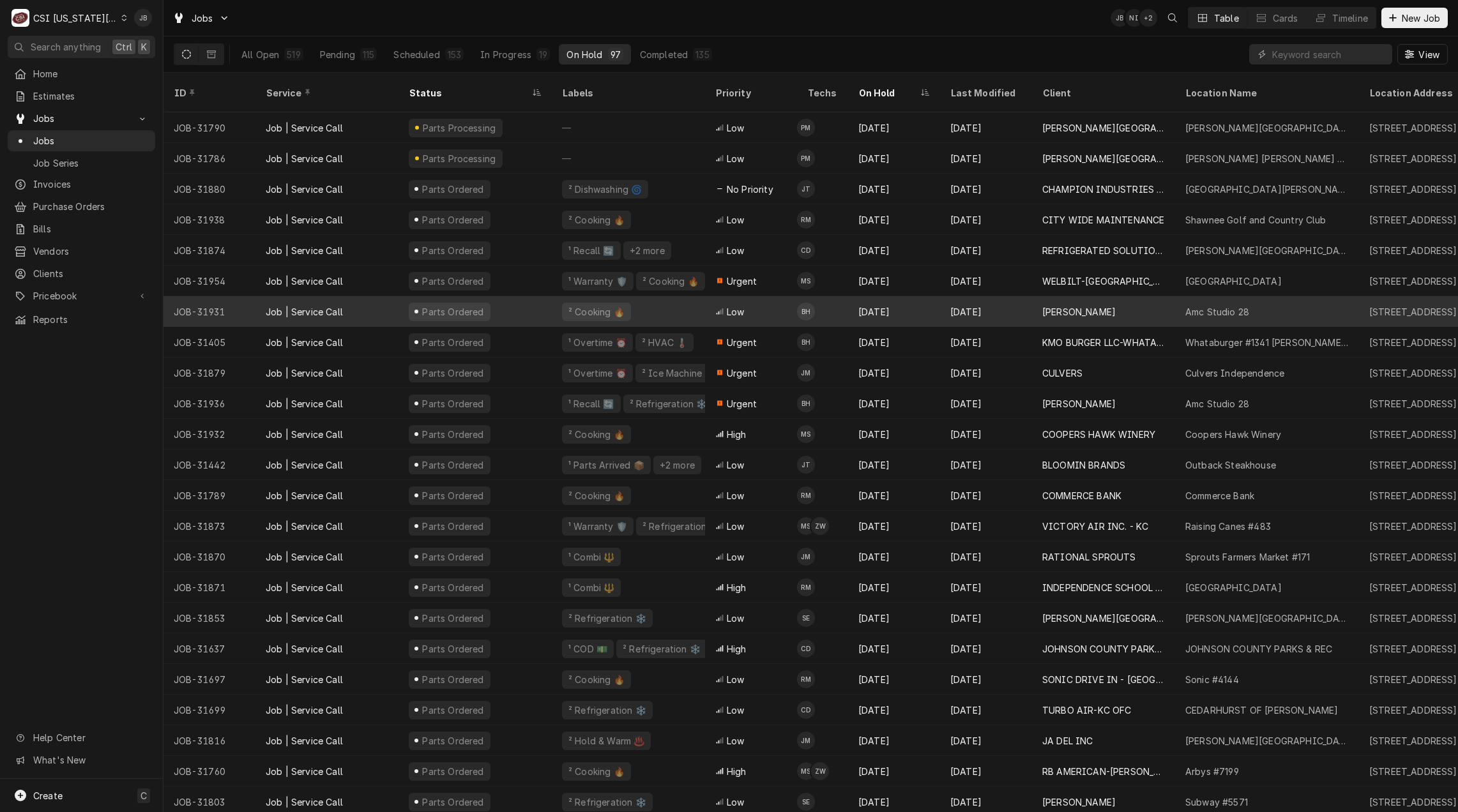
click at [455, 305] on div "Parts Ordered" at bounding box center [453, 312] width 64 height 13
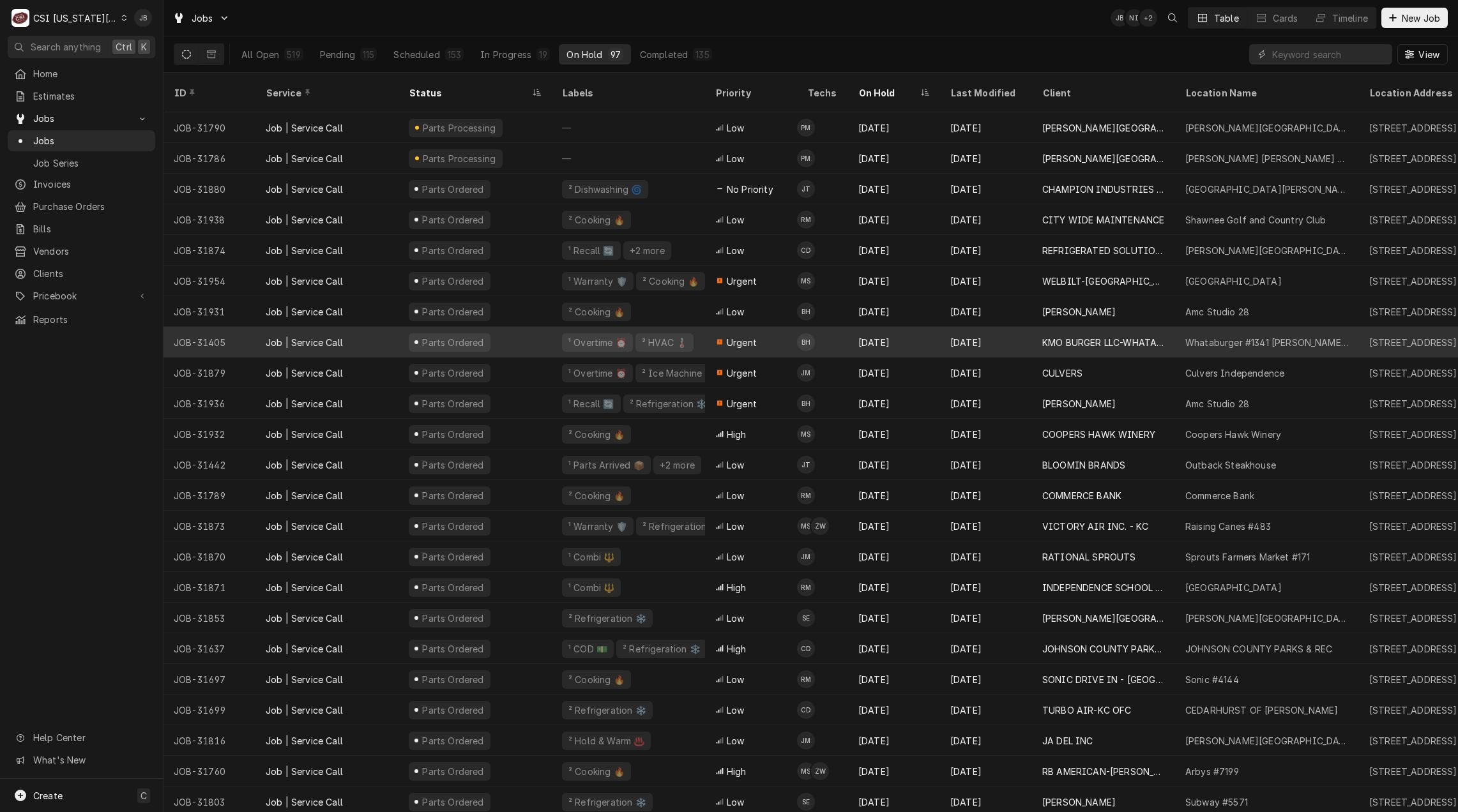
click at [447, 335] on div "Parts Ordered" at bounding box center [453, 342] width 64 height 13
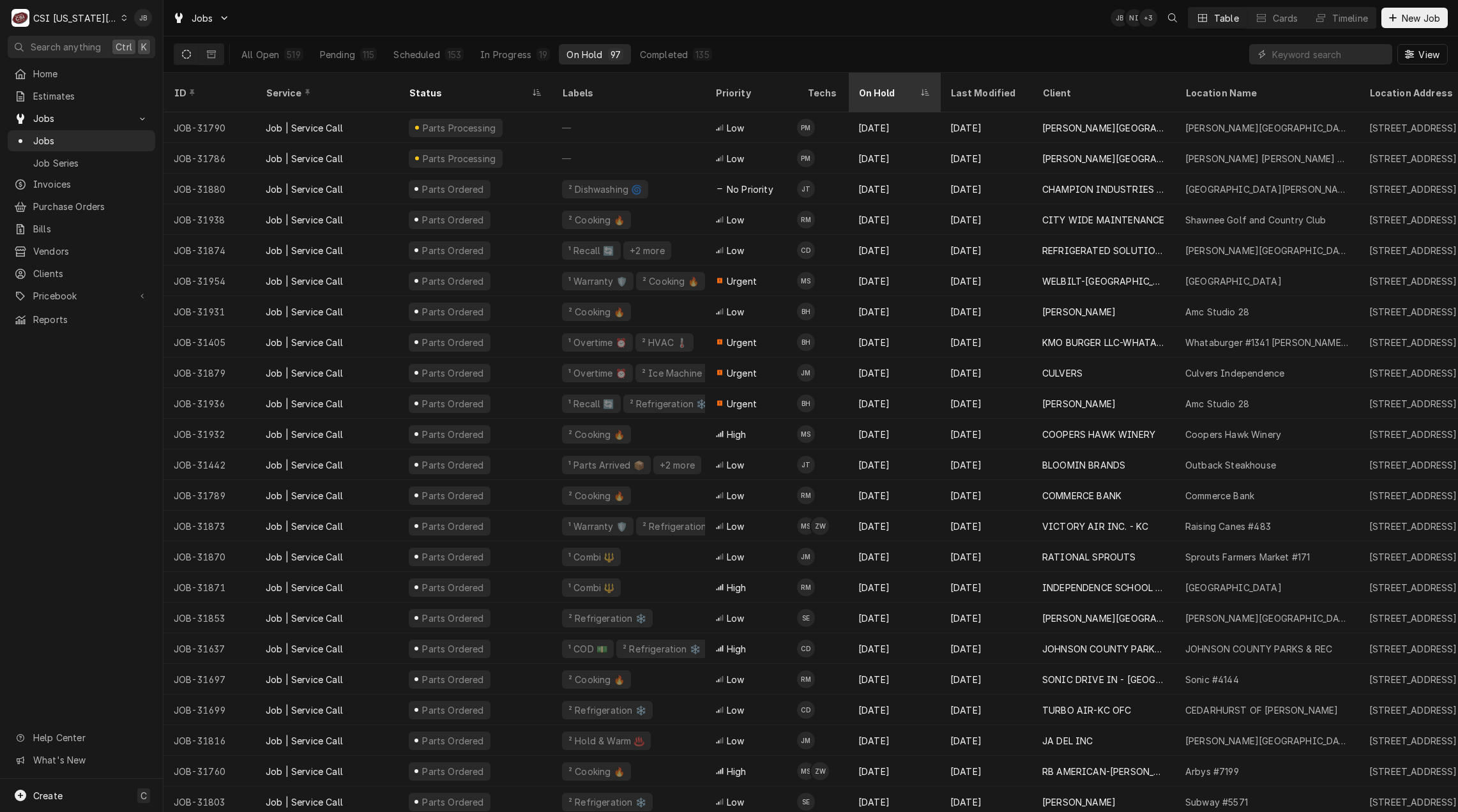
click at [890, 86] on div "On Hold" at bounding box center [887, 93] width 59 height 13
click at [904, 86] on div "On Hold" at bounding box center [892, 93] width 69 height 13
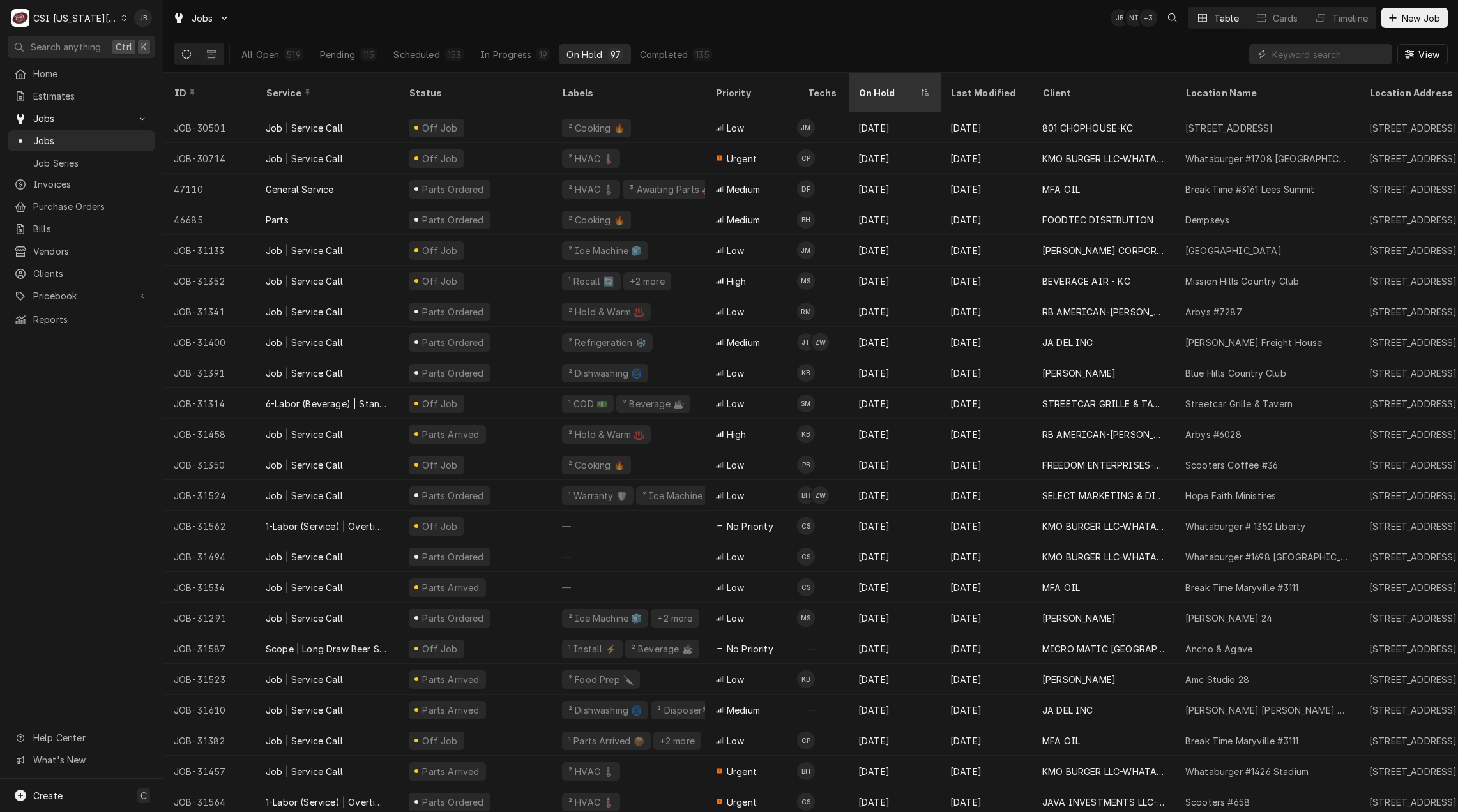
click at [905, 86] on div "On Hold" at bounding box center [887, 93] width 59 height 13
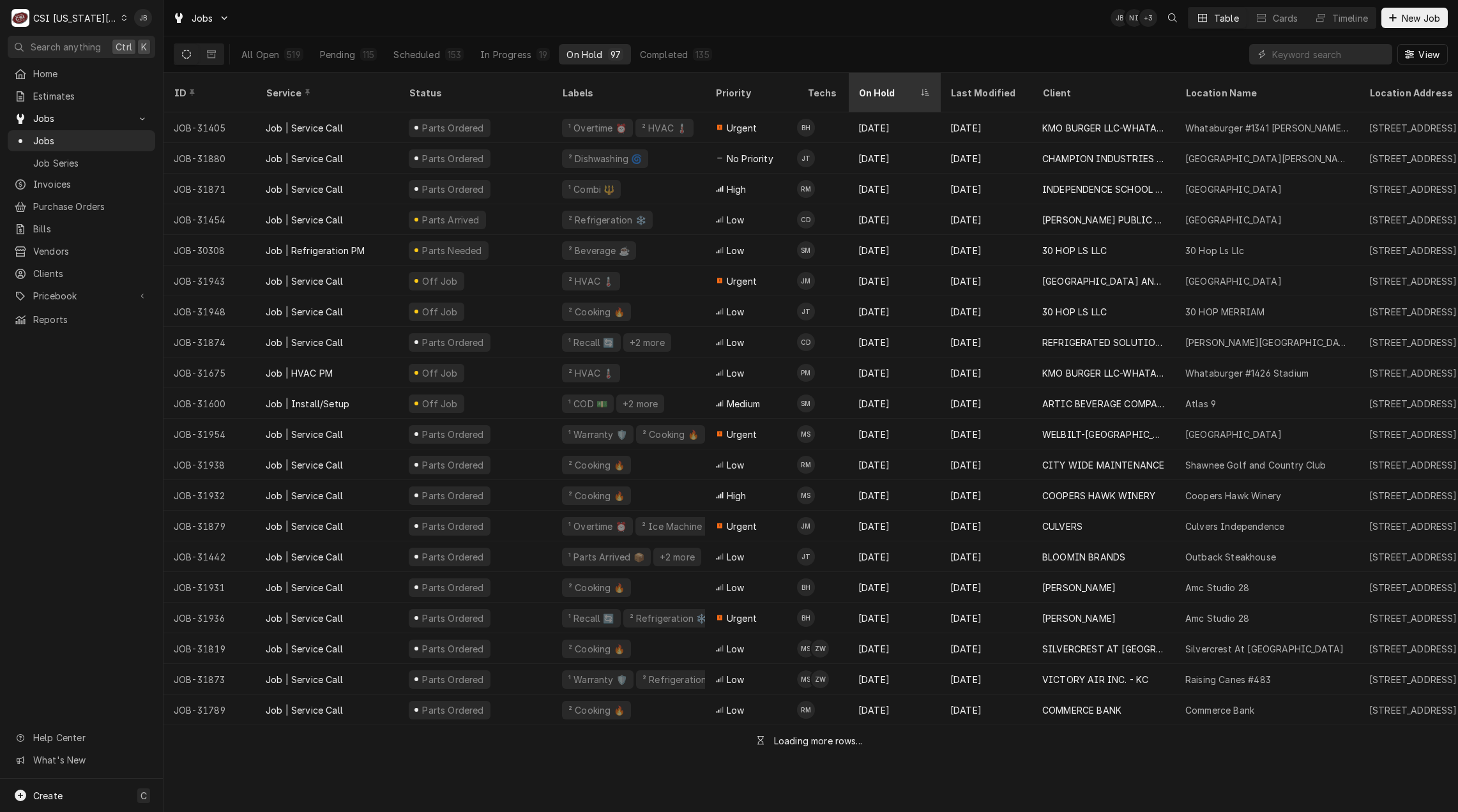
click at [893, 86] on div "On Hold" at bounding box center [887, 93] width 59 height 13
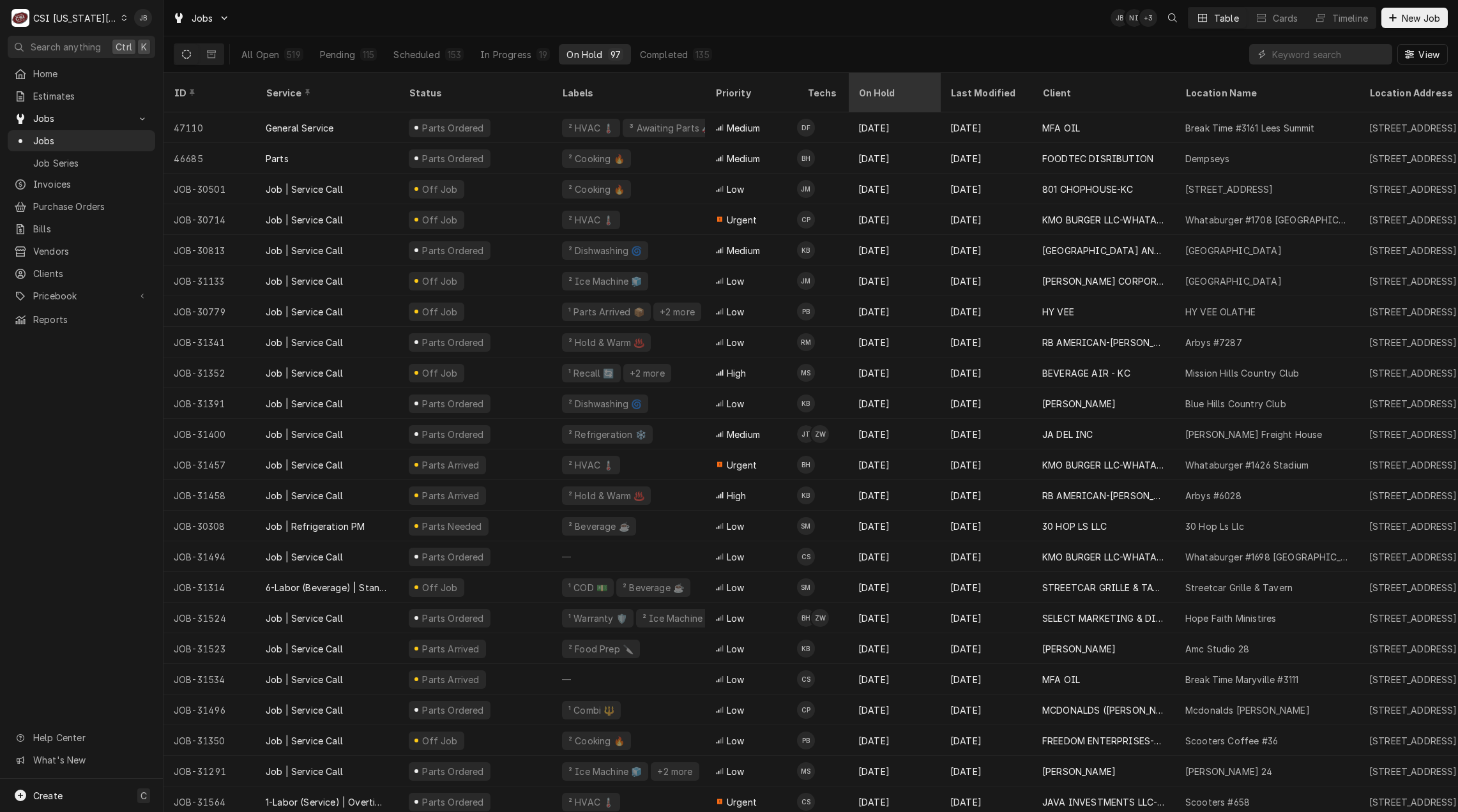
click at [889, 86] on div "On Hold" at bounding box center [892, 93] width 69 height 13
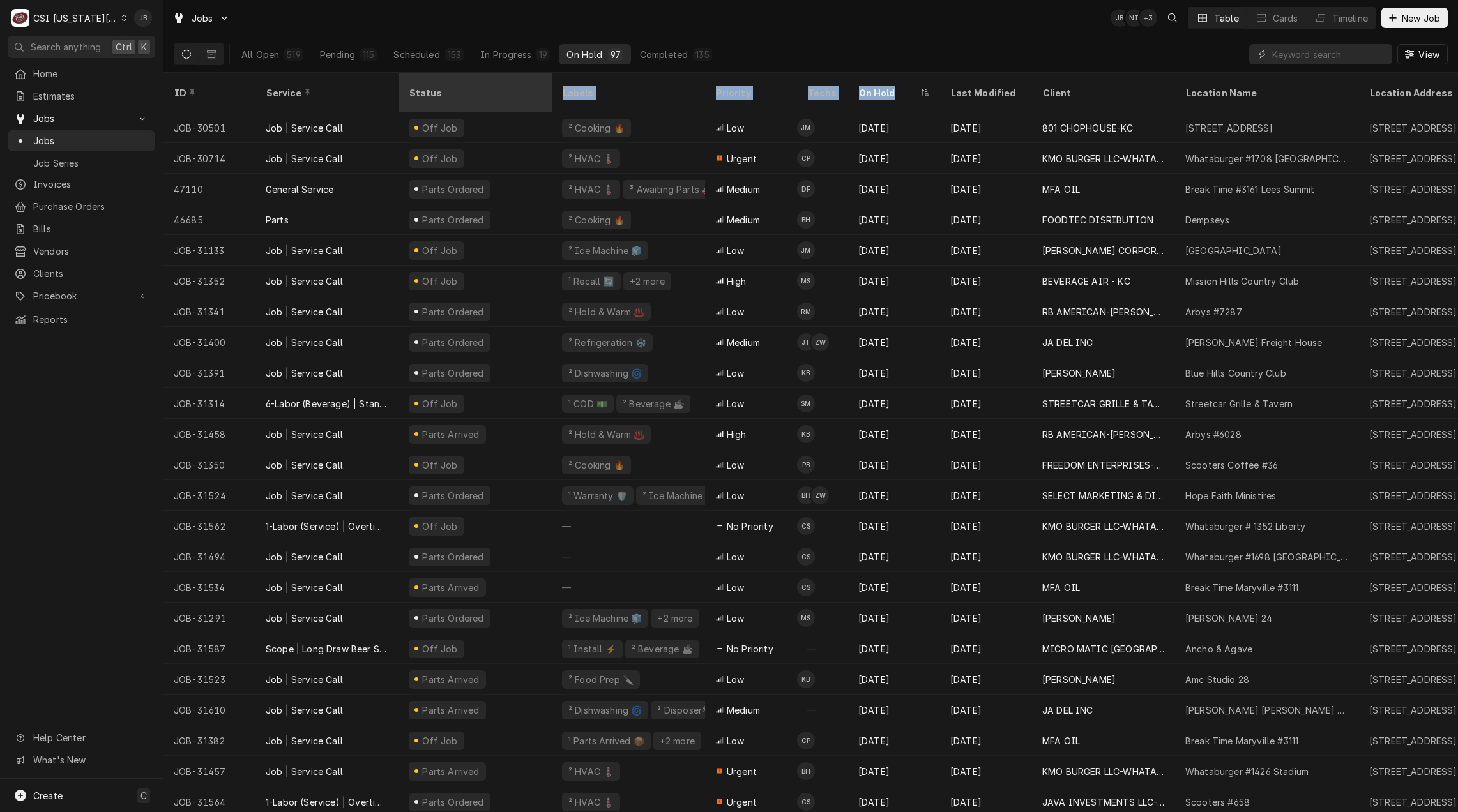
click at [477, 87] on div "Status" at bounding box center [473, 93] width 130 height 13
click at [479, 87] on div "Status" at bounding box center [468, 93] width 120 height 13
click at [494, 86] on div "Status" at bounding box center [468, 93] width 120 height 13
click at [878, 34] on div "Jobs JB NI + 3 Table Cards Timeline New Job" at bounding box center [810, 18] width 1294 height 36
click at [509, 86] on div "Status" at bounding box center [473, 93] width 130 height 13
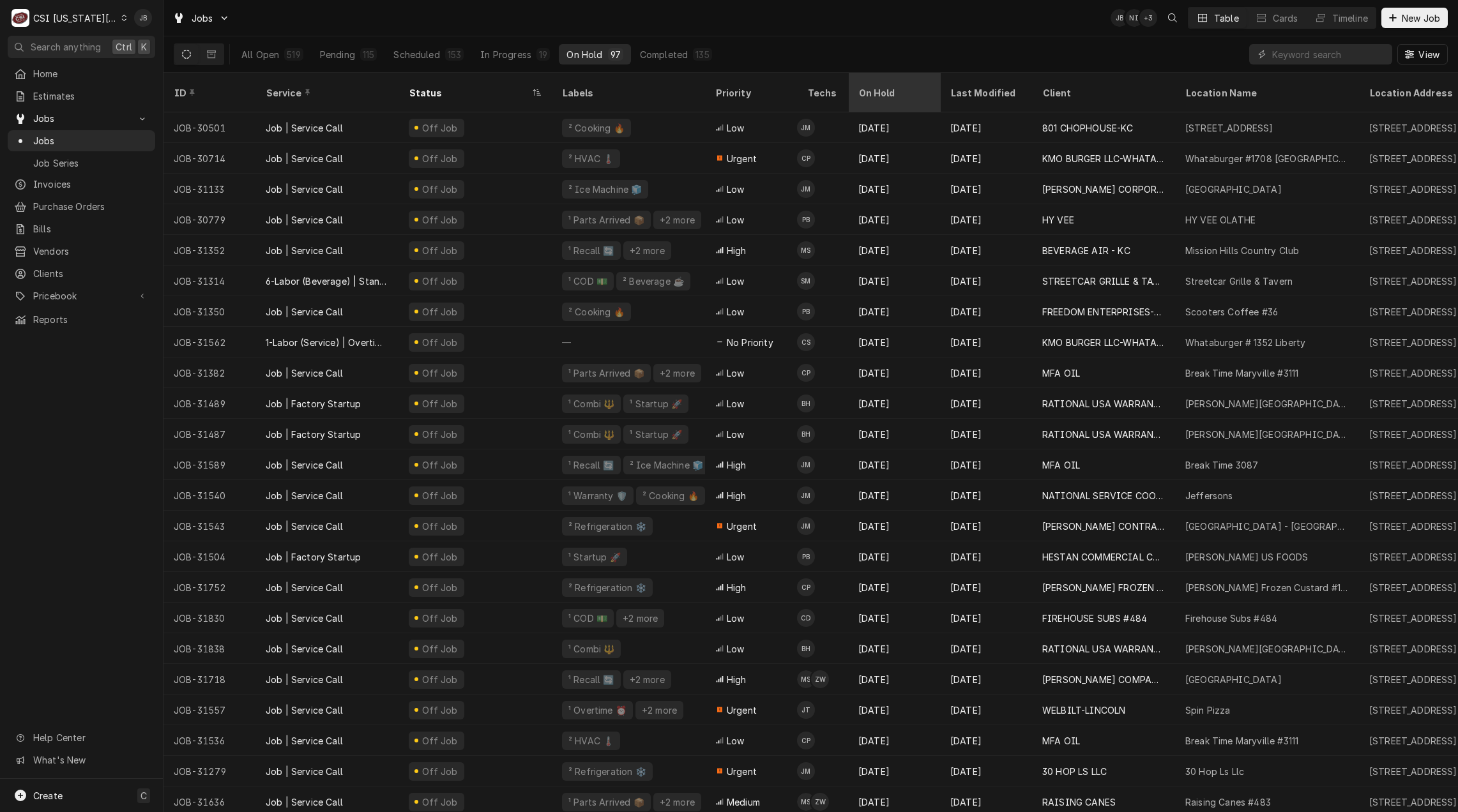
click at [884, 79] on div "On Hold" at bounding box center [894, 92] width 87 height 34
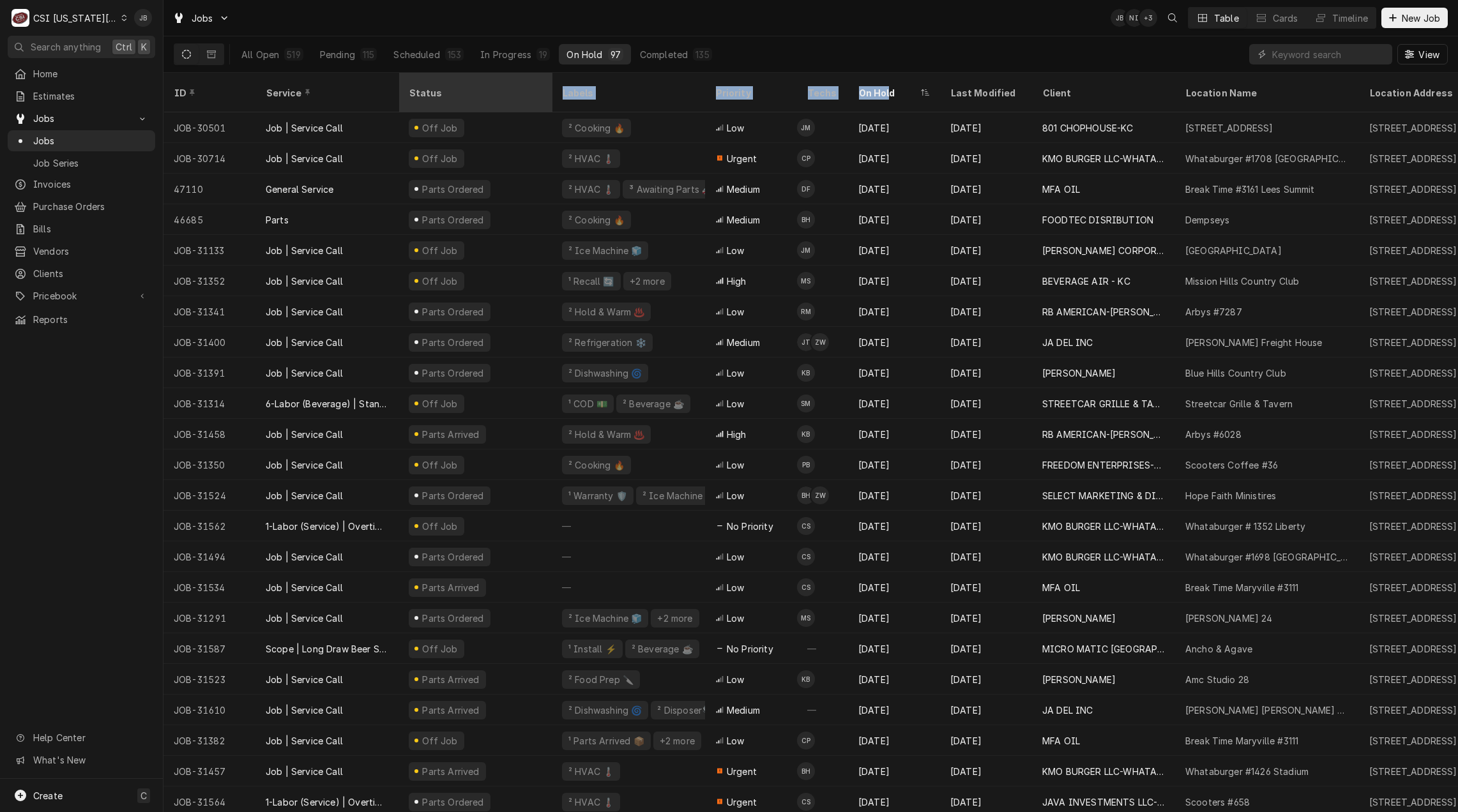
click at [503, 91] on div "Status" at bounding box center [475, 92] width 148 height 34
click at [864, 31] on div "Jobs JB NI + 3 Table Cards Timeline New Job" at bounding box center [810, 18] width 1294 height 36
click at [514, 86] on div "Status" at bounding box center [468, 93] width 120 height 13
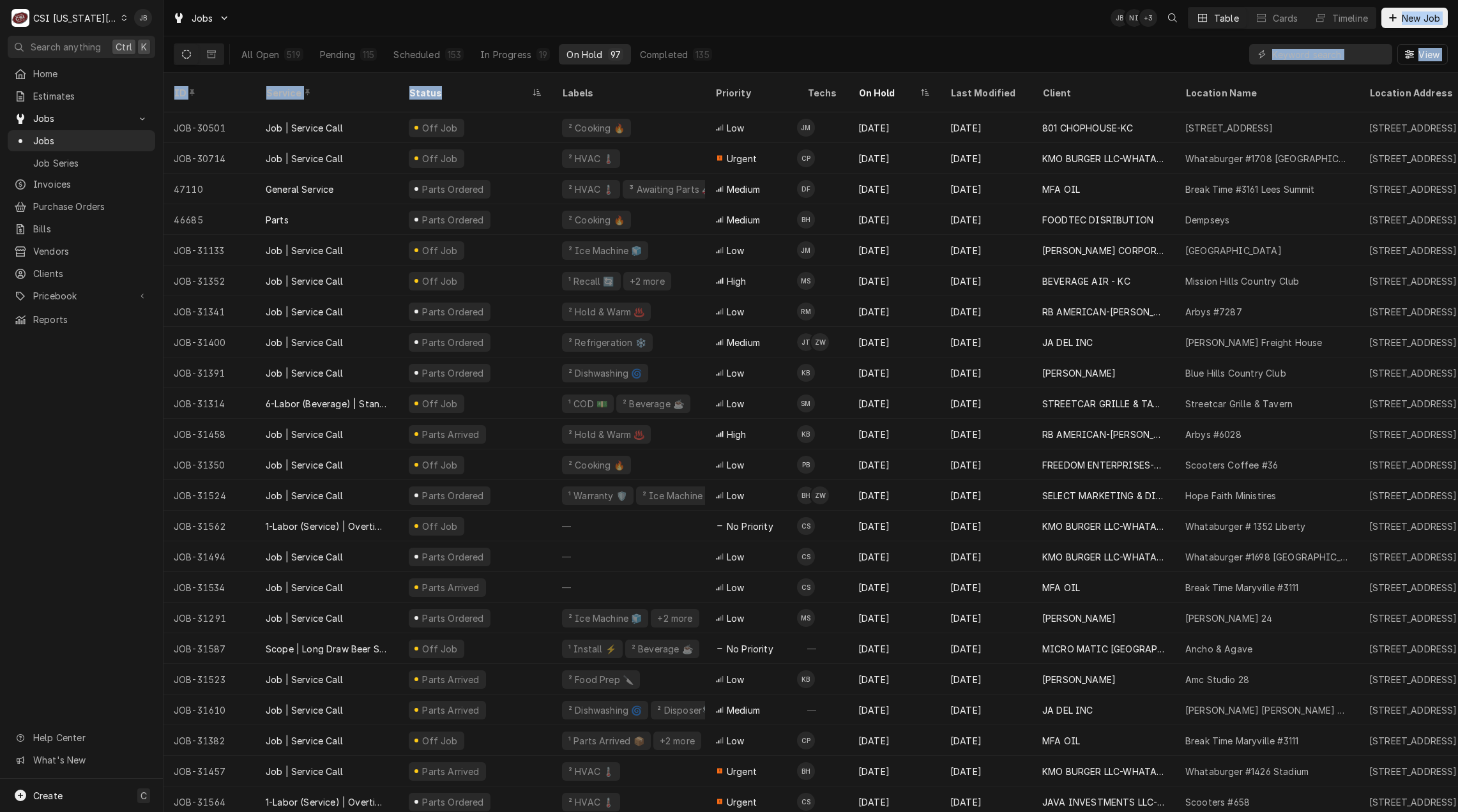
drag, startPoint x: 514, startPoint y: 85, endPoint x: 834, endPoint y: 42, distance: 322.9
click at [834, 42] on div "All Open 519 Pending 115 Scheduled 153 In Progress 19 On Hold 97 Completed 135 …" at bounding box center [811, 54] width 1274 height 36
click at [506, 88] on div "Status" at bounding box center [468, 93] width 120 height 13
click at [844, 38] on div "All Open 519 Pending 115 Scheduled 153 In Progress 19 On Hold 97 Completed 135 …" at bounding box center [811, 54] width 1274 height 36
